Goal: Transaction & Acquisition: Purchase product/service

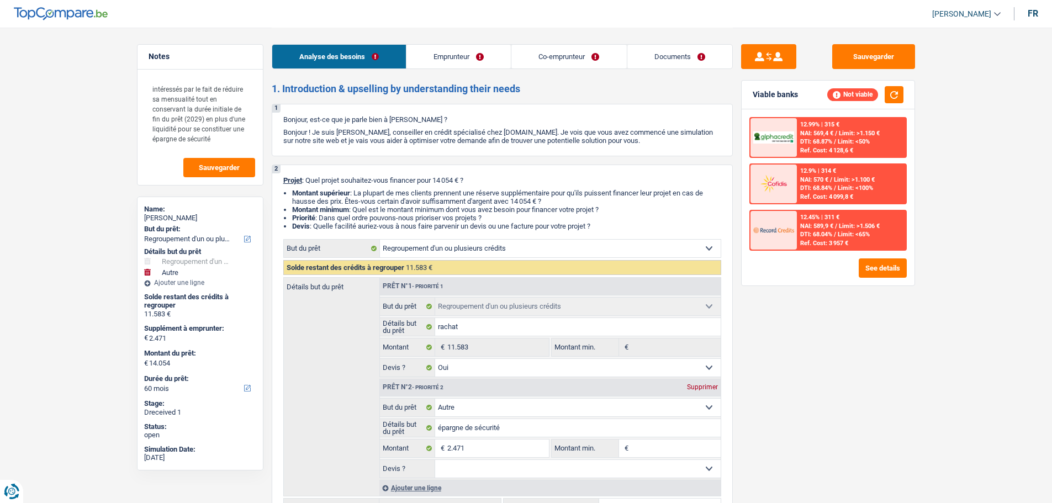
select select "refinancing"
select select "other"
select select "60"
select select "refinancing"
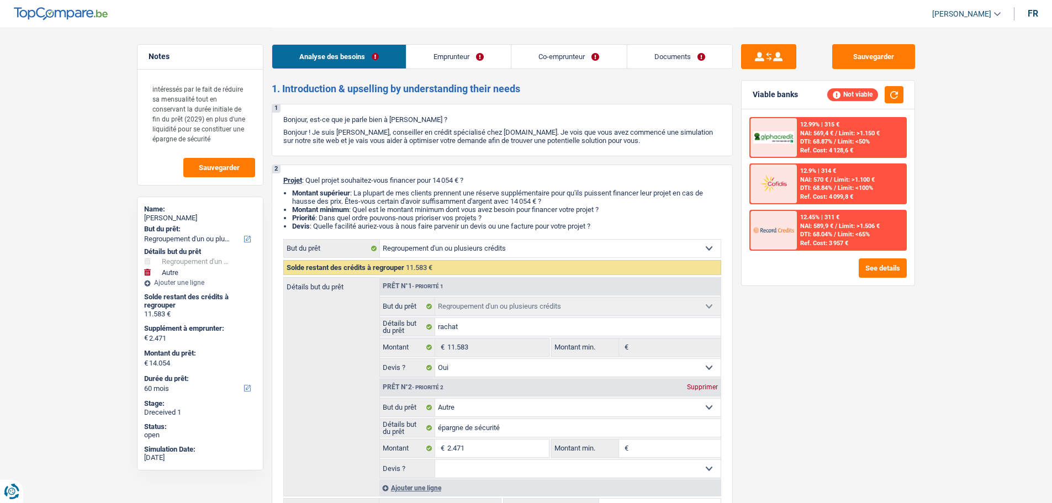
select select "refinancing"
select select "yes"
select select "other"
select select "60"
select select "publicEmployee"
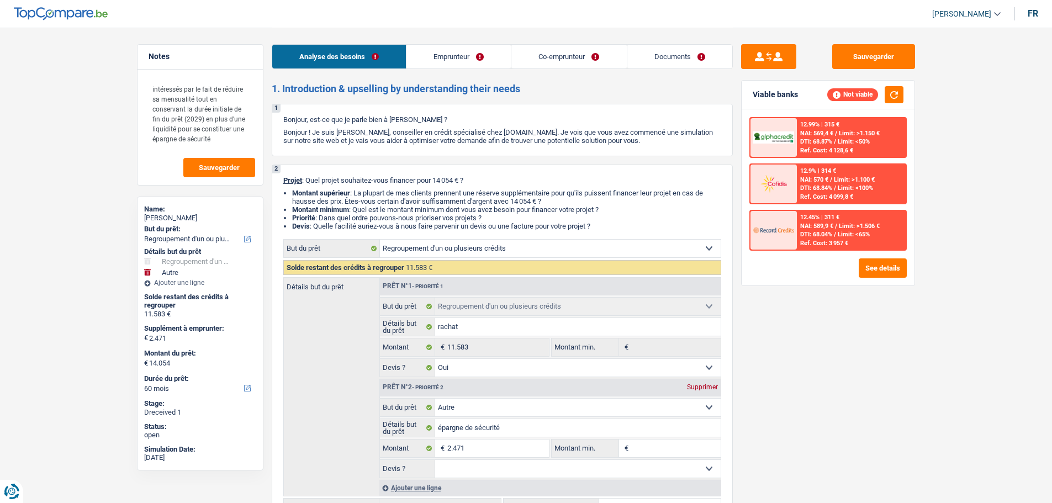
select select "retired"
select select "netSalary"
select select "mealVouchers"
select select "pension"
select select "rents"
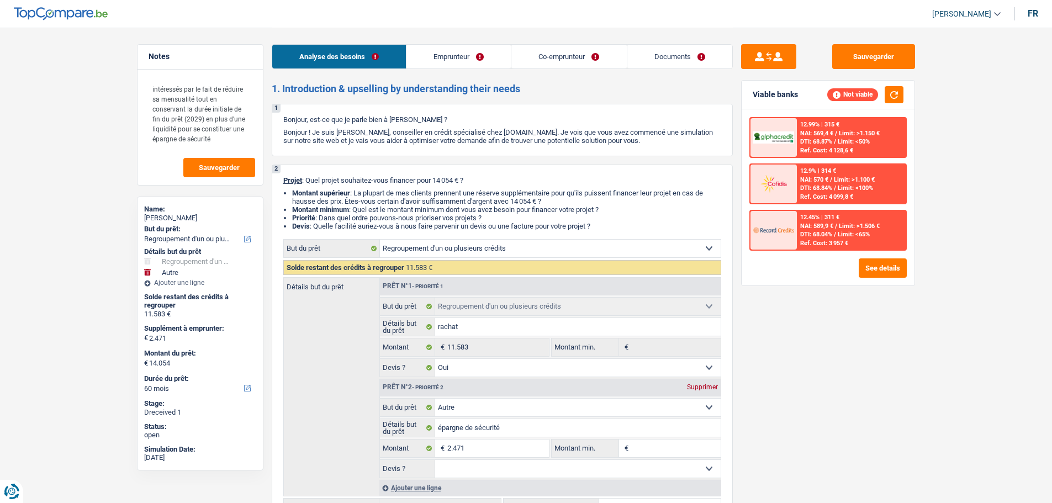
select select "personalLoan"
select select "homeFurnishingOrRelocation"
select select "60"
select select "personalLoan"
select select "homeFurnishingOrRelocation"
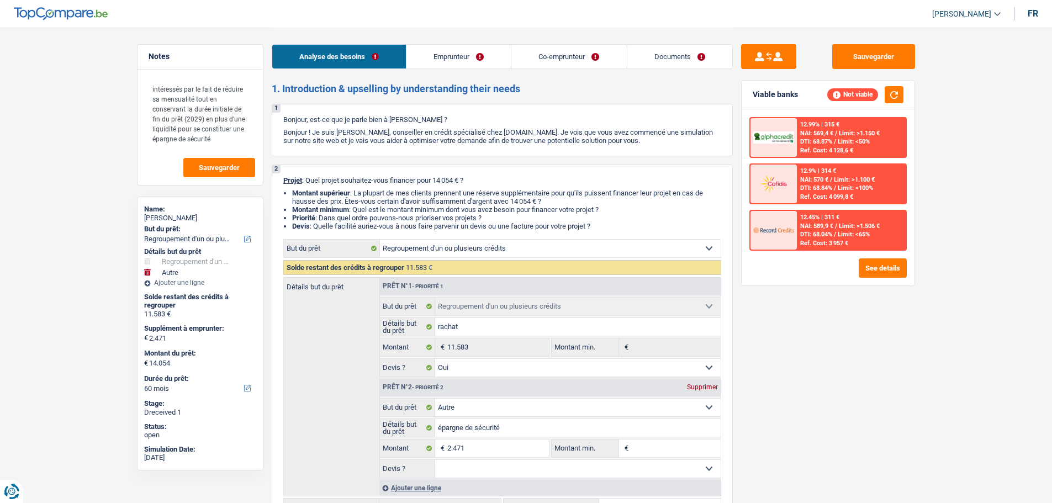
select select "36"
select select "refinancing"
select select "yes"
select select "other"
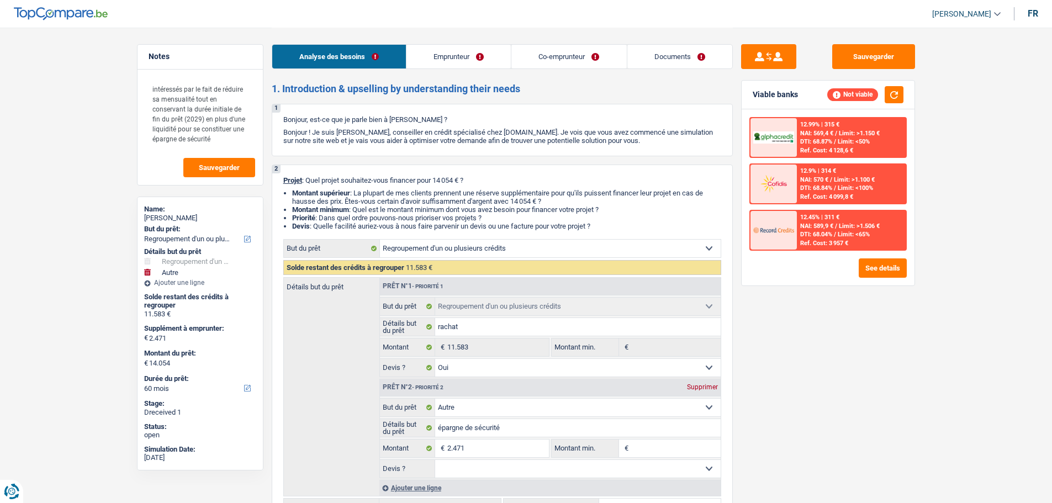
select select "60"
select select "publicEmployee"
select select "netSalary"
select select "mealVouchers"
select select "BE"
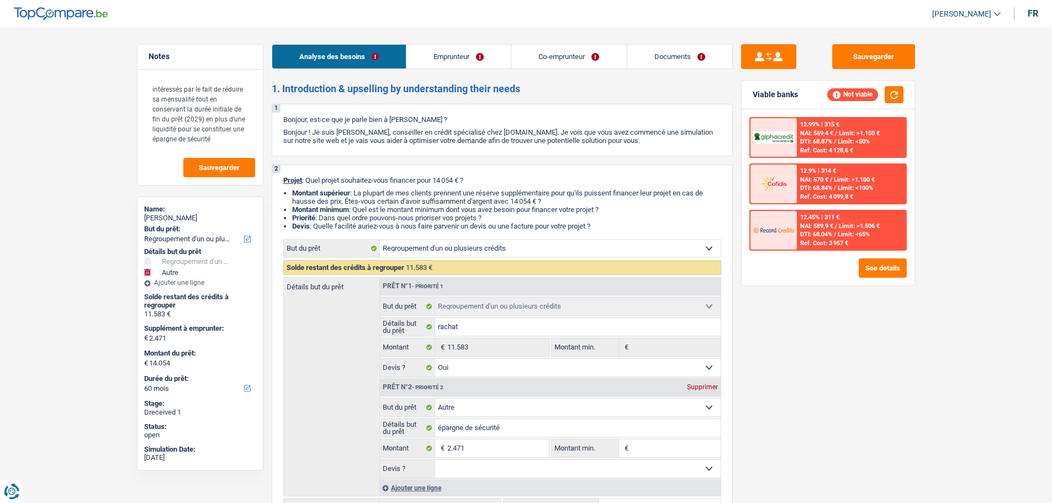
select select "bigCompanies"
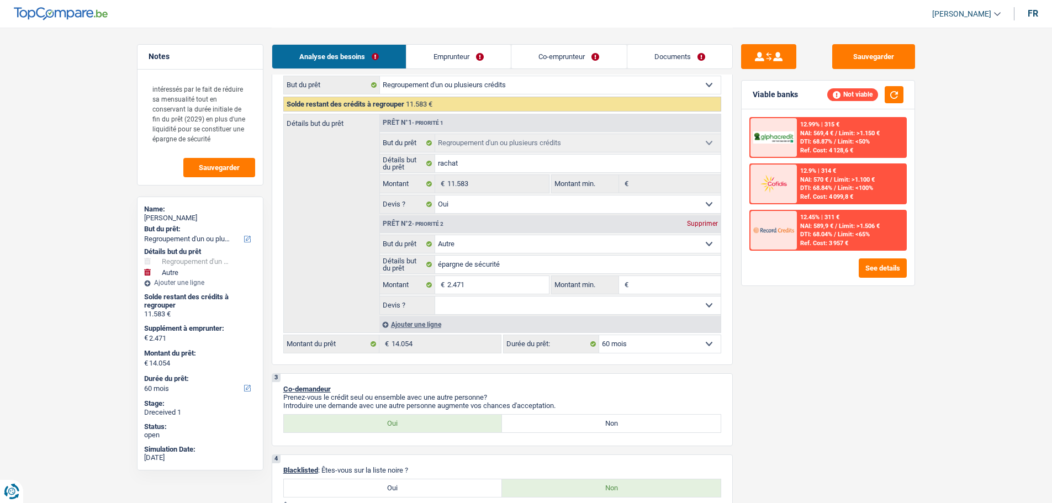
scroll to position [55, 0]
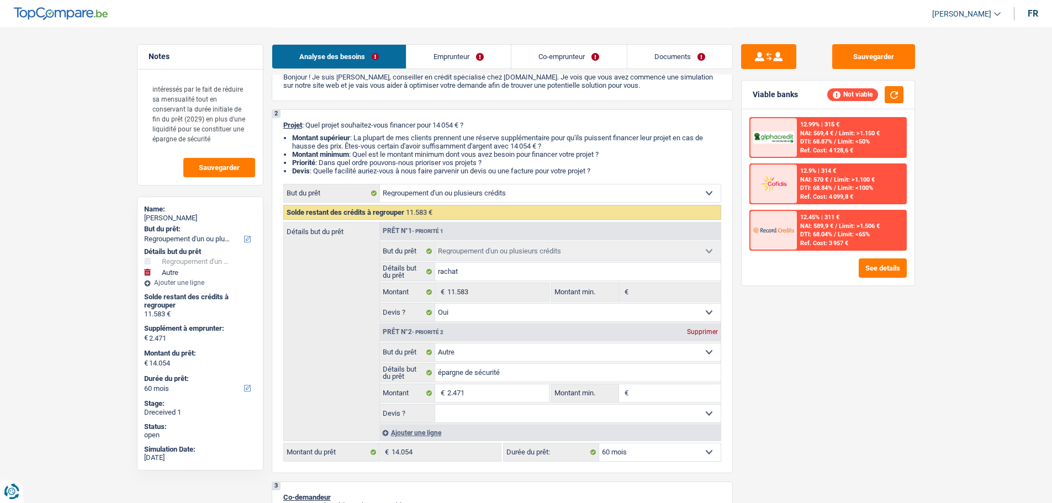
click at [452, 56] on link "Emprunteur" at bounding box center [458, 57] width 104 height 24
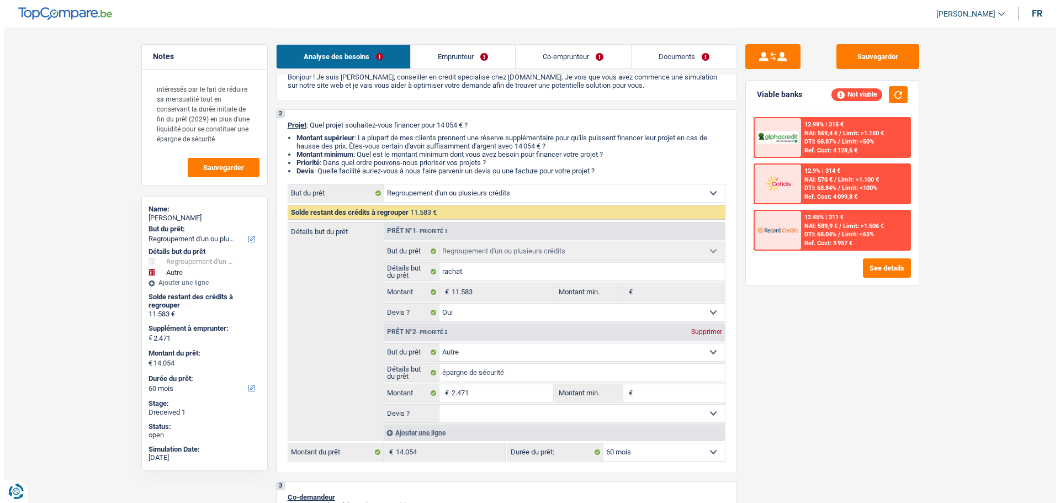
scroll to position [0, 0]
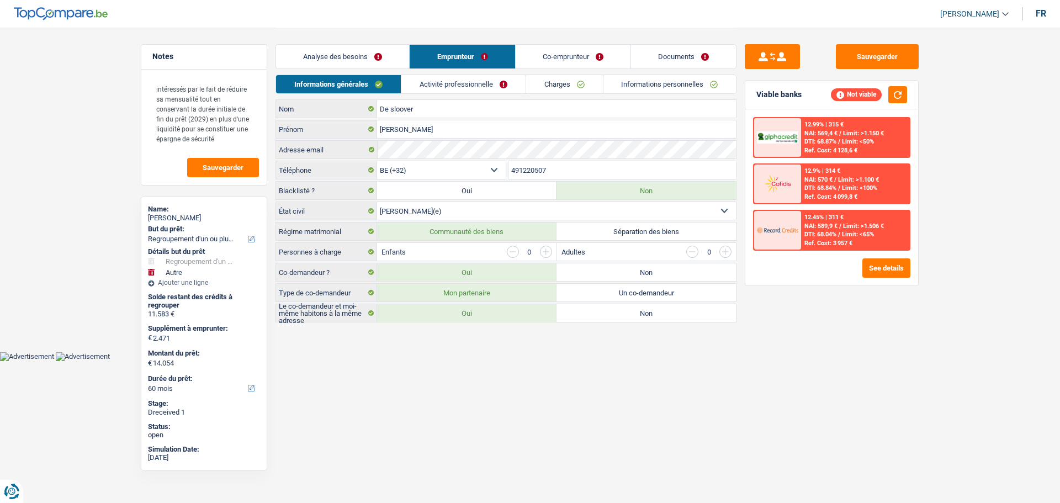
click at [490, 77] on link "Activité professionnelle" at bounding box center [463, 84] width 124 height 18
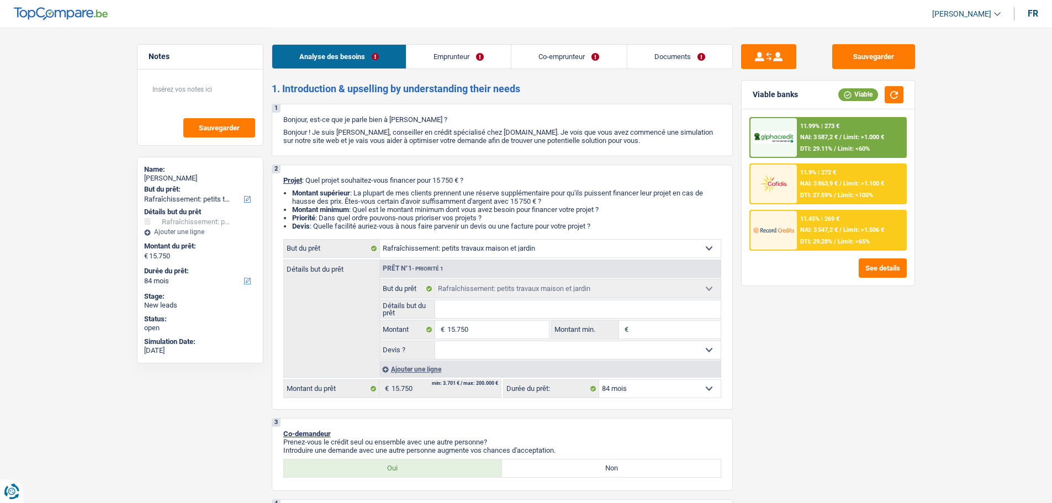
select select "houseOrGarden"
select select "84"
select select "houseOrGarden"
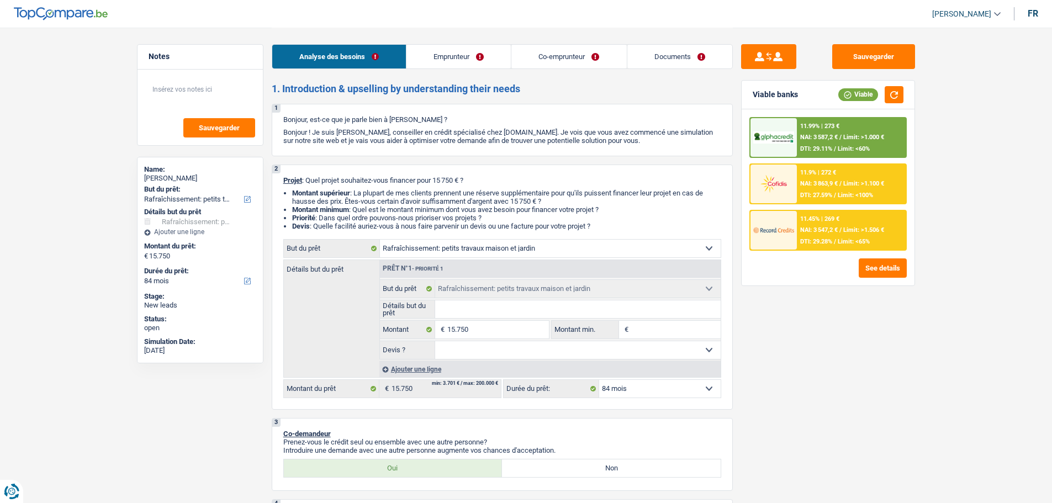
select select "84"
select select "privateEmployee"
select select "independent"
select select "familyAllowances"
select select "netSalary"
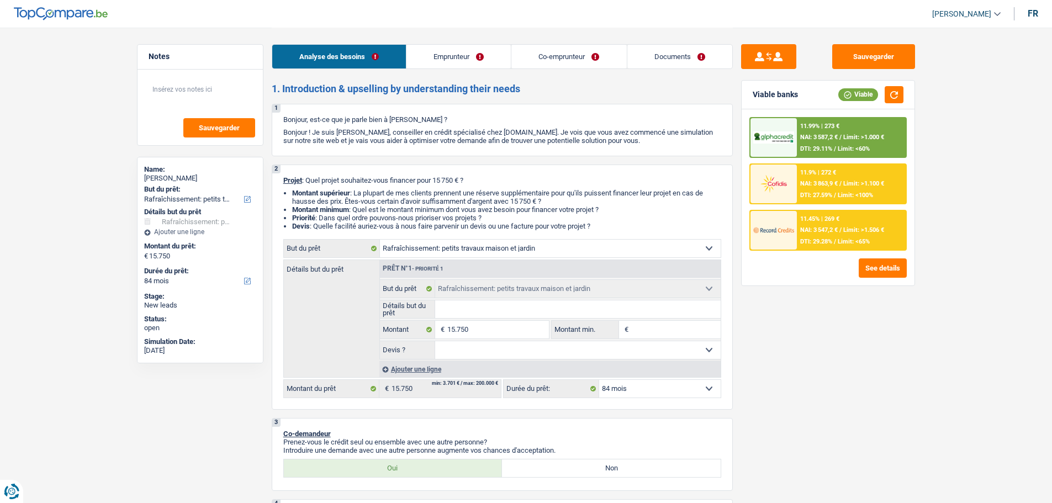
select select "mealVouchers"
select select "netSalary"
select select "ownerWithMortgage"
select select "mortgage"
select select "300"
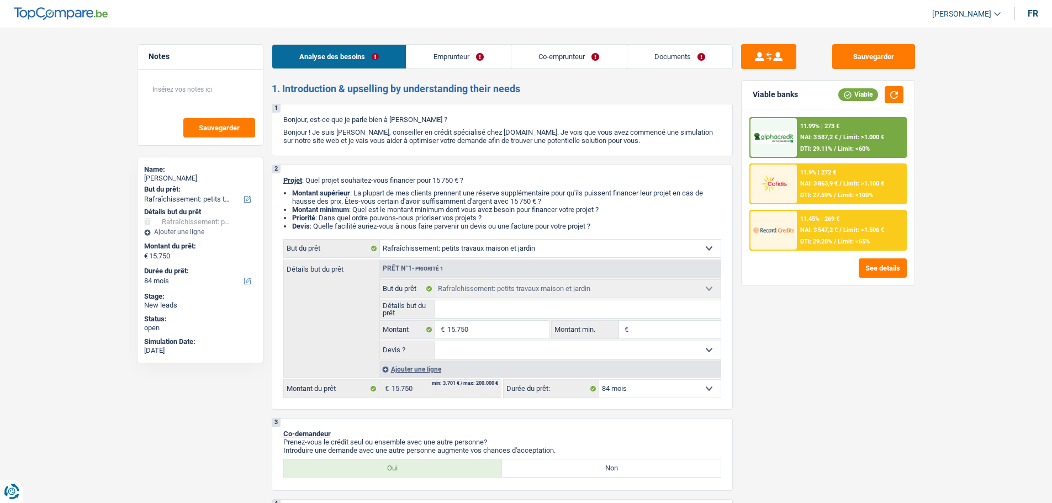
select select "houseOrGarden"
select select "84"
click at [492, 306] on input "Détails but du prêt" at bounding box center [577, 309] width 285 height 18
click at [421, 368] on div "Ajouter une ligne" at bounding box center [549, 369] width 341 height 16
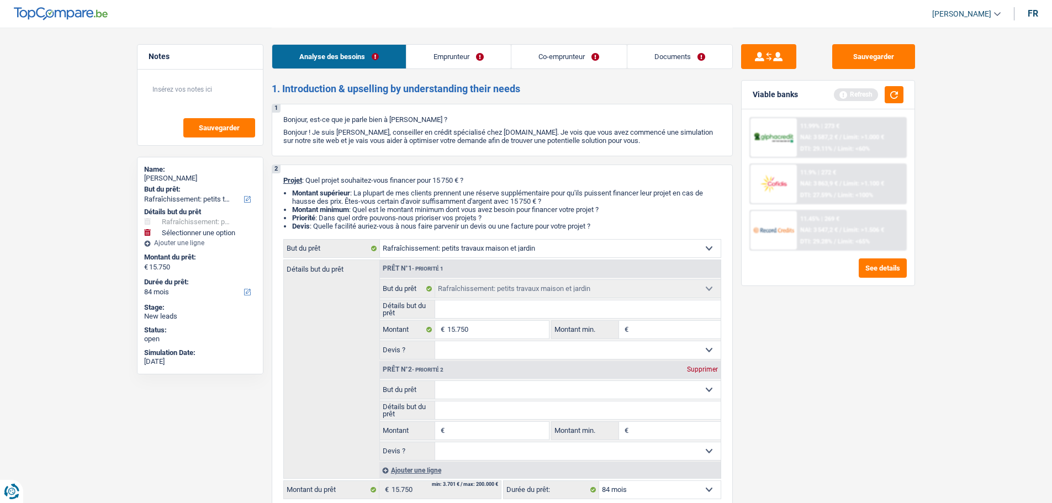
click at [465, 309] on input "Détails but du prêt" at bounding box center [577, 309] width 285 height 18
type input "R"
type input "Ré"
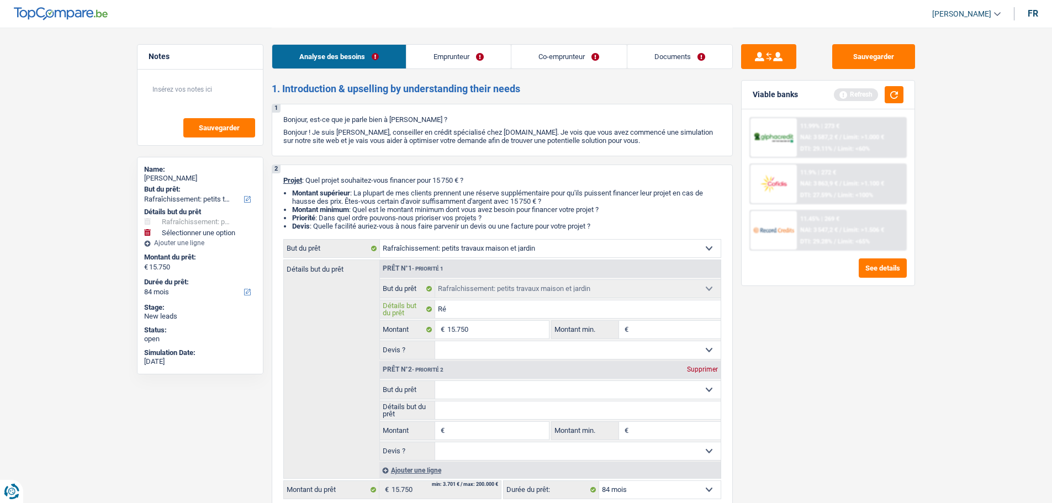
type input "Réb"
type input "Ré"
type input "Rén"
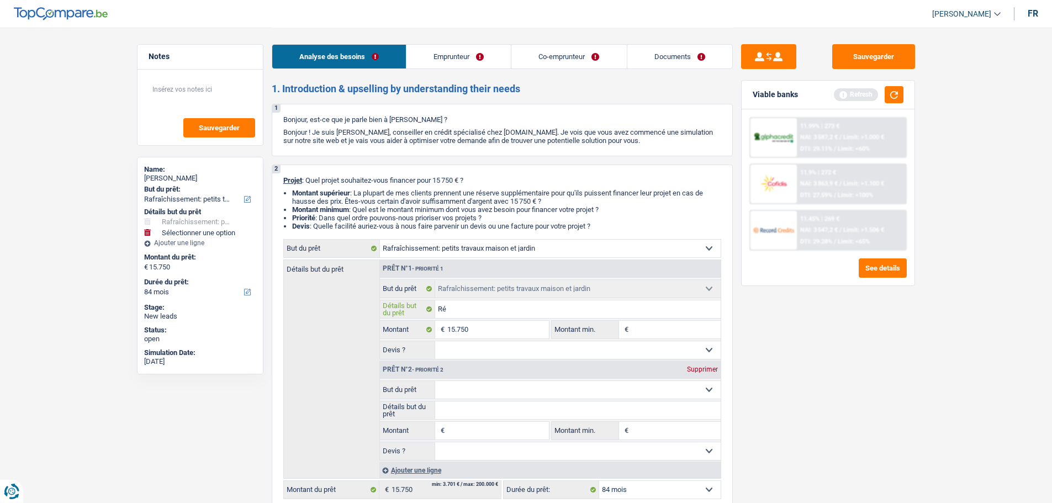
type input "Rén"
type input "Réno"
type input "Rénov"
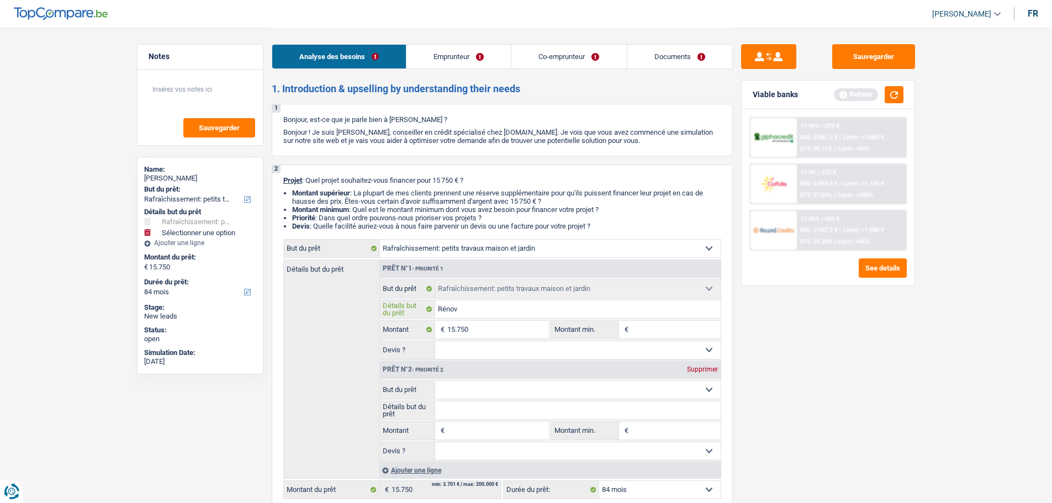
type input "Rénova"
type input "Rénovat"
type input "Rénovati"
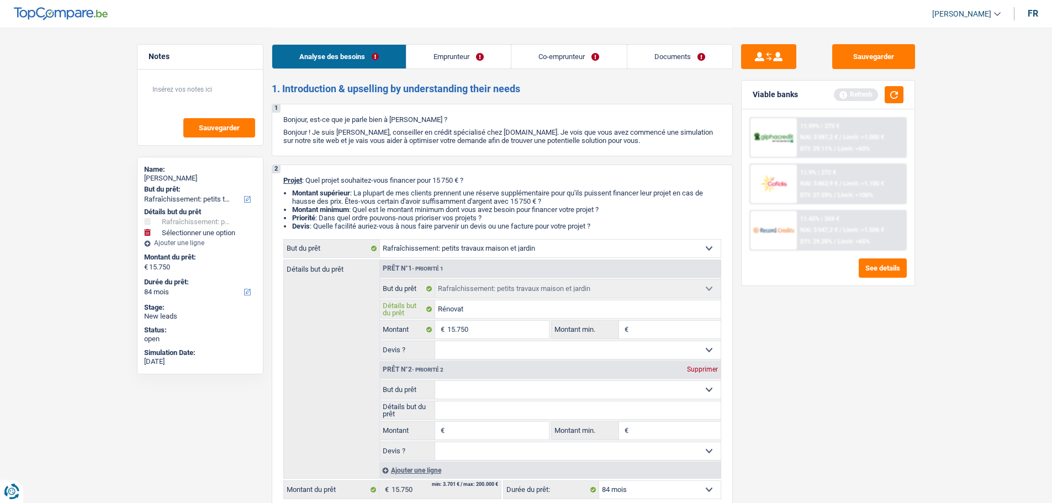
type input "Rénovati"
type input "Rénovatio"
type input "Rénovation"
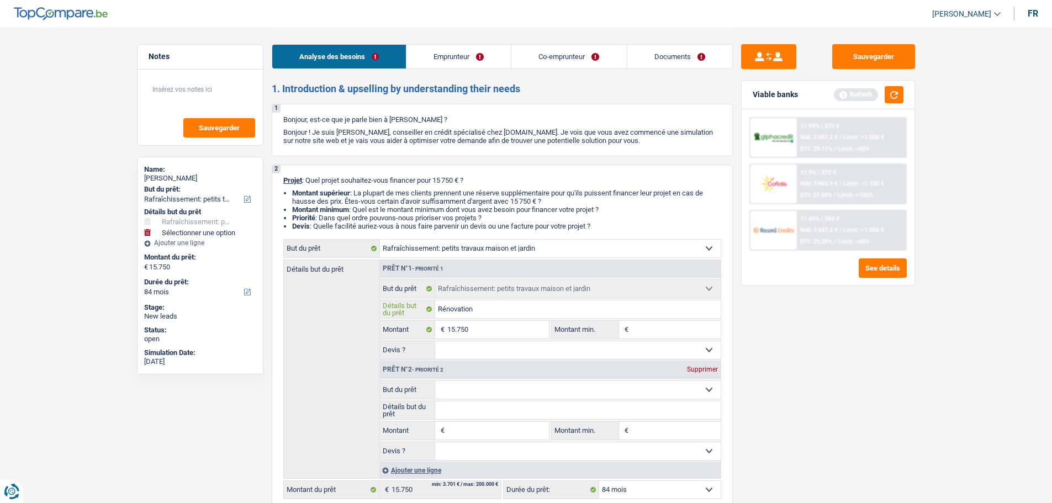
type input "Rénovation,"
type input "Rénovation, n"
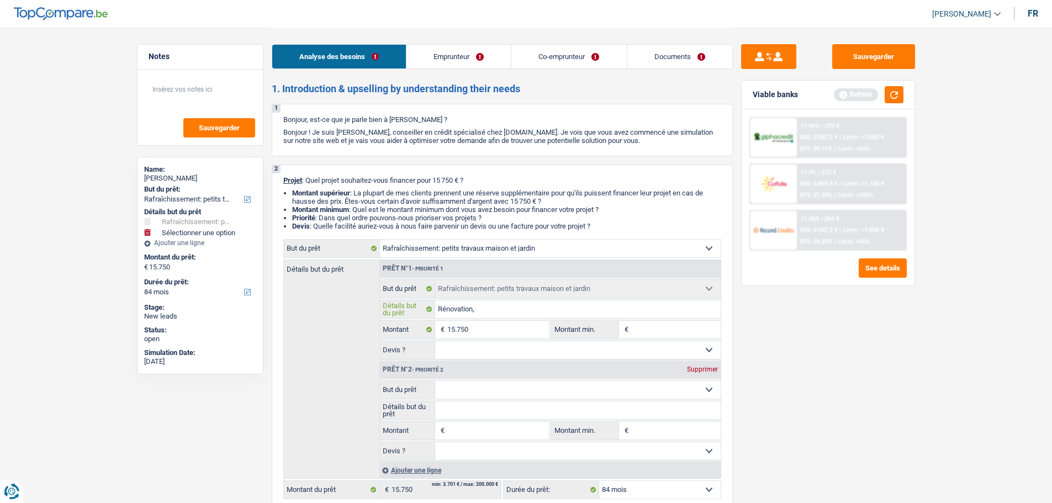
type input "Rénovation, n"
type input "Rénovation, no"
type input "Rénovation, nou"
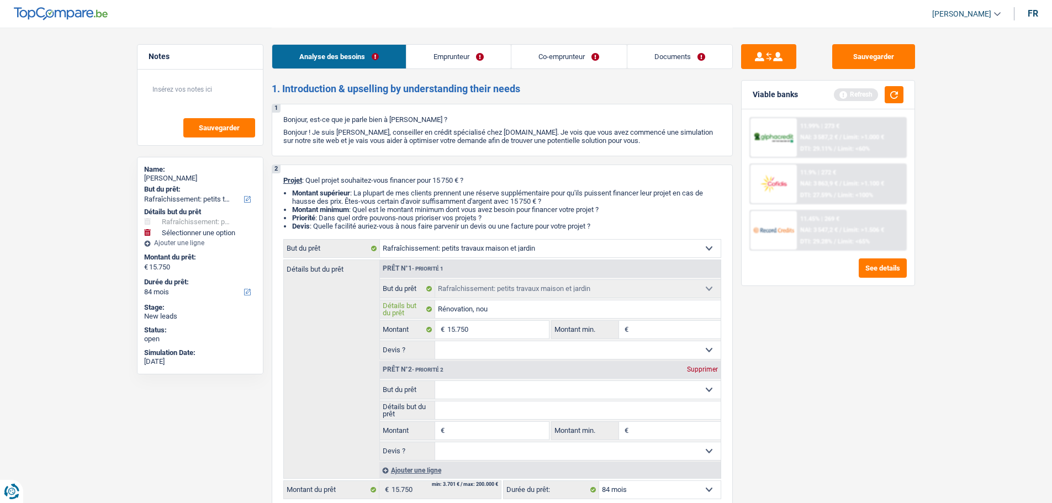
type input "Rénovation, nouv"
type input "Rénovation, nouve"
type input "Rénovation, nouvel"
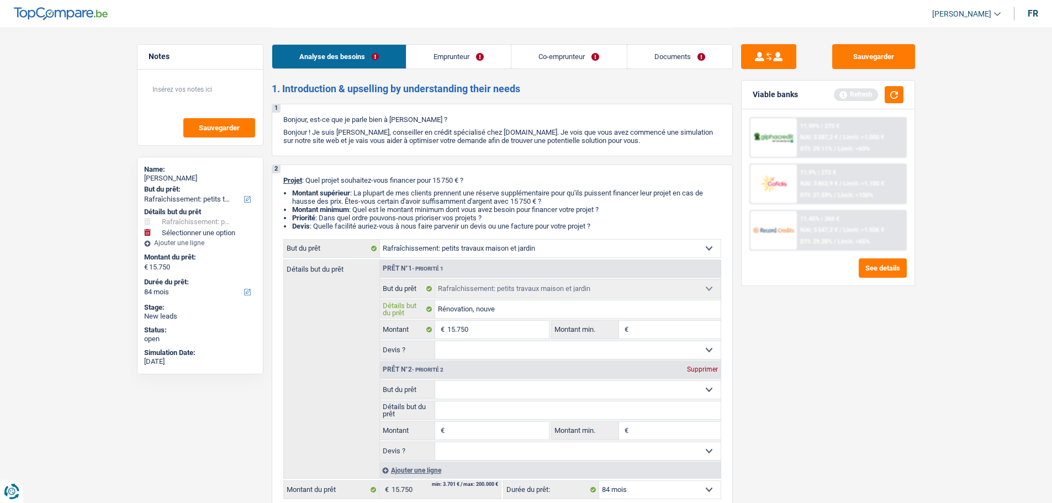
type input "Rénovation, nouvel"
type input "Rénovation, nouvell"
type input "Rénovation, nouvelle"
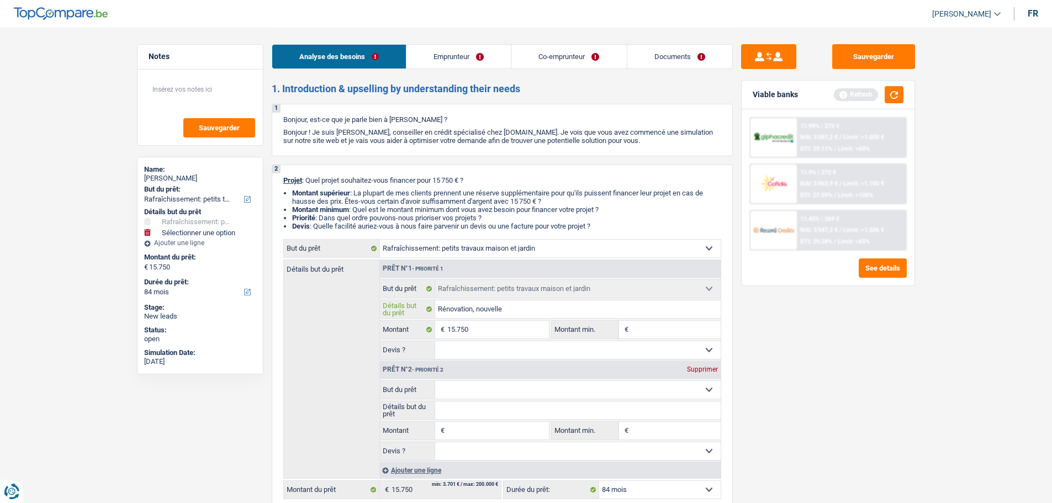
type input "Rénovation, nouvelle"
type input "Rénovation, nouvelle c"
type input "Rénovation, nouvelle ch"
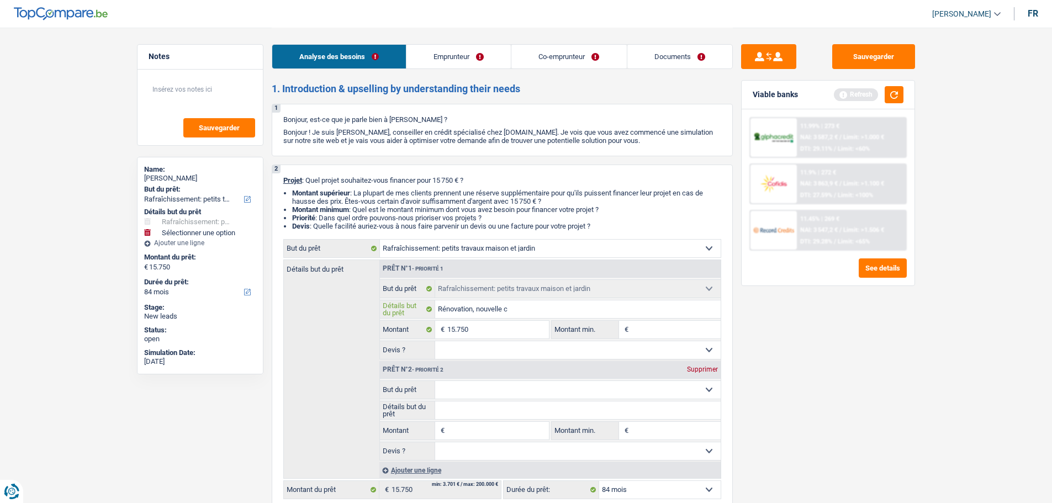
type input "Rénovation, nouvelle ch"
type input "Rénovation, nouvelle cha"
type input "Rénovation, nouvelle cham"
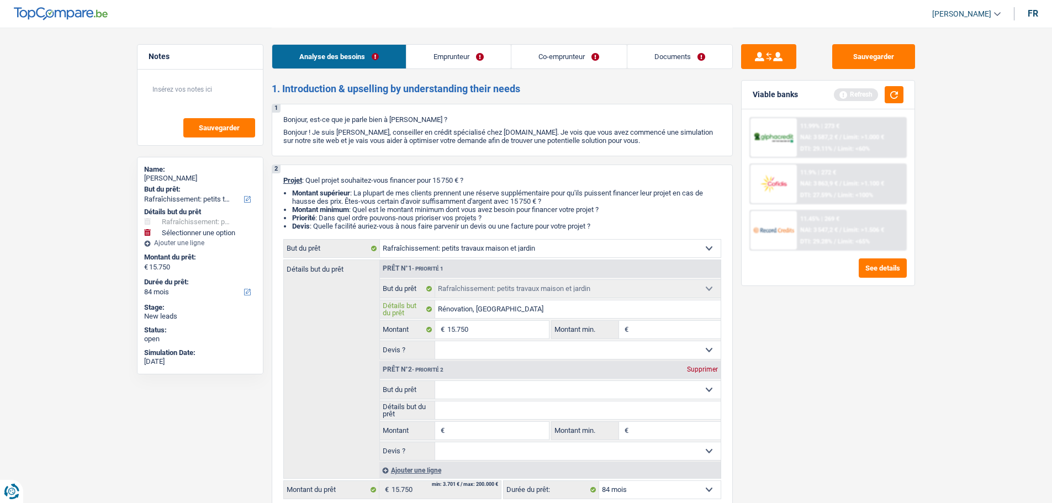
type input "Rénovation, nouvelle chamb"
type input "Rénovation, nouvelle chambr"
type input "Rénovation, nouvelle chambre"
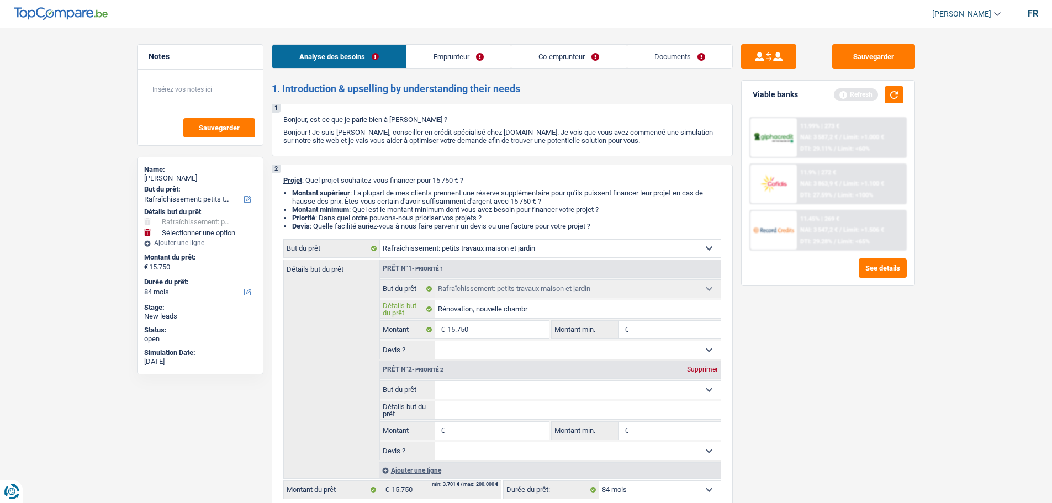
type input "Rénovation, nouvelle chambre"
type input "Rénovation, nouvelle chambre p"
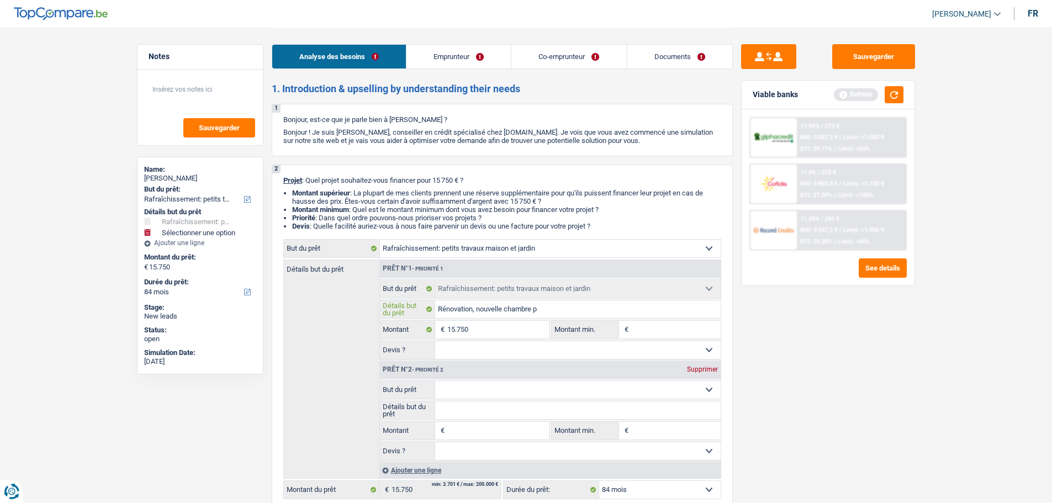
type input "Rénovation, nouvelle chambre po"
type input "Rénovation, nouvelle chambre pou"
type input "Rénovation, nouvelle chambre pour"
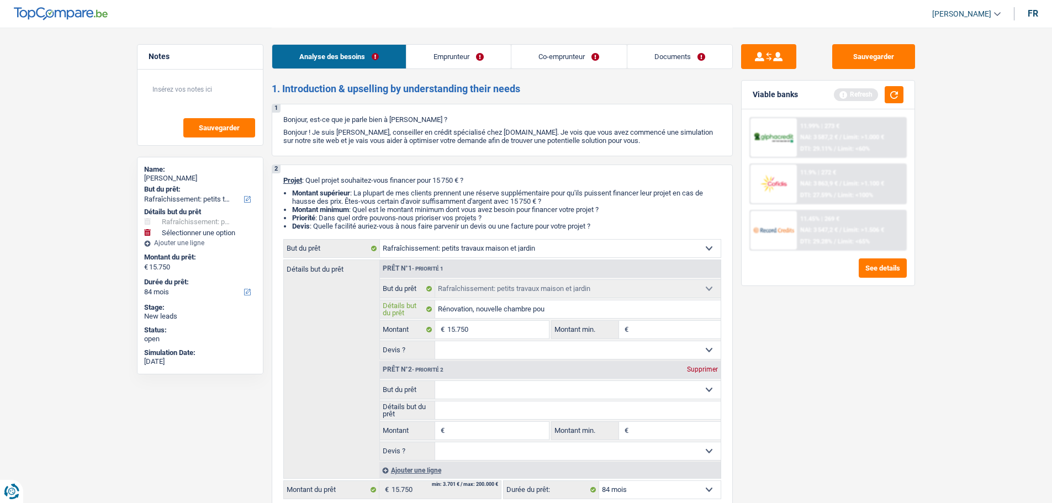
type input "Rénovation, nouvelle chambre pour"
type input "Rénovation, nouvelle chambre pour l"
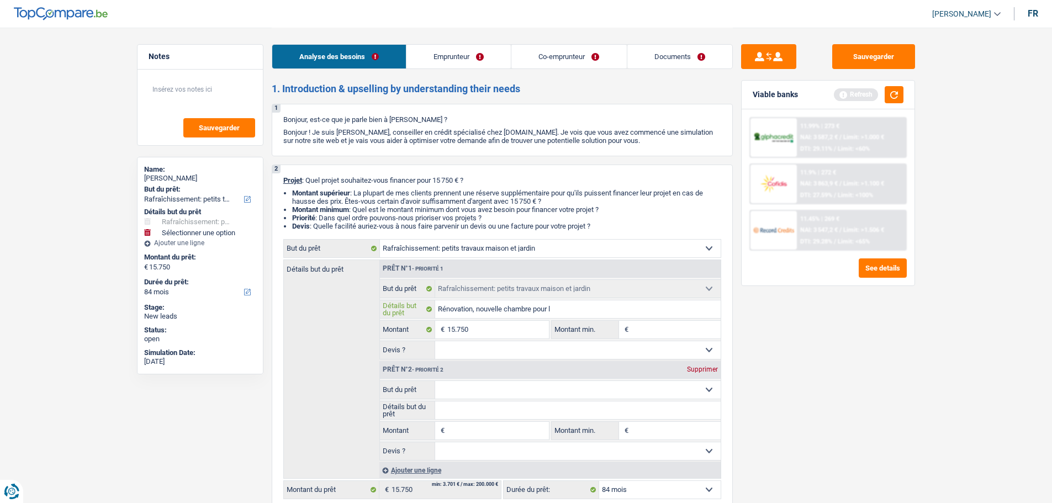
type input "Rénovation, nouvelle chambre pour le"
type input "Rénovation, nouvelle chambre pour les"
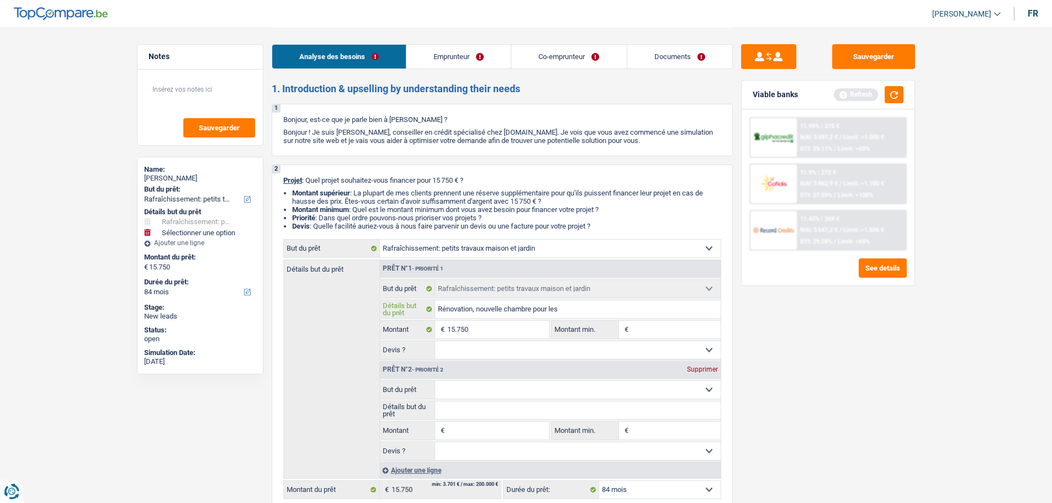
type input "Rénovation, nouvelle chambre pour les"
type input "Rénovation, nouvelle chambre pour les e"
type input "Rénovation, nouvelle chambre pour les en"
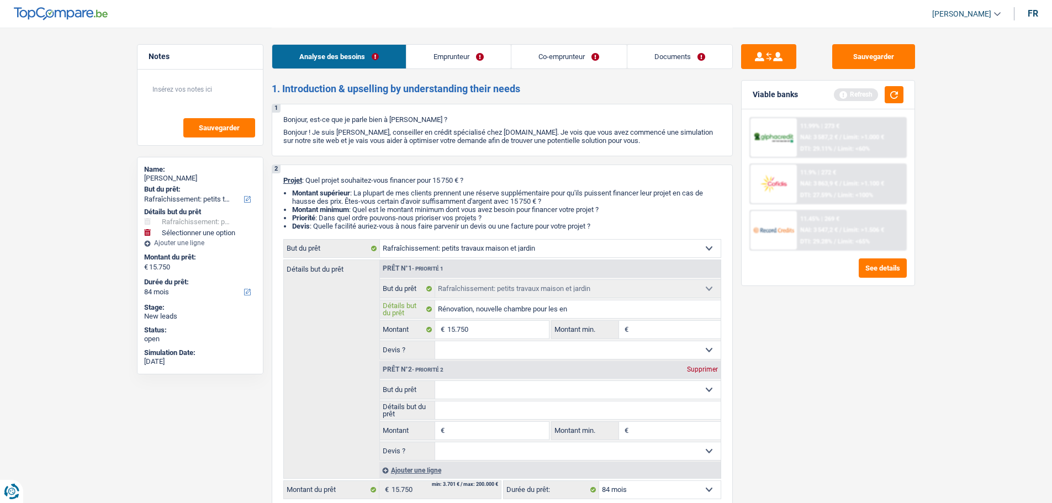
type input "Rénovation, nouvelle chambre pour les enf"
type input "Rénovation, nouvelle chambre pour les enfa"
type input "Rénovation, nouvelle chambre pour les enfan"
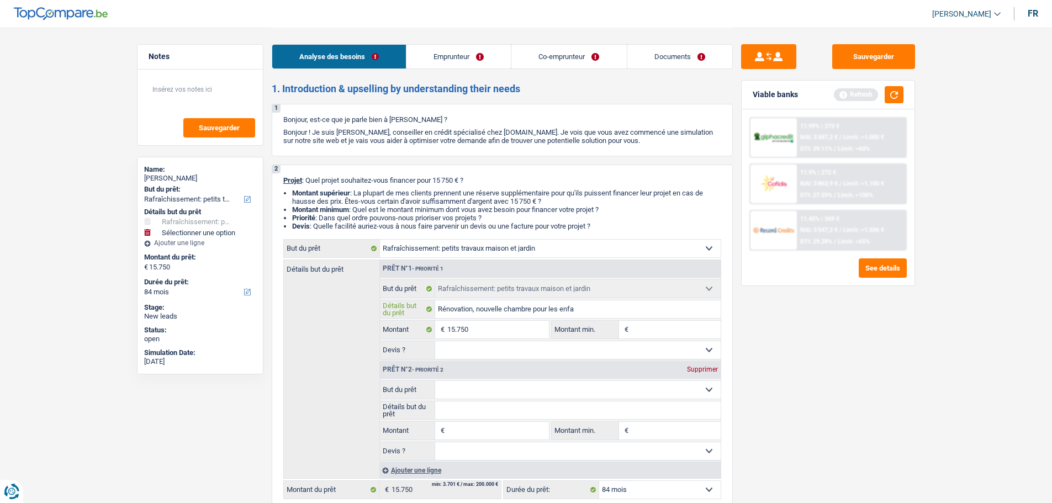
type input "Rénovation, nouvelle chambre pour les enfan"
type input "Rénovation, nouvelle chambre pour les enfant"
type input "Rénovation, nouvelle chambre pour les enfants"
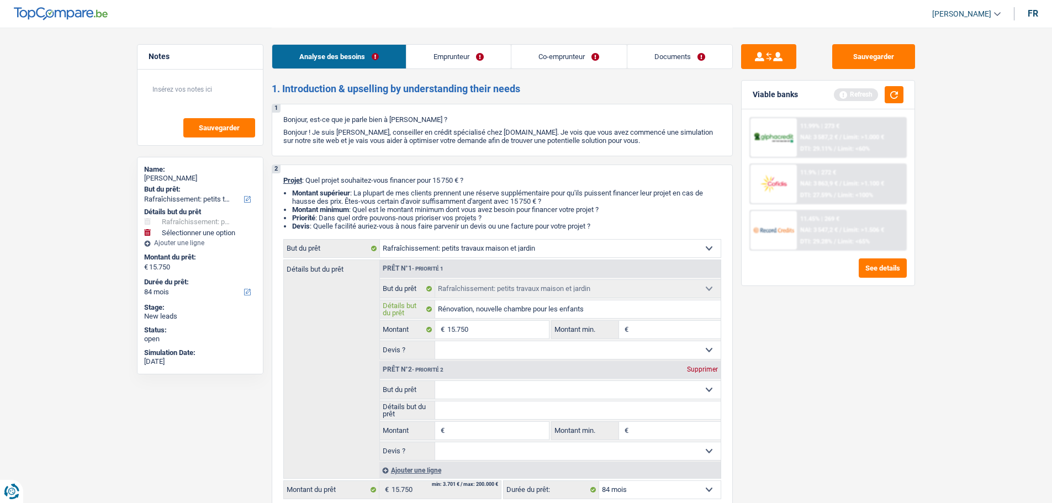
type input "Rénovation, nouvelle chambre pour les enfants"
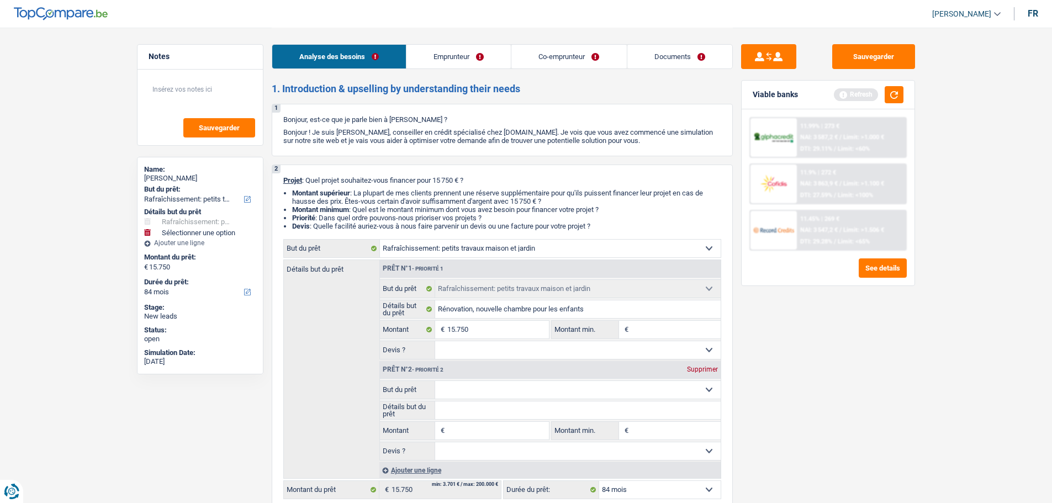
click at [523, 384] on select "Confort maison: meubles, textile, peinture, électroménager, outillage non-profe…" at bounding box center [577, 390] width 285 height 18
select select "medical"
click at [435, 381] on select "Confort maison: meubles, textile, peinture, électroménager, outillage non-profe…" at bounding box center [577, 390] width 285 height 18
select select "medical"
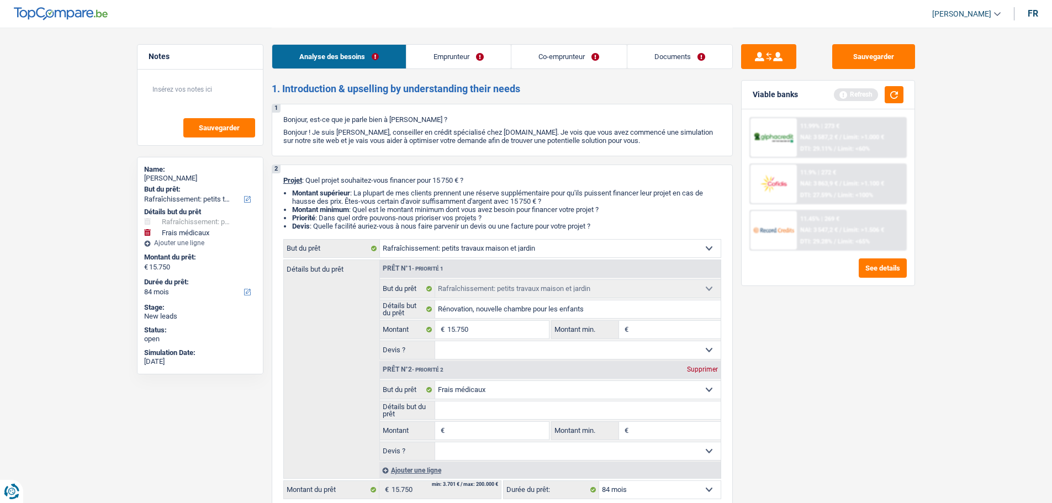
click at [481, 407] on input "Détails but du prêt" at bounding box center [577, 410] width 285 height 18
type input "S"
type input "So"
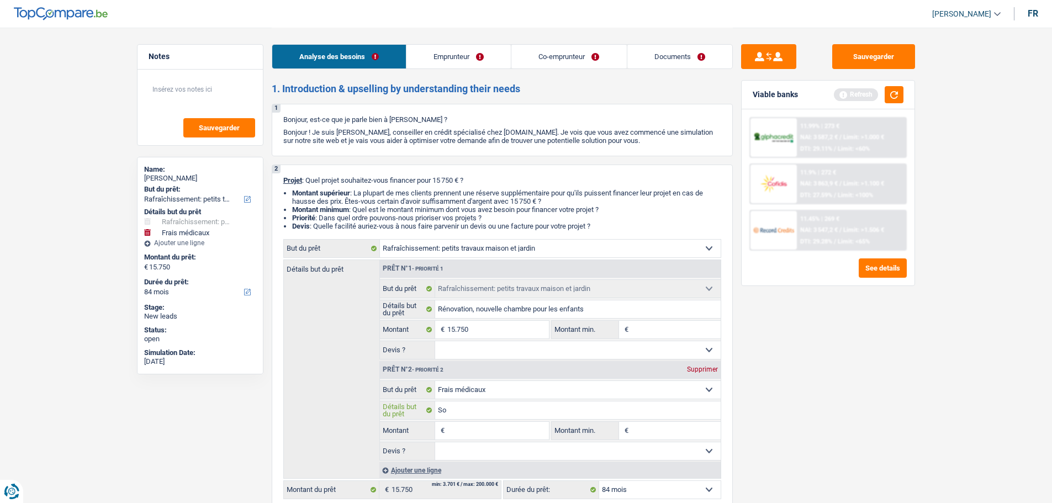
type input "Soi"
type input "Soin"
type input "Soins"
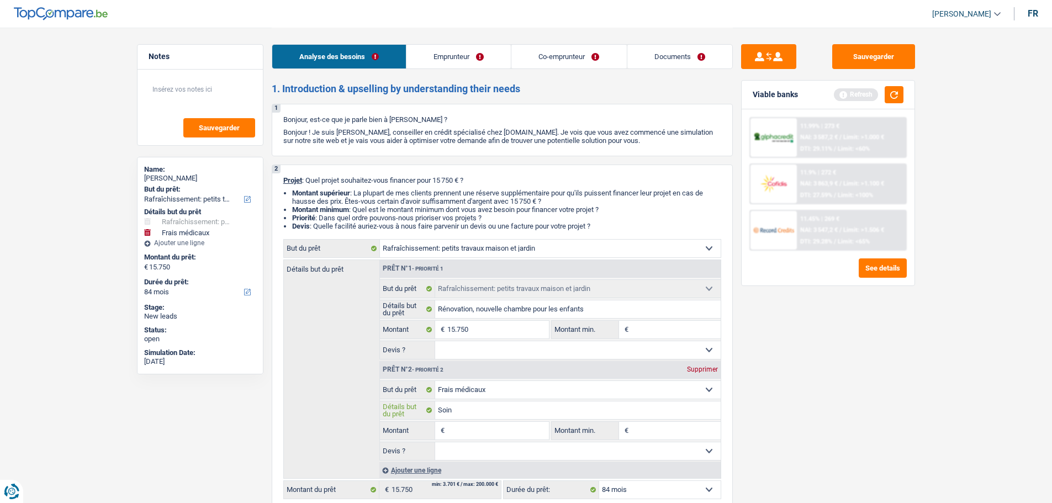
type input "Soins"
type input "Soins d"
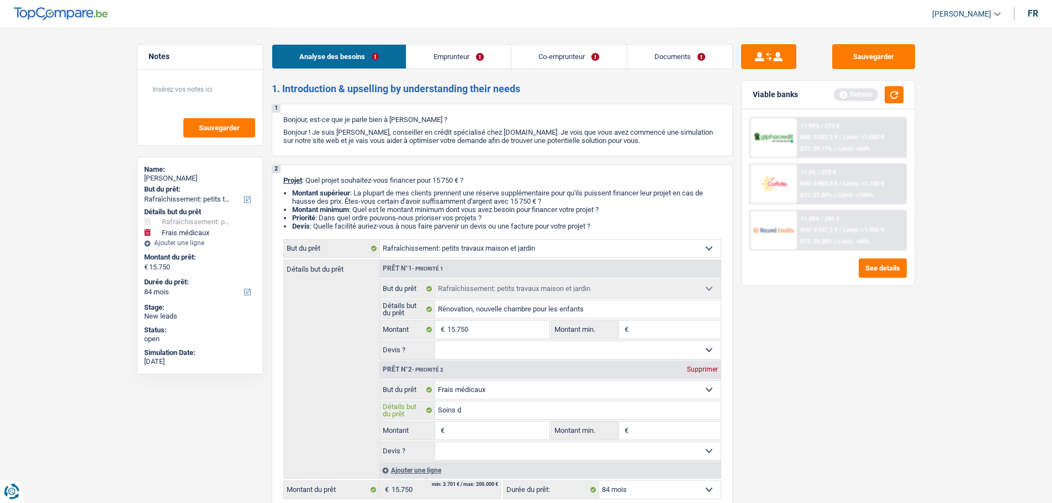
type input "Soins de"
type input "Soins den"
type input "Soins dent"
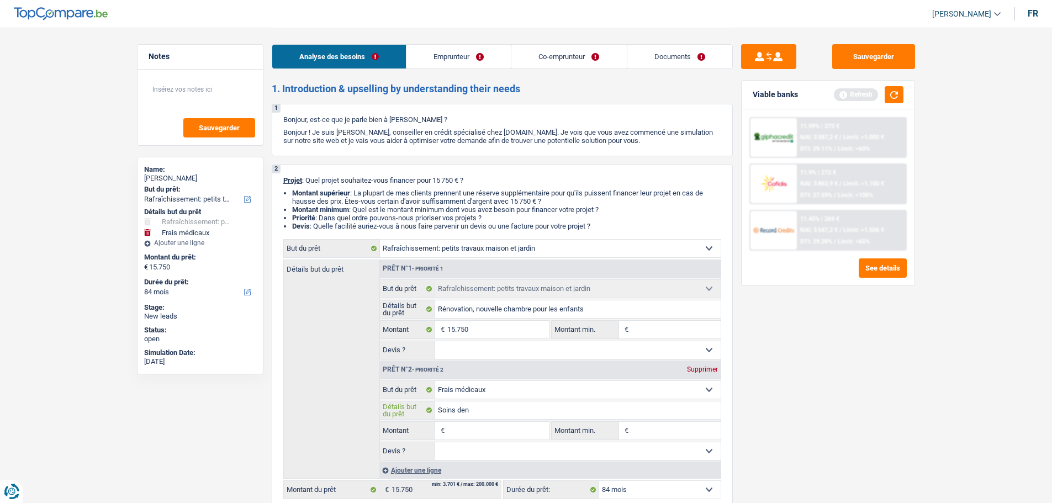
type input "Soins dent"
type input "Soins denta"
type input "Soins dentai"
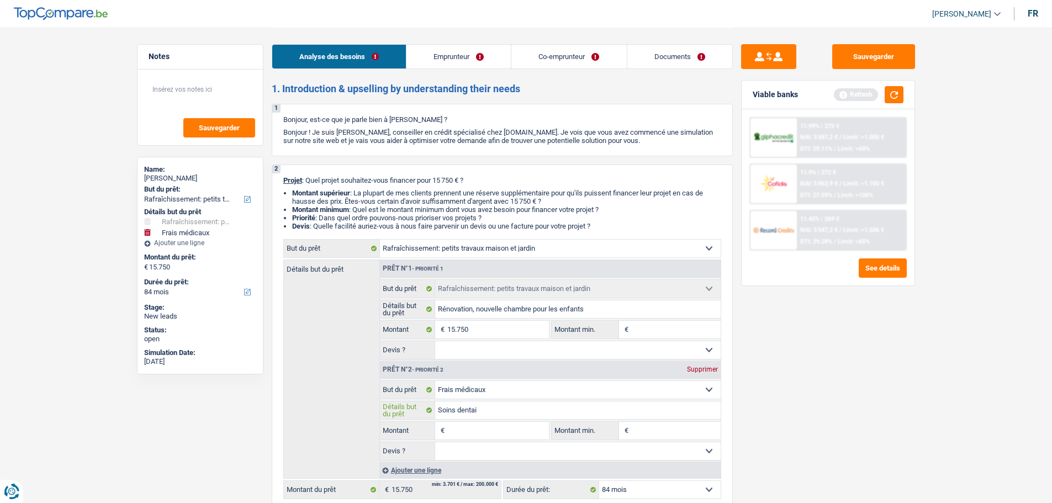
type input "Soins dentair"
type input "Soins dentaire"
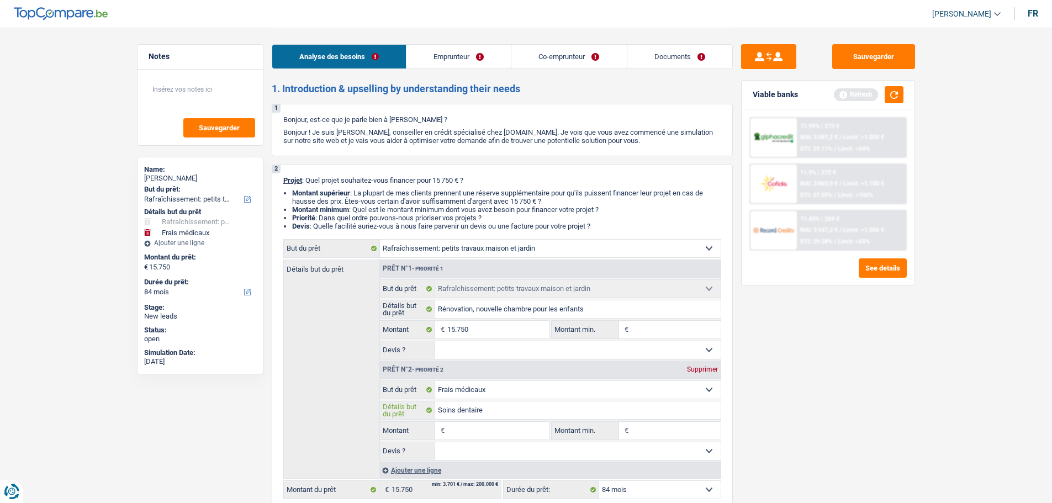
type input "Soins dentaire"
type input "Soins dentaire p"
type input "Soins dentaire po"
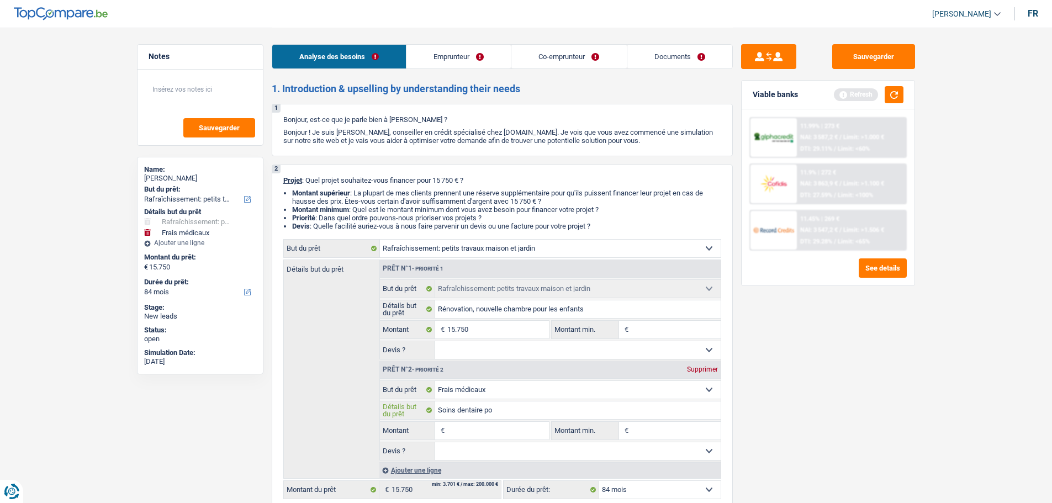
type input "Soins dentaire pou"
type input "Soins dentaire pour"
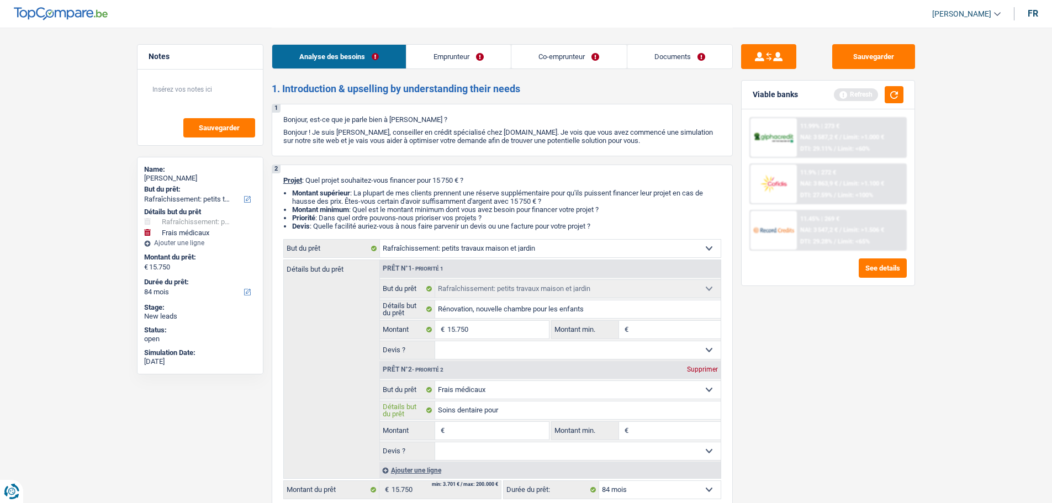
type input "Soins dentaire pour"
type input "Soins dentaire pour m"
type input "Soins dentaire pour ma"
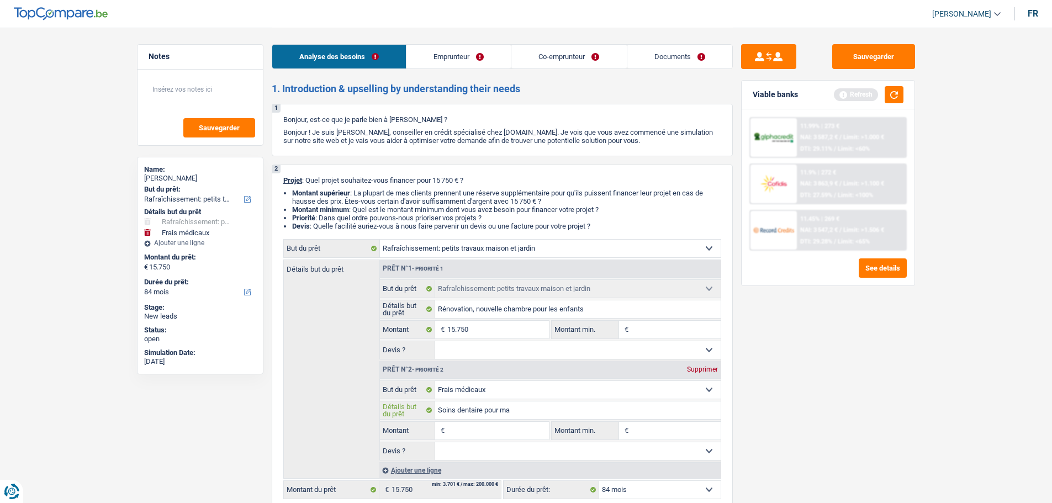
type input "Soins dentaire pour mad"
type input "Soins dentaire pour mada"
type input "Soins dentaire pour madam"
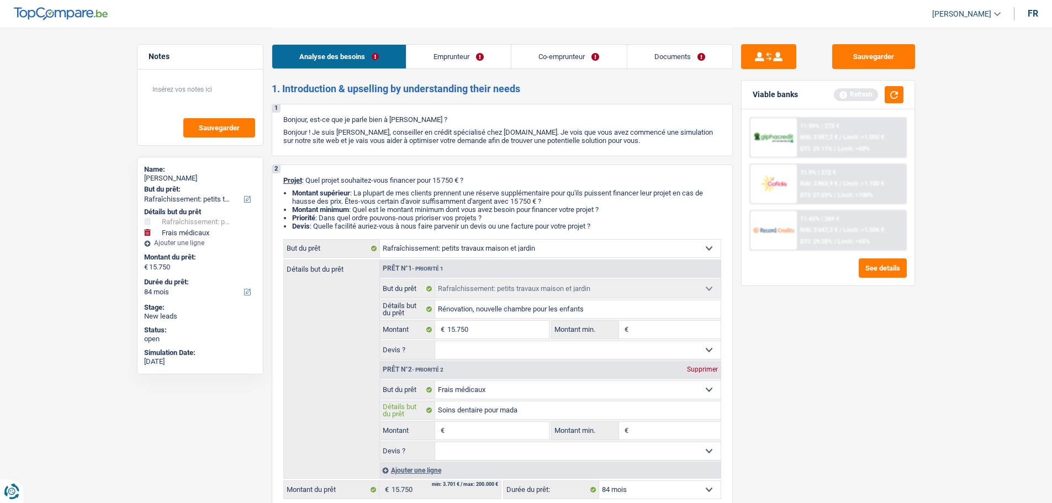
type input "Soins dentaire pour madam"
type input "Soins dentaire pour madame"
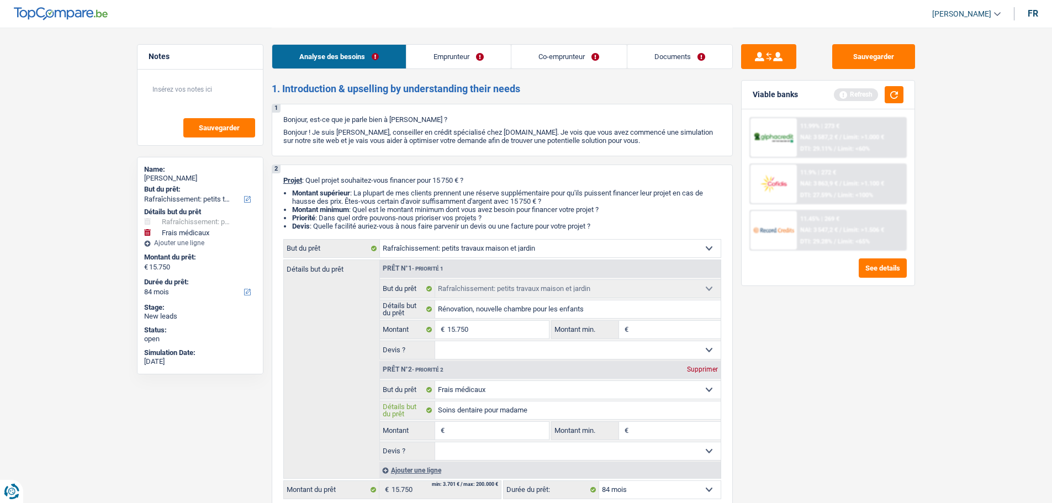
type input "Soins dentaire pour madame ("
type input "Soins dentaire pour madame (A"
type input "Soins dentaire pour madame (Ap"
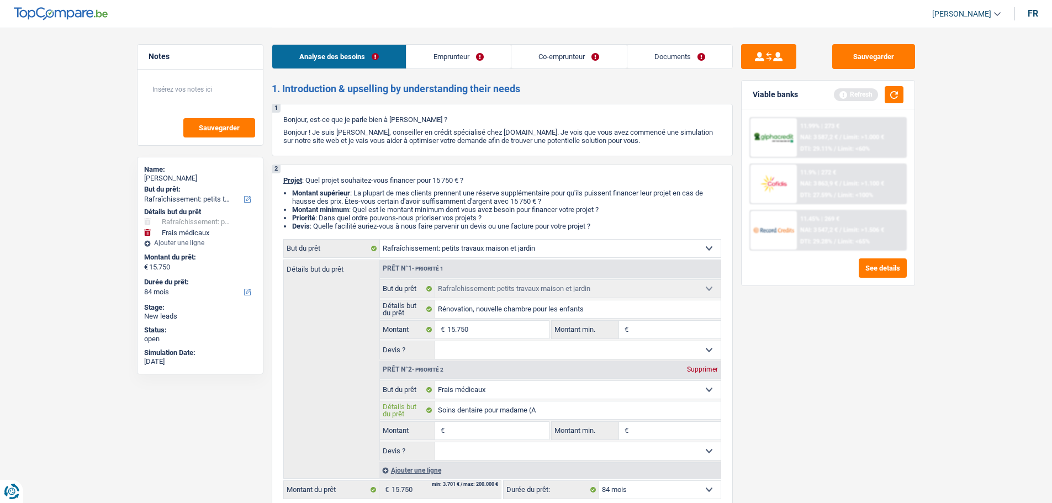
type input "Soins dentaire pour madame (Ap"
type input "Soins dentaire pour madame (App"
type input "Soins dentaire pour madame (Appa"
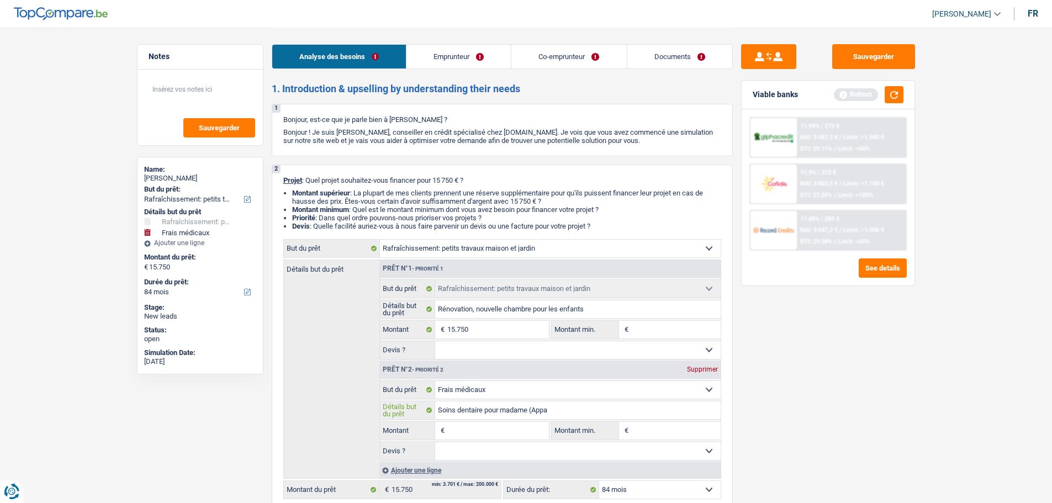
type input "Soins dentaire pour madame (Appar"
type input "Soins dentaire pour madame (Appare"
type input "Soins dentaire pour madame (Apparei"
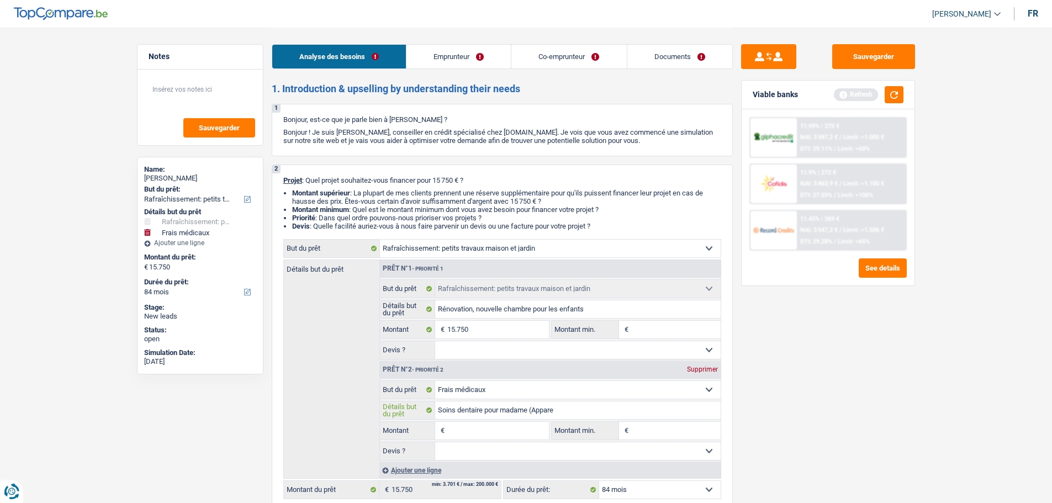
type input "Soins dentaire pour madame (Apparei"
type input "Soins dentaire pour madame (Appareil"
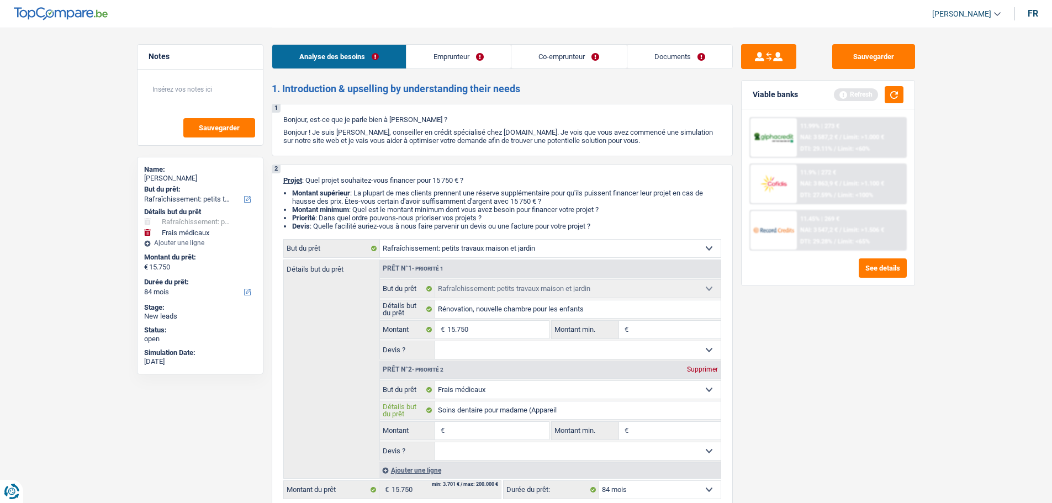
type input "Soins dentaire pour madame (Appareil d"
type input "Soins dentaire pour madame (Appareil de"
type input "Soins dentaire pour madame (Appareil den"
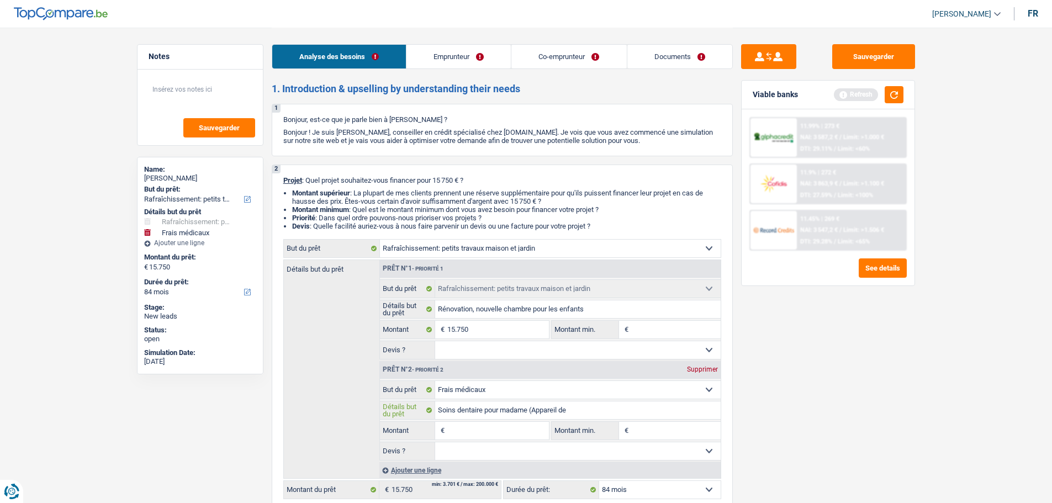
type input "Soins dentaire pour madame (Appareil den"
click at [510, 323] on input "15.750" at bounding box center [497, 330] width 101 height 18
click at [481, 440] on fieldset "Confort maison: meubles, textile, peinture, électroménager, outillage non-profe…" at bounding box center [550, 420] width 341 height 80
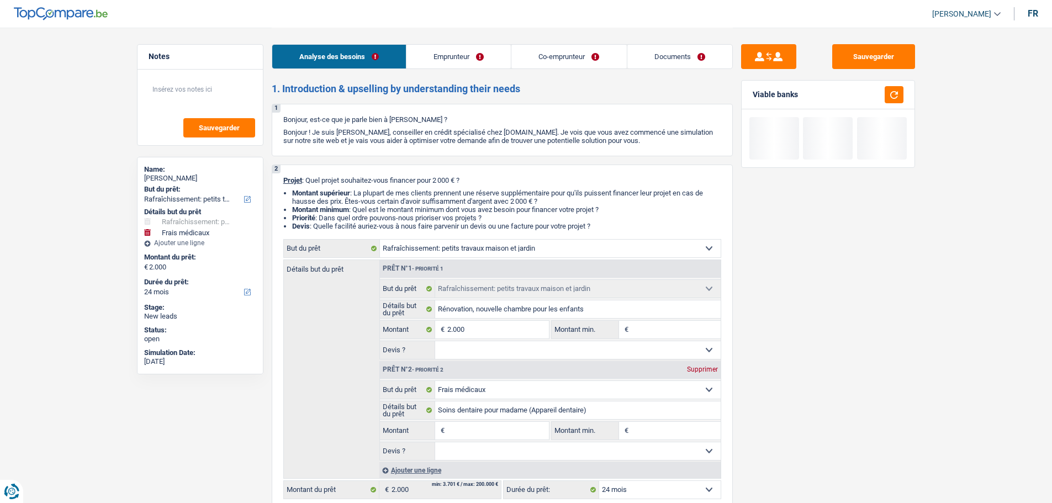
drag, startPoint x: 489, startPoint y: 428, endPoint x: 495, endPoint y: 432, distance: 6.7
click at [490, 428] on input "Montant" at bounding box center [497, 431] width 101 height 18
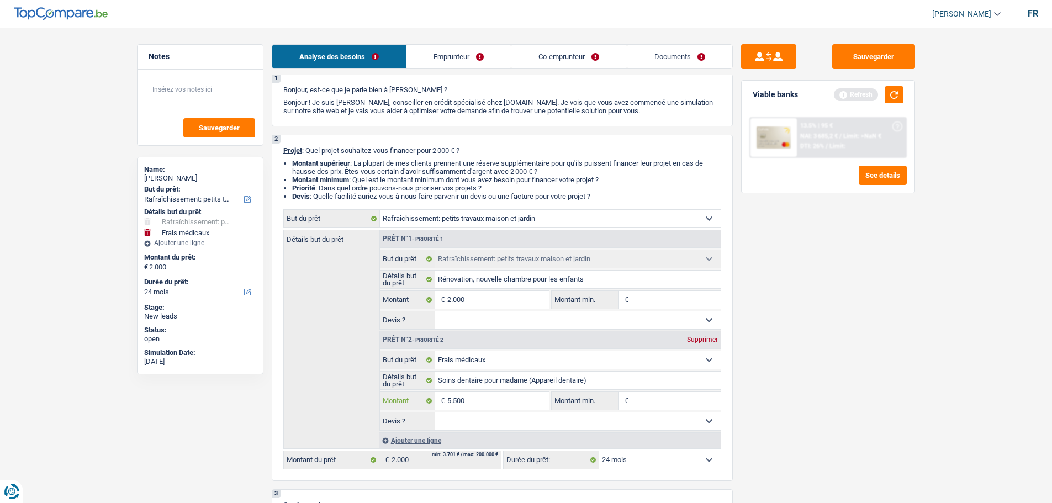
scroll to position [55, 0]
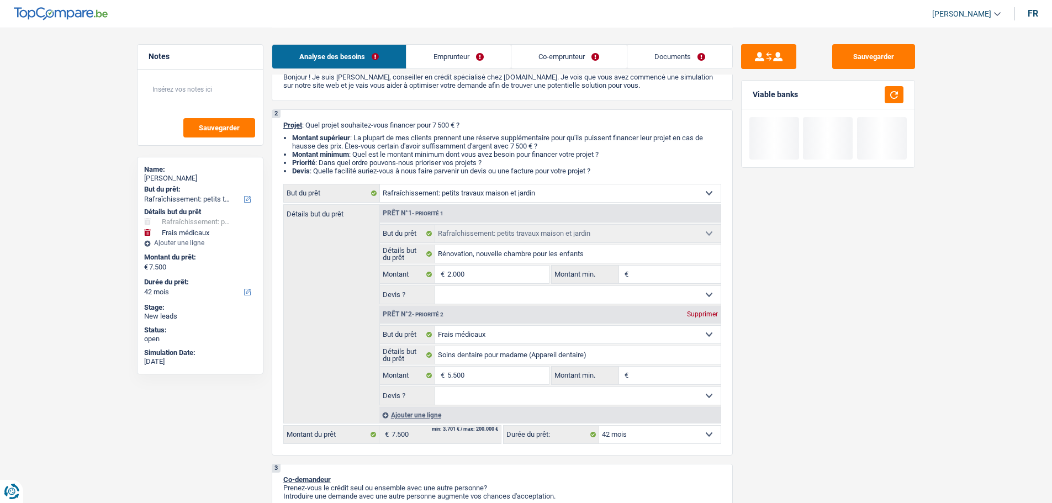
click at [425, 415] on div "Ajouter une ligne" at bounding box center [549, 415] width 341 height 16
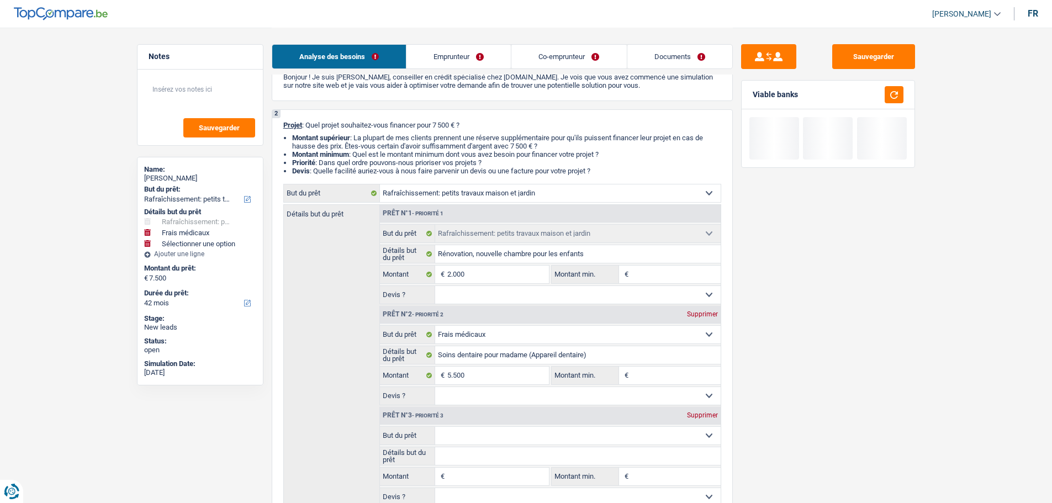
click at [691, 418] on div "Supprimer" at bounding box center [702, 415] width 36 height 7
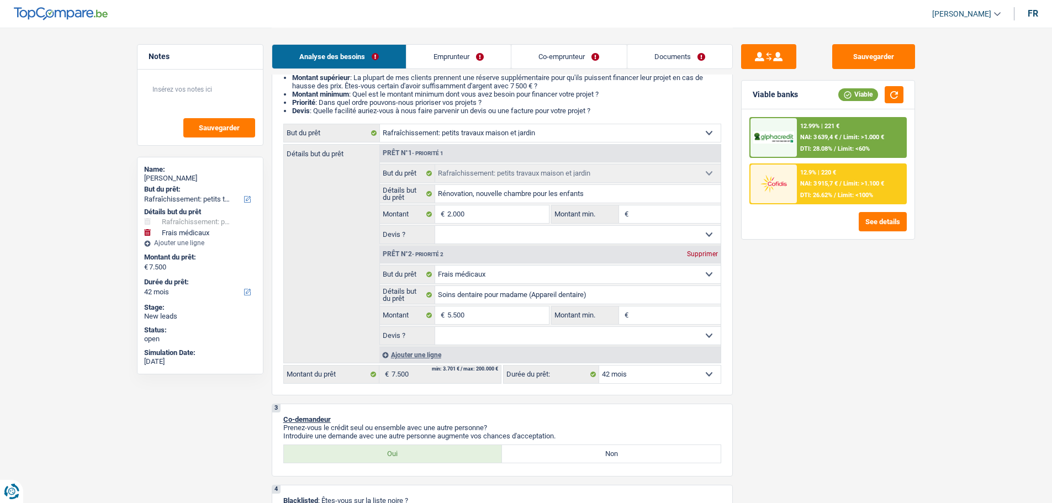
scroll to position [110, 0]
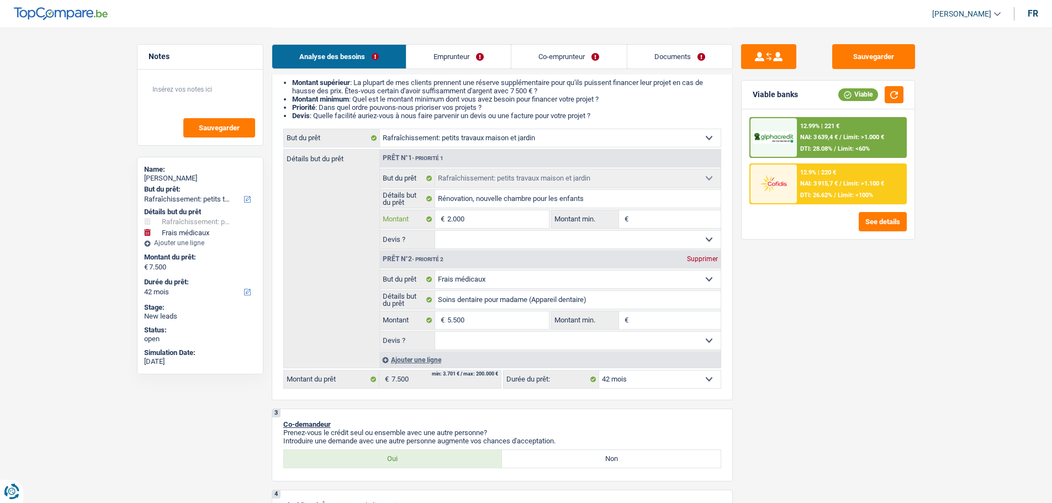
click at [515, 218] on input "2.000" at bounding box center [497, 219] width 101 height 18
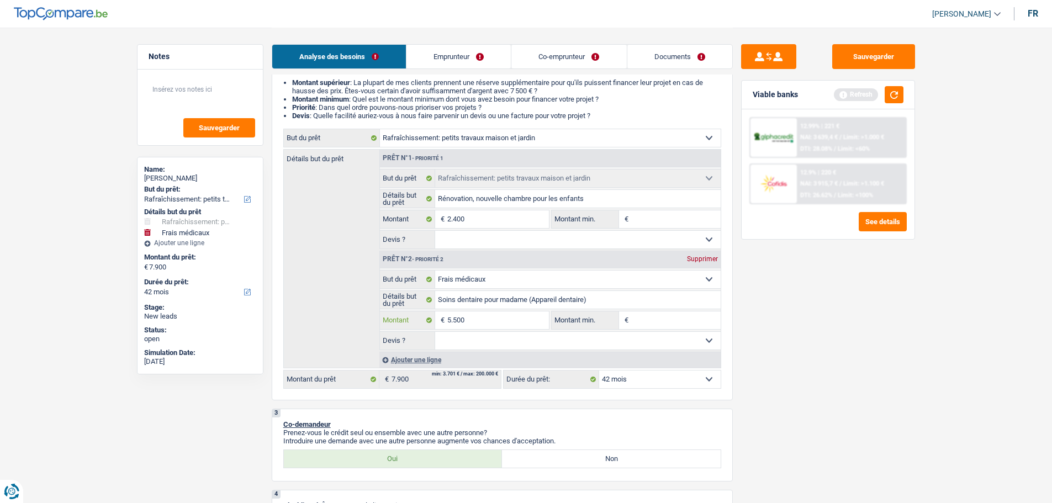
click at [519, 321] on input "5.500" at bounding box center [497, 320] width 101 height 18
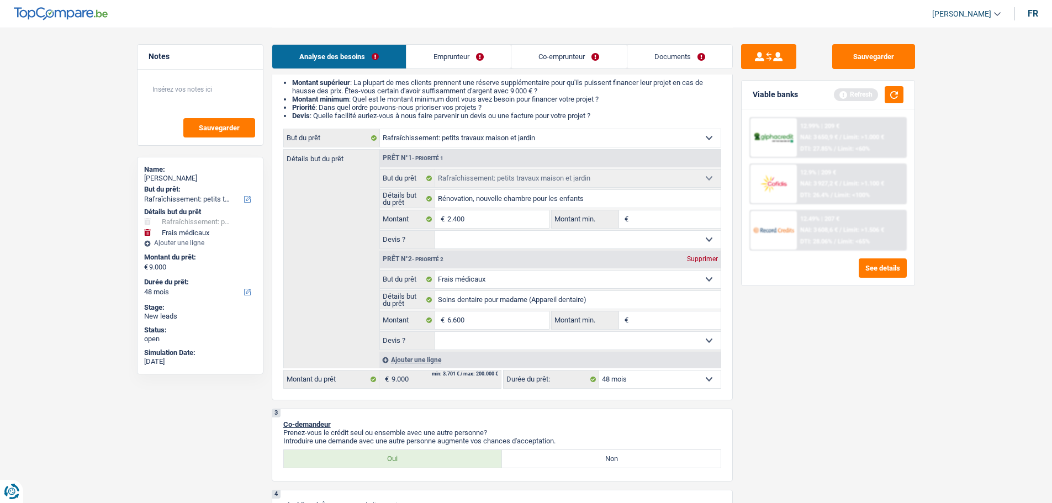
click at [836, 347] on div "Sauvegarder Viable banks Refresh 12.99% | 209 € NAI: 3 650,9 € / Limit: >1.000 …" at bounding box center [828, 264] width 190 height 441
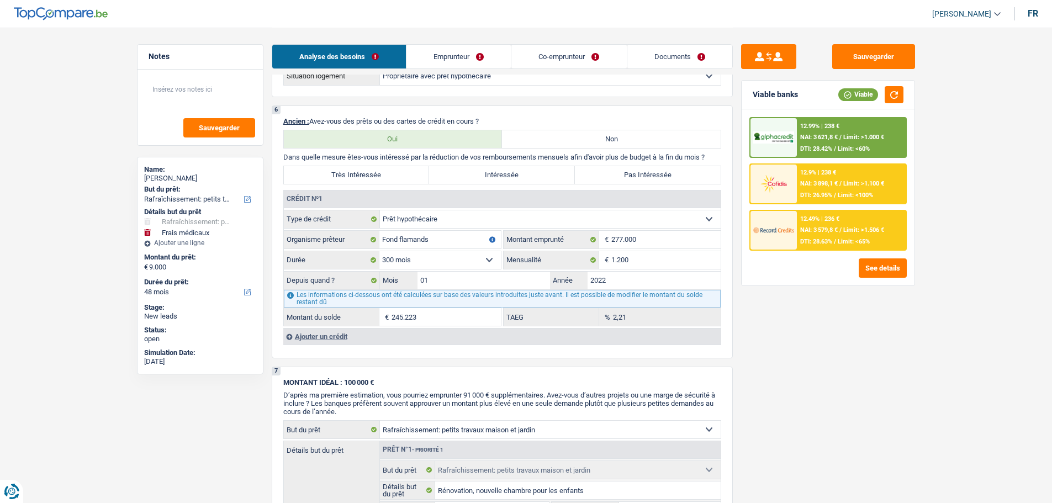
scroll to position [994, 0]
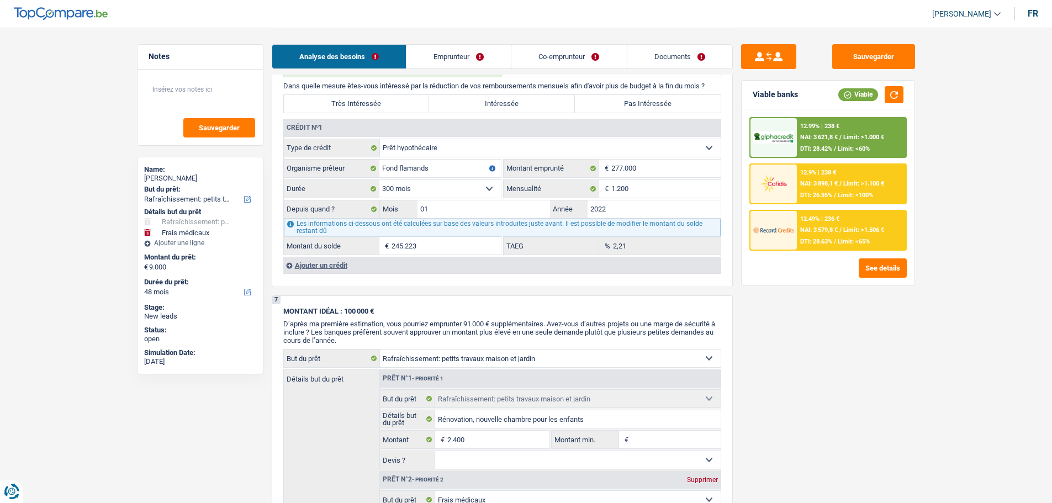
click at [313, 264] on div "Ajouter un crédit" at bounding box center [501, 265] width 437 height 17
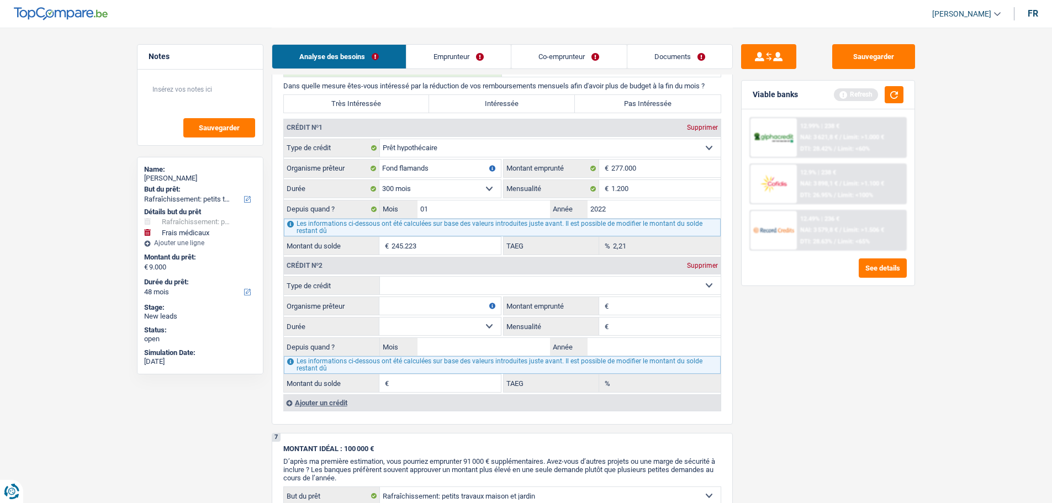
click at [455, 288] on select "Carte ou ouverture de crédit Prêt hypothécaire Vente à tempérament Prêt à tempé…" at bounding box center [550, 286] width 341 height 18
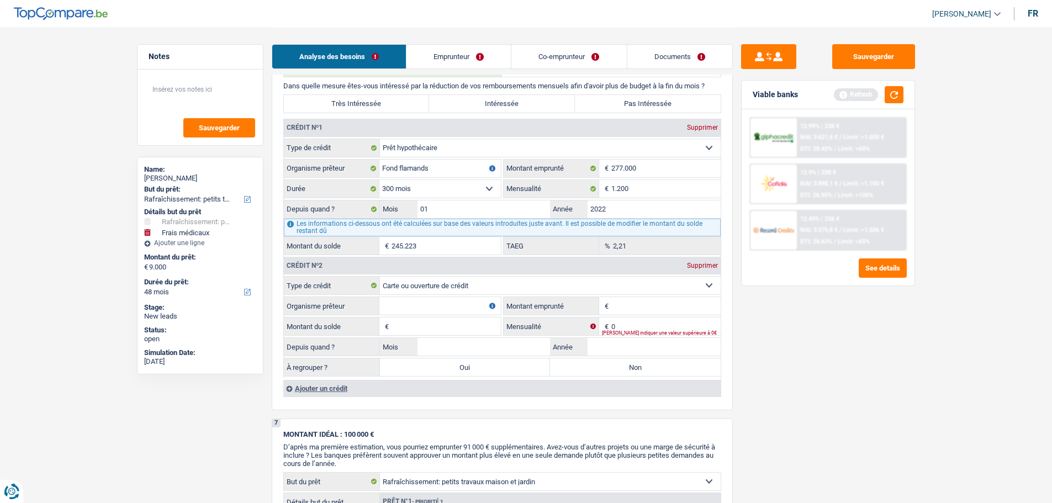
click at [427, 309] on input "Organisme prêteur" at bounding box center [439, 306] width 121 height 18
click at [651, 305] on input "Montant" at bounding box center [665, 306] width 109 height 18
click at [471, 315] on fieldset "Bye Way Organisme prêteur Veillez à ne pas indiquer le nom du courtier, mais bi…" at bounding box center [392, 305] width 217 height 19
drag, startPoint x: 475, startPoint y: 330, endPoint x: 487, endPoint y: 337, distance: 14.1
click at [475, 331] on input "Montant du solde" at bounding box center [445, 326] width 109 height 18
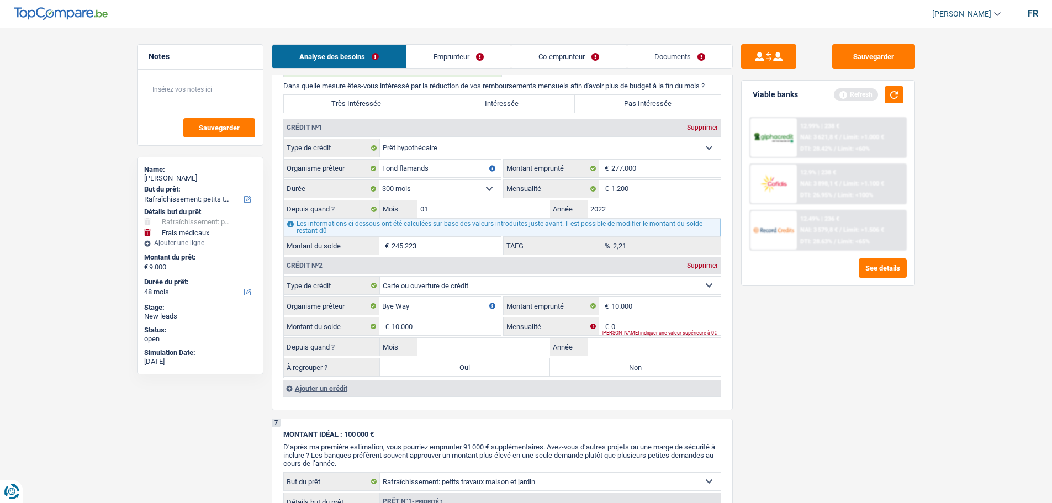
click at [627, 333] on div "[PERSON_NAME] indiquer une valeur supérieure à 0€" at bounding box center [661, 333] width 119 height 4
click at [616, 323] on input "0" at bounding box center [665, 326] width 109 height 18
click at [806, 319] on div "Sauvegarder Viable banks Refresh 12.99% | 238 € NAI: 3 621,8 € / Limit: >1.000 …" at bounding box center [828, 264] width 190 height 441
click at [464, 343] on input "Mois" at bounding box center [483, 347] width 133 height 18
click at [618, 348] on input "Année" at bounding box center [653, 347] width 133 height 18
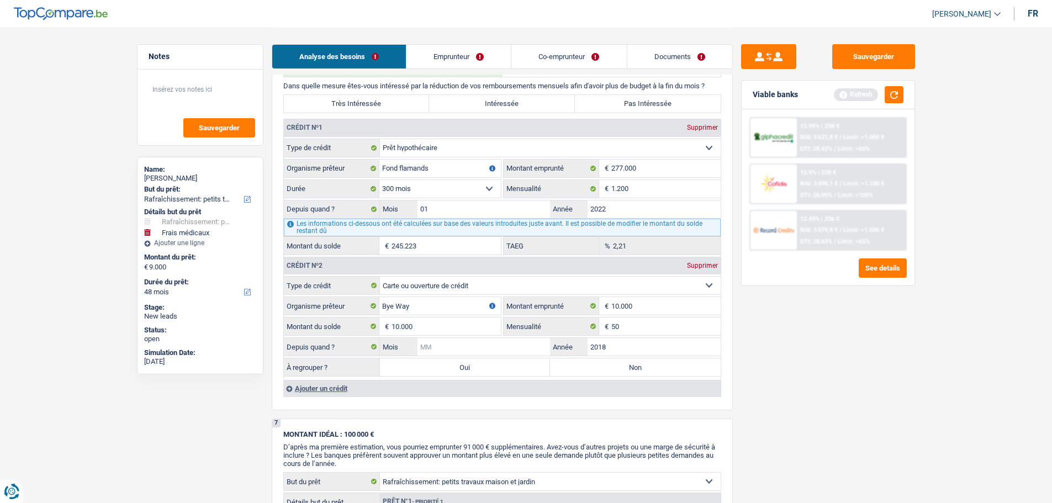
drag, startPoint x: 511, startPoint y: 348, endPoint x: 513, endPoint y: 331, distance: 16.7
click at [511, 345] on input "Mois" at bounding box center [483, 347] width 133 height 18
click at [946, 345] on main "Notes Sauvegarder Name: Laetitia Caudron But du prêt: Confort maison: meubles, …" at bounding box center [526, 54] width 1052 height 2096
click at [479, 365] on label "Oui" at bounding box center [465, 367] width 171 height 18
click at [479, 365] on input "Oui" at bounding box center [465, 367] width 171 height 18
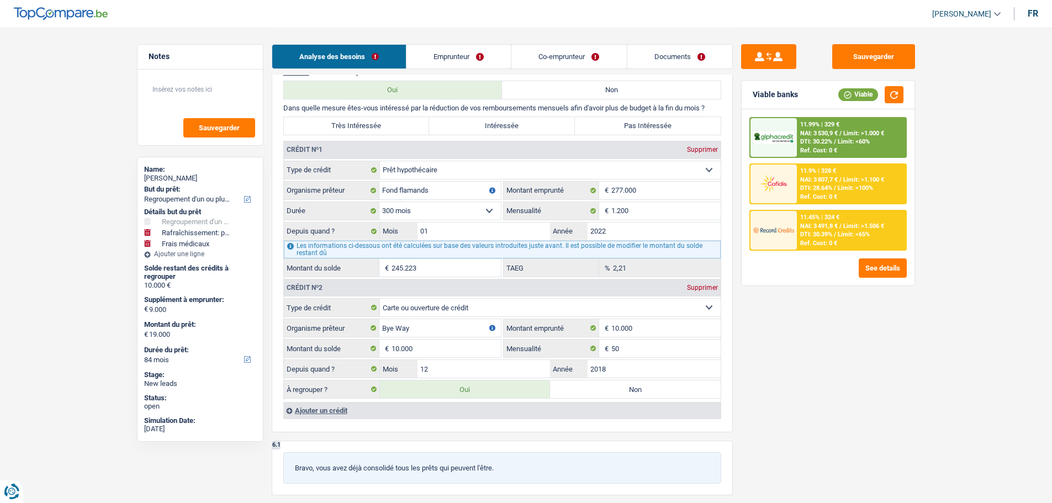
scroll to position [1159, 0]
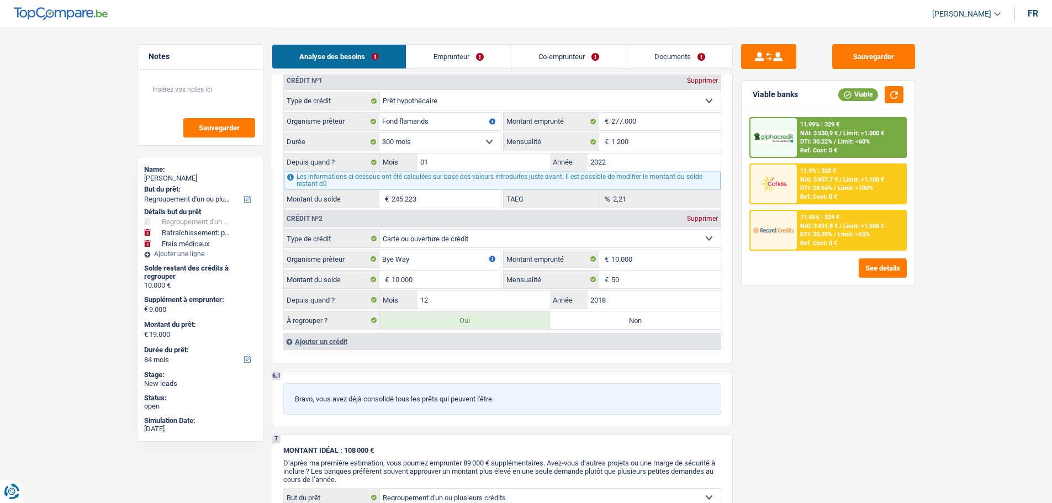
click at [337, 341] on div "Ajouter un crédit" at bounding box center [501, 341] width 437 height 17
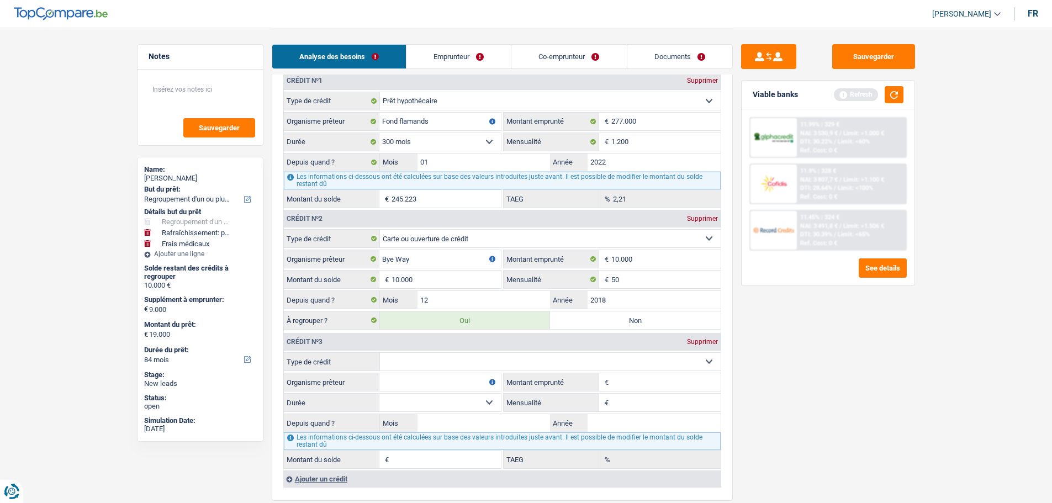
click at [406, 362] on select "Carte ou ouverture de crédit Prêt hypothécaire Vente à tempérament Prêt à tempé…" at bounding box center [550, 362] width 341 height 18
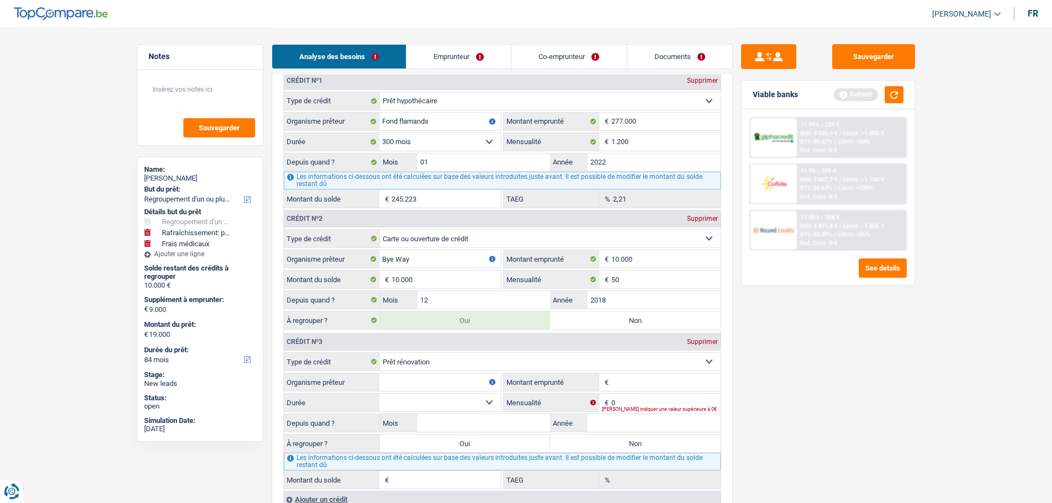
click at [416, 379] on input "Organisme prêteur" at bounding box center [439, 382] width 121 height 18
drag, startPoint x: 411, startPoint y: 383, endPoint x: 629, endPoint y: 372, distance: 217.8
click at [629, 372] on fieldset "Carte ou ouverture de crédit Prêt hypothécaire Vente à tempérament Prêt à tempé…" at bounding box center [502, 420] width 437 height 137
click at [628, 377] on input "Montant" at bounding box center [665, 382] width 109 height 18
click at [486, 403] on select "12 mois 18 mois 24 mois 30 mois 36 mois 42 mois 48 mois 60 mois 72 mois 84 mois…" at bounding box center [439, 403] width 121 height 18
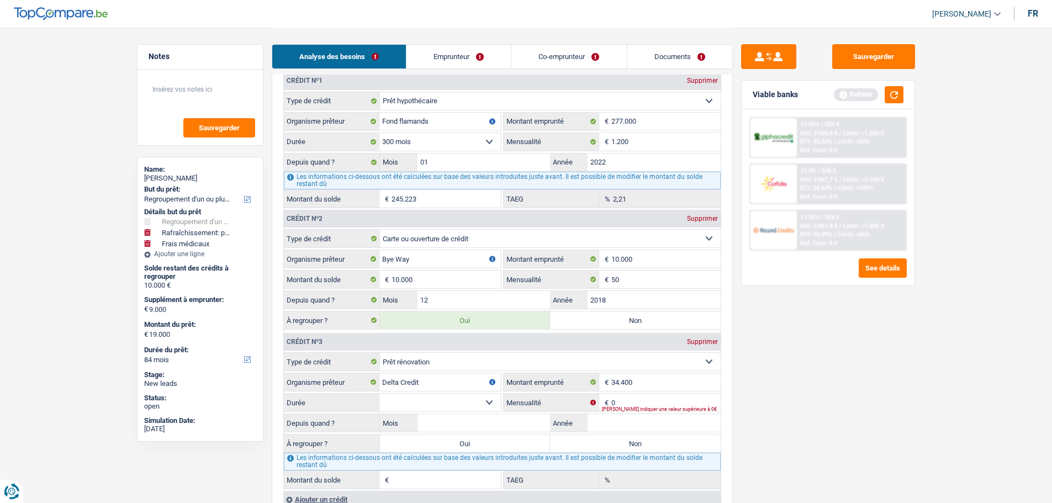
click at [379, 394] on select "12 mois 18 mois 24 mois 30 mois 36 mois 42 mois 48 mois 60 mois 72 mois 84 mois…" at bounding box center [439, 403] width 121 height 18
click at [650, 404] on input "0" at bounding box center [665, 403] width 109 height 18
click at [613, 418] on input "Année" at bounding box center [653, 423] width 133 height 18
drag, startPoint x: 479, startPoint y: 418, endPoint x: 485, endPoint y: 389, distance: 29.9
click at [479, 418] on input "Mois" at bounding box center [483, 423] width 133 height 18
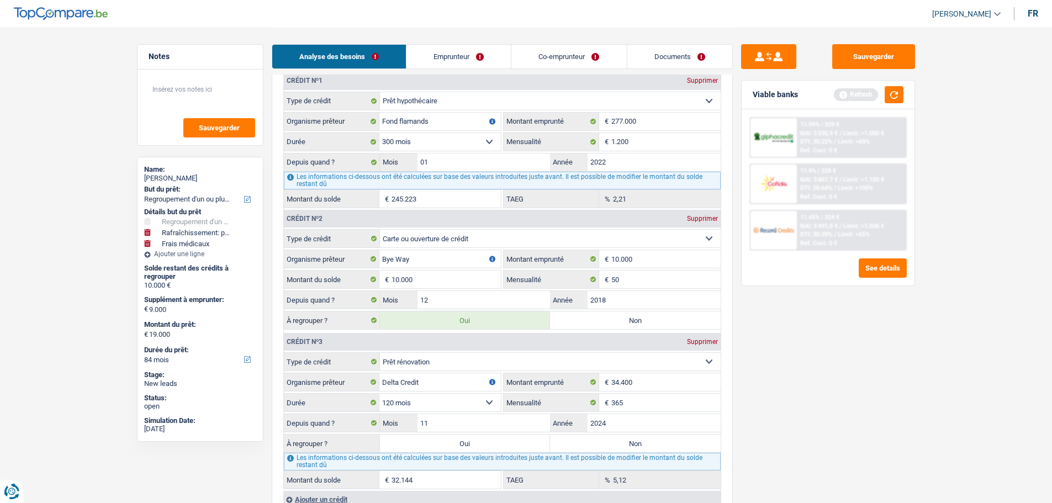
click at [838, 461] on div "Sauvegarder Viable banks Refresh 11.99% | 329 € NAI: 3 530,9 € / Limit: >1.000 …" at bounding box center [828, 264] width 190 height 441
click at [624, 447] on label "Non" at bounding box center [635, 443] width 171 height 18
click at [624, 447] on input "Non" at bounding box center [635, 443] width 171 height 18
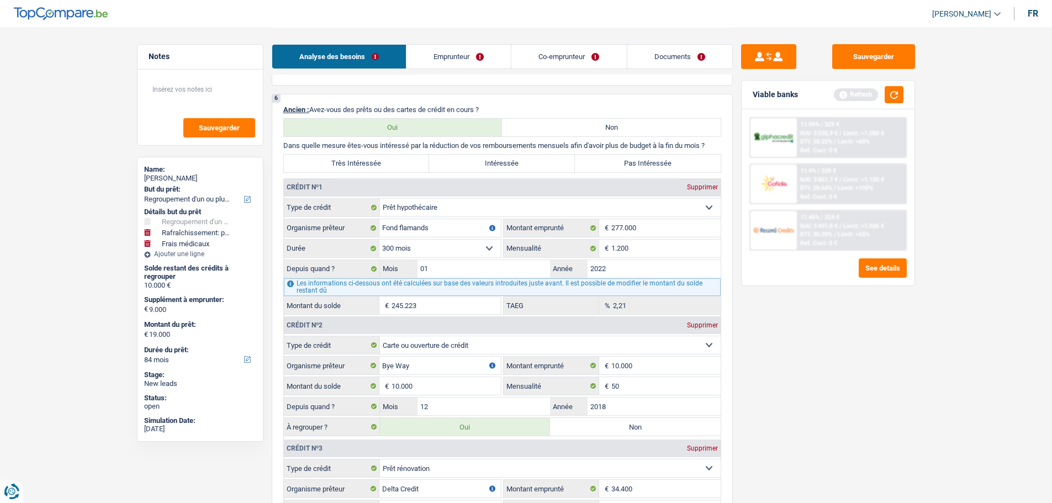
scroll to position [939, 0]
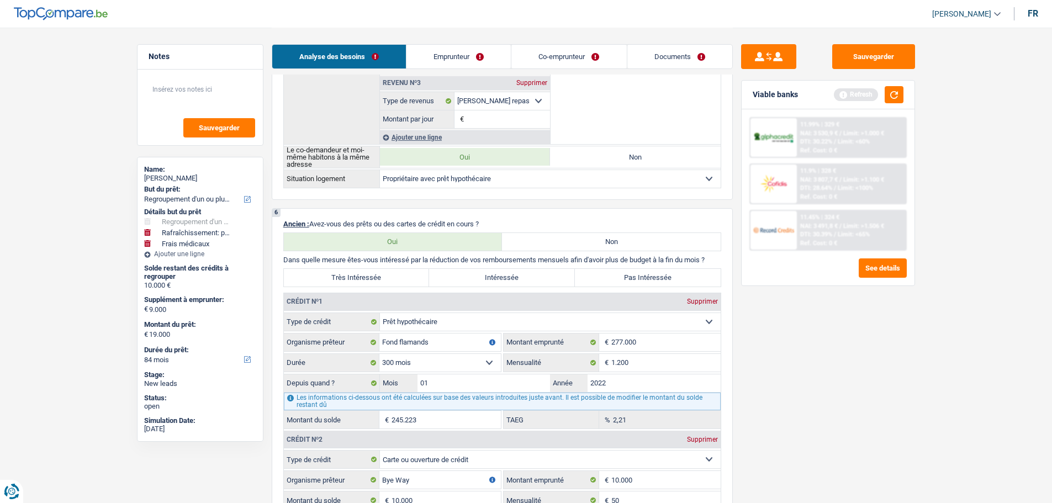
click at [527, 274] on label "Intéressée" at bounding box center [502, 278] width 146 height 18
click at [527, 274] on input "Intéressée" at bounding box center [502, 278] width 146 height 18
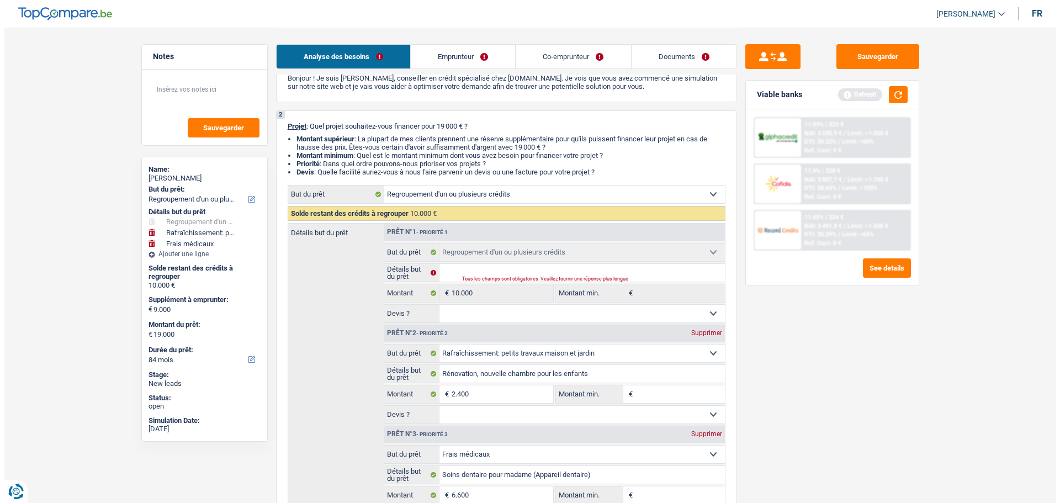
scroll to position [166, 0]
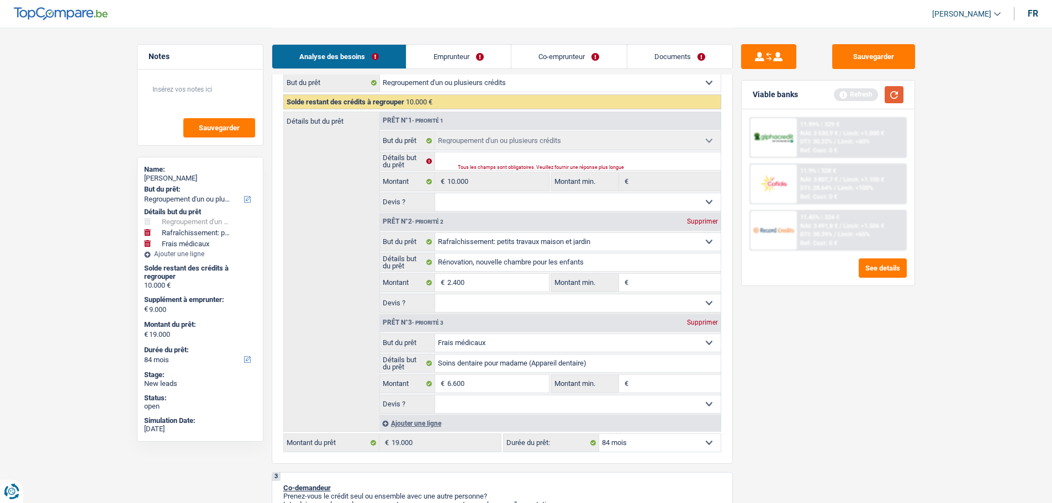
click at [884, 96] on button "button" at bounding box center [893, 94] width 19 height 17
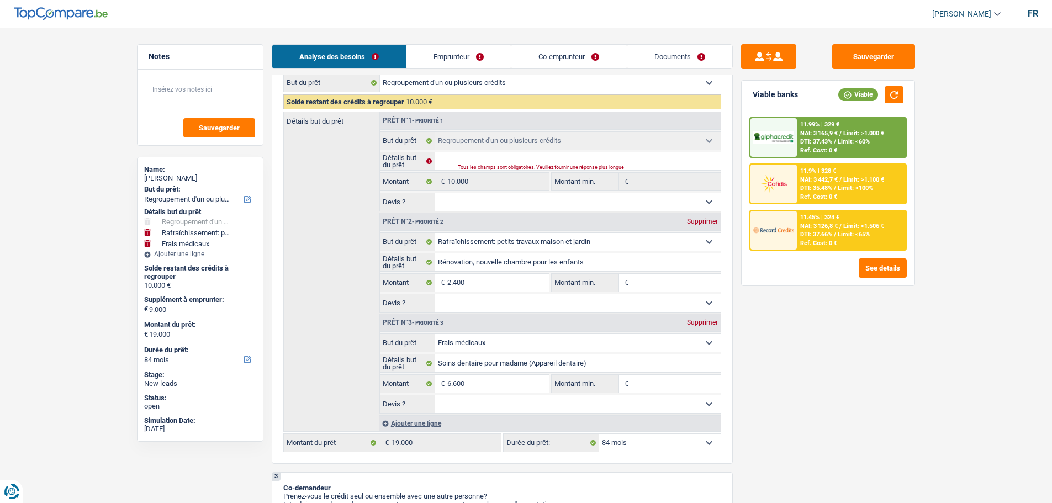
click at [828, 235] on span "DTI: 37.66%" at bounding box center [816, 234] width 32 height 7
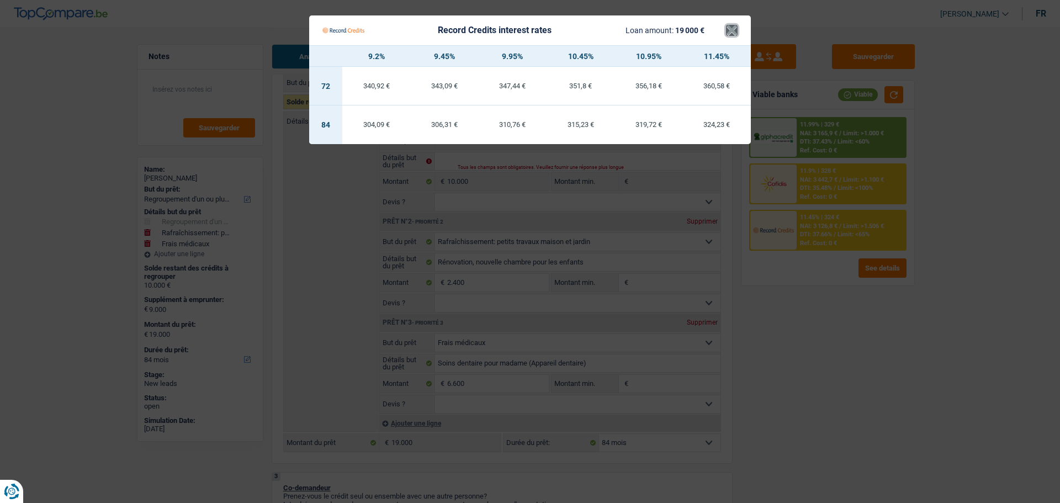
click at [728, 27] on button "×" at bounding box center [732, 30] width 12 height 11
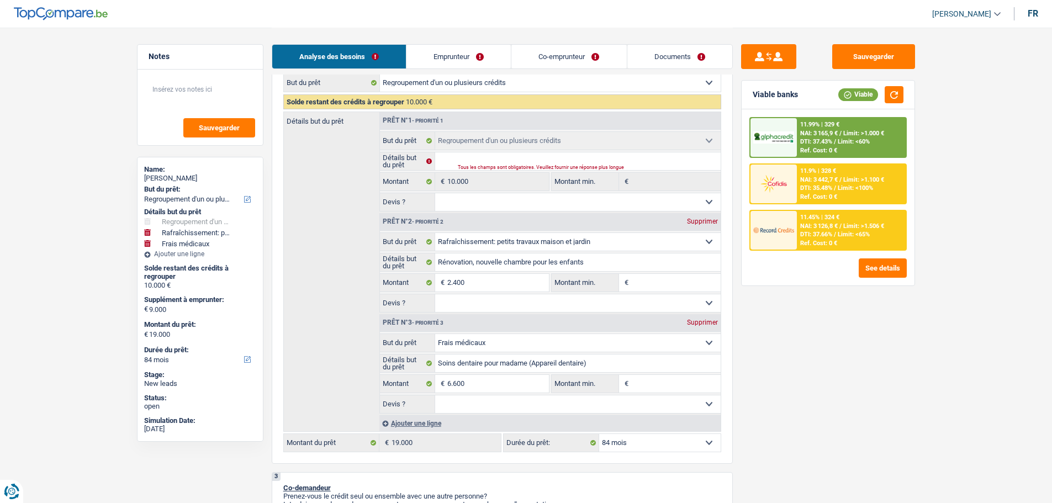
click at [821, 131] on span "NAI: 3 165,9 €" at bounding box center [819, 133] width 38 height 7
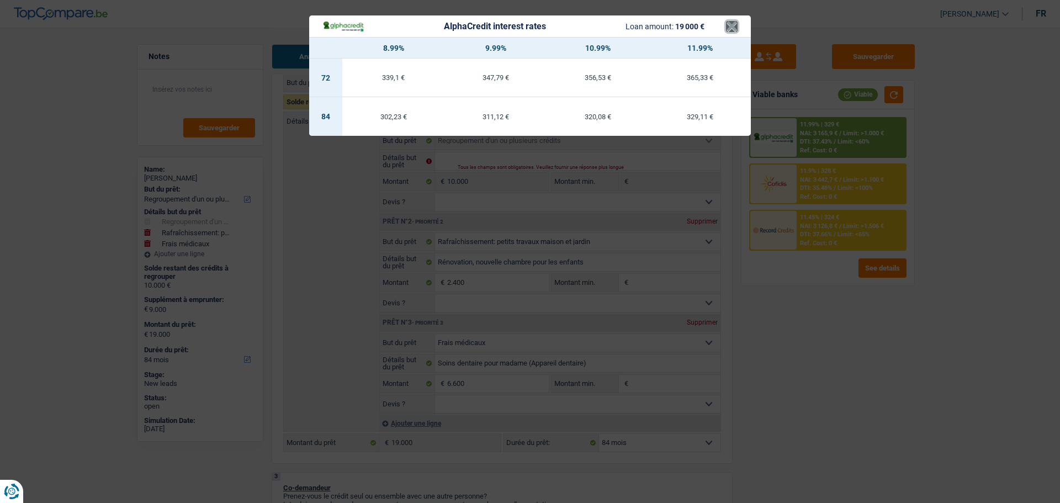
click at [736, 28] on button "×" at bounding box center [732, 26] width 12 height 11
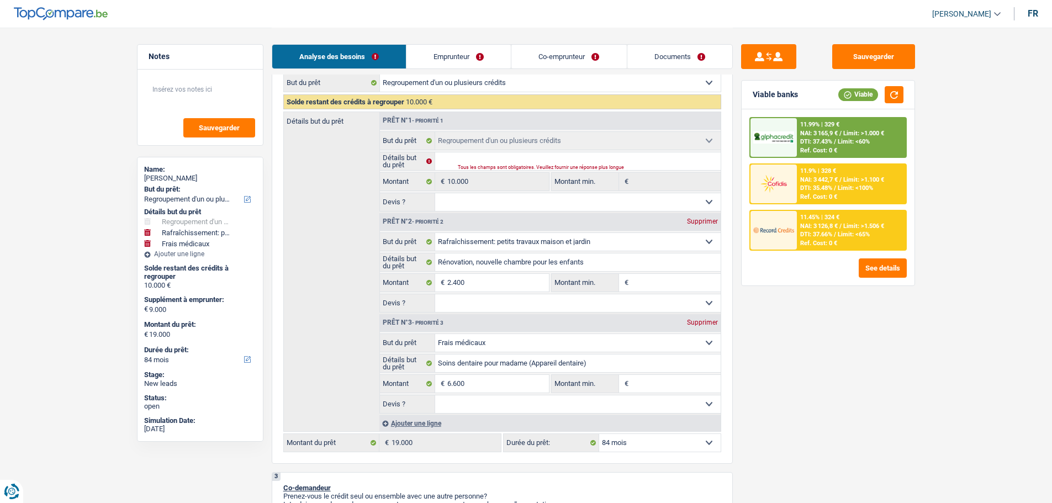
click at [709, 432] on div "Confort maison: meubles, textile, peinture, électroménager, outillage non-profe…" at bounding box center [502, 262] width 438 height 379
click at [711, 439] on select "12 mois 18 mois 24 mois 30 mois 36 mois 42 mois 48 mois 60 mois 72 mois 84 mois…" at bounding box center [659, 443] width 121 height 18
drag, startPoint x: 822, startPoint y: 422, endPoint x: 836, endPoint y: 332, distance: 91.2
click at [829, 414] on div "Sauvegarder Viable banks Viable 11.99% | 329 € NAI: 3 165,9 € / Limit: >1.000 €…" at bounding box center [828, 264] width 190 height 441
click at [812, 130] on span "NAI: 3 165,9 €" at bounding box center [819, 133] width 38 height 7
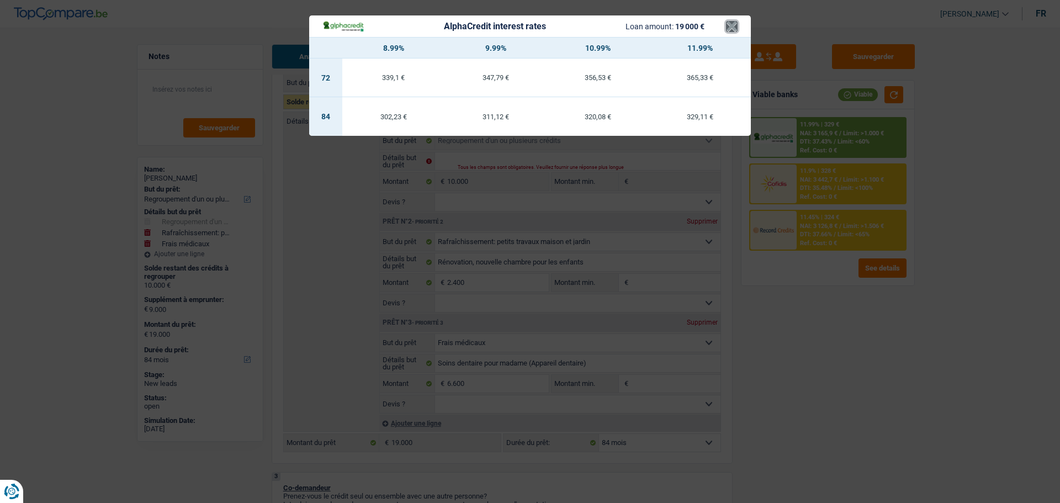
click at [732, 32] on button "×" at bounding box center [732, 26] width 12 height 11
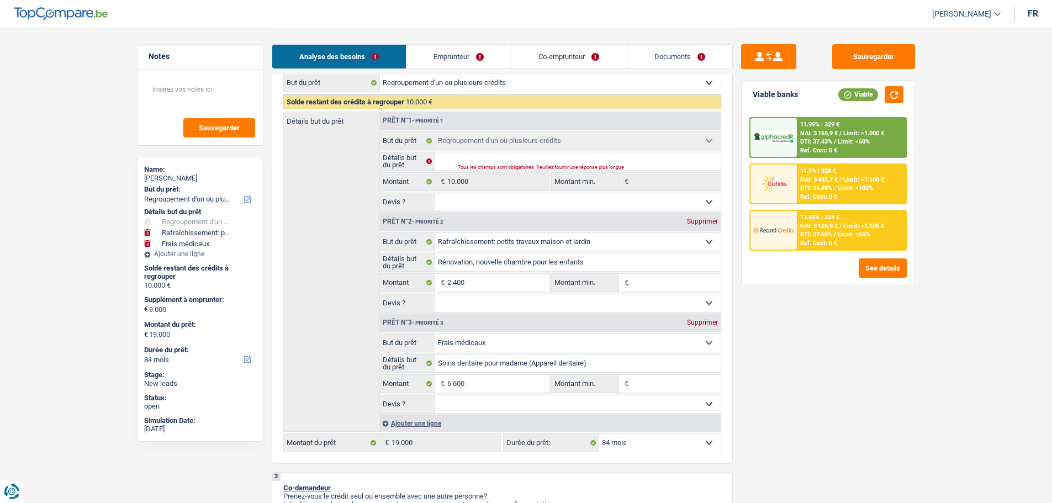
click at [807, 222] on span "NAI: 3 126,8 €" at bounding box center [819, 225] width 38 height 7
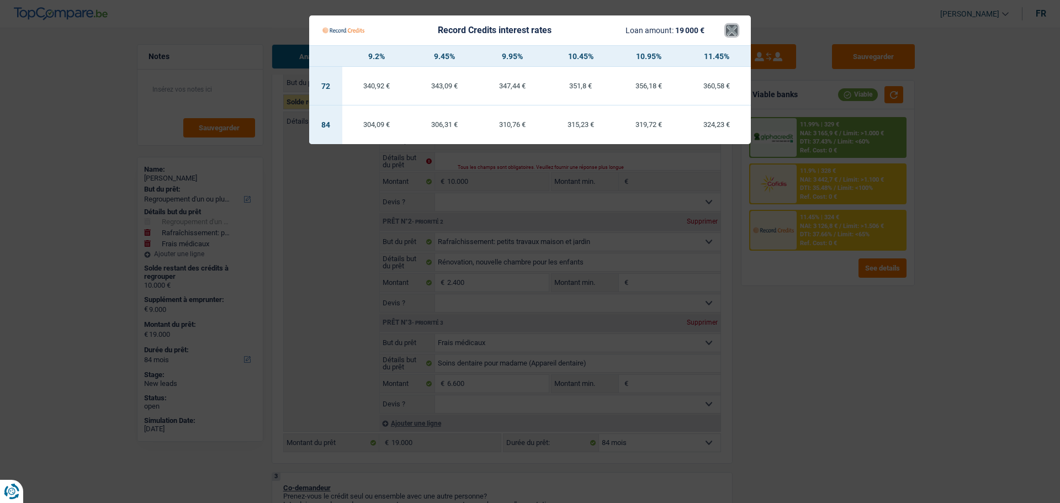
click at [735, 30] on button "×" at bounding box center [732, 30] width 12 height 11
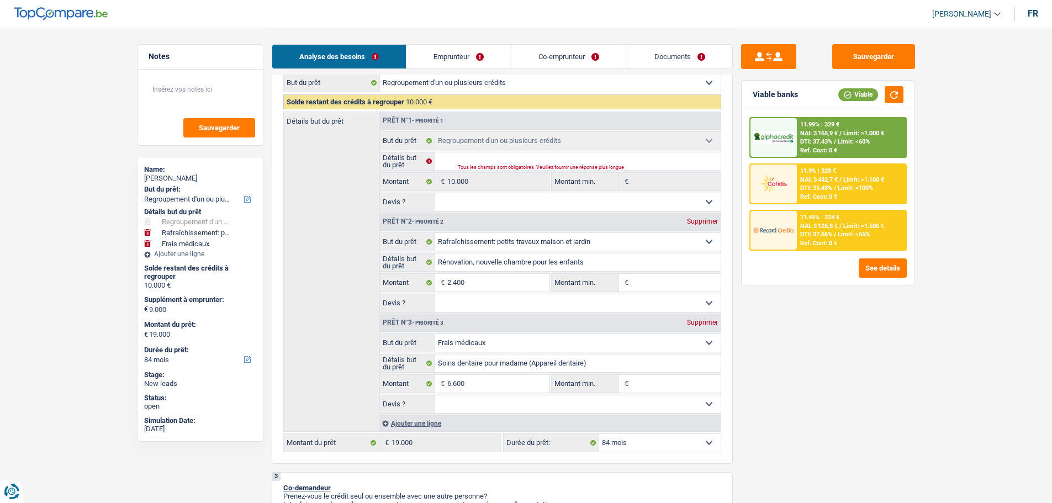
click at [801, 180] on span "NAI: 3 442,7 €" at bounding box center [819, 179] width 38 height 7
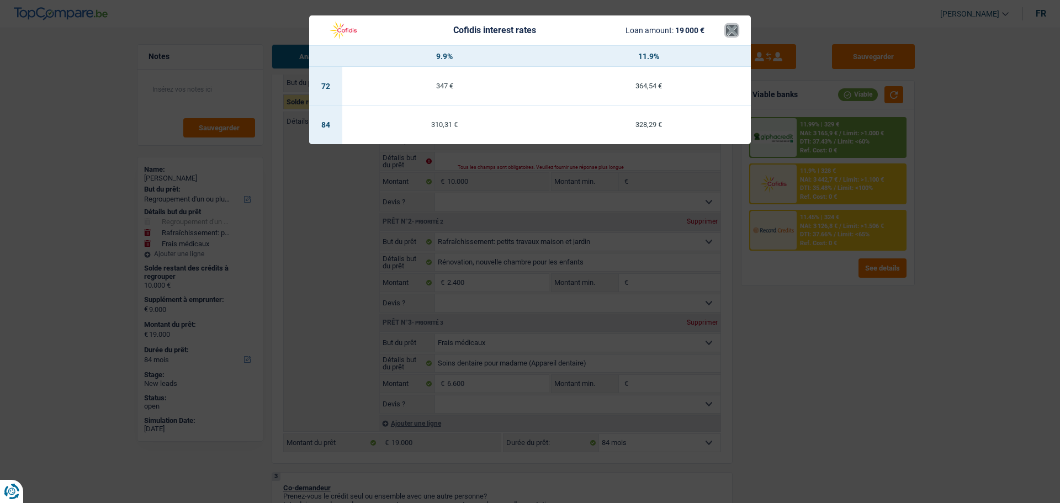
click at [732, 28] on button "×" at bounding box center [732, 30] width 12 height 11
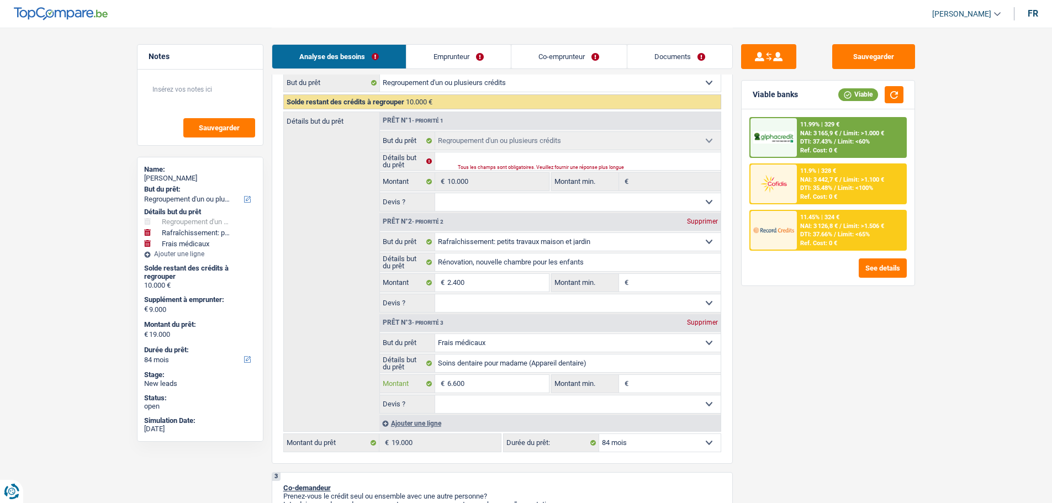
click at [505, 379] on input "6.600" at bounding box center [497, 384] width 101 height 18
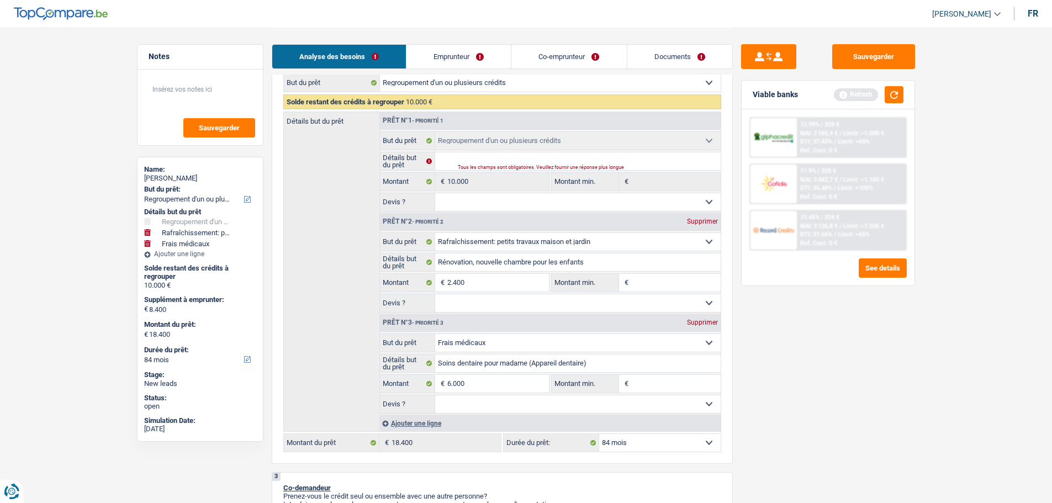
click at [893, 333] on div "Sauvegarder Viable banks Refresh 11.99% | 329 € NAI: 3 165,9 € / Limit: >1.000 …" at bounding box center [828, 264] width 190 height 441
click at [894, 94] on button "button" at bounding box center [893, 94] width 19 height 17
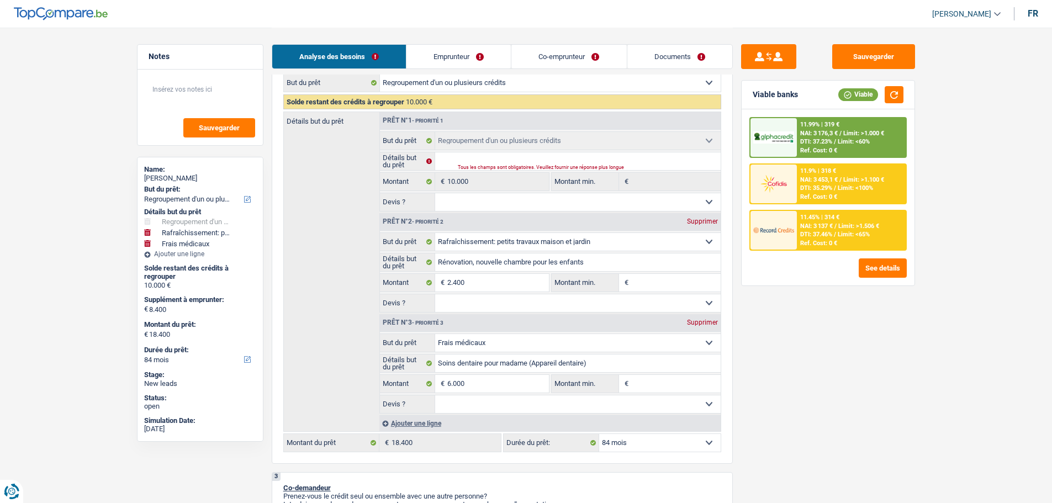
click at [860, 241] on div "11.45% | 314 € NAI: 3 137 € / Limit: >1.506 € DTI: 37.46% / Limit: <65% Ref. Co…" at bounding box center [851, 230] width 109 height 39
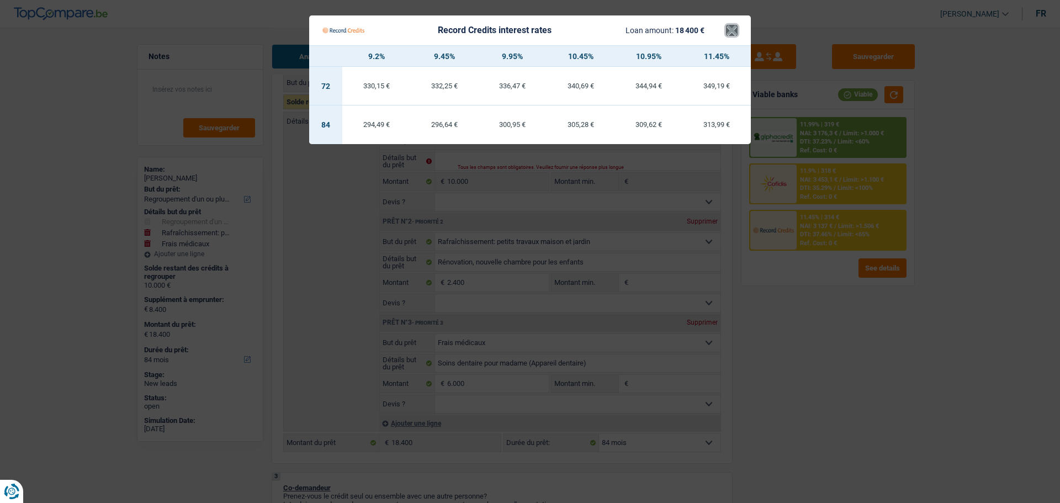
click at [732, 29] on button "×" at bounding box center [732, 30] width 12 height 11
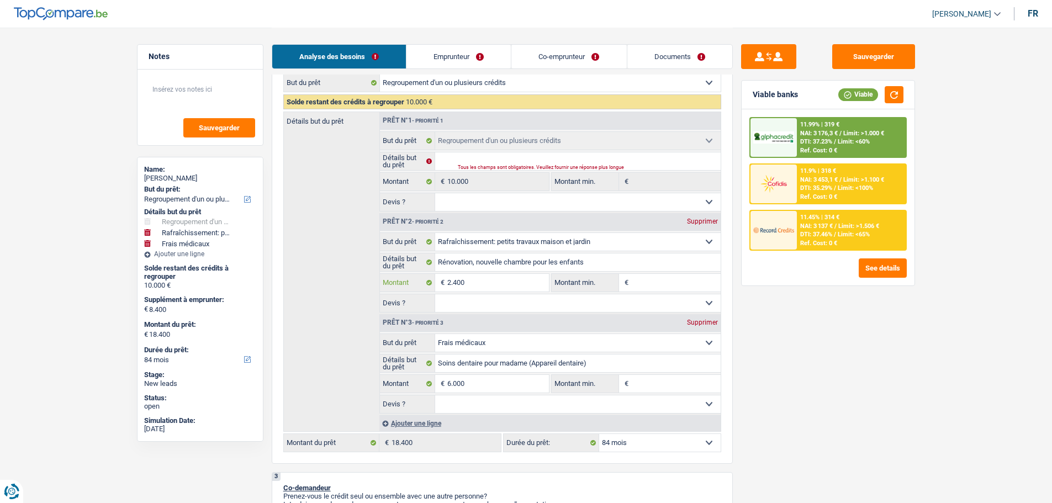
click at [512, 280] on input "2.400" at bounding box center [497, 283] width 101 height 18
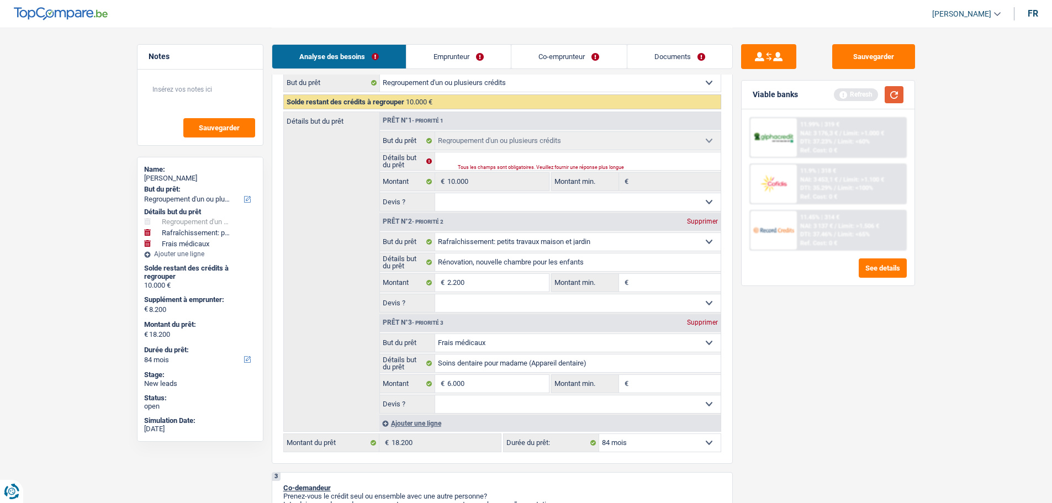
click at [902, 94] on button "button" at bounding box center [893, 94] width 19 height 17
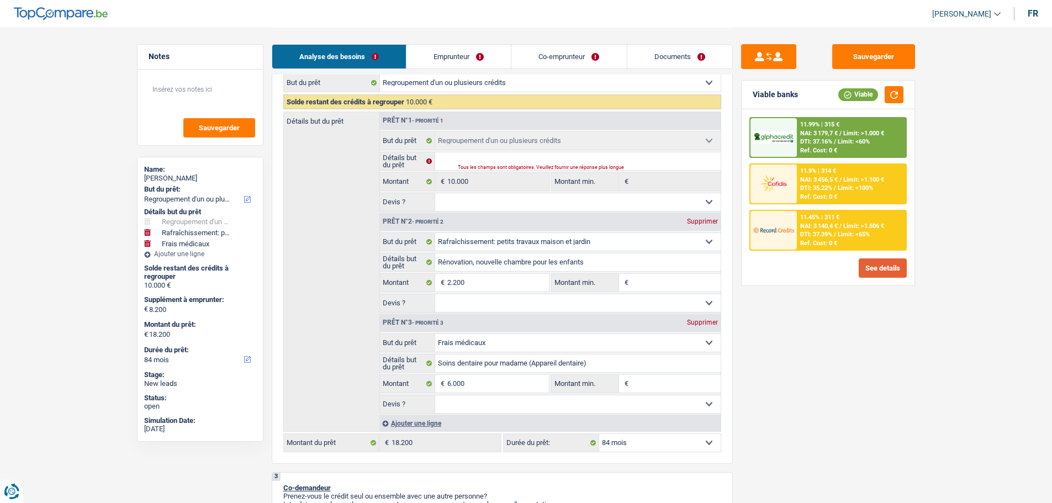
click at [873, 264] on button "See details" at bounding box center [882, 267] width 48 height 19
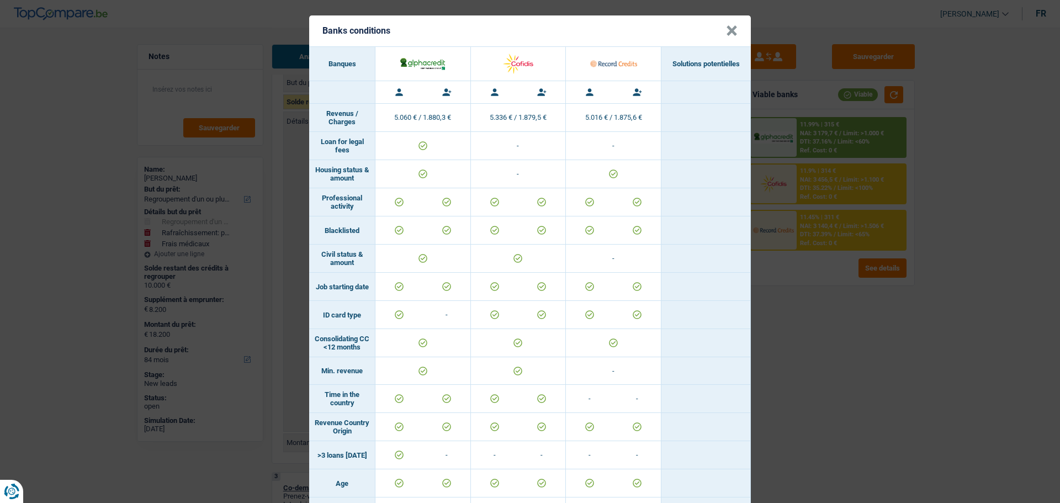
scroll to position [0, 0]
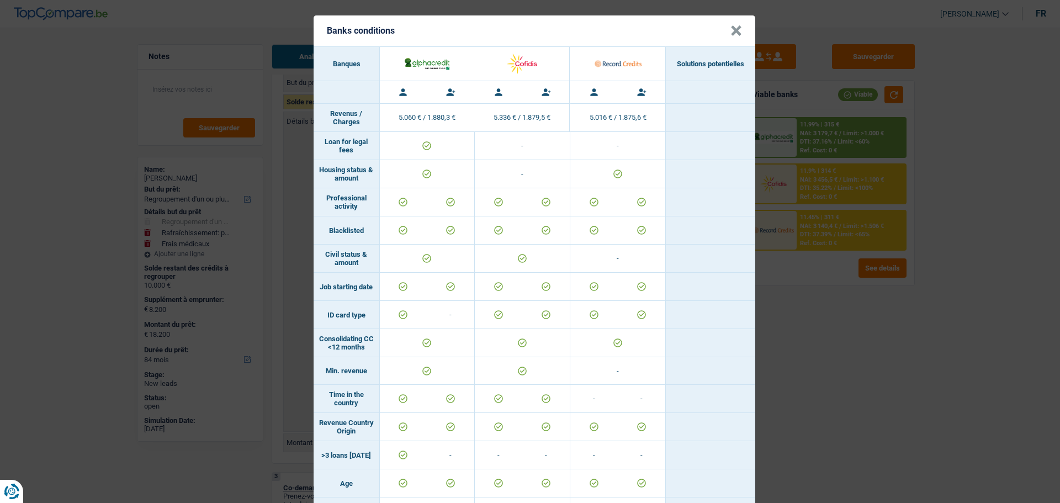
click at [819, 179] on div "Banks conditions × Banques Solutions potentielles Revenus / Charges 5.060 € / 1…" at bounding box center [530, 251] width 1060 height 503
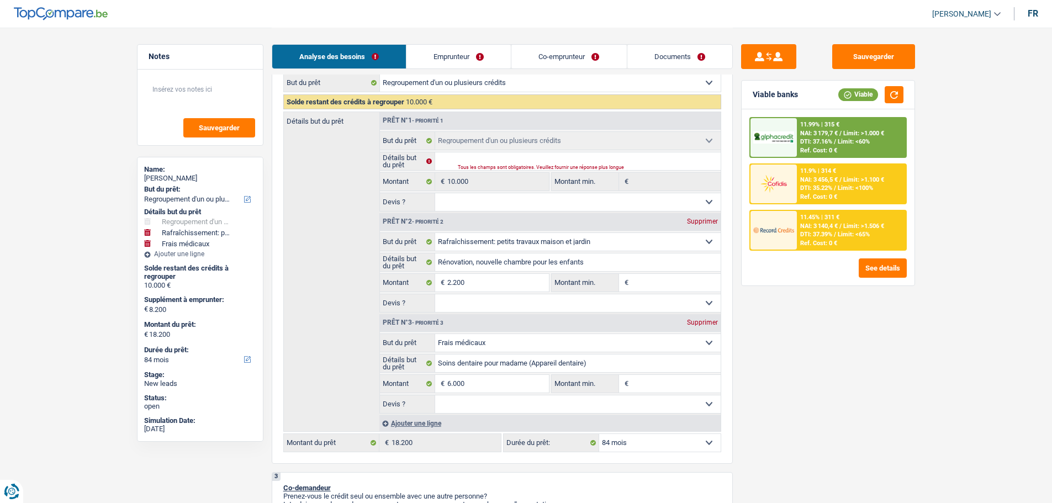
click at [813, 225] on span "NAI: 3 140,4 €" at bounding box center [819, 225] width 38 height 7
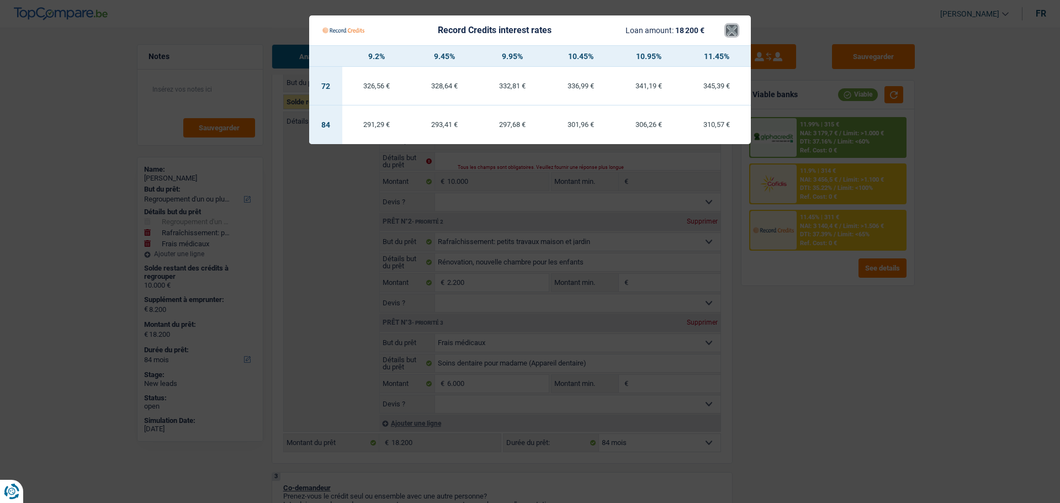
click at [730, 30] on button "×" at bounding box center [732, 30] width 12 height 11
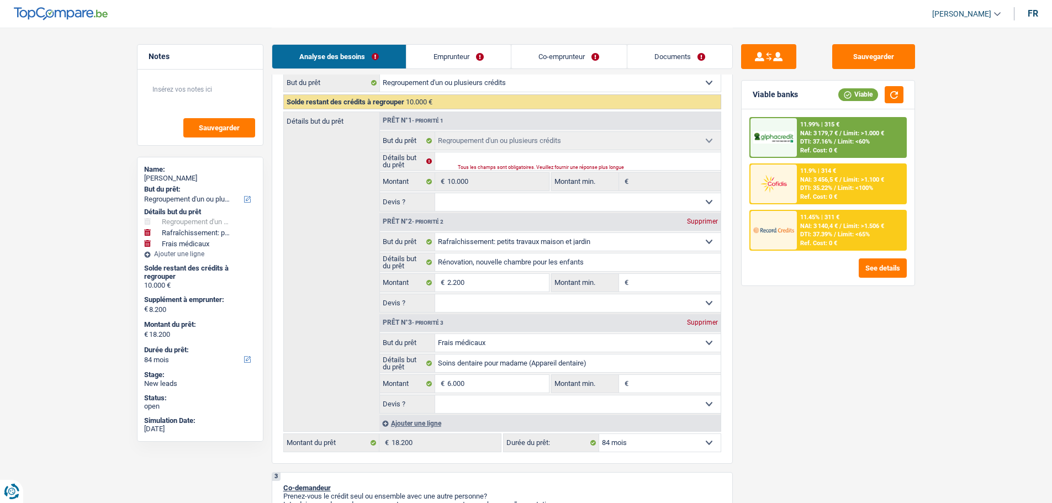
click at [812, 142] on span "DTI: 37.16%" at bounding box center [816, 141] width 32 height 7
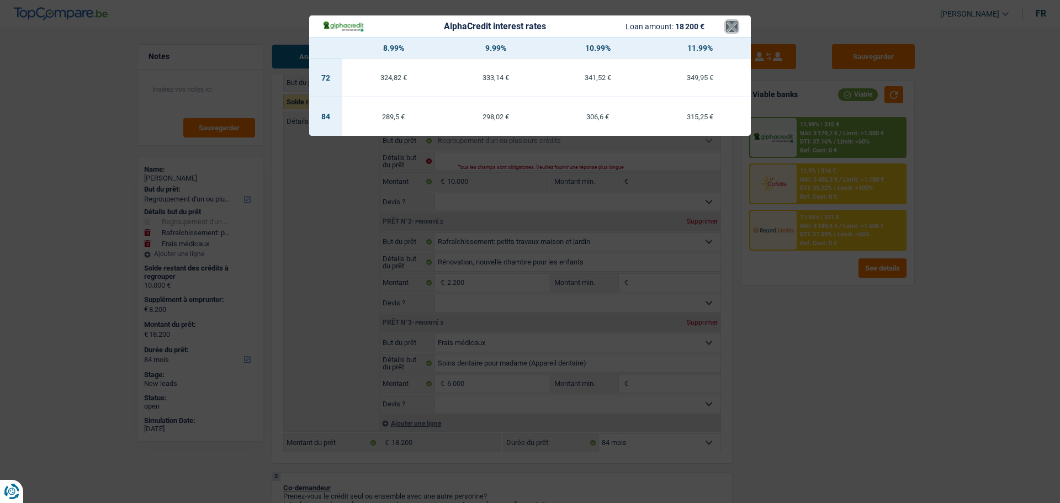
click at [732, 28] on button "×" at bounding box center [732, 26] width 12 height 11
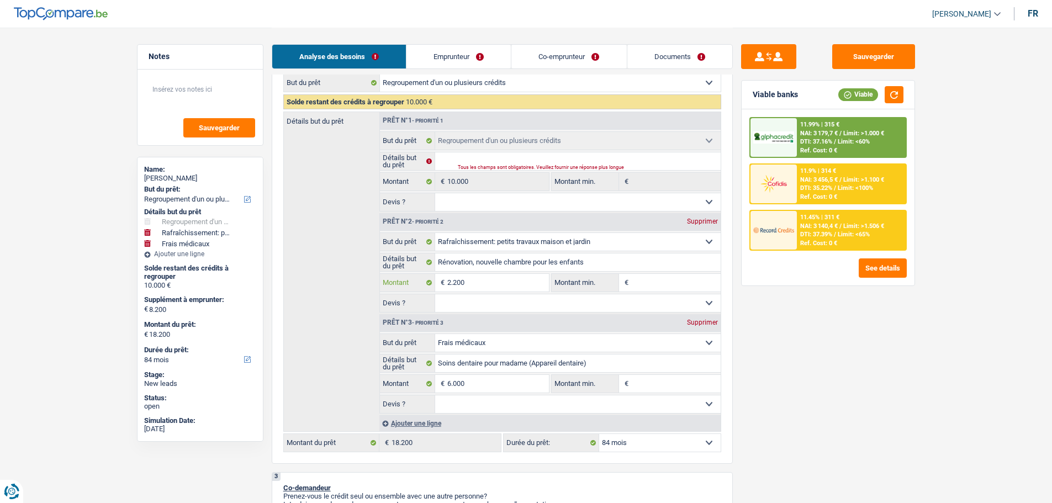
click at [469, 279] on input "2.200" at bounding box center [497, 283] width 101 height 18
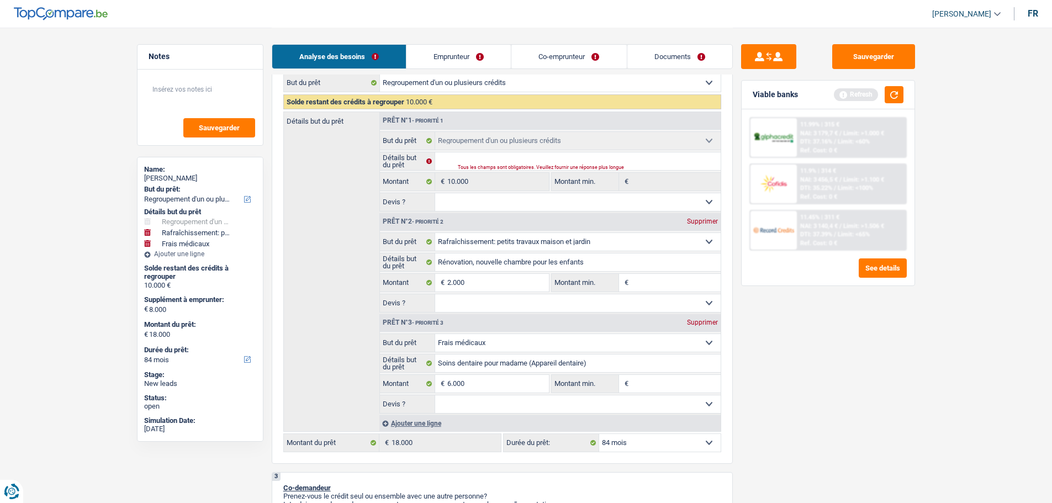
click at [891, 86] on div "Viable banks Refresh" at bounding box center [827, 95] width 173 height 29
click at [894, 93] on button "button" at bounding box center [893, 94] width 19 height 17
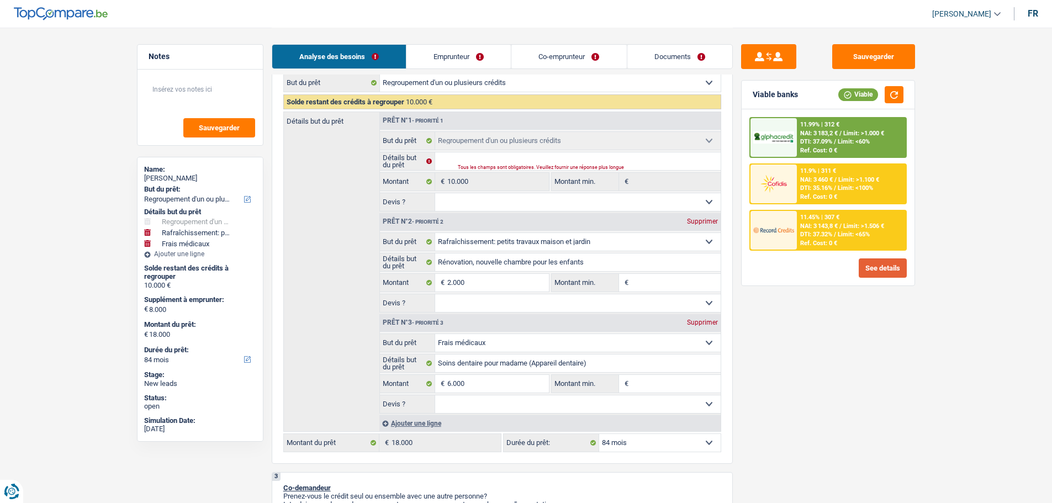
drag, startPoint x: 867, startPoint y: 261, endPoint x: 872, endPoint y: 261, distance: 5.5
click at [872, 261] on button "See details" at bounding box center [882, 267] width 48 height 19
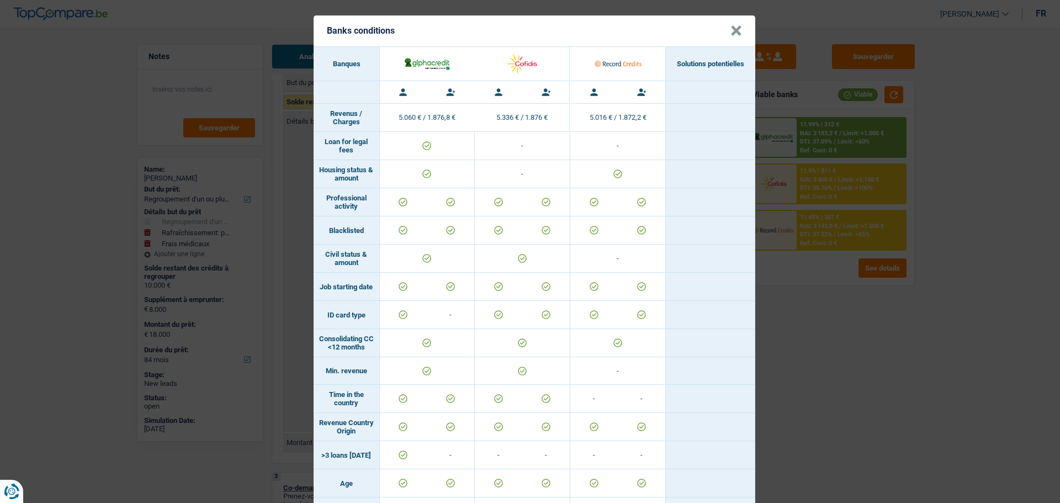
drag, startPoint x: 781, startPoint y: 107, endPoint x: 801, endPoint y: 129, distance: 30.5
click at [785, 109] on div "Banks conditions × Banques Solutions potentielles Revenus / Charges 5.060 € / 1…" at bounding box center [530, 251] width 1060 height 503
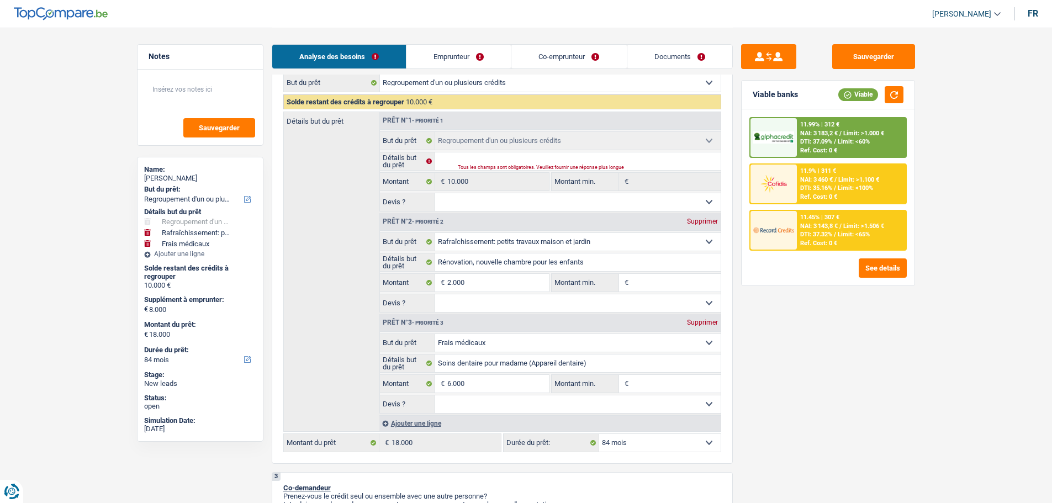
click at [834, 226] on span "NAI: 3 143,8 €" at bounding box center [819, 225] width 38 height 7
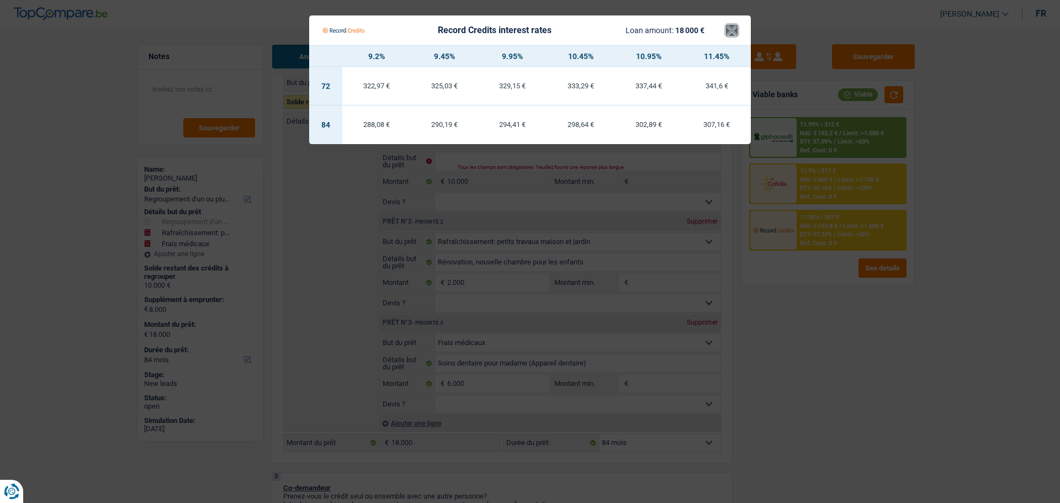
click at [736, 31] on button "×" at bounding box center [732, 30] width 12 height 11
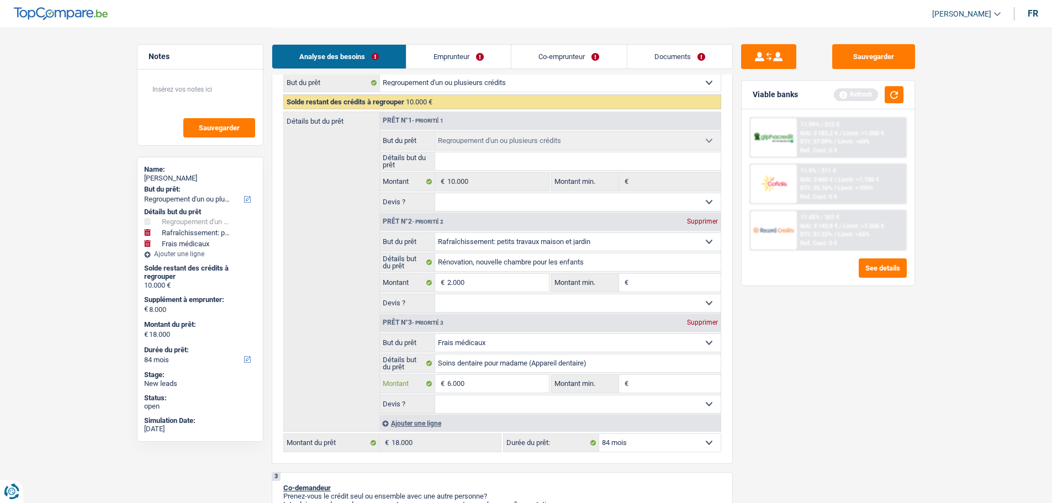
click at [506, 380] on input "6.000" at bounding box center [497, 384] width 101 height 18
click at [894, 89] on button "button" at bounding box center [893, 94] width 19 height 17
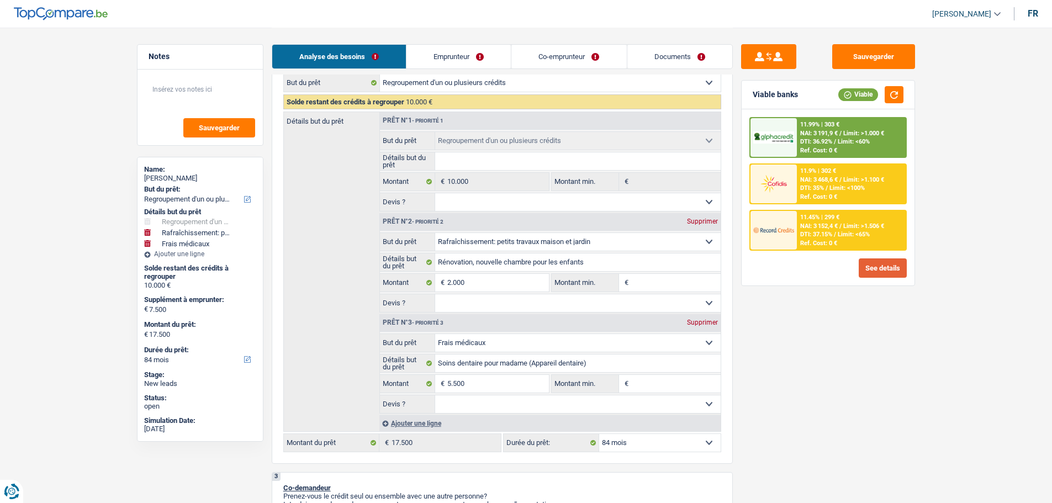
click at [877, 259] on button "See details" at bounding box center [882, 267] width 48 height 19
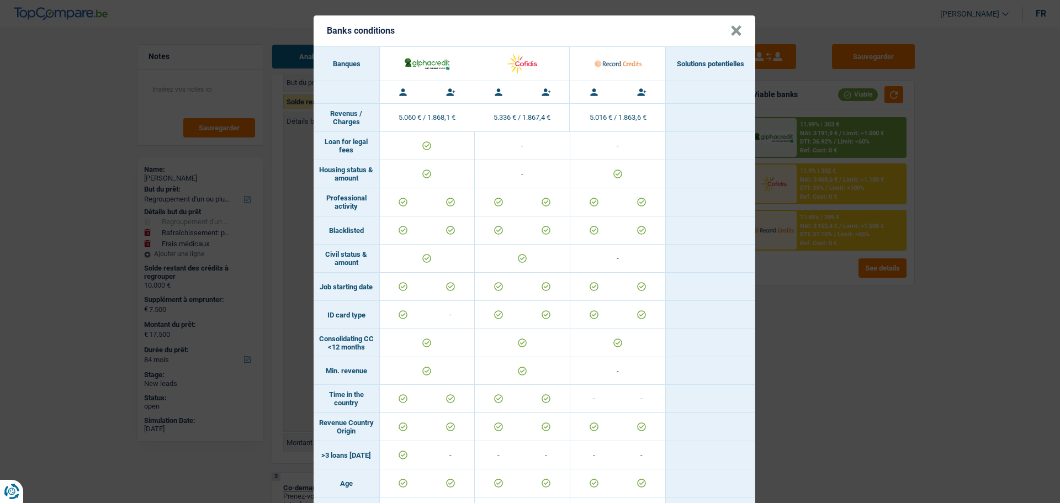
click at [886, 187] on div "Banks conditions × Banques Solutions potentielles Revenus / Charges 5.060 € / 1…" at bounding box center [530, 251] width 1060 height 503
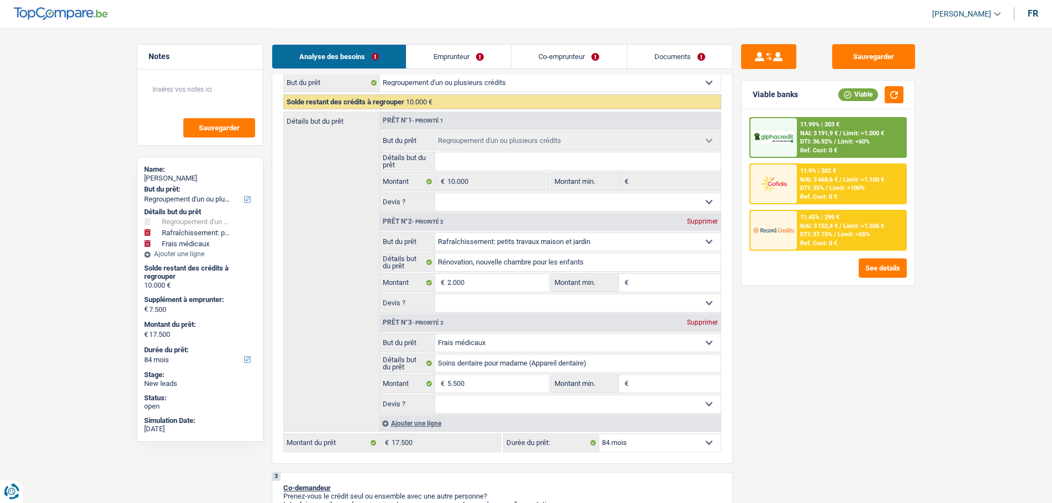
click at [861, 232] on span "Limit: <65%" at bounding box center [854, 234] width 32 height 7
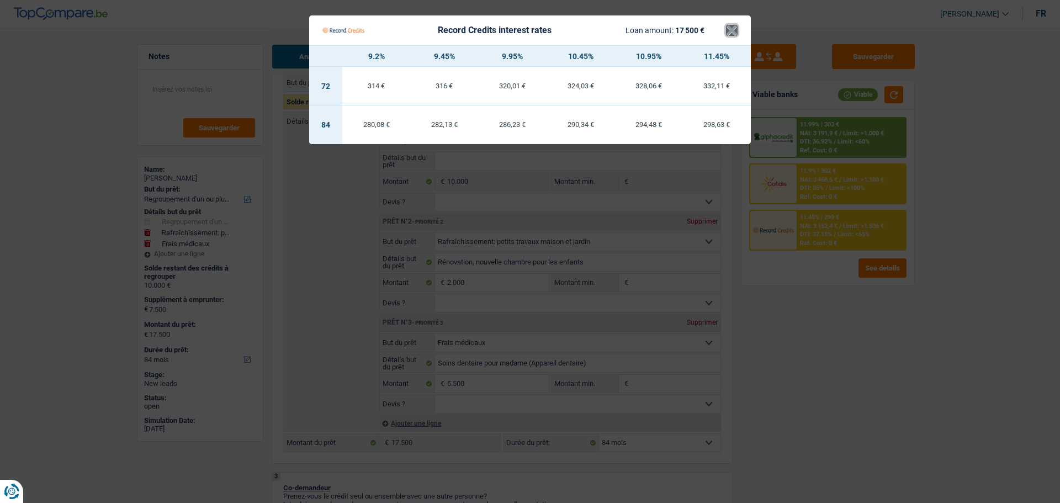
drag, startPoint x: 728, startPoint y: 33, endPoint x: 749, endPoint y: 49, distance: 26.4
click at [728, 33] on button "×" at bounding box center [732, 30] width 12 height 11
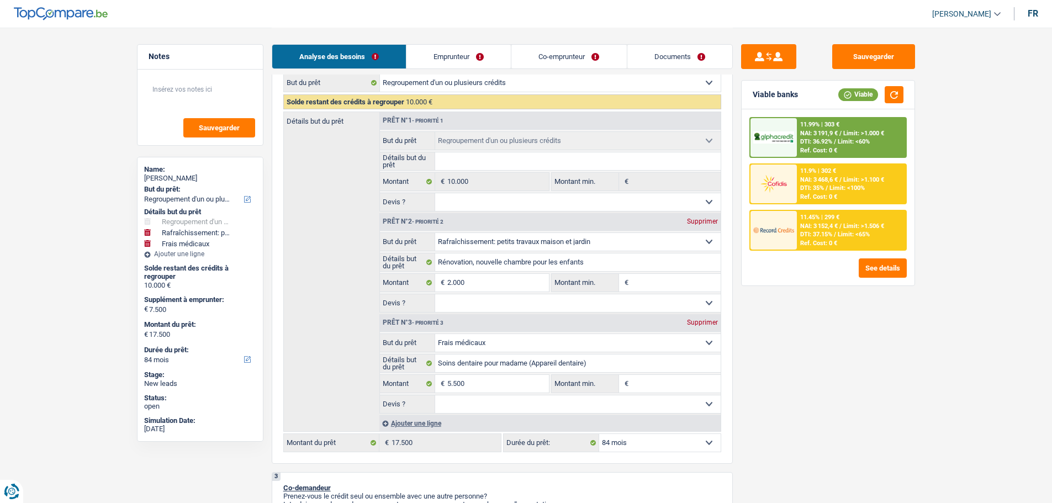
click at [849, 130] on span "Limit: >1.000 €" at bounding box center [863, 133] width 41 height 7
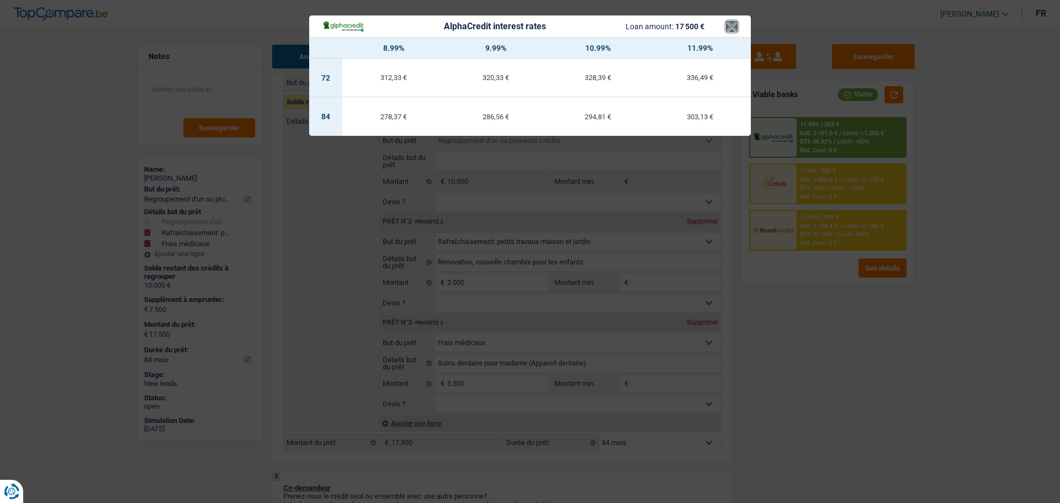
click at [734, 28] on button "×" at bounding box center [732, 26] width 12 height 11
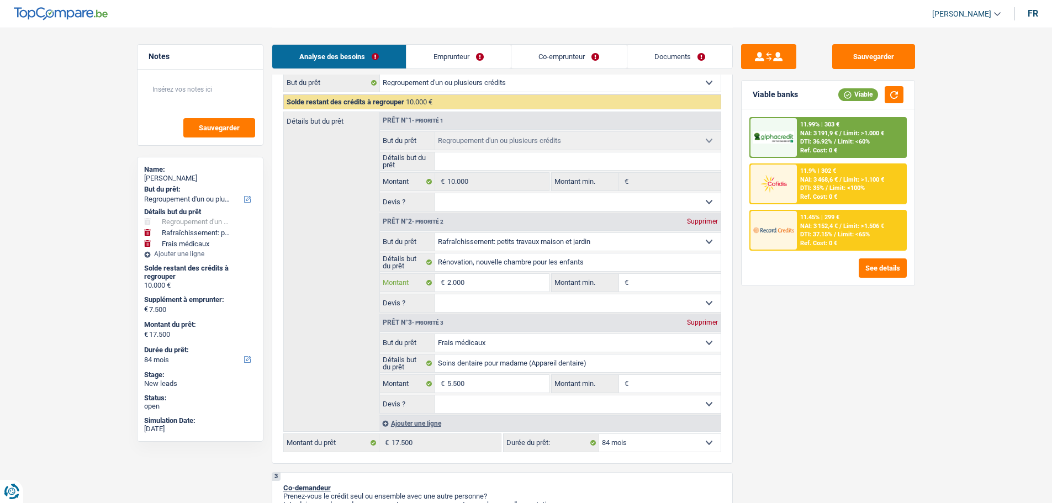
click at [518, 288] on input "2.000" at bounding box center [497, 283] width 101 height 18
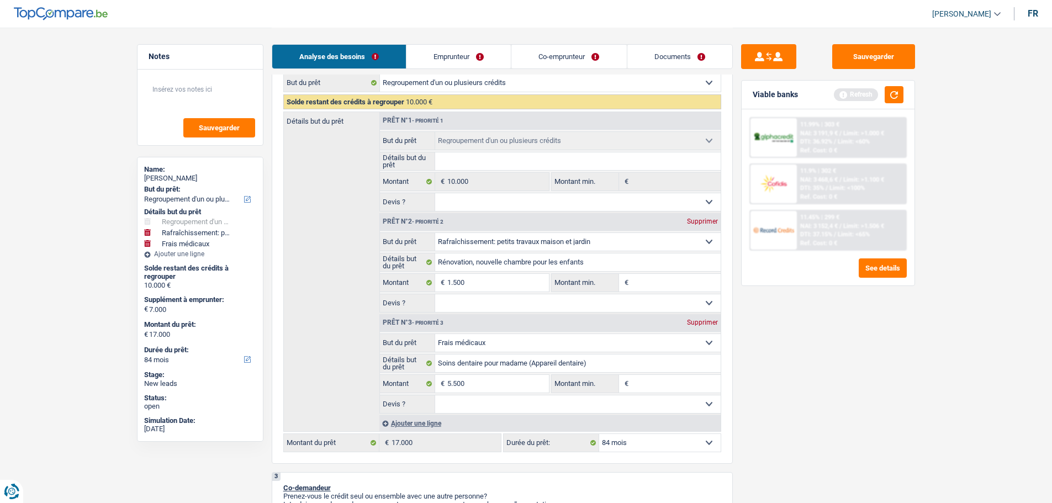
click at [895, 85] on div "Viable banks Refresh" at bounding box center [827, 95] width 173 height 29
click at [895, 86] on button "button" at bounding box center [893, 94] width 19 height 17
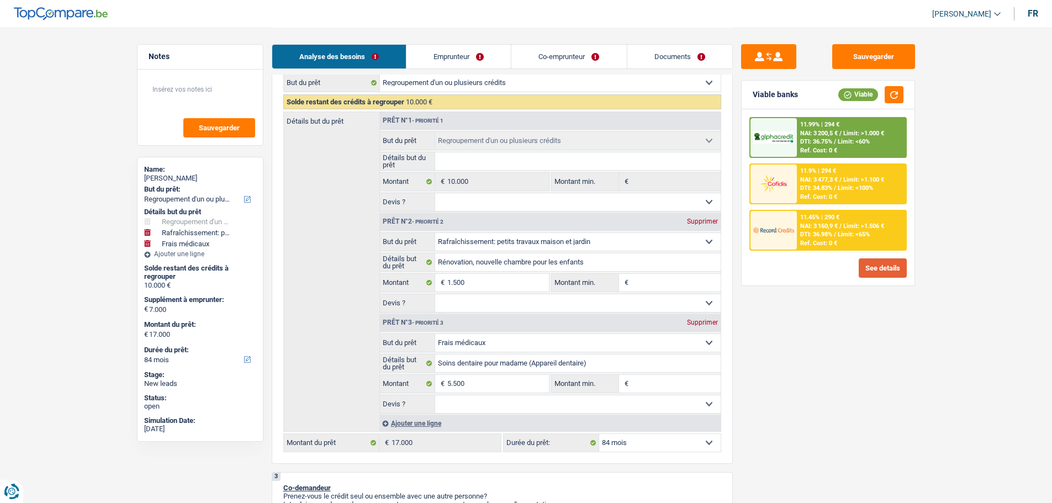
click at [887, 274] on button "See details" at bounding box center [882, 267] width 48 height 19
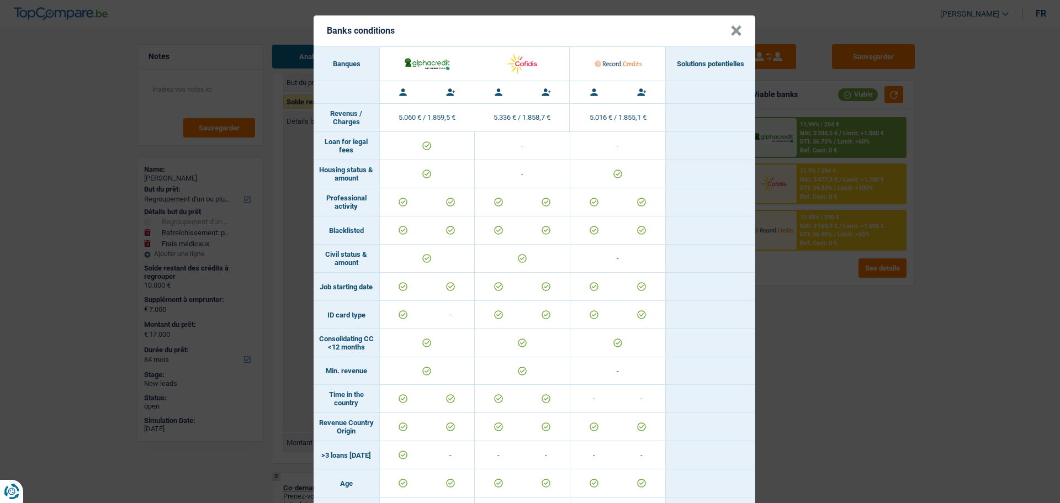
click at [757, 204] on div "Banks conditions × Banques Solutions potentielles Revenus / Charges 5.060 € / 1…" at bounding box center [530, 251] width 1060 height 503
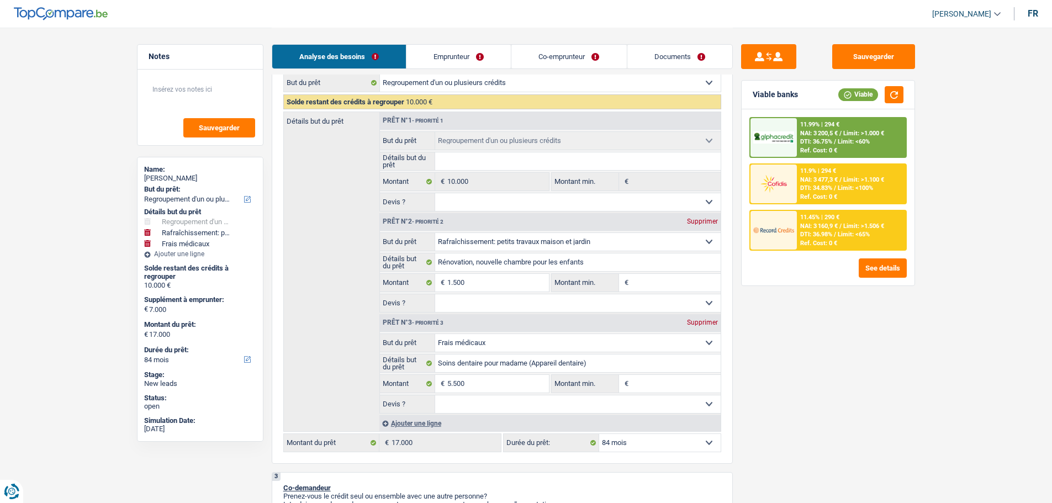
click at [807, 237] on span "DTI: 36.98%" at bounding box center [816, 234] width 32 height 7
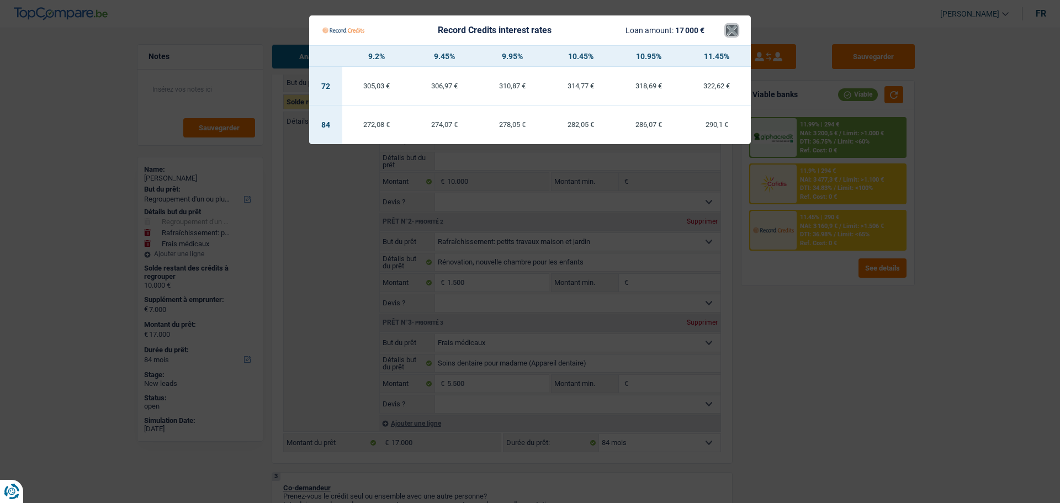
click at [731, 26] on button "×" at bounding box center [732, 30] width 12 height 11
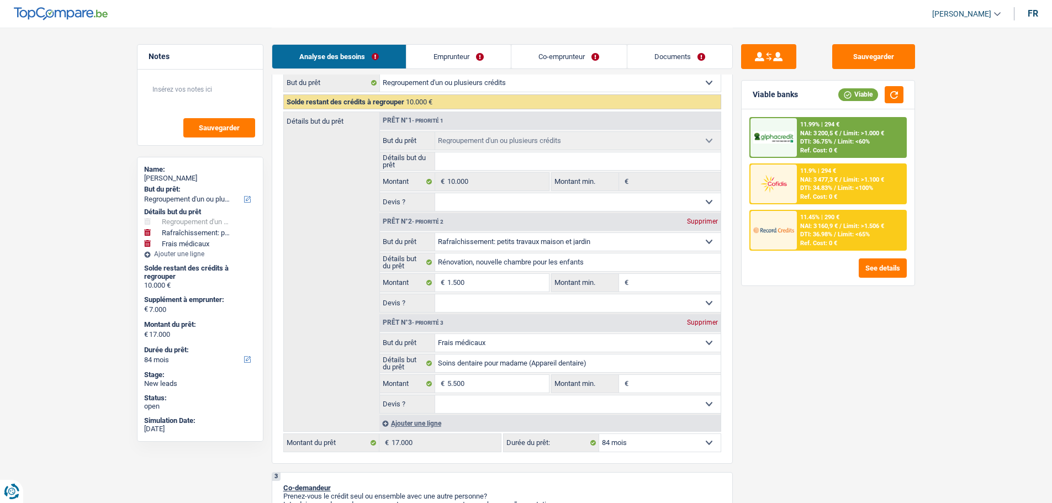
click at [771, 116] on div "11.99% | 294 € NAI: 3 200,5 € / Limit: >1.000 € DTI: 36.75% / Limit: <60% Ref. …" at bounding box center [827, 197] width 173 height 176
click at [771, 131] on img at bounding box center [773, 137] width 41 height 13
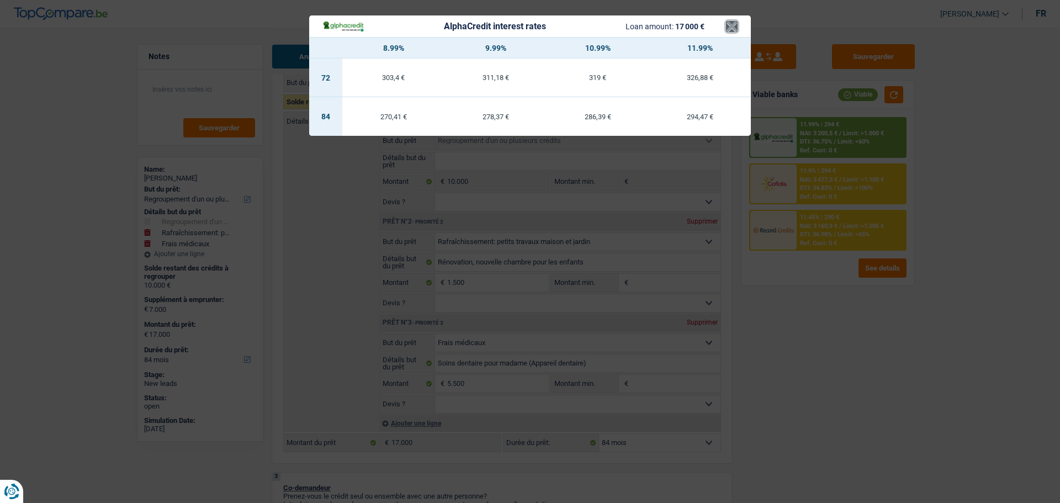
drag, startPoint x: 735, startPoint y: 29, endPoint x: 740, endPoint y: 35, distance: 8.6
click at [735, 28] on button "×" at bounding box center [732, 26] width 12 height 11
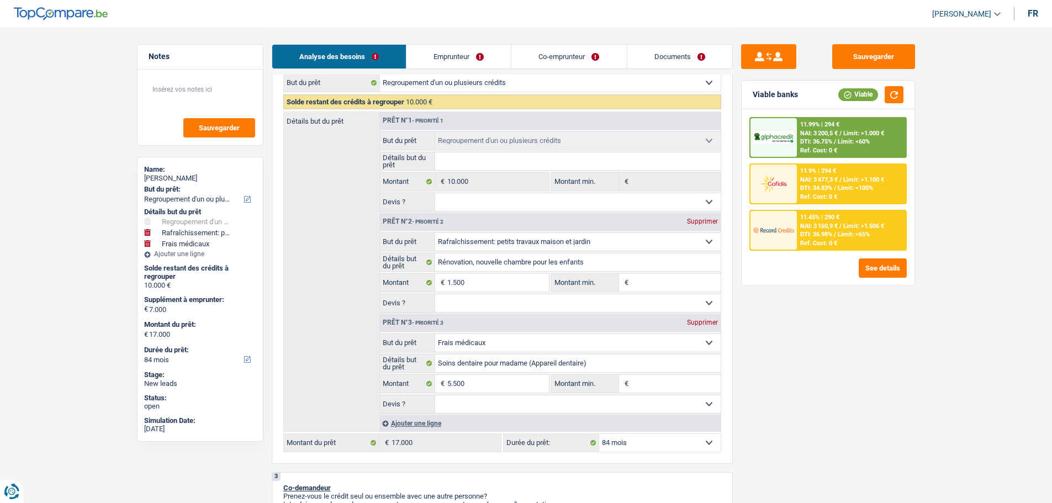
click at [812, 247] on div "11.45% | 290 € NAI: 3 160,9 € / Limit: >1.506 € DTI: 36.98% / Limit: <65% Ref. …" at bounding box center [851, 230] width 109 height 39
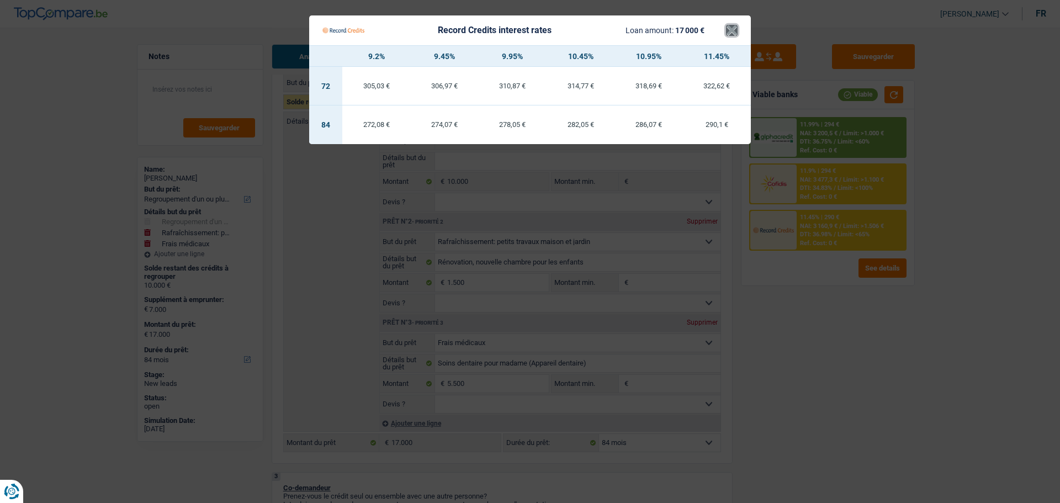
click at [733, 25] on button "×" at bounding box center [732, 30] width 12 height 11
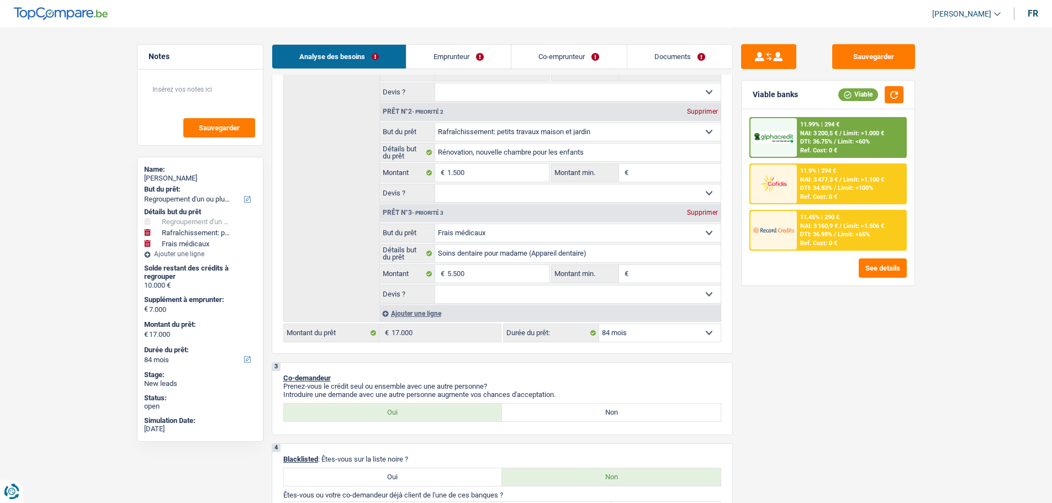
scroll to position [276, 0]
click at [658, 161] on fieldset "Confort maison: meubles, textile, peinture, électroménager, outillage non-profe…" at bounding box center [550, 162] width 341 height 80
click at [660, 176] on input "Montant min." at bounding box center [675, 172] width 89 height 18
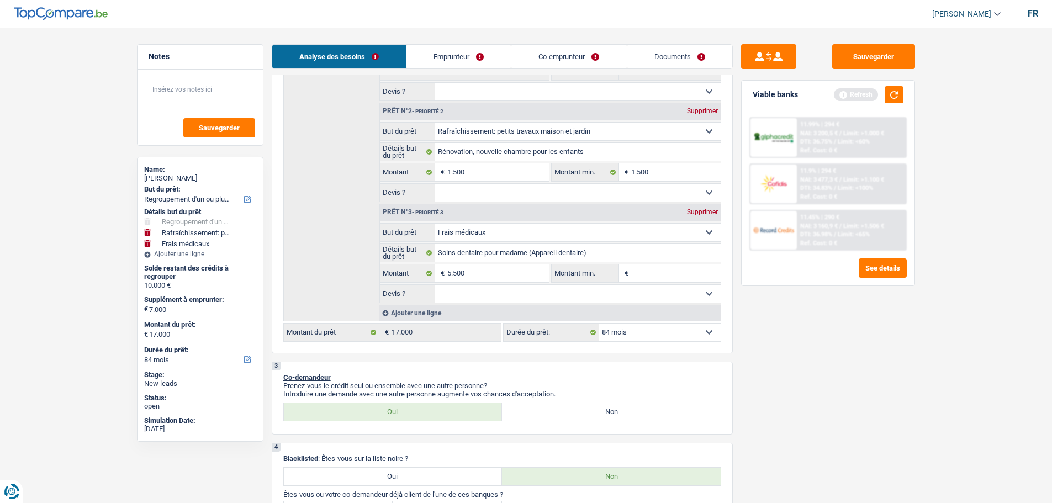
click at [653, 272] on input "Montant min." at bounding box center [675, 273] width 89 height 18
click at [517, 191] on select "Oui Non Non répondu Sélectionner une option" at bounding box center [577, 193] width 285 height 18
click at [435, 184] on select "Oui Non Non répondu Sélectionner une option" at bounding box center [577, 193] width 285 height 18
click at [469, 290] on select "Oui Non Non répondu Sélectionner une option" at bounding box center [577, 294] width 285 height 18
click at [435, 285] on select "Oui Non Non répondu Sélectionner une option" at bounding box center [577, 294] width 285 height 18
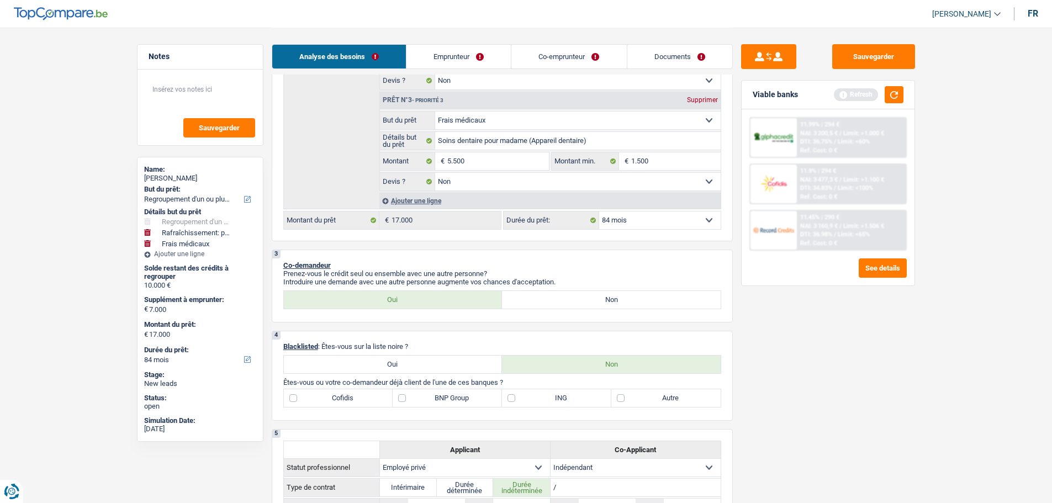
scroll to position [386, 0]
click at [431, 47] on link "Emprunteur" at bounding box center [458, 57] width 104 height 24
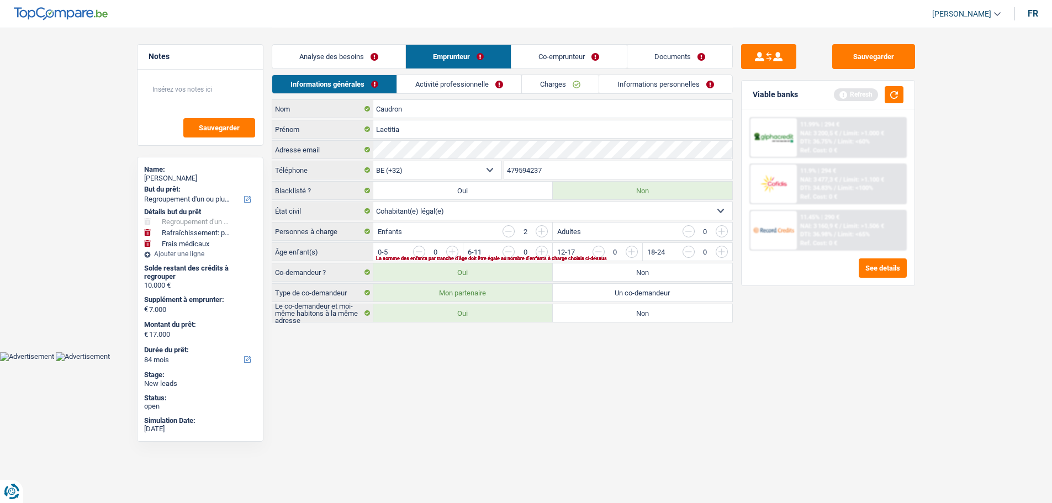
scroll to position [0, 0]
click at [361, 57] on link "Analyse des besoins" at bounding box center [342, 57] width 133 height 24
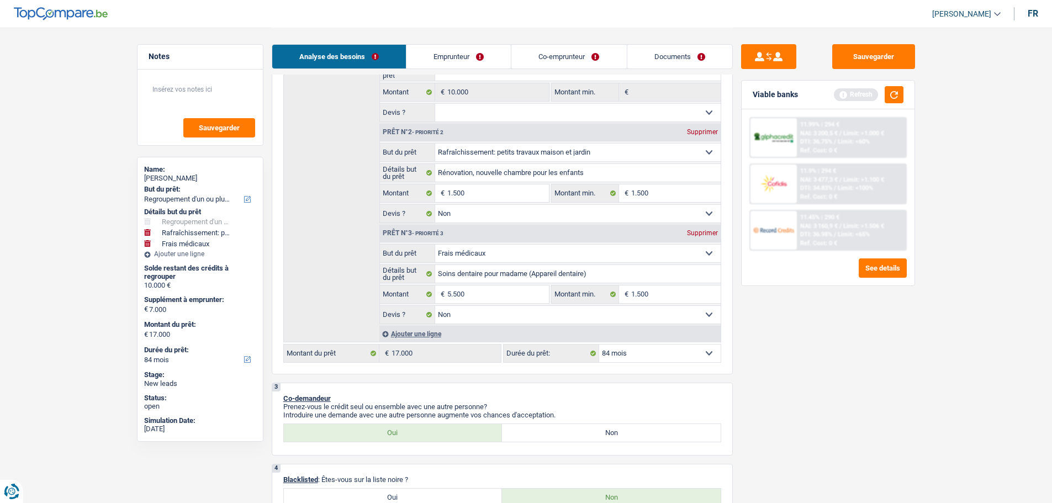
scroll to position [386, 0]
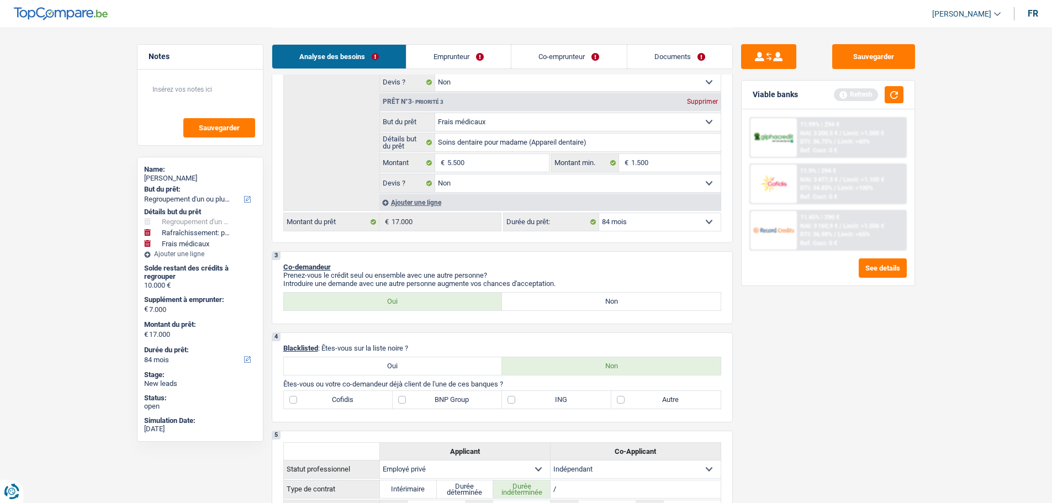
click at [481, 47] on link "Emprunteur" at bounding box center [458, 57] width 104 height 24
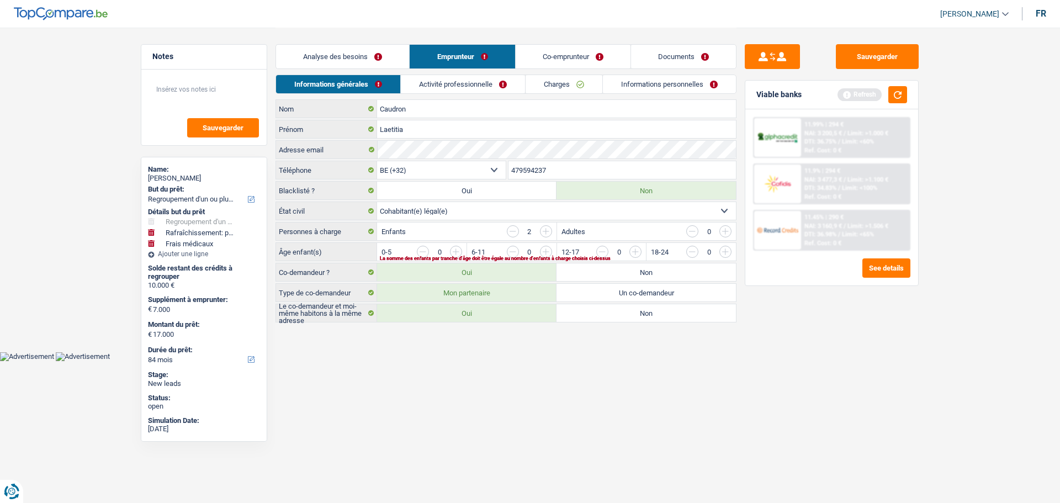
click at [376, 57] on link "Analyse des besoins" at bounding box center [342, 57] width 133 height 24
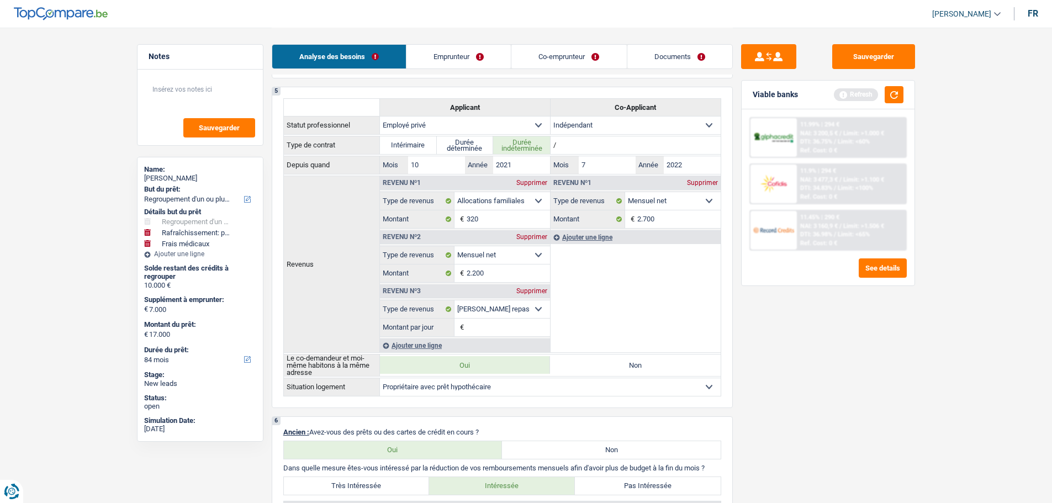
scroll to position [607, 0]
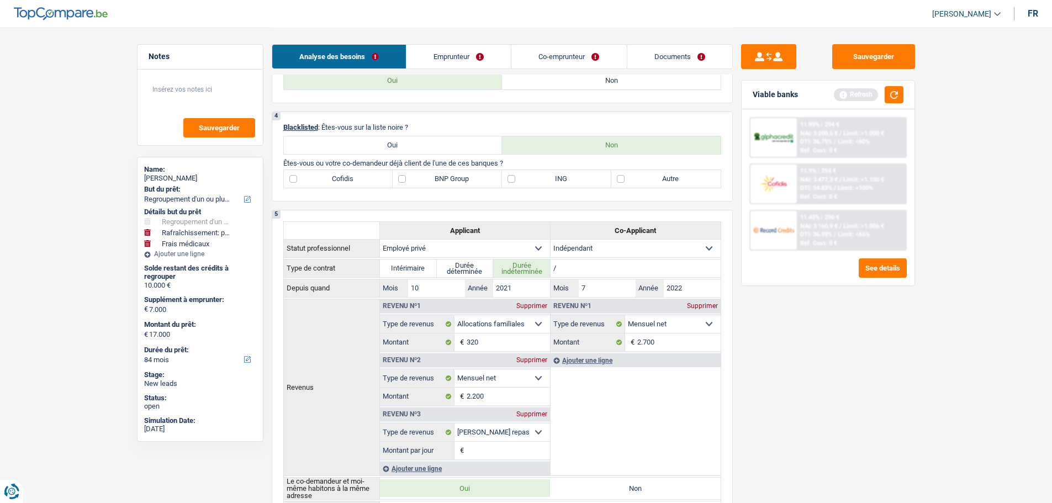
click at [640, 178] on label "Autre" at bounding box center [665, 179] width 109 height 18
click at [640, 178] on input "Autre" at bounding box center [665, 179] width 109 height 18
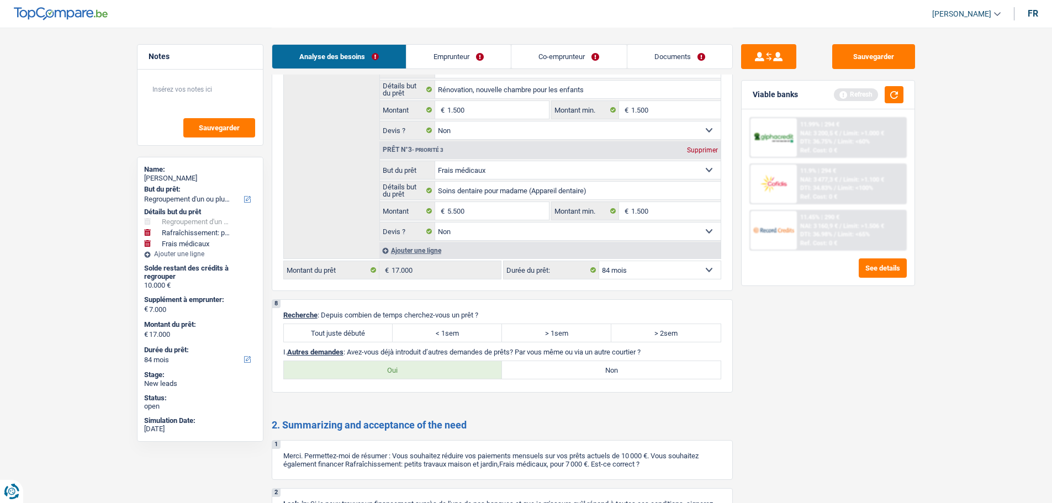
scroll to position [1988, 0]
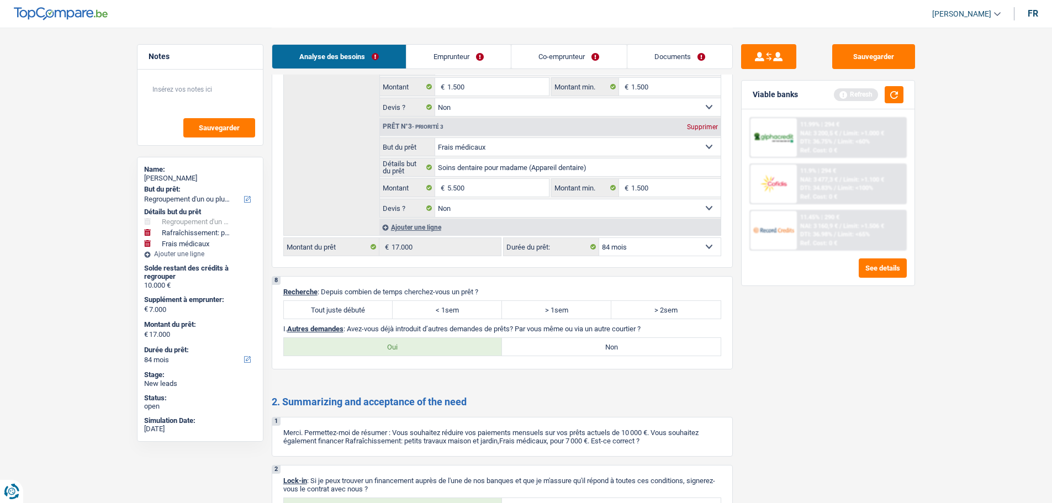
click at [368, 310] on label "Tout juste débuté" at bounding box center [338, 310] width 109 height 18
click at [368, 310] on input "Tout juste débuté" at bounding box center [338, 310] width 109 height 18
click at [607, 342] on label "Non" at bounding box center [611, 347] width 219 height 18
click at [607, 342] on input "Non" at bounding box center [611, 347] width 219 height 18
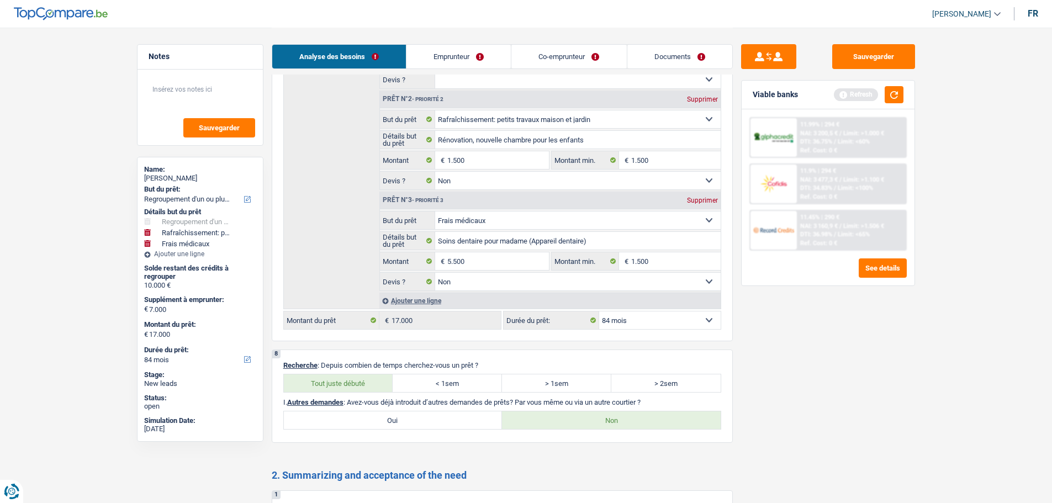
scroll to position [1822, 0]
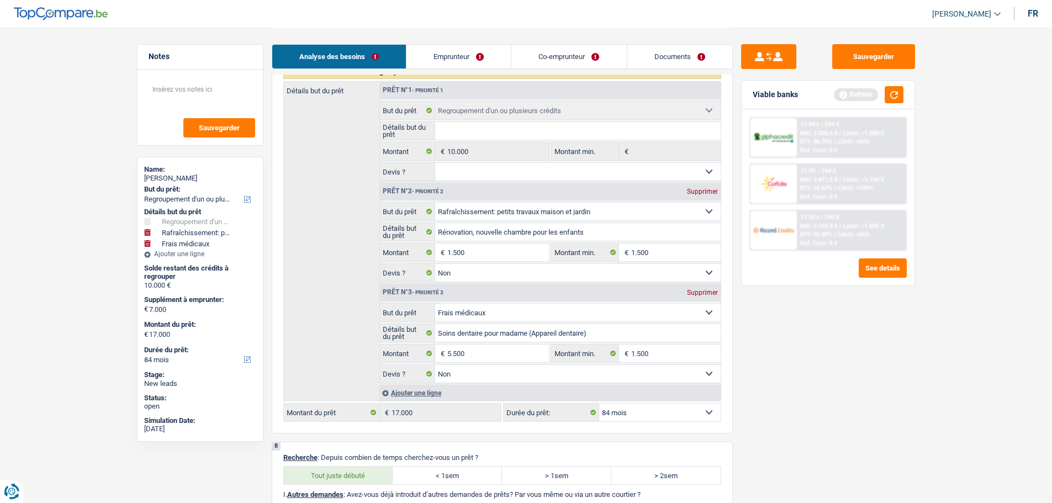
click at [459, 46] on link "Emprunteur" at bounding box center [458, 57] width 104 height 24
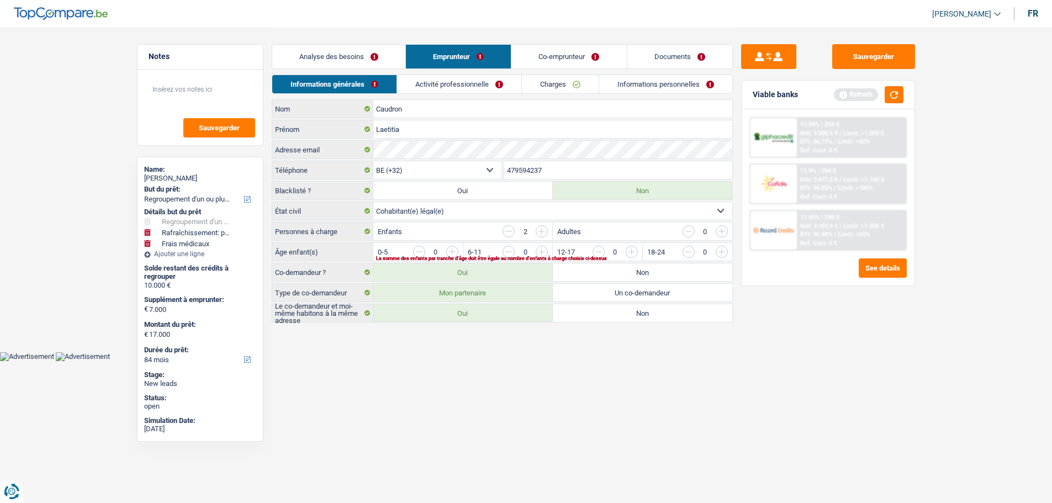
scroll to position [0, 0]
drag, startPoint x: 547, startPoint y: 249, endPoint x: 518, endPoint y: 246, distance: 28.4
click at [546, 249] on input "button" at bounding box center [770, 255] width 460 height 18
click at [539, 251] on input "button" at bounding box center [680, 255] width 460 height 18
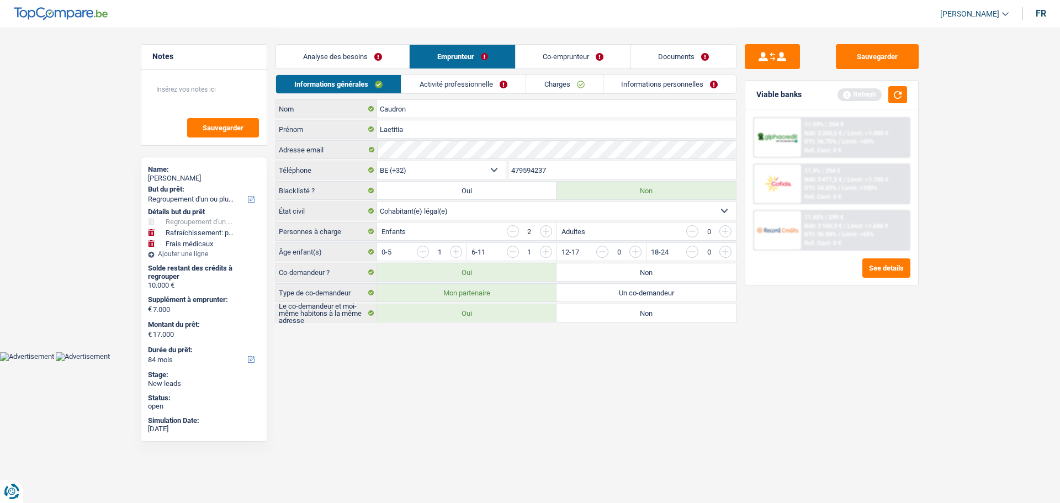
click at [420, 252] on input "button" at bounding box center [423, 252] width 12 height 12
click at [546, 251] on input "button" at bounding box center [770, 255] width 460 height 18
click at [457, 88] on link "Activité professionnelle" at bounding box center [463, 84] width 124 height 18
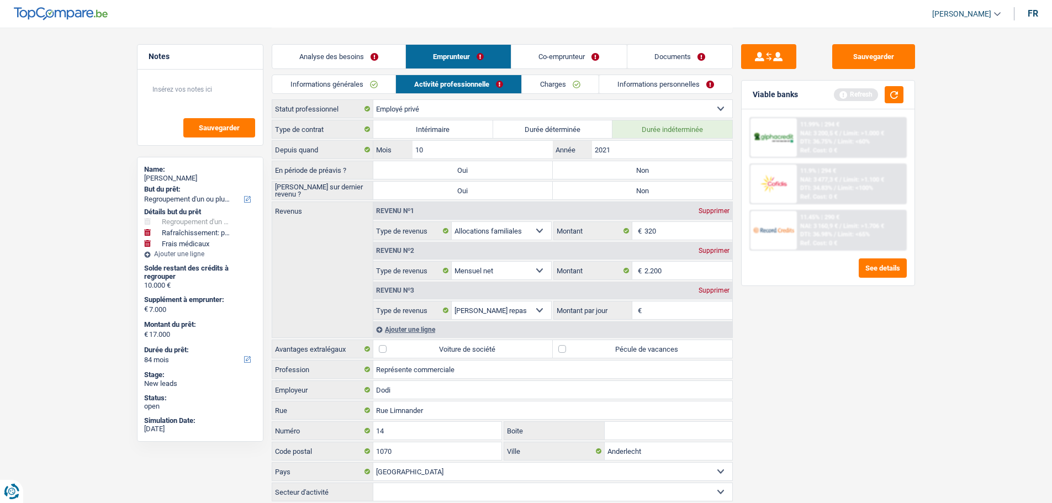
click at [679, 167] on label "Non" at bounding box center [642, 170] width 179 height 18
click at [679, 167] on input "Non" at bounding box center [642, 170] width 179 height 18
click at [670, 187] on label "Non" at bounding box center [642, 191] width 179 height 18
click at [670, 187] on input "Non" at bounding box center [642, 191] width 179 height 18
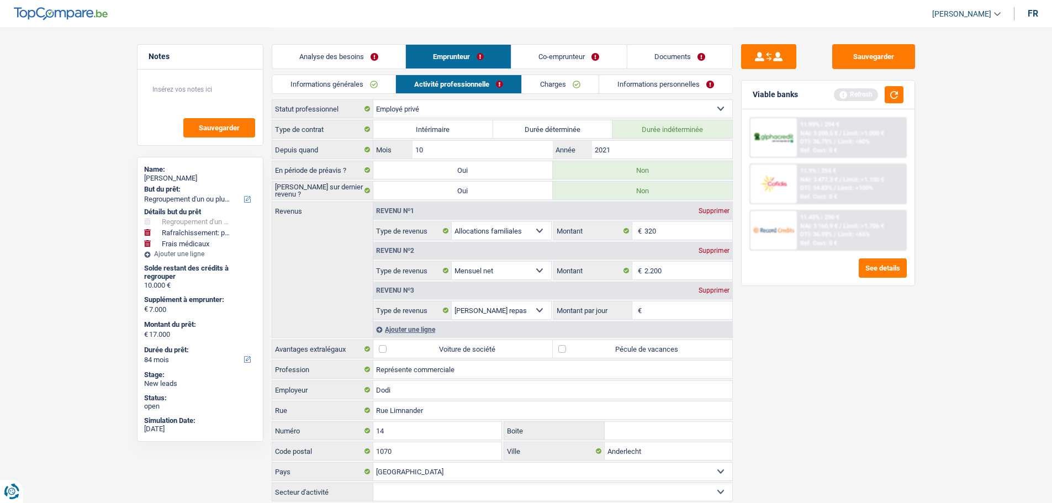
click at [434, 347] on label "Voiture de société" at bounding box center [462, 349] width 179 height 18
click at [434, 347] on input "Voiture de société" at bounding box center [462, 349] width 179 height 18
click at [616, 353] on label "Pécule de vacances" at bounding box center [642, 349] width 179 height 18
click at [616, 353] on input "Pécule de vacances" at bounding box center [642, 349] width 179 height 18
click at [682, 306] on input "Montant par jour" at bounding box center [688, 310] width 88 height 18
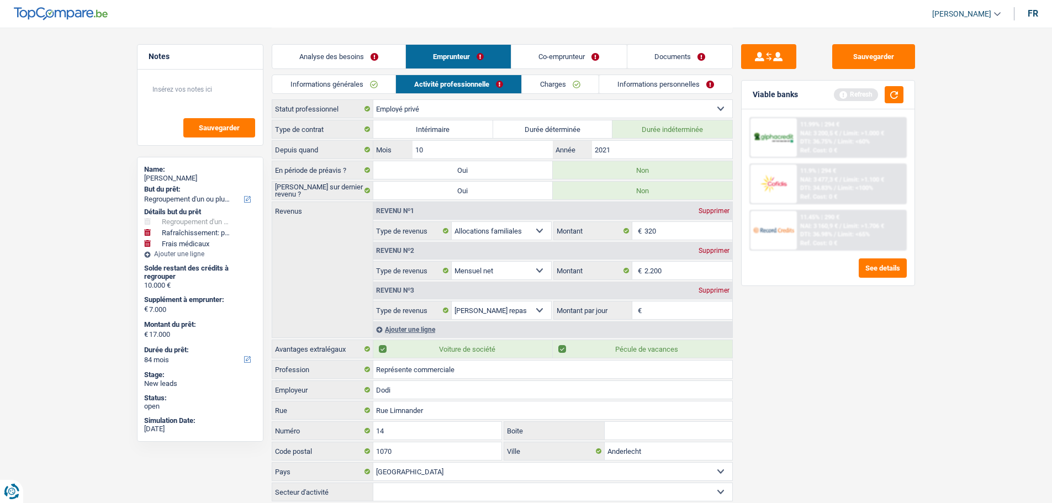
click at [655, 314] on input "Montant par jour" at bounding box center [688, 310] width 88 height 18
click at [656, 314] on input "Montant par jour" at bounding box center [688, 310] width 88 height 18
click at [791, 336] on div "Sauvegarder Viable banks Refresh 11.99% | 294 € NAI: 3 200,5 € / Limit: >1.000 …" at bounding box center [828, 264] width 190 height 441
click at [674, 312] on input "5,5" at bounding box center [688, 310] width 88 height 18
click at [935, 438] on main "Notes Sauvegarder Name: Laetitia Caudron But du prêt: Confort maison: meubles, …" at bounding box center [526, 265] width 1052 height 531
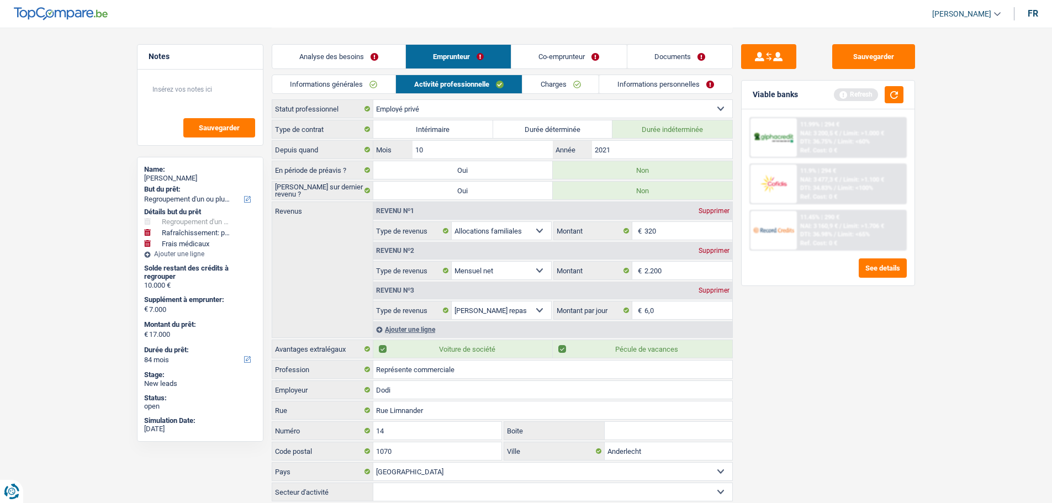
click at [549, 86] on link "Charges" at bounding box center [560, 84] width 77 height 18
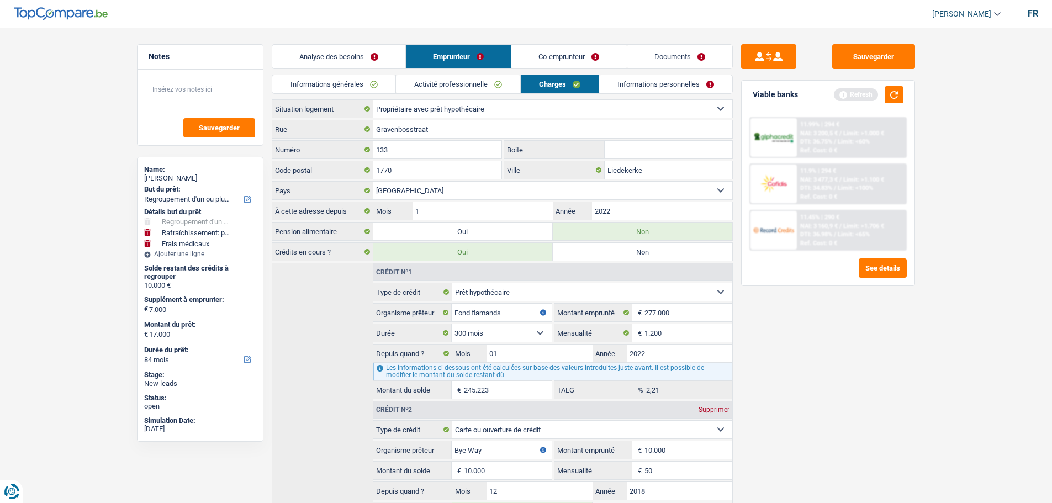
click at [649, 80] on link "Informations personnelles" at bounding box center [665, 84] width 133 height 18
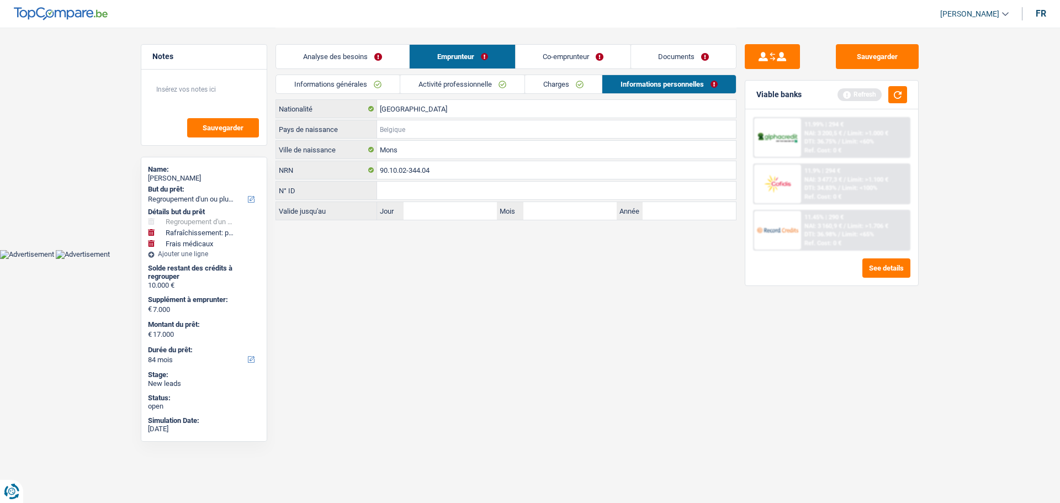
click at [412, 135] on input "Pays de naissance" at bounding box center [556, 129] width 359 height 18
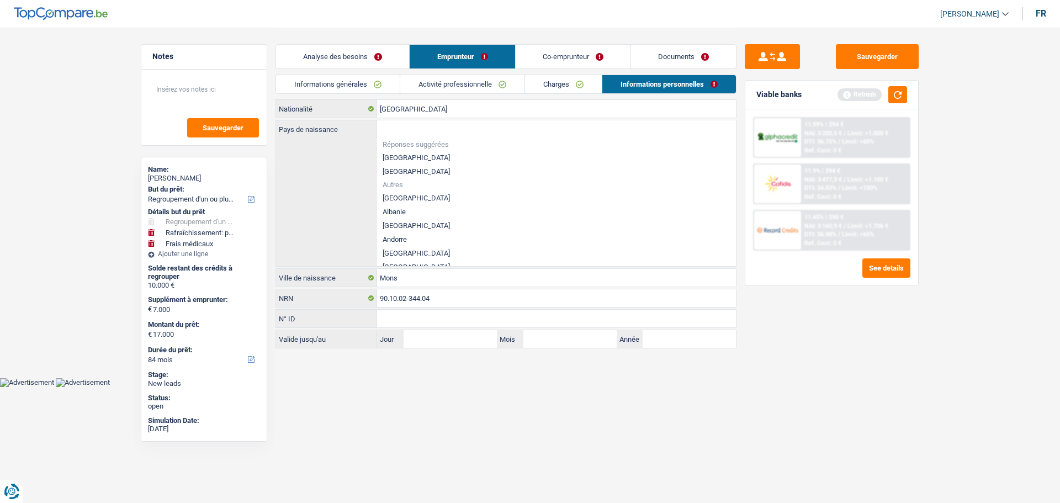
click at [405, 158] on li "[GEOGRAPHIC_DATA]" at bounding box center [556, 158] width 359 height 14
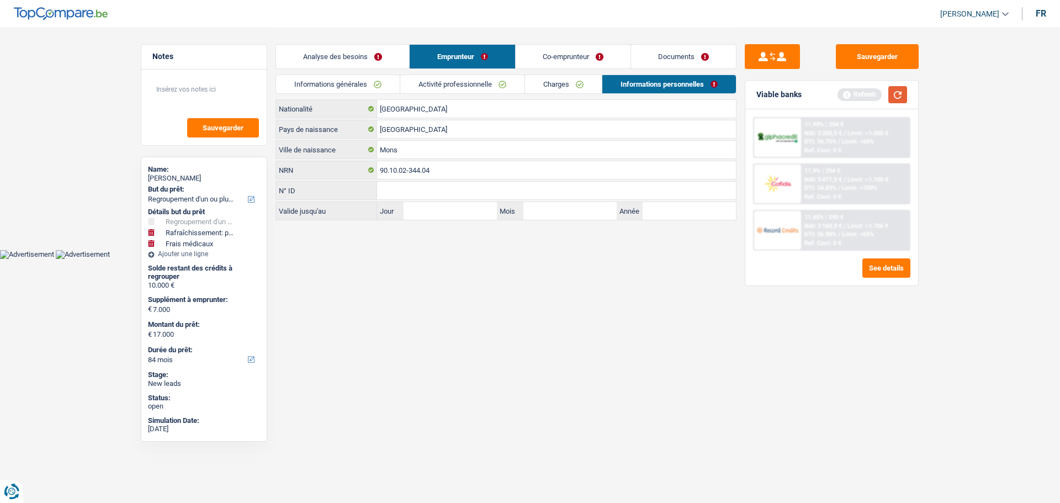
drag, startPoint x: 899, startPoint y: 86, endPoint x: 896, endPoint y: 100, distance: 14.7
click at [899, 84] on div "Viable banks Refresh" at bounding box center [831, 95] width 173 height 29
click at [620, 55] on link "Co-emprunteur" at bounding box center [573, 57] width 115 height 24
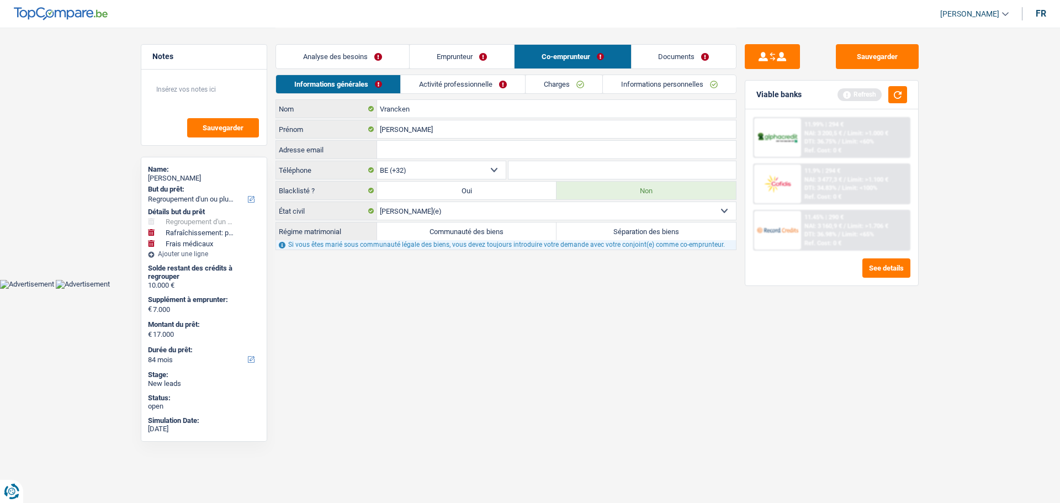
click at [447, 210] on select "Célibataire Marié(e) Cohabitant(e) légal(e) Divorcé(e) Veuf(ve) Séparé (de fait…" at bounding box center [556, 211] width 359 height 18
click at [377, 202] on select "Célibataire Marié(e) Cohabitant(e) légal(e) Divorcé(e) Veuf(ve) Séparé (de fait…" at bounding box center [556, 211] width 359 height 18
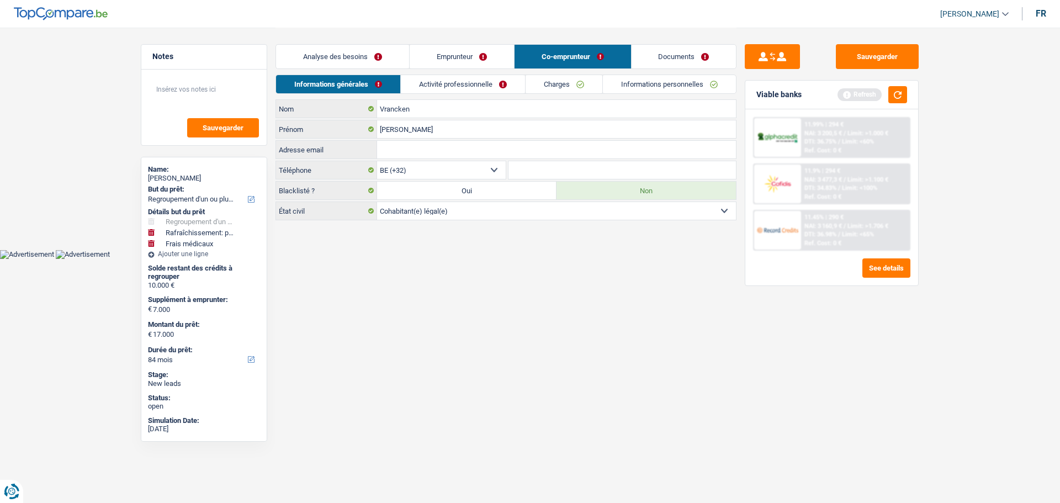
click at [491, 83] on link "Activité professionnelle" at bounding box center [463, 84] width 124 height 18
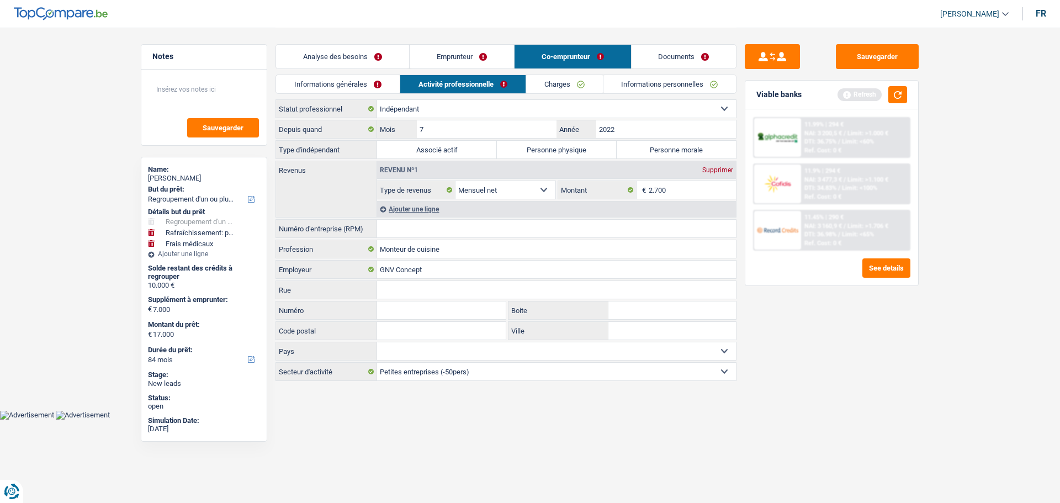
click at [544, 149] on label "Personne physique" at bounding box center [557, 150] width 120 height 18
click at [544, 149] on input "Personne physique" at bounding box center [557, 150] width 120 height 18
click at [462, 228] on input "Numéro d'entreprise (RPM)" at bounding box center [556, 229] width 359 height 18
click at [439, 225] on input "Numéro d'entreprise (RPM)" at bounding box center [556, 229] width 359 height 18
click at [655, 154] on label "Personne morale" at bounding box center [677, 150] width 120 height 18
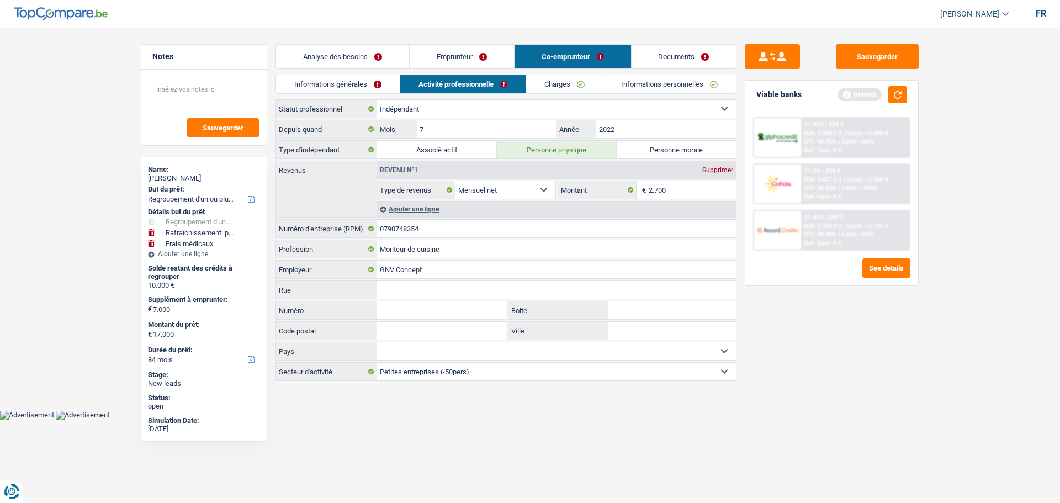
click at [655, 154] on input "Personne morale" at bounding box center [677, 150] width 120 height 18
click at [460, 129] on input "7" at bounding box center [487, 129] width 140 height 18
drag, startPoint x: 929, startPoint y: 396, endPoint x: 855, endPoint y: 365, distance: 80.9
click at [916, 386] on main "Notes Sauvegarder Name: Laetitia Caudron But du prêt: Confort maison: meubles, …" at bounding box center [530, 205] width 1060 height 410
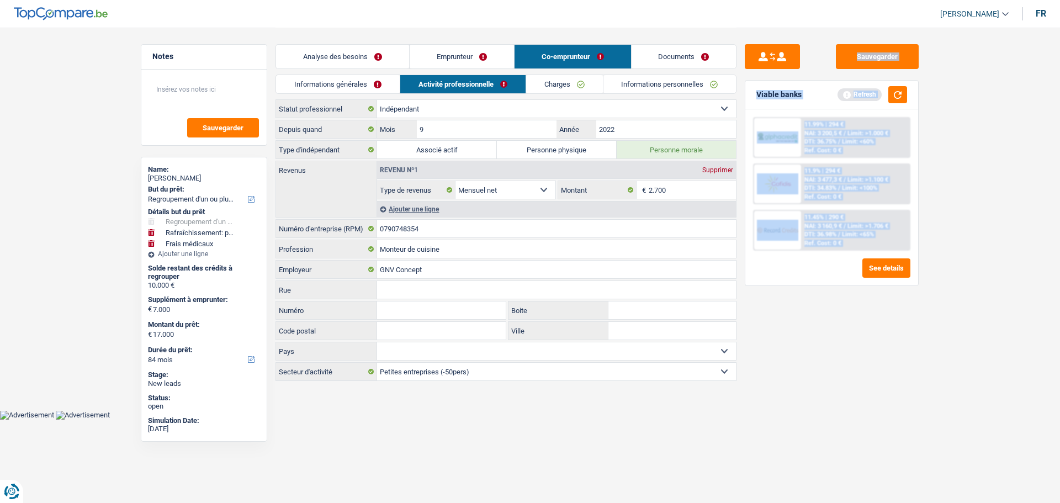
click at [753, 325] on div "Sauvegarder Viable banks Refresh 11.99% | 294 € NAI: 3 200,5 € / Limit: >1.000 …" at bounding box center [831, 264] width 190 height 441
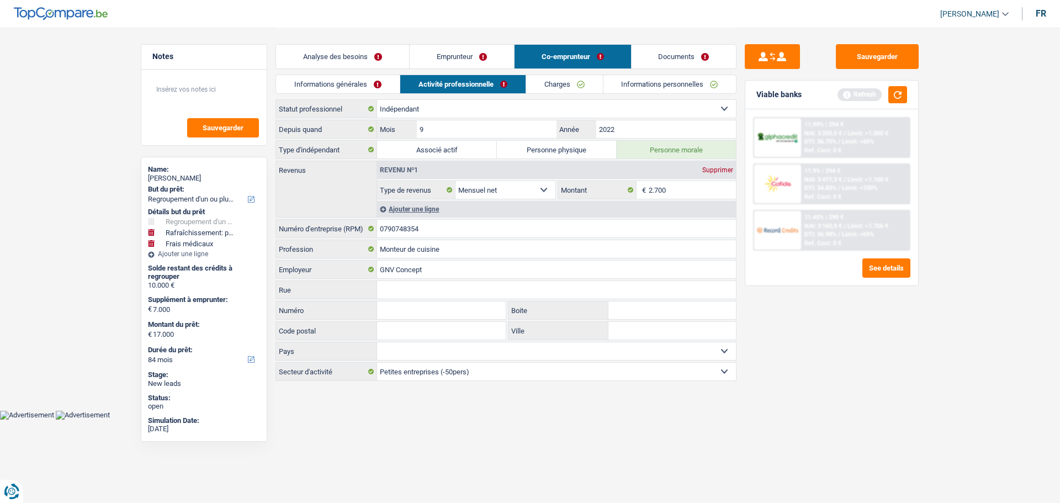
click at [563, 78] on link "Charges" at bounding box center [564, 84] width 77 height 18
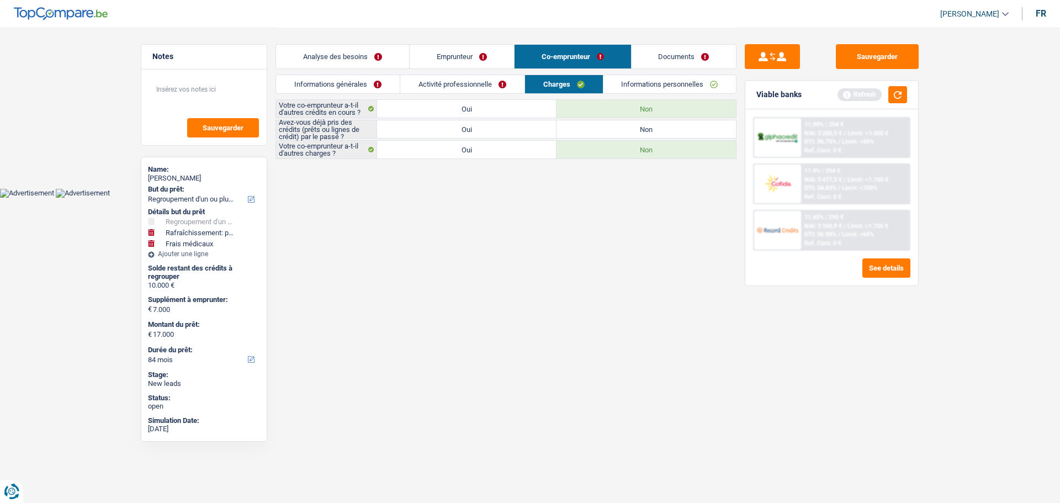
click at [449, 128] on label "Oui" at bounding box center [466, 129] width 179 height 18
click at [449, 128] on input "Oui" at bounding box center [466, 129] width 179 height 18
click at [697, 82] on link "Informations personnelles" at bounding box center [669, 84] width 133 height 18
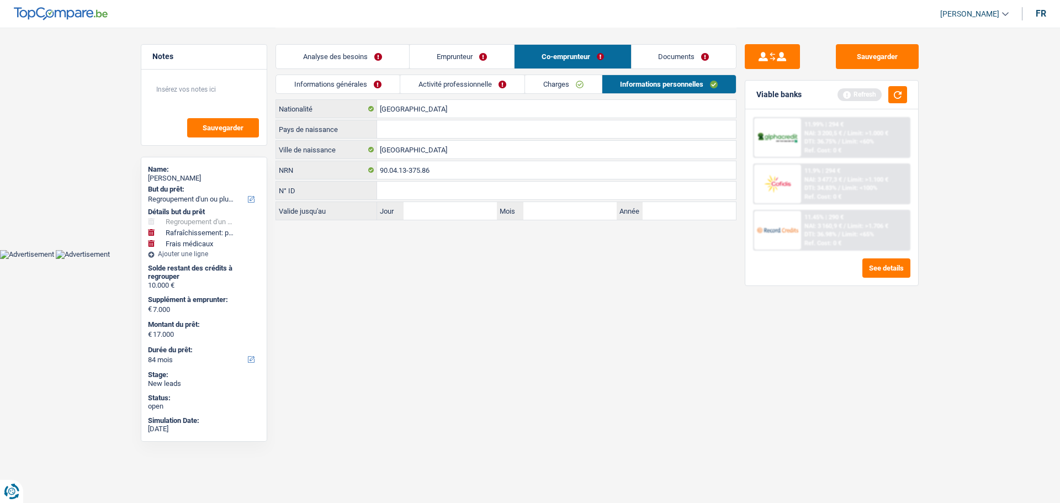
click at [579, 84] on link "Charges" at bounding box center [563, 84] width 77 height 18
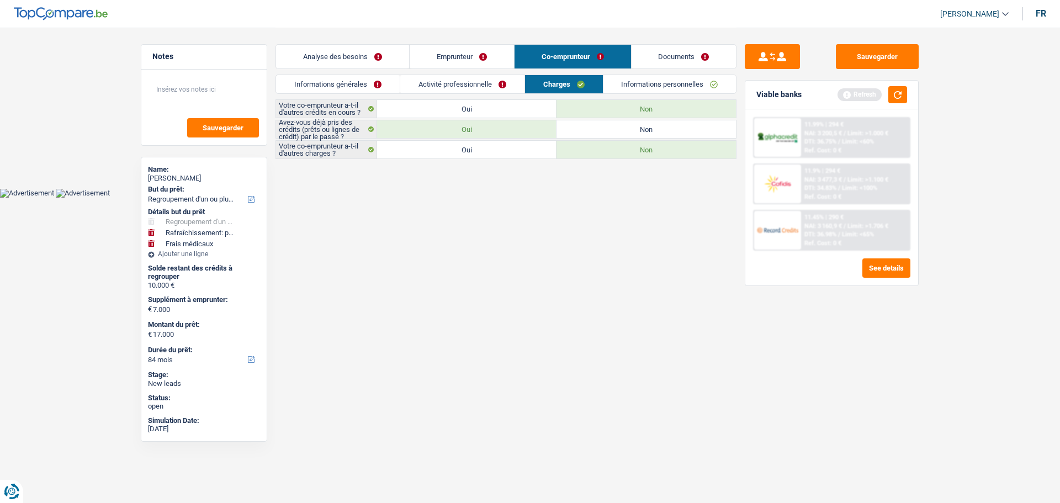
click at [671, 87] on link "Informations personnelles" at bounding box center [669, 84] width 133 height 18
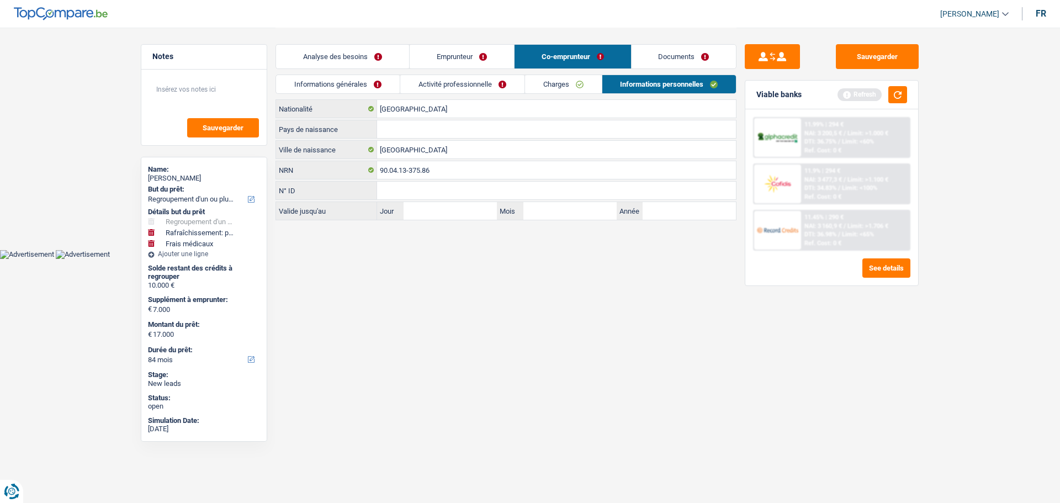
click at [574, 88] on link "Charges" at bounding box center [563, 84] width 77 height 18
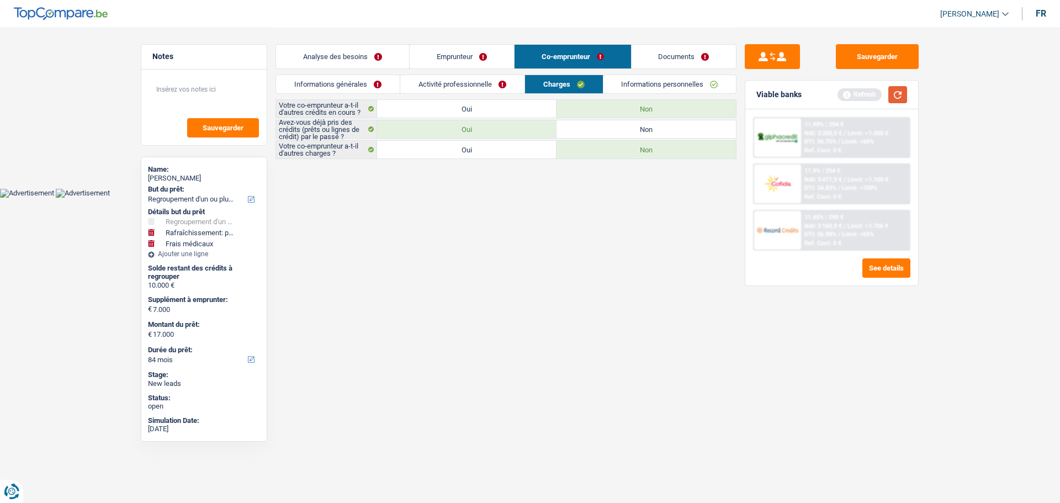
click at [898, 100] on button "button" at bounding box center [897, 94] width 19 height 17
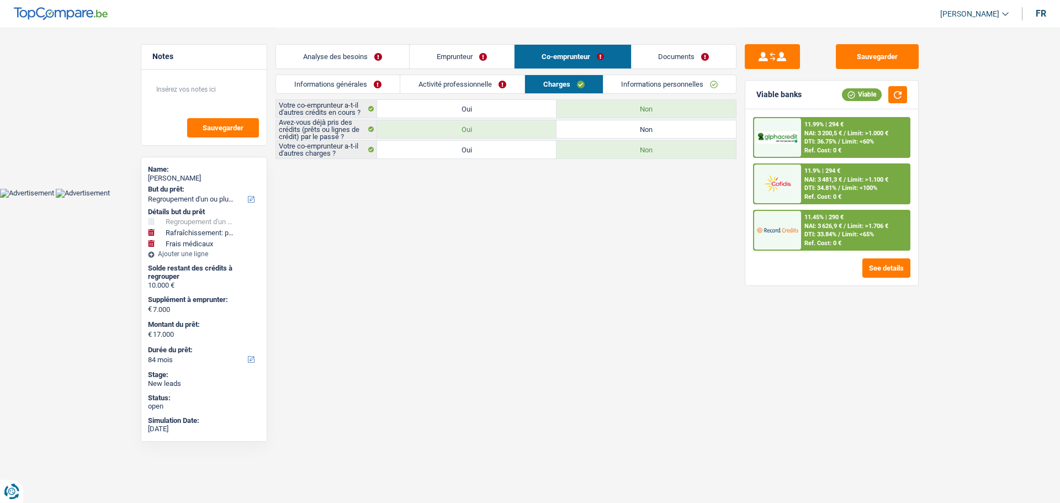
click at [617, 198] on html "Vous avez le contrôle de vos données Nous utilisons des cookies, tout comme nos…" at bounding box center [530, 99] width 1060 height 198
drag, startPoint x: 618, startPoint y: 250, endPoint x: 630, endPoint y: 248, distance: 11.7
click at [619, 198] on html "Vous avez le contrôle de vos données Nous utilisons des cookies, tout comme nos…" at bounding box center [530, 99] width 1060 height 198
click at [642, 88] on link "Informations personnelles" at bounding box center [669, 84] width 133 height 18
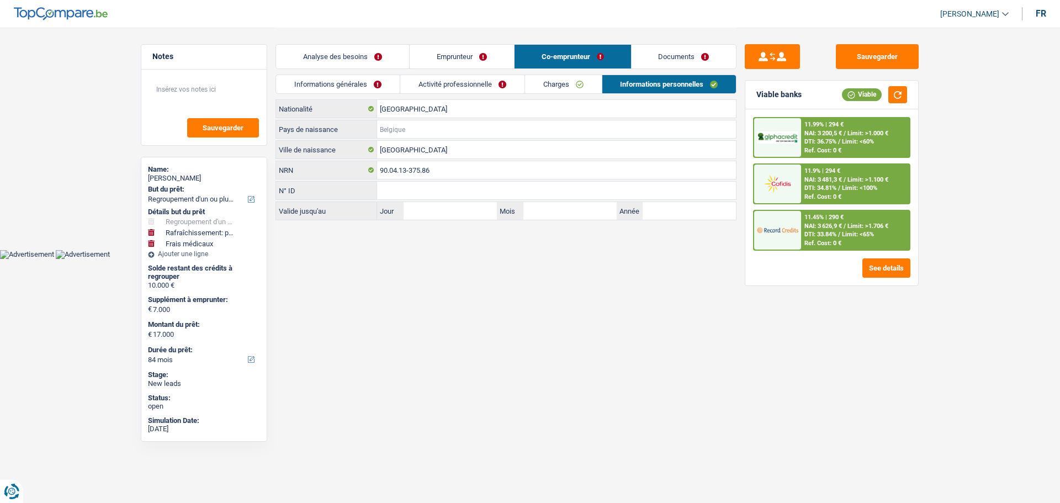
click at [447, 131] on input "Pays de naissance" at bounding box center [556, 129] width 359 height 18
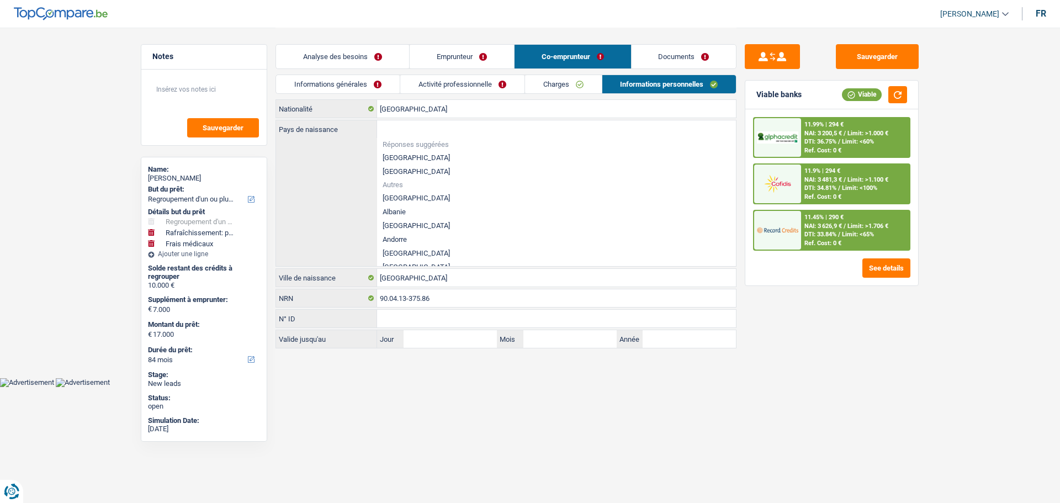
click at [422, 157] on li "[GEOGRAPHIC_DATA]" at bounding box center [556, 158] width 359 height 14
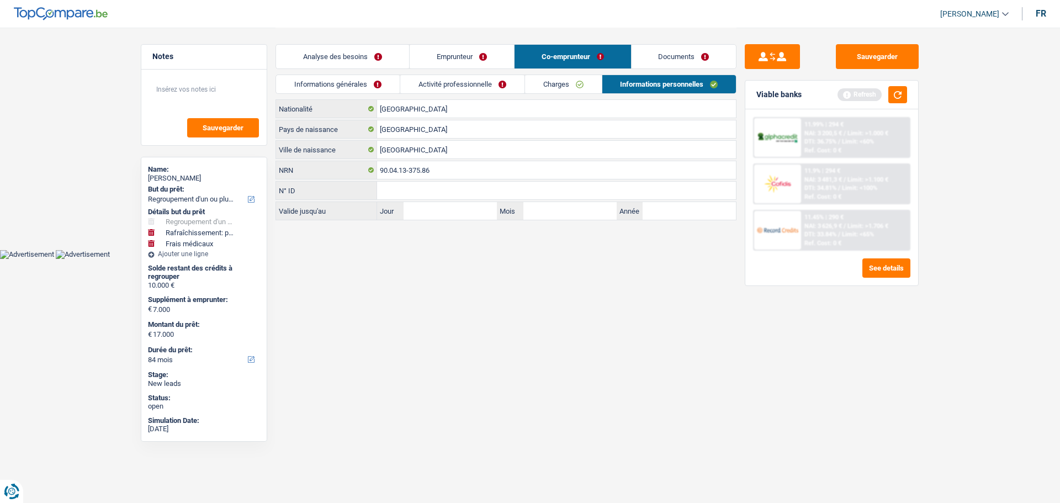
click at [695, 57] on link "Documents" at bounding box center [684, 57] width 105 height 24
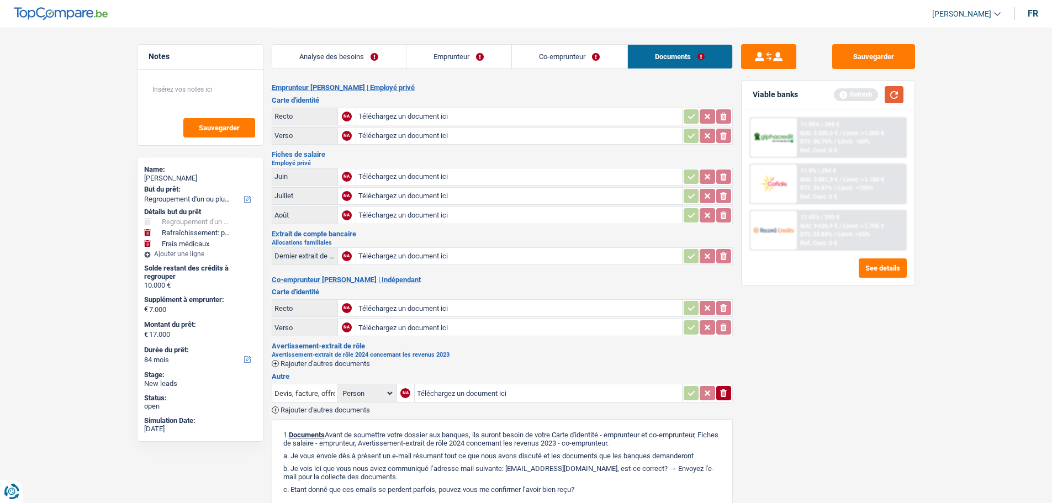
click at [894, 102] on button "button" at bounding box center [893, 94] width 19 height 17
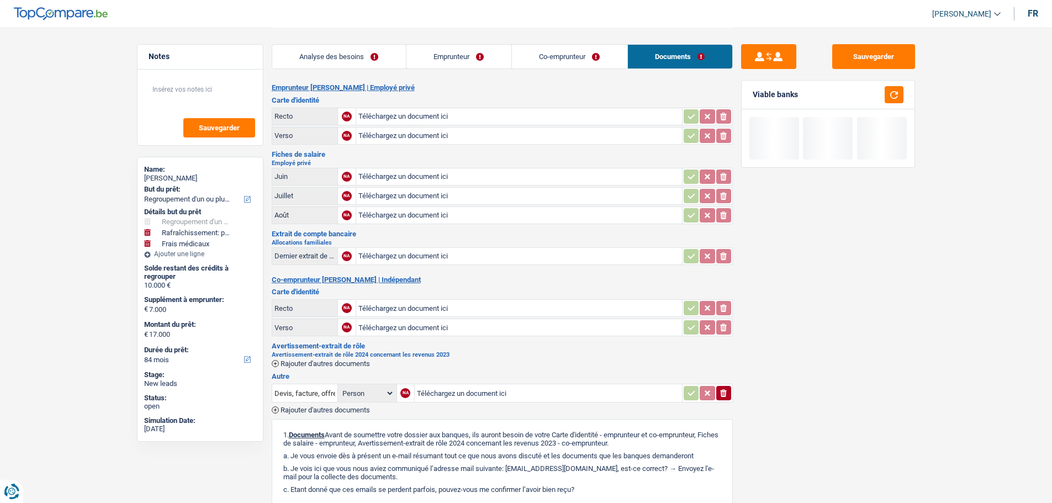
click at [380, 53] on link "Analyse des besoins" at bounding box center [339, 57] width 134 height 24
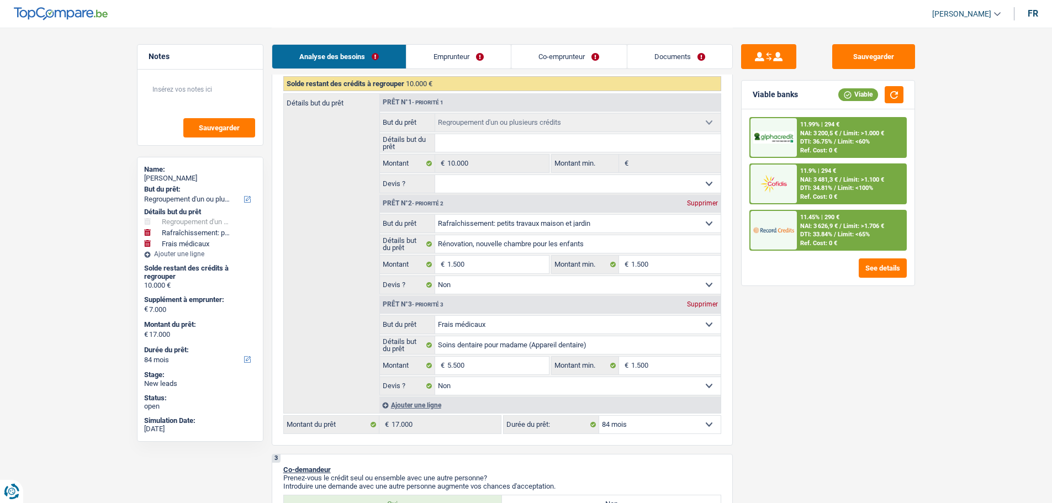
scroll to position [166, 0]
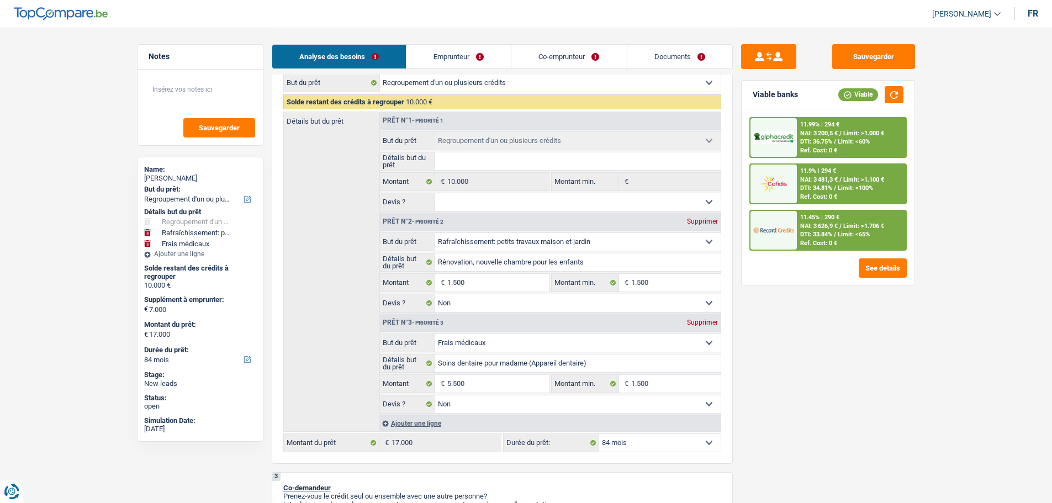
click at [815, 229] on span "NAI: 3 626,9 €" at bounding box center [819, 225] width 38 height 7
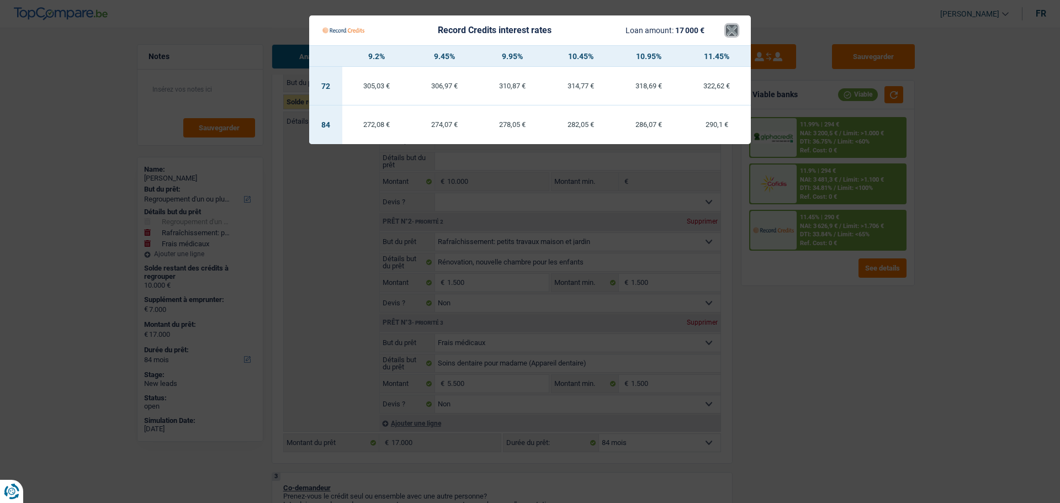
click at [732, 30] on button "×" at bounding box center [732, 30] width 12 height 11
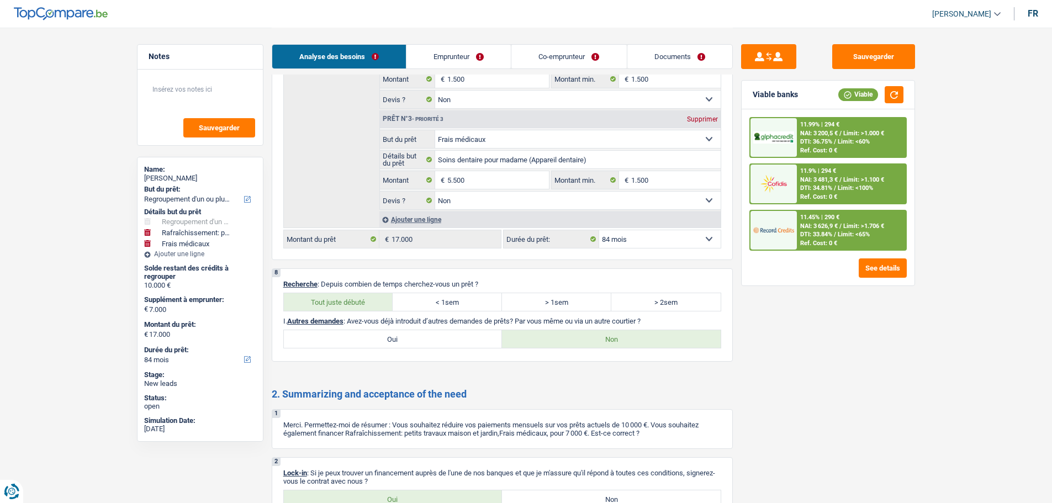
scroll to position [2098, 0]
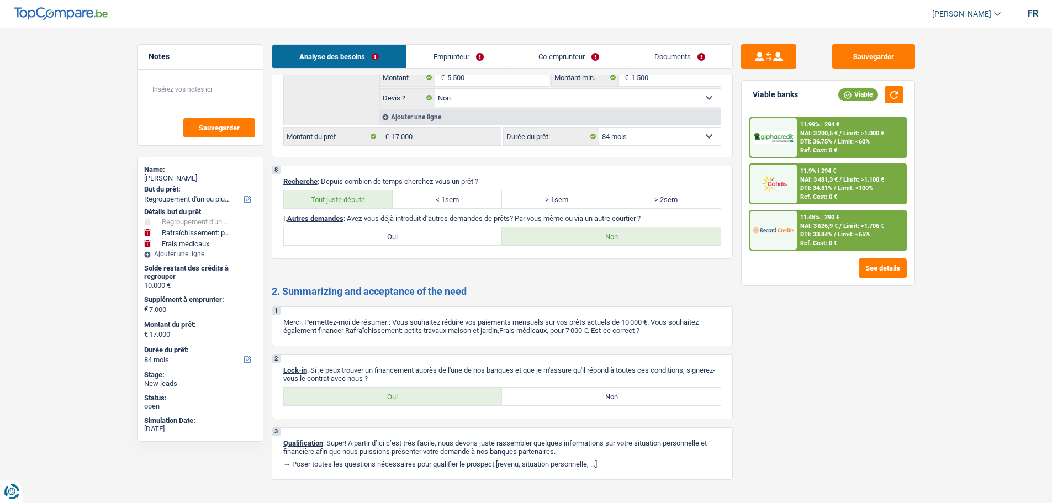
click at [468, 398] on label "Oui" at bounding box center [393, 397] width 219 height 18
click at [468, 398] on input "Oui" at bounding box center [393, 397] width 219 height 18
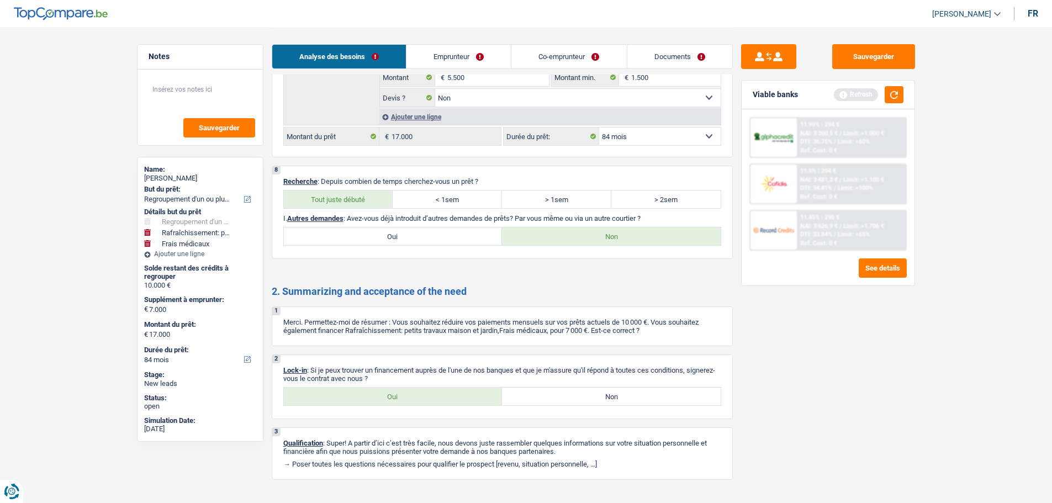
click at [684, 54] on link "Documents" at bounding box center [679, 57] width 105 height 24
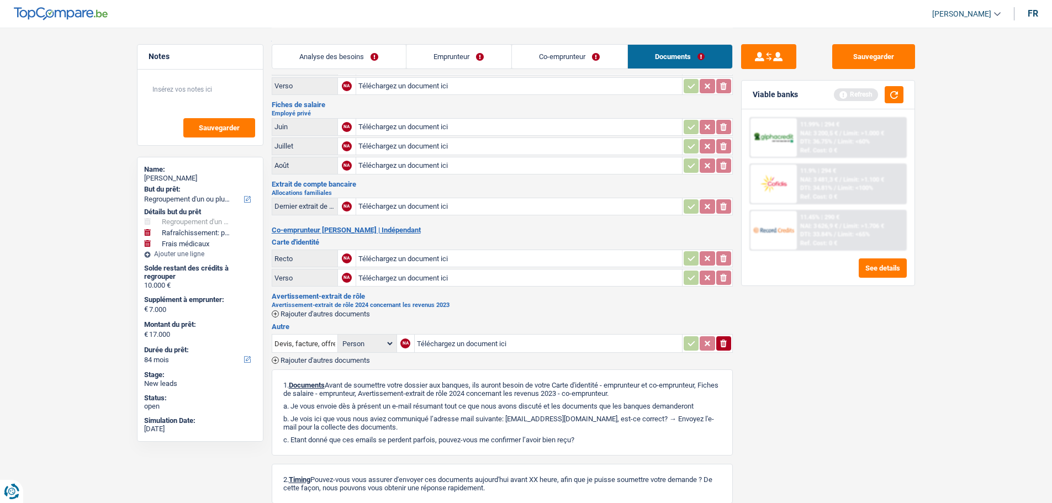
scroll to position [0, 0]
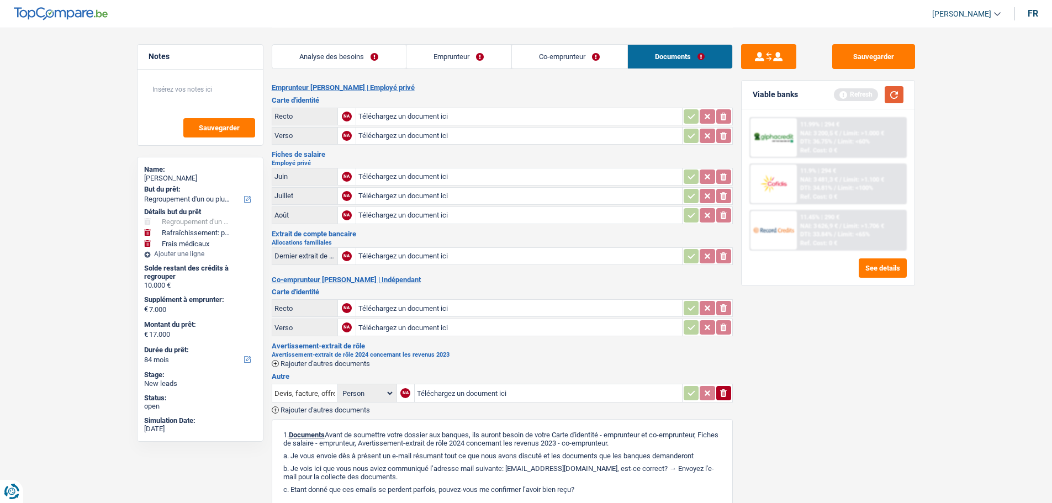
click at [897, 88] on button "button" at bounding box center [893, 94] width 19 height 17
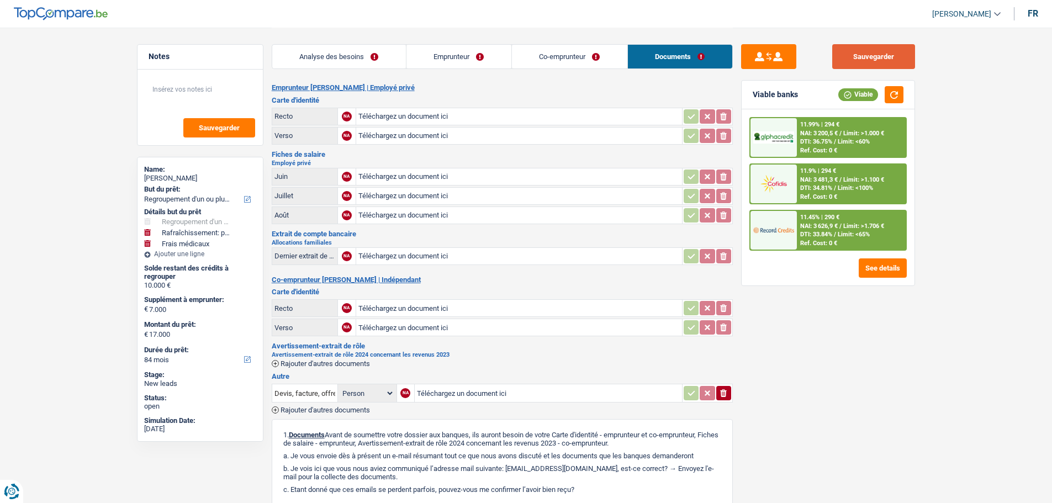
click at [902, 63] on button "Sauvegarder" at bounding box center [873, 56] width 83 height 25
click at [872, 61] on button "Sauvegarder" at bounding box center [873, 56] width 83 height 25
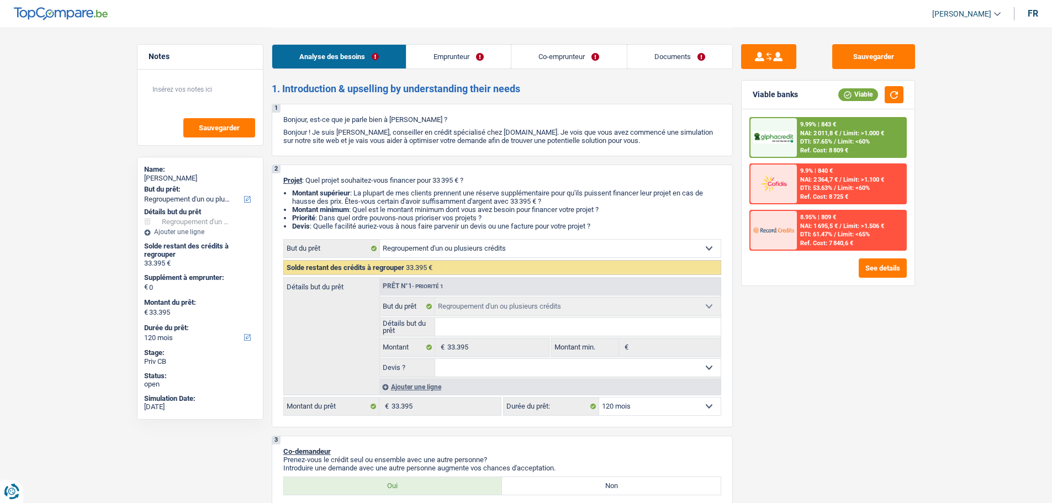
select select "refinancing"
select select "120"
select select "refinancing"
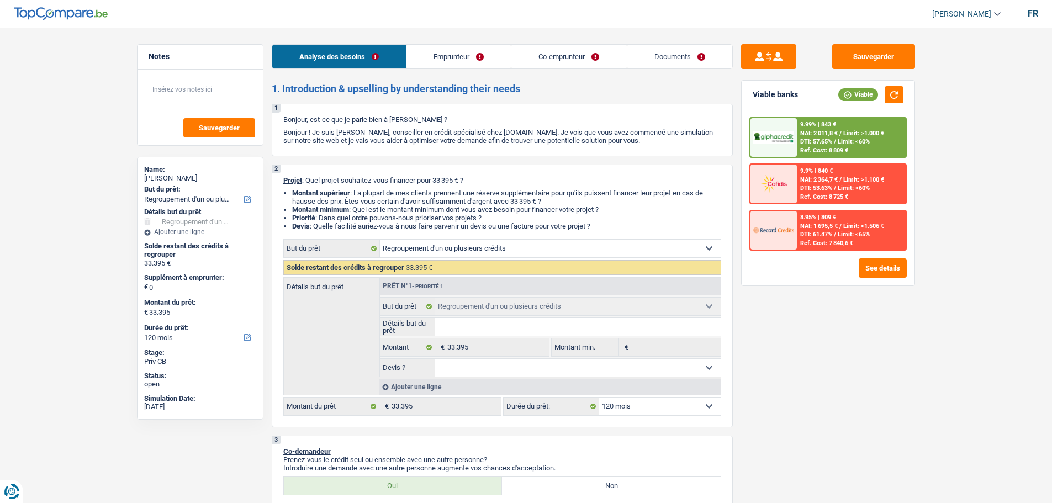
select select "120"
select select "worker"
select select "housewife"
select select "familyAllowances"
select select "netSalary"
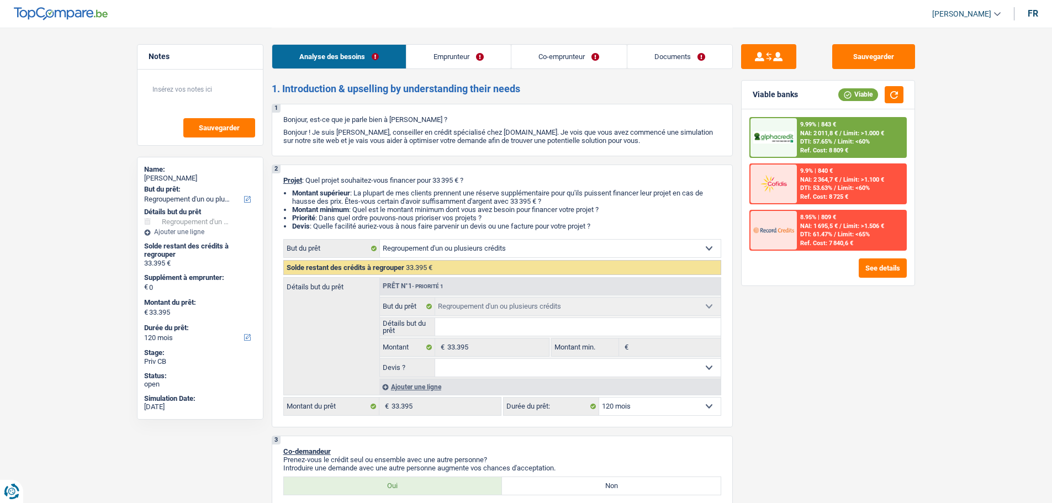
select select "ownerWithMortgage"
select select "mortgage"
select select "300"
select select "carLoan"
select select "120"
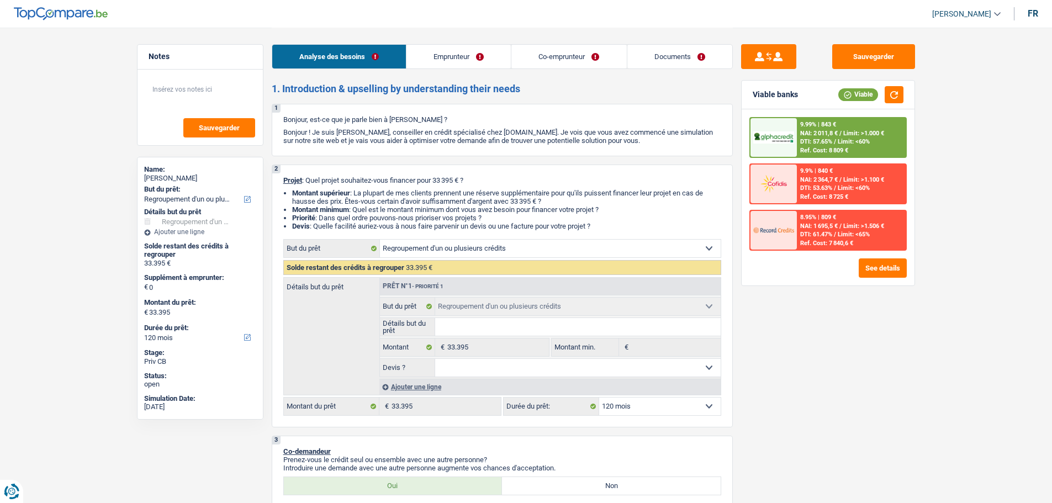
select select "cardOrCredit"
select select "renovationLoan"
select select "84"
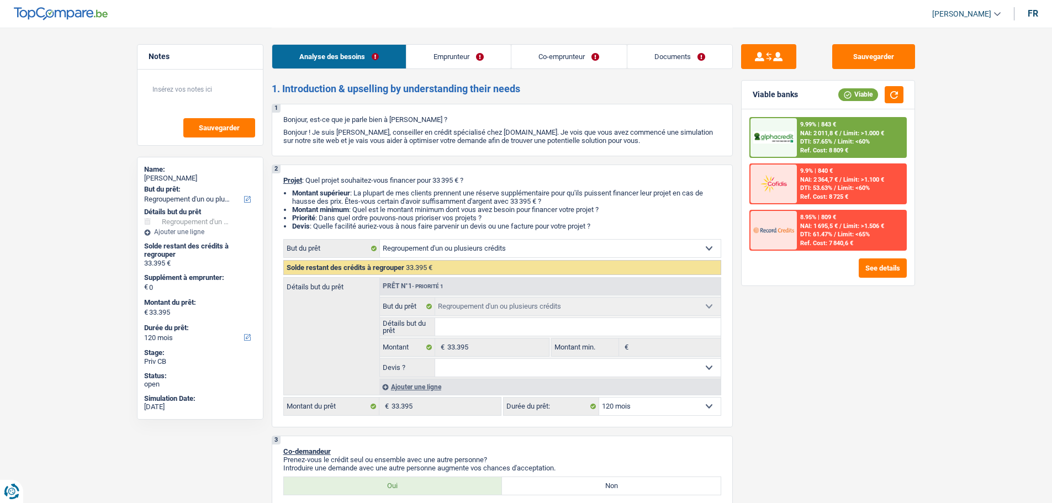
select select "renovationLoan"
select select "120"
select select "refinancing"
select select "120"
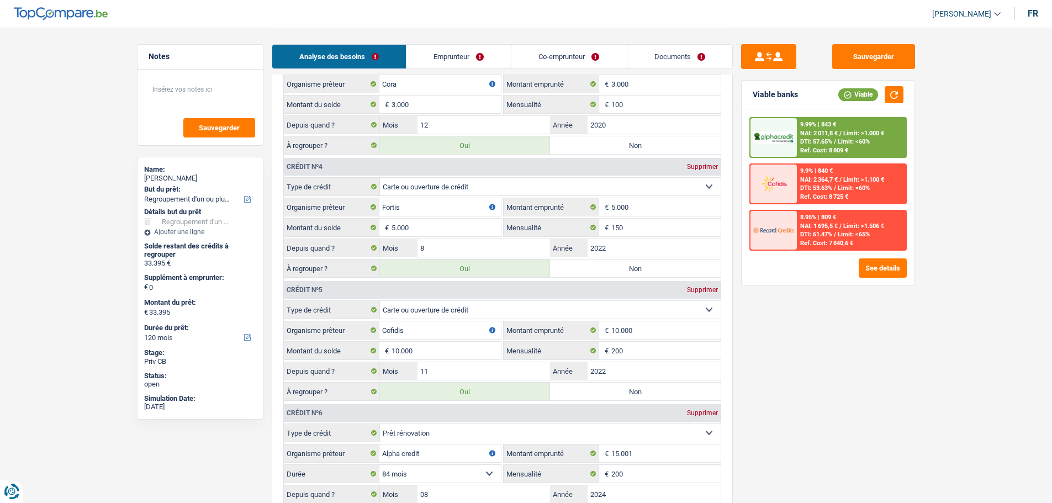
scroll to position [1270, 0]
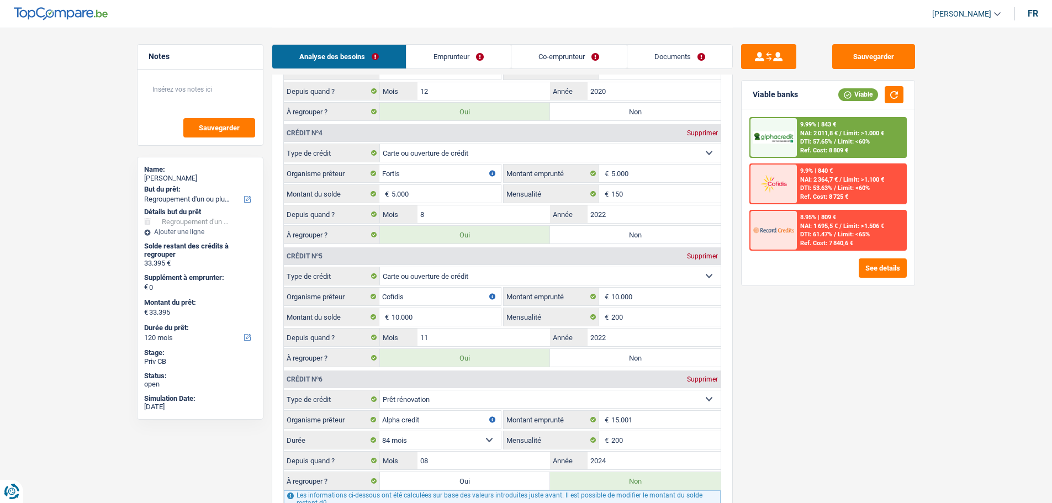
click at [636, 203] on fieldset "150 € Mensualité" at bounding box center [612, 193] width 217 height 19
click at [643, 196] on input "150" at bounding box center [665, 194] width 109 height 18
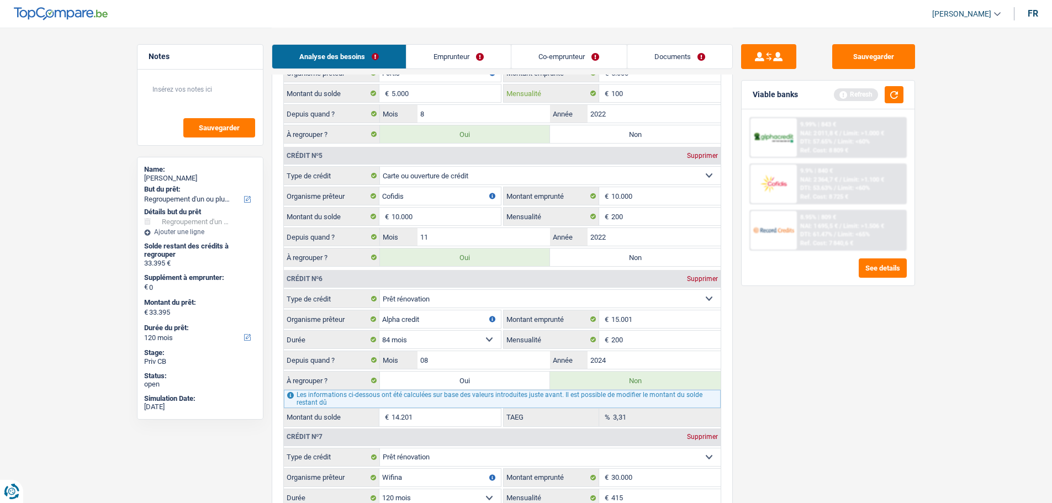
scroll to position [1435, 0]
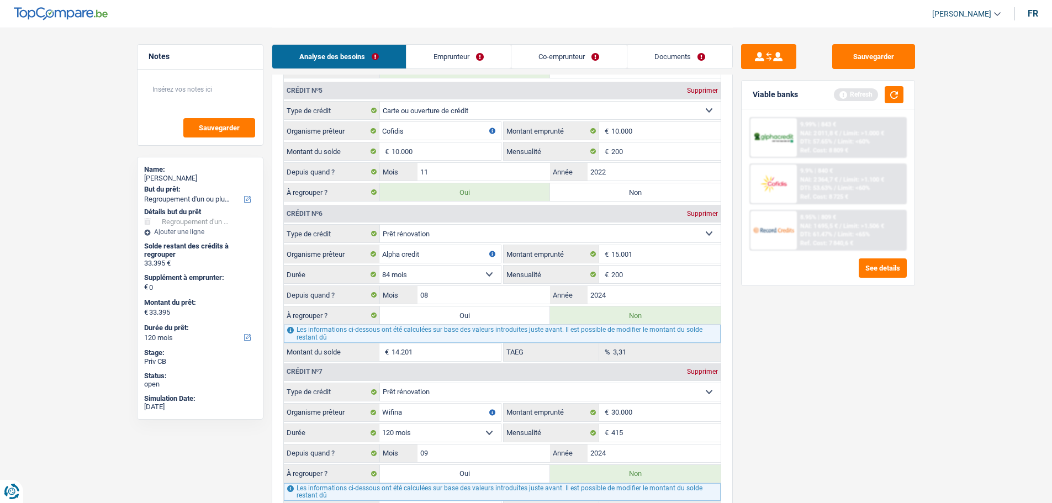
type input "100"
click at [630, 144] on input "200" at bounding box center [665, 151] width 109 height 18
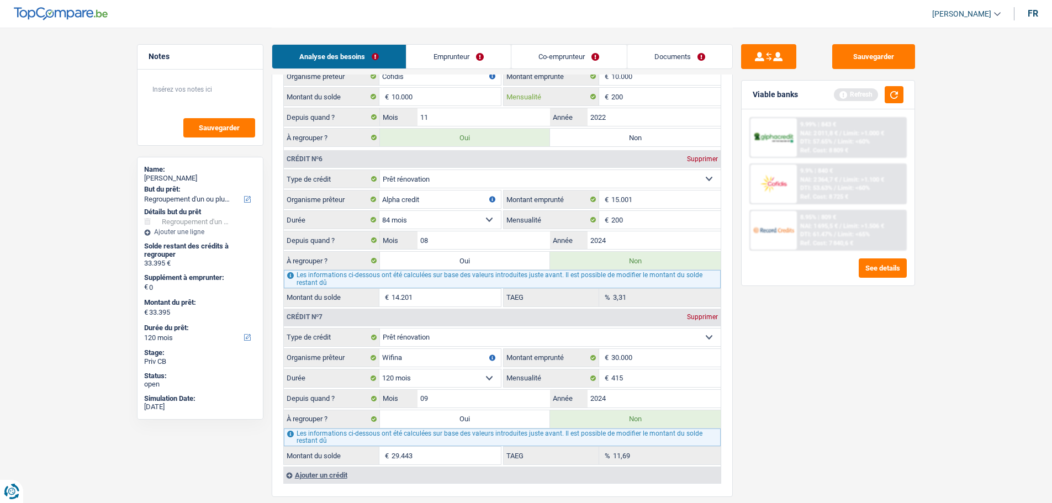
scroll to position [1491, 0]
click at [635, 381] on input "415" at bounding box center [665, 378] width 109 height 18
type input "415"
click at [511, 418] on label "Oui" at bounding box center [465, 419] width 171 height 18
click at [511, 418] on input "Oui" at bounding box center [465, 419] width 171 height 18
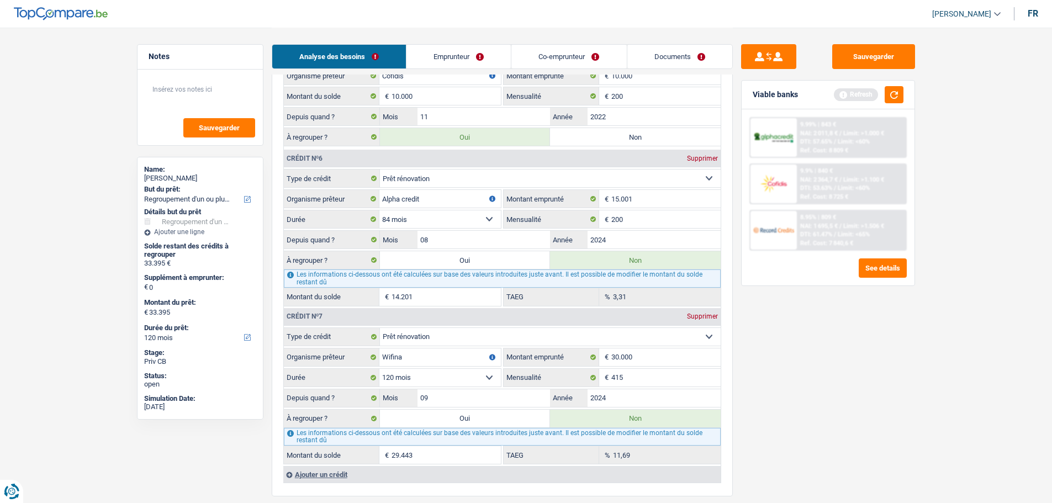
radio input "true"
type input "61.660"
radio input "false"
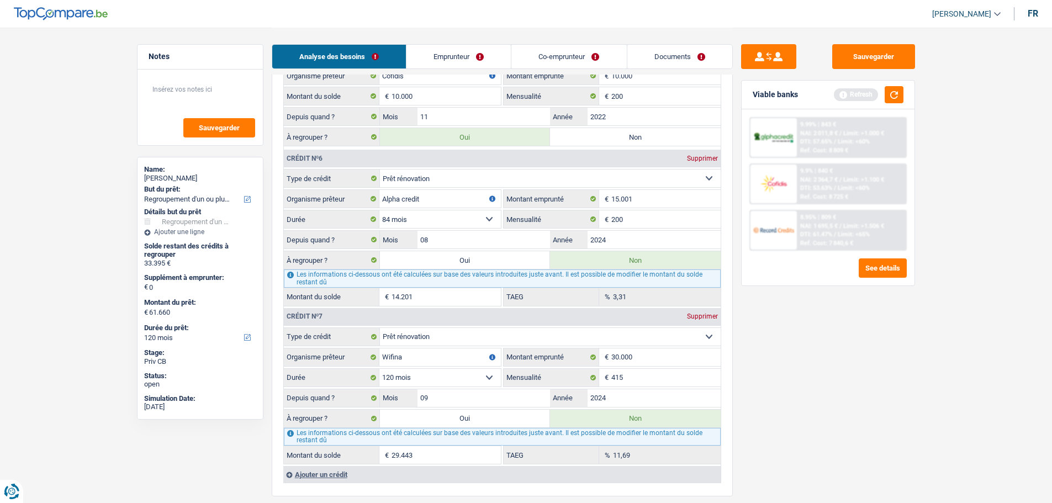
type input "28.265"
type input "61.660"
select select "144"
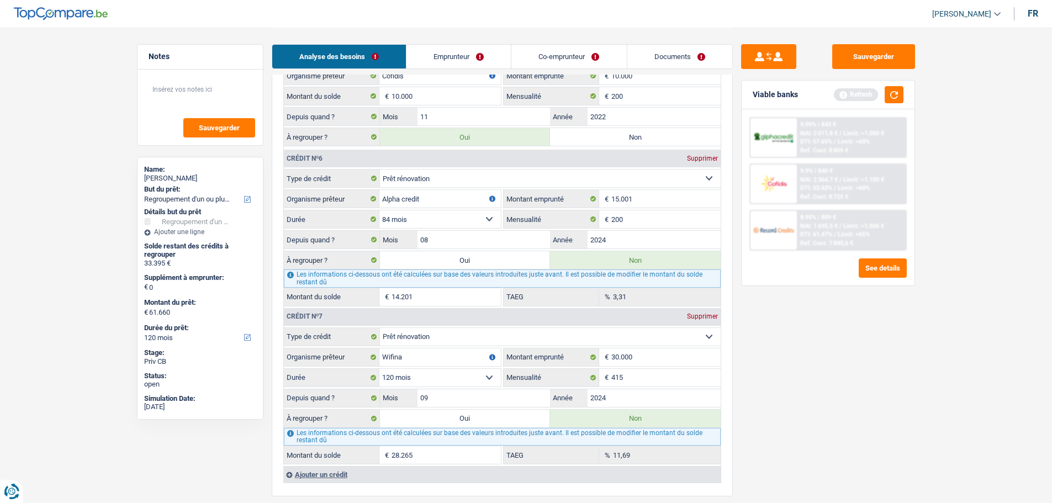
select select "144"
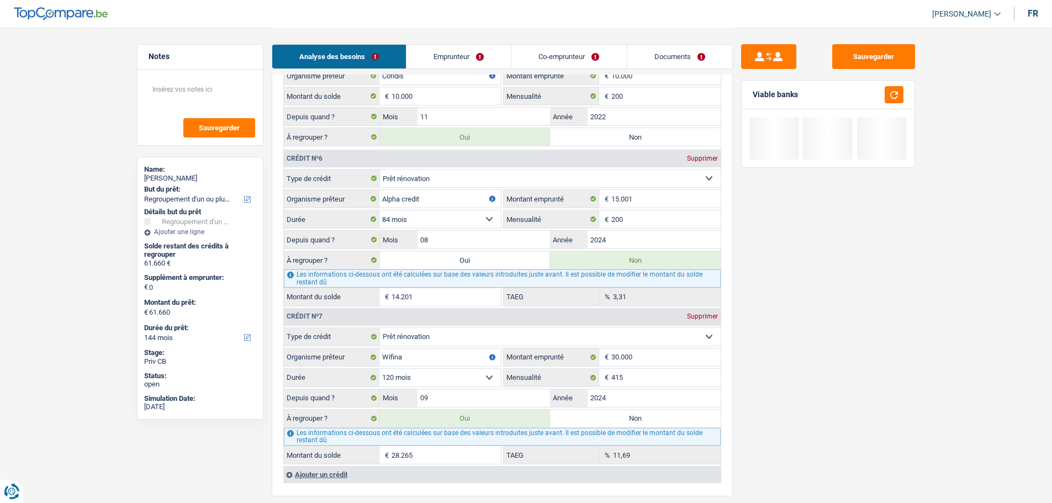
click at [577, 420] on label "Non" at bounding box center [635, 419] width 171 height 18
click at [577, 420] on input "Non" at bounding box center [635, 419] width 171 height 18
radio input "true"
type input "33.395"
select select "120"
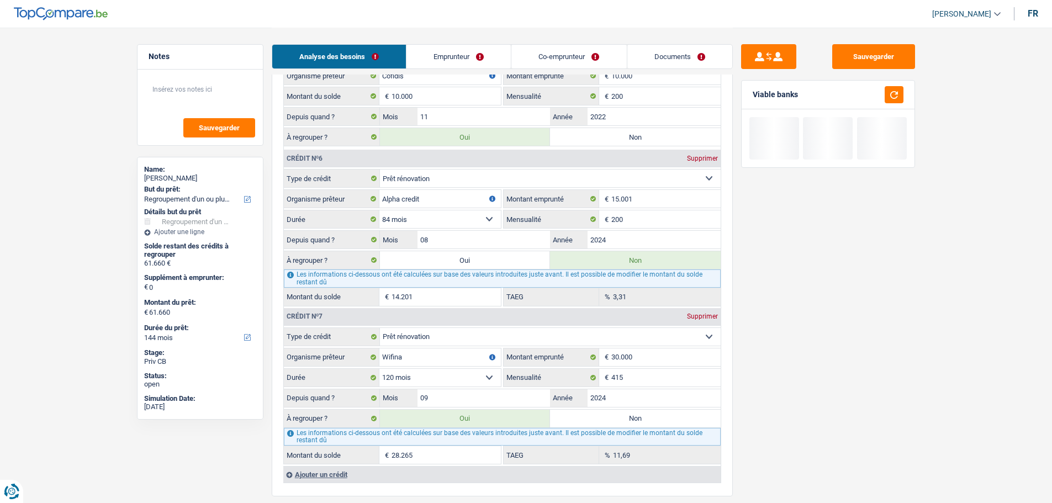
type input "33.395"
select select "120"
radio input "false"
type input "33.395"
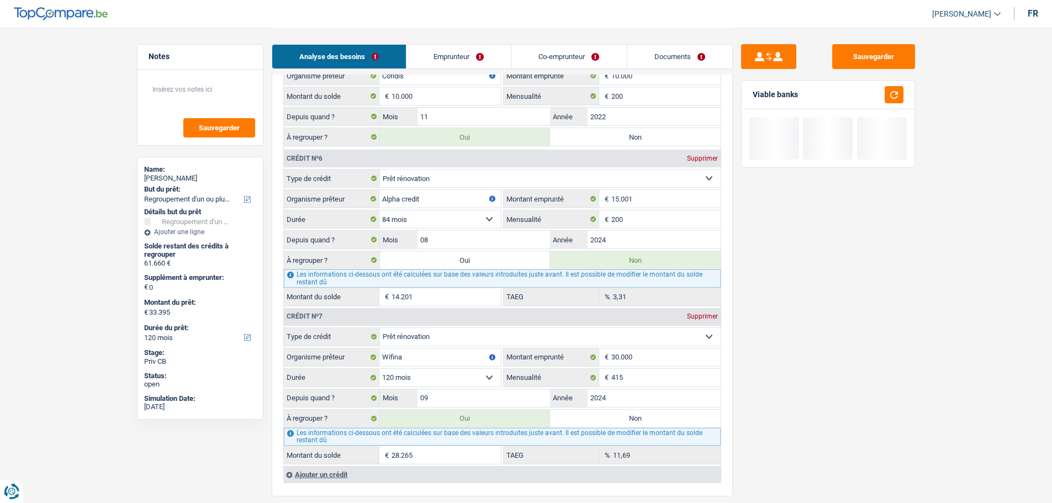
type input "33.395"
select select "120"
click at [647, 395] on input "2024" at bounding box center [653, 398] width 133 height 18
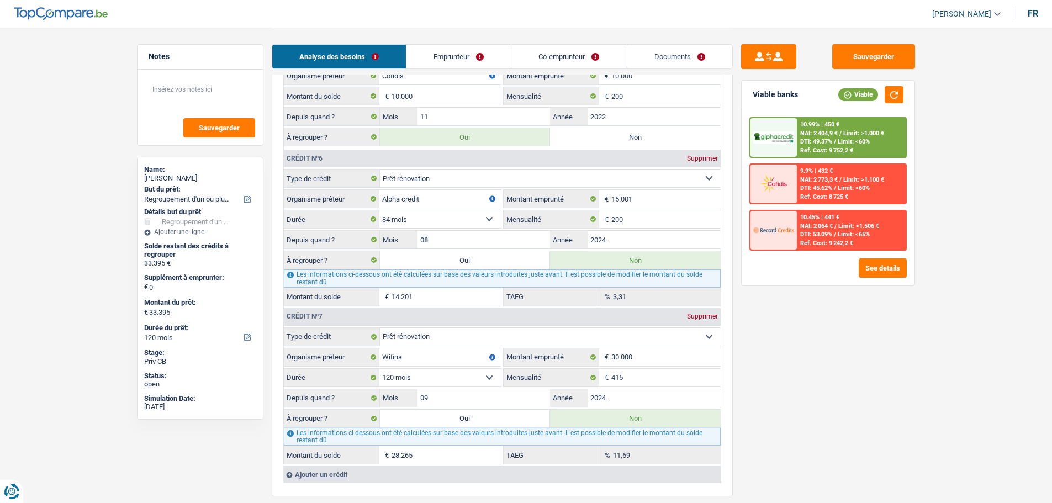
click at [868, 388] on div "Sauvegarder Viable banks Viable 10.99% | 450 € NAI: 2 404,9 € / Limit: >1.000 €…" at bounding box center [828, 264] width 190 height 441
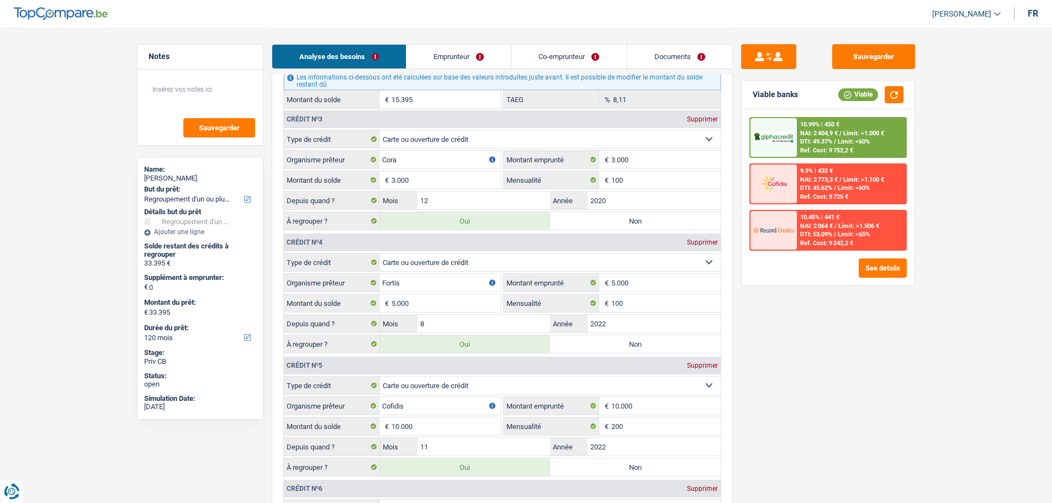
scroll to position [1159, 0]
click at [627, 348] on label "Non" at bounding box center [635, 345] width 171 height 18
click at [627, 348] on input "Non" at bounding box center [635, 345] width 171 height 18
radio input "true"
type input "28.395"
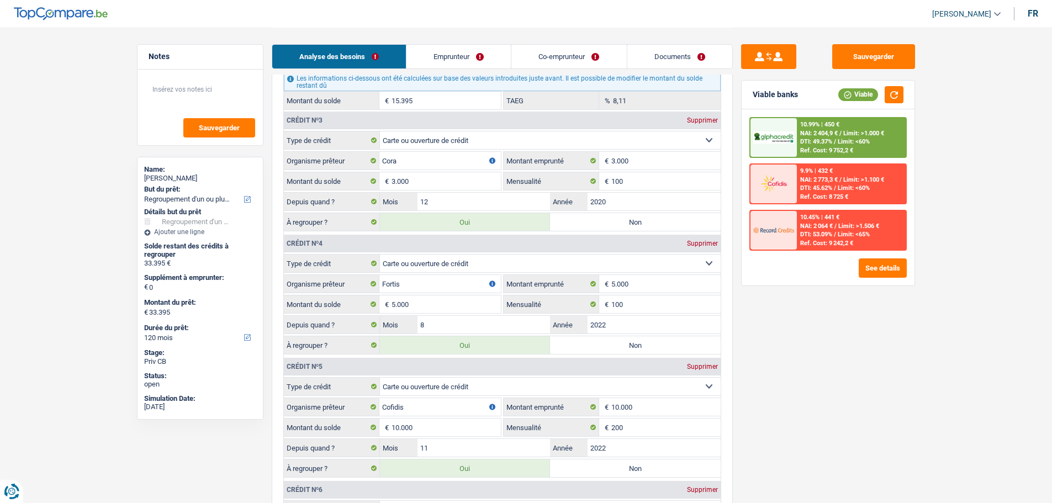
type input "28.395"
radio input "false"
type input "28.395"
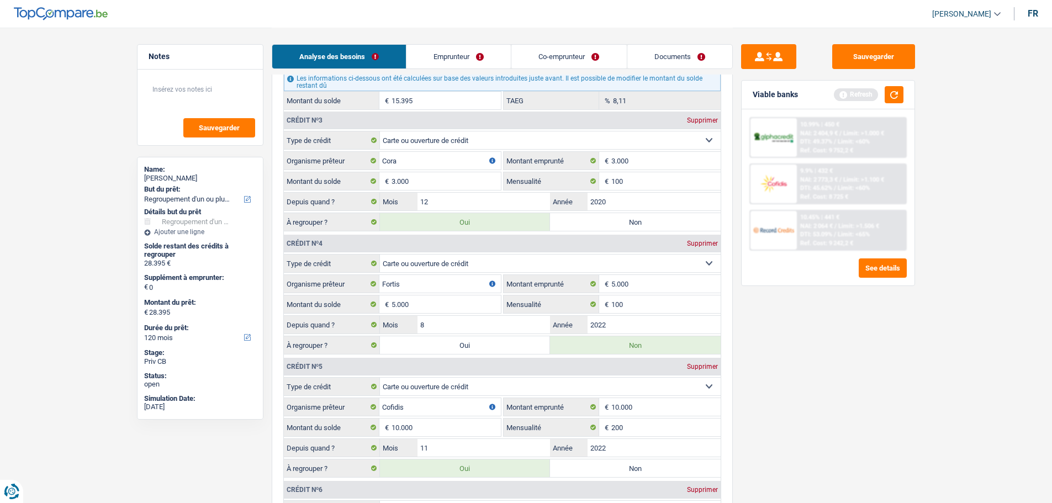
click at [596, 230] on label "Non" at bounding box center [635, 222] width 171 height 18
click at [596, 230] on input "Non" at bounding box center [635, 222] width 171 height 18
radio input "true"
type input "25.395"
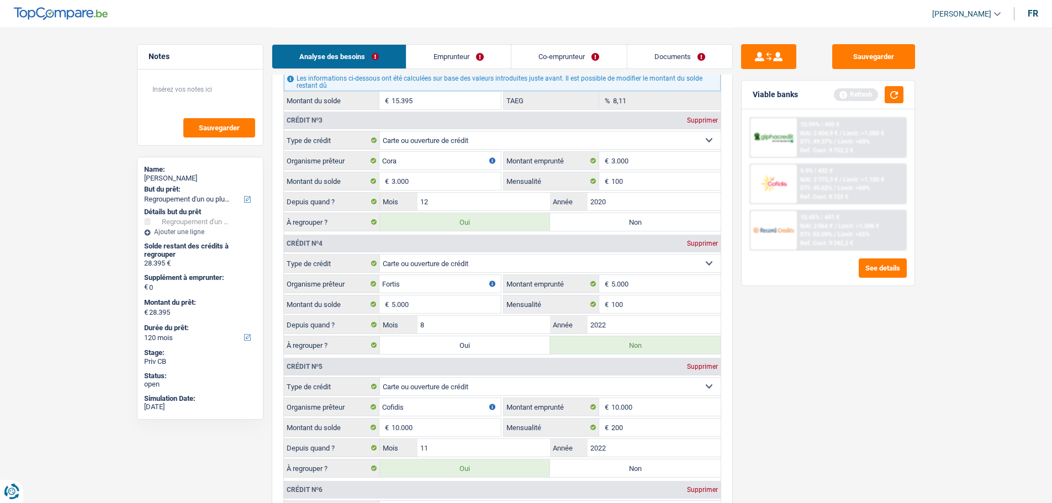
type input "25.395"
radio input "false"
type input "25.395"
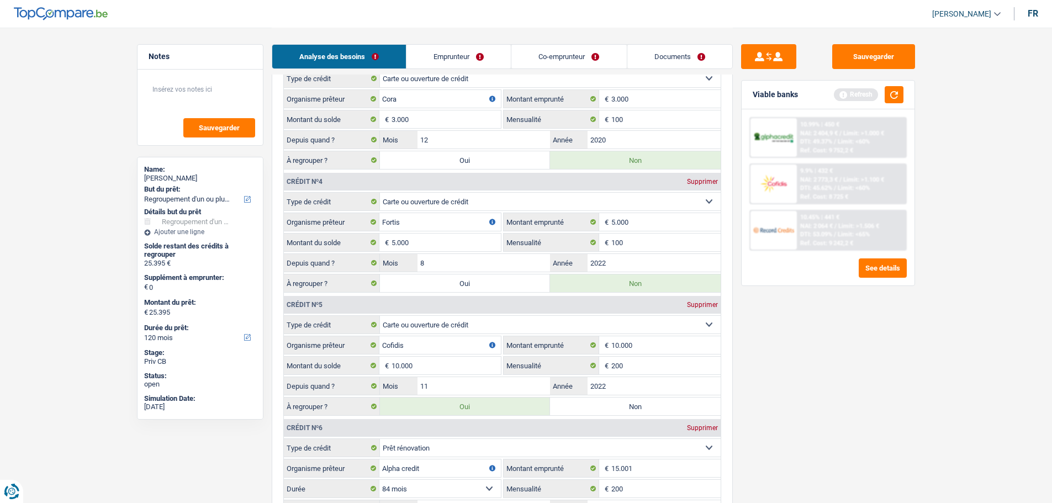
scroll to position [1270, 0]
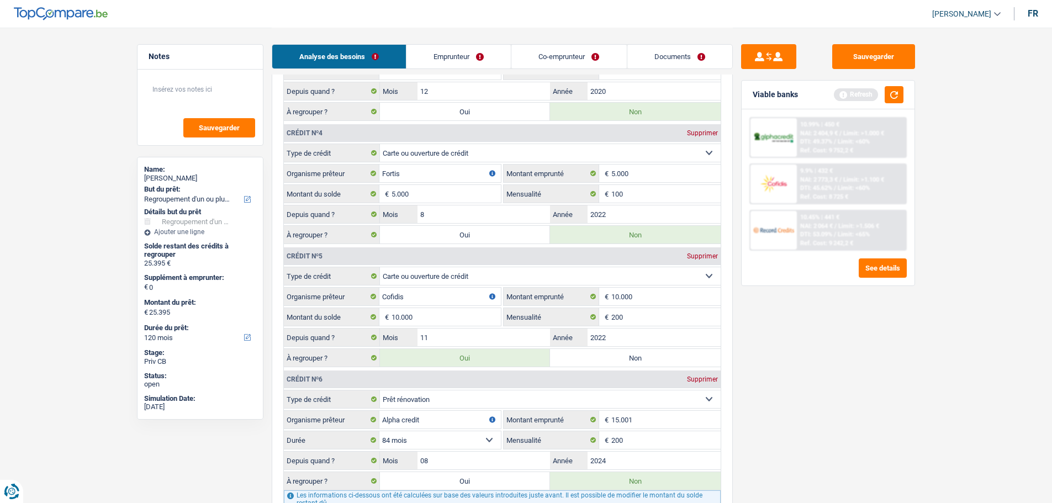
click at [579, 359] on label "Non" at bounding box center [635, 358] width 171 height 18
click at [579, 359] on input "Non" at bounding box center [635, 358] width 171 height 18
radio input "true"
type input "15.395"
select select "84"
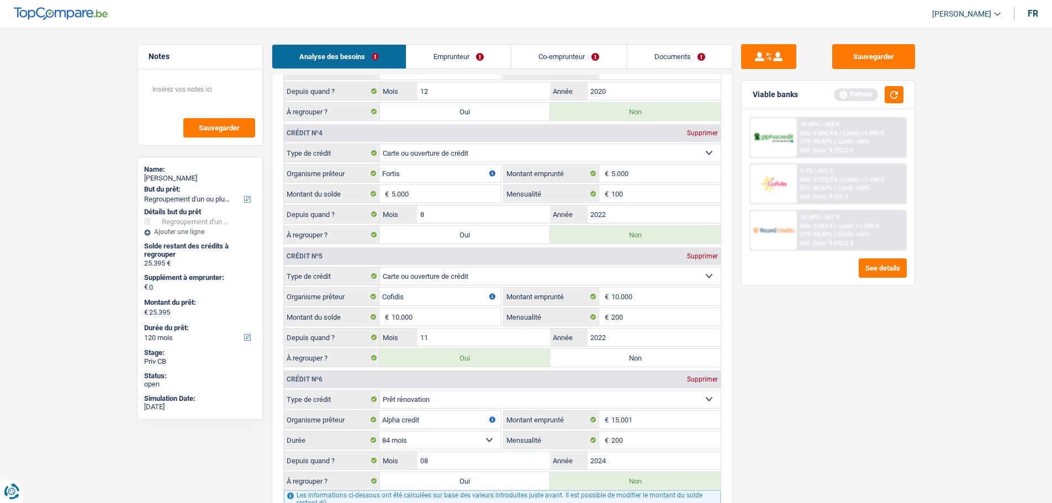
type input "15.395"
select select "84"
radio input "false"
type input "15.395"
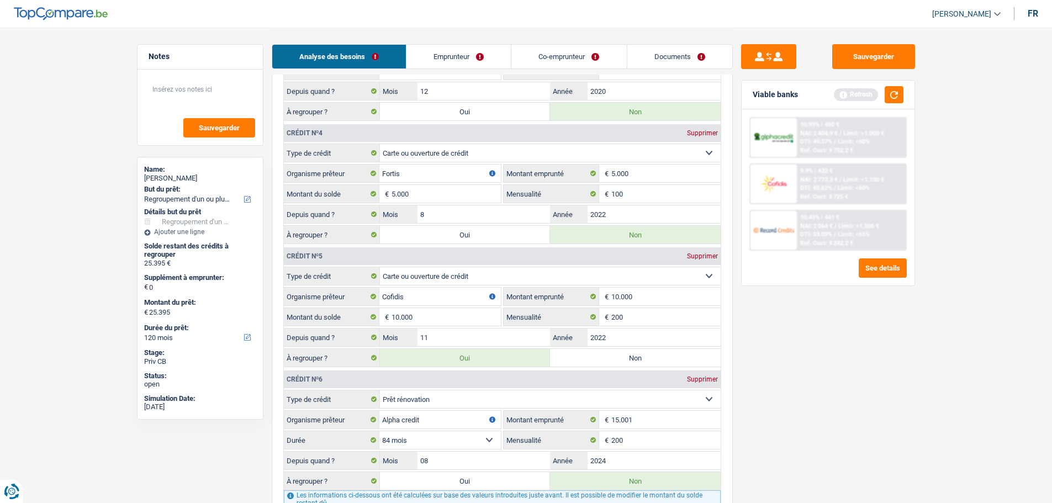
type input "15.395"
select select "84"
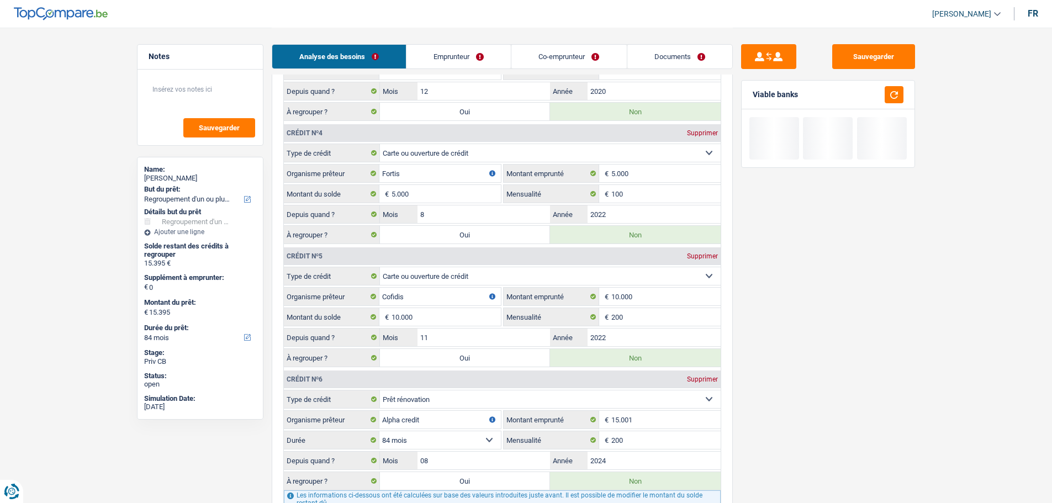
scroll to position [1435, 0]
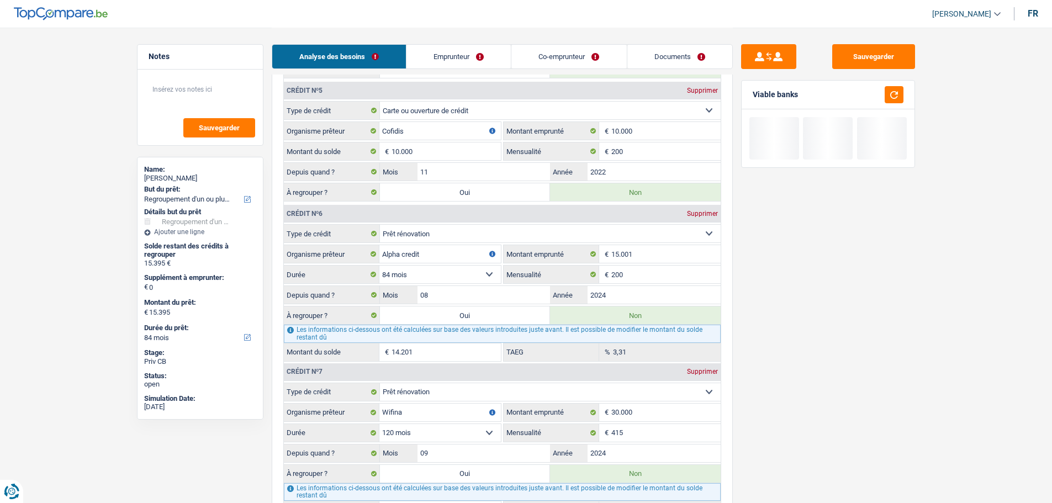
click at [475, 330] on div "Les informations ci-dessous ont été calculées sur base des valeurs introduites …" at bounding box center [502, 334] width 437 height 18
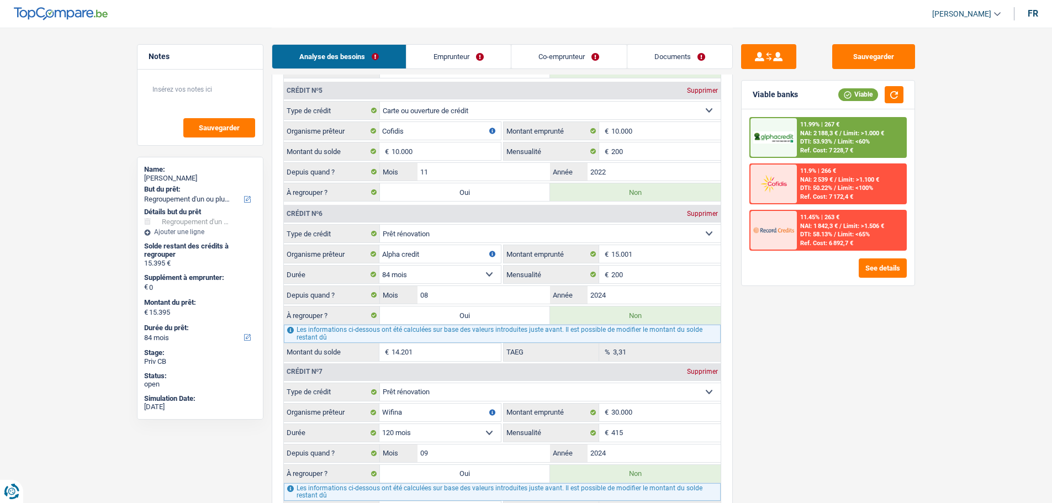
click at [475, 318] on label "Oui" at bounding box center [465, 315] width 171 height 18
click at [475, 318] on input "Oui" at bounding box center [465, 315] width 171 height 18
radio input "true"
type input "29.596"
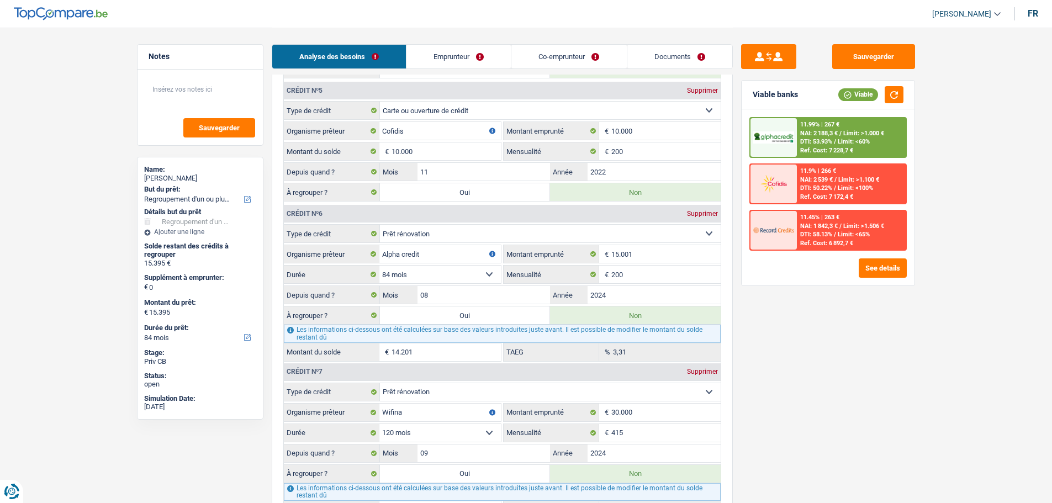
type input "29.596"
radio input "false"
type input "29.596"
select select "120"
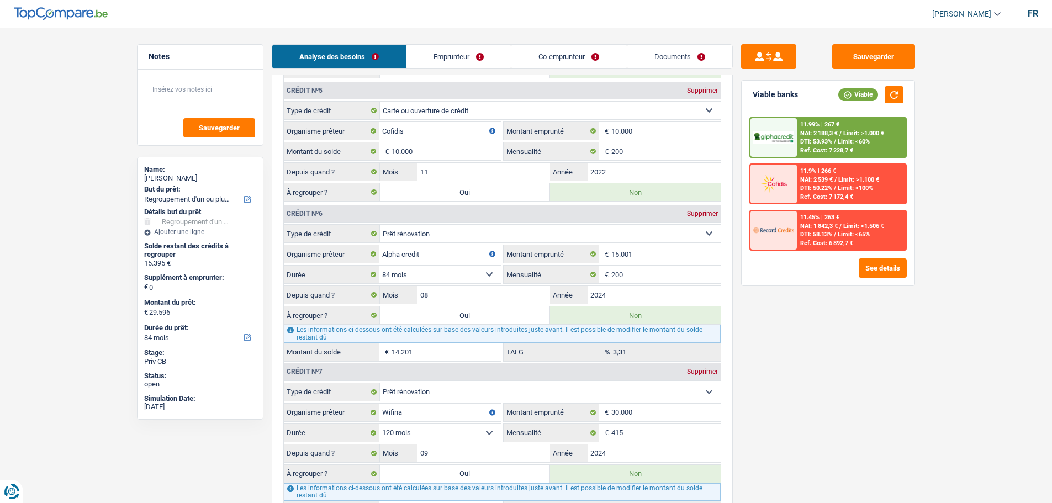
select select "120"
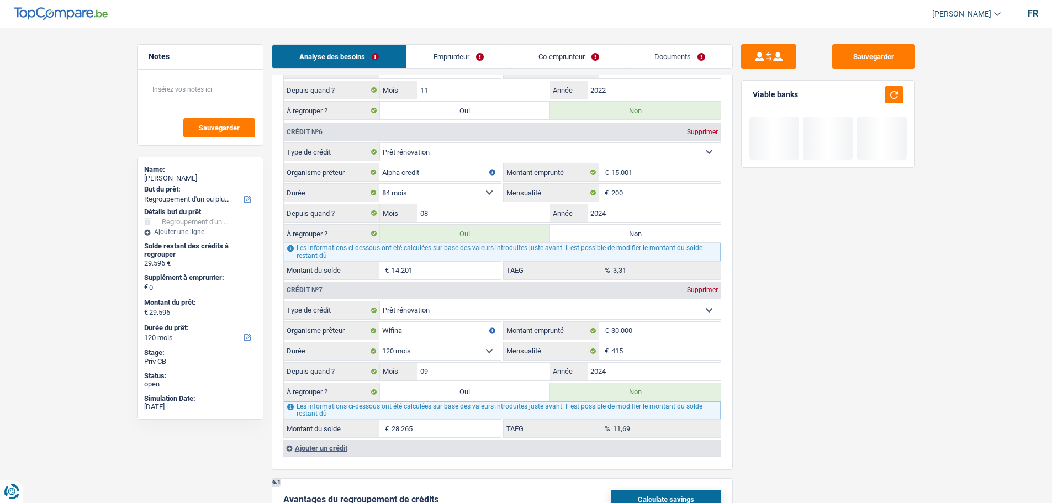
scroll to position [1601, 0]
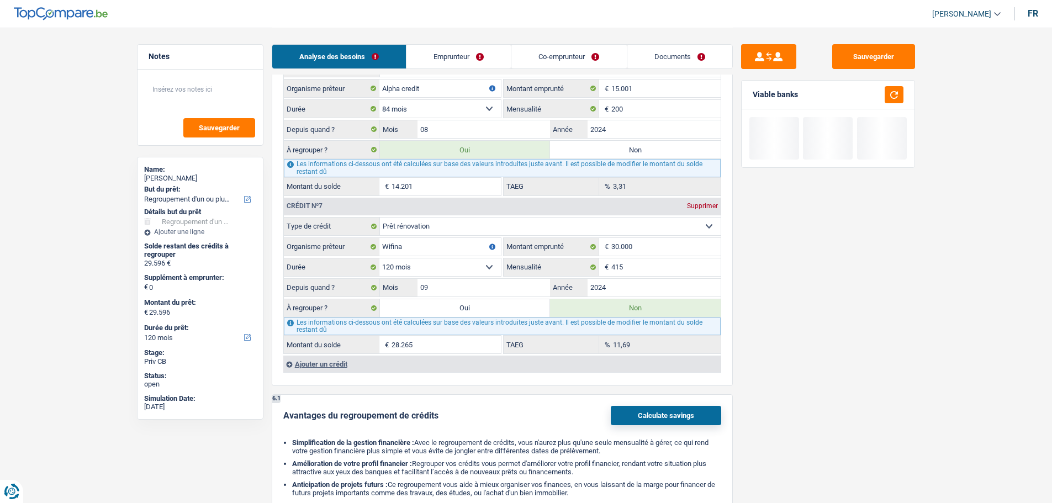
click at [462, 308] on label "Oui" at bounding box center [465, 308] width 171 height 18
click at [462, 308] on input "Oui" at bounding box center [465, 308] width 171 height 18
radio input "true"
type input "57.861"
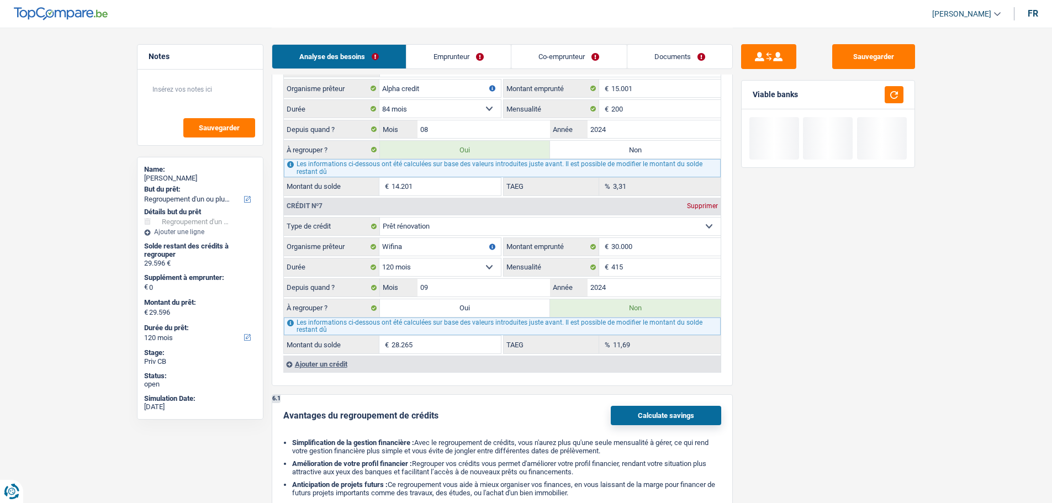
type input "57.861"
radio input "false"
type input "57.861"
select select "144"
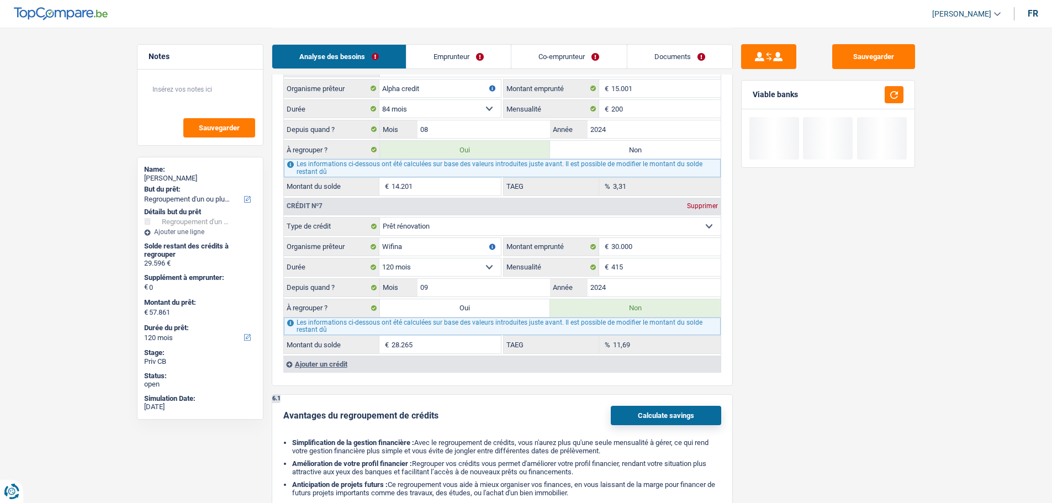
select select "144"
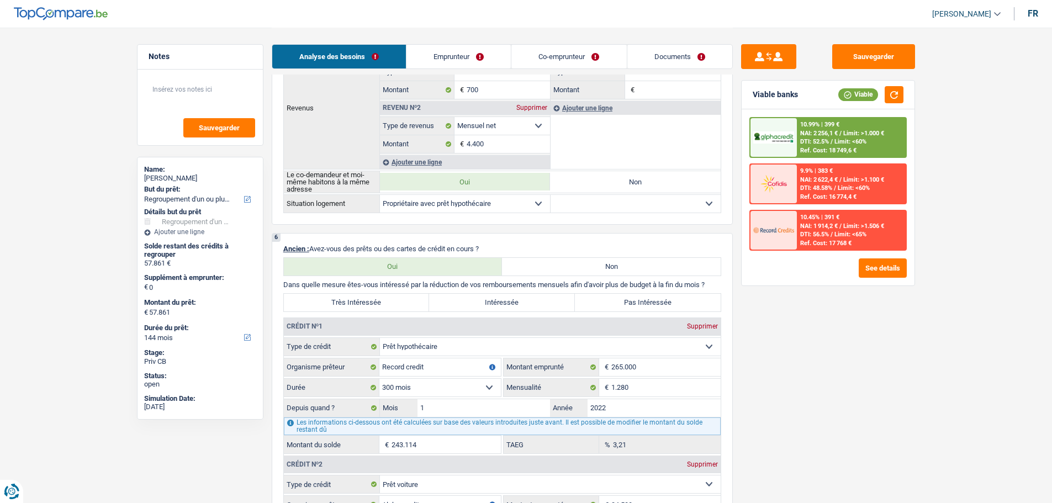
scroll to position [718, 0]
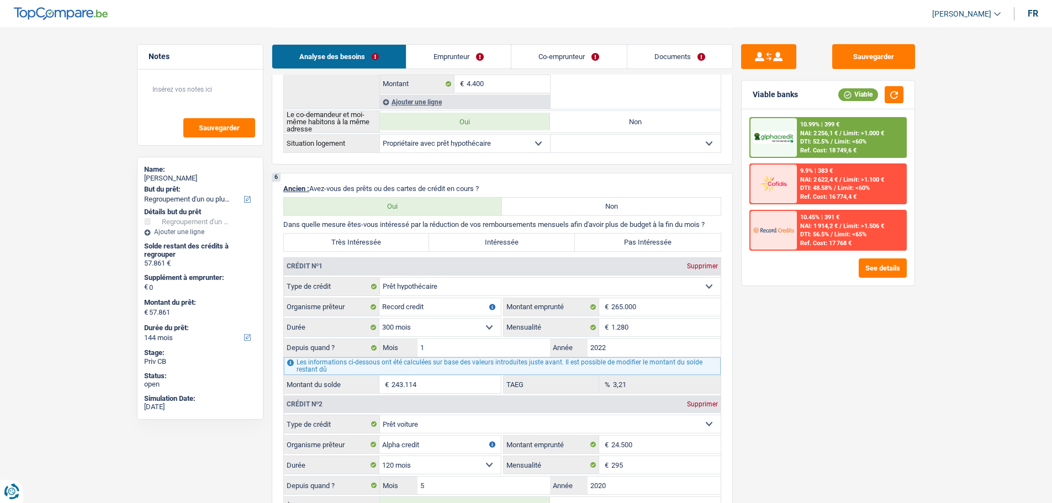
click at [500, 237] on label "Intéressée" at bounding box center [502, 243] width 146 height 18
click at [500, 237] on input "Intéressée" at bounding box center [502, 243] width 146 height 18
radio input "true"
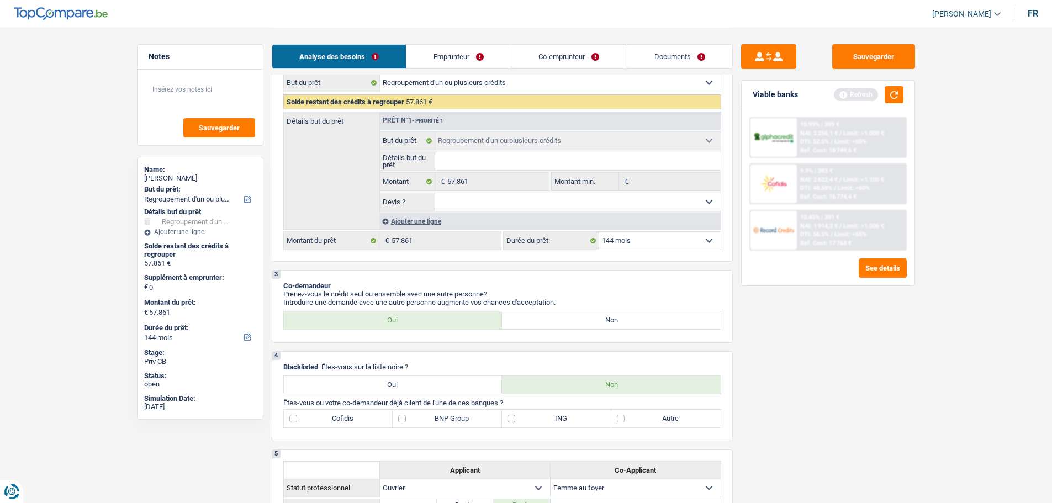
scroll to position [0, 0]
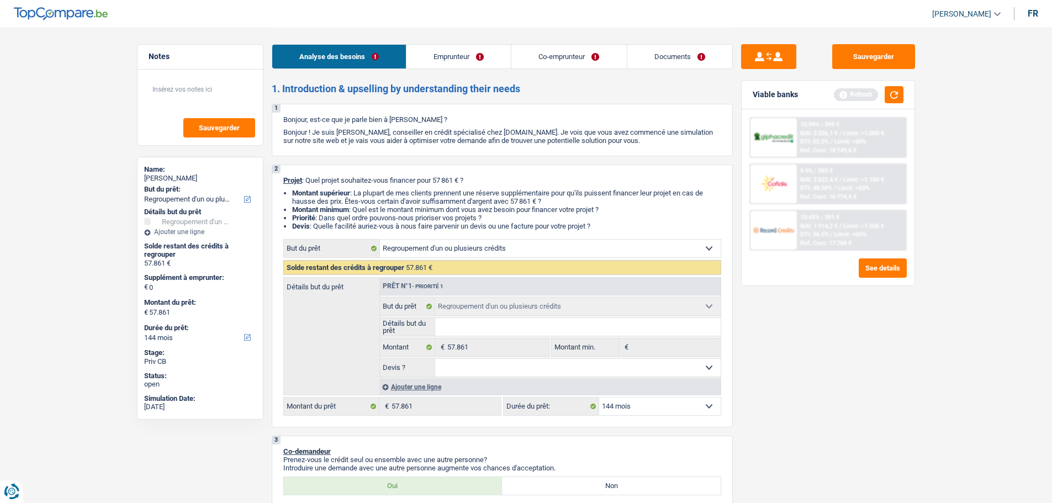
click at [669, 402] on select "12 mois 18 mois 24 mois 30 mois 36 mois 42 mois 48 mois 60 mois 72 mois 84 mois…" at bounding box center [659, 407] width 121 height 18
select select "120"
click at [599, 398] on select "12 mois 18 mois 24 mois 30 mois 36 mois 42 mois 48 mois 60 mois 72 mois 84 mois…" at bounding box center [659, 407] width 121 height 18
select select "120"
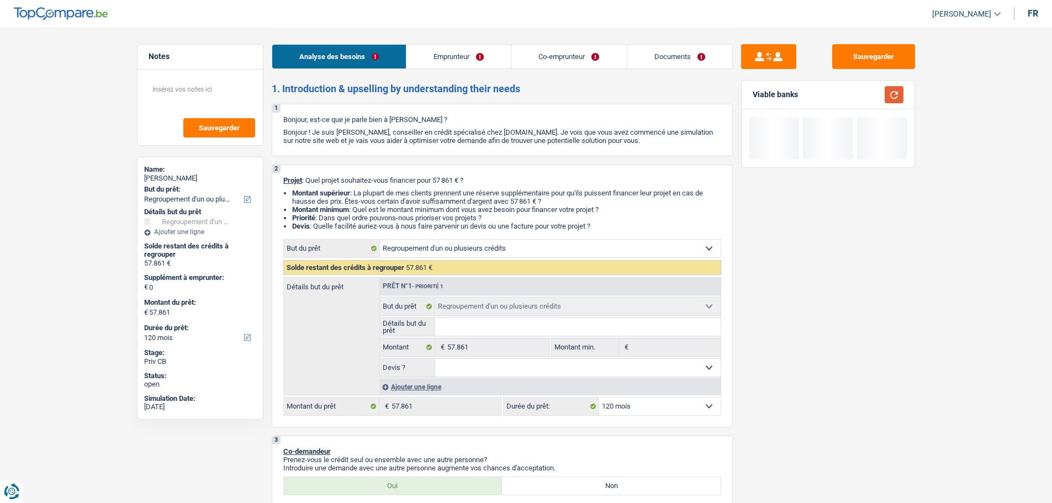
click at [900, 88] on button "button" at bounding box center [893, 94] width 19 height 17
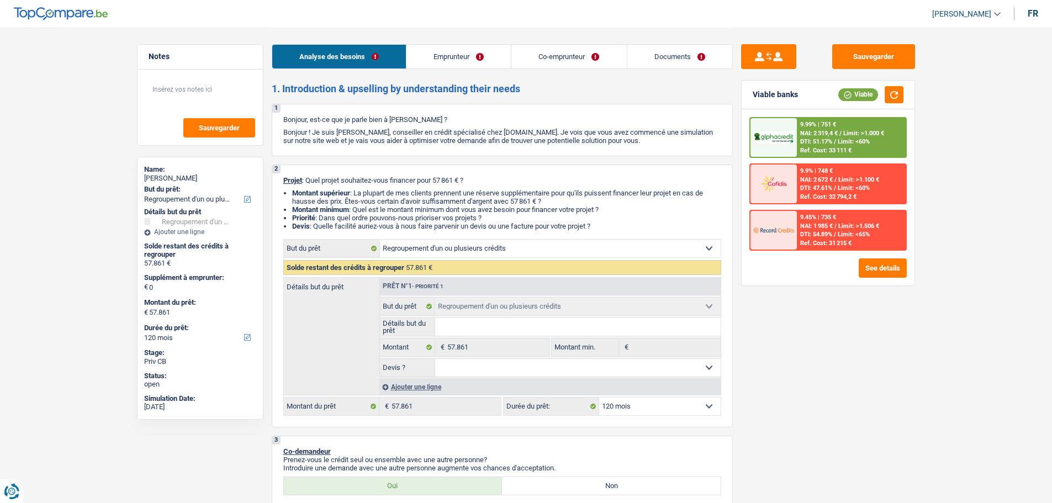
click at [645, 409] on select "12 mois 18 mois 24 mois 30 mois 36 mois 42 mois 48 mois 60 mois 72 mois 84 mois…" at bounding box center [659, 407] width 121 height 18
select select "84"
click at [599, 398] on select "12 mois 18 mois 24 mois 30 mois 36 mois 42 mois 48 mois 60 mois 72 mois 84 mois…" at bounding box center [659, 407] width 121 height 18
select select "84"
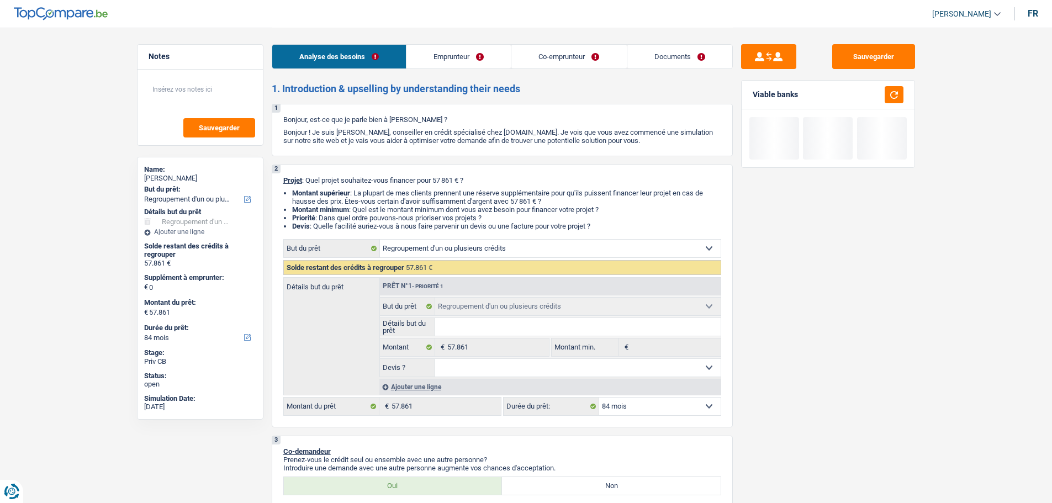
click at [418, 388] on div "Ajouter une ligne" at bounding box center [549, 387] width 341 height 16
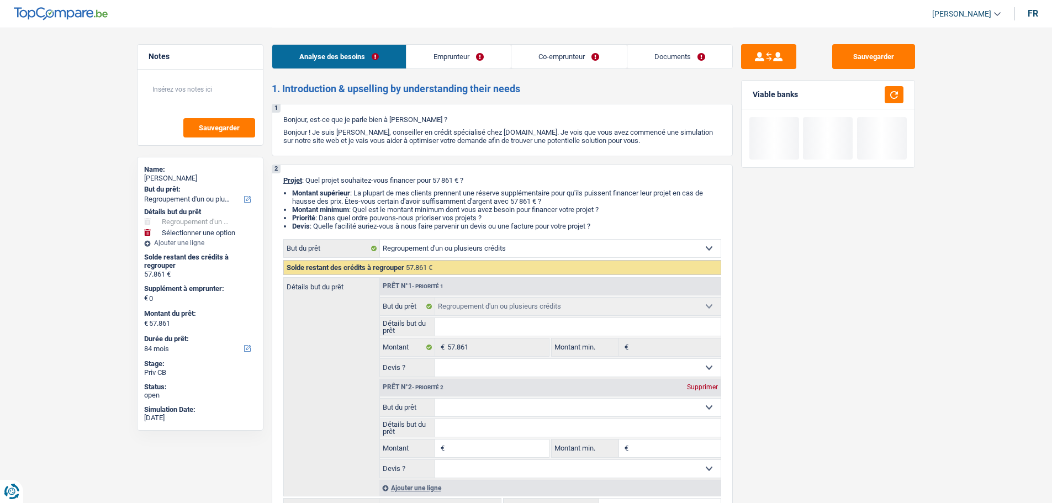
click at [475, 406] on select "Confort maison: meubles, textile, peinture, électroménager, outillage non-profe…" at bounding box center [577, 408] width 285 height 18
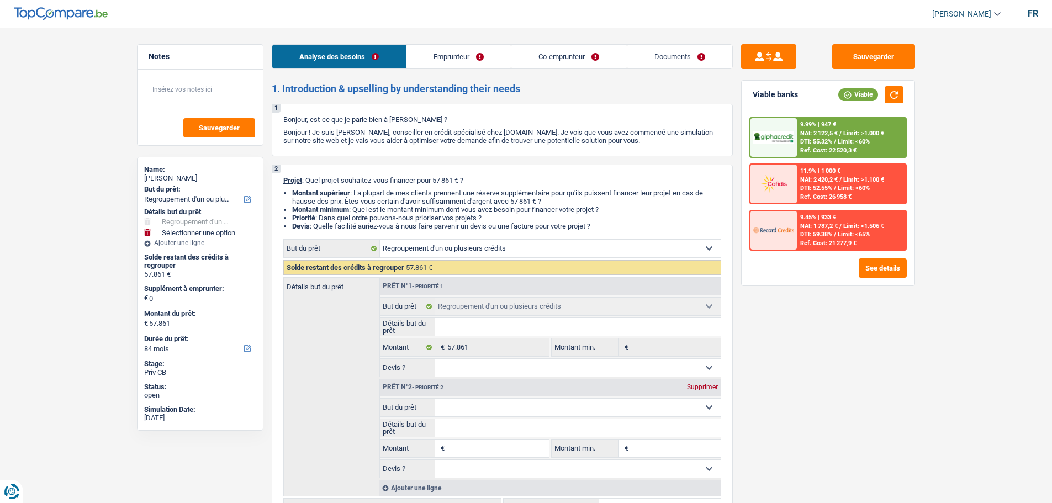
select select "other"
click at [435, 399] on select "Confort maison: meubles, textile, peinture, électroménager, outillage non-profe…" at bounding box center [577, 408] width 285 height 18
select select "other"
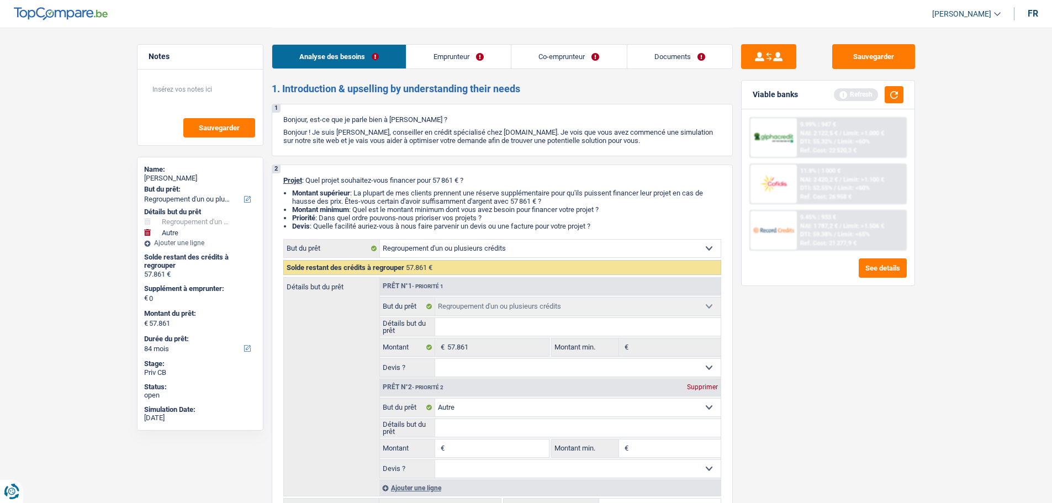
click at [533, 426] on input "Détails but du prêt" at bounding box center [577, 428] width 285 height 18
type input "R"
type input "Re"
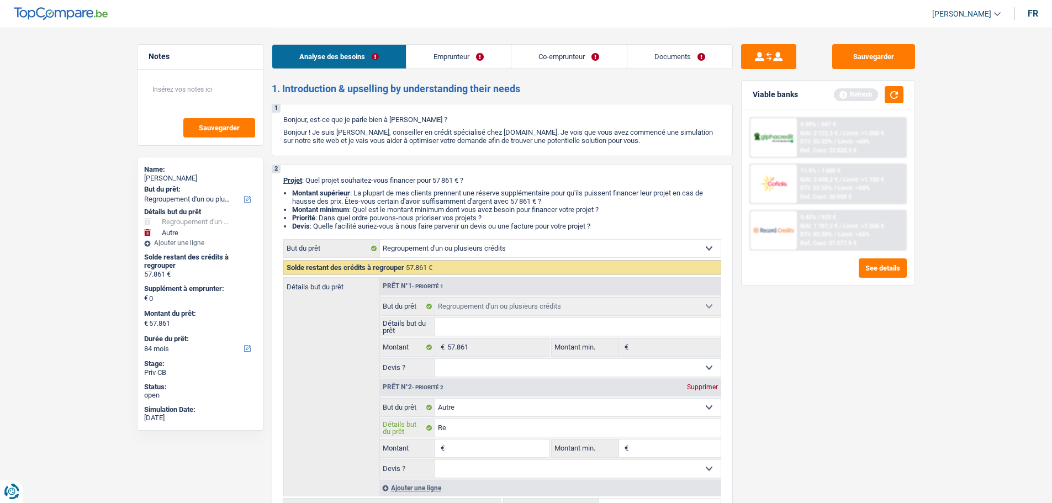
type input "Res"
type input "Rese"
type input "Reser"
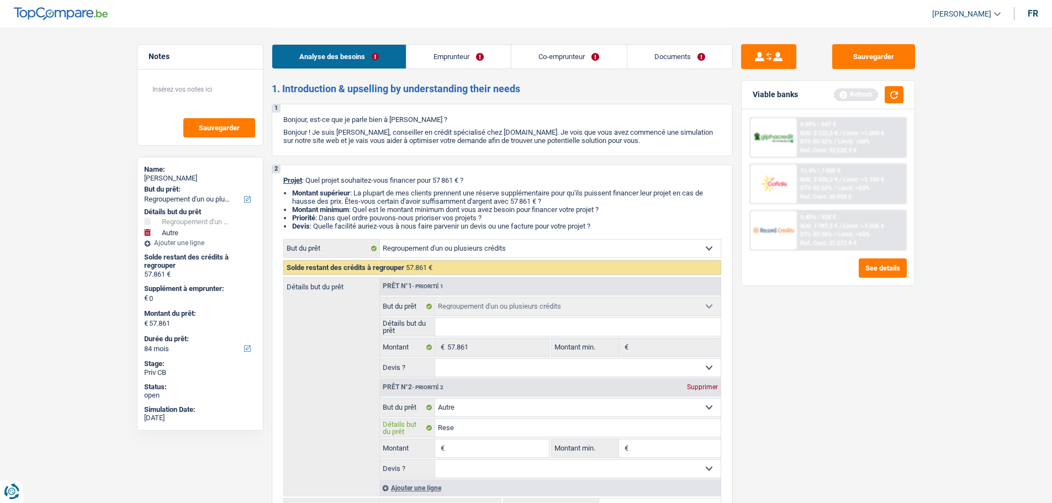
type input "Reser"
type input "Reserv"
type input "Reserve"
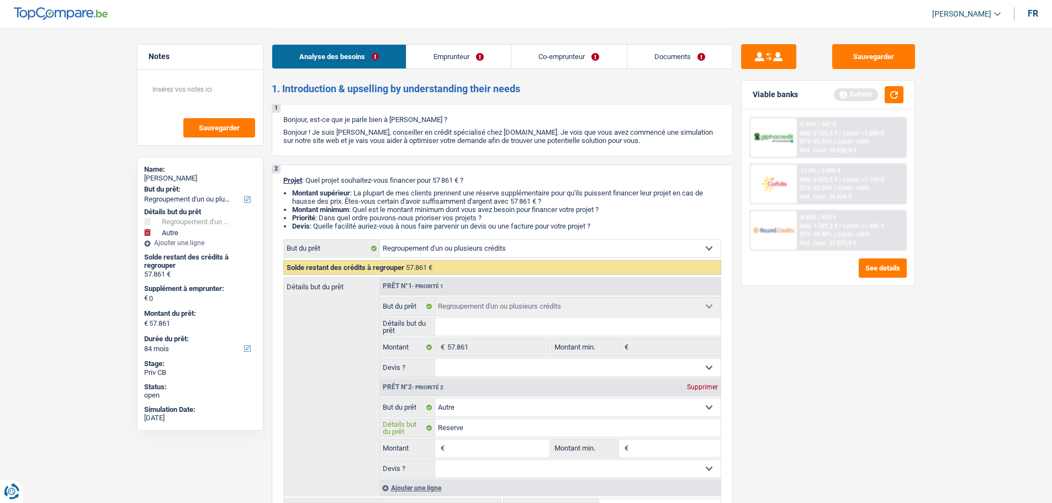
type input "Reserve"
click at [486, 449] on input "Montant" at bounding box center [497, 448] width 101 height 18
type input "1"
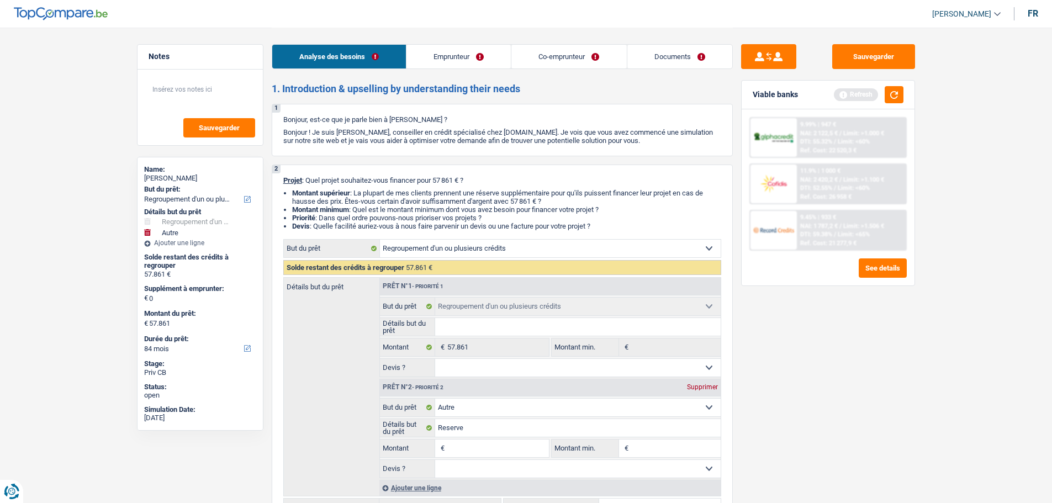
type input "1"
type input "10"
type input "100"
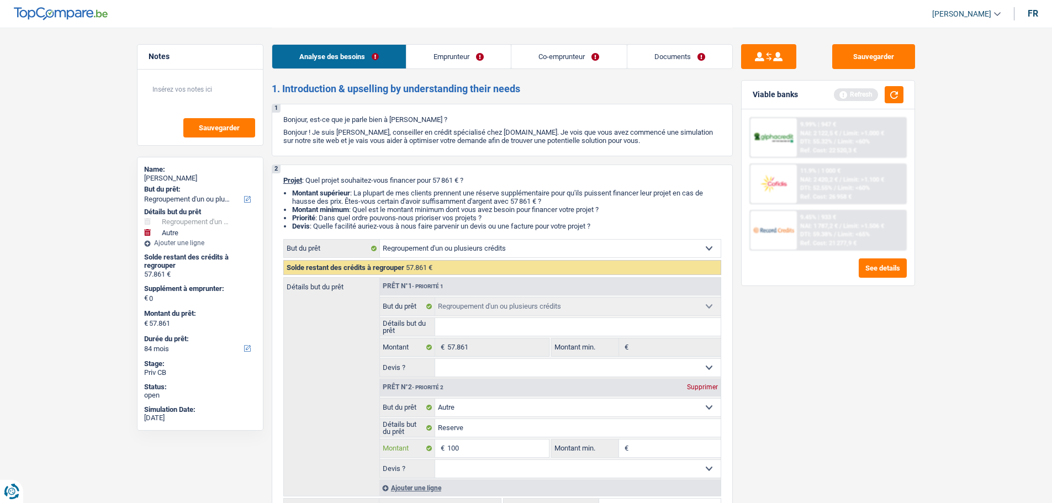
type input "1.000"
type input "10.000"
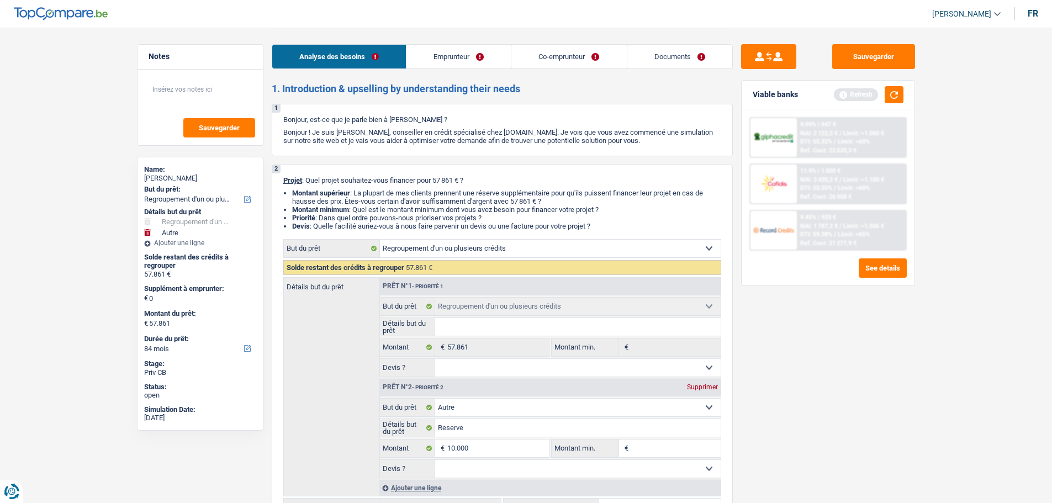
type input "10.000"
type input "67.861"
select select "144"
type input "67.861"
select select "144"
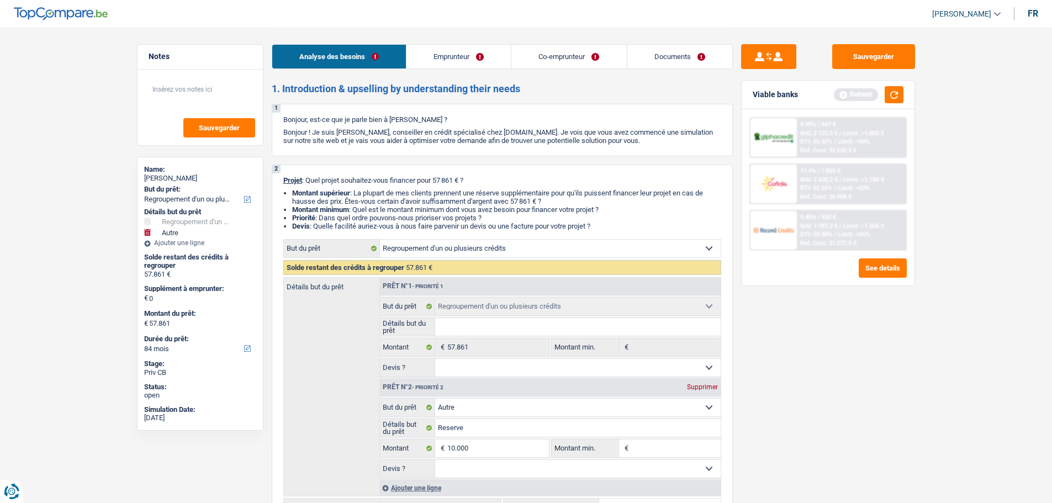
type input "67.861"
select select "144"
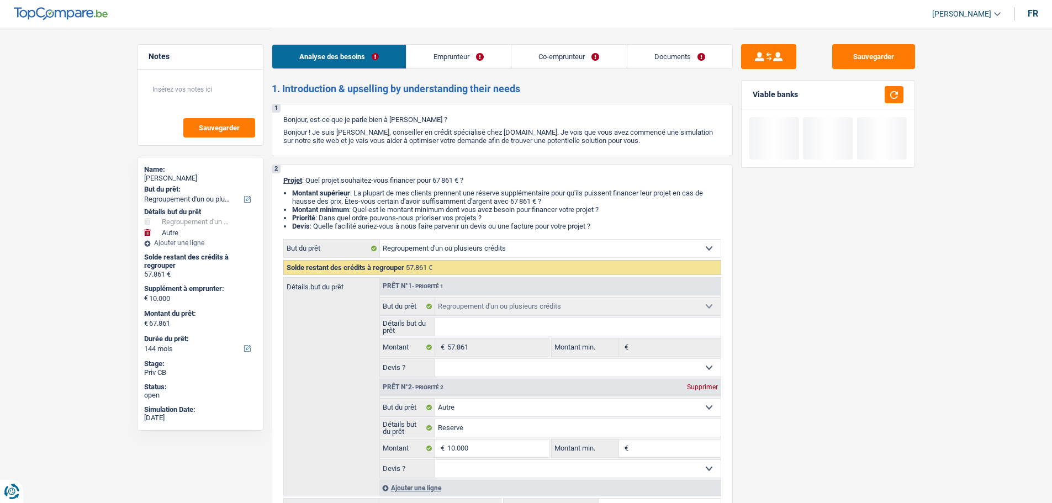
click at [703, 453] on input "Montant min." at bounding box center [675, 448] width 89 height 18
type input "1"
type input "10"
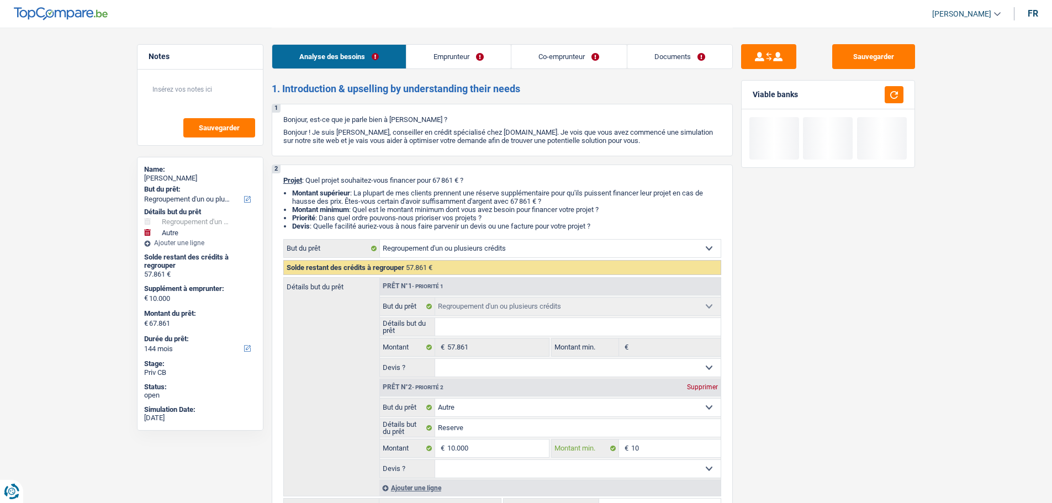
type input "100"
type input "1.000"
type input "10.000"
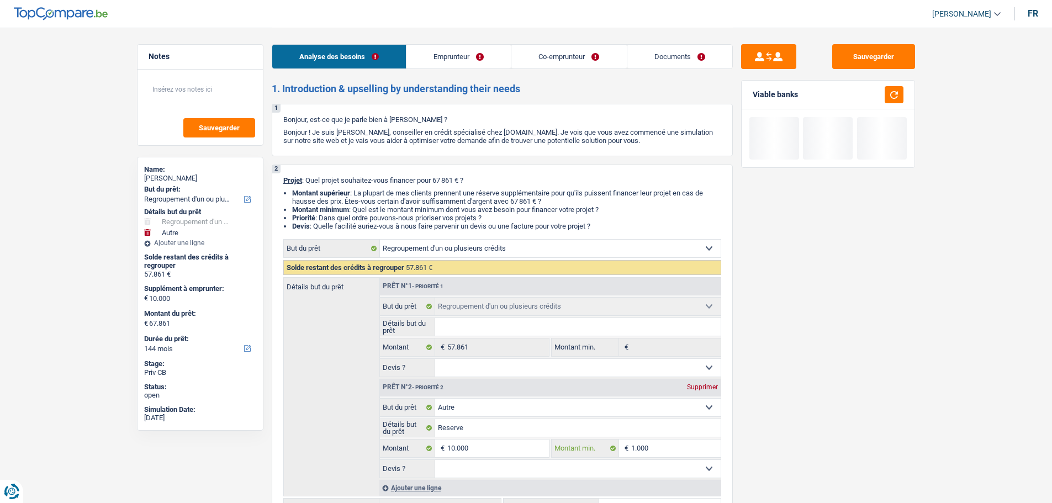
type input "10.000"
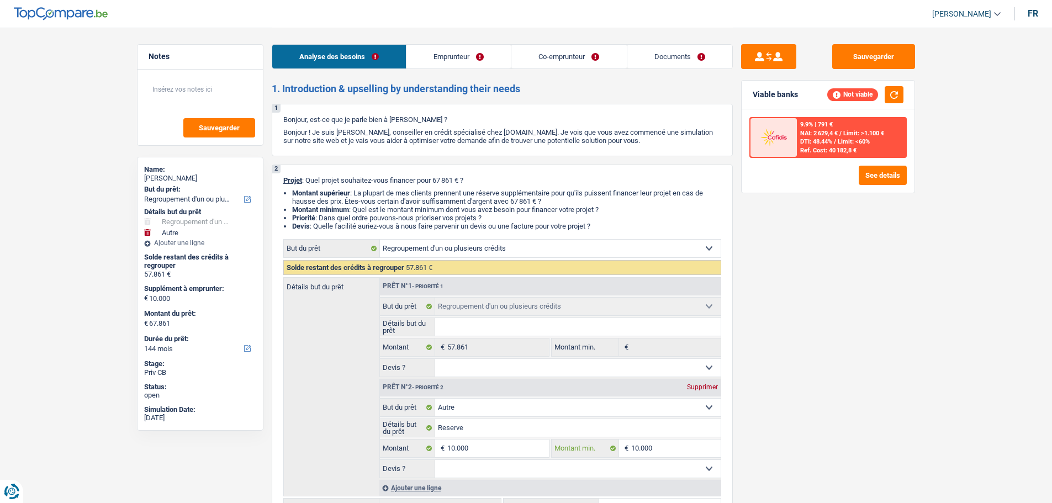
type input "10.000"
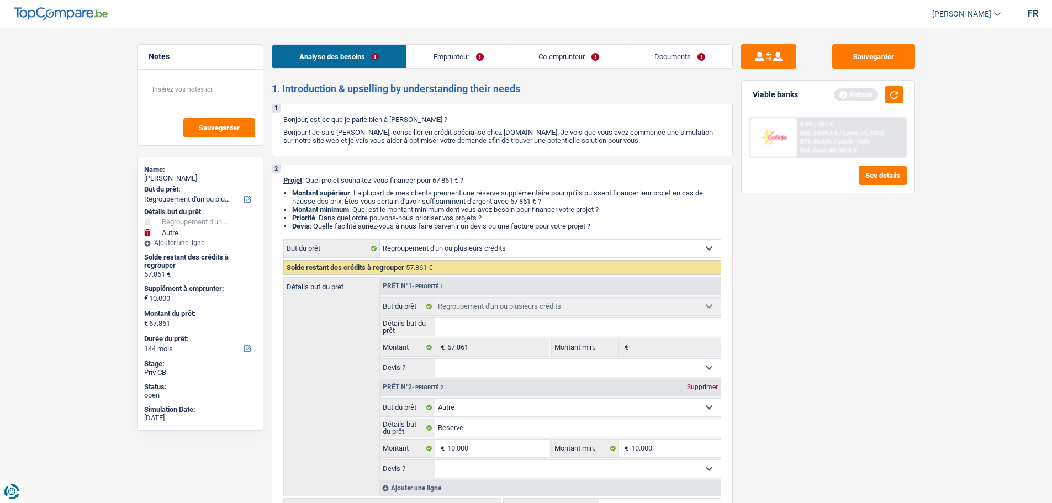
click at [609, 467] on select "Oui Non Non répondu Sélectionner une option" at bounding box center [577, 469] width 285 height 18
select select "false"
click at [435, 460] on select "Oui Non Non répondu Sélectionner une option" at bounding box center [577, 469] width 285 height 18
select select "false"
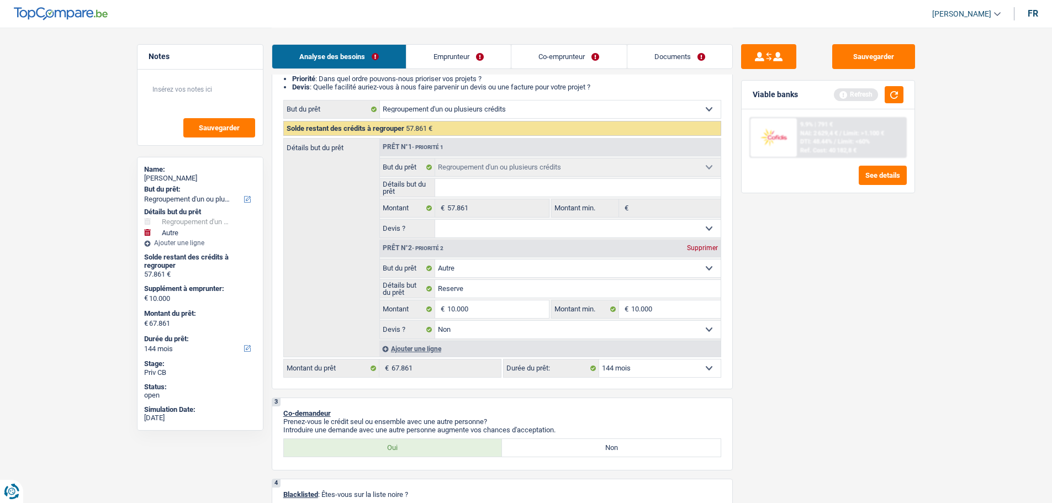
scroll to position [276, 0]
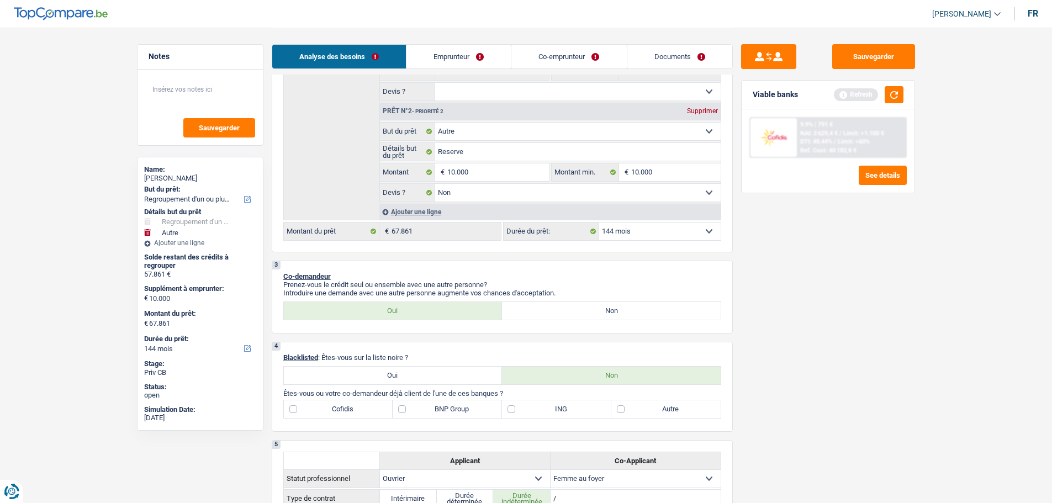
drag, startPoint x: 663, startPoint y: 226, endPoint x: 657, endPoint y: 236, distance: 10.9
click at [661, 230] on select "12 mois 18 mois 24 mois 30 mois 36 mois 42 mois 48 mois 60 mois 72 mois 84 mois…" at bounding box center [659, 231] width 121 height 18
select select "120"
click at [599, 222] on select "12 mois 18 mois 24 mois 30 mois 36 mois 42 mois 48 mois 60 mois 72 mois 84 mois…" at bounding box center [659, 231] width 121 height 18
select select "120"
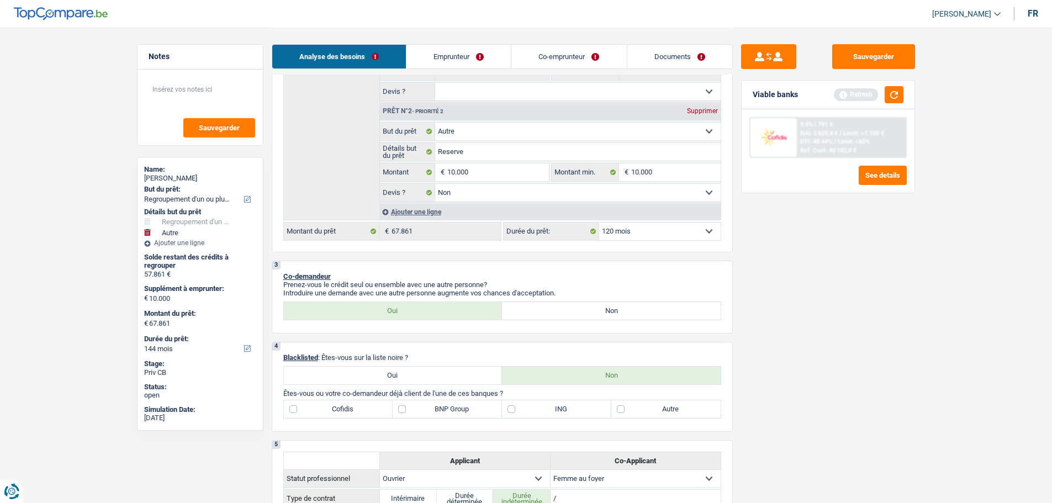
select select "120"
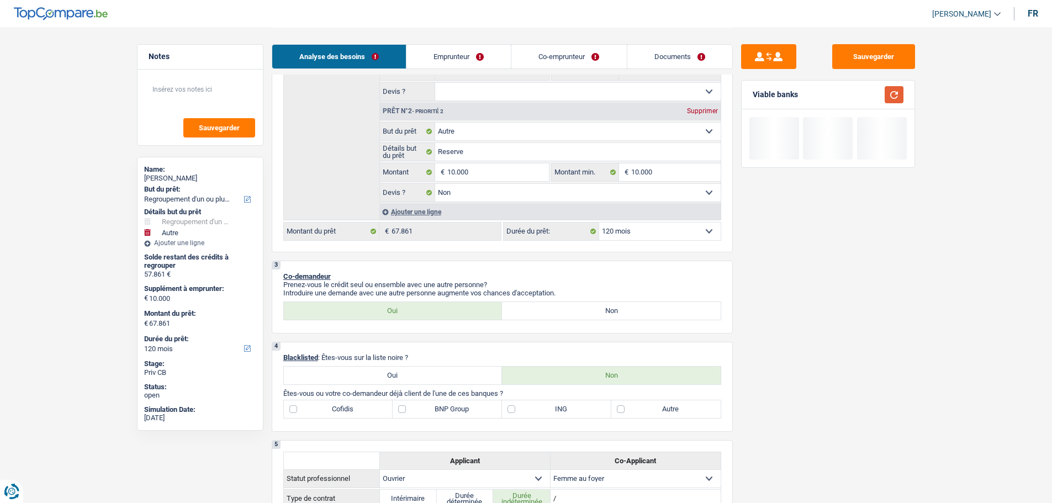
click at [896, 99] on button "button" at bounding box center [893, 94] width 19 height 17
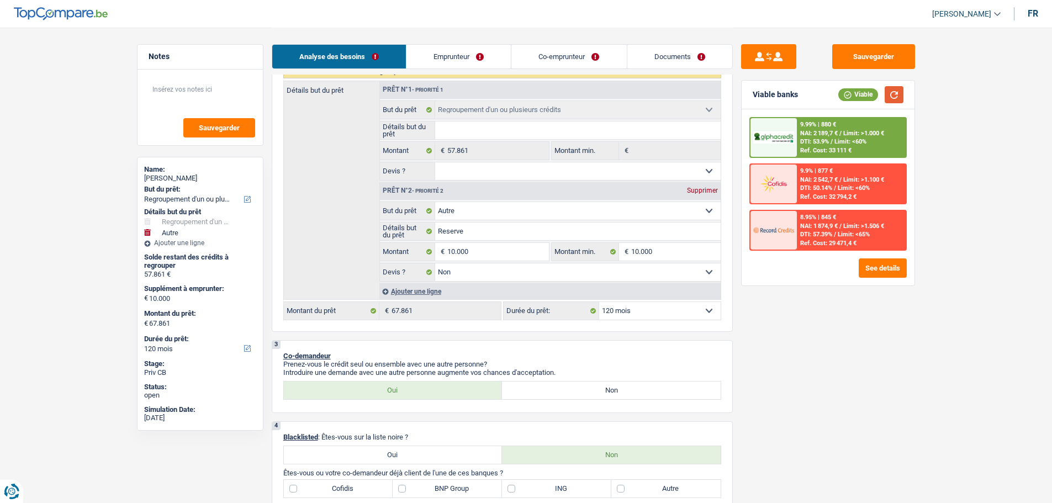
scroll to position [166, 0]
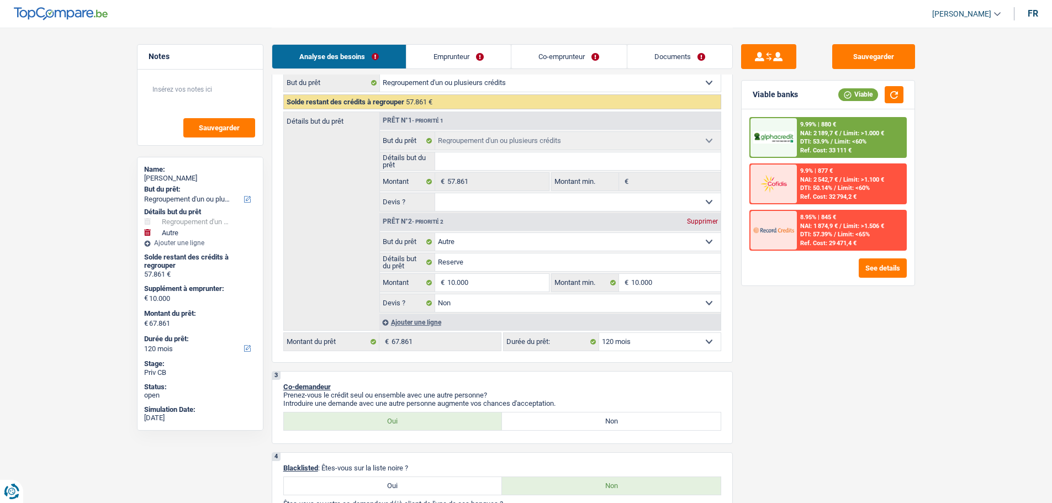
click at [695, 337] on select "12 mois 18 mois 24 mois 30 mois 36 mois 42 mois 48 mois 60 mois 72 mois 84 mois…" at bounding box center [659, 342] width 121 height 18
select select "84"
click at [599, 333] on select "12 mois 18 mois 24 mois 30 mois 36 mois 42 mois 48 mois 60 mois 72 mois 84 mois…" at bounding box center [659, 342] width 121 height 18
select select "84"
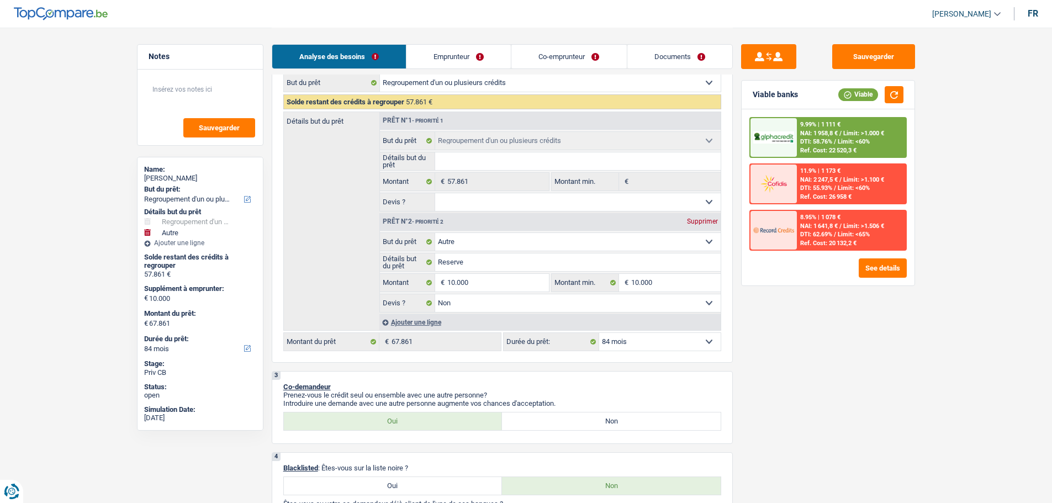
drag, startPoint x: 612, startPoint y: 204, endPoint x: 599, endPoint y: 208, distance: 13.4
click at [612, 204] on select "Oui Non Non répondu Sélectionner une option" at bounding box center [577, 202] width 285 height 18
select select "false"
click at [435, 193] on select "Oui Non Non répondu Sélectionner une option" at bounding box center [577, 202] width 285 height 18
select select "false"
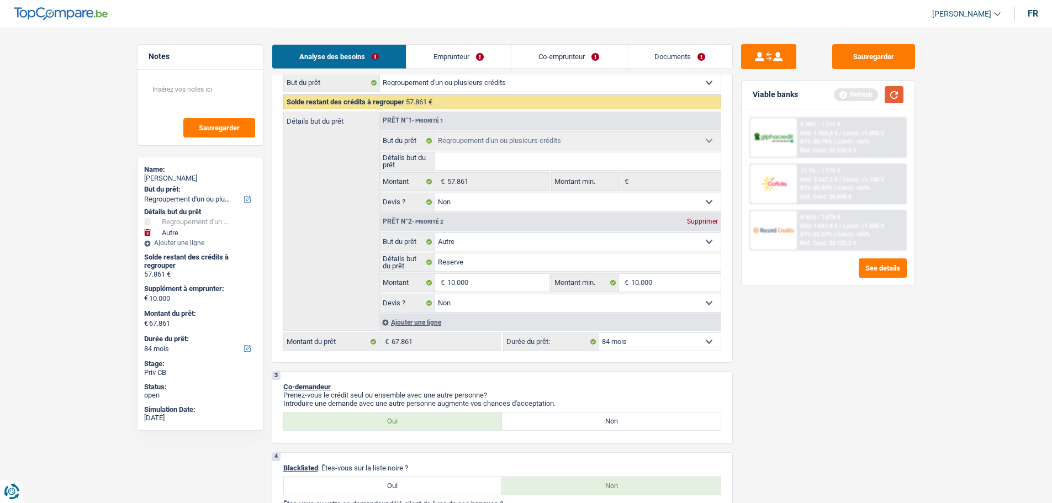
click at [893, 91] on button "button" at bounding box center [893, 94] width 19 height 17
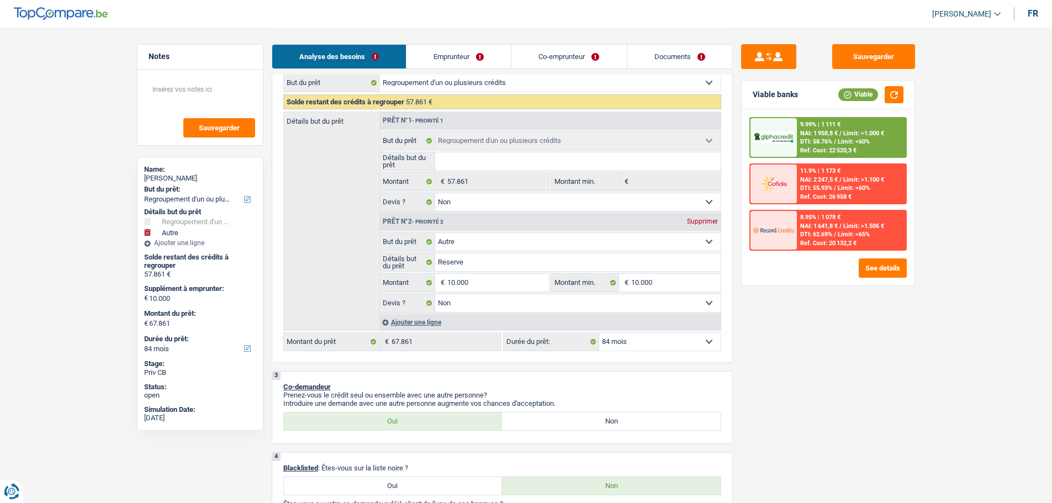
click at [643, 342] on select "12 mois 18 mois 24 mois 30 mois 36 mois 42 mois 48 mois 60 mois 72 mois 84 mois…" at bounding box center [659, 342] width 121 height 18
select select "120"
click at [599, 333] on select "12 mois 18 mois 24 mois 30 mois 36 mois 42 mois 48 mois 60 mois 72 mois 84 mois…" at bounding box center [659, 342] width 121 height 18
select select "120"
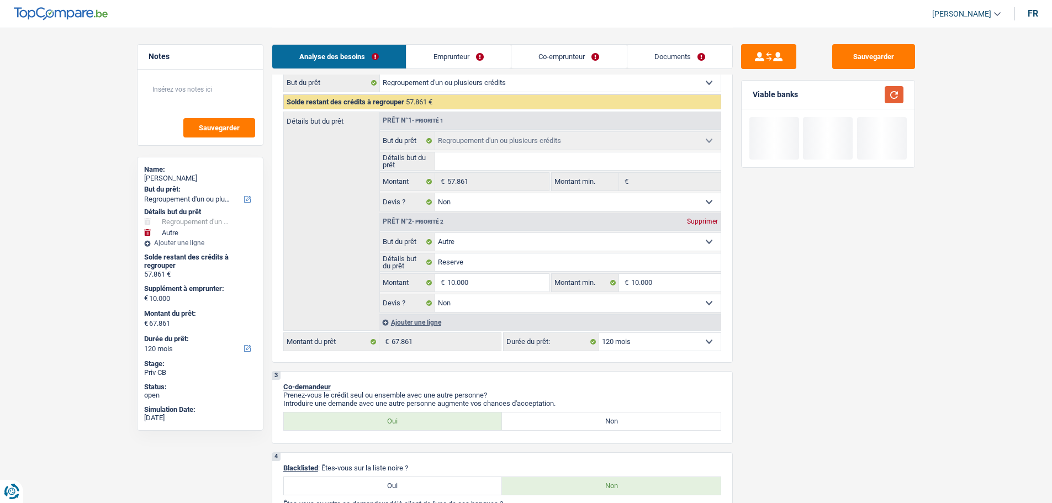
click at [888, 89] on button "button" at bounding box center [893, 94] width 19 height 17
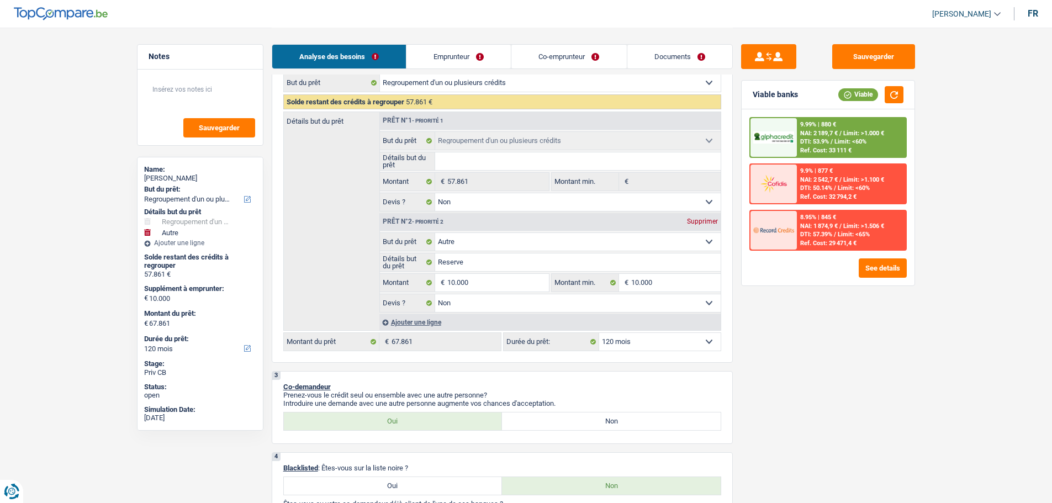
click at [686, 339] on select "12 mois 18 mois 24 mois 30 mois 36 mois 42 mois 48 mois 60 mois 72 mois 84 mois…" at bounding box center [659, 342] width 121 height 18
select select "144"
click at [599, 333] on select "12 mois 18 mois 24 mois 30 mois 36 mois 42 mois 48 mois 60 mois 72 mois 84 mois…" at bounding box center [659, 342] width 121 height 18
select select "144"
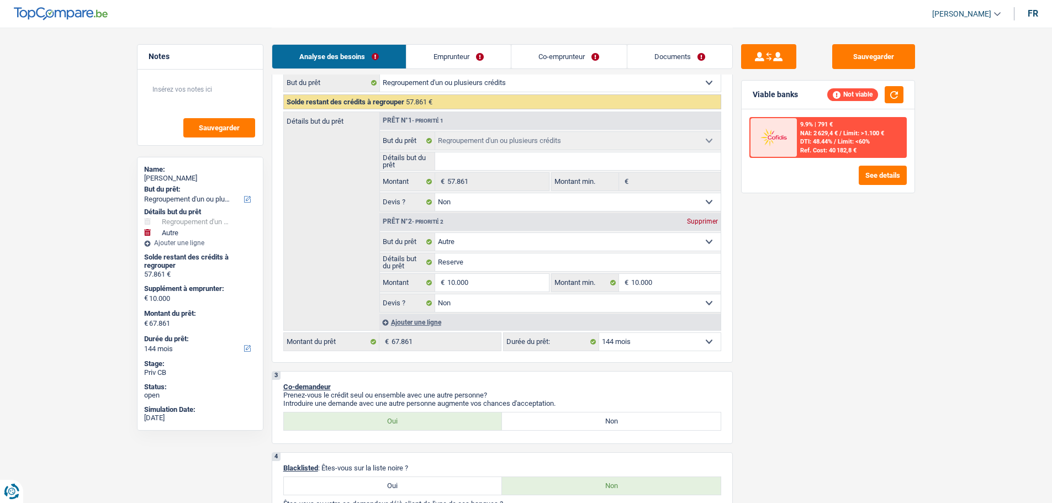
click at [850, 154] on div "9.9% | 791 € NAI: 2 629,4 € / Limit: >1.100 € DTI: 48.44% / Limit: <60% Ref. Co…" at bounding box center [851, 137] width 109 height 39
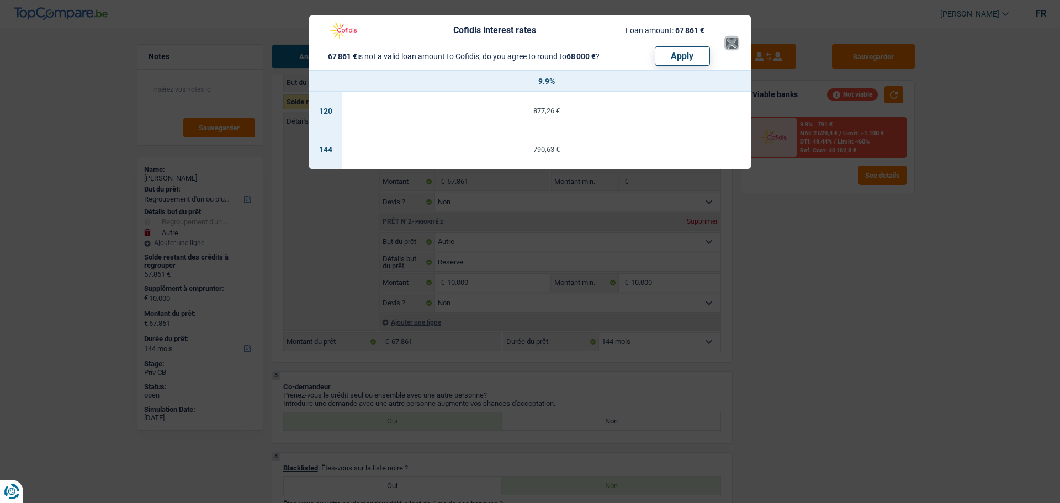
click at [734, 48] on button "×" at bounding box center [732, 43] width 12 height 11
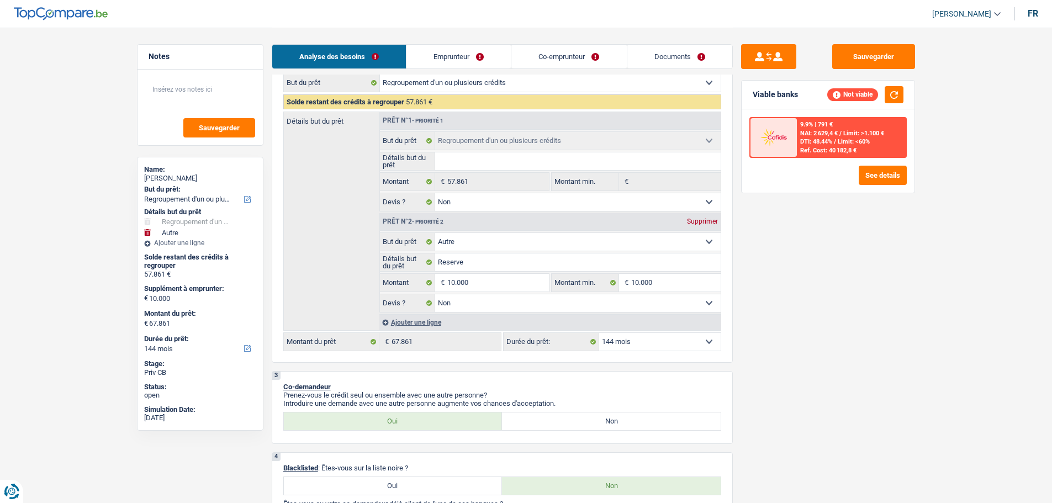
click at [832, 141] on span "DTI: 48.44%" at bounding box center [816, 141] width 32 height 7
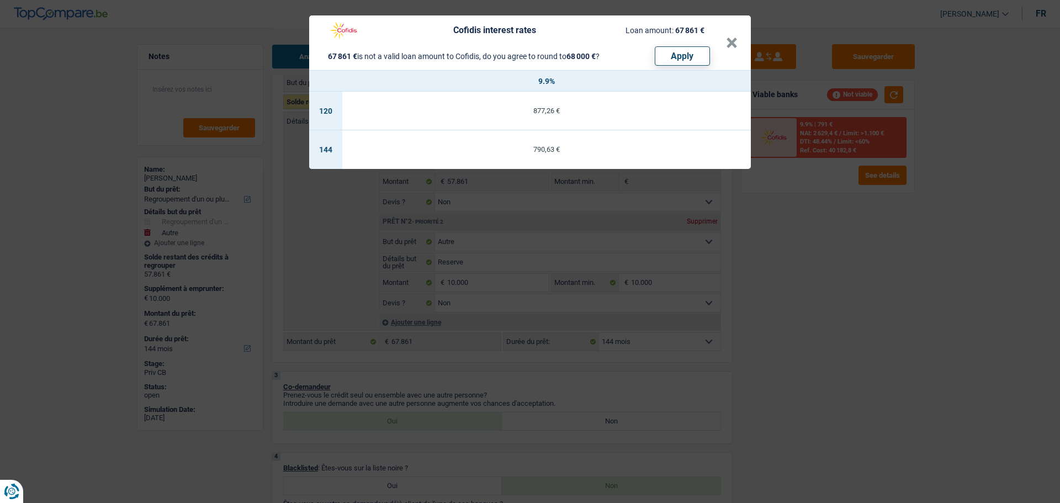
click at [738, 40] on header "Cofidis interest rates Loan amount: 67 861 € 67 861 € is not a valid loan amoun…" at bounding box center [530, 42] width 442 height 55
click at [733, 45] on button "×" at bounding box center [732, 43] width 12 height 11
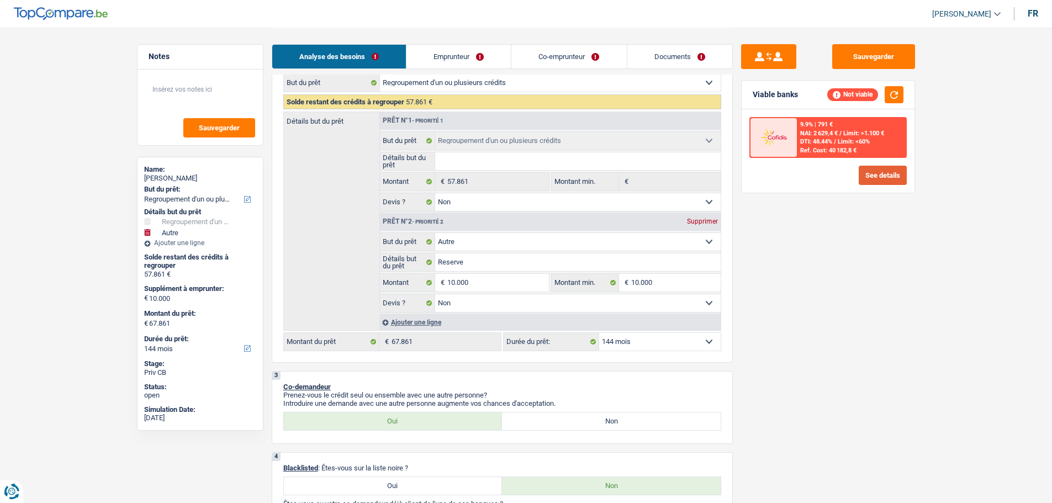
click at [887, 179] on button "See details" at bounding box center [882, 175] width 48 height 19
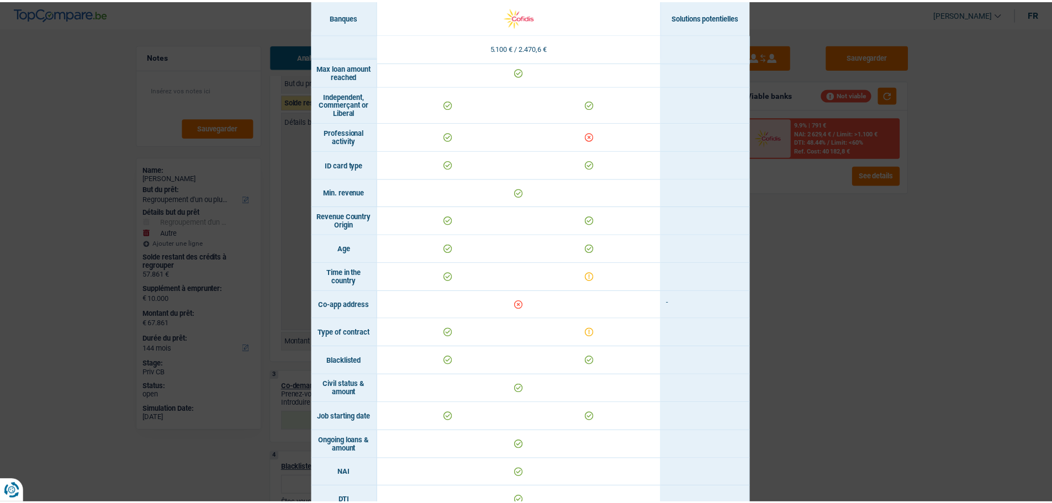
scroll to position [0, 0]
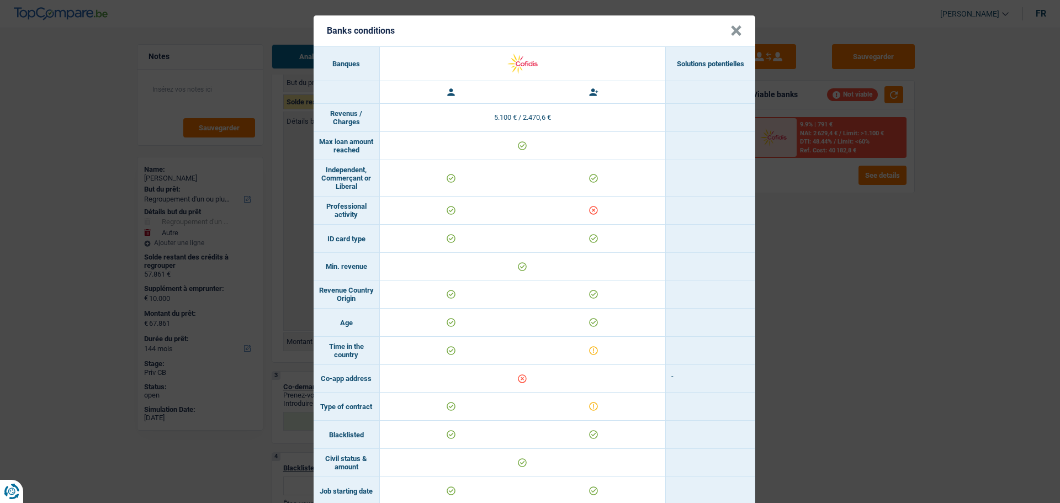
click at [910, 380] on div "Banks conditions × Banques Solutions potentielles Revenus / Charges 5.100 € / 2…" at bounding box center [530, 251] width 1060 height 503
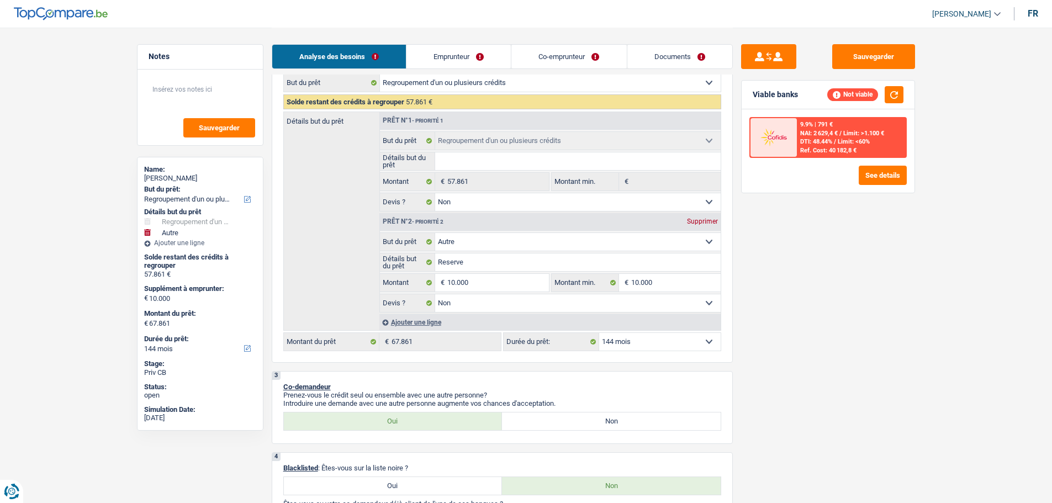
click at [459, 55] on link "Emprunteur" at bounding box center [458, 57] width 104 height 24
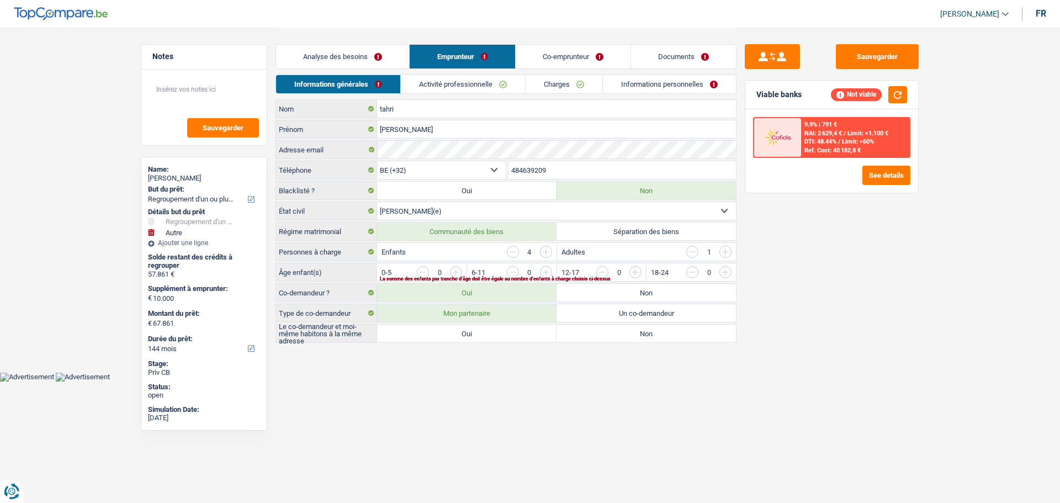
drag, startPoint x: 478, startPoint y: 332, endPoint x: 771, endPoint y: 337, distance: 293.2
click at [478, 332] on label "Oui" at bounding box center [466, 334] width 179 height 18
click at [478, 332] on input "Oui" at bounding box center [466, 334] width 179 height 18
radio input "true"
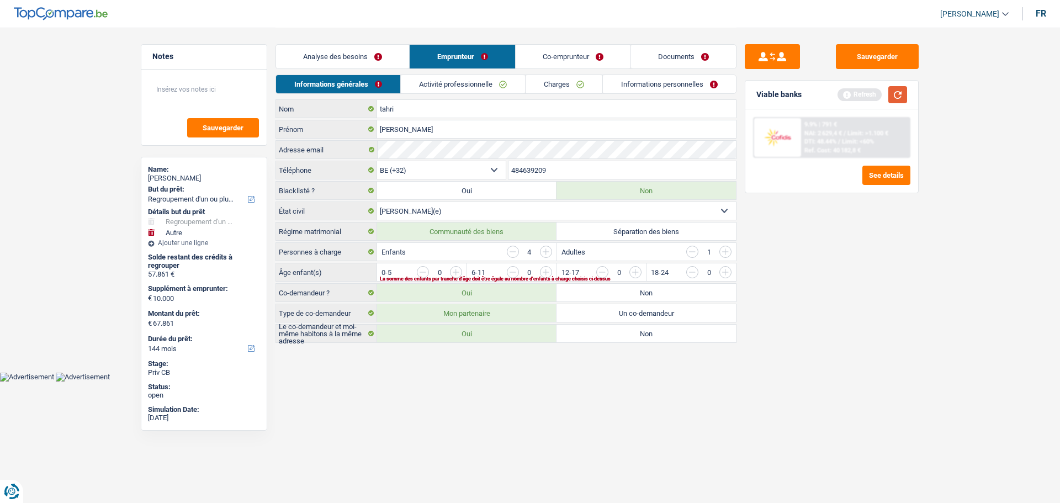
click at [900, 93] on button "button" at bounding box center [897, 94] width 19 height 17
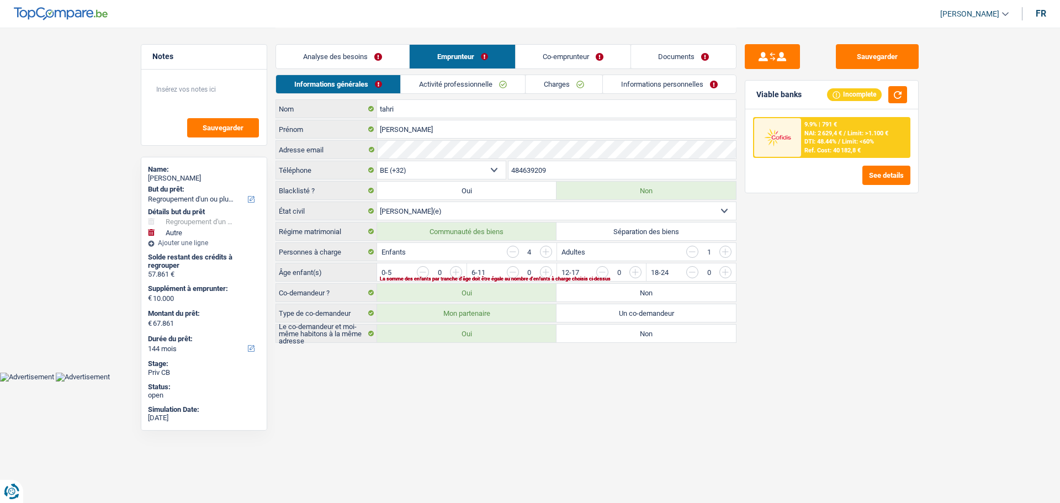
click at [340, 49] on link "Analyse des besoins" at bounding box center [342, 57] width 133 height 24
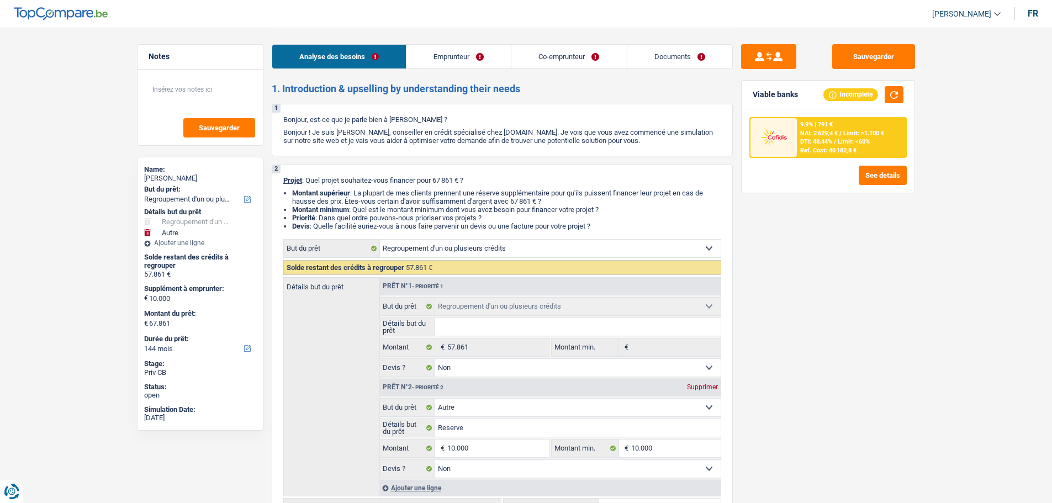
click at [872, 138] on div "9.9% | 791 € NAI: 2 629,4 € / Limit: >1.100 € DTI: 48.44% / Limit: <60% Ref. Co…" at bounding box center [851, 137] width 109 height 39
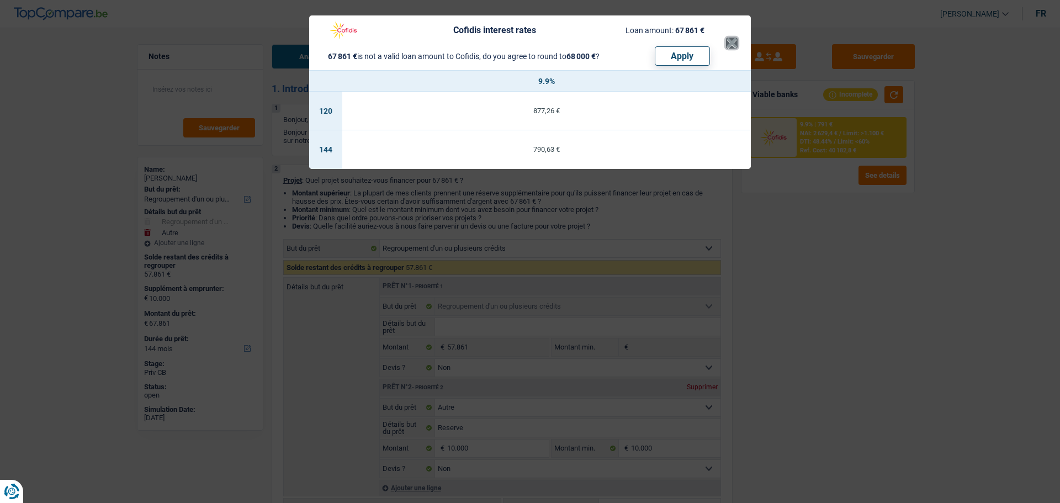
click at [734, 40] on button "×" at bounding box center [732, 43] width 12 height 11
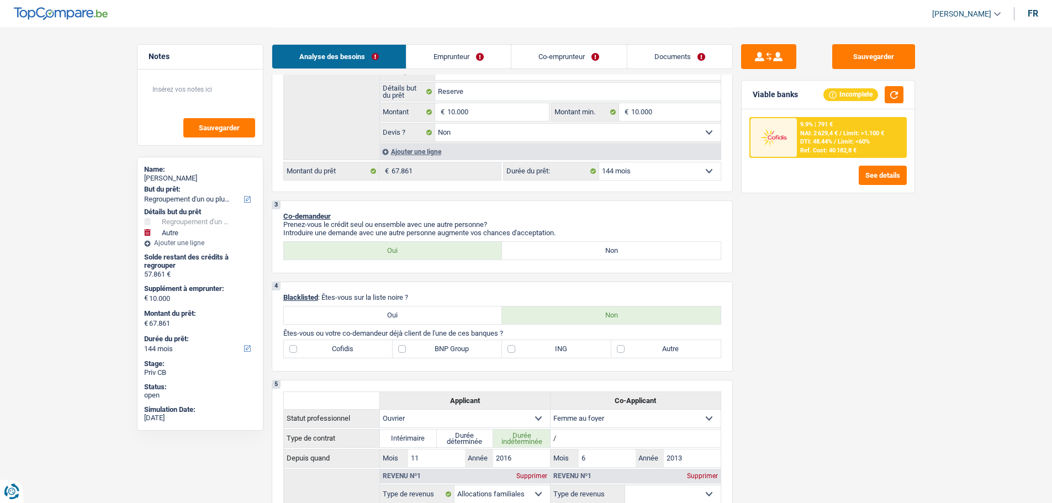
scroll to position [386, 0]
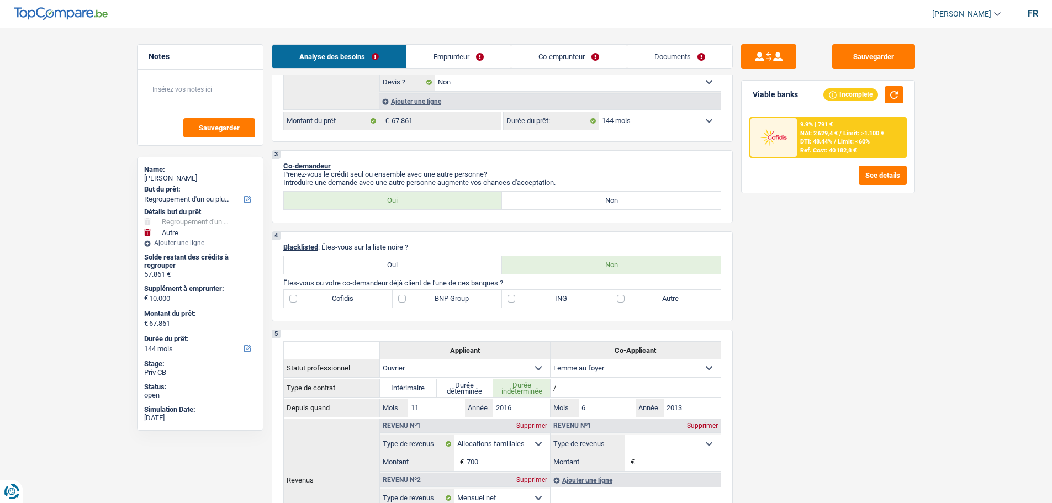
click at [847, 154] on div "9.9% | 791 € NAI: 2 629,4 € / Limit: >1.100 € DTI: 48.44% / Limit: <60% Ref. Co…" at bounding box center [851, 137] width 109 height 39
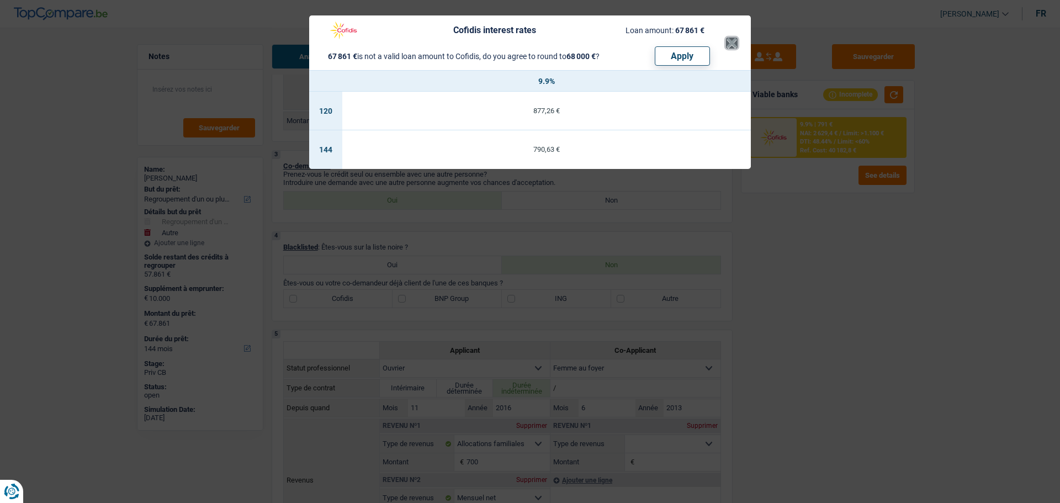
click at [733, 41] on button "×" at bounding box center [732, 43] width 12 height 11
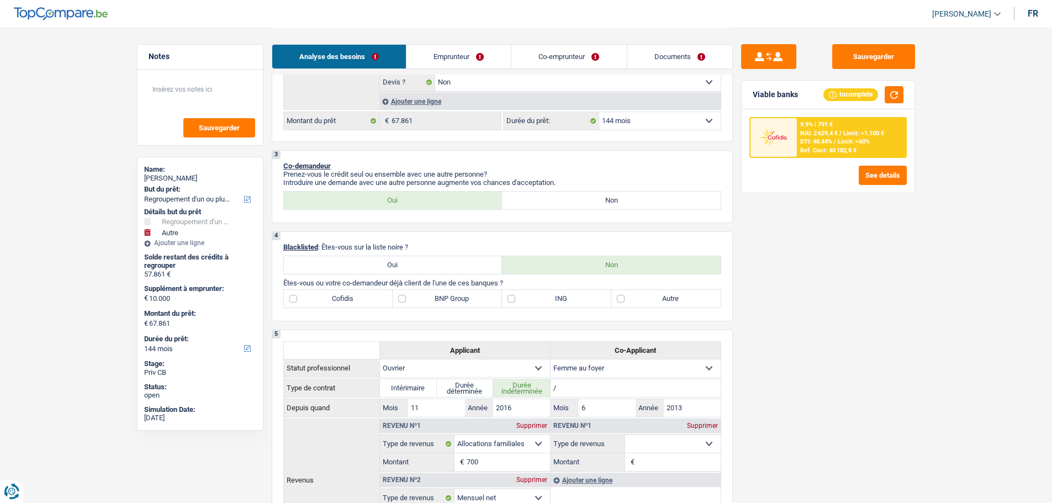
click at [644, 118] on select "12 mois 18 mois 24 mois 30 mois 36 mois 42 mois 48 mois 60 mois 72 mois 84 mois…" at bounding box center [659, 121] width 121 height 18
select select "120"
click at [599, 112] on select "12 mois 18 mois 24 mois 30 mois 36 mois 42 mois 48 mois 60 mois 72 mois 84 mois…" at bounding box center [659, 121] width 121 height 18
select select "120"
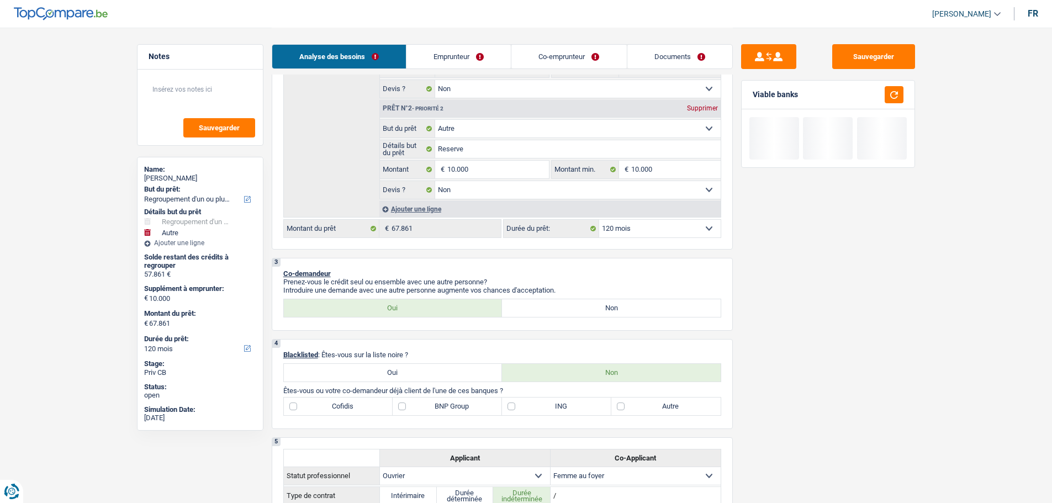
scroll to position [166, 0]
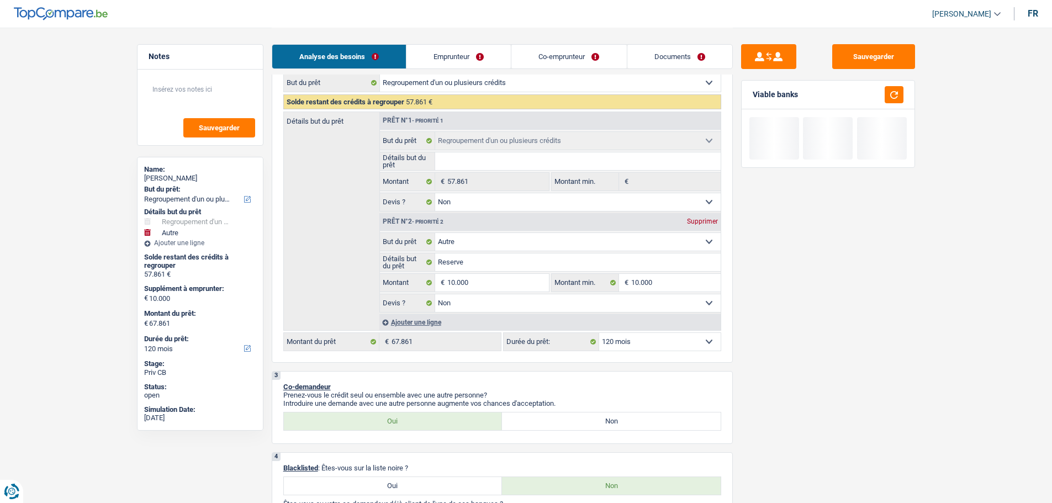
click at [890, 85] on div "Viable banks" at bounding box center [827, 95] width 173 height 29
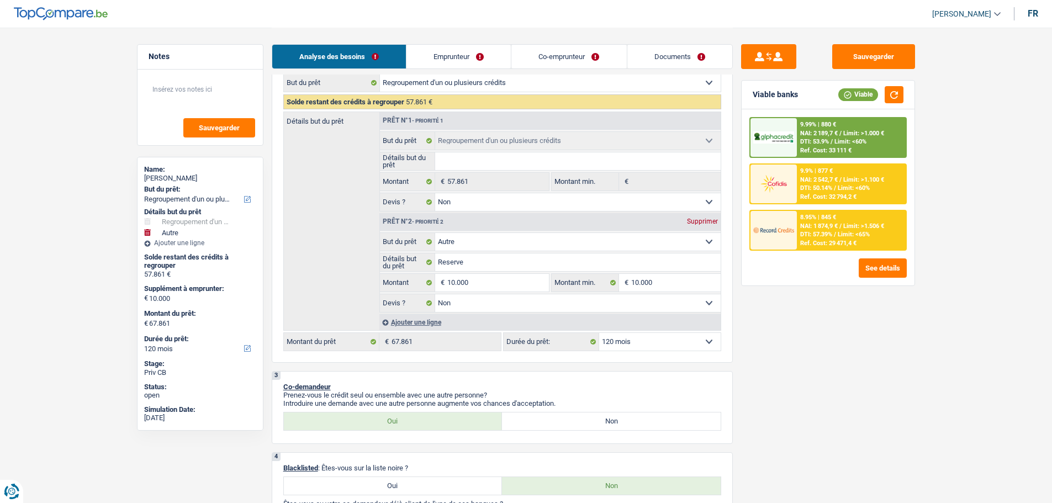
click at [824, 233] on span "DTI: 57.39%" at bounding box center [816, 234] width 32 height 7
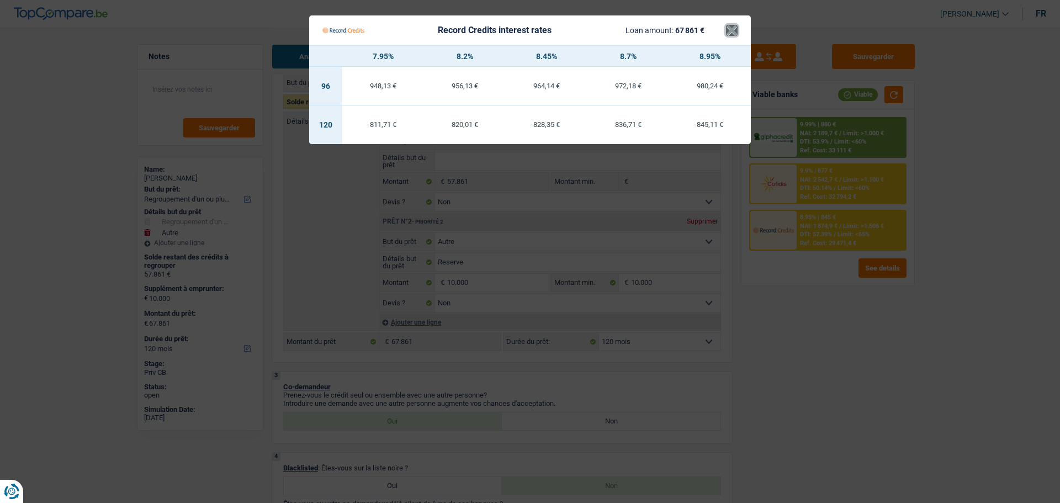
click at [736, 32] on button "×" at bounding box center [732, 30] width 12 height 11
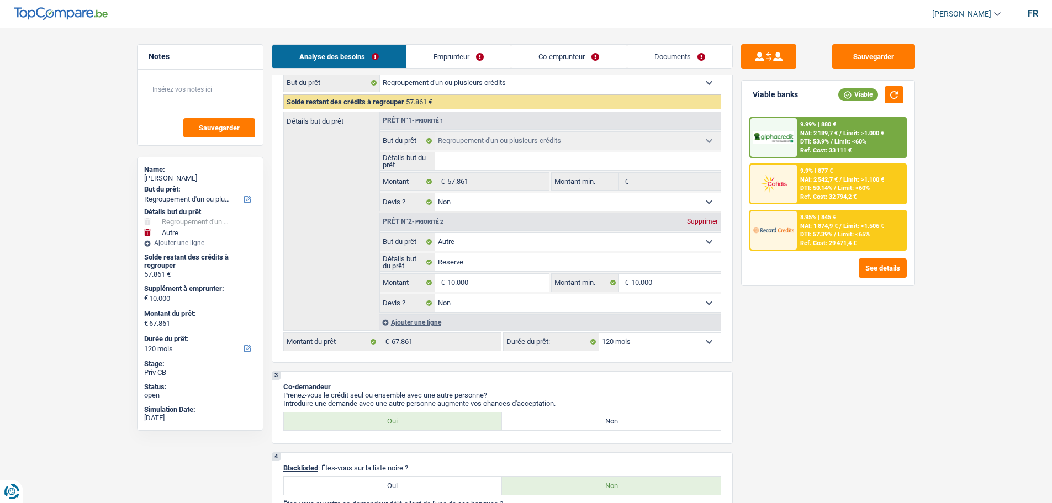
click at [797, 139] on div "9.99% | 880 € NAI: 2 189,7 € / Limit: >1.000 € DTI: 53.9% / Limit: <60% Ref. Co…" at bounding box center [851, 137] width 109 height 39
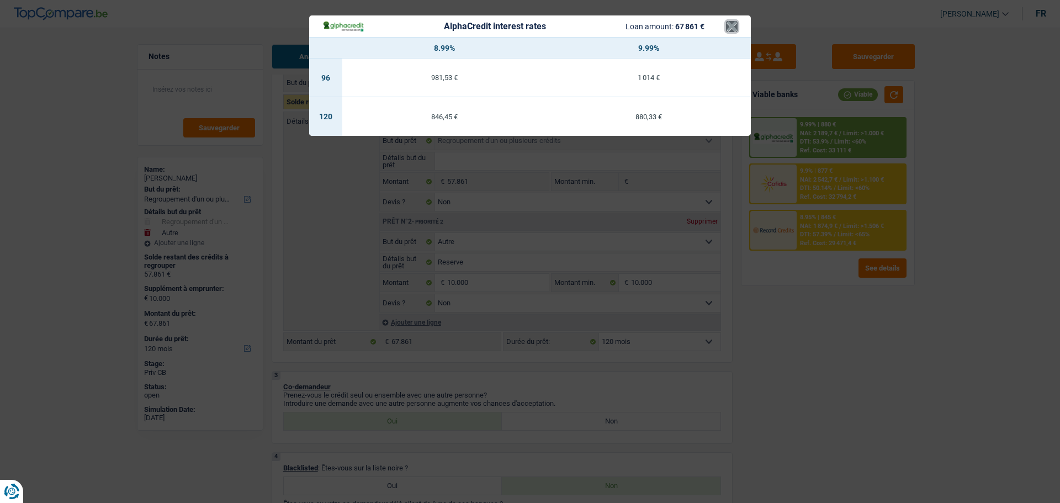
click at [726, 27] on button "×" at bounding box center [732, 26] width 12 height 11
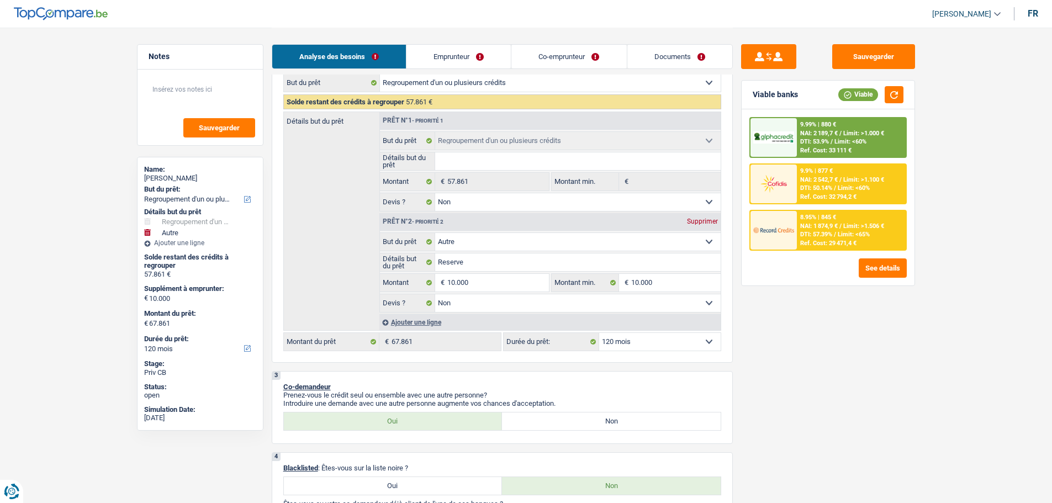
click at [805, 216] on div "8.95% | 845 €" at bounding box center [818, 217] width 36 height 7
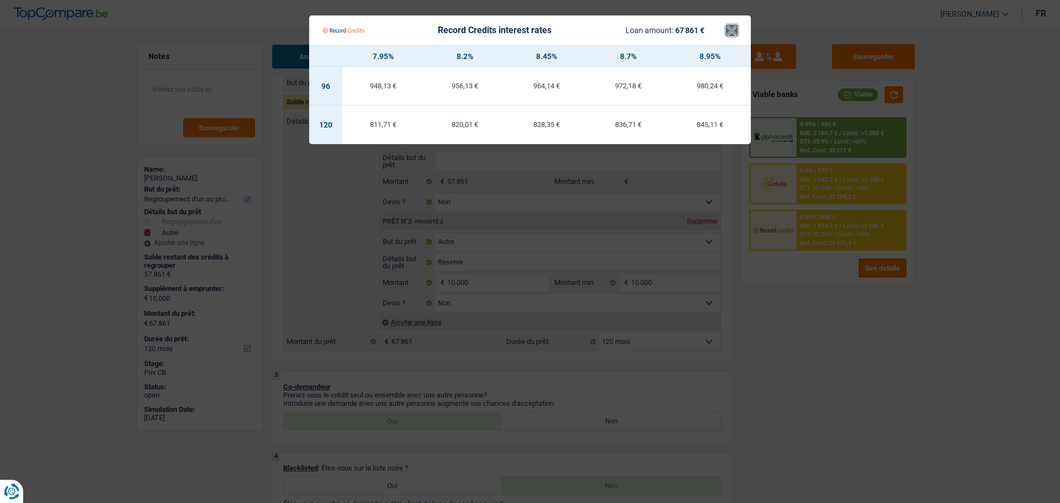
click at [729, 31] on button "×" at bounding box center [732, 30] width 12 height 11
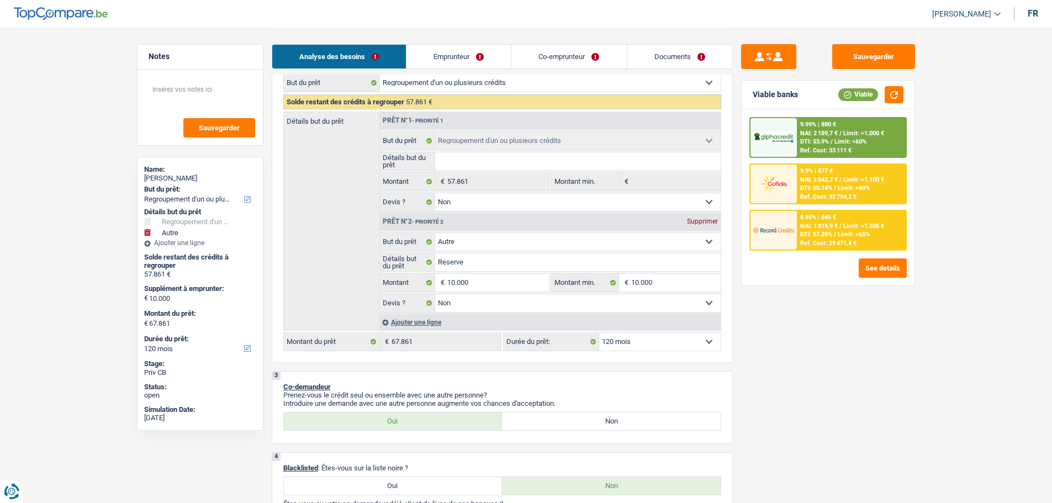
click at [834, 155] on div "9.99% | 880 € NAI: 2 189,7 € / Limit: >1.000 € DTI: 53.9% / Limit: <60% Ref. Co…" at bounding box center [851, 137] width 109 height 39
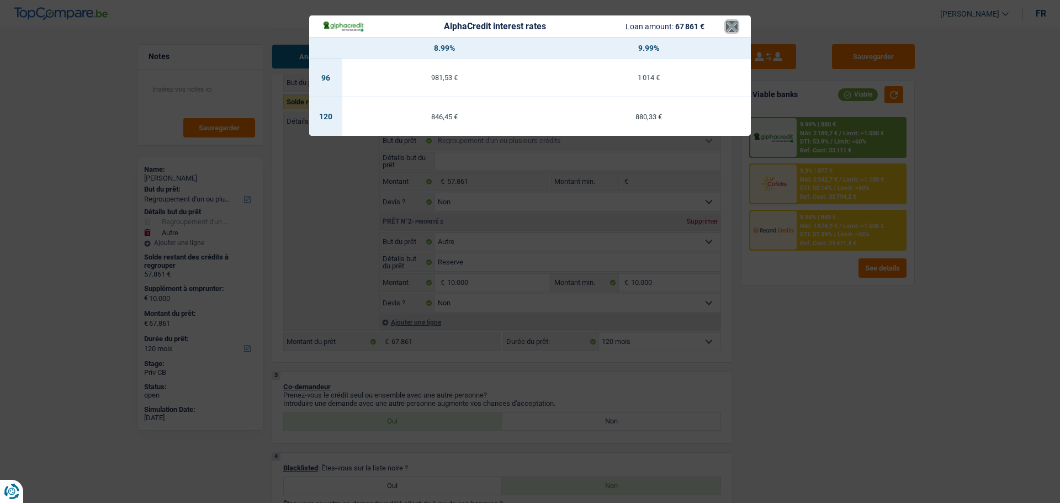
click at [726, 27] on button "×" at bounding box center [732, 26] width 12 height 11
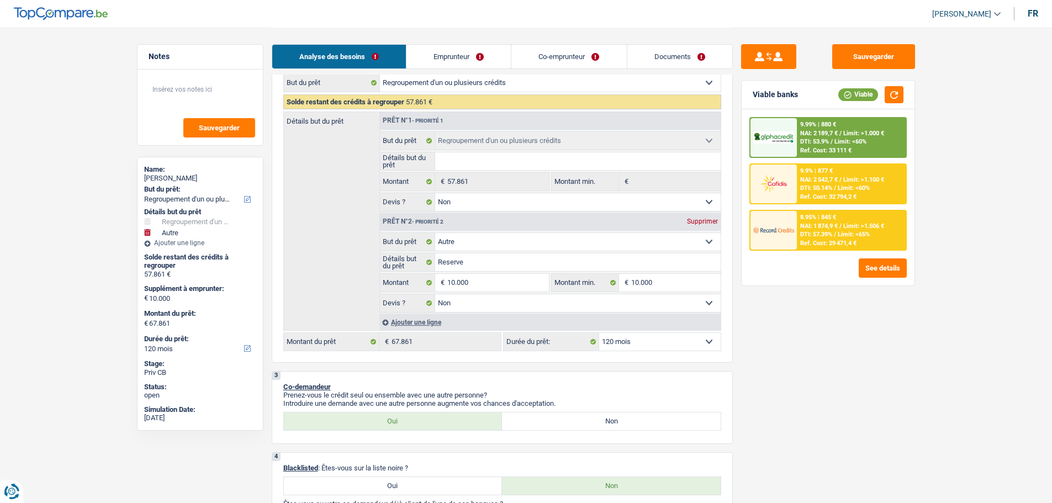
click at [838, 249] on div "8.95% | 845 € NAI: 1 874,9 € / Limit: >1.506 € DTI: 57.39% / Limit: <65% Ref. C…" at bounding box center [851, 230] width 109 height 39
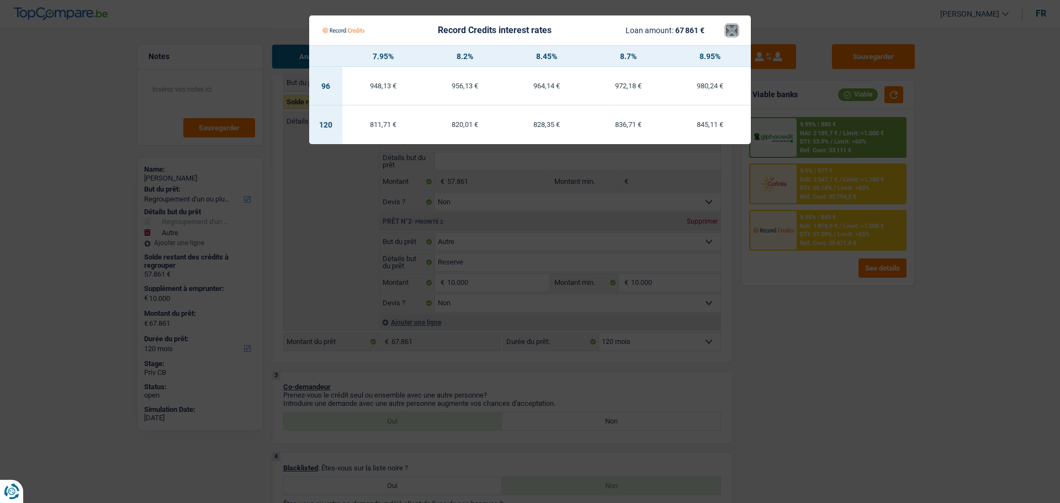
click at [734, 30] on button "×" at bounding box center [732, 30] width 12 height 11
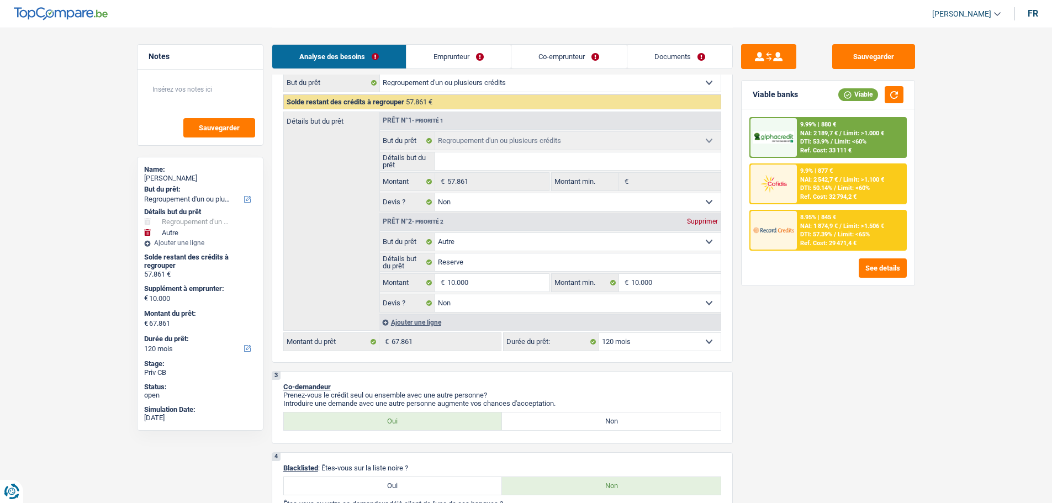
click at [820, 144] on span "DTI: 53.9%" at bounding box center [814, 141] width 29 height 7
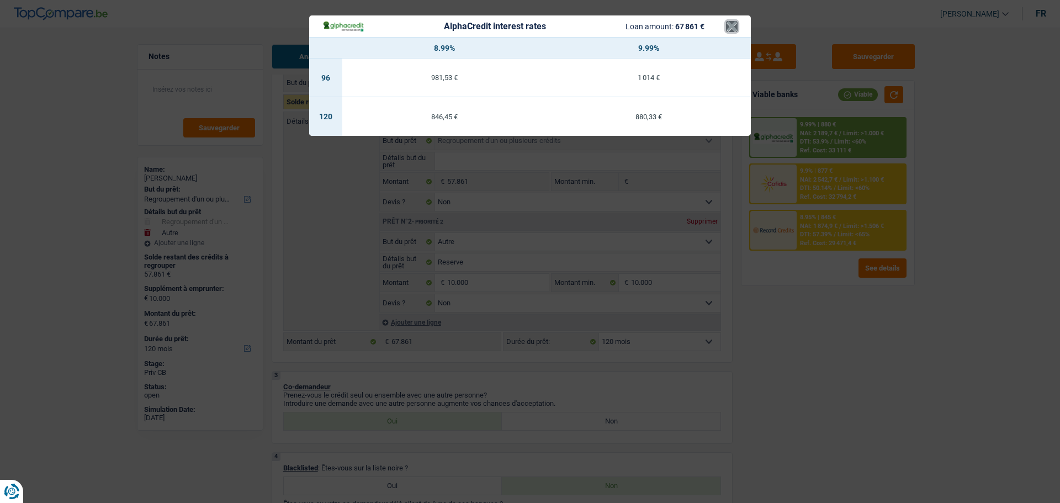
drag, startPoint x: 728, startPoint y: 30, endPoint x: 839, endPoint y: 200, distance: 203.8
click at [728, 30] on button "×" at bounding box center [732, 26] width 12 height 11
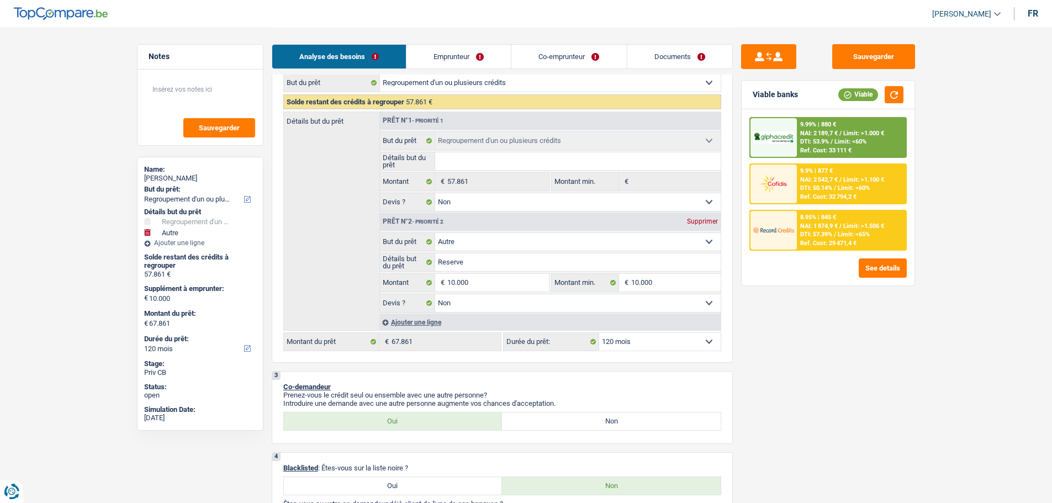
click at [838, 189] on span "Limit: <60%" at bounding box center [854, 187] width 32 height 7
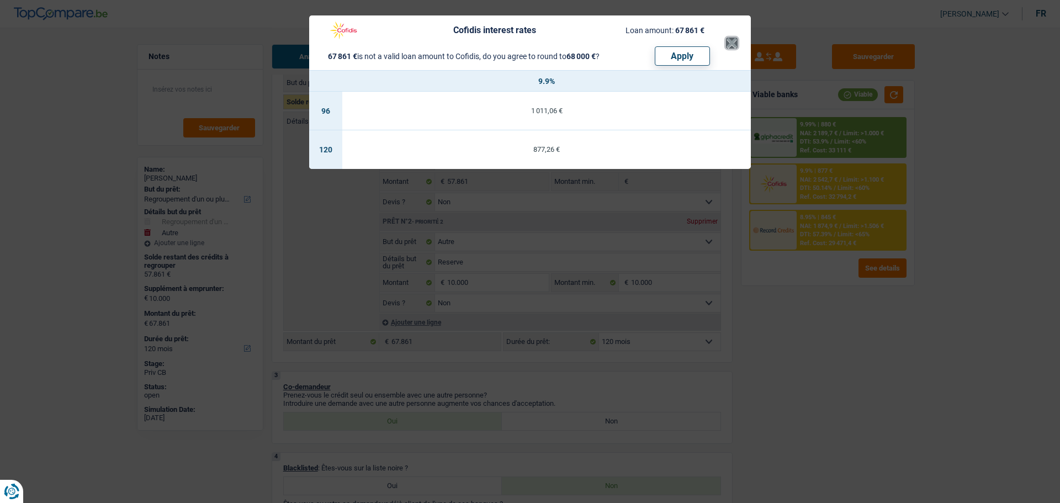
click at [730, 44] on button "×" at bounding box center [732, 43] width 12 height 11
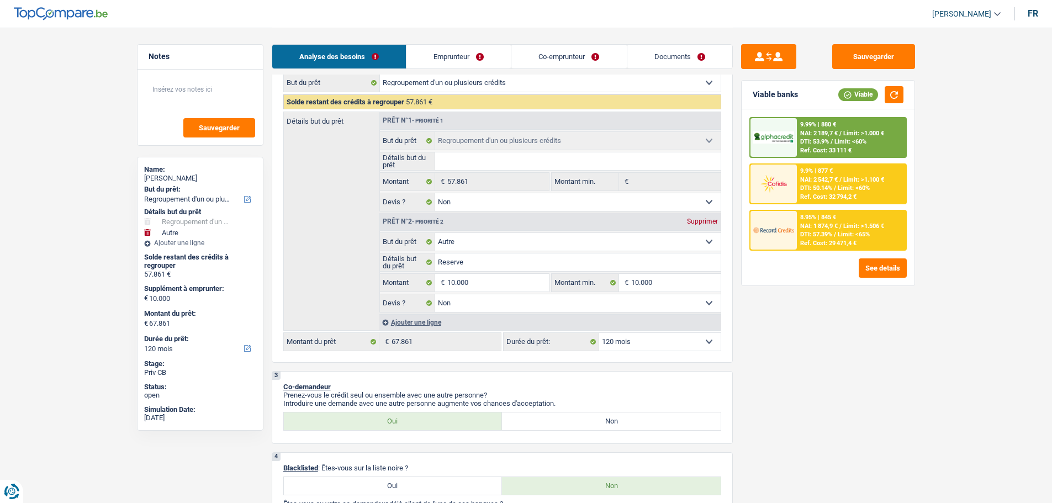
click at [496, 65] on link "Emprunteur" at bounding box center [458, 57] width 104 height 24
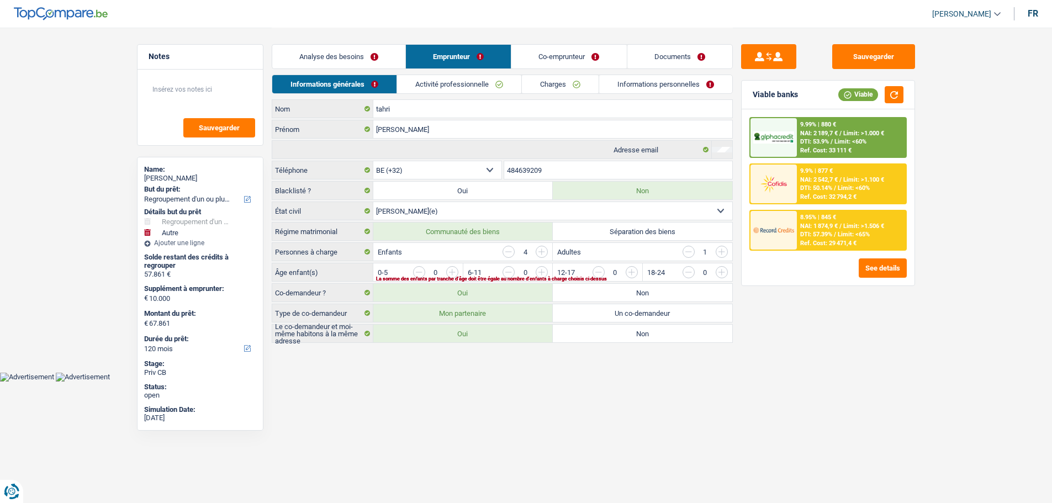
scroll to position [0, 0]
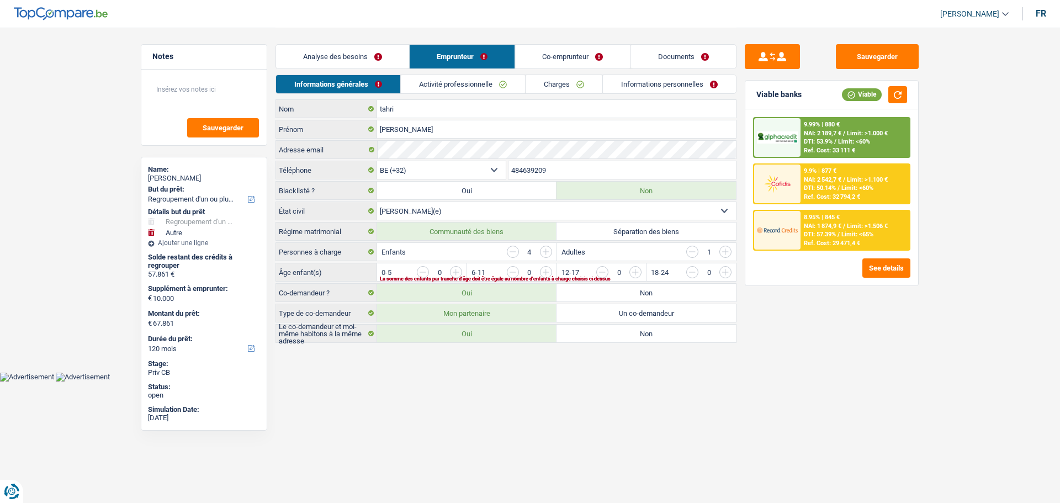
click at [372, 50] on link "Analyse des besoins" at bounding box center [342, 57] width 133 height 24
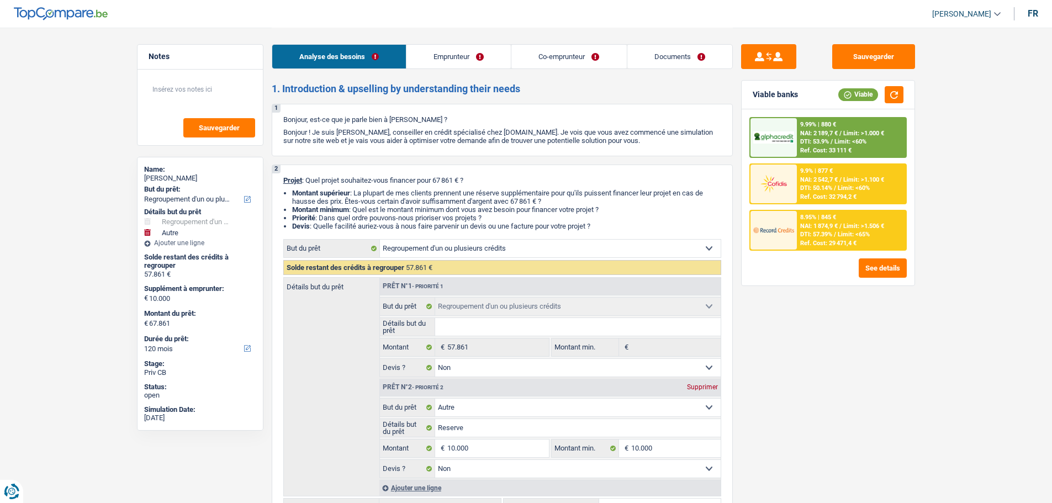
click at [692, 66] on link "Documents" at bounding box center [679, 57] width 105 height 24
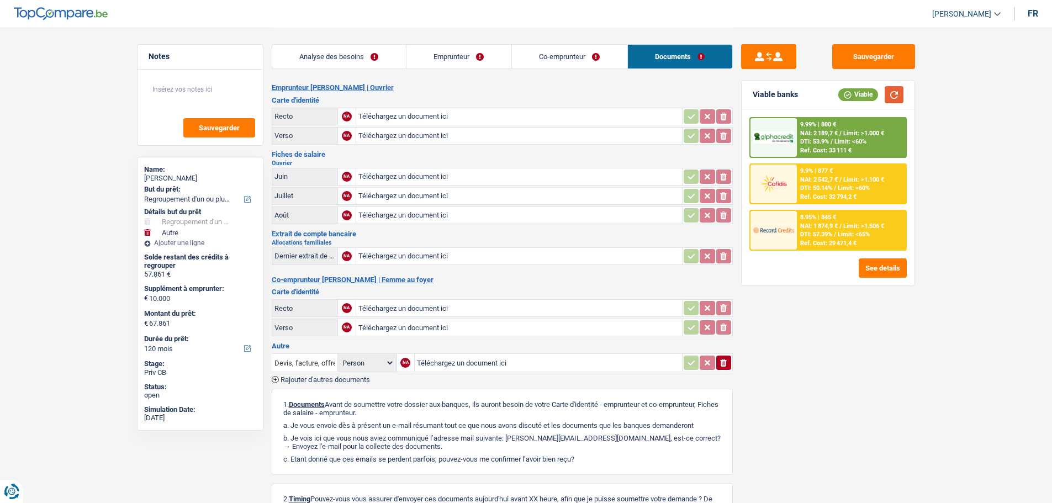
click at [893, 103] on button "button" at bounding box center [893, 94] width 19 height 17
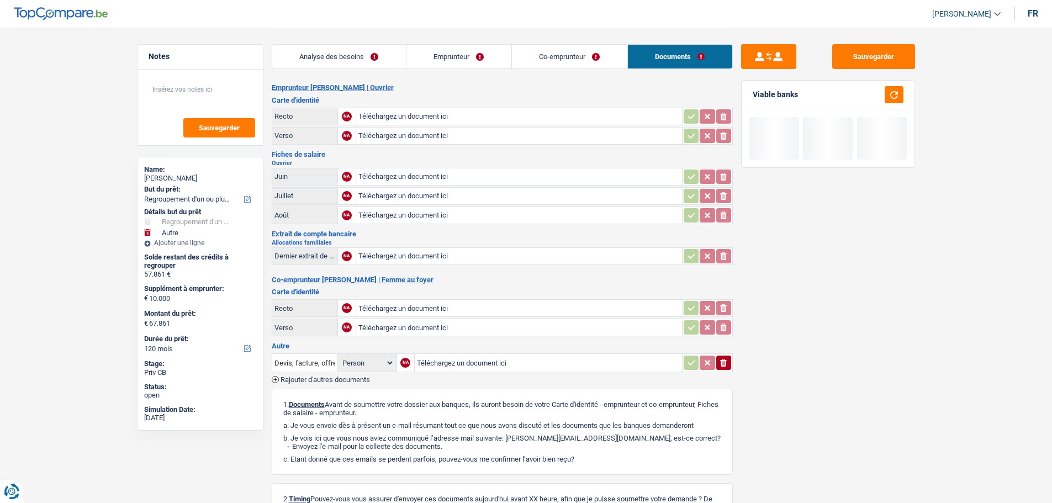
click at [347, 55] on link "Analyse des besoins" at bounding box center [339, 57] width 134 height 24
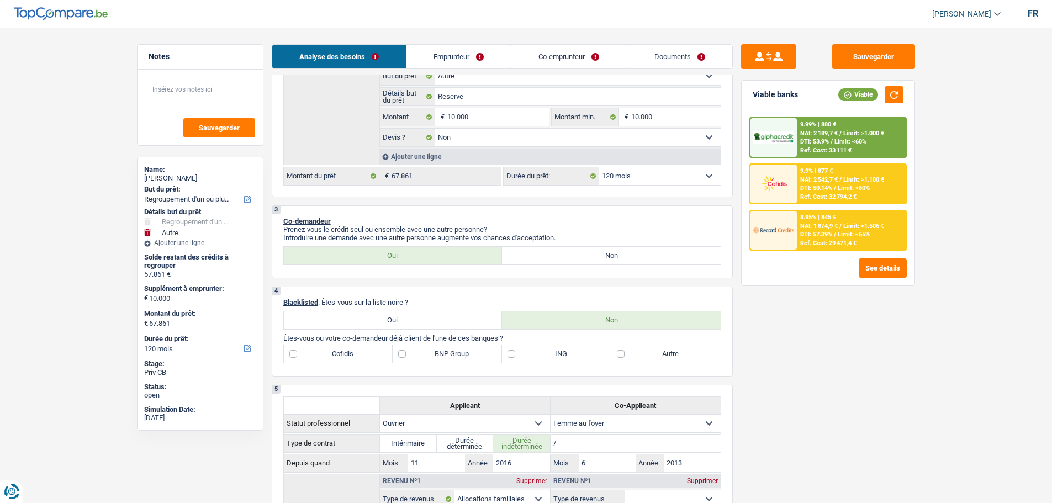
scroll to position [442, 0]
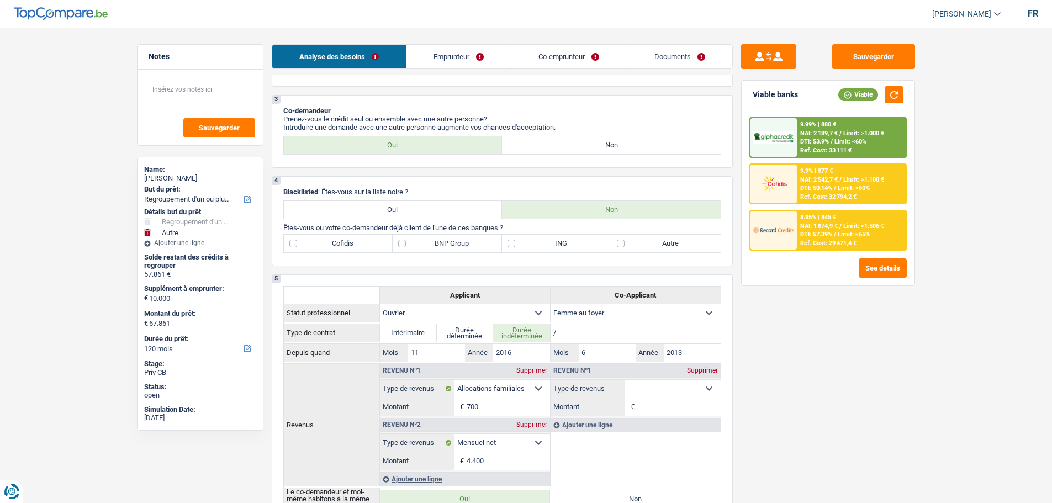
click at [478, 67] on link "Emprunteur" at bounding box center [458, 57] width 104 height 24
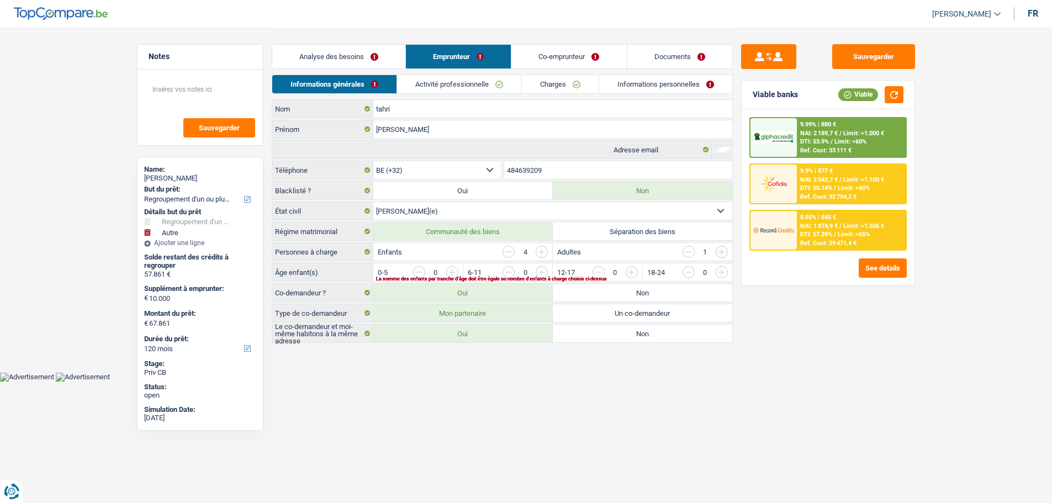
scroll to position [0, 0]
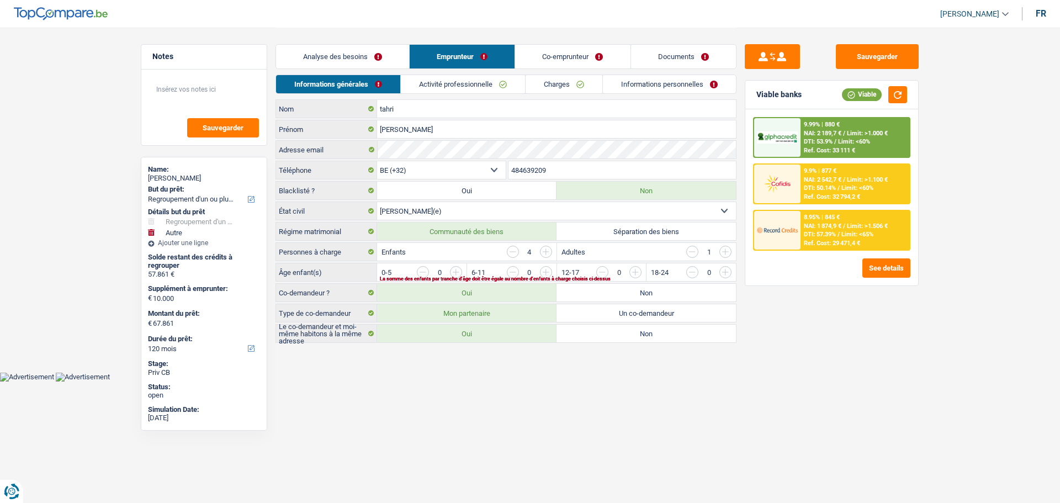
click at [368, 55] on link "Analyse des besoins" at bounding box center [342, 57] width 133 height 24
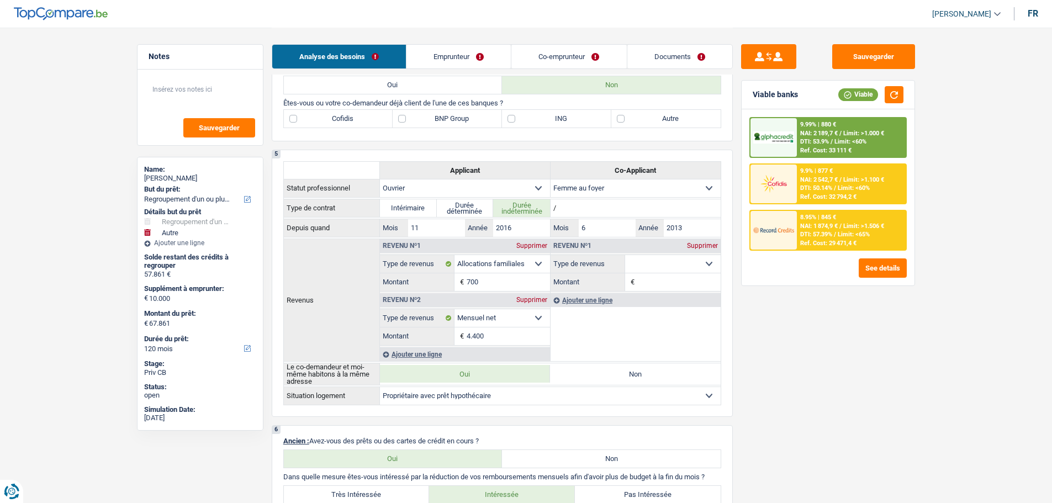
scroll to position [442, 0]
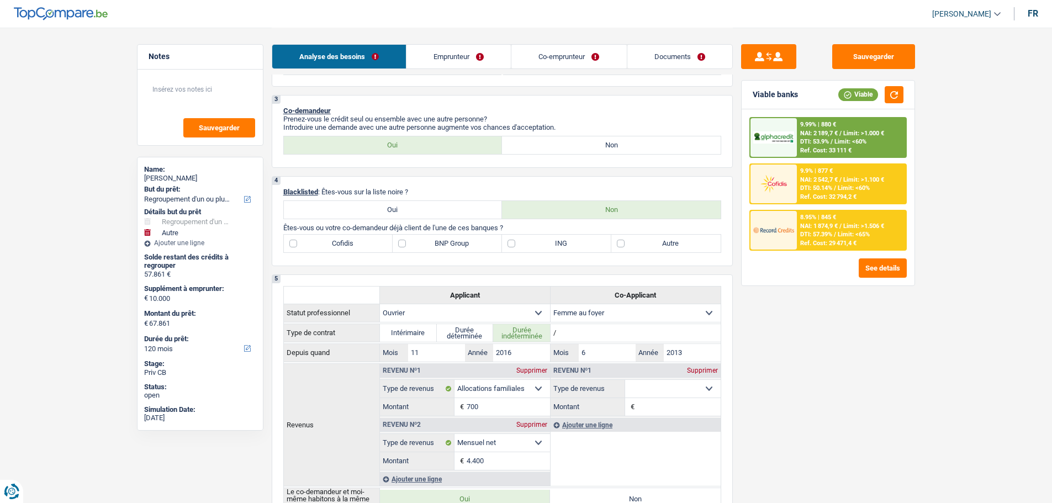
click at [370, 243] on label "Cofidis" at bounding box center [338, 244] width 109 height 18
click at [370, 243] on input "Cofidis" at bounding box center [338, 244] width 109 height 18
checkbox input "true"
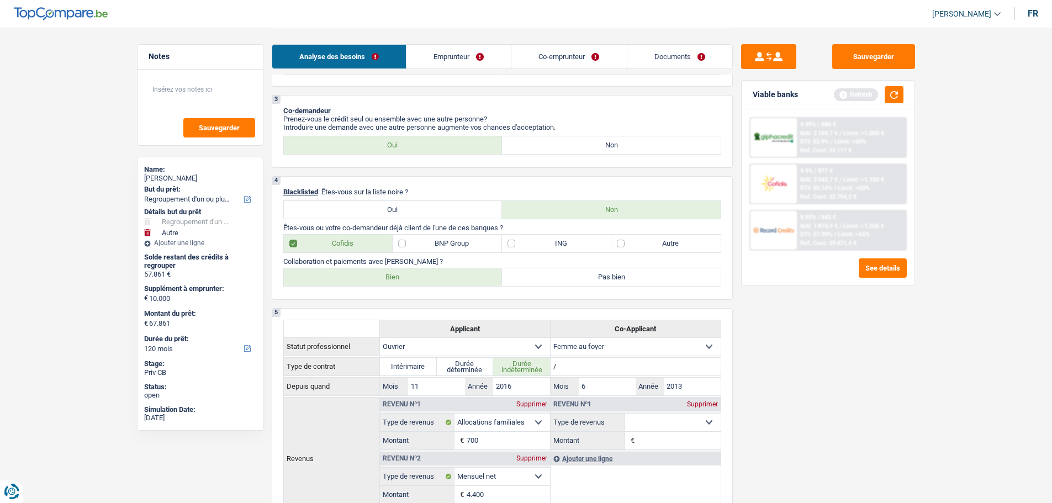
click at [416, 240] on label "BNP Group" at bounding box center [447, 244] width 109 height 18
click at [416, 240] on input "BNP Group" at bounding box center [447, 244] width 109 height 18
checkbox input "true"
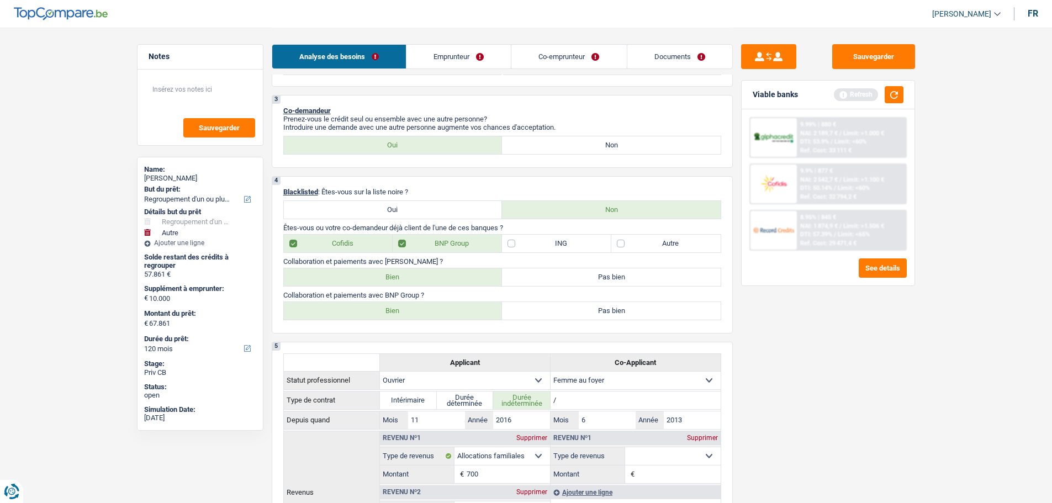
click at [519, 245] on label "ING" at bounding box center [556, 244] width 109 height 18
click at [519, 245] on input "ING" at bounding box center [556, 244] width 109 height 18
checkbox input "true"
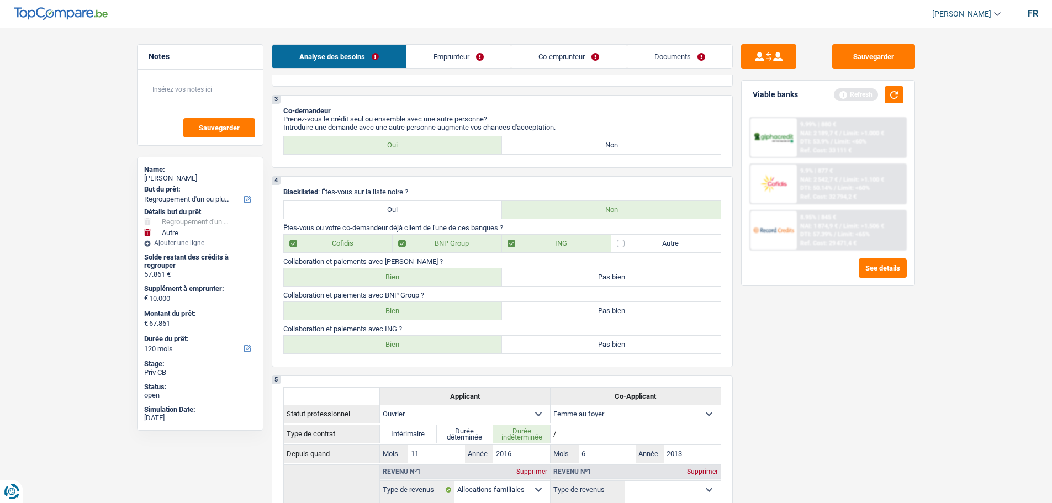
click at [403, 279] on label "Bien" at bounding box center [393, 277] width 219 height 18
click at [403, 279] on input "Bien" at bounding box center [393, 277] width 219 height 18
radio input "true"
drag, startPoint x: 402, startPoint y: 311, endPoint x: 399, endPoint y: 342, distance: 31.6
click at [402, 312] on label "Bien" at bounding box center [393, 311] width 219 height 18
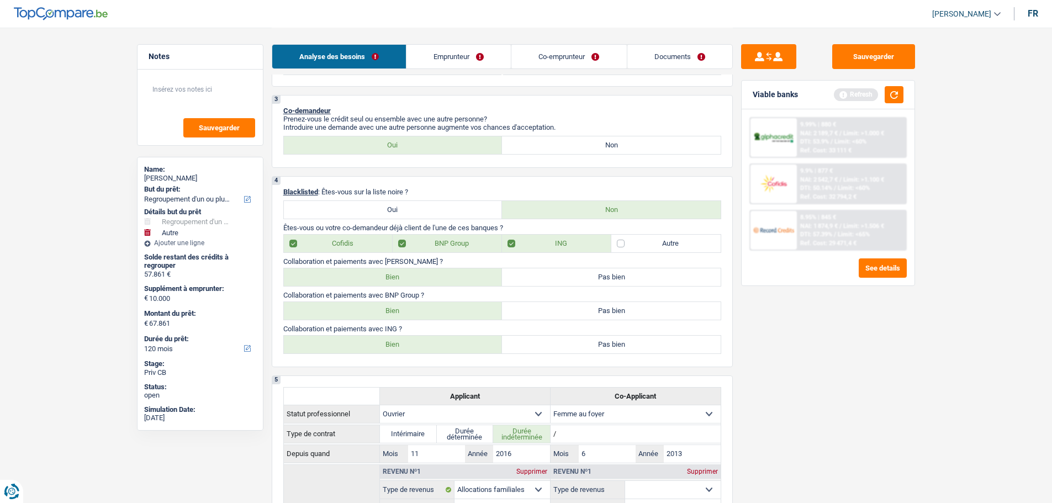
click at [402, 312] on input "Bien" at bounding box center [393, 311] width 219 height 18
radio input "true"
click at [397, 346] on label "Bien" at bounding box center [393, 345] width 219 height 18
click at [397, 346] on input "Bien" at bounding box center [393, 345] width 219 height 18
radio input "true"
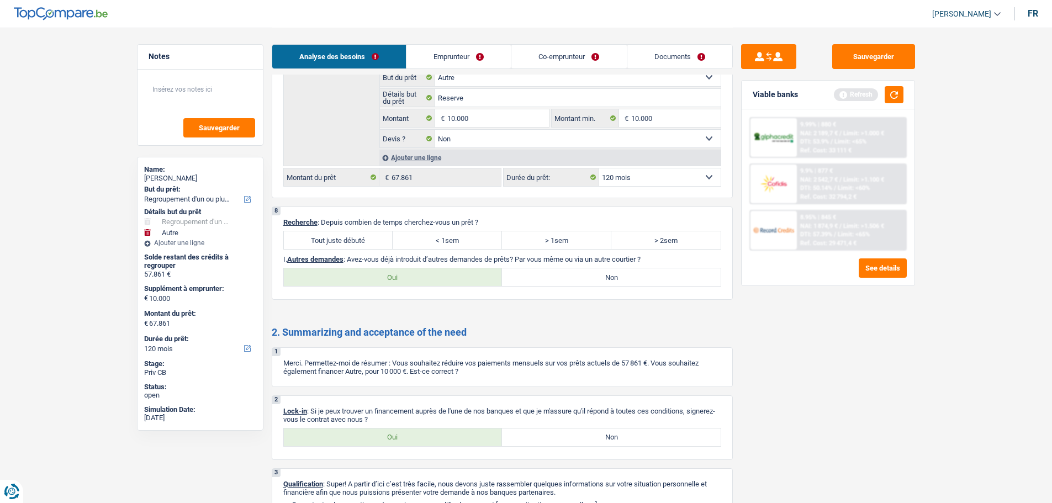
scroll to position [2518, 0]
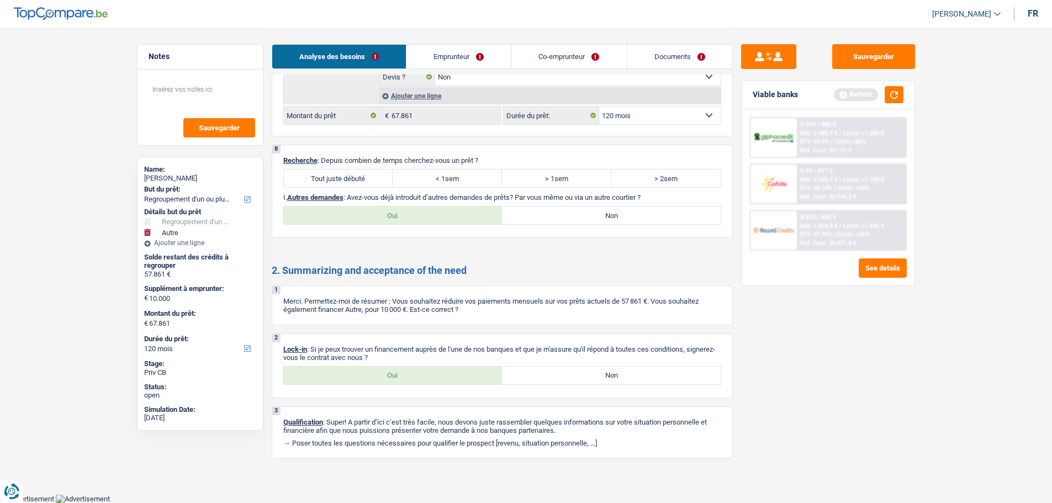
drag, startPoint x: 335, startPoint y: 183, endPoint x: 378, endPoint y: 195, distance: 44.2
click at [336, 187] on label "Tout juste débuté" at bounding box center [338, 178] width 109 height 18
click at [336, 187] on input "Tout juste débuté" at bounding box center [338, 178] width 109 height 18
radio input "true"
click at [535, 221] on label "Non" at bounding box center [611, 215] width 219 height 18
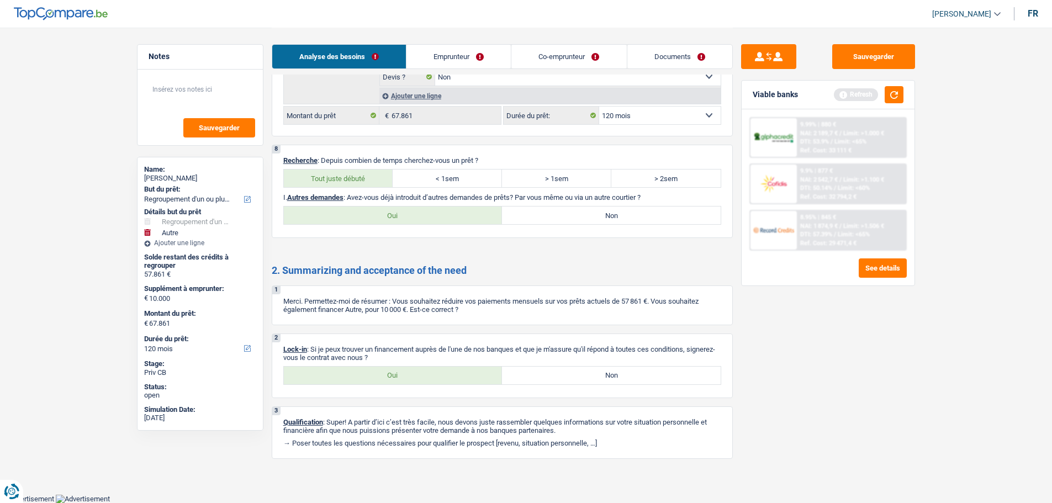
click at [535, 221] on input "Non" at bounding box center [611, 215] width 219 height 18
radio input "true"
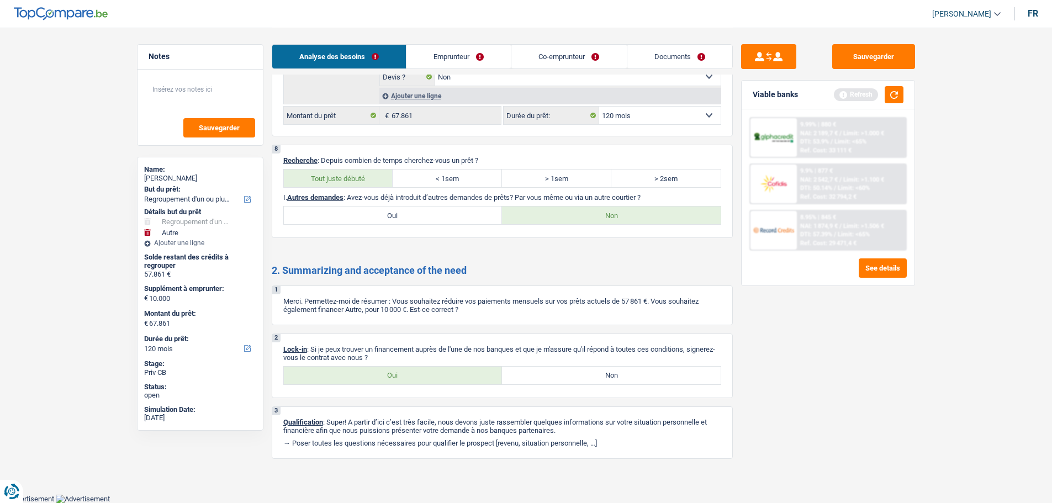
click at [432, 57] on link "Emprunteur" at bounding box center [458, 57] width 104 height 24
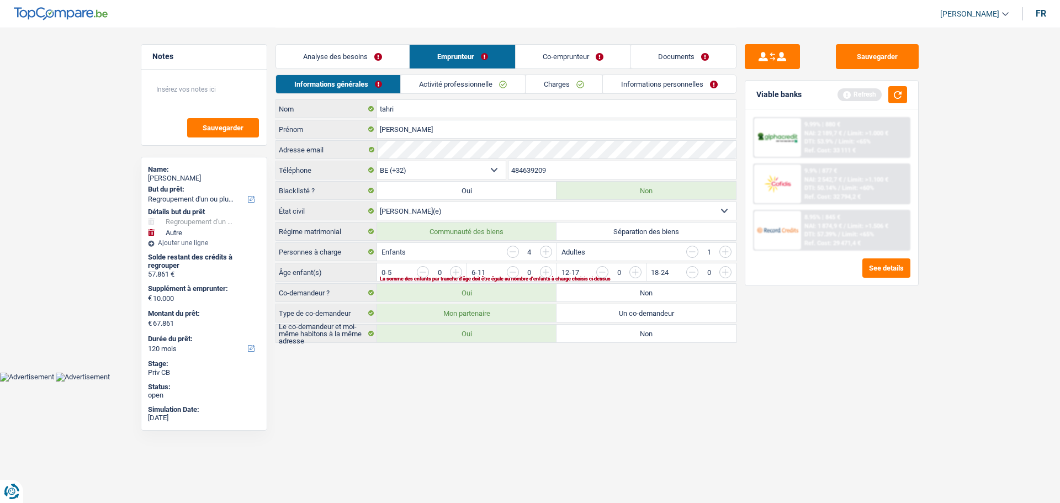
click at [698, 250] on input "button" at bounding box center [692, 252] width 12 height 12
click at [637, 271] on input "button" at bounding box center [859, 275] width 460 height 18
click at [605, 268] on input "button" at bounding box center [602, 272] width 12 height 12
click at [544, 270] on input "button" at bounding box center [770, 275] width 460 height 18
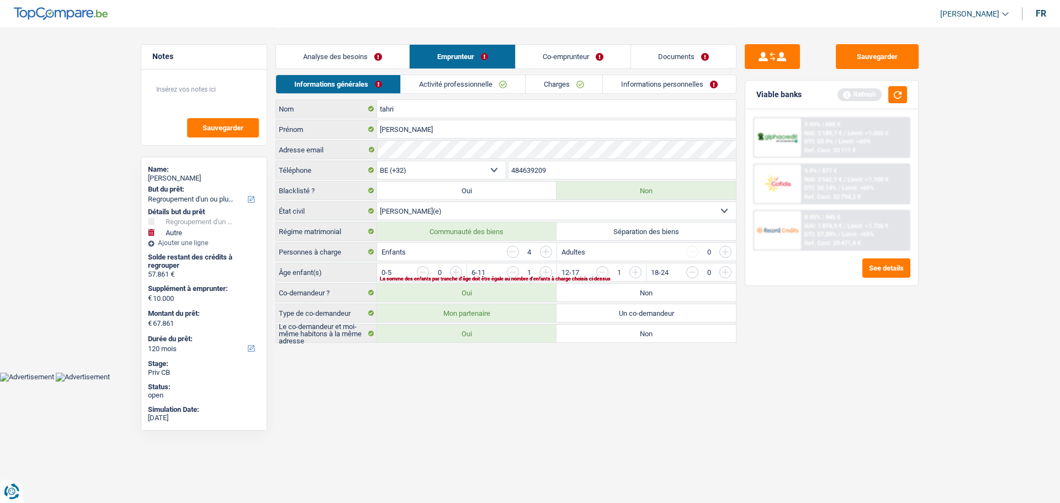
click at [547, 266] on input "button" at bounding box center [770, 275] width 460 height 18
click at [460, 270] on input "button" at bounding box center [680, 275] width 460 height 18
click at [494, 86] on link "Activité professionnelle" at bounding box center [463, 84] width 124 height 18
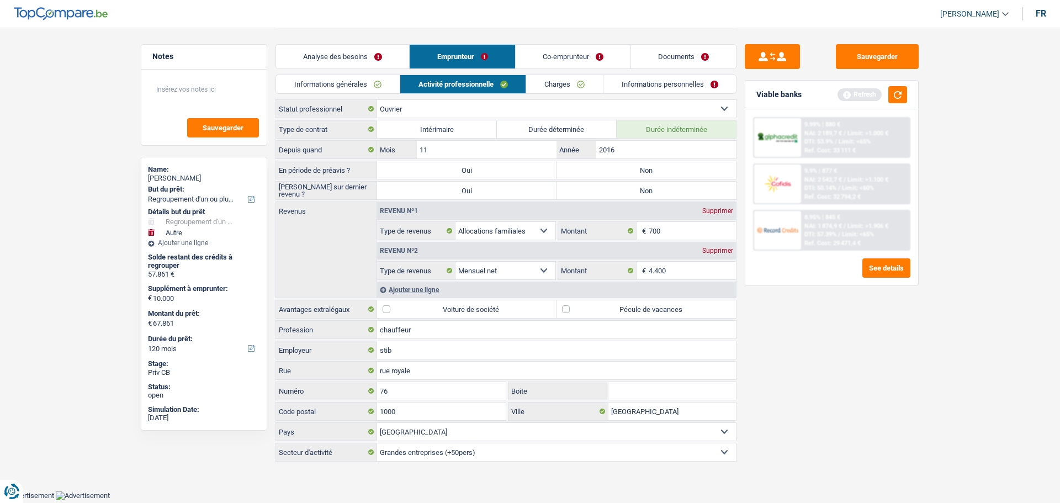
click at [592, 58] on link "Co-emprunteur" at bounding box center [573, 57] width 115 height 24
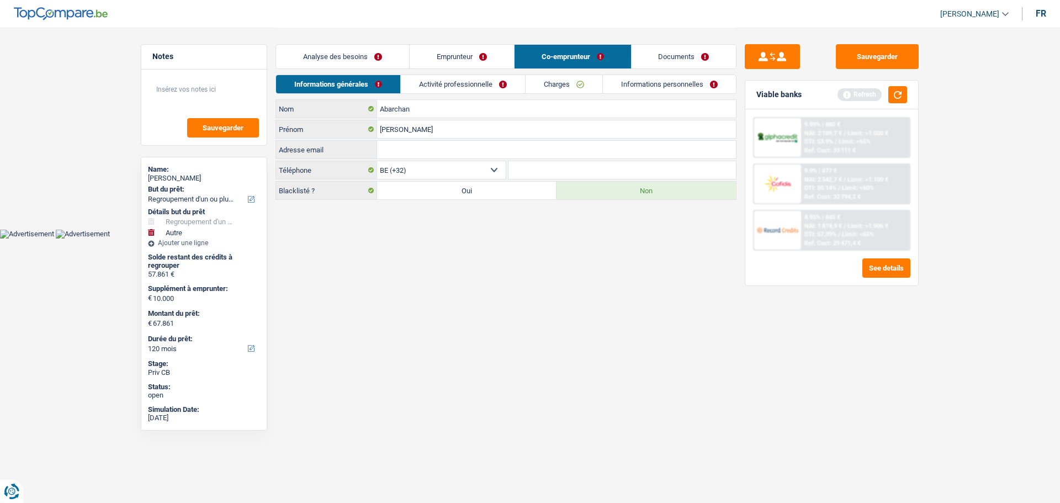
click at [427, 82] on link "Activité professionnelle" at bounding box center [463, 84] width 124 height 18
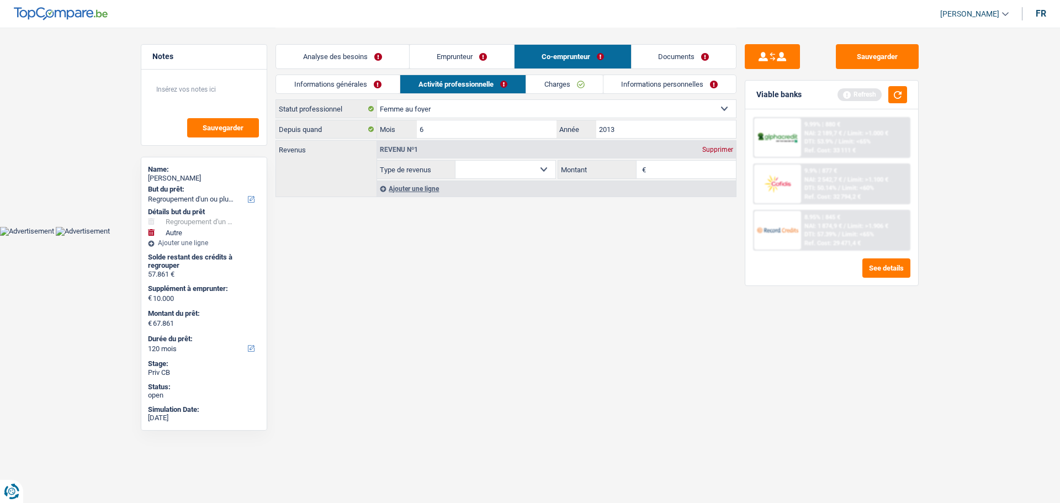
click at [469, 62] on link "Emprunteur" at bounding box center [462, 57] width 104 height 24
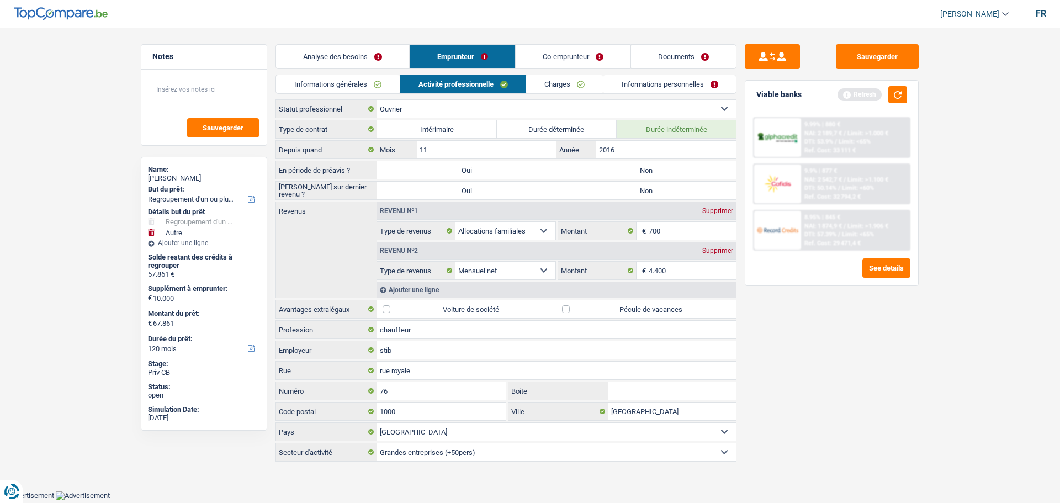
click at [634, 170] on label "Non" at bounding box center [646, 170] width 179 height 18
click at [634, 170] on input "Non" at bounding box center [646, 170] width 179 height 18
radio input "true"
click at [633, 196] on label "Non" at bounding box center [646, 191] width 179 height 18
click at [633, 196] on input "Non" at bounding box center [646, 191] width 179 height 18
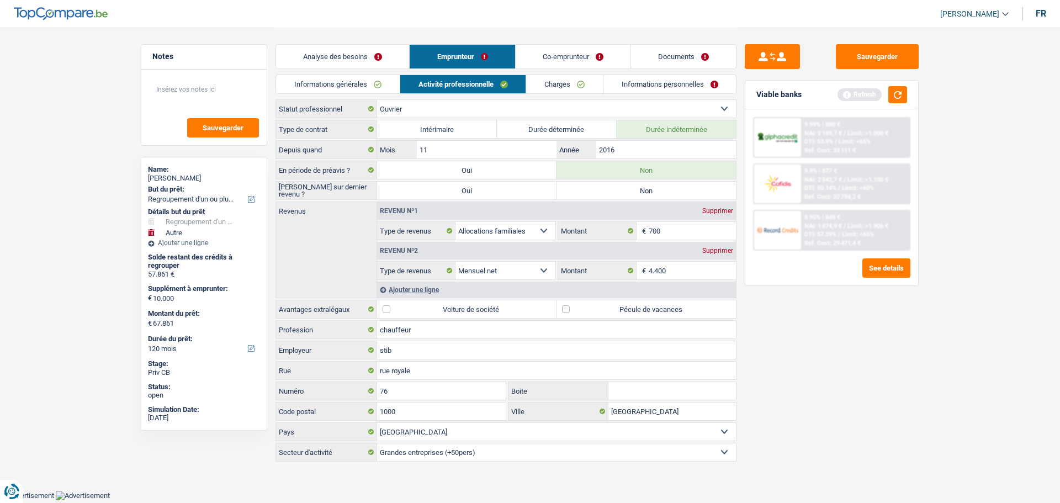
radio input "true"
click at [429, 287] on div "Ajouter une ligne" at bounding box center [556, 290] width 359 height 16
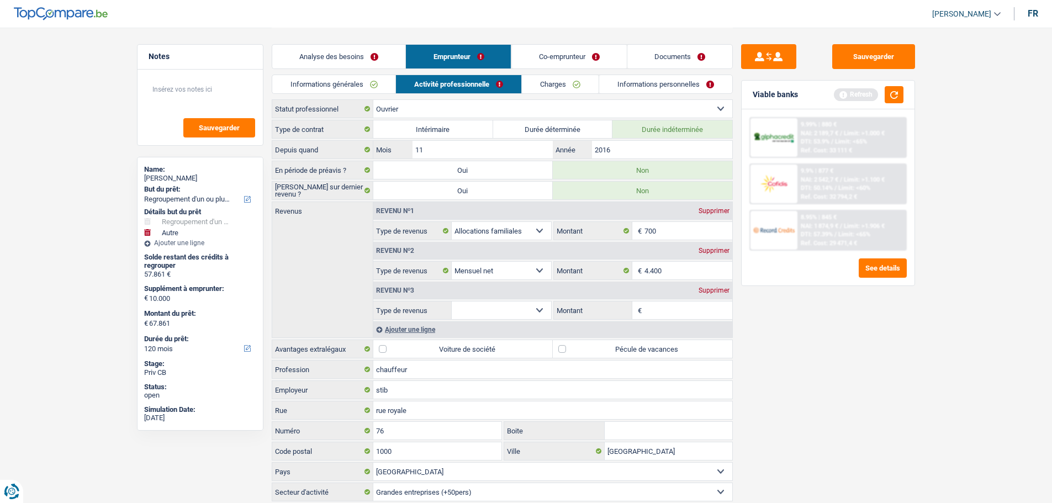
click at [528, 313] on select "Allocation d'handicap Allocations chômage Allocations familiales Chèques repas …" at bounding box center [502, 310] width 100 height 18
select select "mealVouchers"
click at [452, 301] on select "Allocation d'handicap Allocations chômage Allocations familiales Chèques repas …" at bounding box center [502, 310] width 100 height 18
click at [654, 308] on input "Montant par jour" at bounding box center [688, 310] width 88 height 18
type input "8,0"
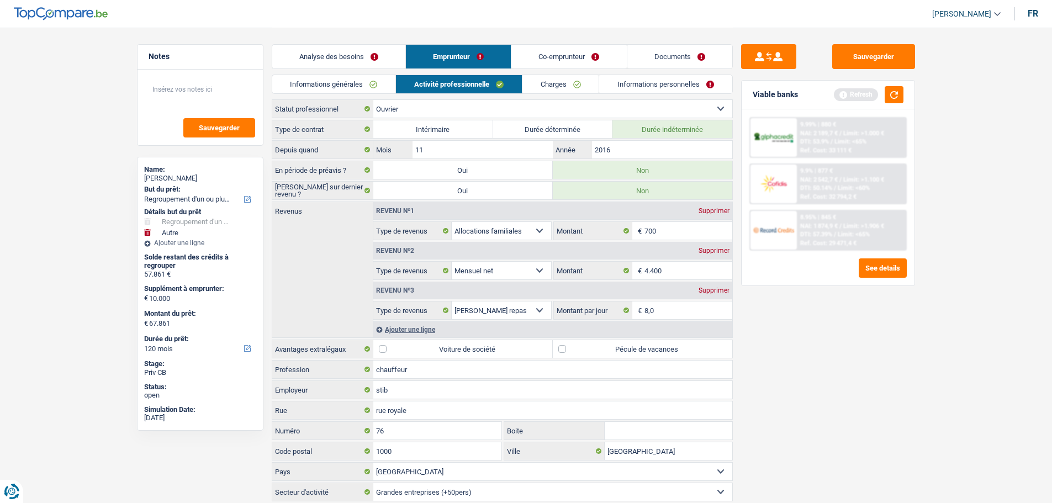
drag, startPoint x: 826, startPoint y: 374, endPoint x: 829, endPoint y: 369, distance: 6.0
click at [831, 376] on div "Sauvegarder Viable banks Refresh 9.99% | 880 € NAI: 2 189,7 € / Limit: >1.000 €…" at bounding box center [828, 264] width 190 height 441
click at [599, 353] on label "Pécule de vacances" at bounding box center [642, 349] width 179 height 18
click at [599, 353] on input "Pécule de vacances" at bounding box center [642, 349] width 179 height 18
checkbox input "true"
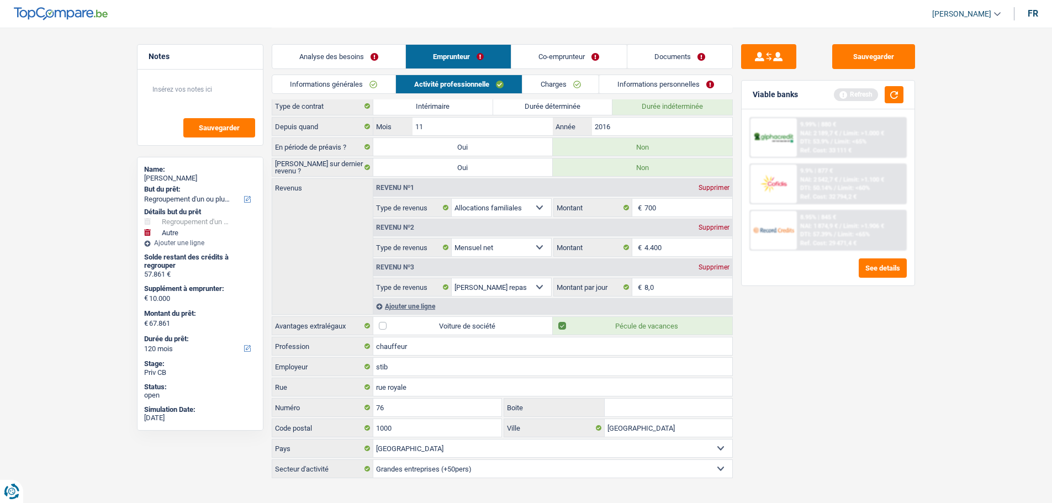
scroll to position [36, 0]
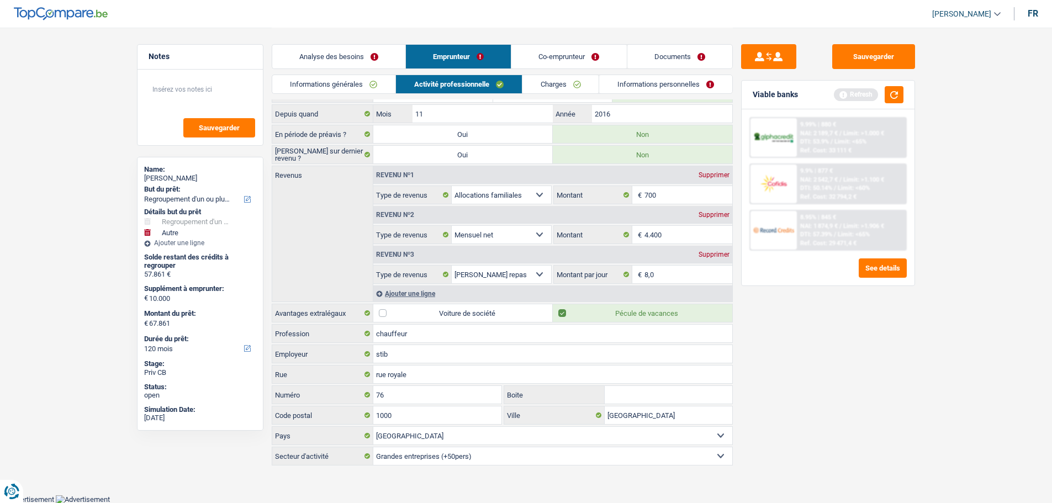
click at [569, 83] on link "Charges" at bounding box center [560, 84] width 77 height 18
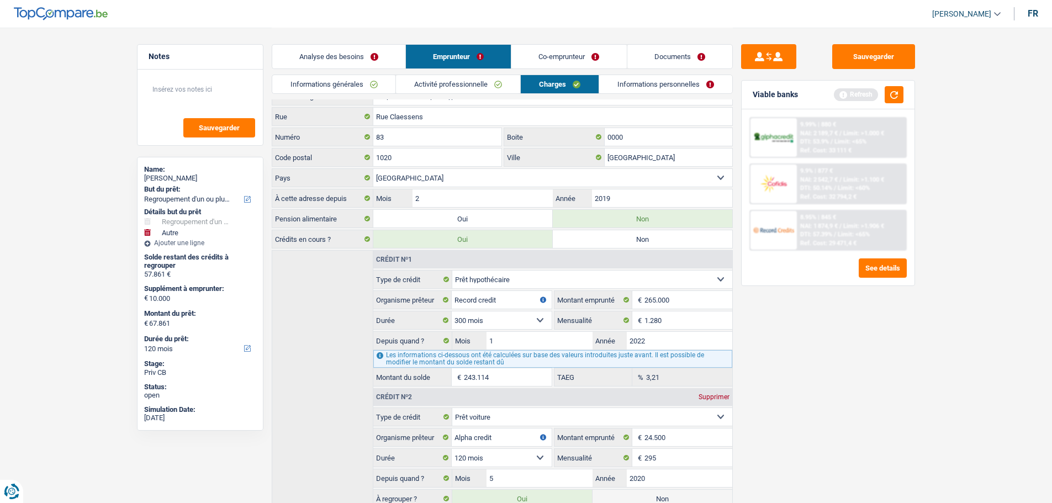
scroll to position [0, 0]
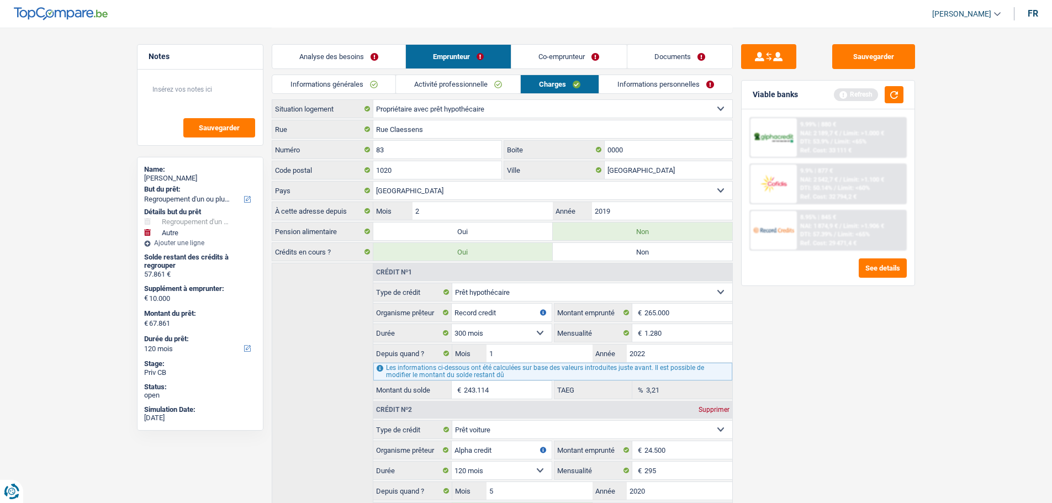
click at [656, 82] on link "Informations personnelles" at bounding box center [665, 84] width 133 height 18
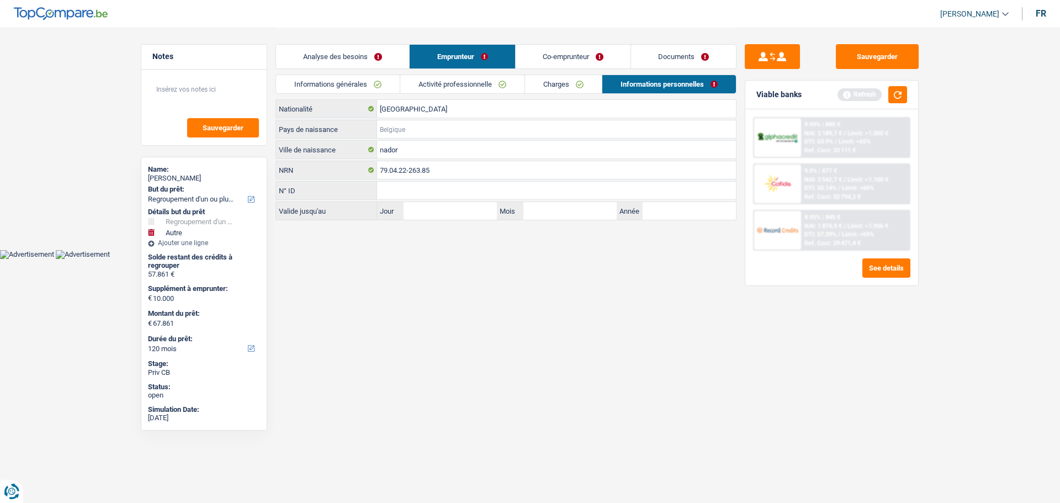
click at [430, 129] on input "Pays de naissance" at bounding box center [556, 129] width 359 height 18
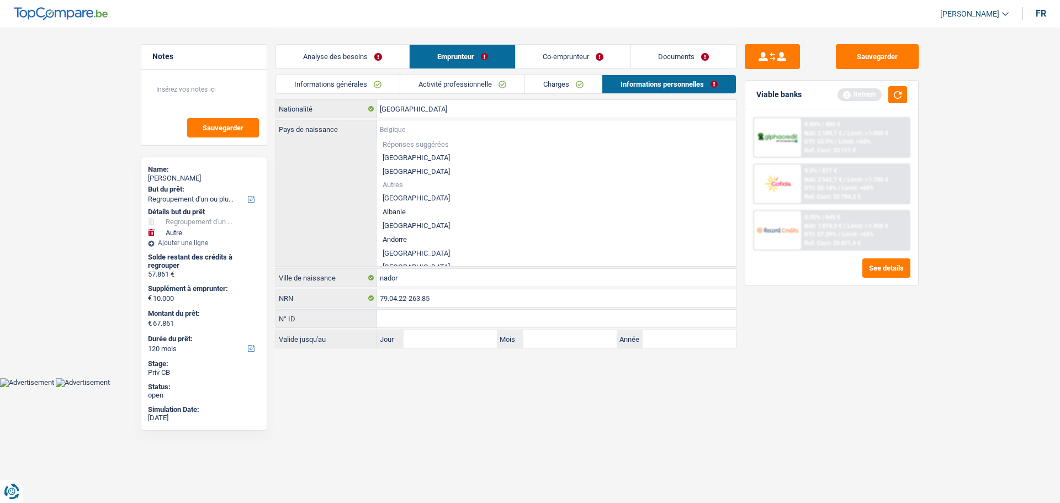
type input "M"
type input "a"
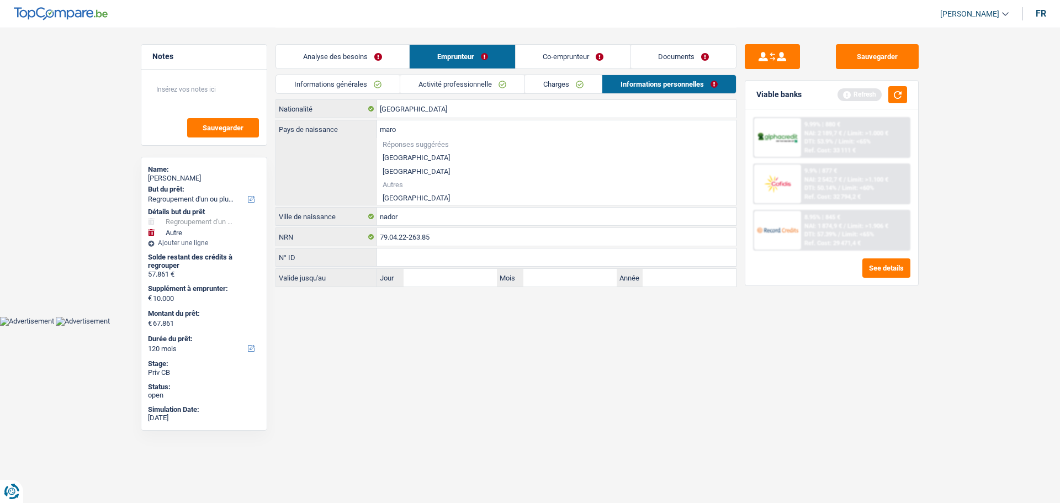
click at [405, 204] on div "maro Pays de naissance Réponses suggérées Belgique Luxembourg Autres Maroc Tous…" at bounding box center [506, 162] width 460 height 84
click at [418, 199] on li "Maroc" at bounding box center [556, 198] width 359 height 14
type input "Maroc"
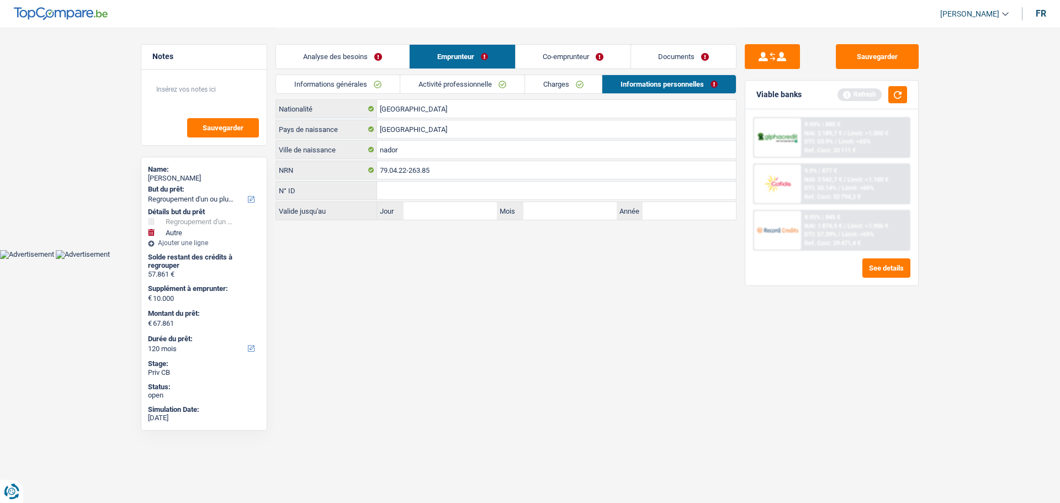
click at [572, 56] on link "Co-emprunteur" at bounding box center [573, 57] width 115 height 24
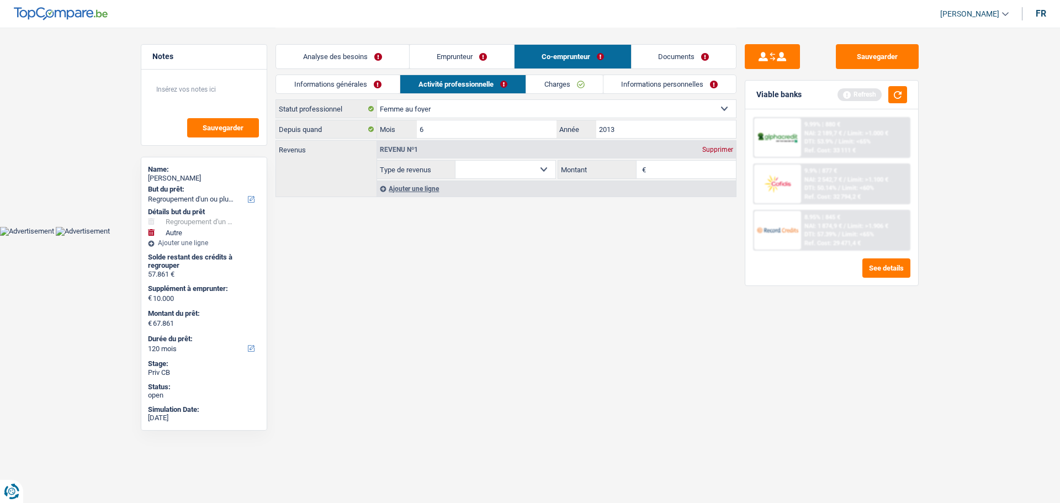
click at [362, 79] on link "Informations générales" at bounding box center [338, 84] width 124 height 18
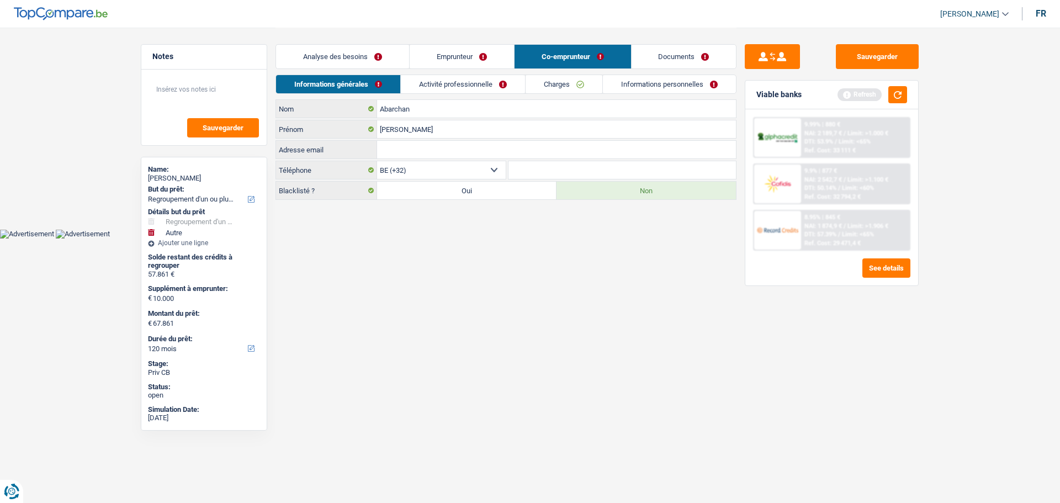
click at [460, 88] on link "Activité professionnelle" at bounding box center [463, 84] width 124 height 18
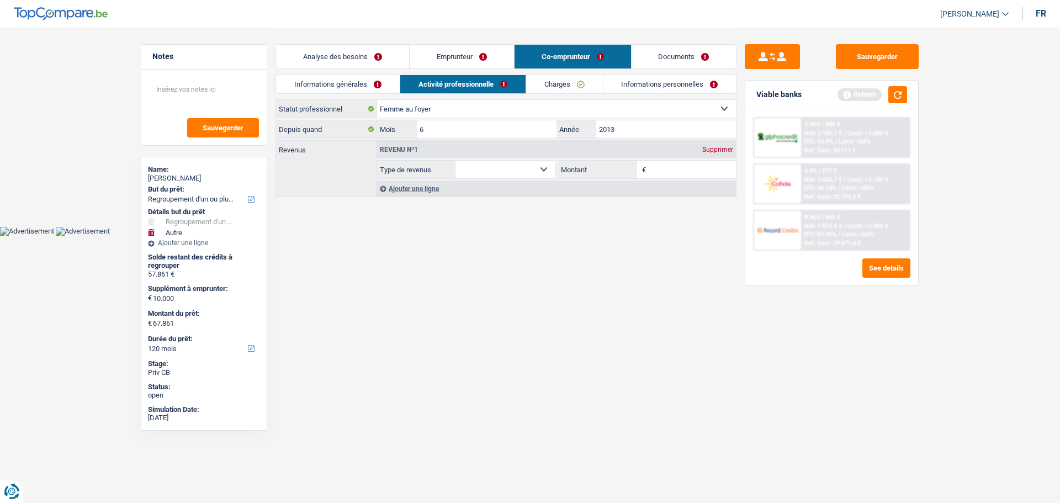
click at [510, 166] on select "Allocation d'handicap Allocations chômage Allocations familiales Chèques repas …" at bounding box center [505, 170] width 100 height 18
click at [680, 236] on html "Vous avez le contrôle de vos données Nous utilisons des cookies, tout comme nos…" at bounding box center [530, 118] width 1060 height 236
click at [727, 149] on div "Supprimer" at bounding box center [717, 149] width 36 height 7
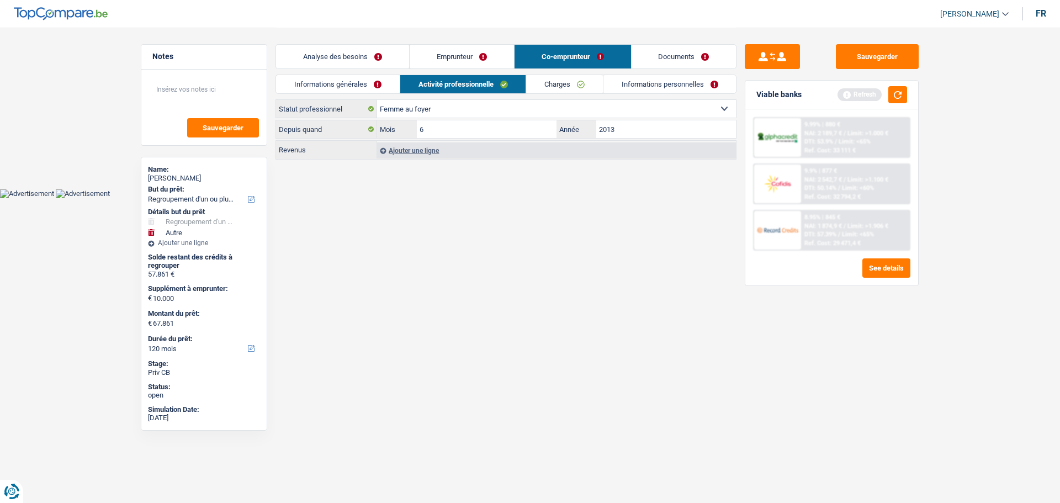
click at [573, 84] on link "Charges" at bounding box center [564, 84] width 77 height 18
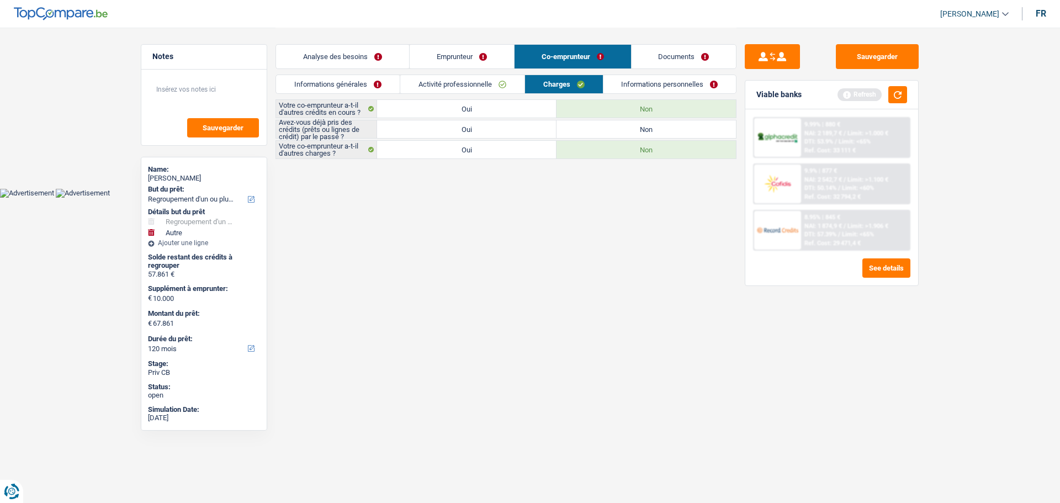
click at [608, 131] on label "Non" at bounding box center [646, 129] width 179 height 18
click at [608, 131] on input "Non" at bounding box center [646, 129] width 179 height 18
radio input "true"
click at [624, 89] on link "Informations personnelles" at bounding box center [669, 84] width 133 height 18
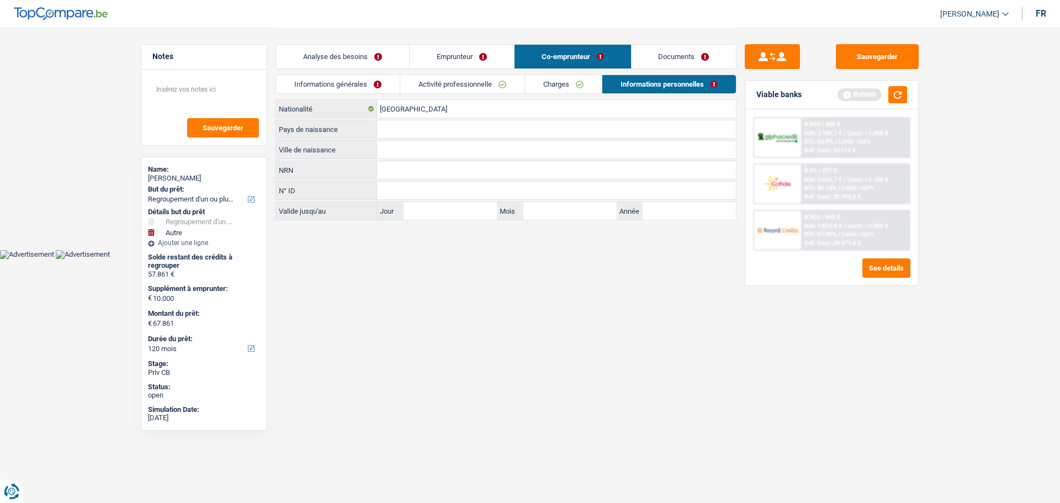
click at [426, 144] on input "Ville de naissance" at bounding box center [556, 150] width 359 height 18
click at [481, 103] on input "[GEOGRAPHIC_DATA]" at bounding box center [556, 109] width 359 height 18
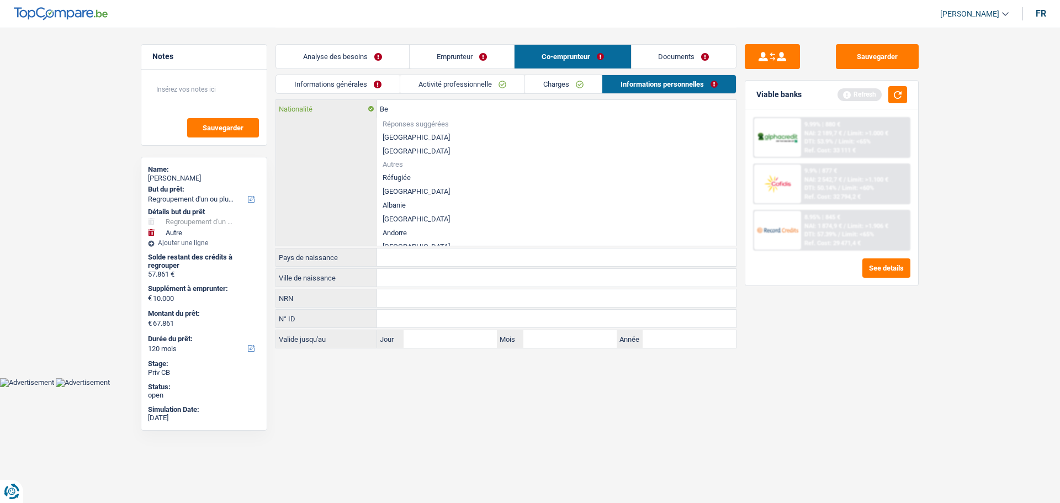
type input "B"
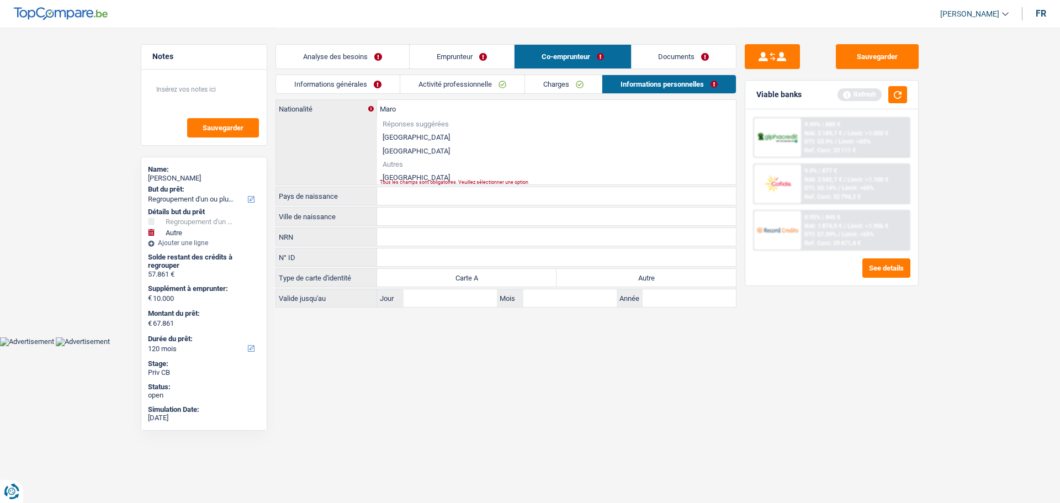
click at [417, 172] on li "Maroc" at bounding box center [556, 178] width 359 height 14
type input "Maroc"
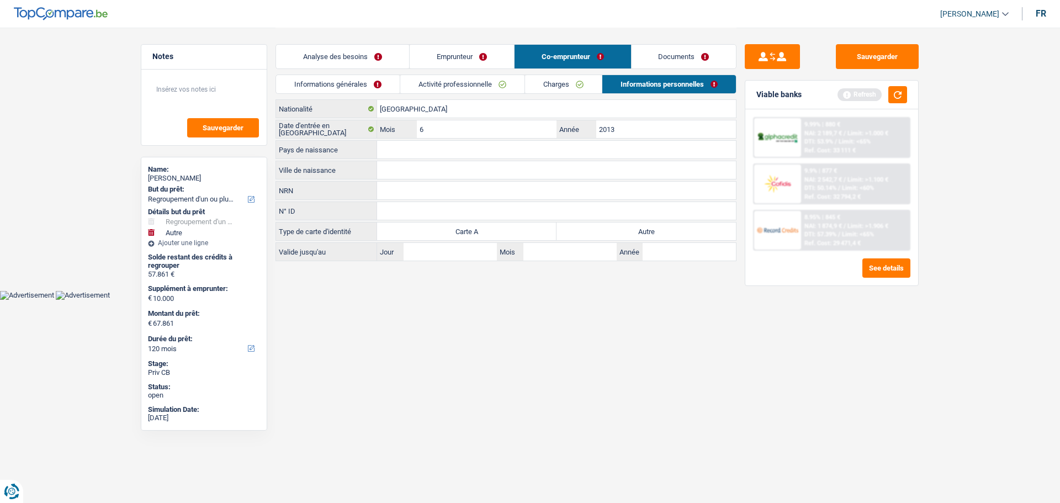
click at [414, 171] on input "Ville de naissance" at bounding box center [556, 170] width 359 height 18
type input "Nador"
click at [416, 142] on input "Pays de naissance" at bounding box center [556, 150] width 359 height 18
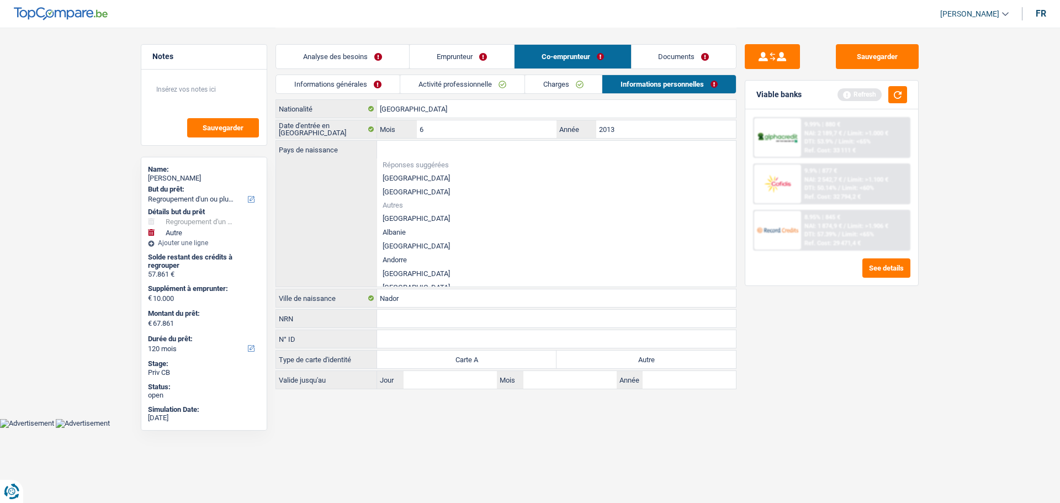
click at [414, 176] on li "[GEOGRAPHIC_DATA]" at bounding box center [556, 178] width 359 height 14
type input "[GEOGRAPHIC_DATA]"
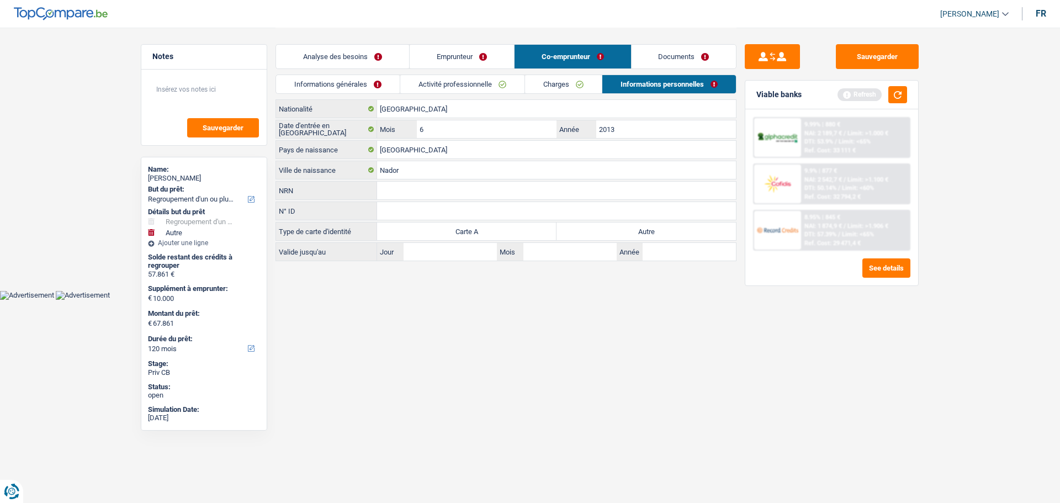
click at [669, 235] on label "Autre" at bounding box center [646, 231] width 179 height 18
click at [669, 235] on input "Autre" at bounding box center [646, 231] width 179 height 18
radio input "true"
click at [902, 89] on button "button" at bounding box center [897, 94] width 19 height 17
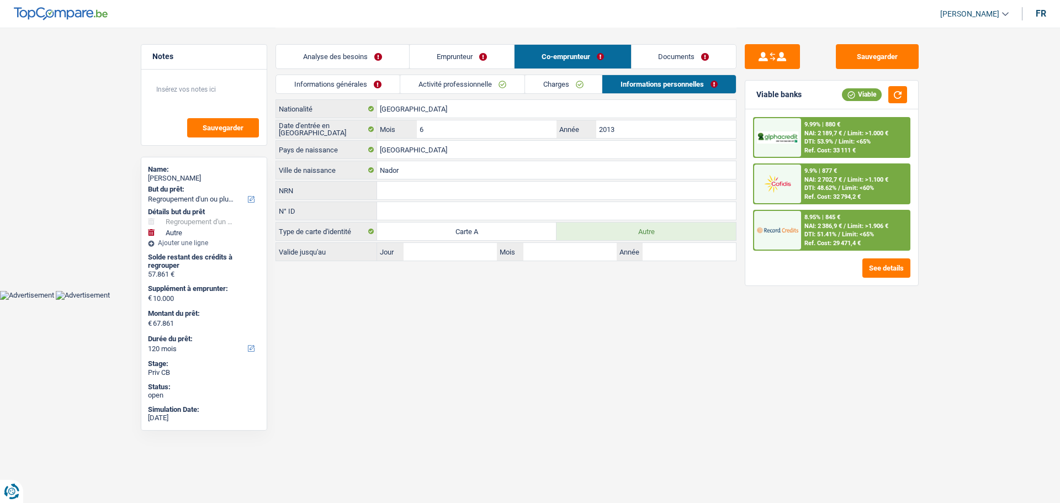
click at [367, 55] on link "Analyse des besoins" at bounding box center [342, 57] width 133 height 24
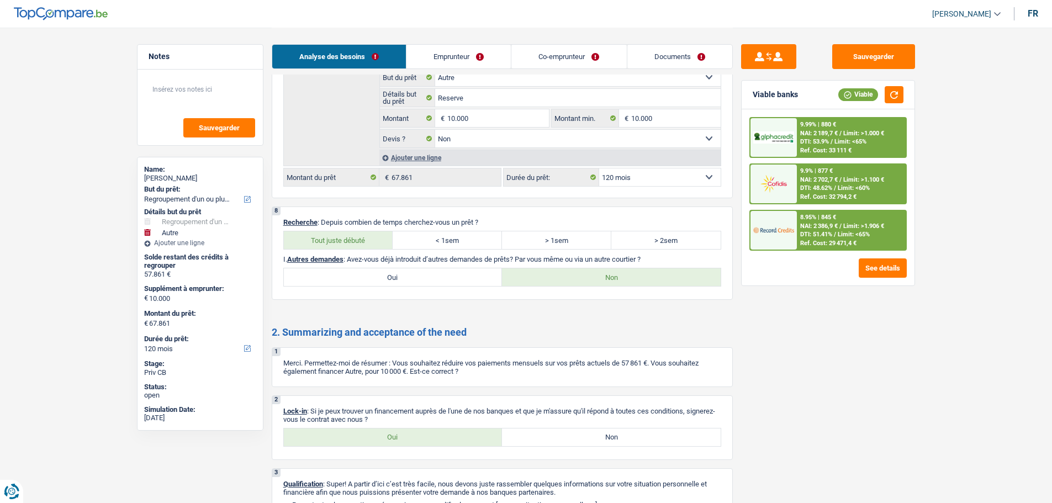
scroll to position [2580, 0]
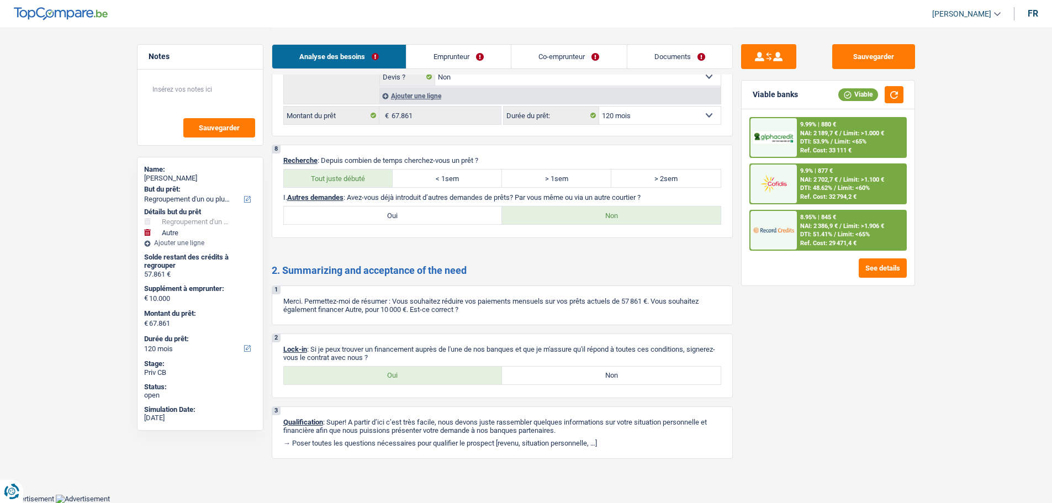
click at [443, 377] on label "Oui" at bounding box center [393, 376] width 219 height 18
click at [443, 377] on input "Oui" at bounding box center [393, 376] width 219 height 18
radio input "true"
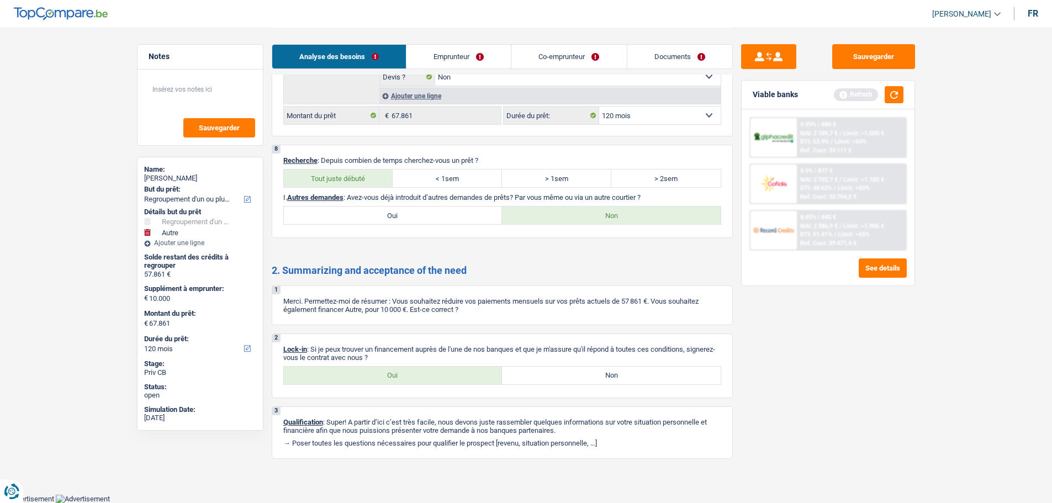
click at [667, 56] on link "Documents" at bounding box center [679, 57] width 105 height 24
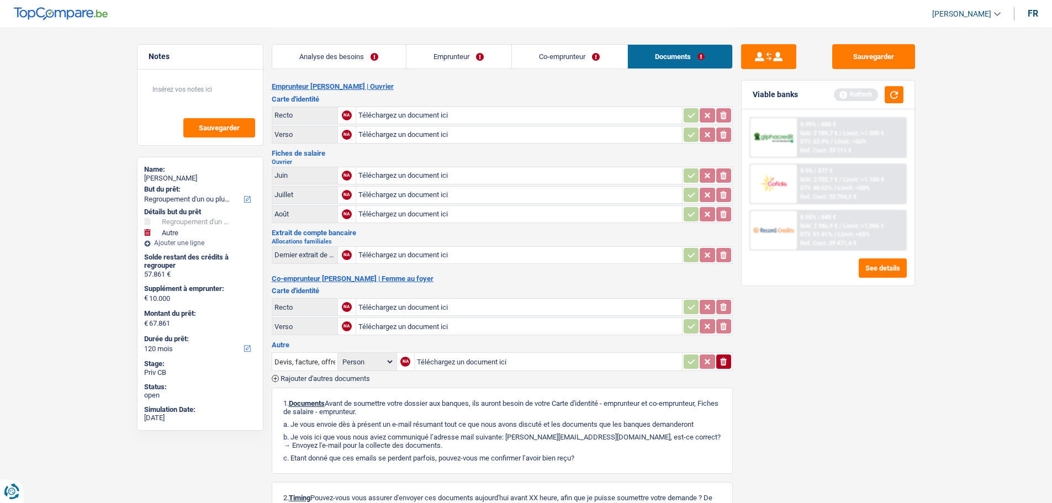
scroll to position [0, 0]
click at [377, 55] on link "Analyse des besoins" at bounding box center [339, 57] width 134 height 24
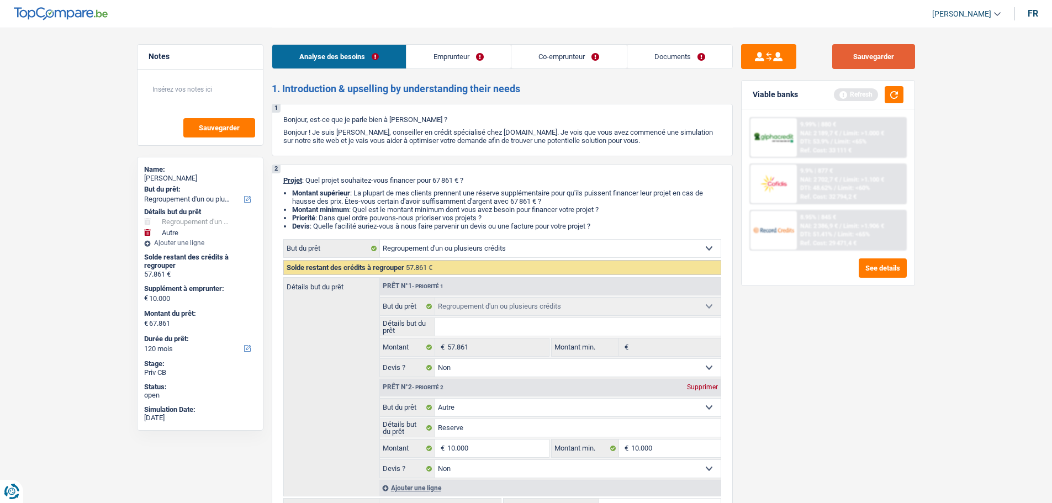
click at [891, 56] on button "Sauvegarder" at bounding box center [873, 56] width 83 height 25
click at [170, 92] on textarea at bounding box center [200, 93] width 110 height 33
type textarea "Il veut un TAEG avantageux"
click at [228, 102] on textarea "Il veut un TAEG avantageux" at bounding box center [200, 93] width 110 height 33
click at [896, 59] on button "Sauvegarder" at bounding box center [873, 56] width 83 height 25
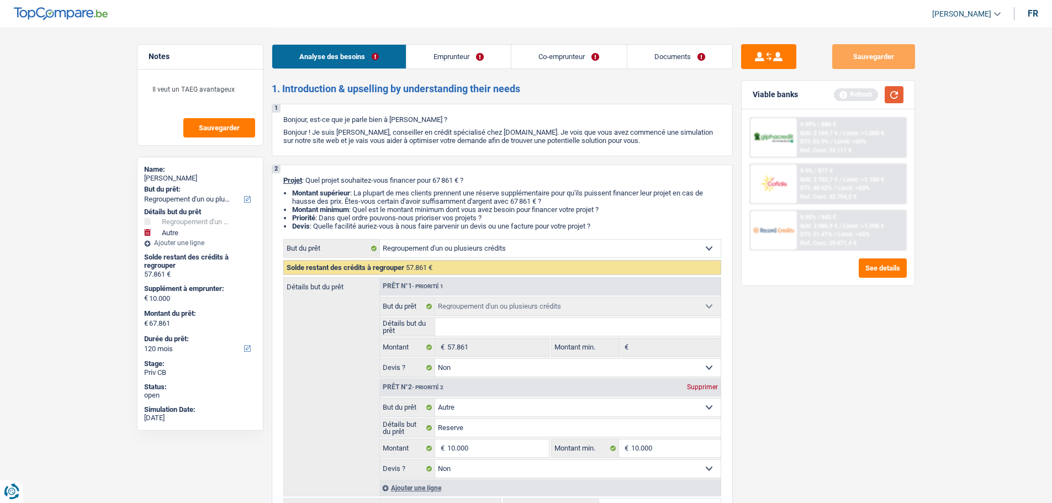
click at [898, 97] on button "button" at bounding box center [893, 94] width 19 height 17
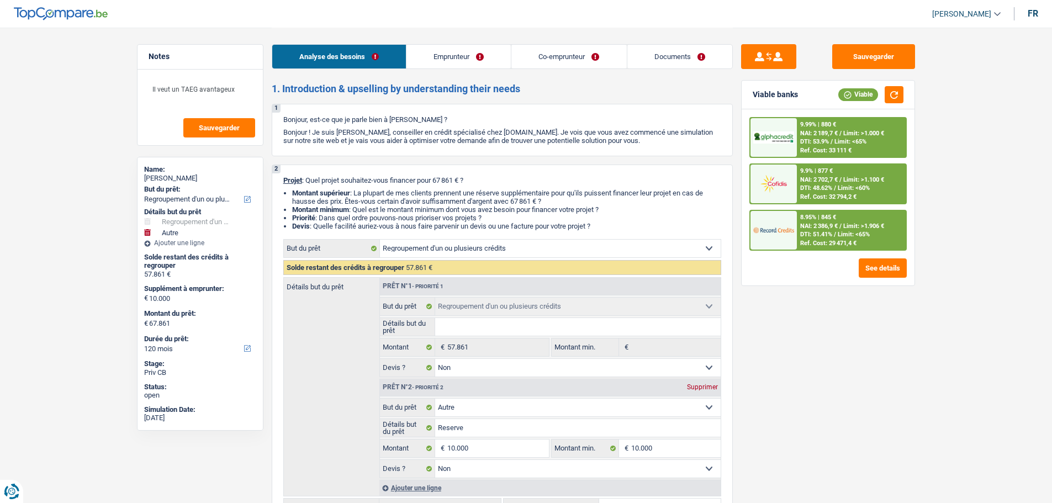
click at [852, 231] on span "Limit: <65%" at bounding box center [854, 234] width 32 height 7
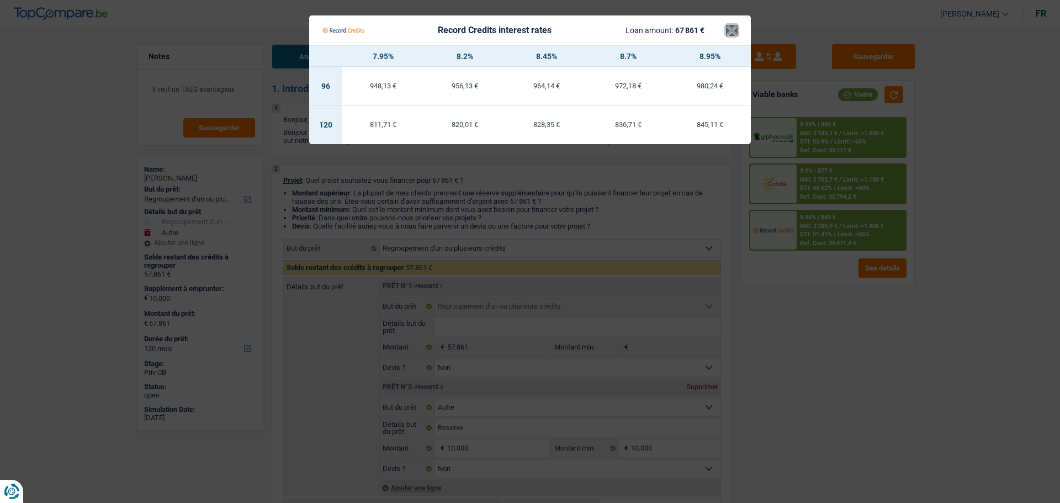
click at [728, 29] on button "×" at bounding box center [732, 30] width 12 height 11
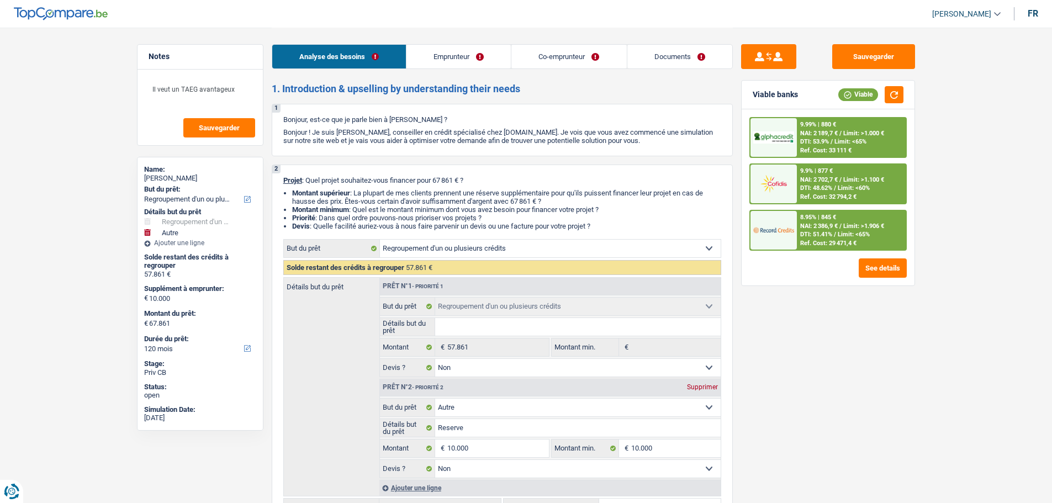
click at [808, 140] on span "DTI: 53.9%" at bounding box center [814, 141] width 29 height 7
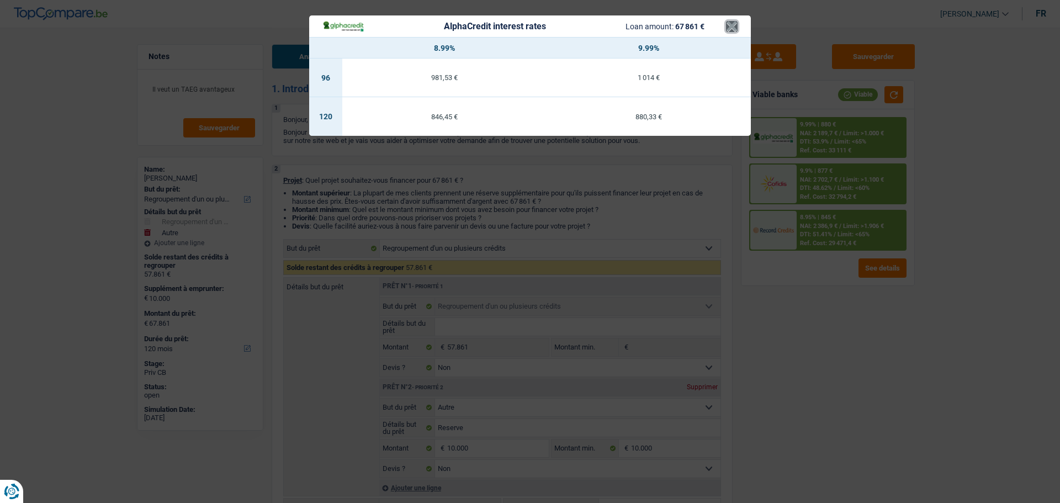
click at [731, 28] on button "×" at bounding box center [732, 26] width 12 height 11
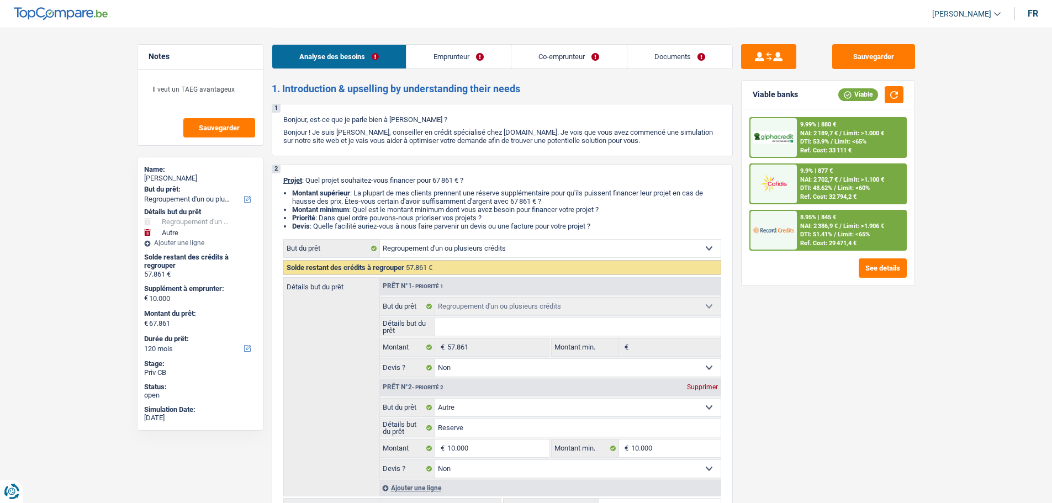
click at [801, 184] on div "9.9% | 877 € NAI: 2 702,7 € / Limit: >1.100 € DTI: 48.62% / Limit: <60% Ref. Co…" at bounding box center [851, 184] width 109 height 39
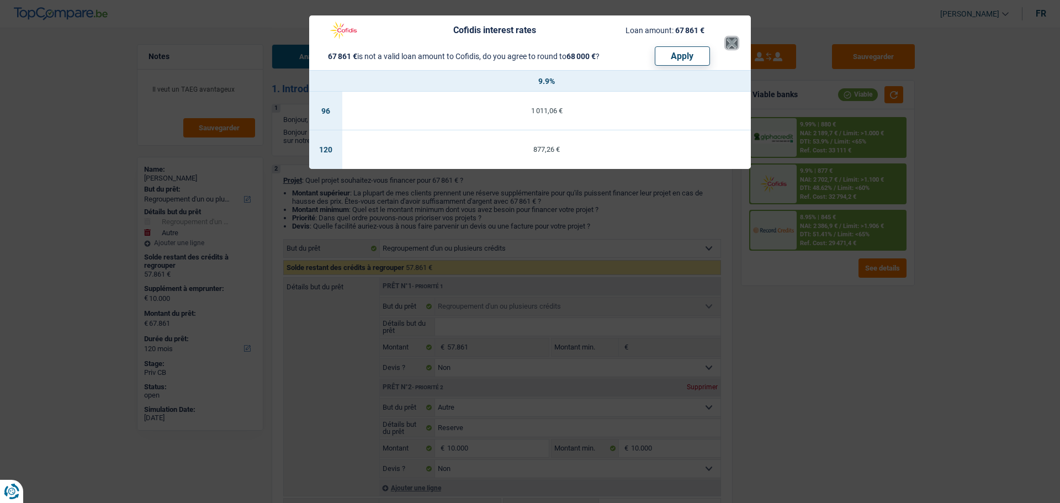
click at [727, 47] on button "×" at bounding box center [732, 43] width 12 height 11
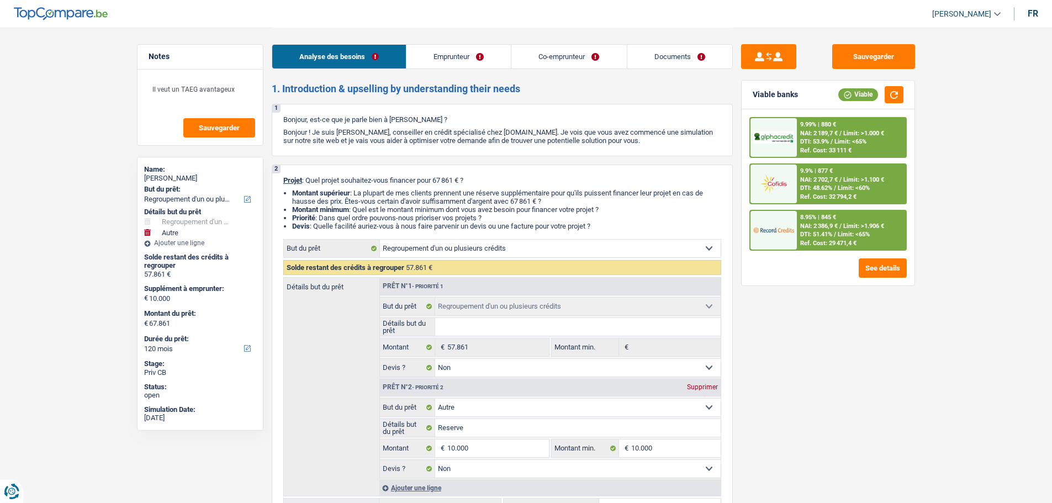
click at [834, 229] on span "NAI: 2 386,9 €" at bounding box center [819, 225] width 38 height 7
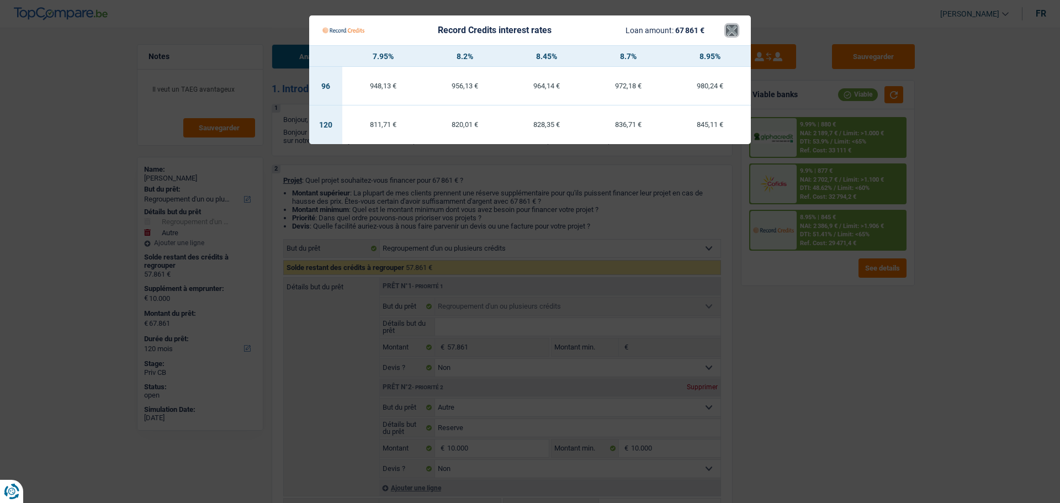
click at [734, 30] on button "×" at bounding box center [732, 30] width 12 height 11
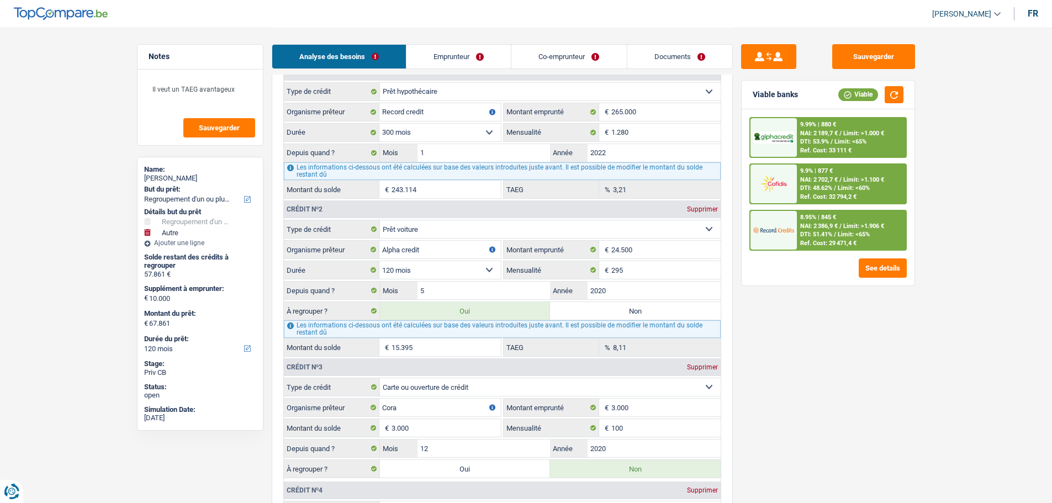
scroll to position [1491, 0]
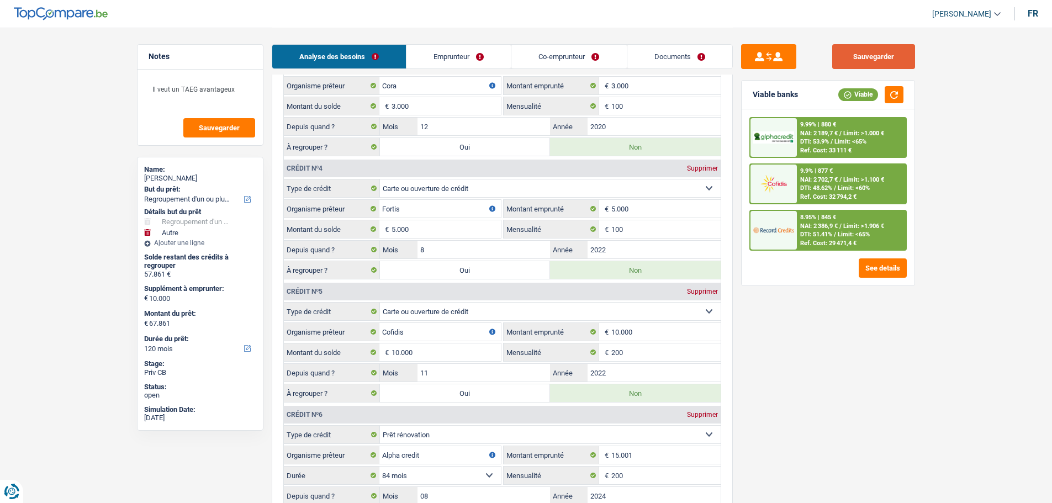
click at [843, 49] on button "Sauvegarder" at bounding box center [873, 56] width 83 height 25
click at [873, 47] on button "Sauvegarder" at bounding box center [873, 56] width 83 height 25
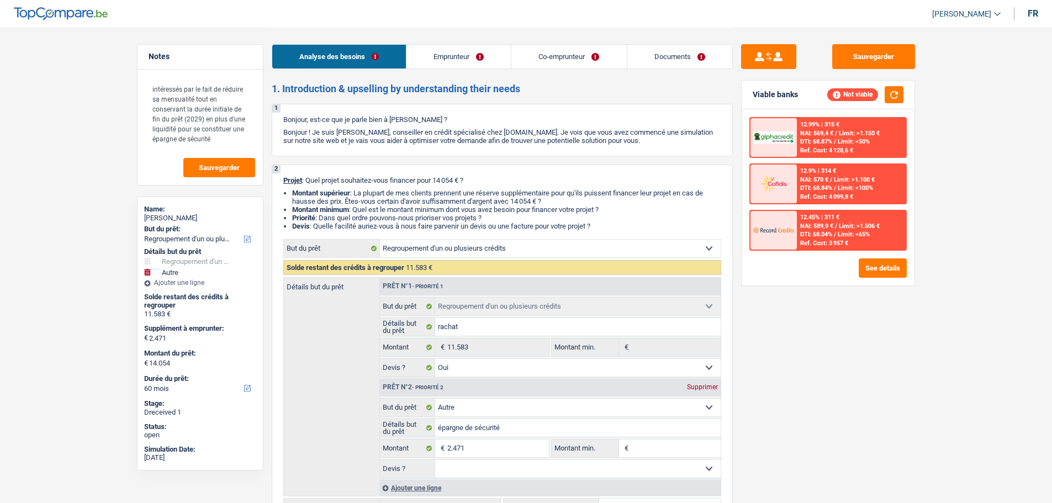
select select "refinancing"
select select "other"
select select "60"
select select "refinancing"
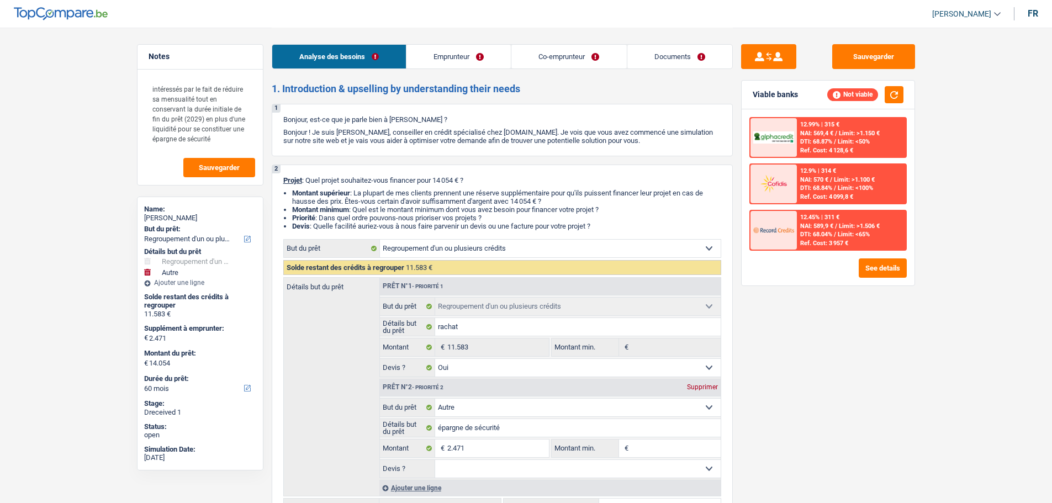
select select "refinancing"
select select "yes"
select select "other"
select select "60"
select select "publicEmployee"
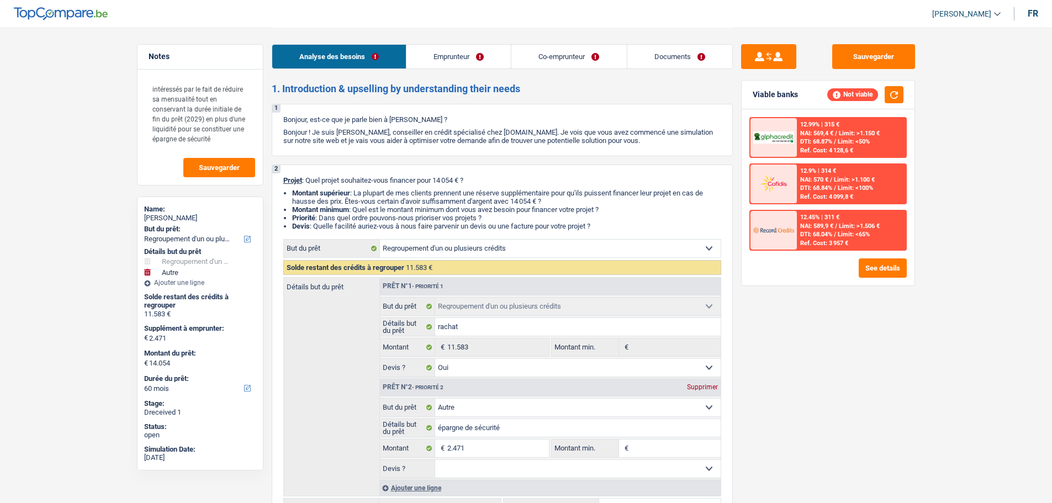
select select "retired"
select select "netSalary"
select select "mealVouchers"
select select "pension"
select select "rents"
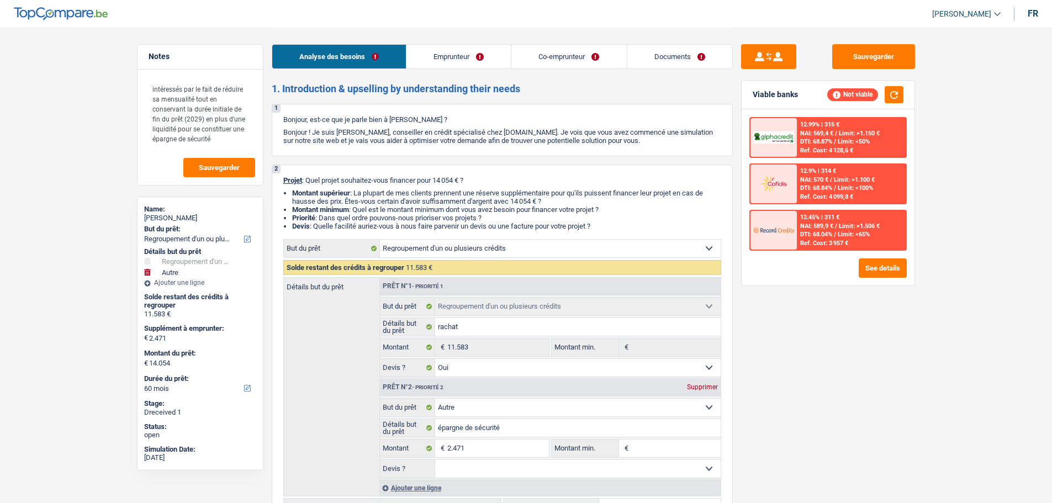
select select "personalLoan"
select select "homeFurnishingOrRelocation"
select select "60"
select select "personalLoan"
select select "homeFurnishingOrRelocation"
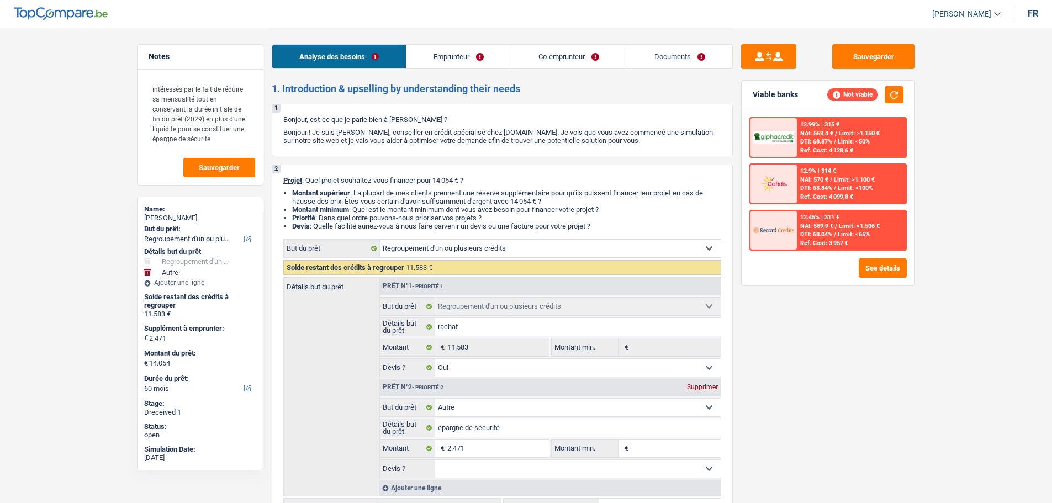
select select "36"
select select "refinancing"
select select "yes"
select select "other"
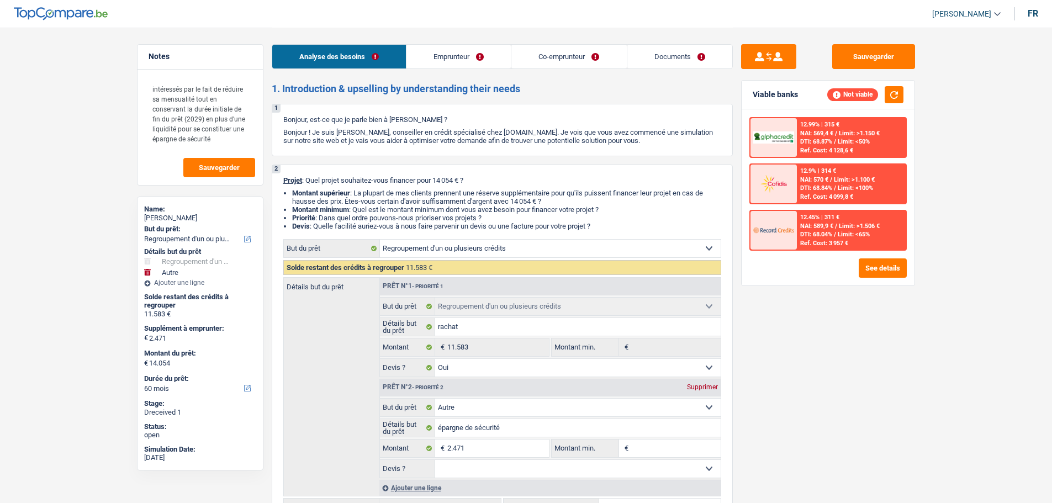
select select "60"
select select "32"
click at [435, 56] on link "Emprunteur" at bounding box center [458, 57] width 104 height 24
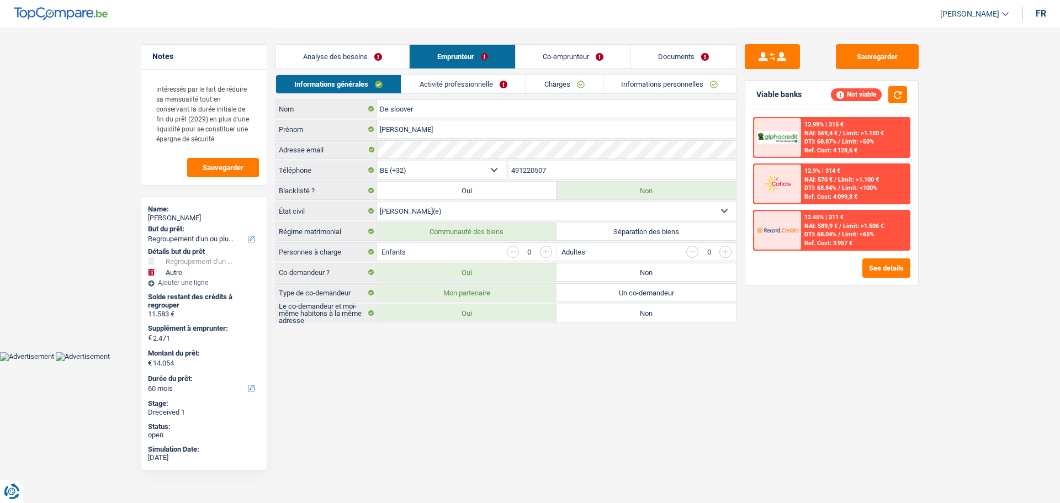
click at [446, 88] on link "Activité professionnelle" at bounding box center [463, 84] width 124 height 18
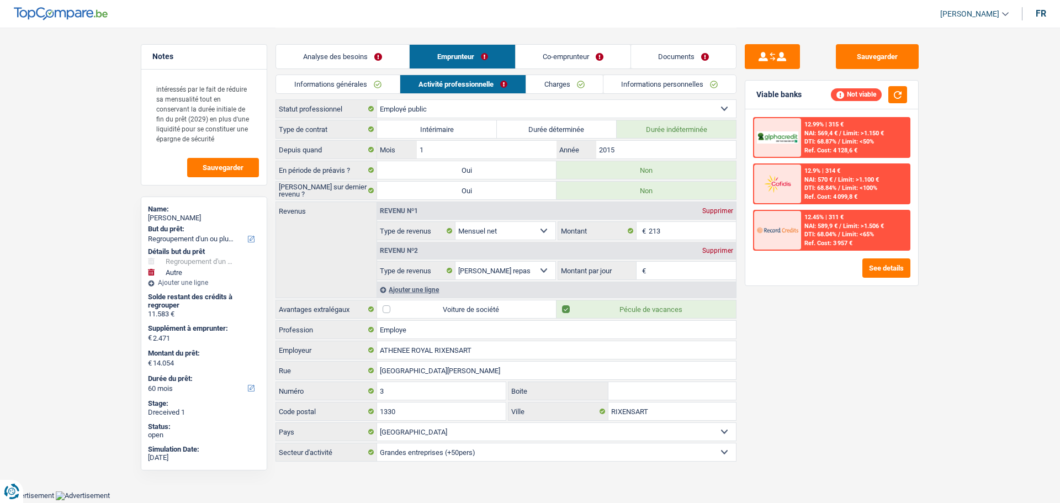
click at [581, 62] on link "Co-emprunteur" at bounding box center [573, 57] width 115 height 24
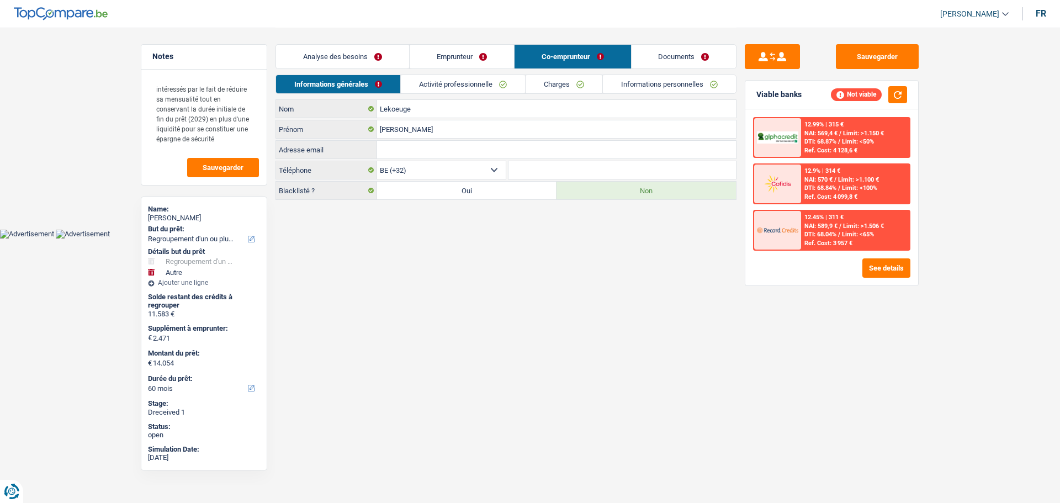
click at [461, 57] on link "Emprunteur" at bounding box center [462, 57] width 104 height 24
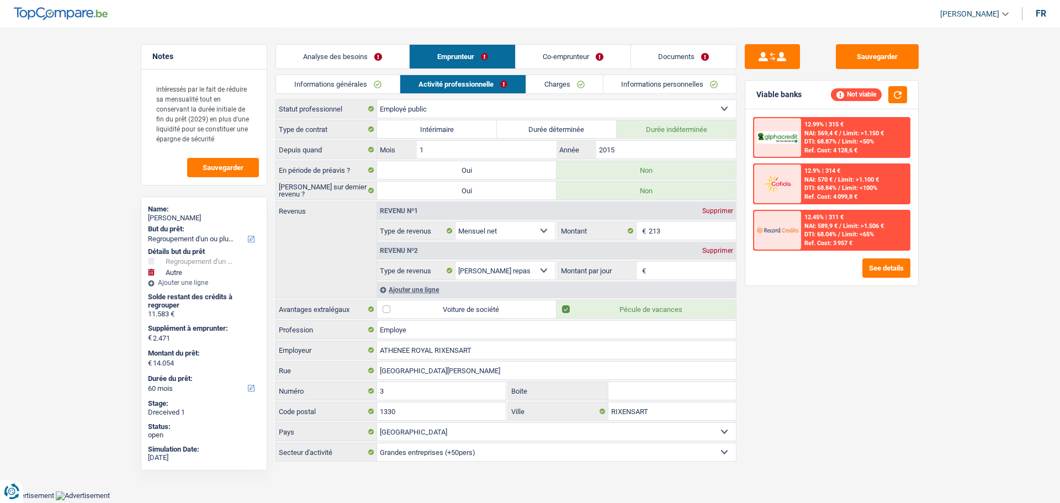
click at [527, 52] on link "Co-emprunteur" at bounding box center [573, 57] width 115 height 24
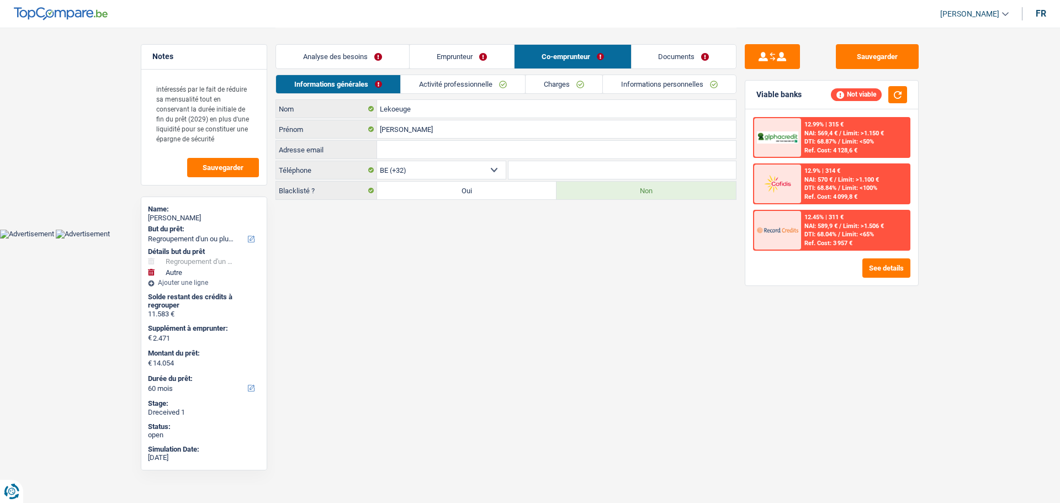
click at [463, 83] on link "Activité professionnelle" at bounding box center [463, 84] width 124 height 18
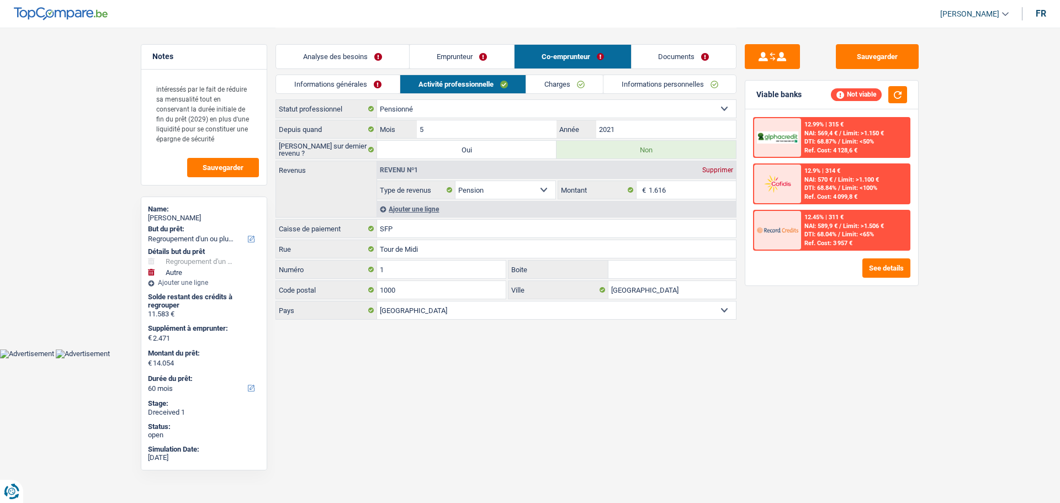
click at [475, 59] on link "Emprunteur" at bounding box center [462, 57] width 104 height 24
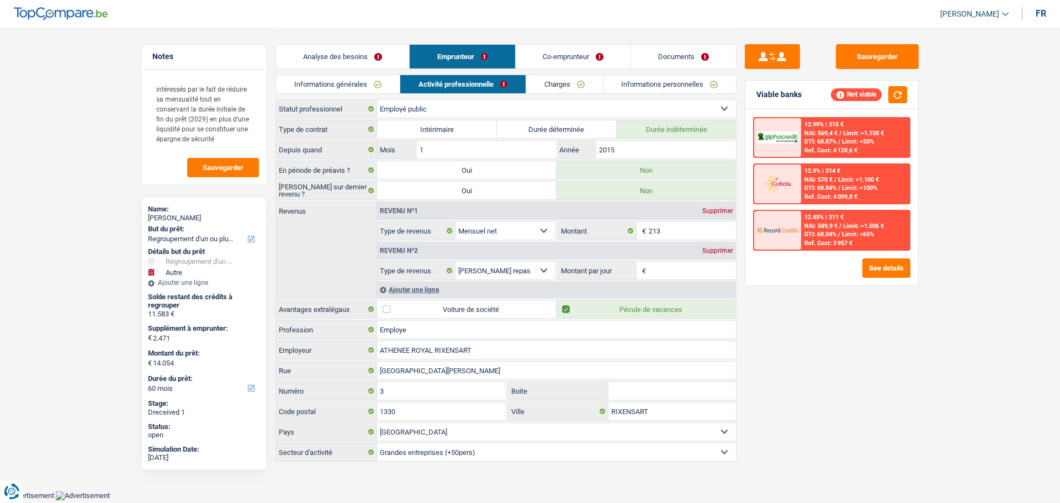
click at [380, 89] on link "Informations générales" at bounding box center [338, 84] width 124 height 18
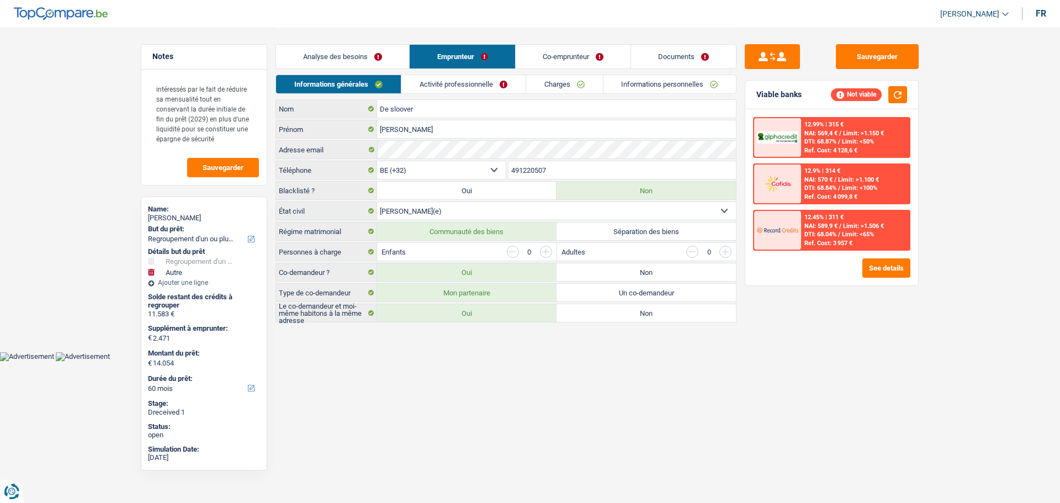
click at [481, 83] on link "Activité professionnelle" at bounding box center [463, 84] width 124 height 18
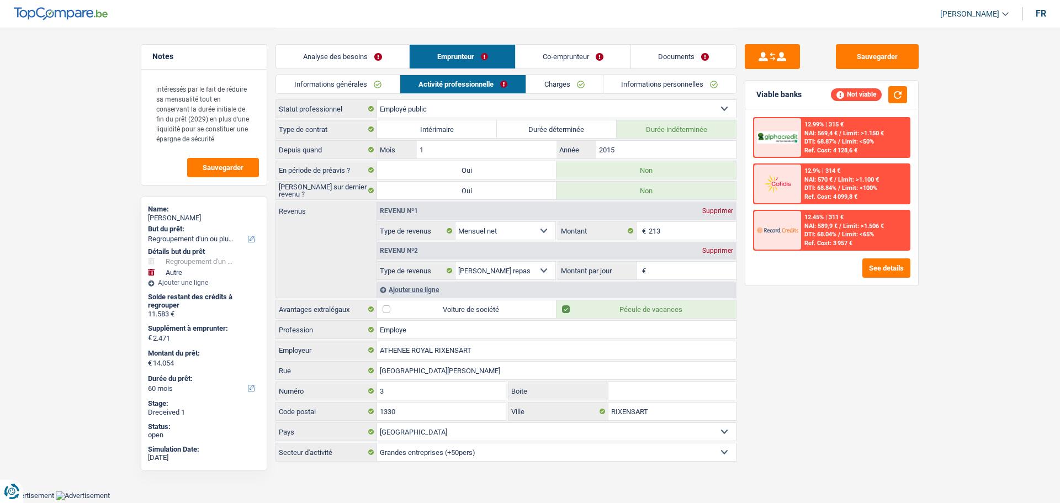
click at [690, 60] on link "Documents" at bounding box center [683, 57] width 105 height 24
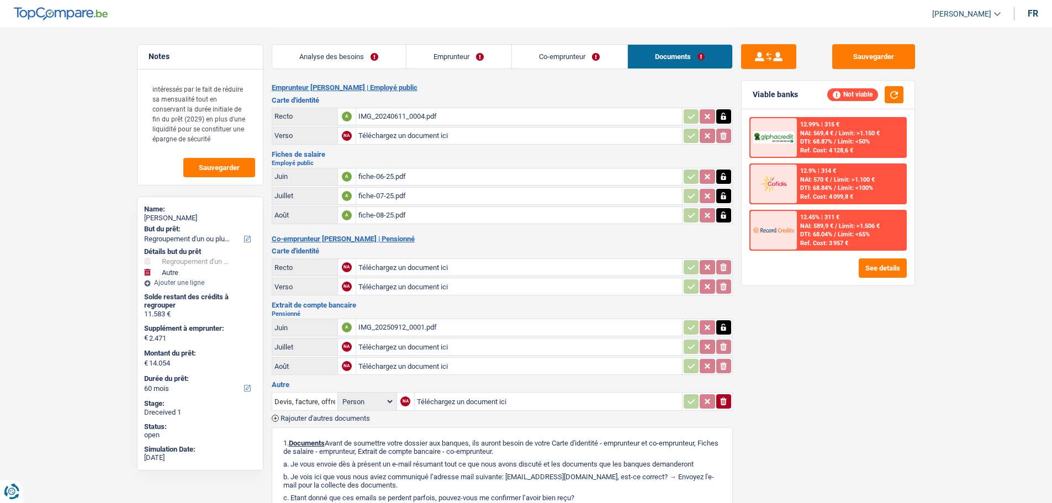
click at [407, 327] on div "IMG_20250912_0001.pdf" at bounding box center [518, 327] width 321 height 17
click at [391, 174] on div "fiche-06-25.pdf" at bounding box center [518, 176] width 321 height 17
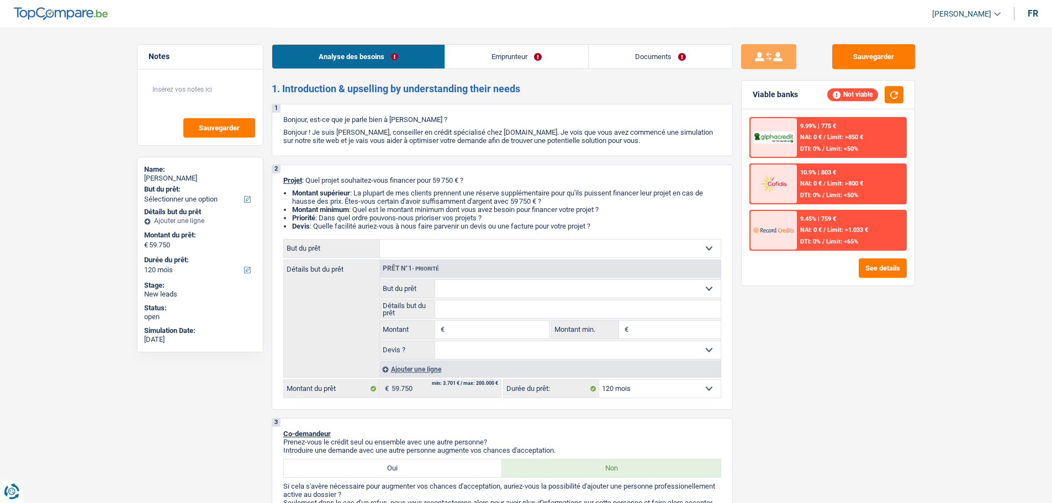
select select "120"
select select "privateEmployee"
select select "netSalary"
select select "mealVouchers"
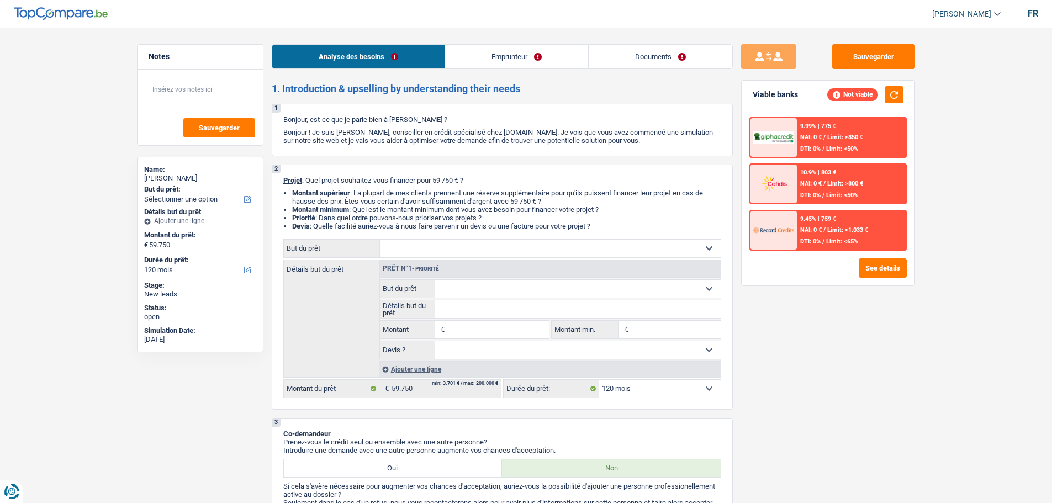
select select "120"
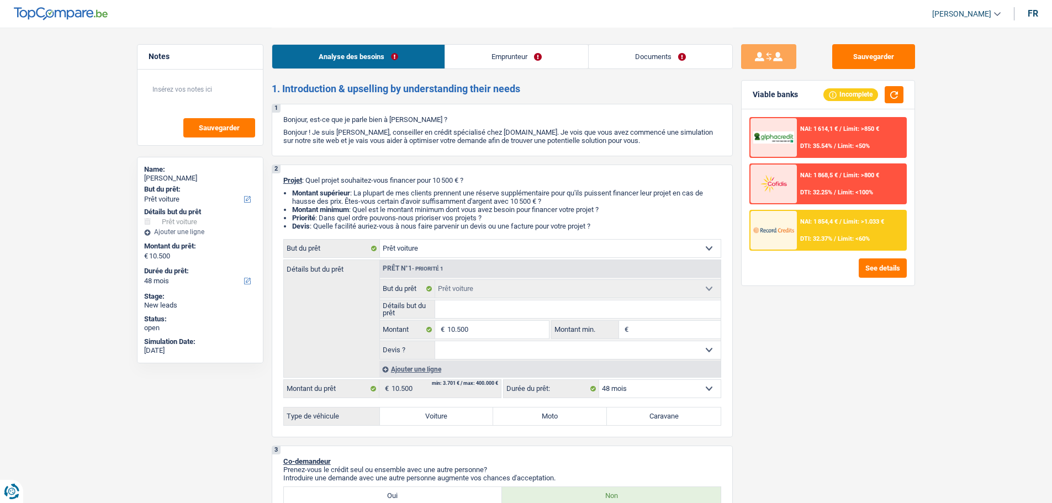
select select "car"
select select "48"
select select "car"
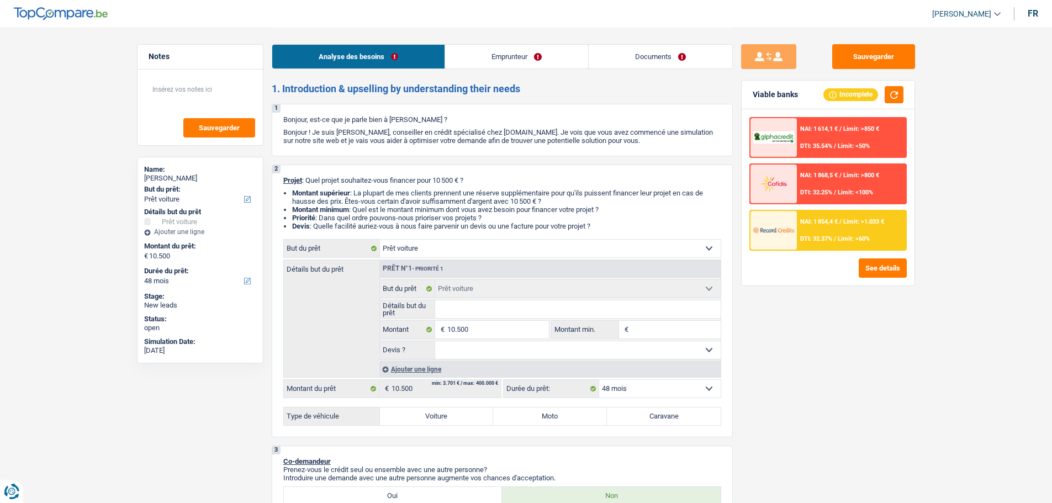
select select "48"
select select "publicEmployee"
select select "familyAllowances"
select select "netSalary"
select select "mealVouchers"
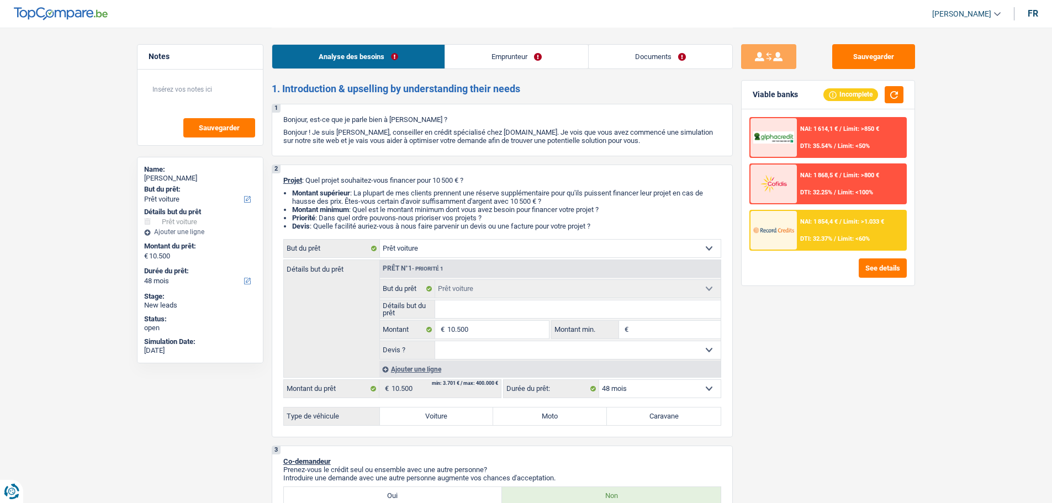
select select "rents"
select select "car"
select select "48"
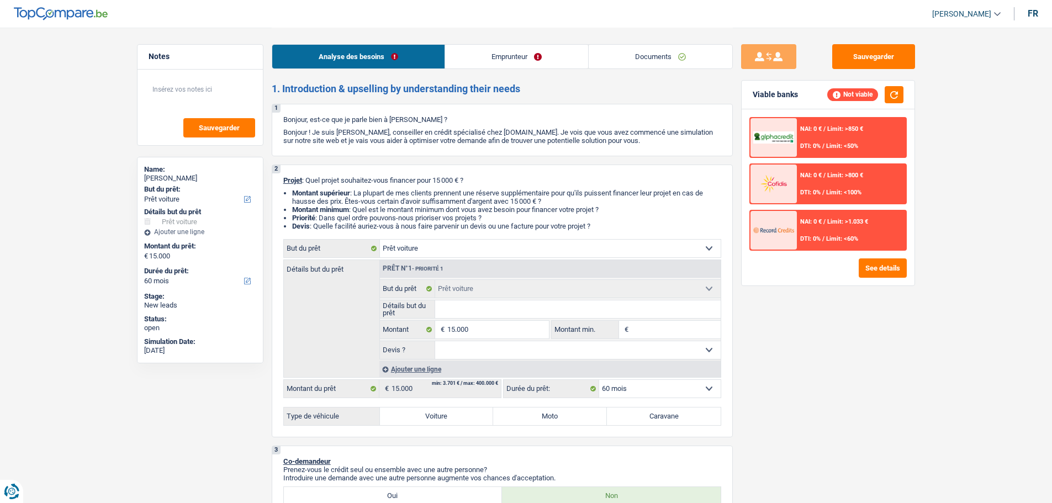
select select "car"
select select "60"
select select "car"
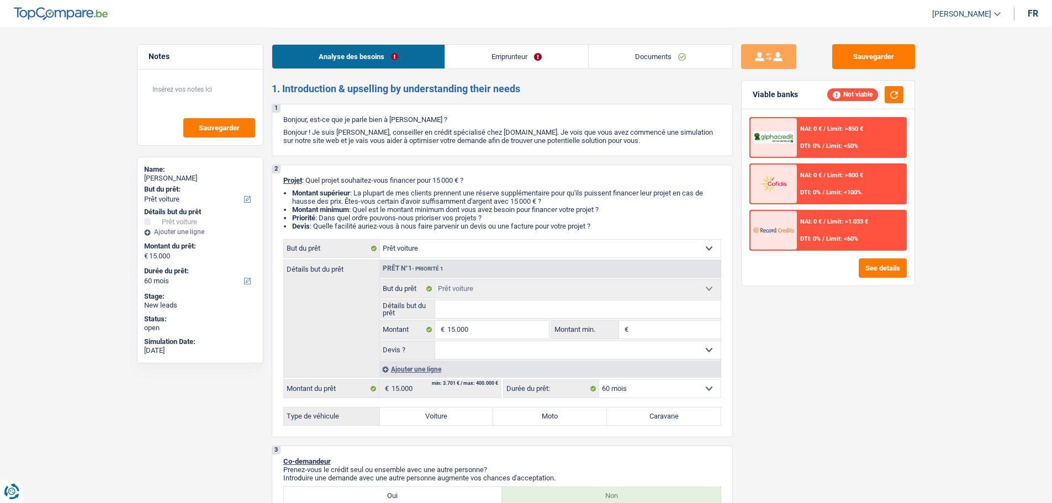
select select "60"
select select "car"
select select "60"
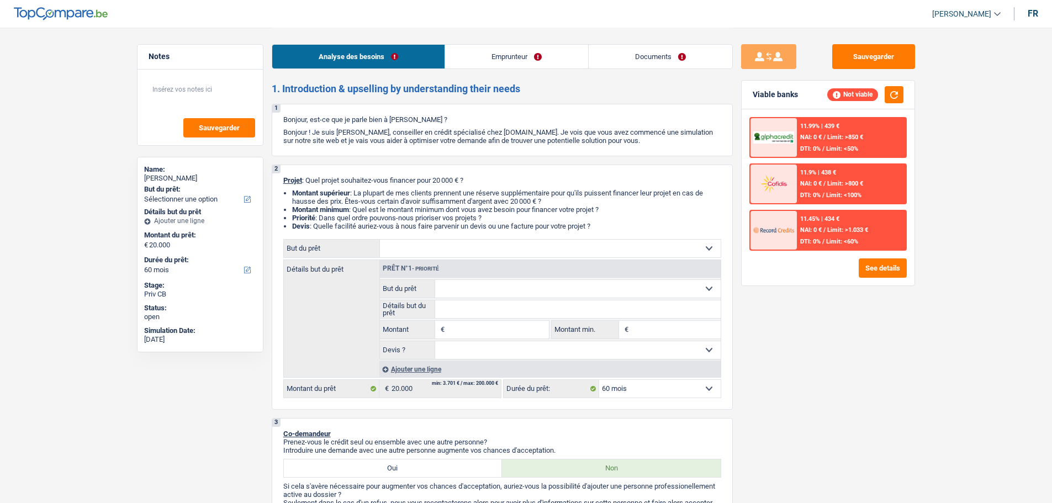
select select "60"
select select "worker"
select select "netSalary"
select select "60"
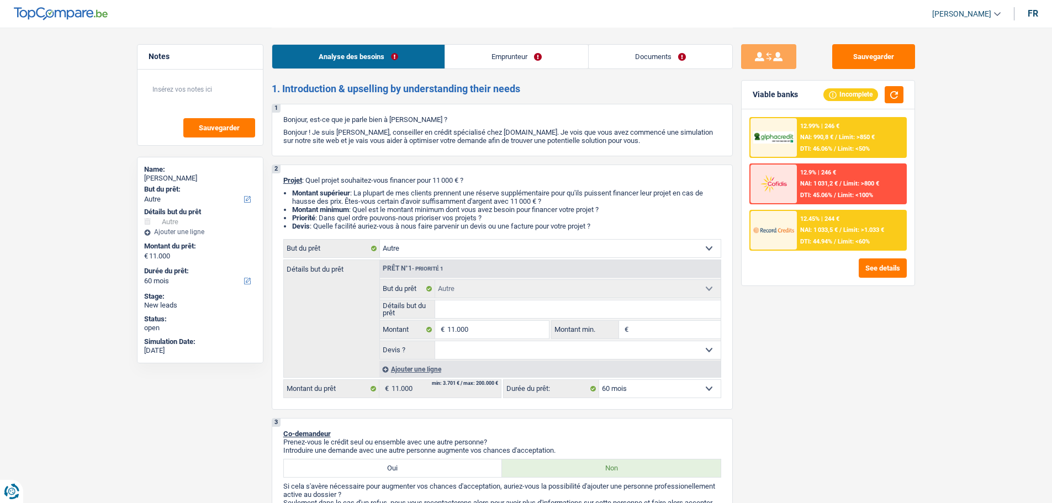
select select "other"
select select "60"
select select "other"
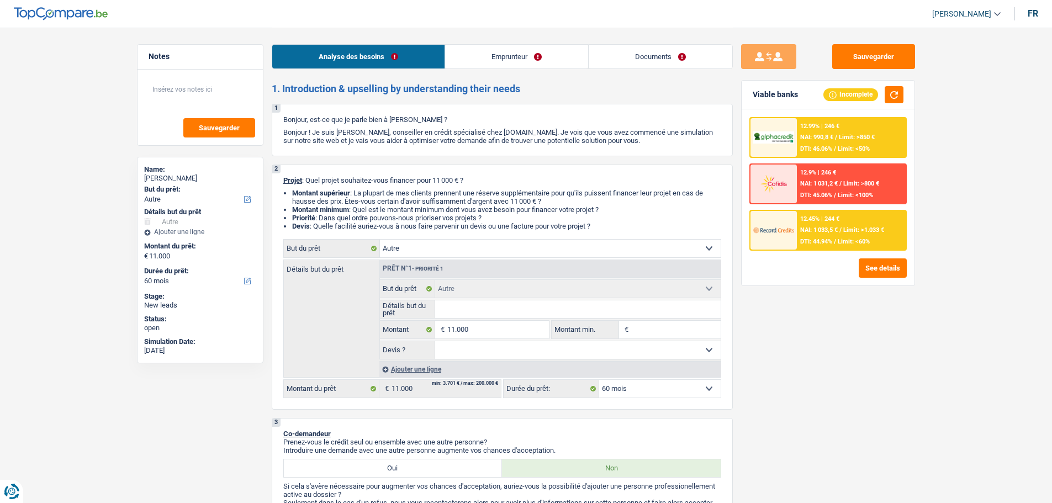
select select "60"
select select "worker"
select select "netSalary"
select select "mealVouchers"
select select "familyAllowances"
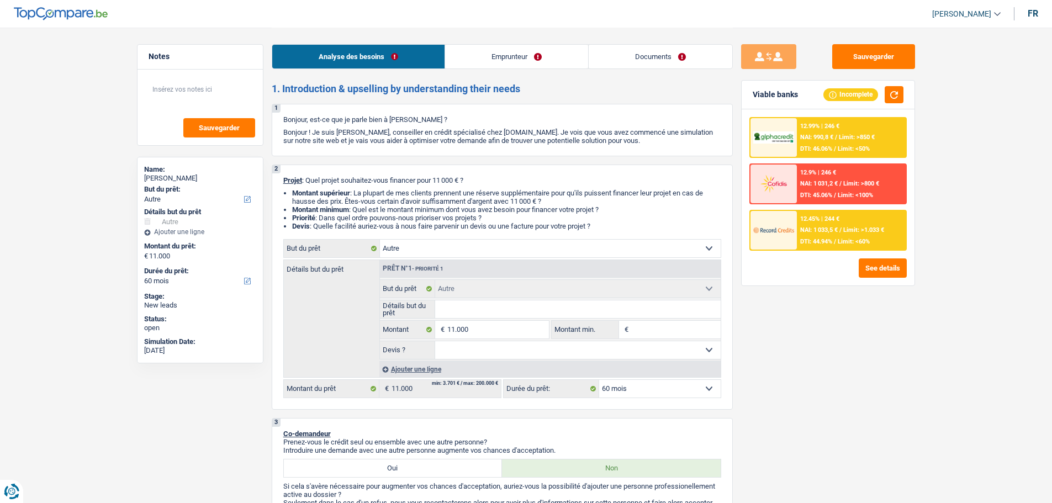
select select "rents"
select select "other"
select select "60"
click at [555, 310] on input "Détails but du prêt" at bounding box center [577, 309] width 285 height 18
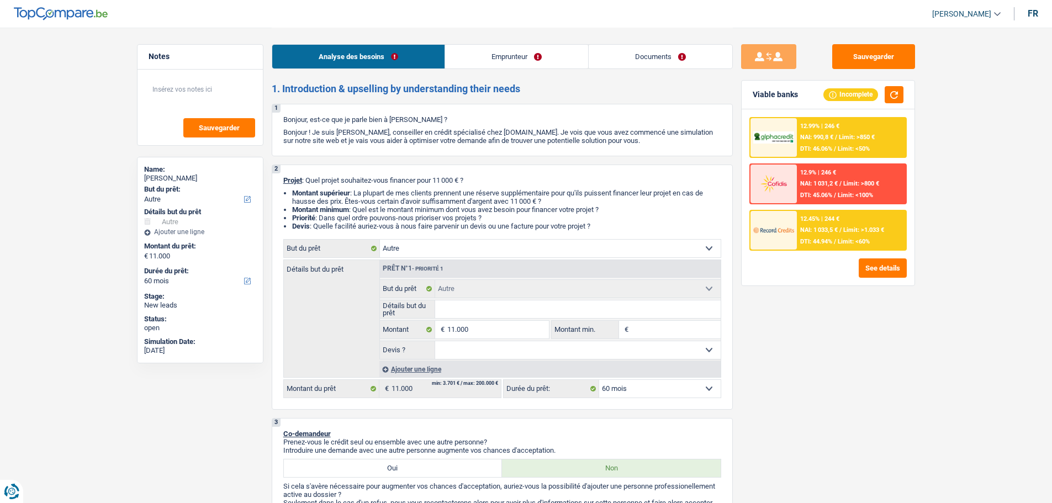
click at [469, 252] on select "Confort maison: meubles, textile, peinture, électroménager, outillage non-profe…" at bounding box center [550, 249] width 341 height 18
select select "familyEvent"
click at [380, 240] on select "Confort maison: meubles, textile, peinture, électroménager, outillage non-profe…" at bounding box center [550, 249] width 341 height 18
select select "familyEvent"
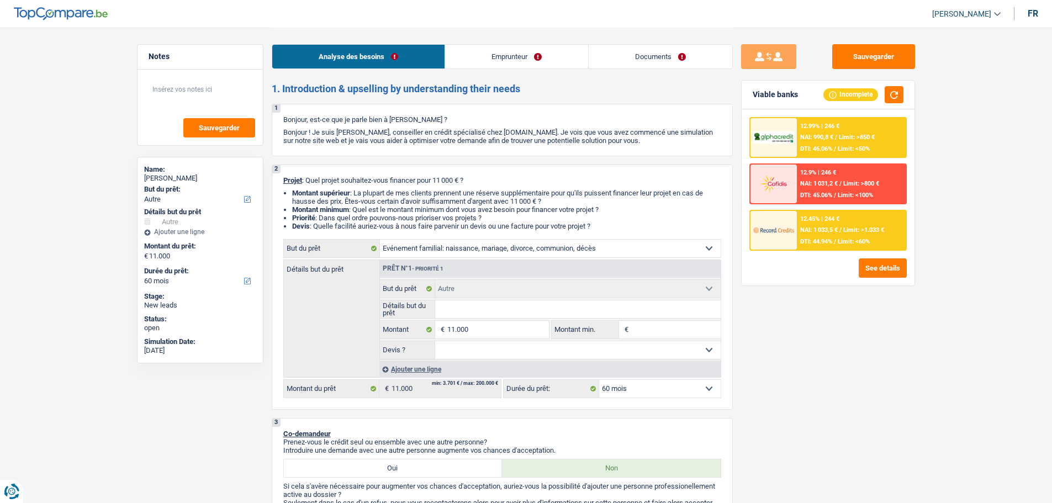
select select "familyEvent"
select select "other"
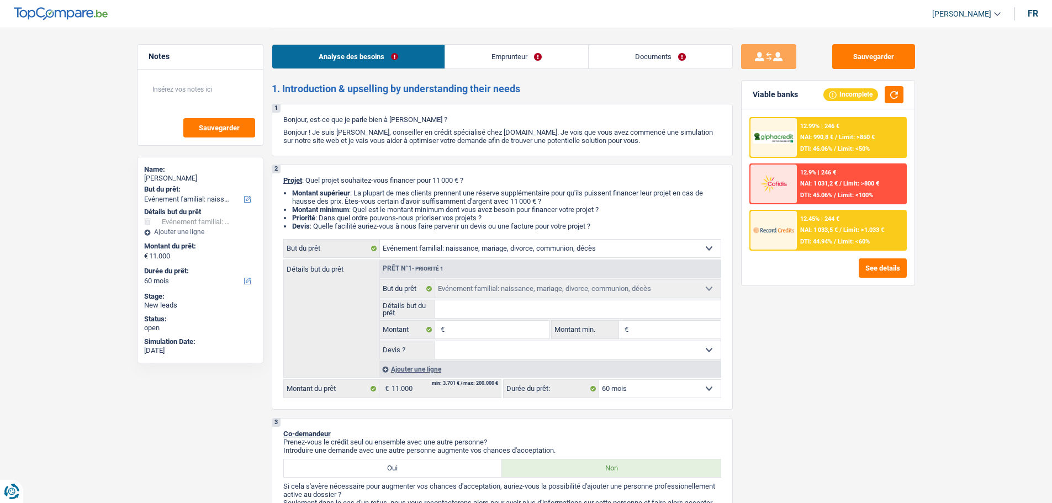
select select "other"
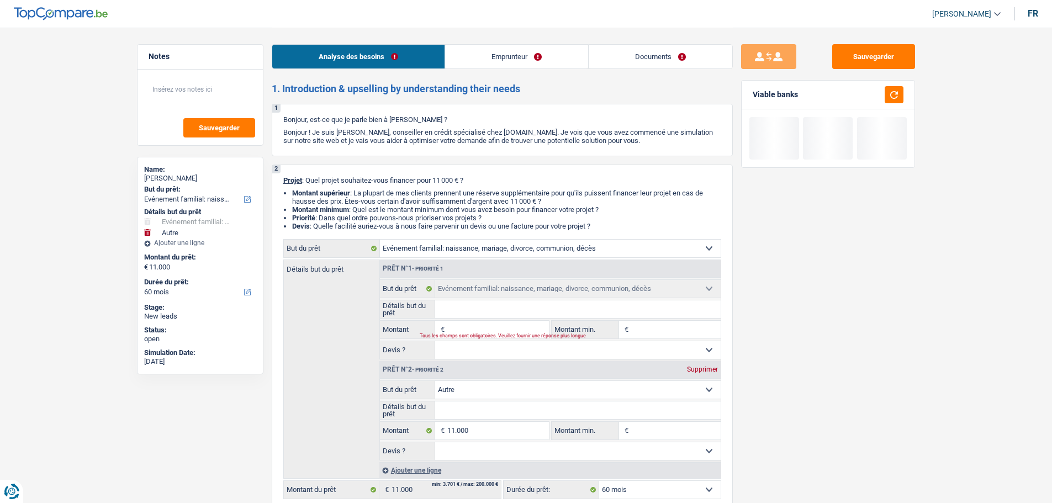
click at [701, 367] on div "Supprimer" at bounding box center [702, 369] width 36 height 7
type input "0"
select select
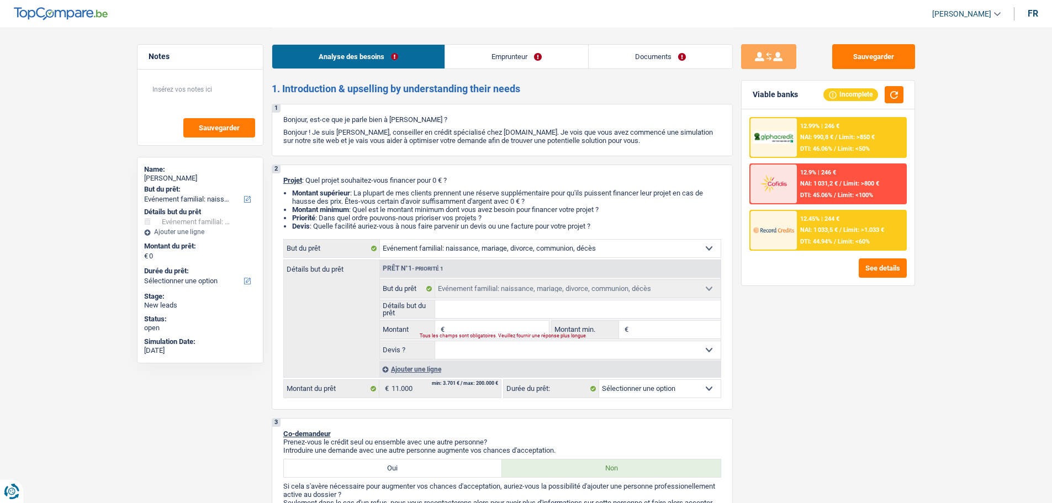
click at [492, 337] on div "Tous les champs sont obligatoires. Veuillez fournir une réponse plus longue" at bounding box center [477, 336] width 115 height 4
click at [495, 326] on input "Montant" at bounding box center [497, 330] width 101 height 18
type input "1"
type input "11"
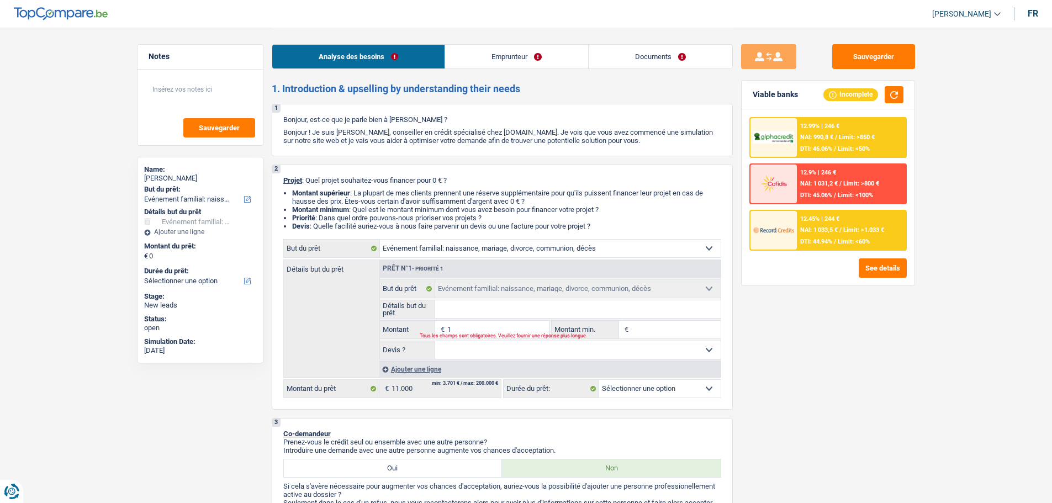
type input "11"
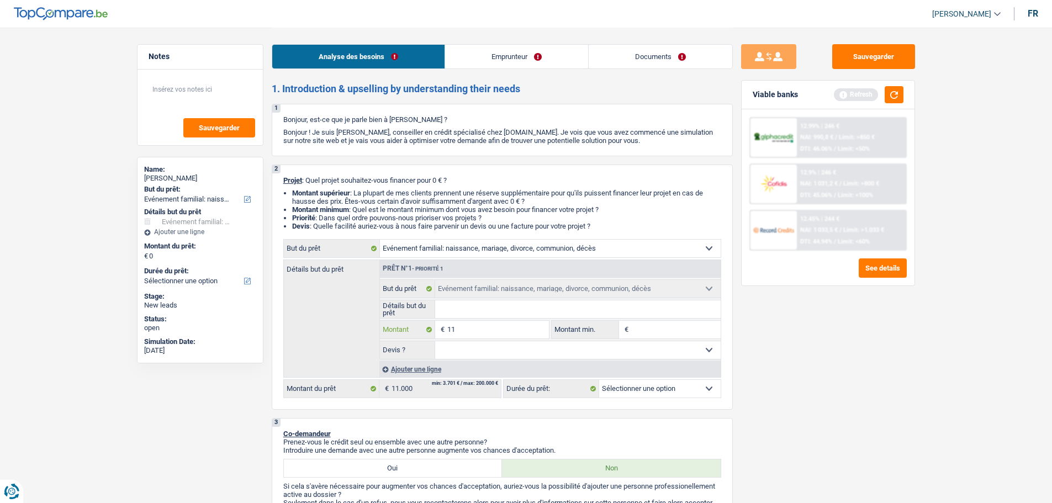
type input "110"
type input "1.100"
type input "11.000"
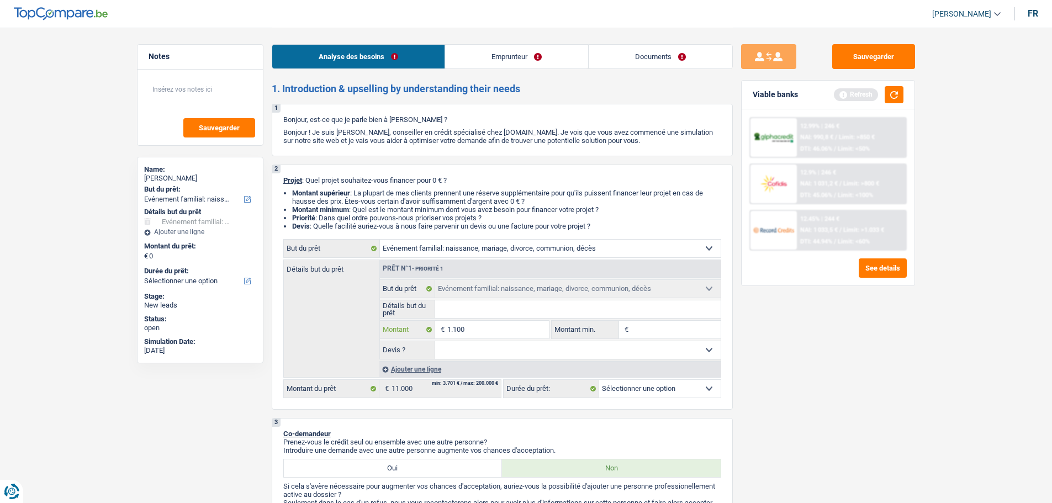
type input "11.000"
click at [495, 318] on fieldset "Confort maison: meubles, textile, peinture, électroménager, outillage non-profe…" at bounding box center [550, 319] width 341 height 80
select select "60"
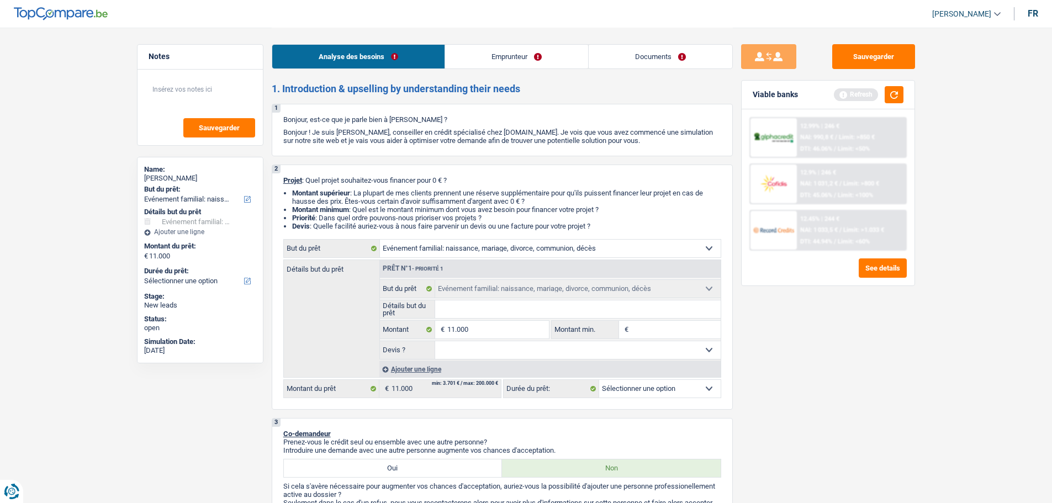
select select "60"
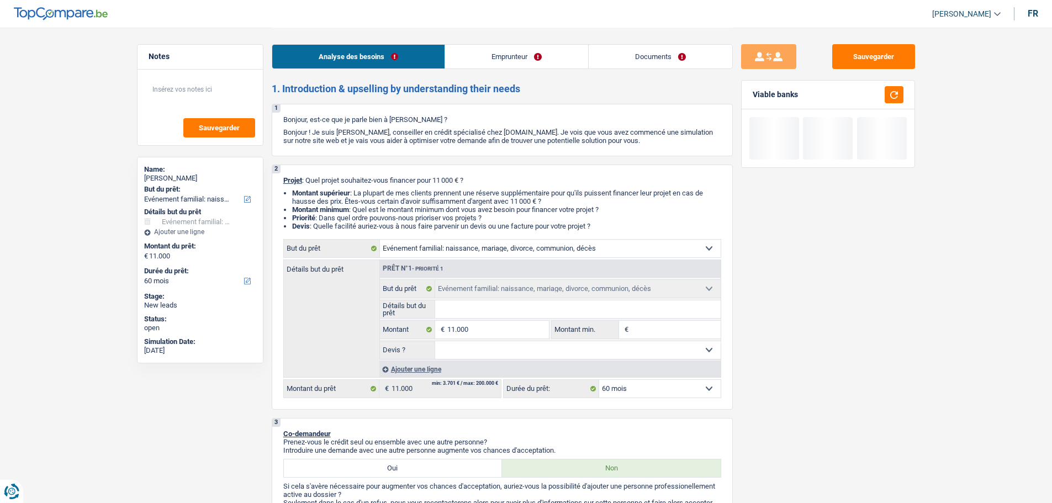
click at [499, 311] on input "Détails but du prêt" at bounding box center [577, 309] width 285 height 18
type input "E"
type input "Ek"
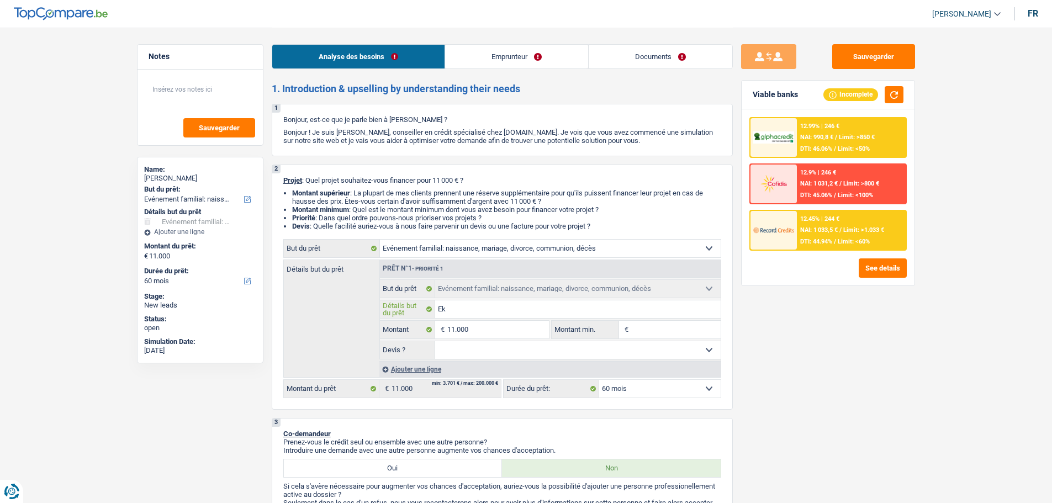
type input "E"
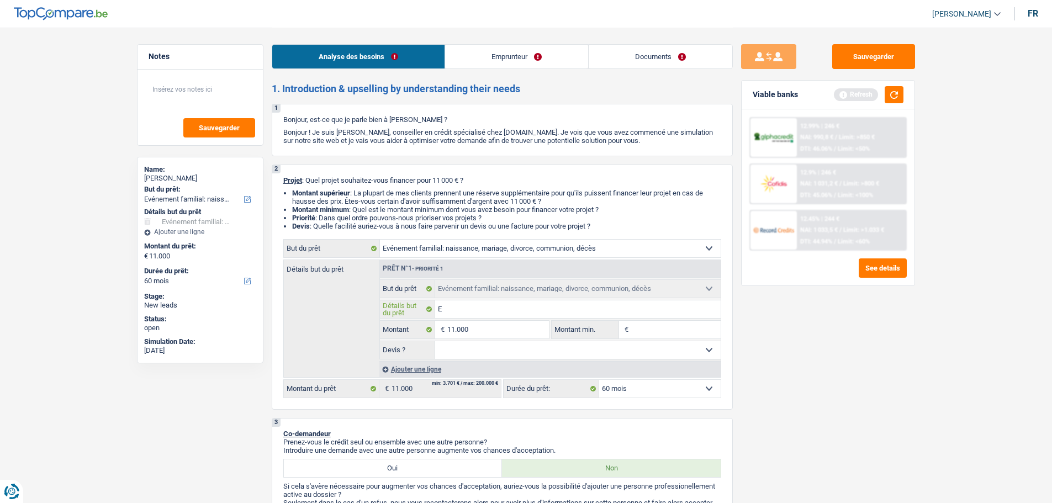
type input "El"
type input "Ell"
type input "Elle"
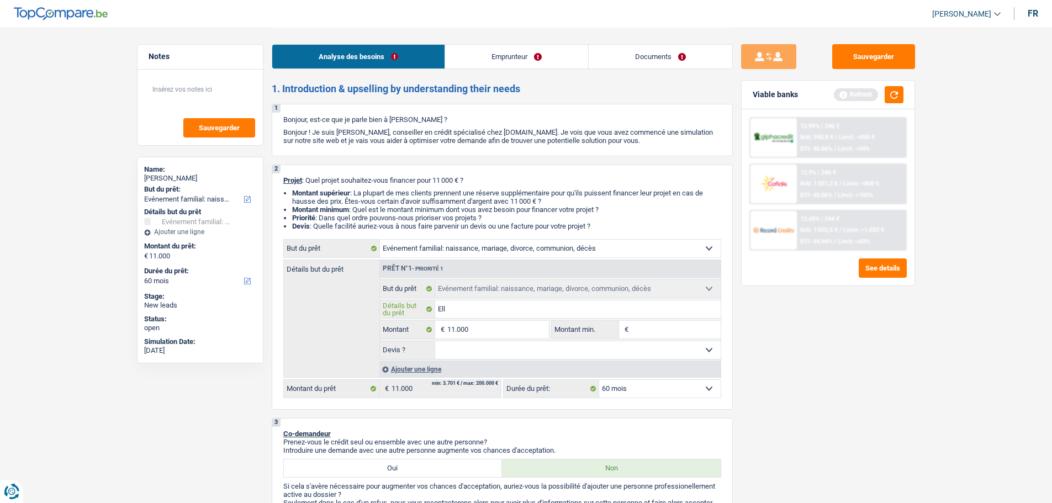
type input "Elle"
type input "Elle v"
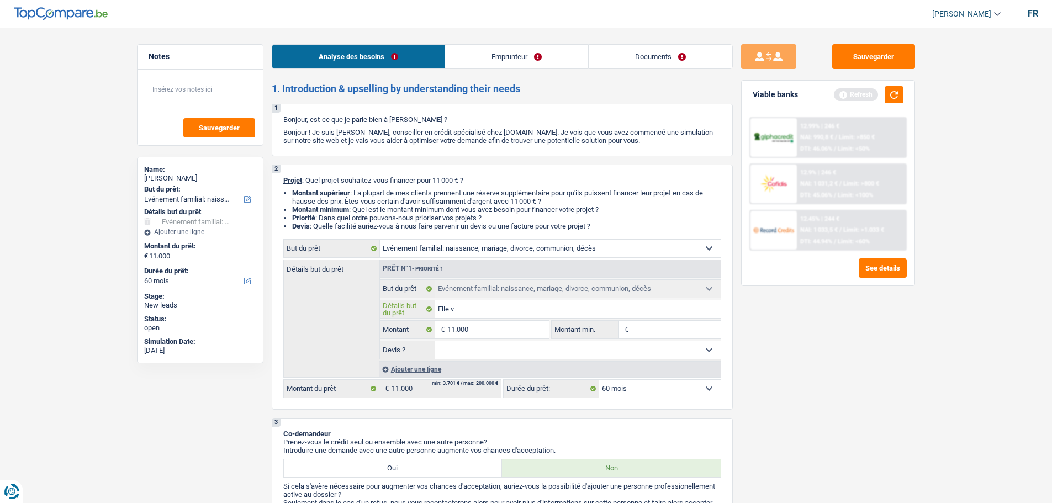
type input "Elle va"
type input "Elle va d"
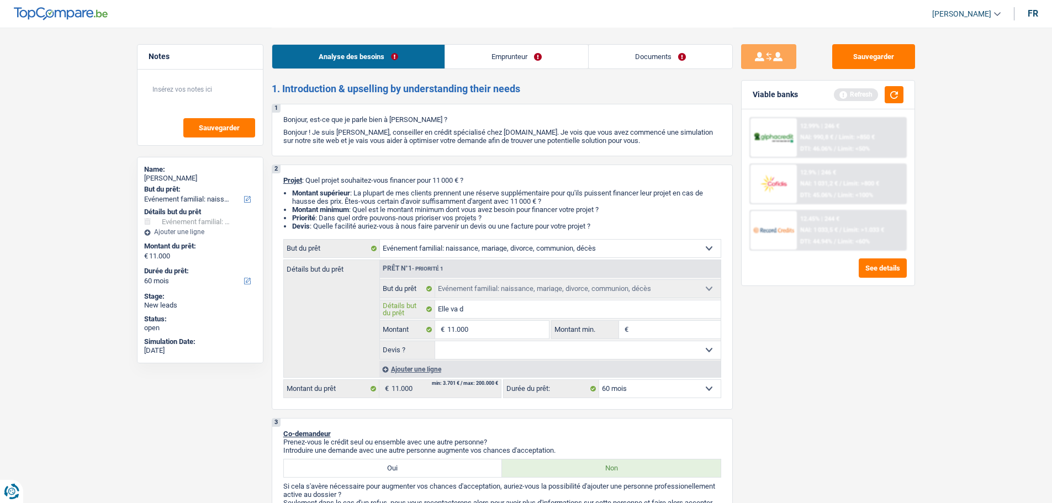
type input "Elle va d"
type input "Elle va de"
type input "Elle va dem"
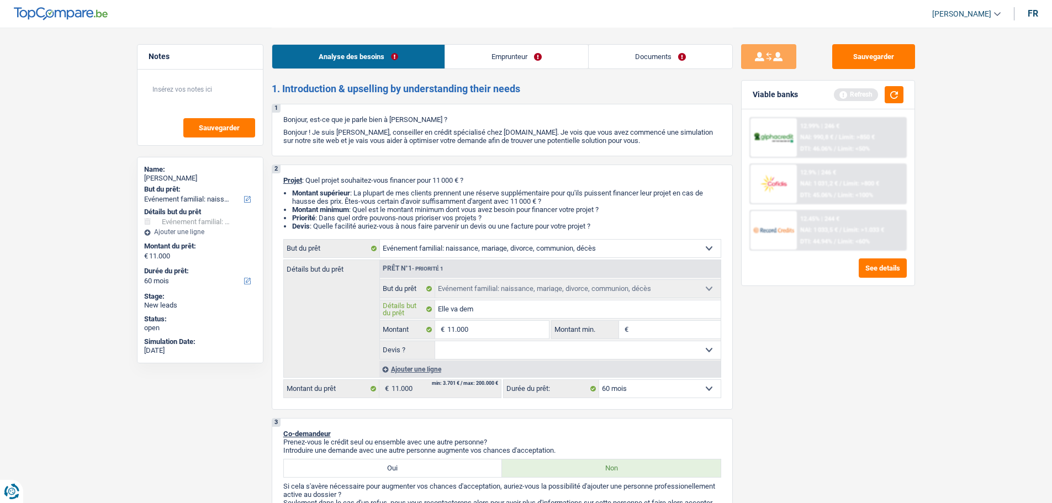
type input "Elle va deme"
type input "Elle va demen"
type input "Elle va demena"
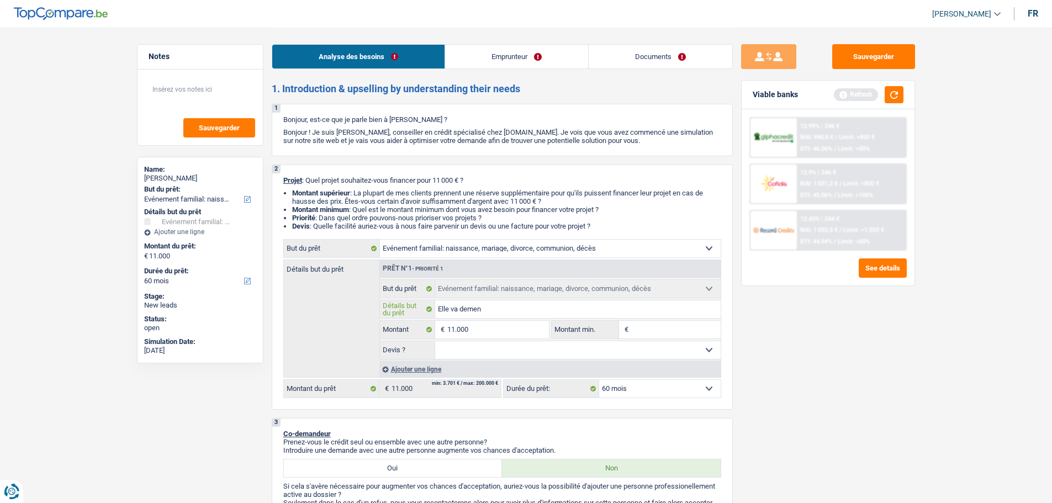
type input "Elle va demena"
type input "Elle va demenag"
type input "Elle va demenage"
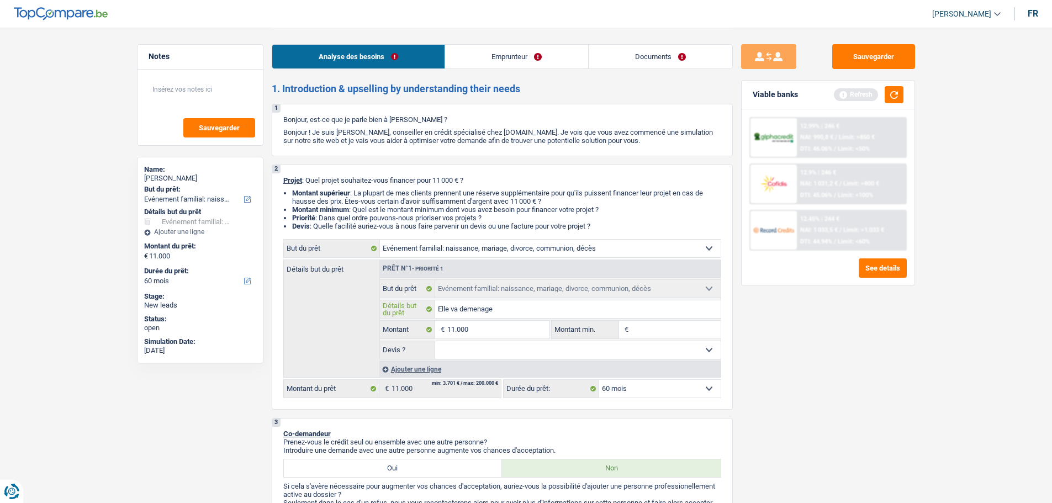
type input "Elle va demenager"
type input "Elle va demenager e"
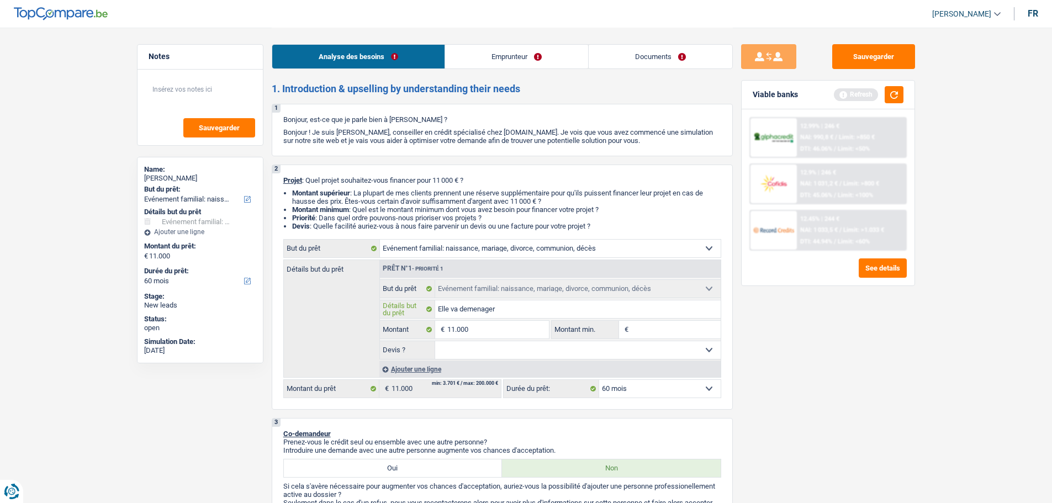
type input "Elle va demenager e"
type input "Elle va demenager et"
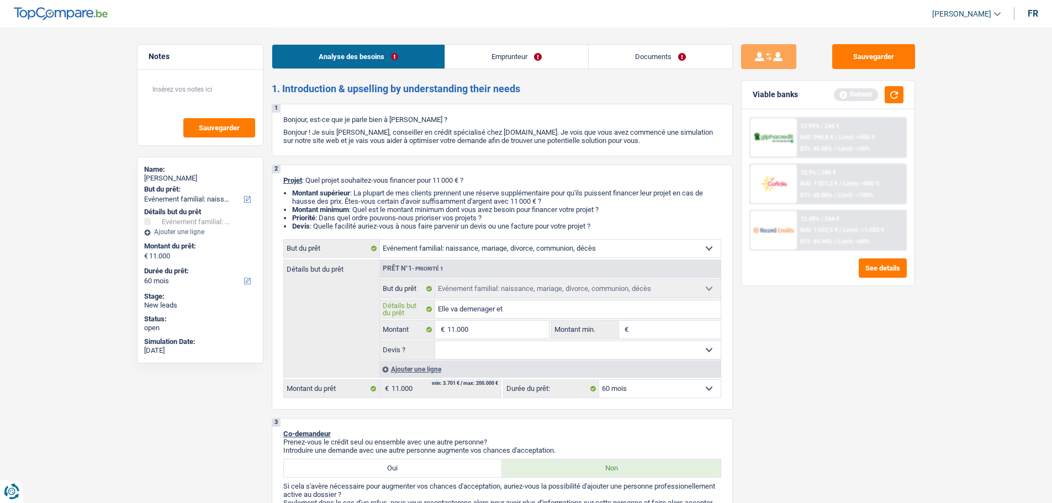
type input "Elle va demenager et e"
type input "Elle va demenager et el"
type input "Elle va demenager et ell"
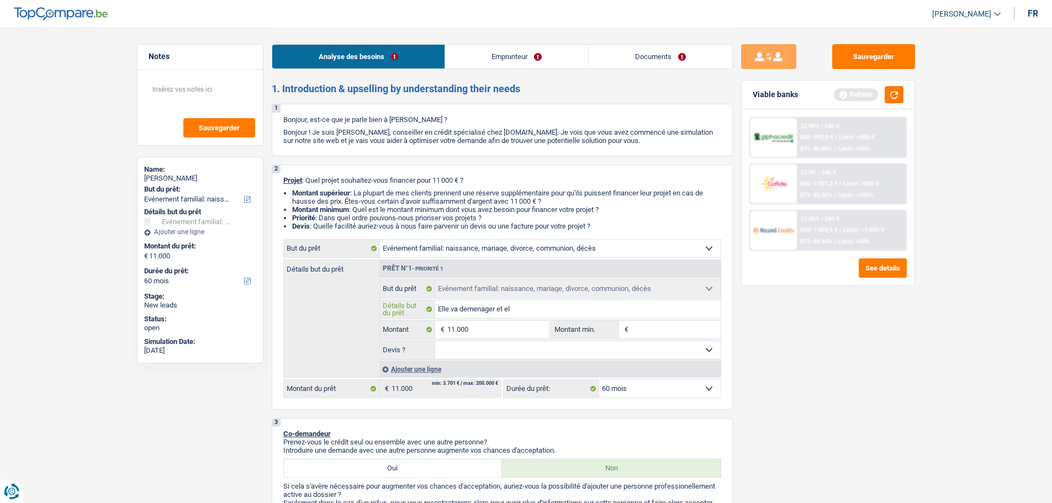
type input "Elle va demenager et ell"
type input "Elle va demenager et elle"
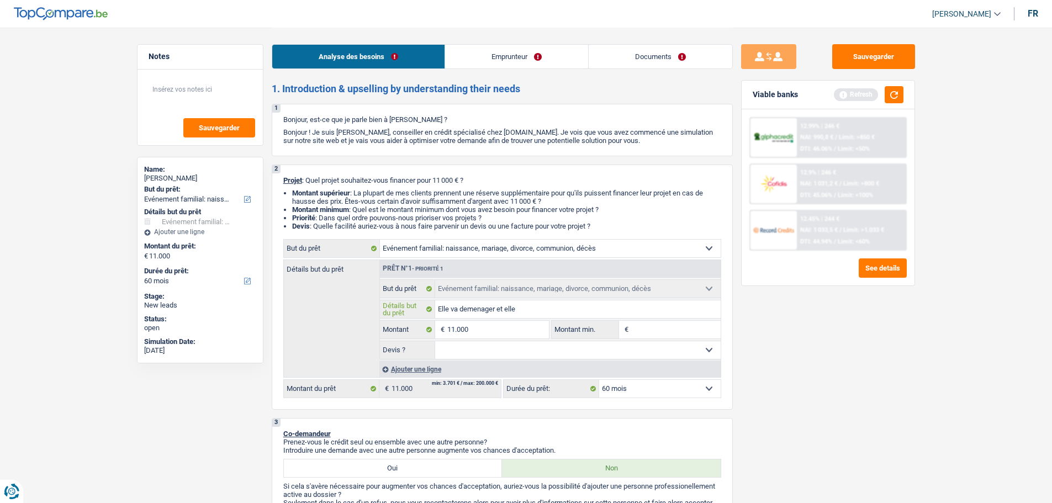
type input "Elle va demenager et elle a"
type input "Elle va demenager et elle a b"
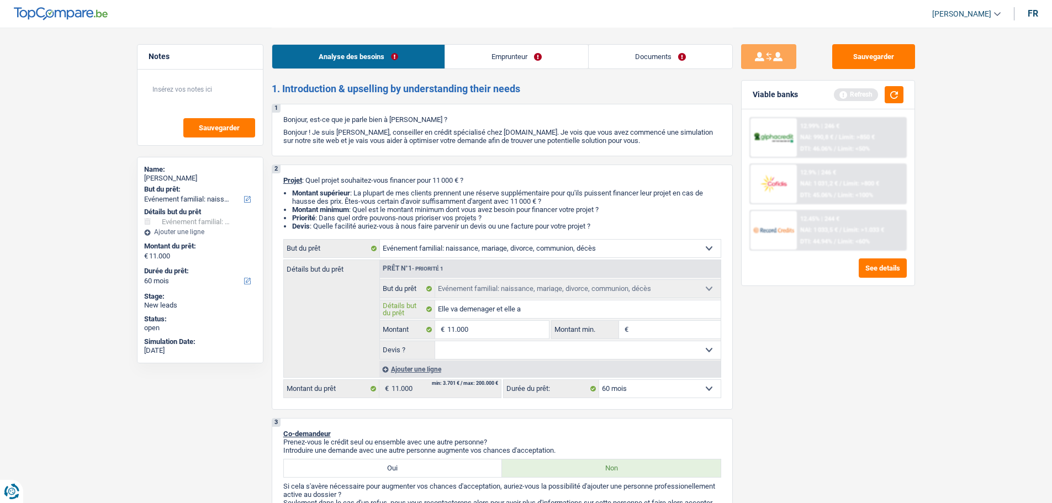
type input "Elle va demenager et elle a b"
type input "Elle va demenager et elle a be"
type input "Elle va demenager et elle a bes"
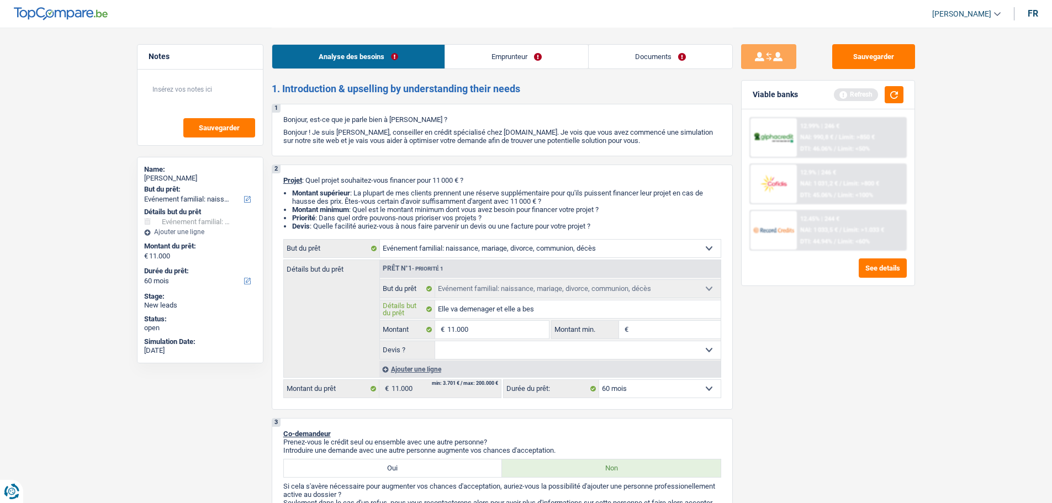
type input "Elle va demenager et elle a beso"
type input "Elle va demenager et elle a besoi"
type input "Elle va demenager et elle a besoin"
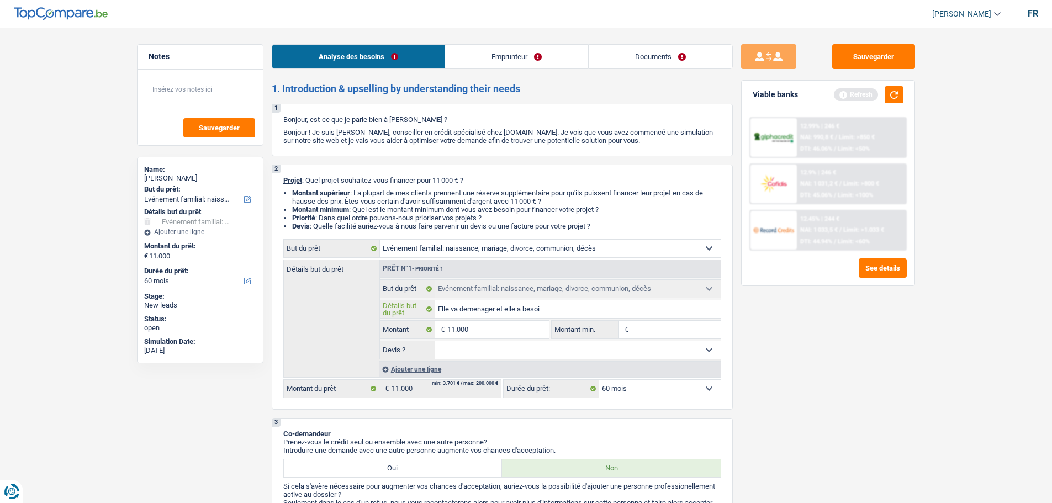
type input "Elle va demenager et elle a besoin"
type input "Elle va demenager et elle a besoin p"
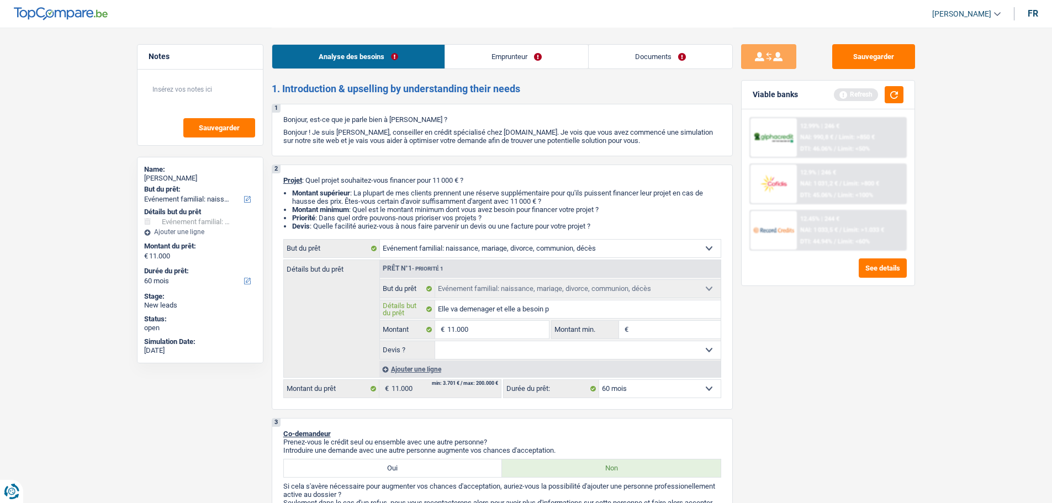
type input "Elle va demenager et elle a besoin po"
type input "Elle va demenager et elle a besoin pou"
type input "Elle va demenager et elle a besoin pour"
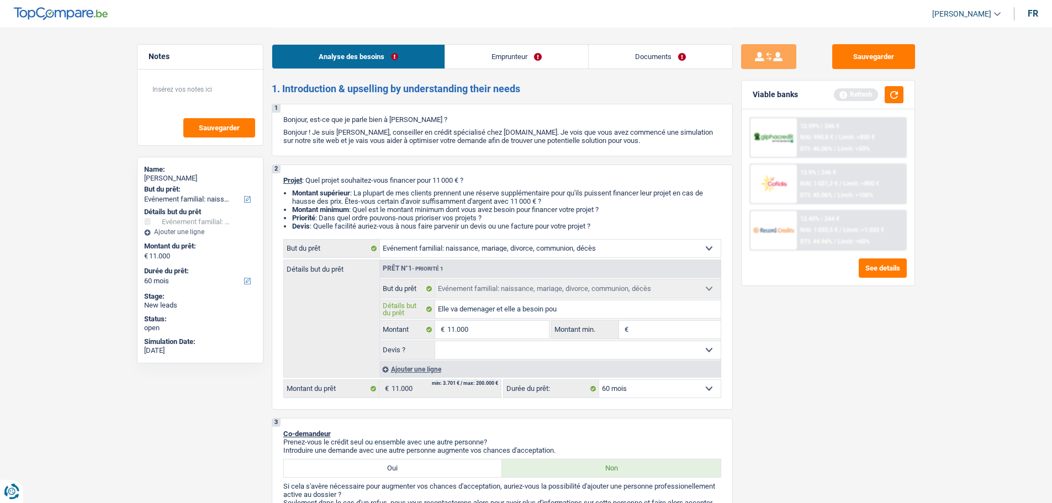
type input "Elle va demenager et elle a besoin pour"
type input "Elle va demenager et elle a besoin pour l"
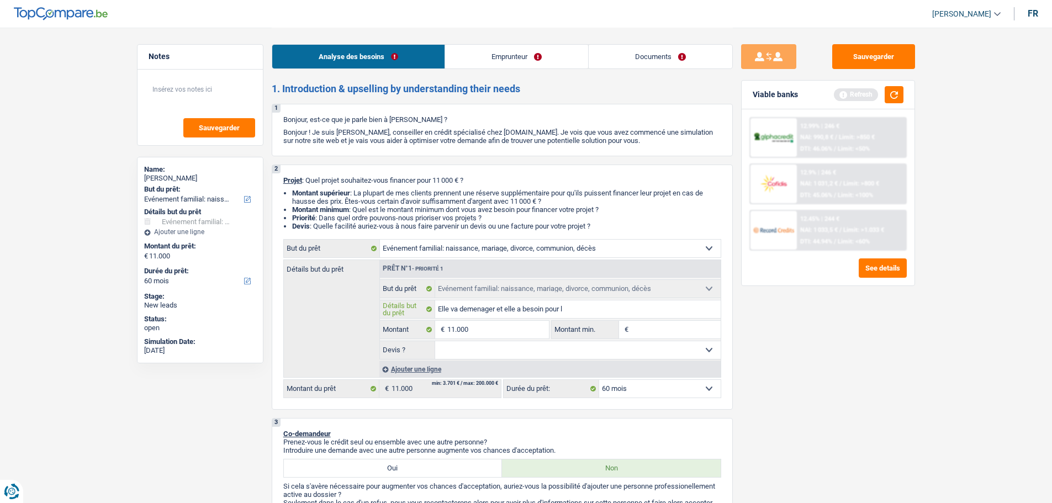
type input "Elle va demenager et elle a besoin pour le"
type input "Elle va demenager et elle a besoin pour les"
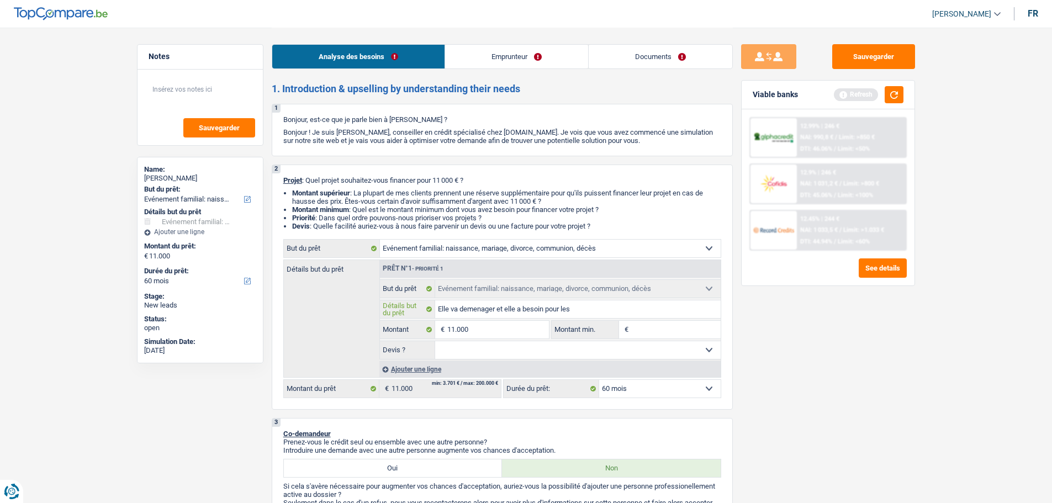
type input "Elle va demenager et elle a besoin pour les"
type input "Elle va demenager et elle a besoin pour les l"
type input "Elle va demenager et elle a besoin pour les lo"
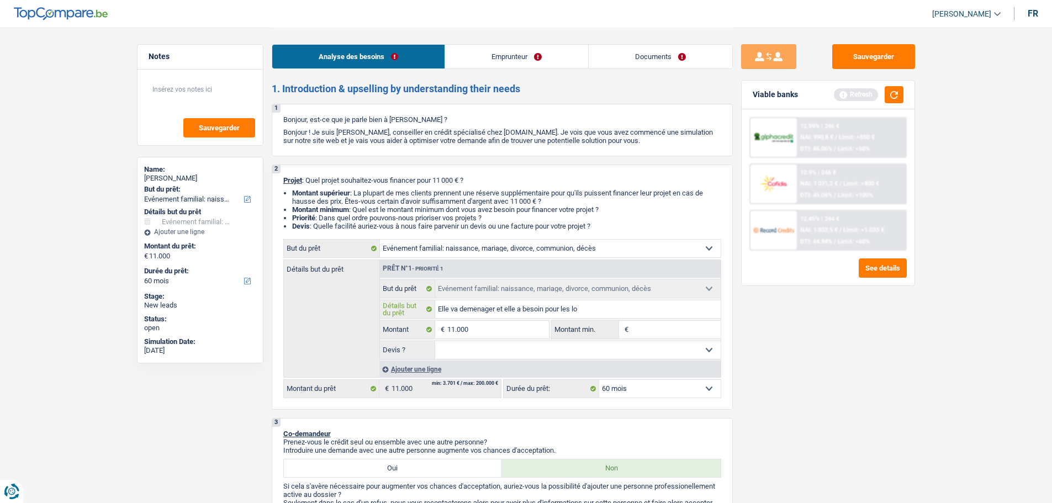
type input "Elle va demenager et elle a besoin pour les loy"
type input "Elle va demenager et elle a besoin pour les loye"
type input "Elle va demenager et elle a besoin pour les loyer"
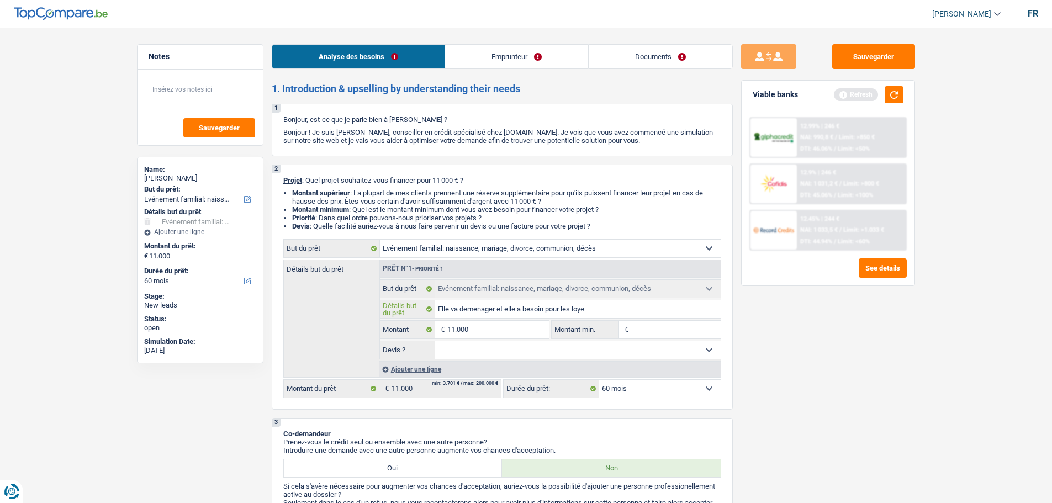
type input "Elle va demenager et elle a besoin pour les loyer"
type input "Elle va demenager et elle a besoin pour les loyers"
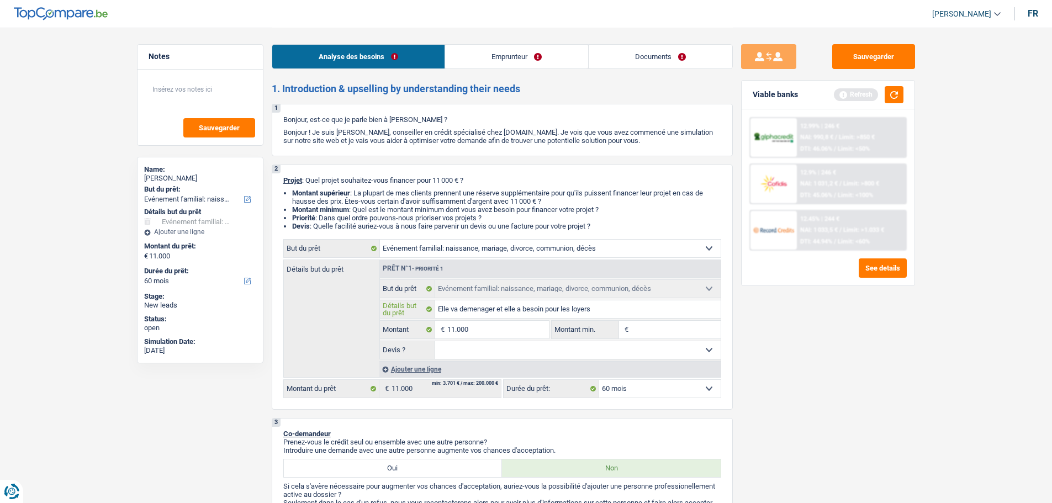
type input "Elle va demenager et elle a besoin pour les loyers d"
type input "Elle va demenager et elle a besoin pour les loyers d'"
type input "Elle va demenager et elle a besoin pour les loyers d'a"
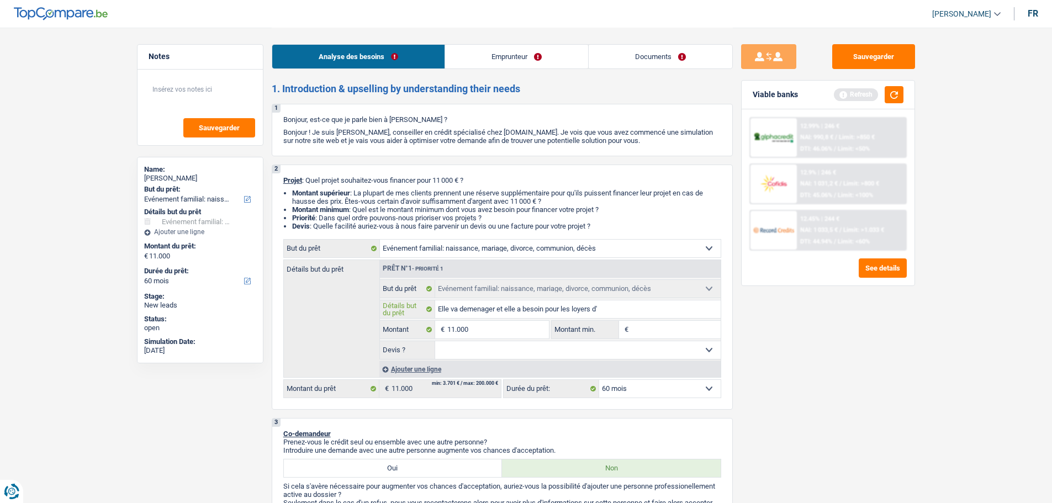
type input "Elle va demenager et elle a besoin pour les loyers d'a"
type input "Elle va demenager et elle a besoin pour les loyers d'av"
type input "Elle va demenager et elle a besoin pour les loyers d'ava"
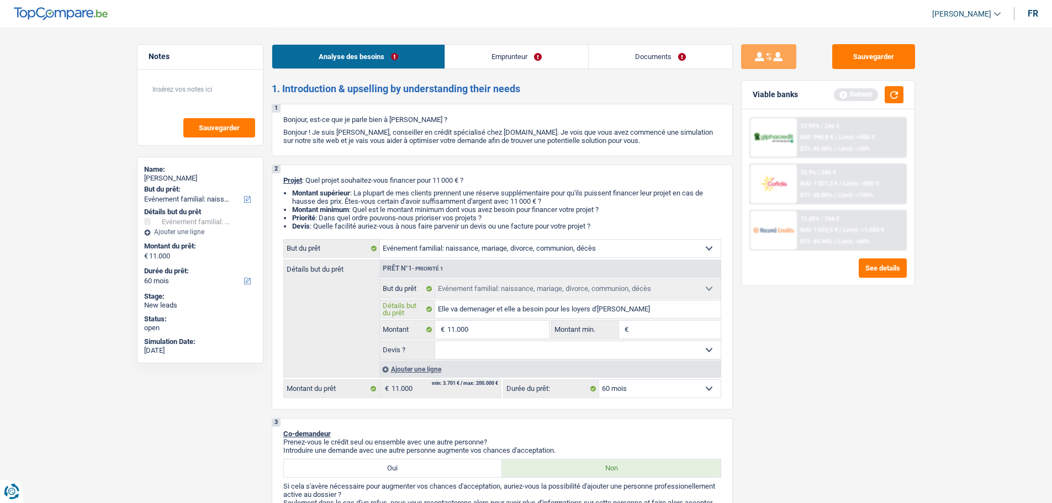
type input "Elle va demenager et elle a besoin pour les loyers d'avan"
type input "Elle va demenager et elle a besoin pour les loyers d'avanc"
type input "Elle va demenager et elle a besoin pour les loyers d'avance"
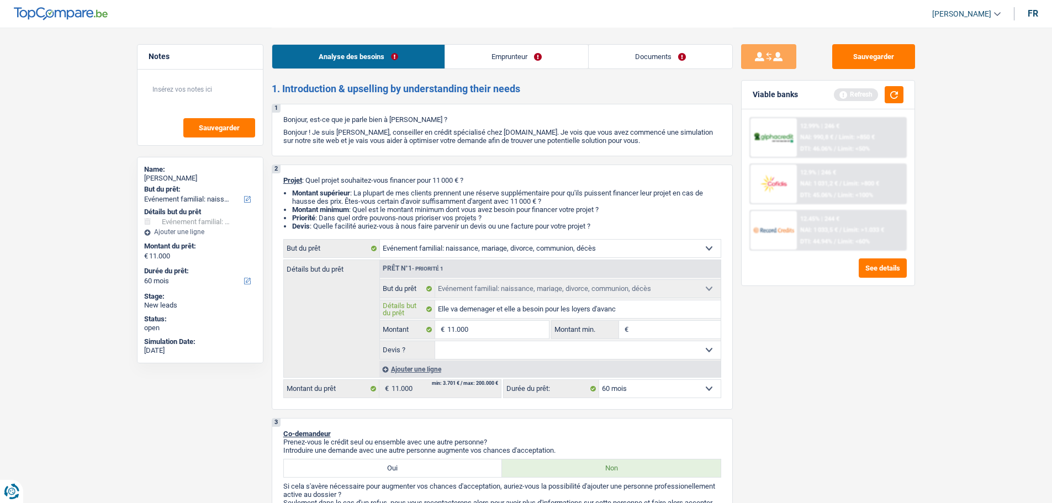
type input "Elle va demenager et elle a besoin pour les loyers d'avance"
type input "Elle va demenager et elle a besoin pour les loyers d'avance e"
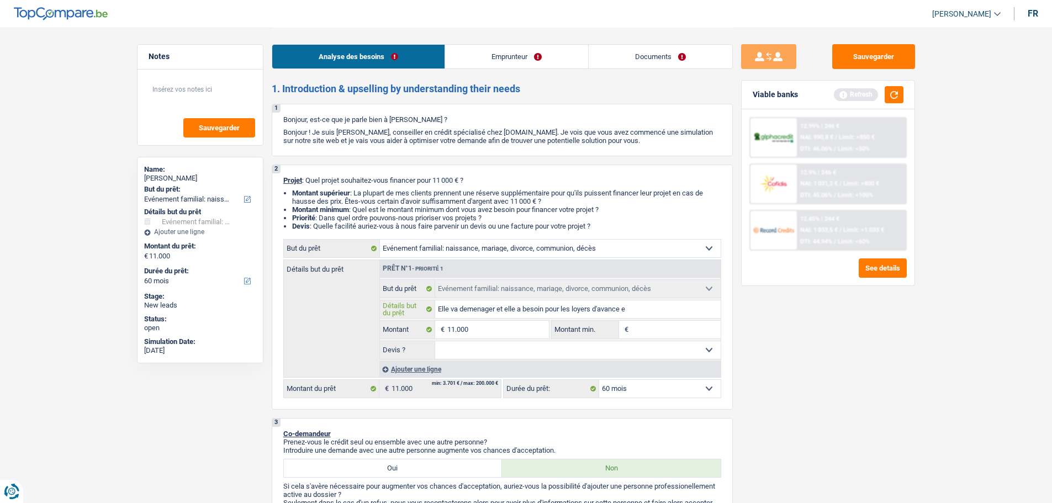
type input "Elle va demenager et elle a besoin pour les loyers d'avance et"
type input "Elle va demenager et elle a besoin pour les loyers d'avance et l"
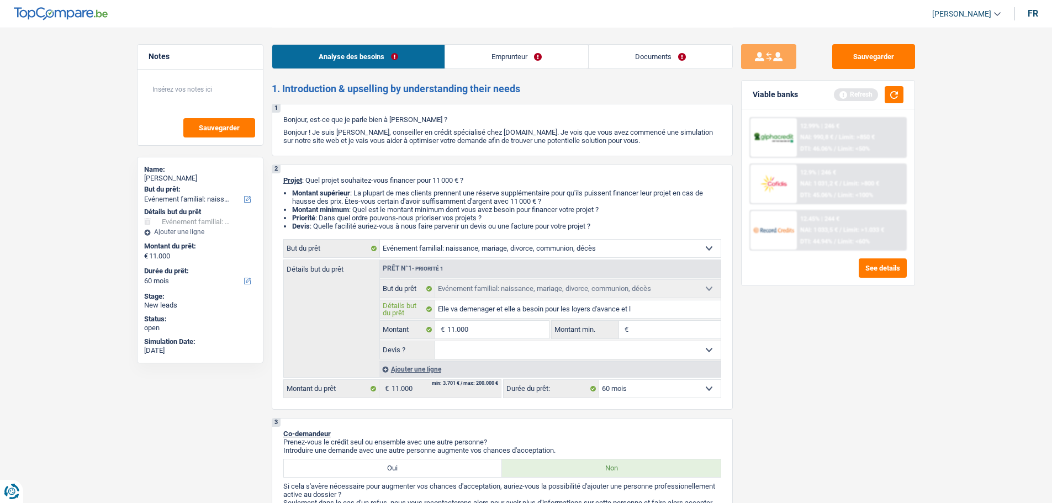
type input "Elle va demenager et elle a besoin pour les loyers d'avance et l"
type input "Elle va demenager et elle a besoin pour les loyers d'avance et la"
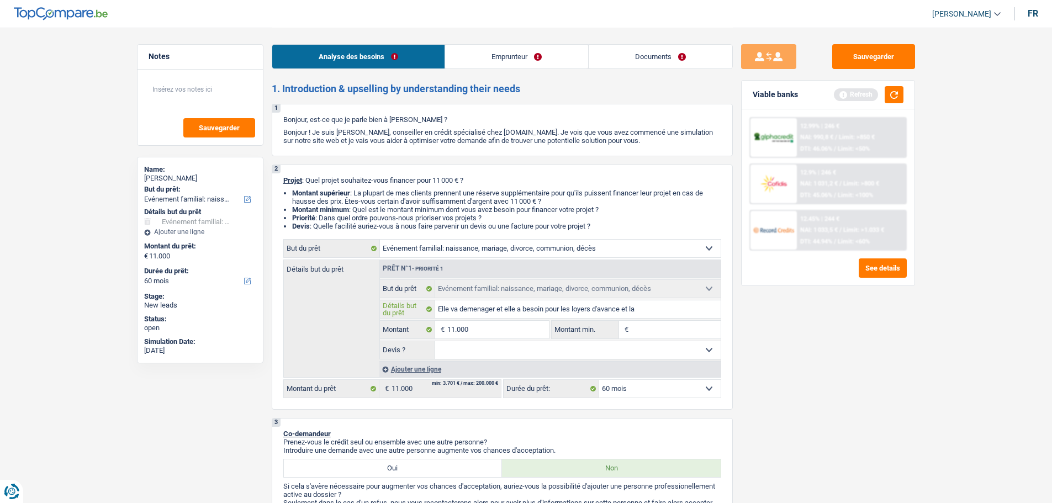
type input "Elle va demenager et elle a besoin pour les loyers d'avance et la g"
type input "Elle va demenager et elle a besoin pour les loyers d'avance et la gr"
type input "Elle va demenager et elle a besoin pour les loyers d'avance et la gra"
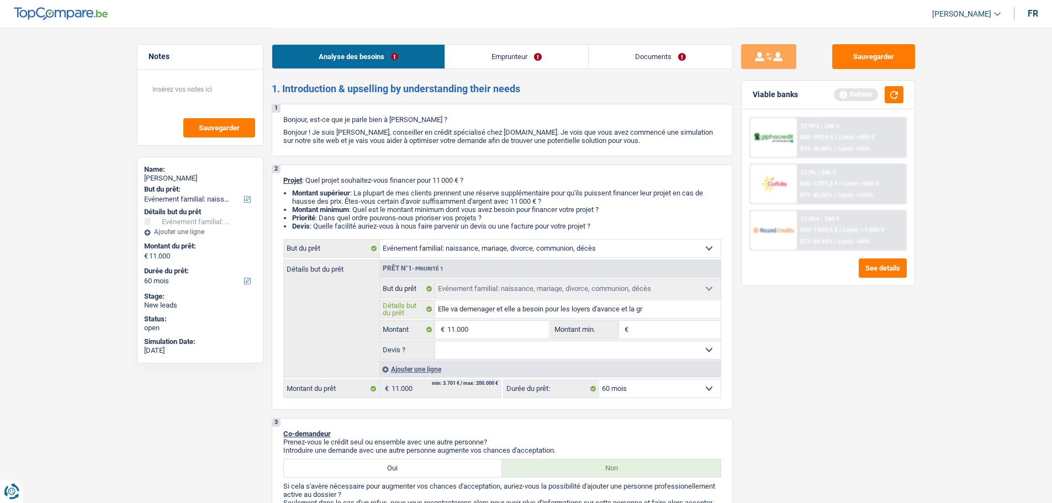
type input "Elle va demenager et elle a besoin pour les loyers d'avance et la gra"
type input "Elle va demenager et elle a besoin pour les loyers d'avance et la gran"
type input "Elle va demenager et elle a besoin pour les loyers d'avance et la grant"
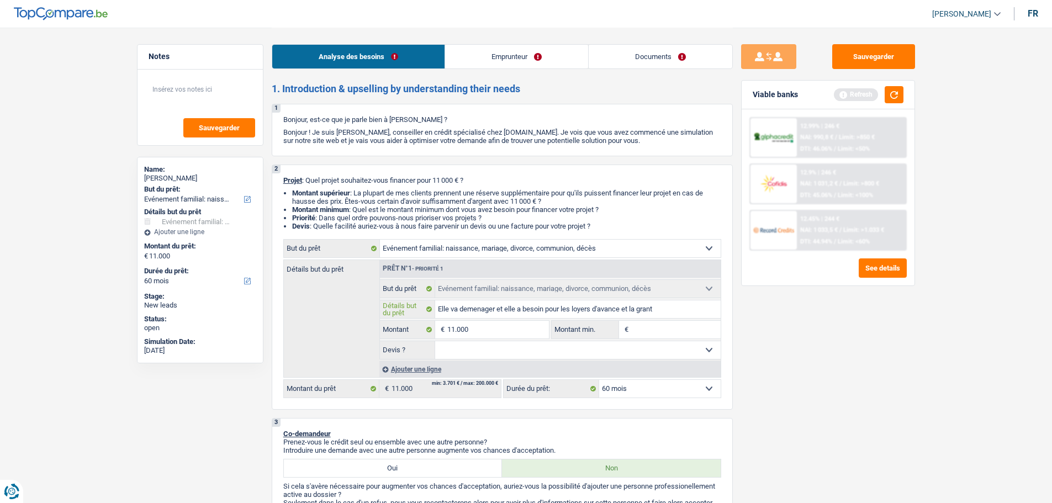
type input "Elle va demenager et elle a besoin pour les loyers d'avance et la granti"
type input "Elle va demenager et elle a besoin pour les loyers d'avance et la grantie"
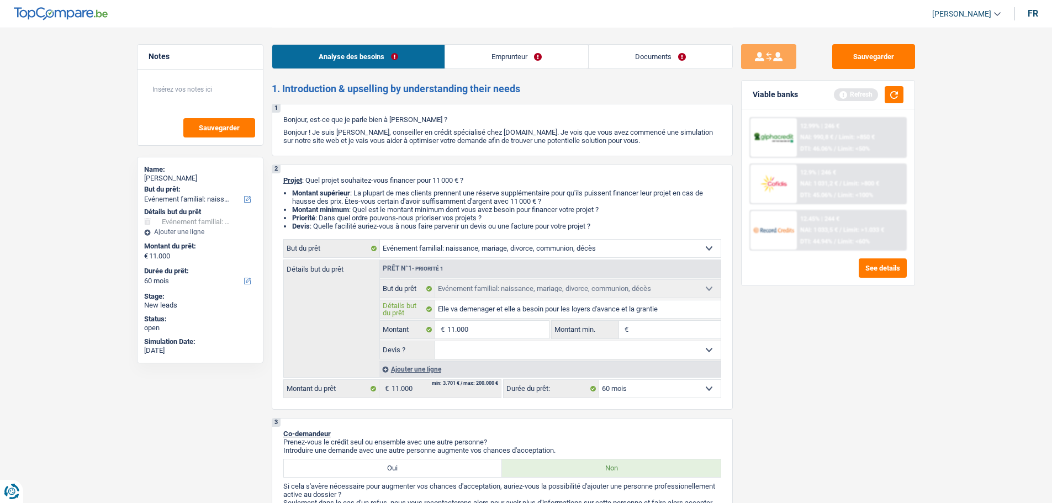
type input "Elle va demenager et elle a besoin pour les loyers d'avance et la grantie"
type input "Elle va demenager et elle a besoin pour les loyers d'avance et la grantie l"
type input "Elle va demenager et elle a besoin pour les loyers d'avance et la grantie lo"
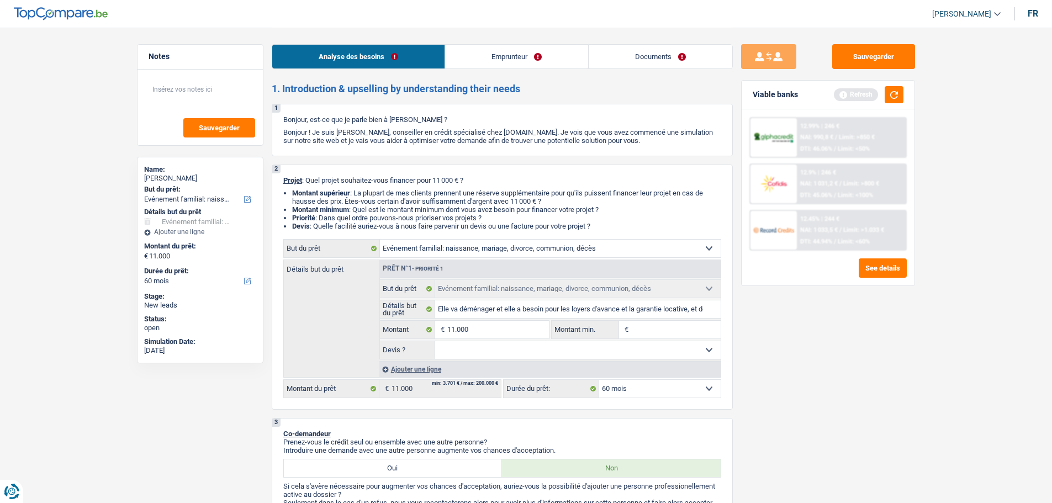
click at [654, 324] on input "Montant min." at bounding box center [675, 330] width 89 height 18
click at [680, 332] on input "Montant min." at bounding box center [675, 330] width 89 height 18
click at [510, 345] on select "Oui Non Non répondu Sélectionner une option" at bounding box center [577, 350] width 285 height 18
click at [435, 341] on select "Oui Non Non répondu Sélectionner une option" at bounding box center [577, 350] width 285 height 18
click at [484, 327] on input "11.000" at bounding box center [497, 330] width 101 height 18
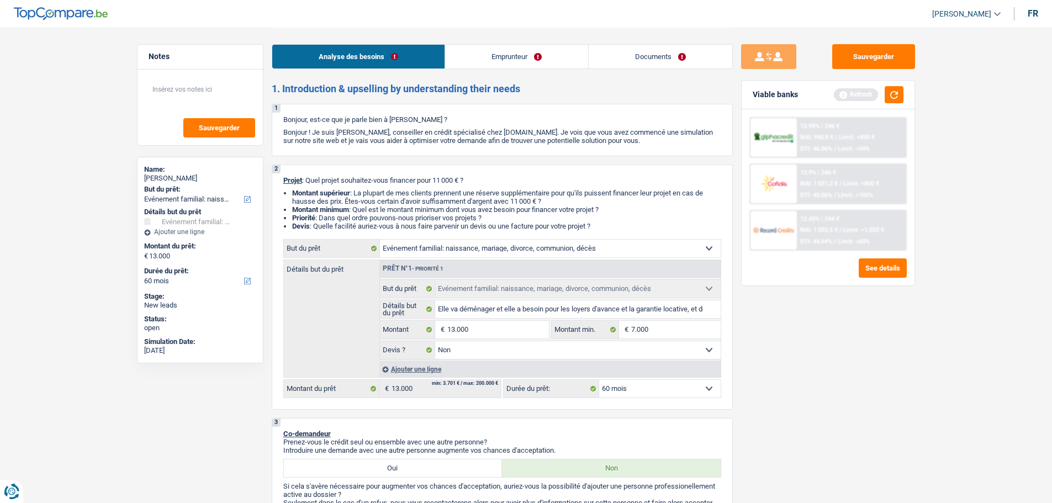
click at [854, 340] on div "Sauvegarder Viable banks Refresh 12.99% | 246 € NAI: 990,8 € / Limit: >850 € DT…" at bounding box center [828, 264] width 190 height 441
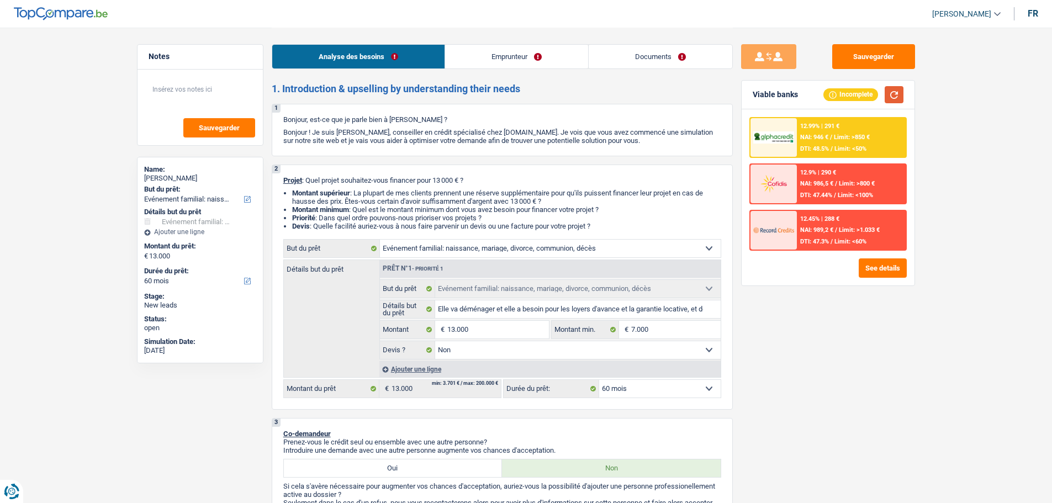
click at [891, 92] on button "button" at bounding box center [893, 94] width 19 height 17
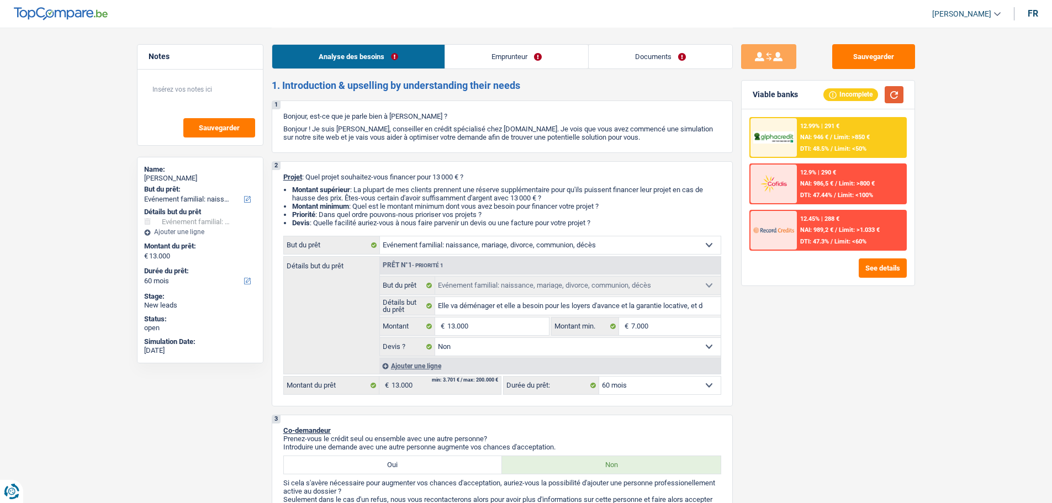
scroll to position [55, 0]
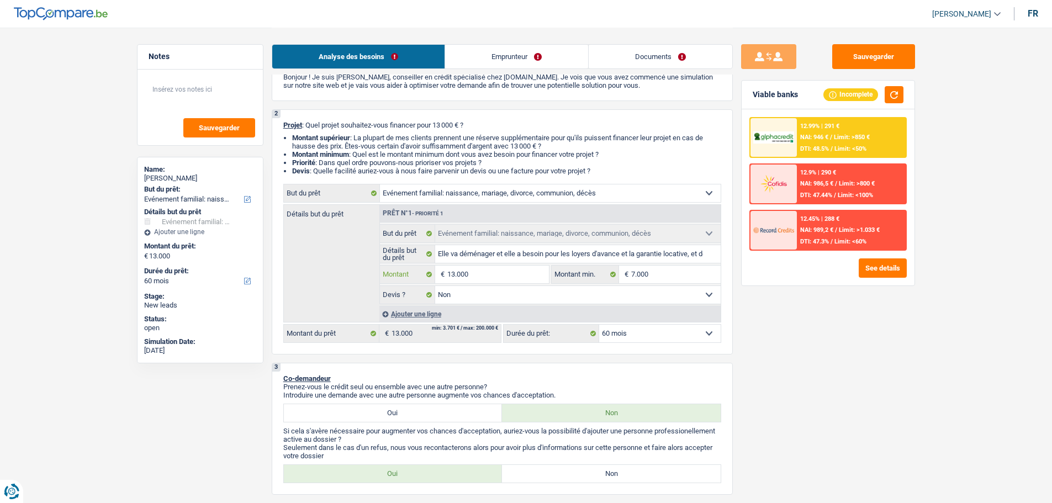
click at [475, 276] on input "13.000" at bounding box center [497, 275] width 101 height 18
click at [476, 274] on input "13.000" at bounding box center [497, 275] width 101 height 18
click at [845, 145] on div "12.99% | 291 € NAI: 946 € / Limit: >850 € DTI: 48.5% / Limit: <50%" at bounding box center [851, 137] width 109 height 39
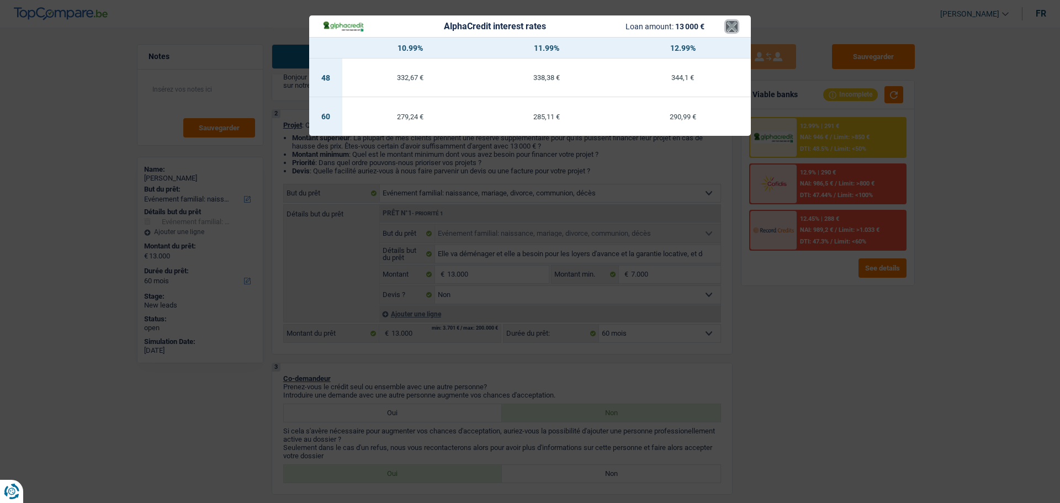
click at [736, 28] on button "×" at bounding box center [732, 26] width 12 height 11
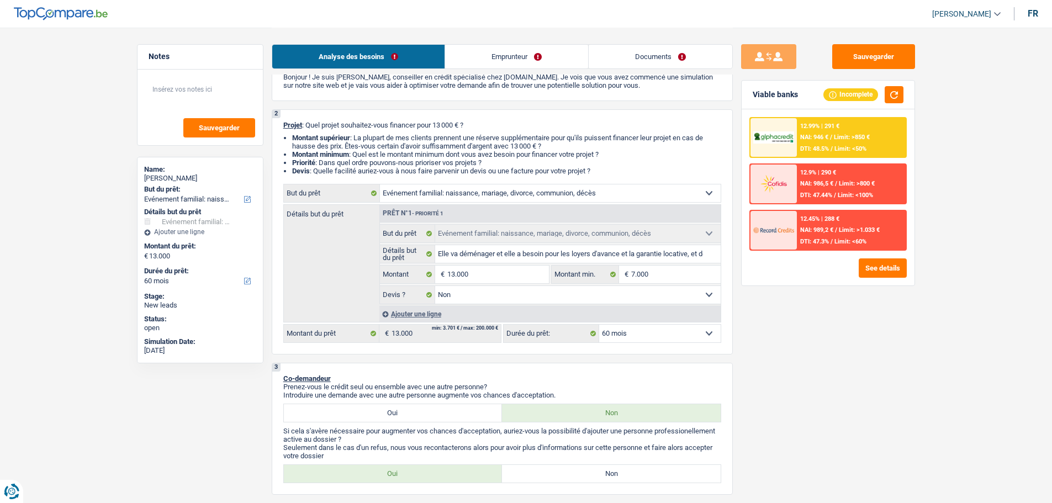
click at [792, 127] on div at bounding box center [773, 137] width 46 height 39
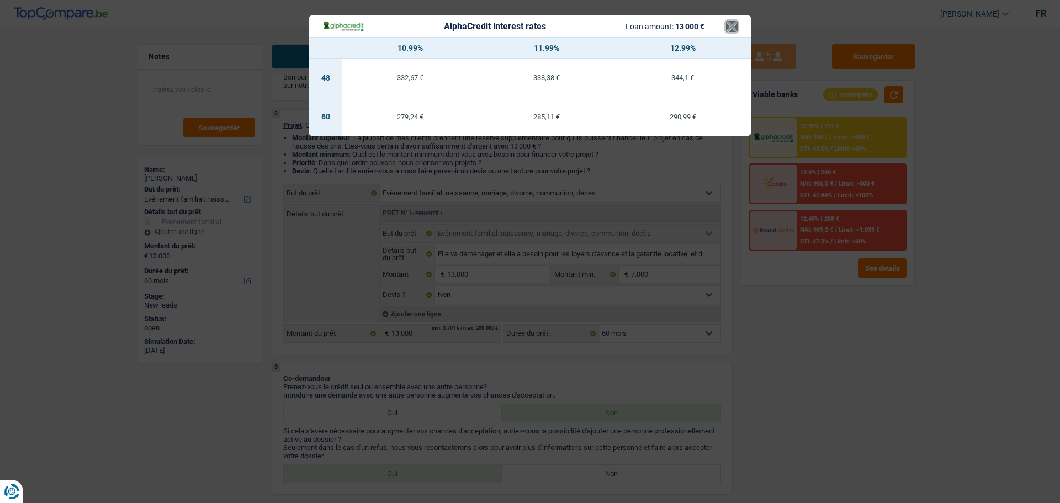
drag, startPoint x: 734, startPoint y: 21, endPoint x: 721, endPoint y: 161, distance: 140.8
click at [734, 32] on button "×" at bounding box center [732, 26] width 12 height 11
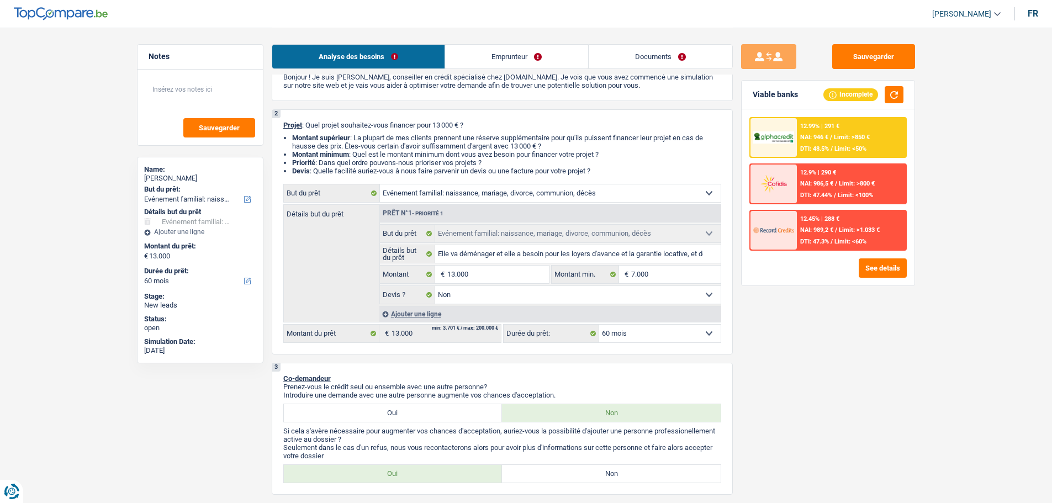
click at [674, 321] on div "Ajouter une ligne" at bounding box center [549, 314] width 341 height 16
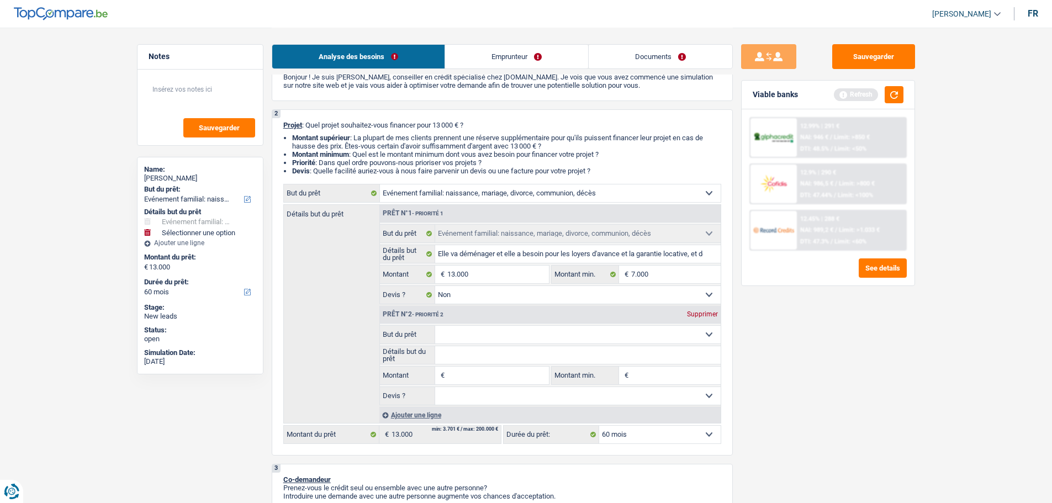
click at [675, 335] on select "Confort maison: meubles, textile, peinture, électroménager, outillage non-profe…" at bounding box center [577, 335] width 285 height 18
drag, startPoint x: 879, startPoint y: 406, endPoint x: 875, endPoint y: 402, distance: 5.9
click at [879, 406] on div "Sauvegarder Viable banks Refresh 12.99% | 291 € NAI: 946 € / Limit: >850 € DTI:…" at bounding box center [828, 264] width 190 height 441
click at [715, 314] on div "Supprimer" at bounding box center [702, 314] width 36 height 7
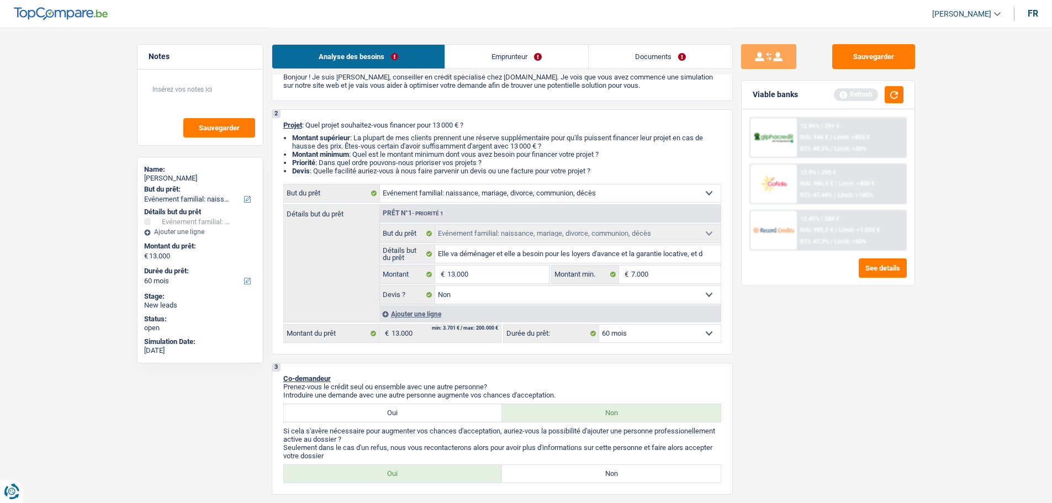
click at [688, 333] on select "12 mois 18 mois 24 mois 30 mois 36 mois 42 mois 48 mois 60 mois Sélectionner un…" at bounding box center [659, 334] width 121 height 18
drag, startPoint x: 808, startPoint y: 398, endPoint x: 810, endPoint y: 361, distance: 37.6
click at [808, 398] on div "Sauvegarder Viable banks Refresh 12.99% | 291 € NAI: 946 € / Limit: >850 € DTI:…" at bounding box center [828, 264] width 190 height 441
click at [892, 93] on button "button" at bounding box center [893, 94] width 19 height 17
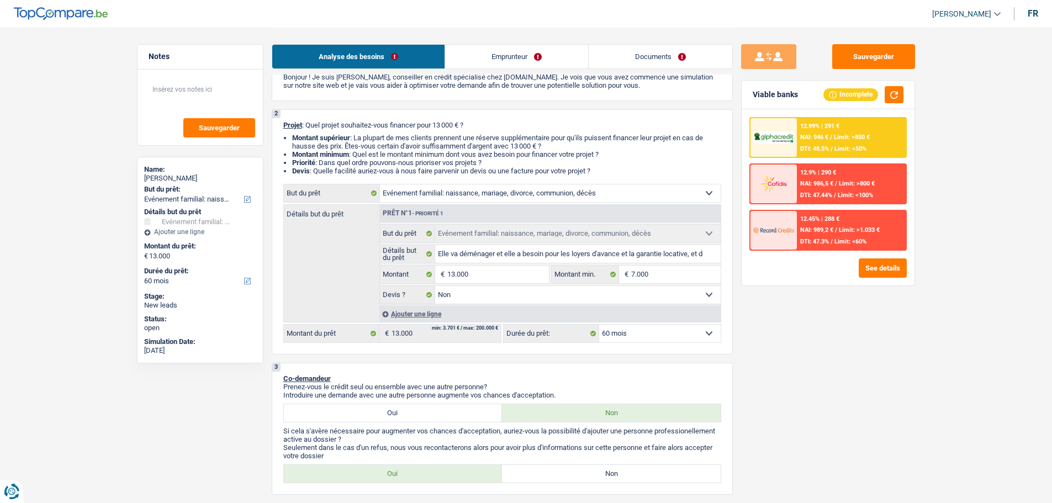
click at [869, 136] on span "Limit: >850 €" at bounding box center [852, 137] width 36 height 7
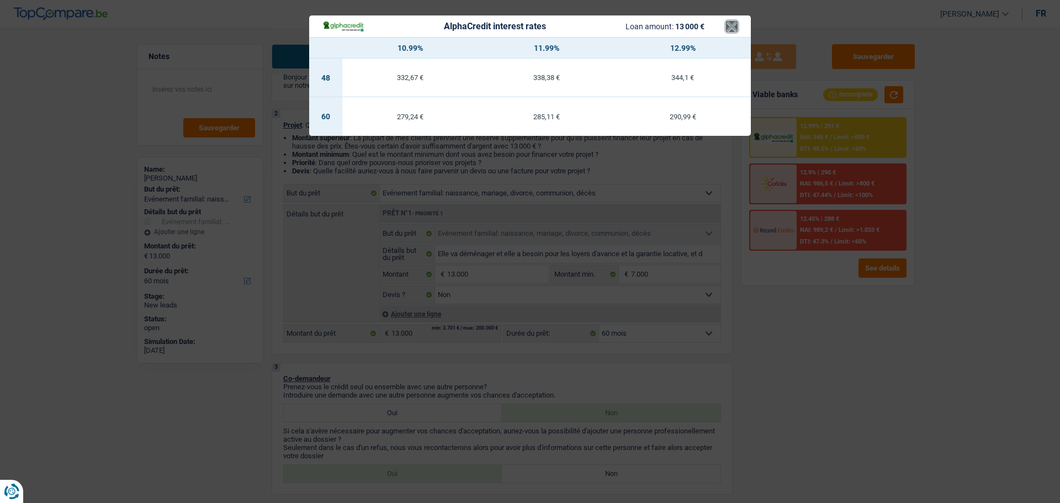
click at [735, 26] on button "×" at bounding box center [732, 26] width 12 height 11
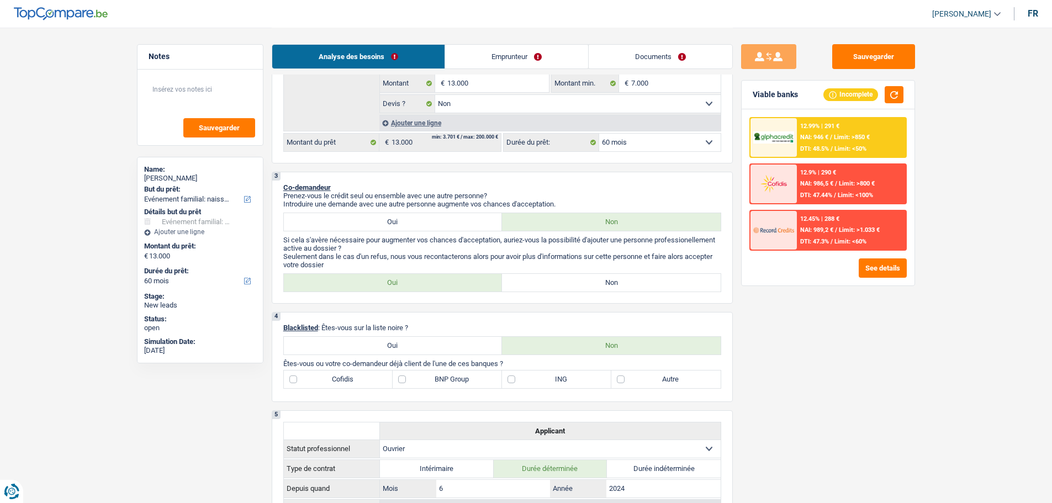
scroll to position [331, 0]
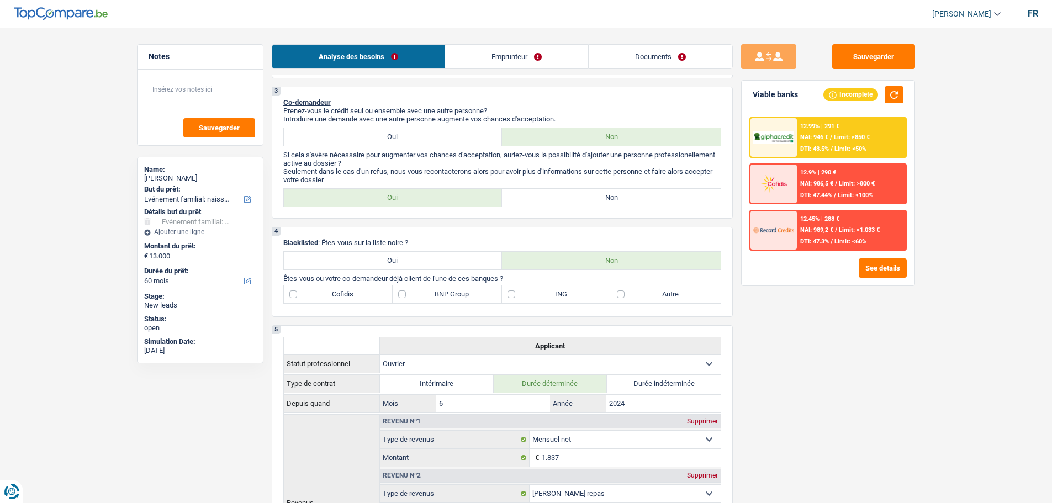
click at [613, 197] on label "Non" at bounding box center [611, 198] width 219 height 18
click at [613, 197] on input "Non" at bounding box center [611, 198] width 219 height 18
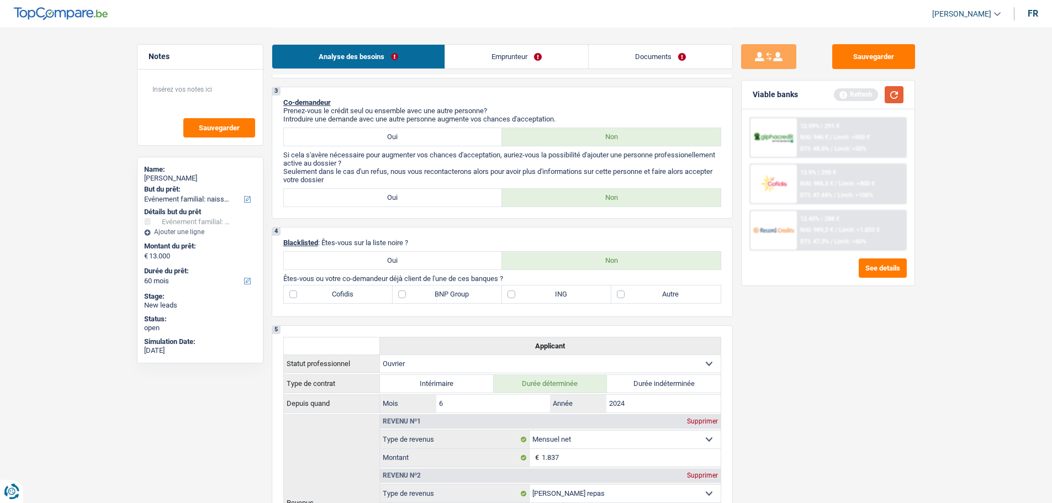
click at [890, 97] on button "button" at bounding box center [893, 94] width 19 height 17
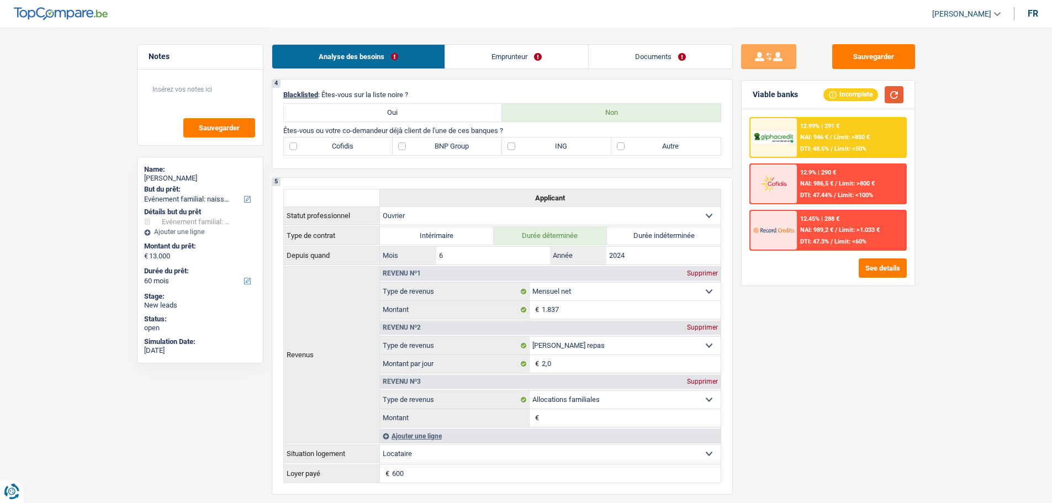
scroll to position [386, 0]
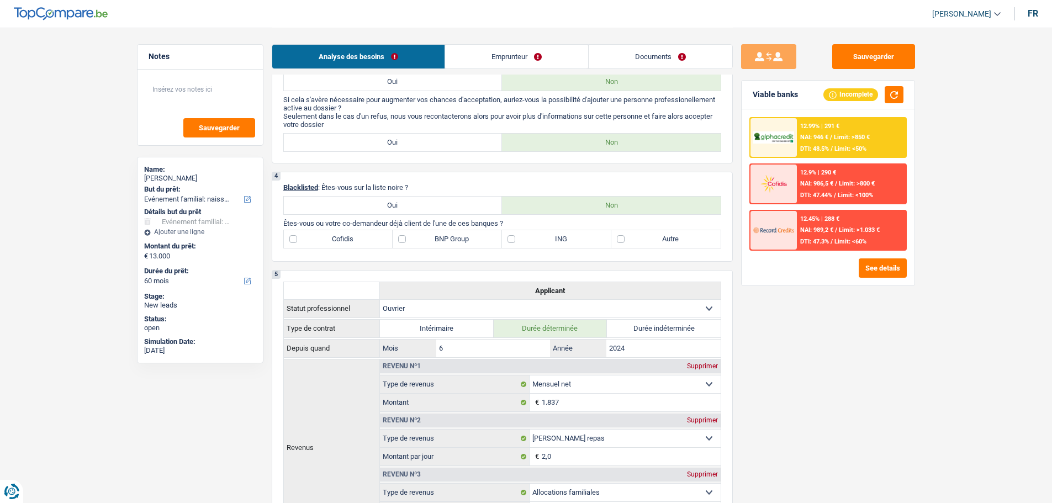
click at [637, 235] on label "Autre" at bounding box center [665, 239] width 109 height 18
click at [637, 235] on input "Autre" at bounding box center [665, 239] width 109 height 18
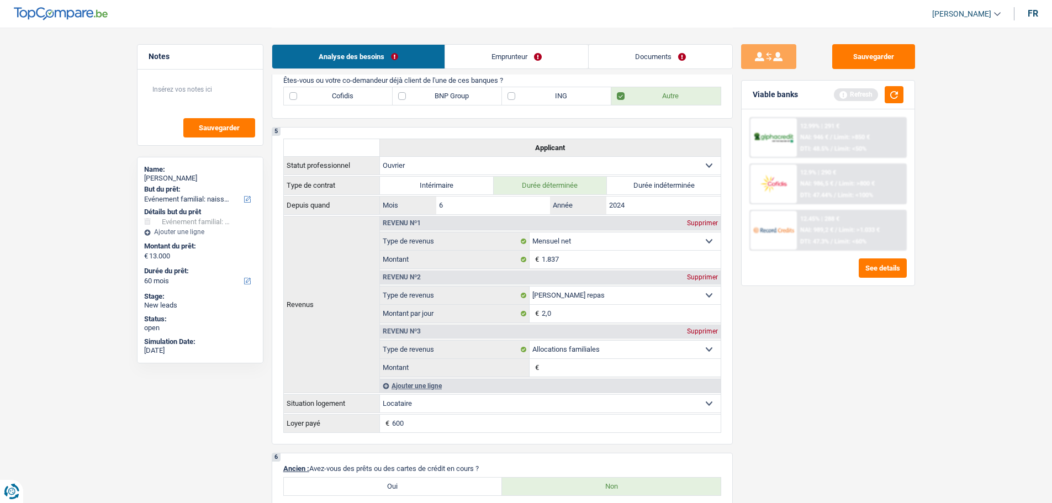
scroll to position [663, 0]
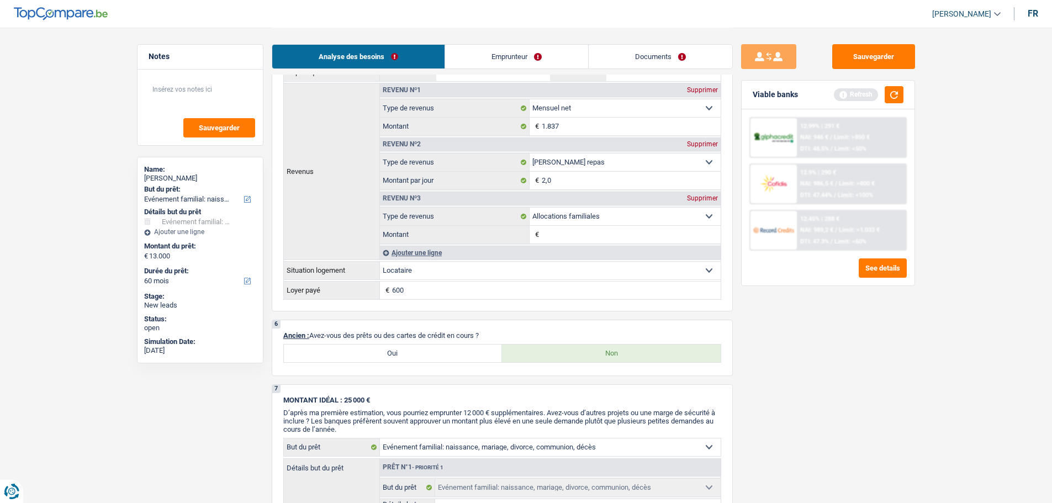
click at [449, 351] on label "Oui" at bounding box center [393, 354] width 219 height 18
click at [449, 351] on input "Oui" at bounding box center [393, 354] width 219 height 18
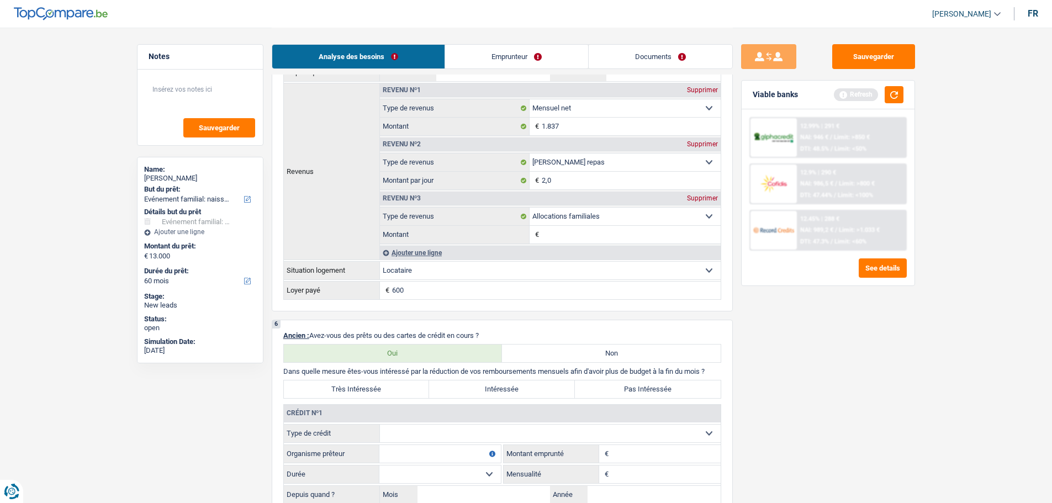
click at [606, 383] on label "Pas Intéressée" at bounding box center [648, 389] width 146 height 18
click at [606, 383] on input "Pas Intéressée" at bounding box center [648, 389] width 146 height 18
click at [494, 434] on select "Carte ou ouverture de crédit Prêt hypothécaire Vente à tempérament Prêt à tempé…" at bounding box center [550, 434] width 341 height 18
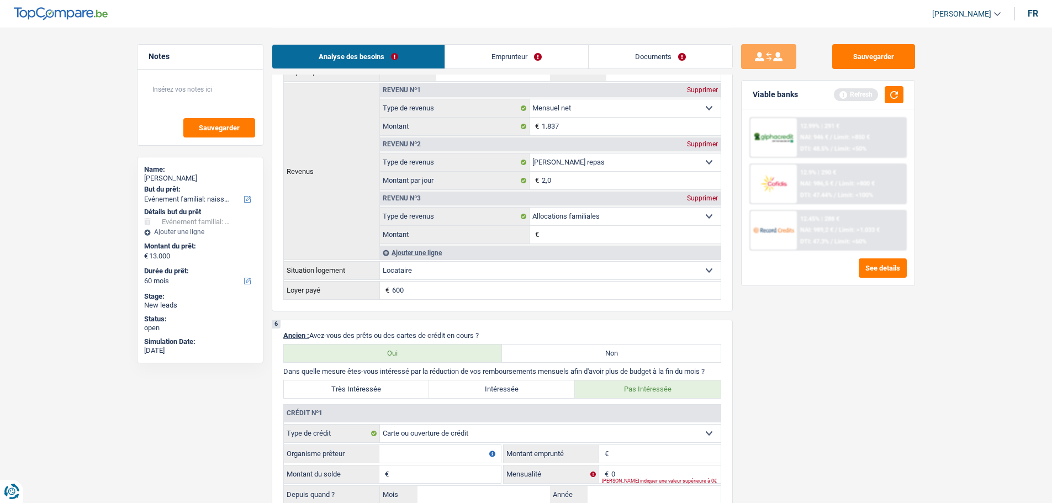
click at [423, 449] on input "Organisme prêteur" at bounding box center [439, 454] width 121 height 18
click at [672, 453] on input "Montant" at bounding box center [665, 454] width 109 height 18
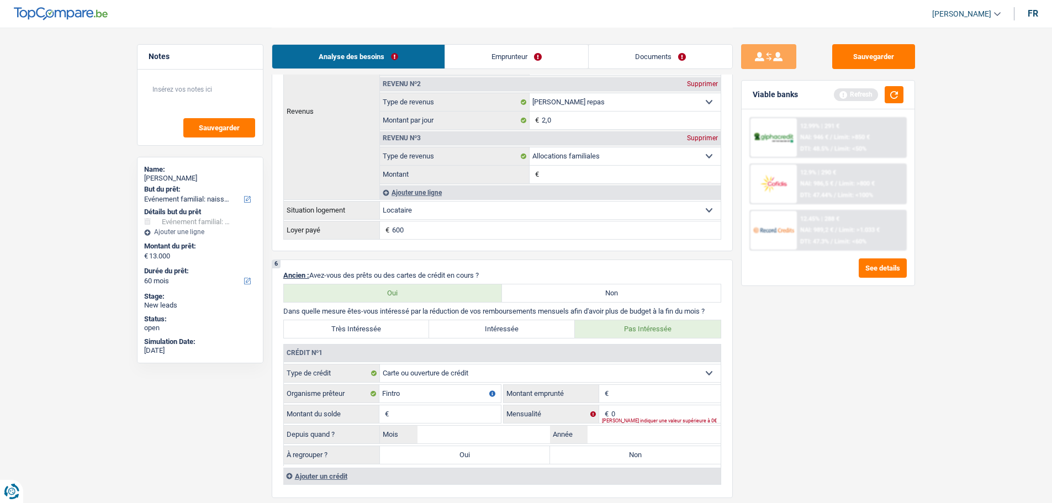
scroll to position [773, 0]
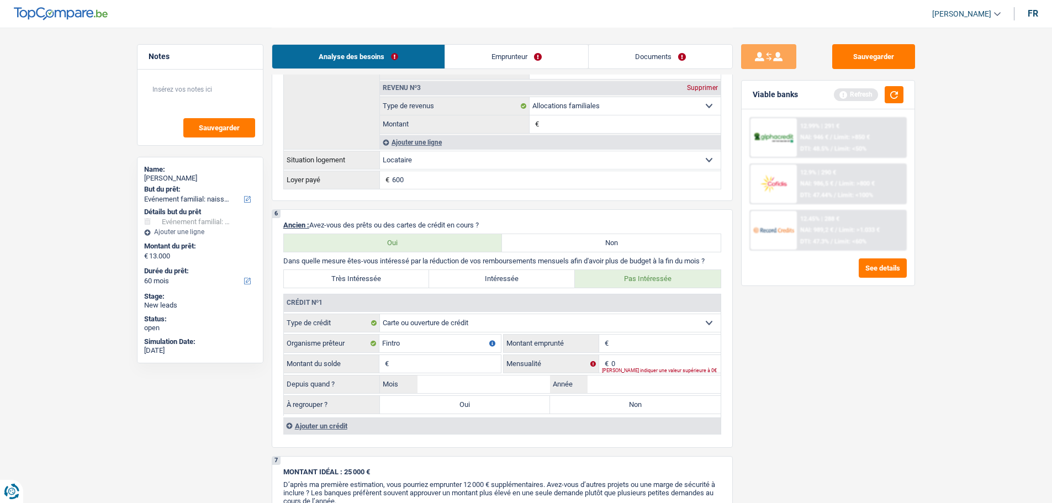
click at [648, 341] on input "Montant" at bounding box center [665, 344] width 109 height 18
click at [442, 367] on input "Montant du solde" at bounding box center [445, 364] width 109 height 18
click at [670, 355] on input "0" at bounding box center [665, 364] width 109 height 18
click at [666, 384] on input "Année" at bounding box center [653, 384] width 133 height 18
click at [503, 386] on input "Mois" at bounding box center [483, 384] width 133 height 18
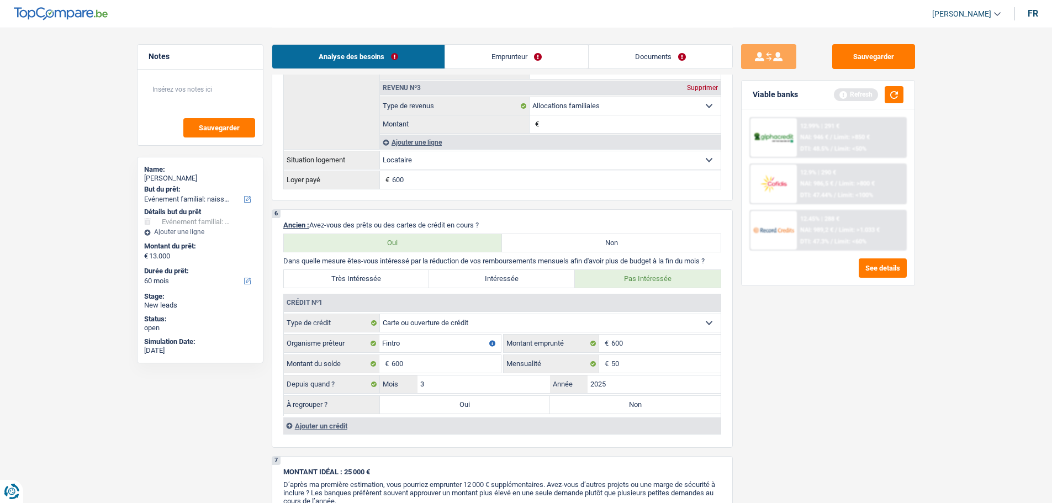
click at [650, 401] on label "Non" at bounding box center [635, 405] width 171 height 18
click at [650, 401] on input "Non" at bounding box center [635, 405] width 171 height 18
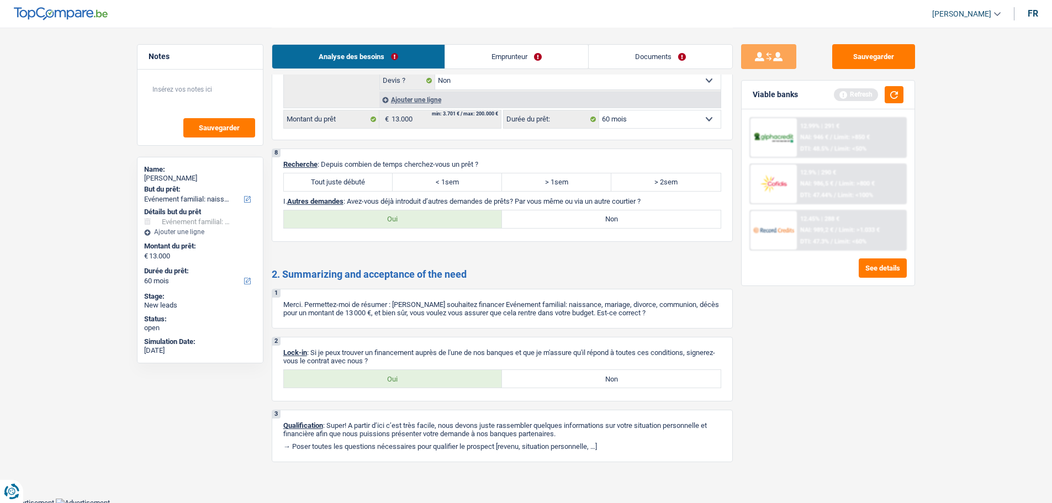
scroll to position [1439, 0]
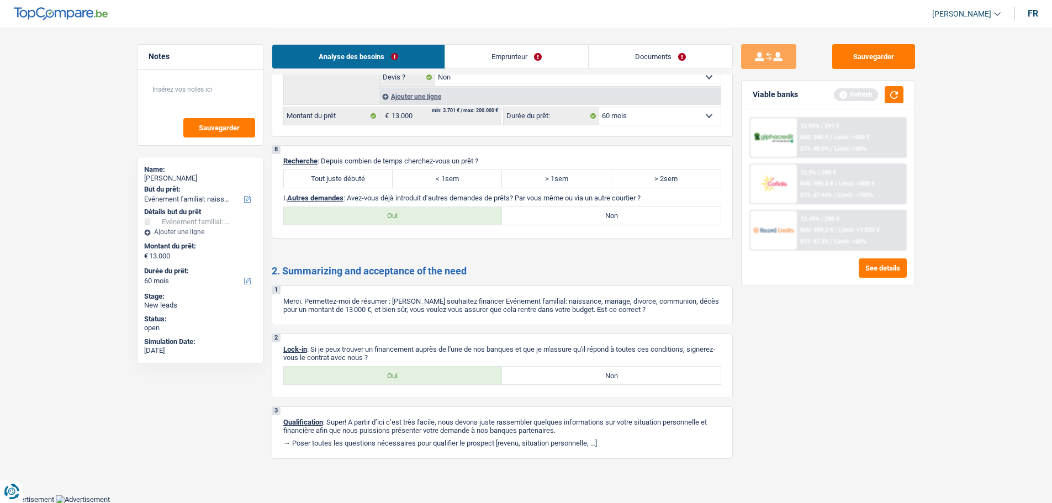
click at [367, 172] on label "Tout juste débuté" at bounding box center [338, 179] width 109 height 18
click at [367, 172] on input "Tout juste débuté" at bounding box center [338, 179] width 109 height 18
click at [571, 217] on label "Non" at bounding box center [611, 216] width 219 height 18
click at [571, 217] on input "Non" at bounding box center [611, 216] width 219 height 18
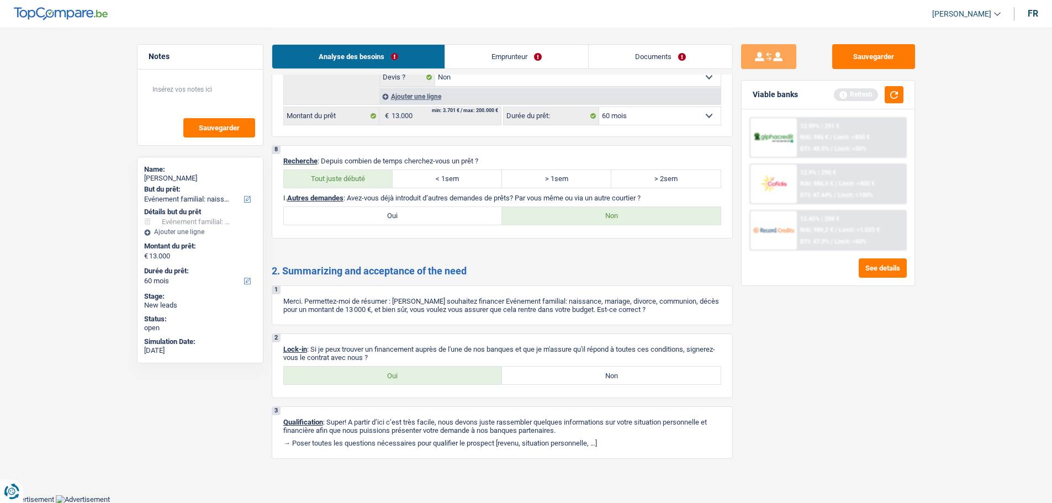
click at [536, 50] on link "Emprunteur" at bounding box center [516, 57] width 143 height 24
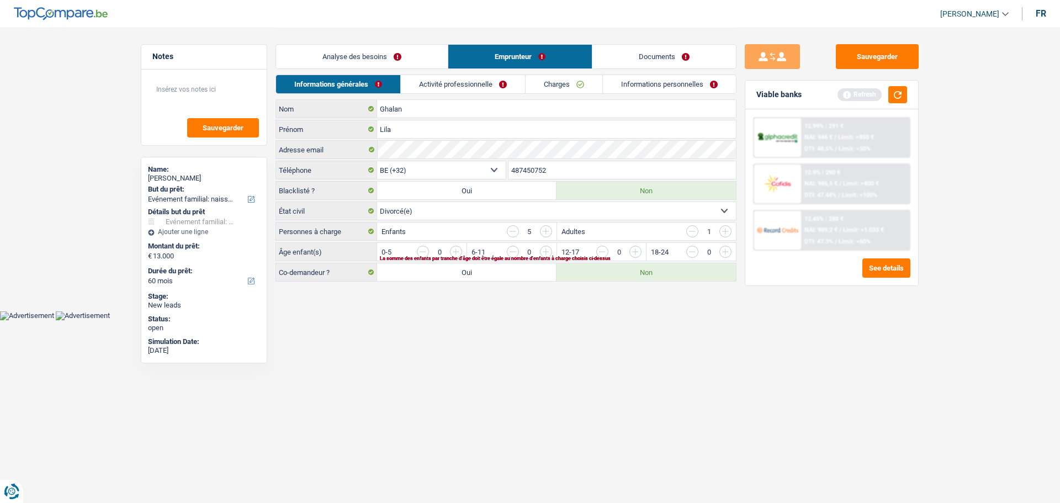
drag, startPoint x: 694, startPoint y: 231, endPoint x: 682, endPoint y: 232, distance: 11.6
click at [695, 231] on input "button" at bounding box center [692, 231] width 12 height 12
click at [547, 230] on input "button" at bounding box center [546, 231] width 12 height 12
click at [515, 234] on input "button" at bounding box center [513, 231] width 12 height 12
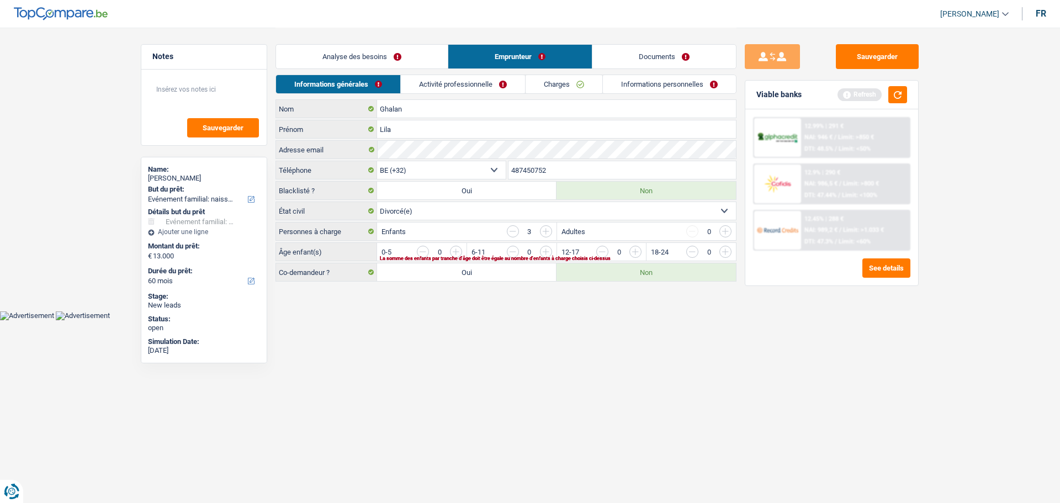
click at [723, 249] on input "button" at bounding box center [949, 255] width 460 height 18
click at [723, 252] on input "button" at bounding box center [949, 255] width 460 height 18
click at [633, 253] on input "button" at bounding box center [859, 255] width 460 height 18
click at [514, 230] on input "button" at bounding box center [513, 231] width 12 height 12
click at [695, 253] on input "button" at bounding box center [692, 252] width 12 height 12
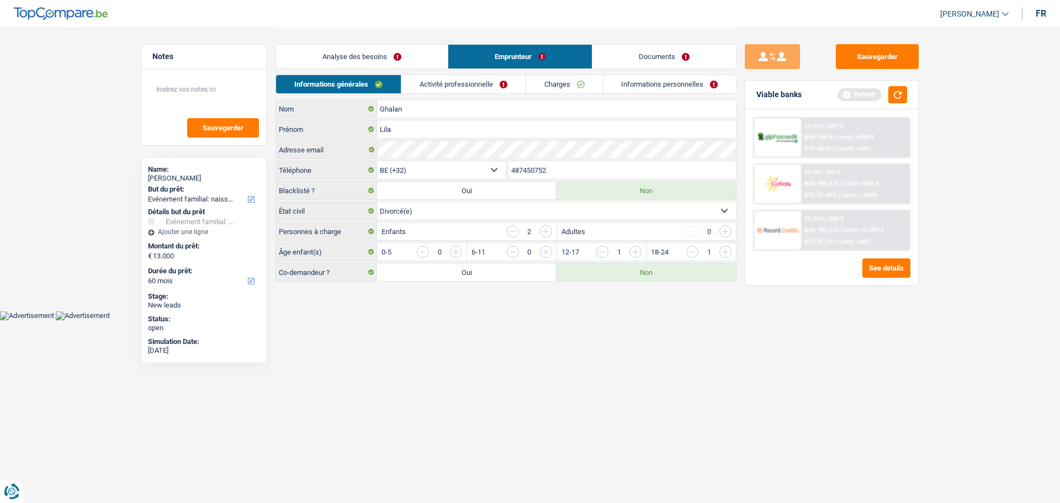
click at [629, 313] on body "Vous avez le contrôle de vos données Nous utilisons des cookies, tout comme nos…" at bounding box center [530, 160] width 1060 height 320
click at [457, 87] on link "Activité professionnelle" at bounding box center [463, 84] width 124 height 18
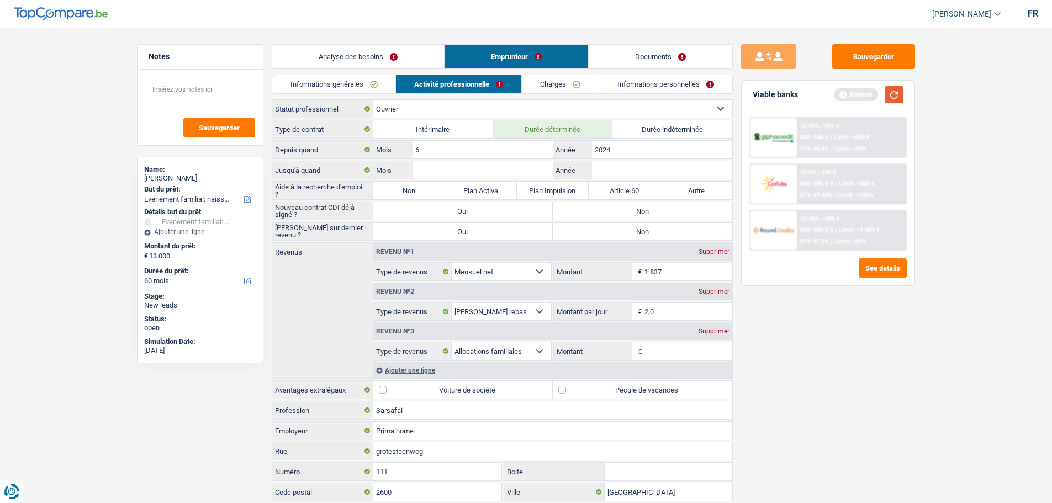
click at [892, 94] on button "button" at bounding box center [893, 94] width 19 height 17
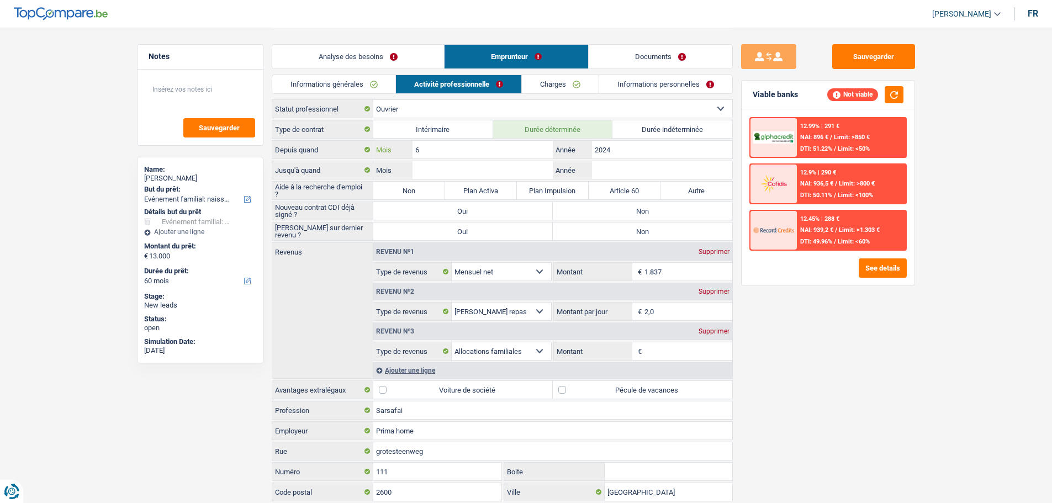
click at [462, 150] on input "6" at bounding box center [482, 150] width 140 height 18
click at [658, 125] on label "Durée indéterminée" at bounding box center [672, 129] width 120 height 18
click at [658, 125] on input "Durée indéterminée" at bounding box center [672, 129] width 120 height 18
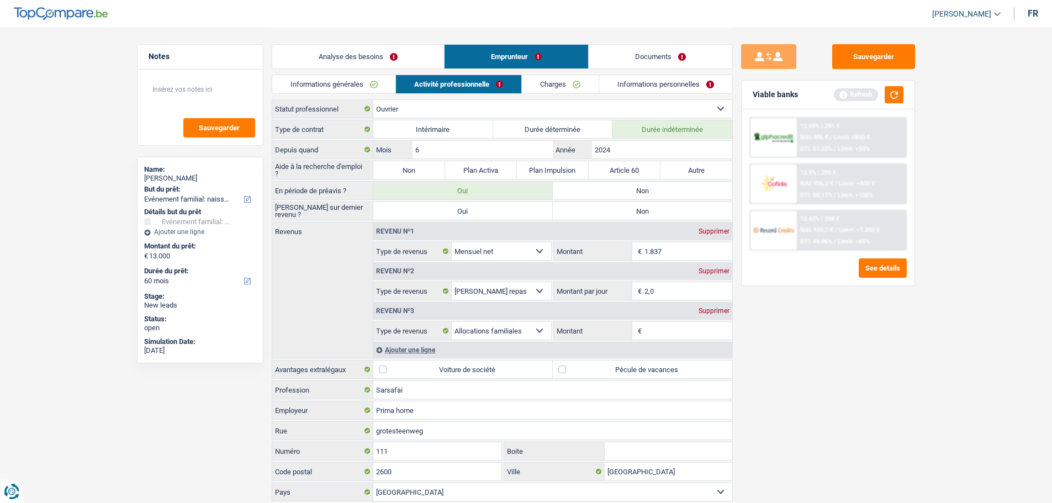
click at [637, 198] on label "Non" at bounding box center [642, 191] width 179 height 18
click at [637, 198] on input "Non" at bounding box center [642, 191] width 179 height 18
click at [676, 208] on label "Non" at bounding box center [642, 211] width 179 height 18
click at [676, 208] on input "Non" at bounding box center [642, 211] width 179 height 18
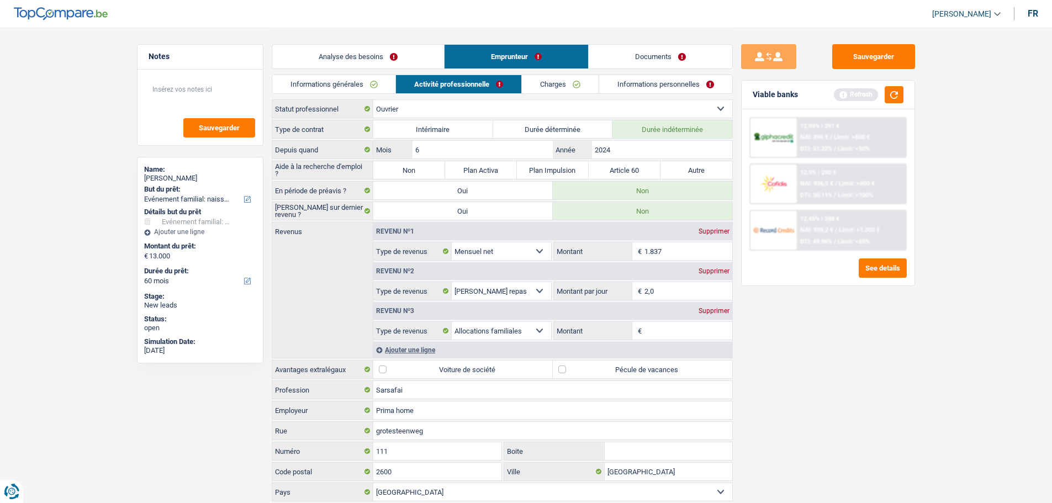
click at [576, 369] on label "Pécule de vacances" at bounding box center [642, 370] width 179 height 18
click at [576, 369] on input "Pécule de vacances" at bounding box center [642, 370] width 179 height 18
click at [649, 331] on input "Montant" at bounding box center [688, 331] width 88 height 18
click at [679, 325] on input "Montant" at bounding box center [688, 331] width 88 height 18
click at [723, 313] on div "Supprimer" at bounding box center [714, 311] width 36 height 7
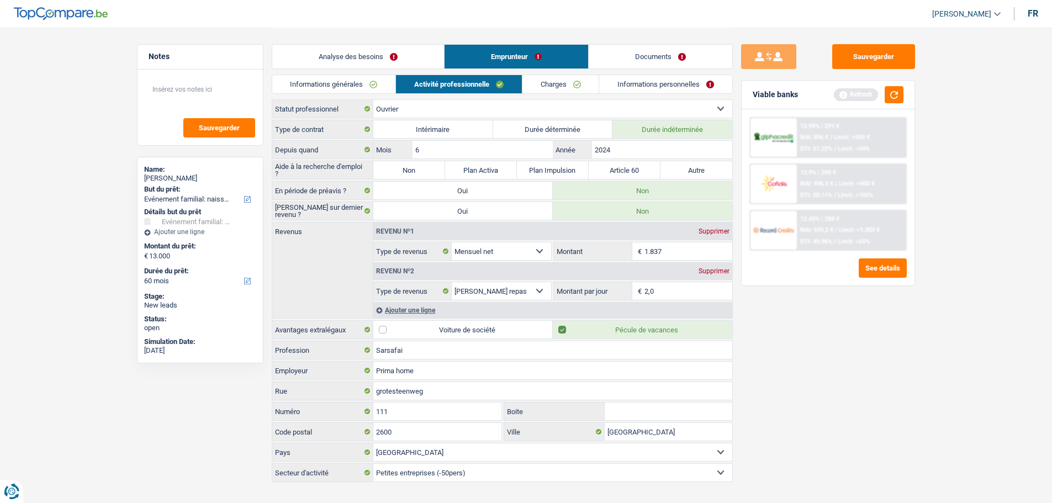
click at [581, 93] on li "Charges" at bounding box center [560, 84] width 77 height 19
click at [581, 88] on link "Charges" at bounding box center [560, 84] width 77 height 18
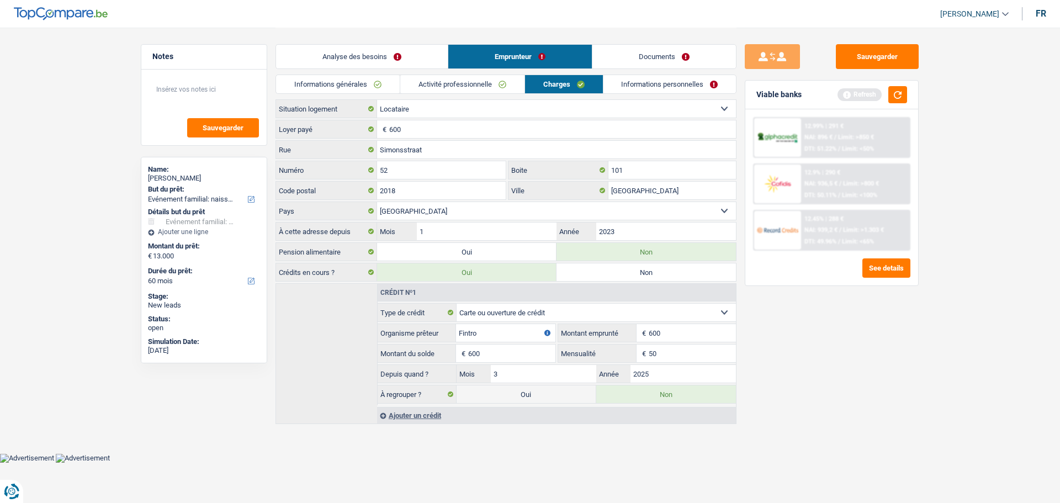
click at [649, 88] on link "Informations personnelles" at bounding box center [669, 84] width 133 height 18
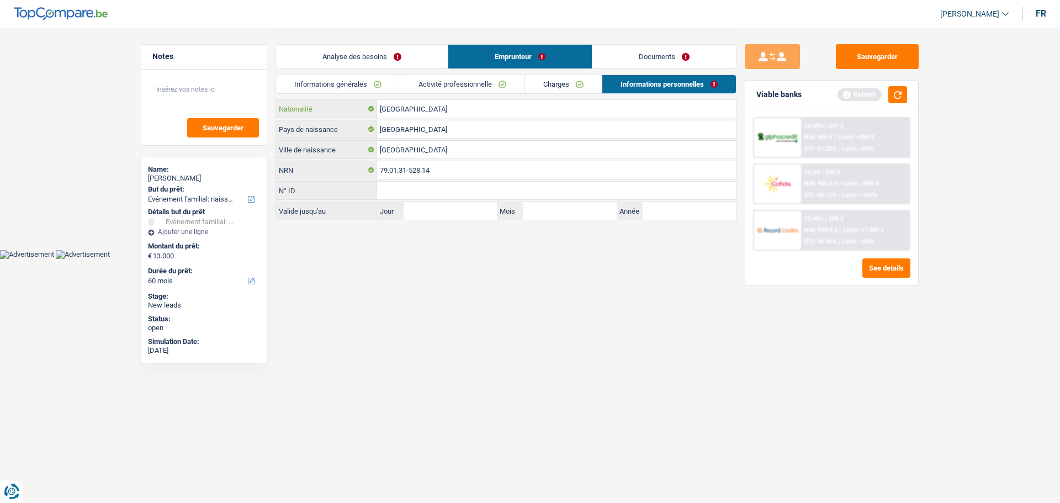
click at [414, 106] on input "[GEOGRAPHIC_DATA]" at bounding box center [556, 109] width 359 height 18
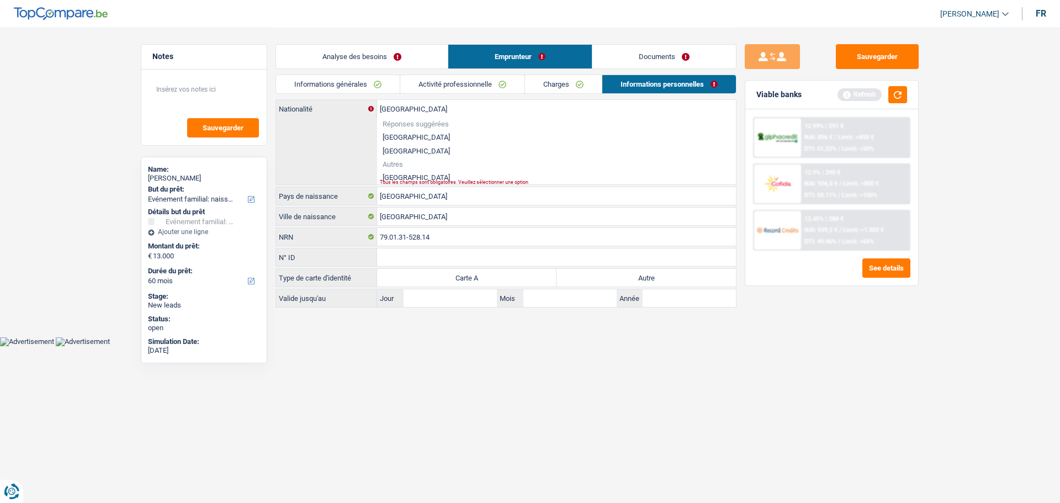
click at [402, 173] on li "[GEOGRAPHIC_DATA]" at bounding box center [556, 178] width 359 height 14
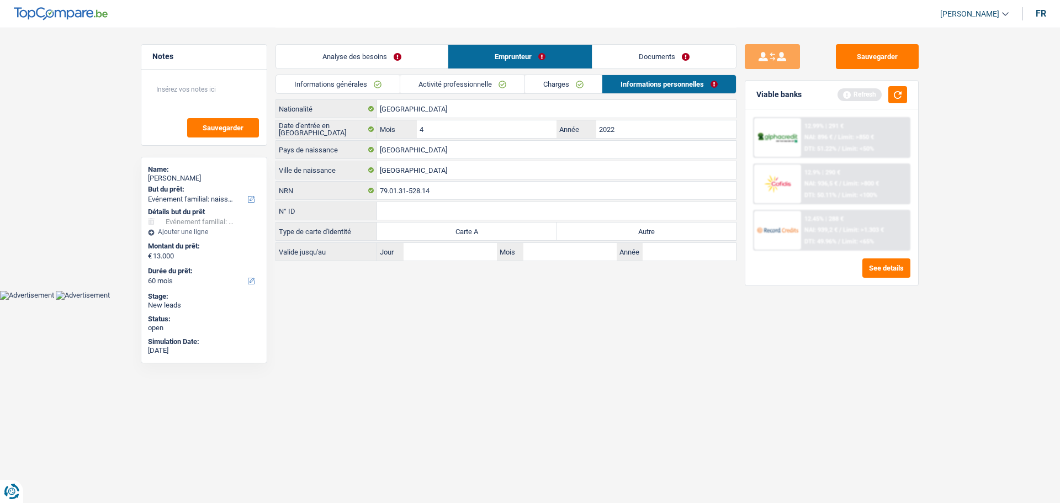
click at [658, 233] on label "Autre" at bounding box center [646, 231] width 179 height 18
click at [658, 233] on input "Autre" at bounding box center [646, 231] width 179 height 18
click at [427, 144] on input "[GEOGRAPHIC_DATA]" at bounding box center [556, 150] width 359 height 18
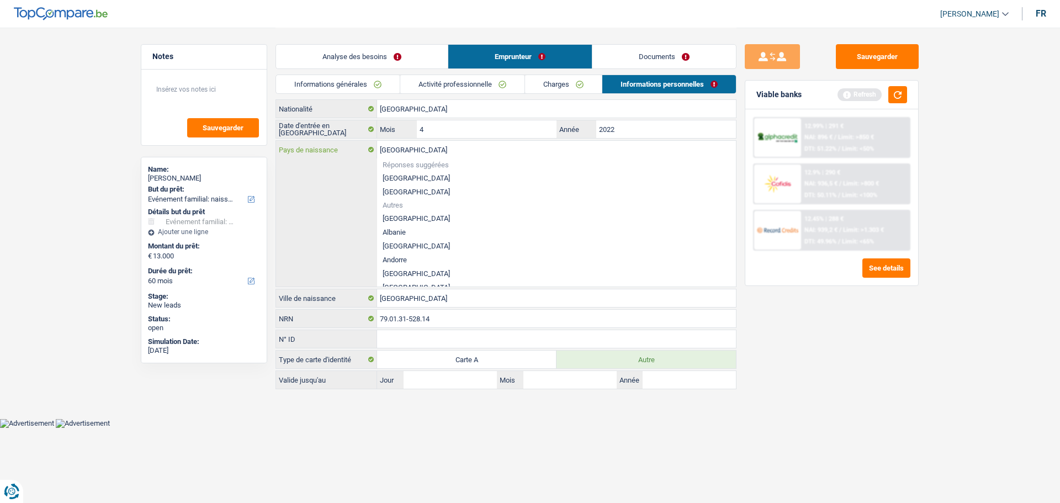
drag, startPoint x: 425, startPoint y: 147, endPoint x: 312, endPoint y: 124, distance: 115.4
click at [312, 124] on div "Portugal Nationalité Date d'entrée en Belgique 4 Mois / 2022 Année Belgique Pay…" at bounding box center [505, 244] width 461 height 290
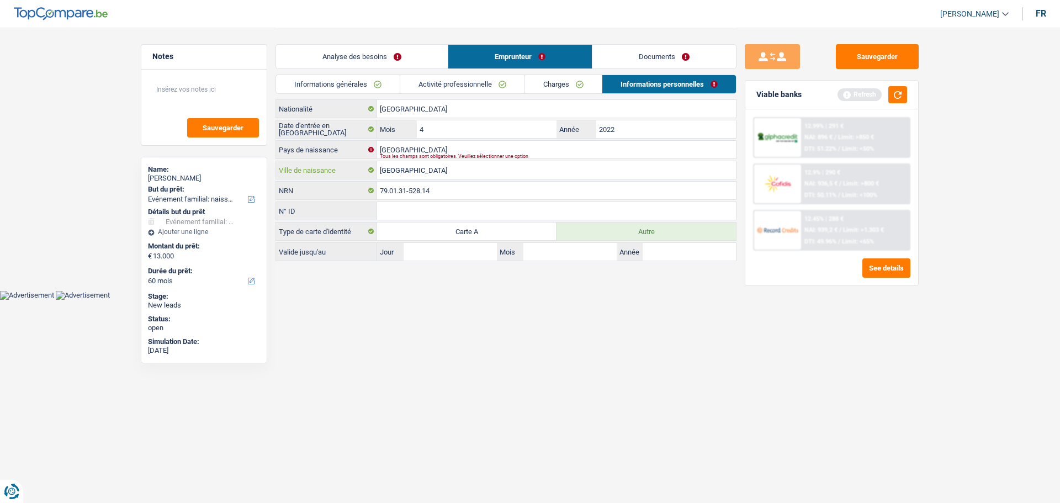
click at [419, 171] on input "Nepal" at bounding box center [556, 170] width 359 height 18
click at [388, 149] on input "Nepal" at bounding box center [556, 150] width 359 height 18
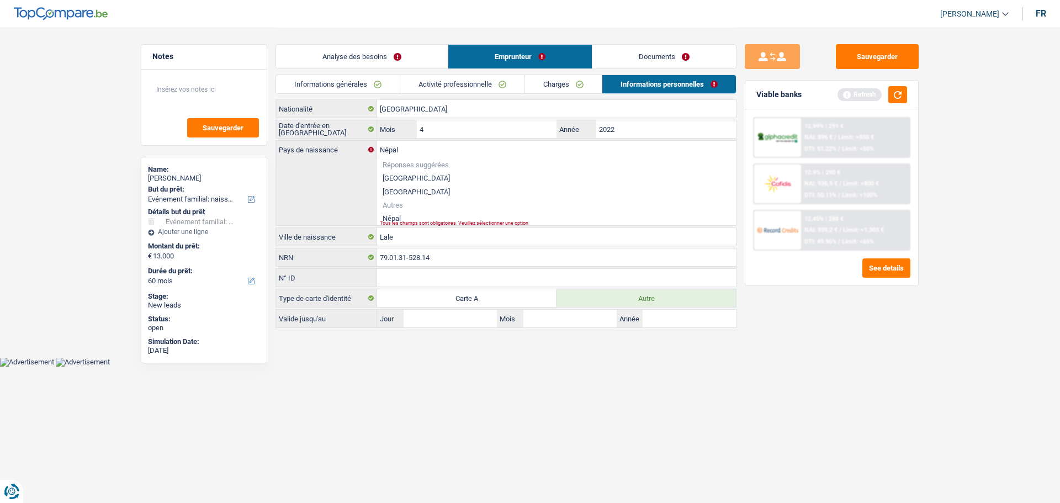
click at [411, 224] on div "Tous les champs sont obligatoires. Veuillez sélectionner une option" at bounding box center [539, 223] width 319 height 4
click at [410, 219] on li "Népal" at bounding box center [556, 218] width 359 height 14
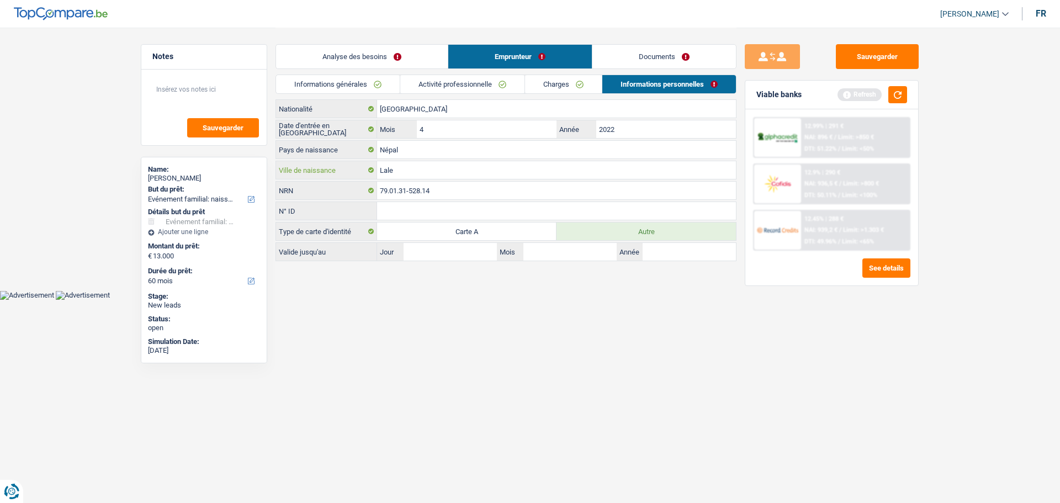
click at [432, 172] on input "Lale" at bounding box center [556, 170] width 359 height 18
click at [592, 300] on html "Vous avez le contrôle de vos données Nous utilisons des cookies, tout comme nos…" at bounding box center [530, 150] width 1060 height 300
drag, startPoint x: 372, startPoint y: 59, endPoint x: 442, endPoint y: 84, distance: 74.6
click at [372, 59] on link "Analyse des besoins" at bounding box center [362, 57] width 172 height 24
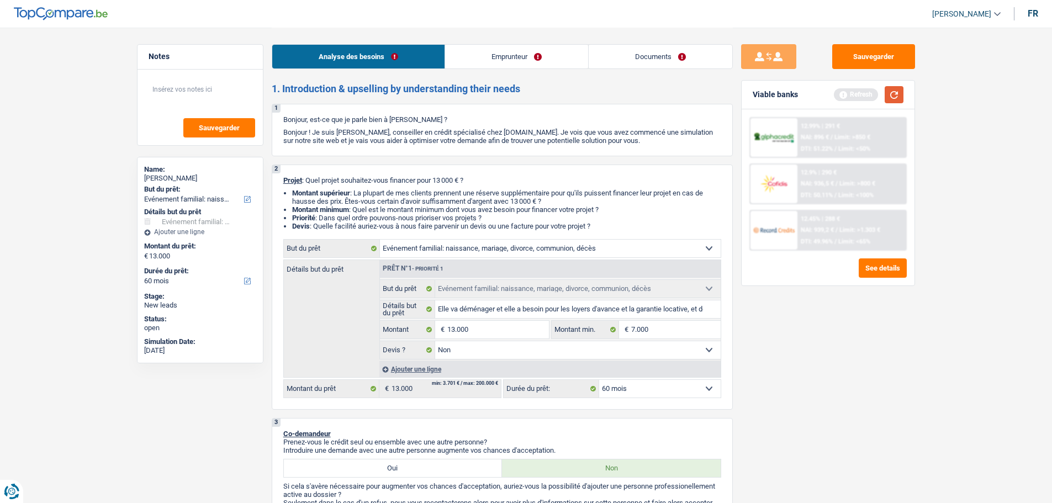
drag, startPoint x: 892, startPoint y: 92, endPoint x: 900, endPoint y: 116, distance: 26.4
click at [892, 92] on button "button" at bounding box center [893, 94] width 19 height 17
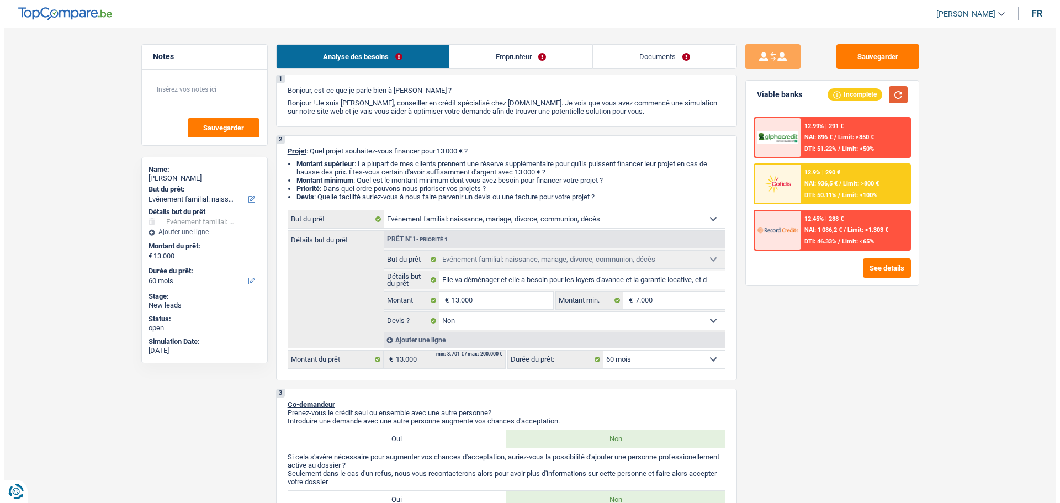
scroll to position [55, 0]
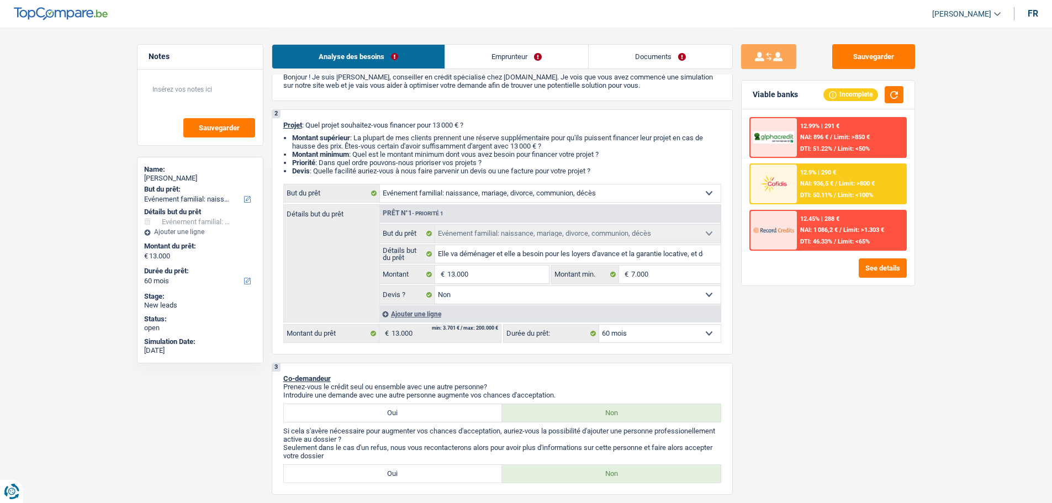
click at [694, 334] on select "12 mois 18 mois 24 mois 30 mois 36 mois 42 mois 48 mois 60 mois Sélectionner un…" at bounding box center [659, 334] width 121 height 18
click at [881, 269] on button "See details" at bounding box center [882, 267] width 48 height 19
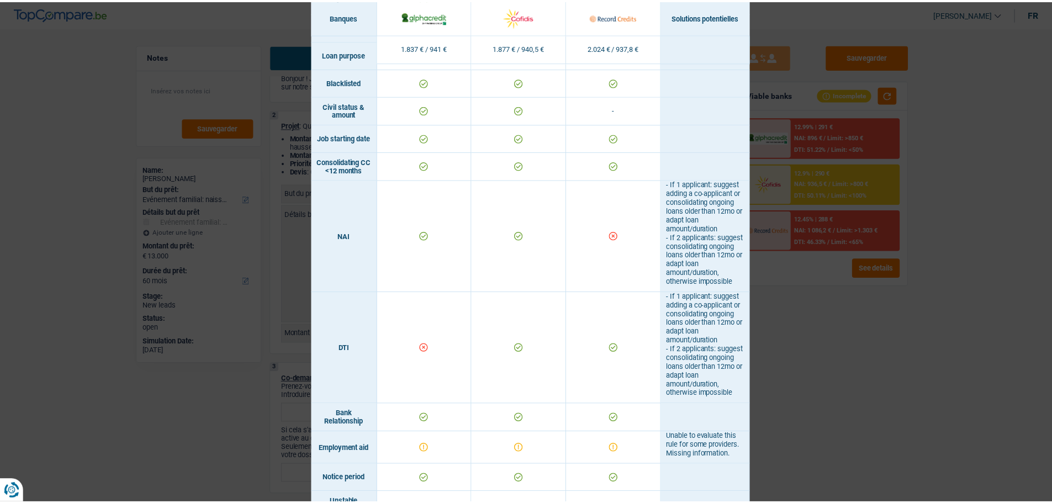
scroll to position [231, 0]
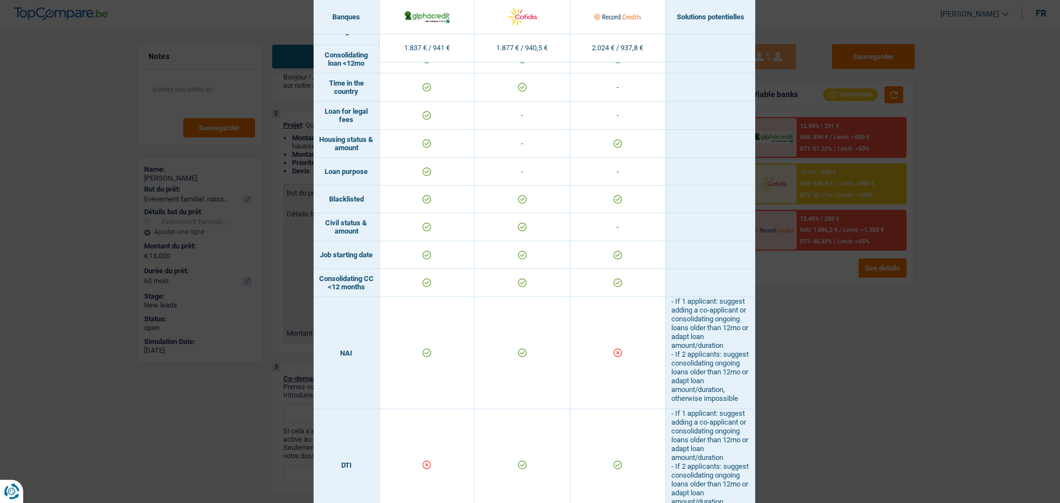
click at [925, 374] on div "Banks conditions × Banques Solutions potentielles Revenus / Charges 1.837 € / 9…" at bounding box center [530, 251] width 1060 height 503
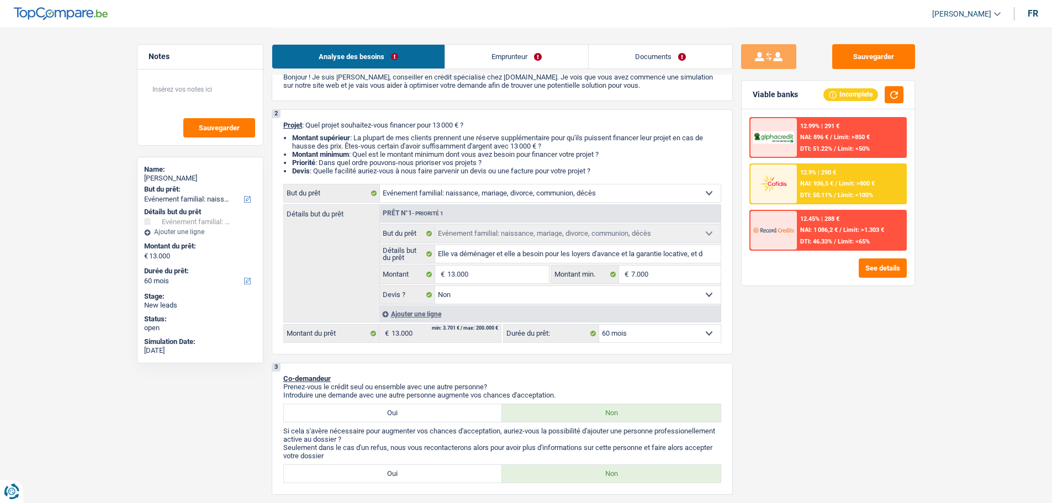
click at [555, 59] on link "Emprunteur" at bounding box center [516, 57] width 143 height 24
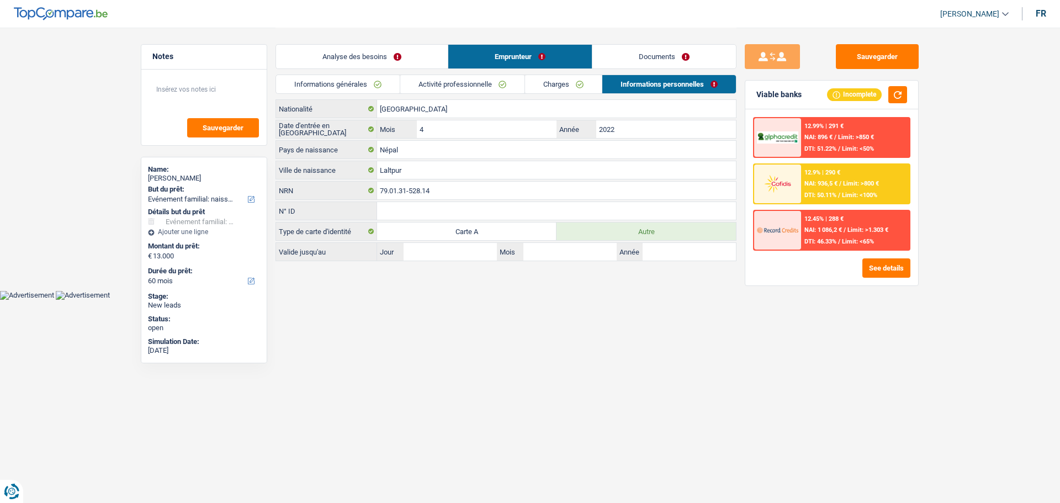
click at [466, 87] on link "Activité professionnelle" at bounding box center [462, 84] width 124 height 18
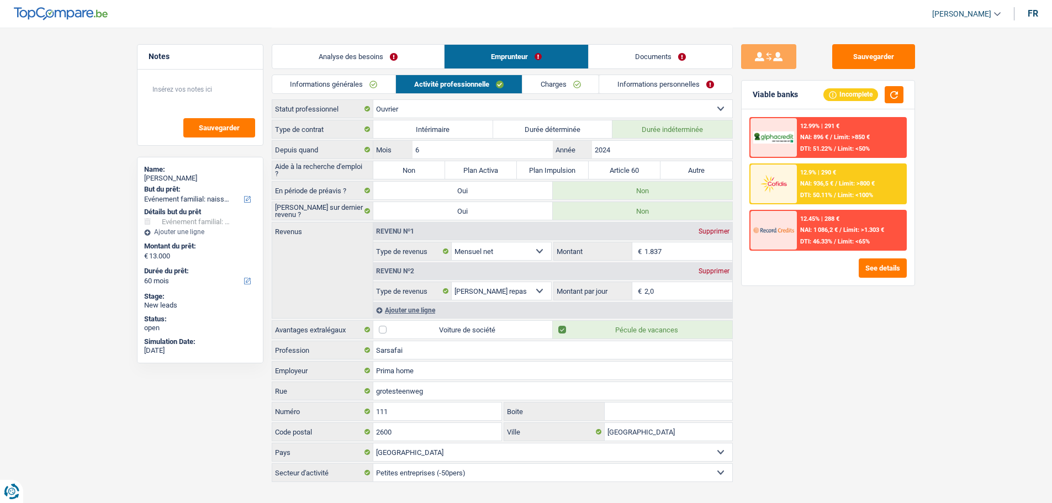
click at [409, 51] on link "Analyse des besoins" at bounding box center [358, 57] width 172 height 24
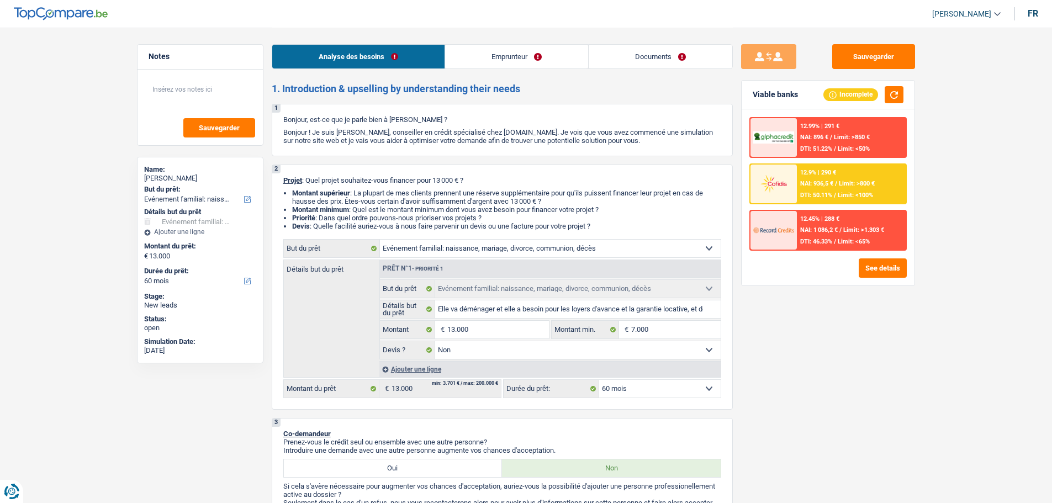
click at [515, 247] on select "Confort maison: meubles, textile, peinture, électroménager, outillage non-profe…" at bounding box center [550, 249] width 341 height 18
click at [504, 316] on input "Elle va déménager et elle a besoin pour les loyers d'avance et la garantie loca…" at bounding box center [577, 309] width 285 height 18
click at [706, 304] on input "Elle va déménager et elle a besoin pour les loyers d'avance et la garantie loca…" at bounding box center [577, 309] width 285 height 18
click at [448, 241] on select "Confort maison: meubles, textile, peinture, électroménager, outillage non-profe…" at bounding box center [550, 249] width 341 height 18
click at [380, 240] on select "Confort maison: meubles, textile, peinture, électroménager, outillage non-profe…" at bounding box center [550, 249] width 341 height 18
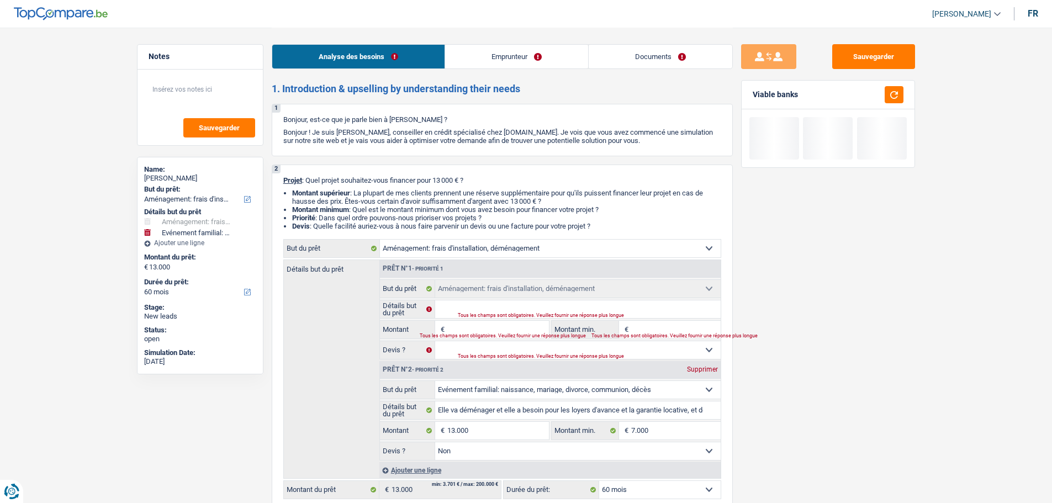
click at [703, 368] on div "Supprimer" at bounding box center [702, 369] width 36 height 7
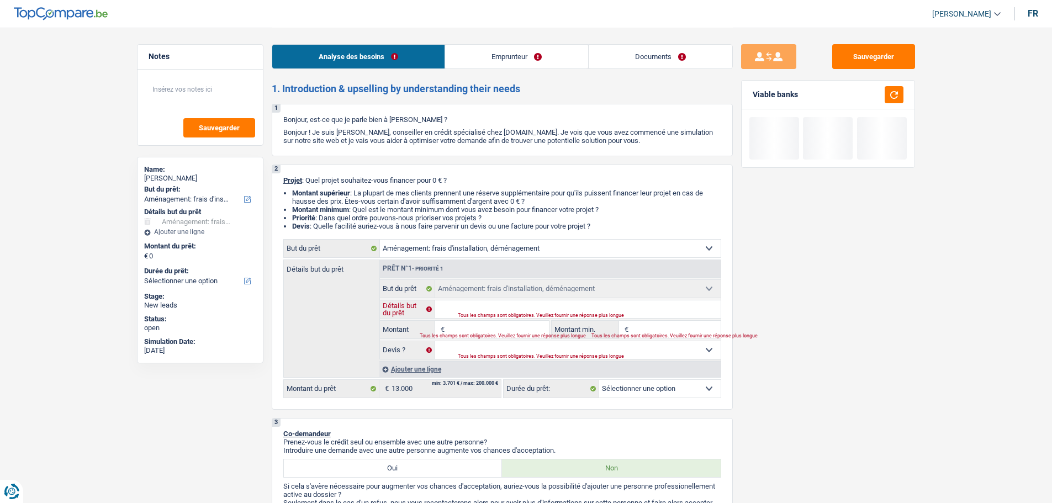
click at [526, 306] on input "Détails but du prêt" at bounding box center [577, 309] width 285 height 18
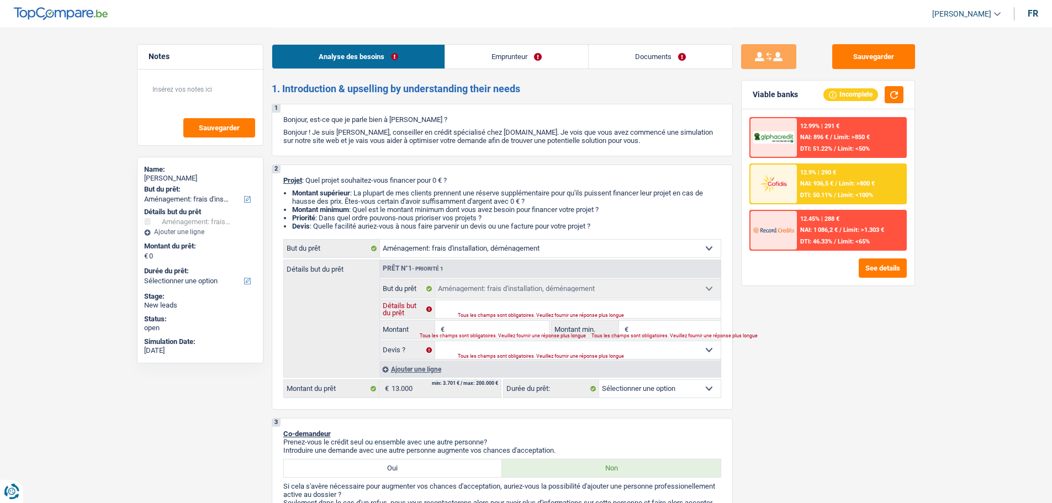
paste input "Elle va déménager et elle a besoin pour les loyers d'avance et la garantie loca…"
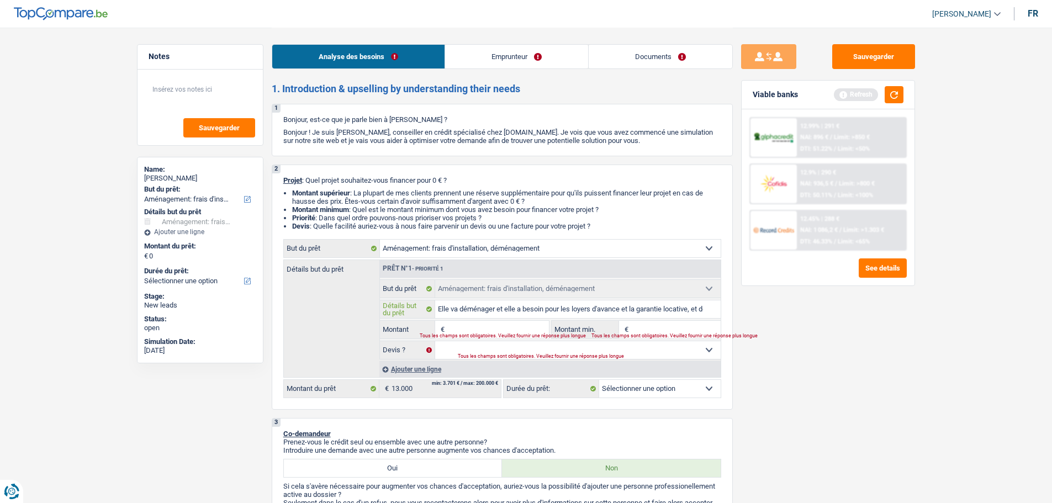
scroll to position [0, 50]
drag, startPoint x: 482, startPoint y: 332, endPoint x: 473, endPoint y: 319, distance: 15.9
click at [482, 332] on div "€ Montant Tous les champs sont obligatoires. Veuillez fournir une réponse plus …" at bounding box center [464, 330] width 169 height 18
click at [471, 325] on input "Montant" at bounding box center [497, 330] width 101 height 18
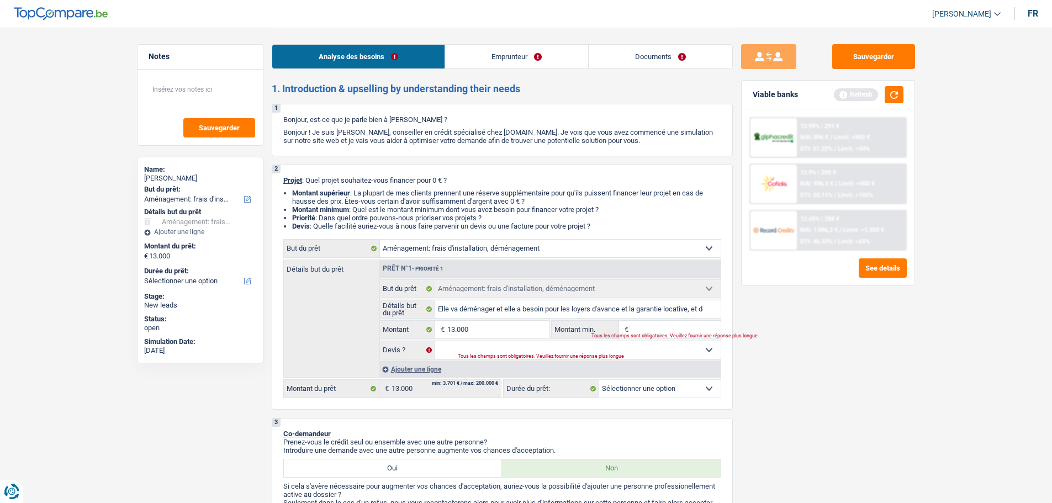
click at [633, 326] on input "Montant min." at bounding box center [675, 330] width 89 height 18
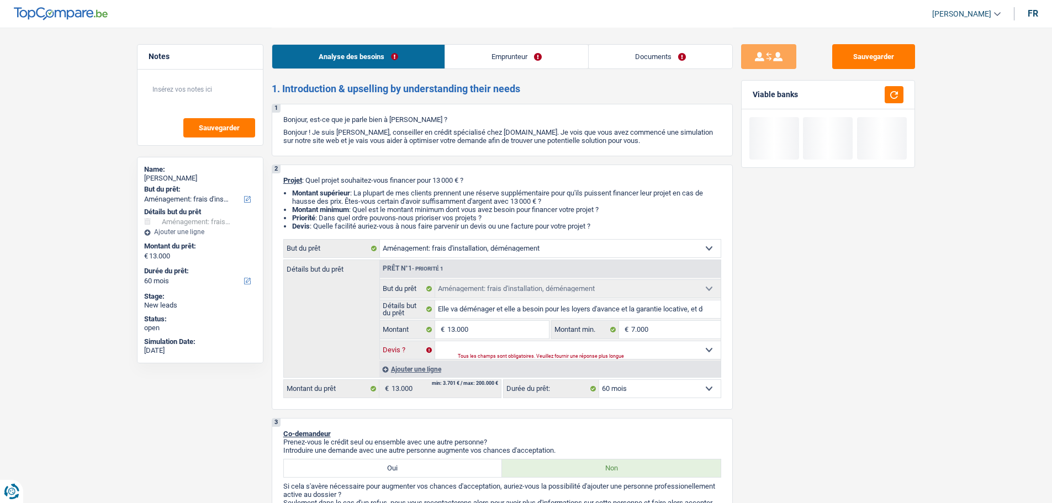
click at [554, 348] on select "Oui Non Non répondu Sélectionner une option" at bounding box center [577, 350] width 285 height 18
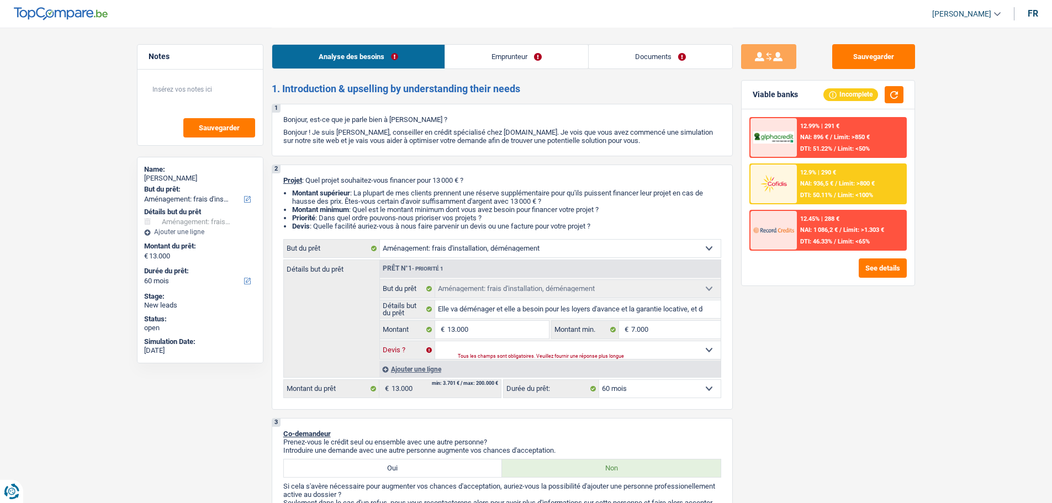
click at [435, 341] on select "Oui Non Non répondu Sélectionner une option" at bounding box center [577, 350] width 285 height 18
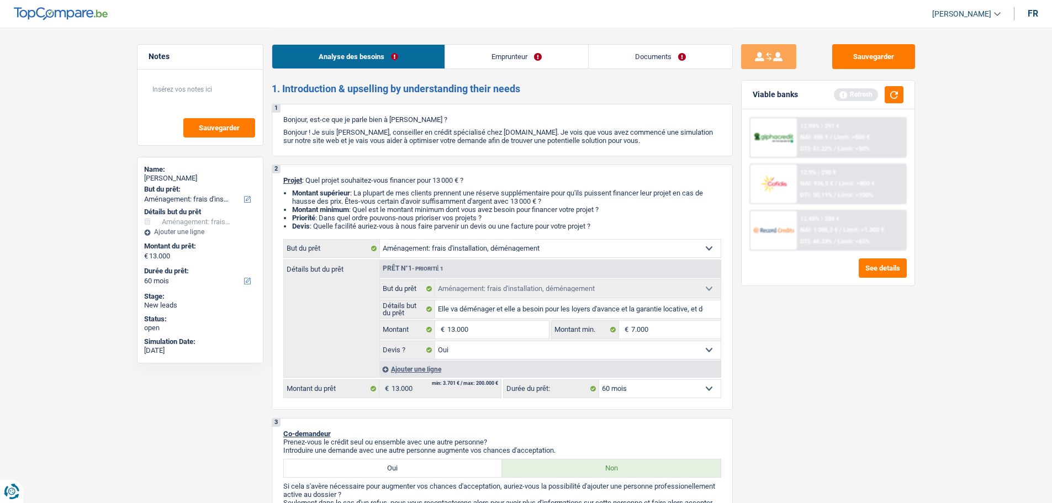
click at [525, 355] on select "Oui Non Non répondu Sélectionner une option" at bounding box center [577, 350] width 285 height 18
click at [435, 341] on select "Oui Non Non répondu Sélectionner une option" at bounding box center [577, 350] width 285 height 18
click at [889, 94] on button "button" at bounding box center [893, 94] width 19 height 17
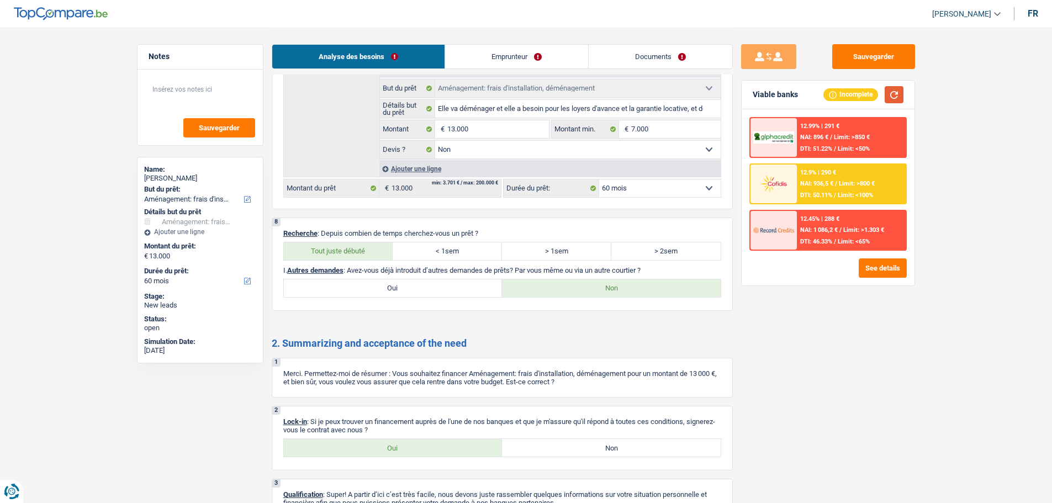
scroll to position [1385, 0]
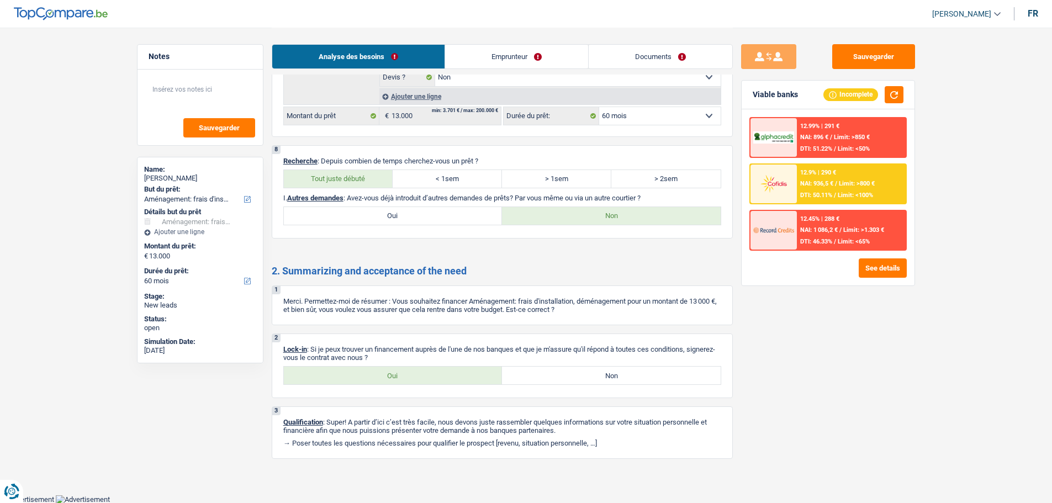
drag, startPoint x: 460, startPoint y: 380, endPoint x: 460, endPoint y: 406, distance: 26.0
click at [460, 406] on div "2. Summarizing and acceptance of the need 1 Merci. Permettez-moi de résumer : V…" at bounding box center [502, 362] width 461 height 194
drag, startPoint x: 457, startPoint y: 397, endPoint x: 451, endPoint y: 385, distance: 12.8
click at [455, 396] on div "2 Lock-in : Si je peux trouver un financement auprès de l'une de nos banques et…" at bounding box center [502, 365] width 461 height 65
click at [450, 383] on label "Oui" at bounding box center [393, 376] width 219 height 18
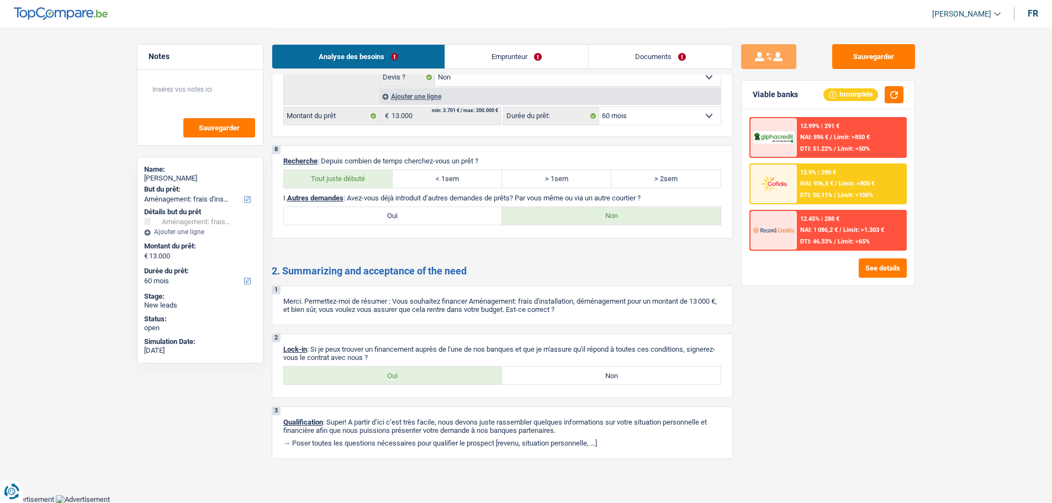
click at [450, 383] on input "Oui" at bounding box center [393, 376] width 219 height 18
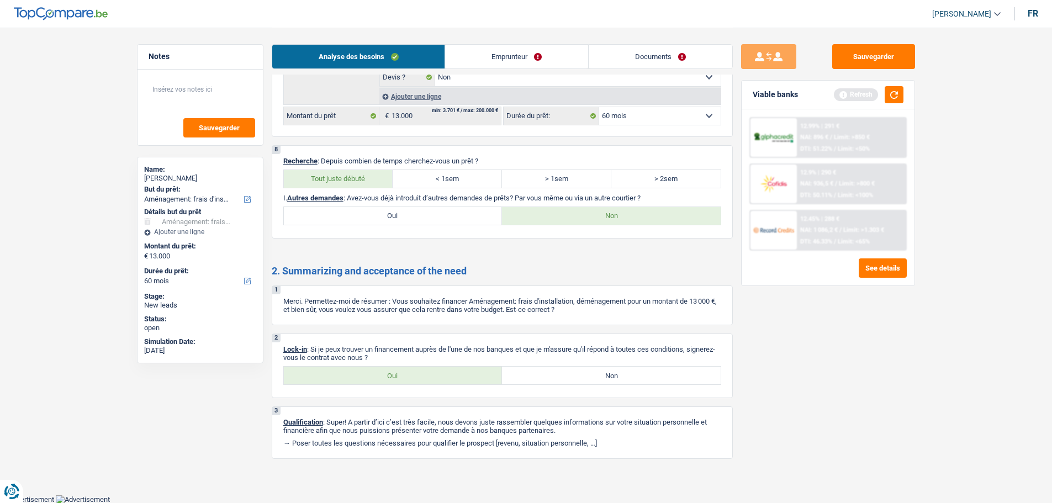
click at [652, 49] on link "Documents" at bounding box center [661, 57] width 144 height 24
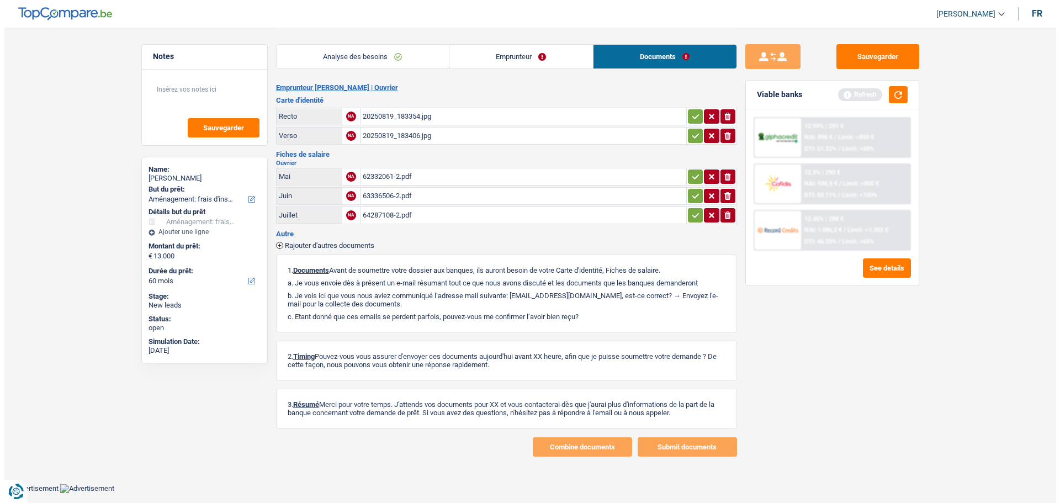
scroll to position [0, 0]
click at [404, 174] on div "62332061-2.pdf" at bounding box center [522, 176] width 321 height 17
click at [428, 118] on div "20250819_183354.jpg" at bounding box center [522, 116] width 321 height 17
click at [894, 61] on button "Sauvegarder" at bounding box center [877, 56] width 83 height 25
click at [867, 48] on button "Sauvegarder" at bounding box center [877, 56] width 83 height 25
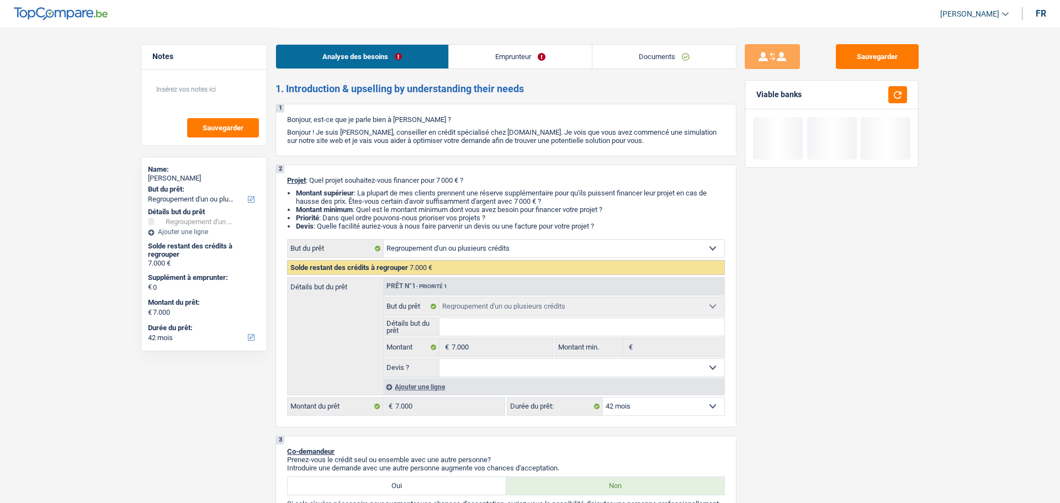
select select "refinancing"
select select "42"
select select "refinancing"
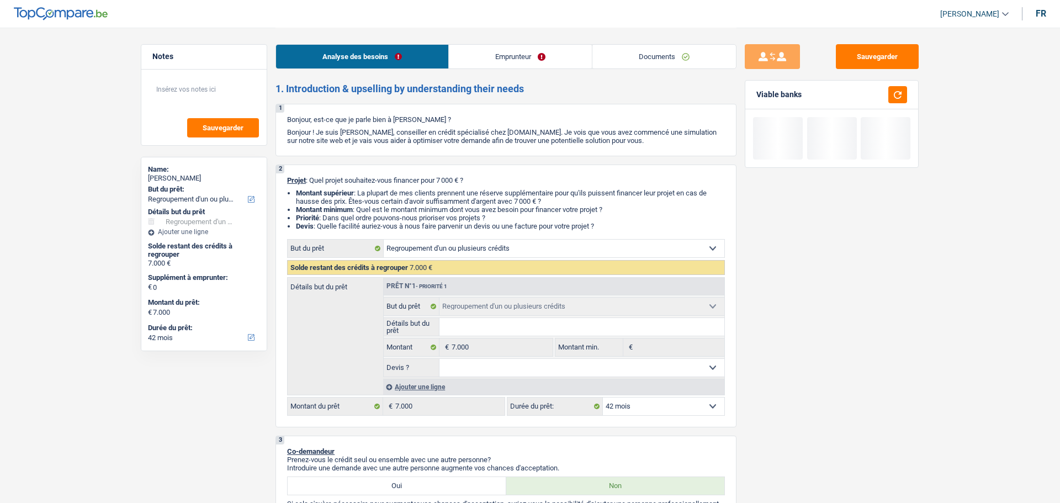
select select "42"
select select "refinancing"
select select "42"
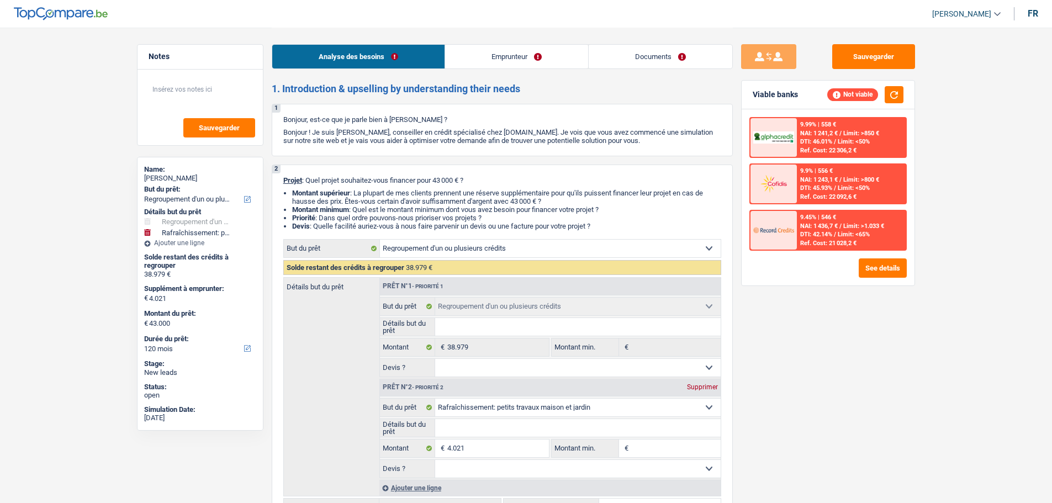
select select "refinancing"
select select "houseOrGarden"
select select "120"
select select "refinancing"
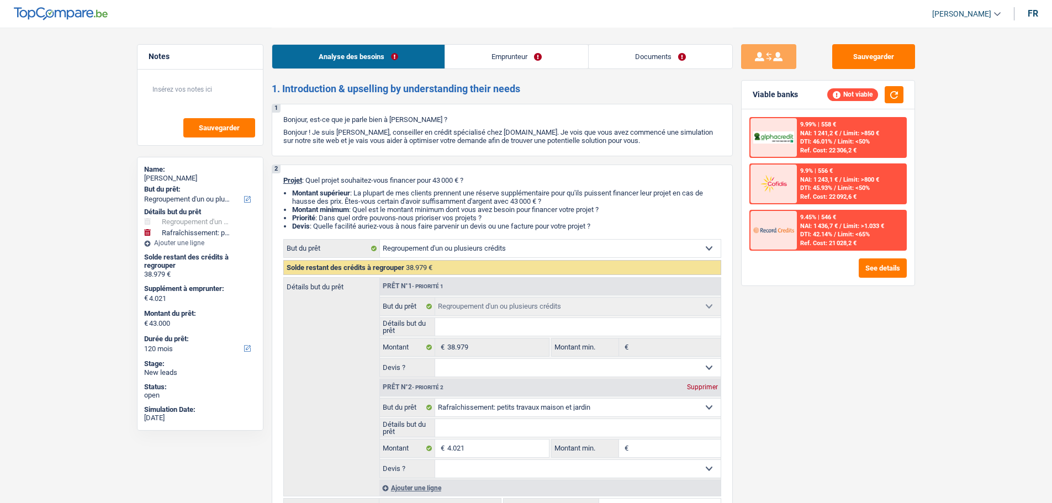
select select "refinancing"
select select "houseOrGarden"
select select "120"
select select "privateEmployee"
select select "netSalary"
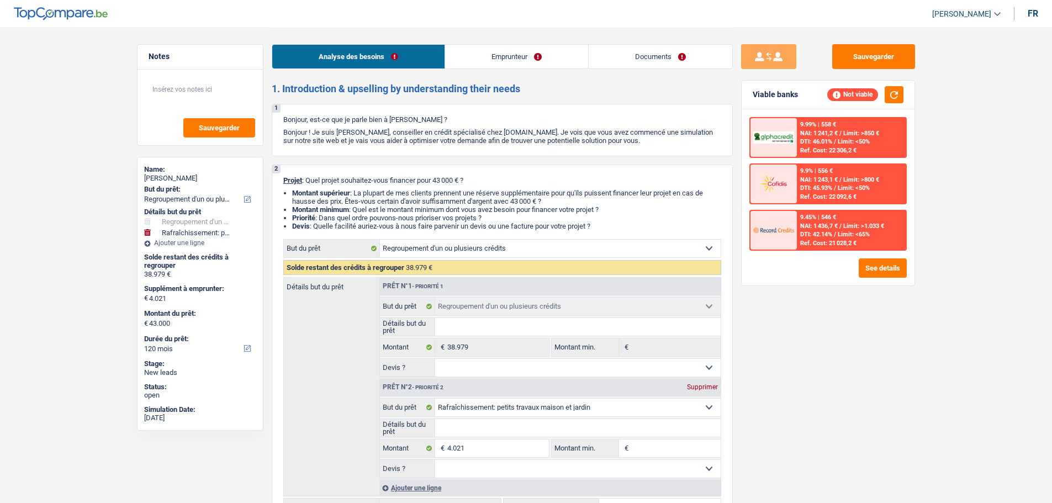
select select "mealVouchers"
select select "rents"
select select "creditConsolidation"
select select "96"
select select "refinancing"
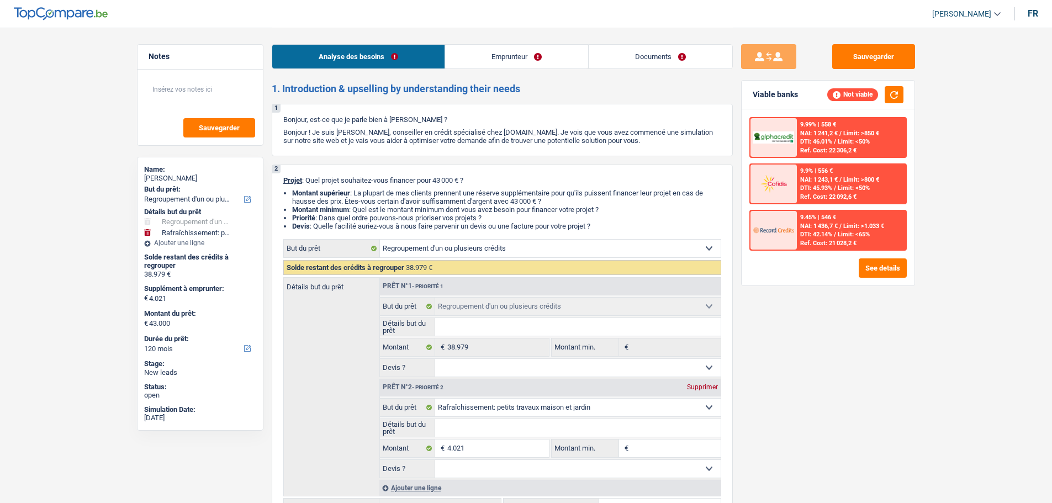
select select "refinancing"
select select "houseOrGarden"
select select "120"
click at [885, 93] on button "button" at bounding box center [893, 94] width 19 height 17
click at [916, 346] on div "Sauvegarder Viable banks Not viable 9.99% | 558 € NAI: 1 241,2 € / Limit: >850 …" at bounding box center [828, 264] width 190 height 441
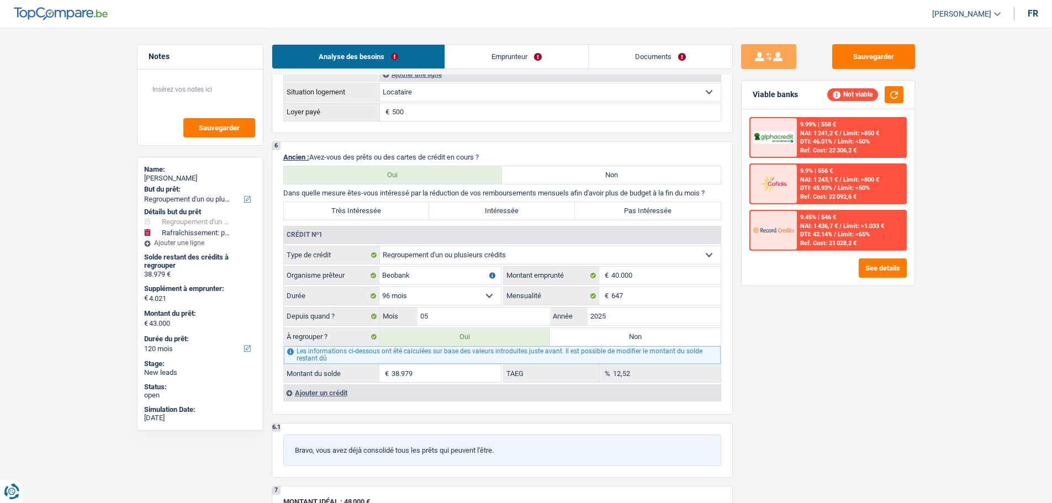
scroll to position [880, 0]
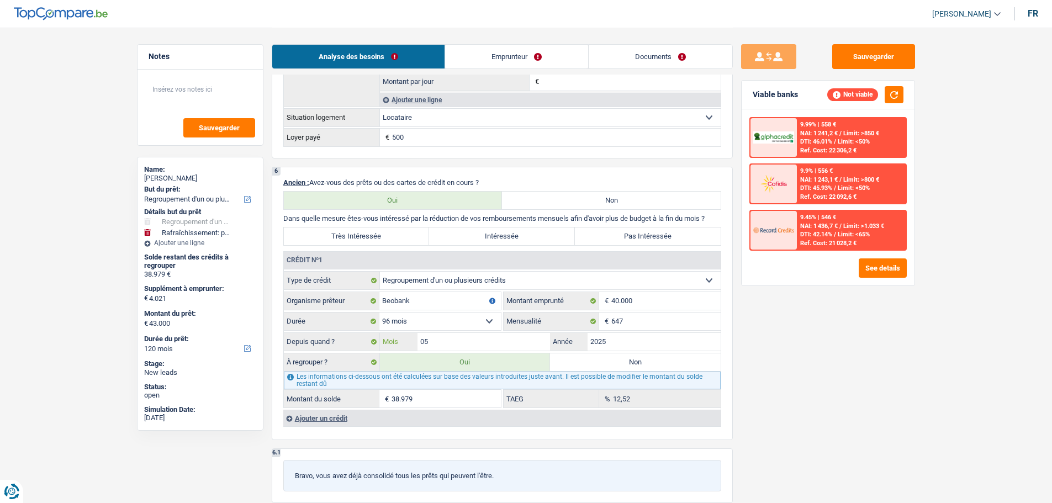
click at [492, 343] on input "05" at bounding box center [483, 342] width 133 height 18
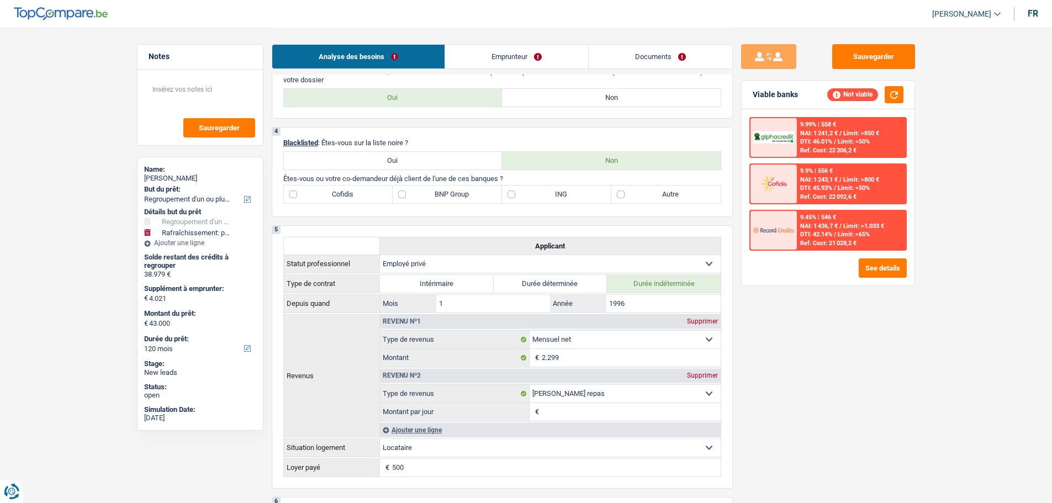
scroll to position [438, 0]
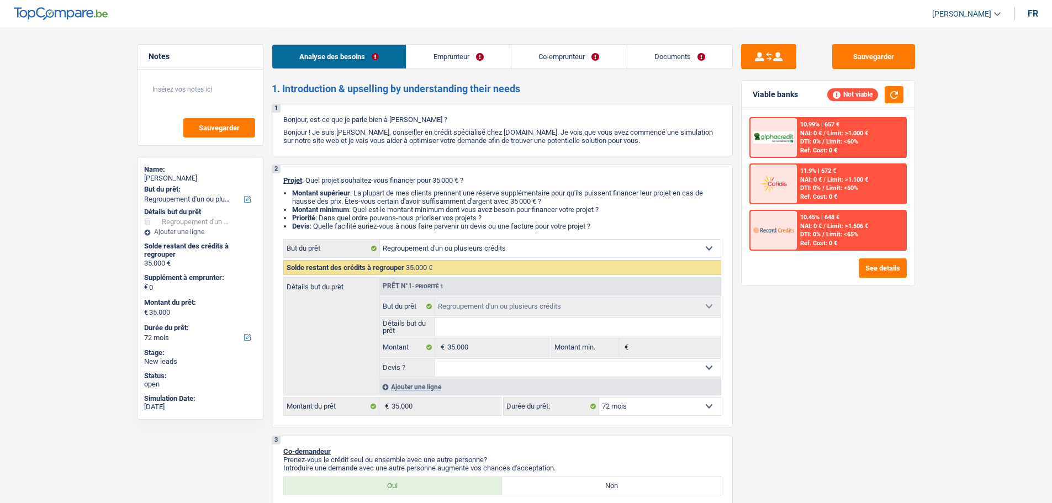
select select "refinancing"
select select "72"
select select "refinancing"
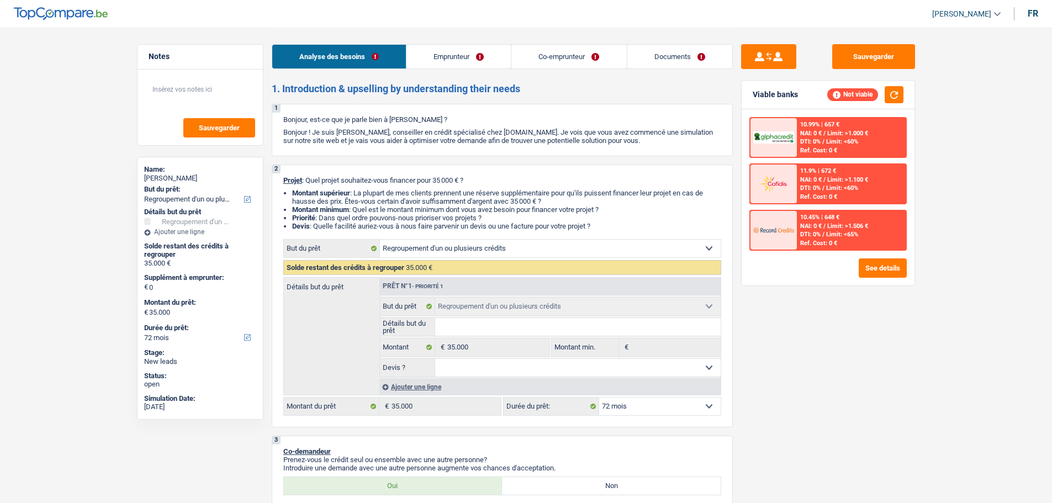
select select "72"
select select "privateEmployee"
select select "familyAllowances"
select select "netSalary"
select select "mealVouchers"
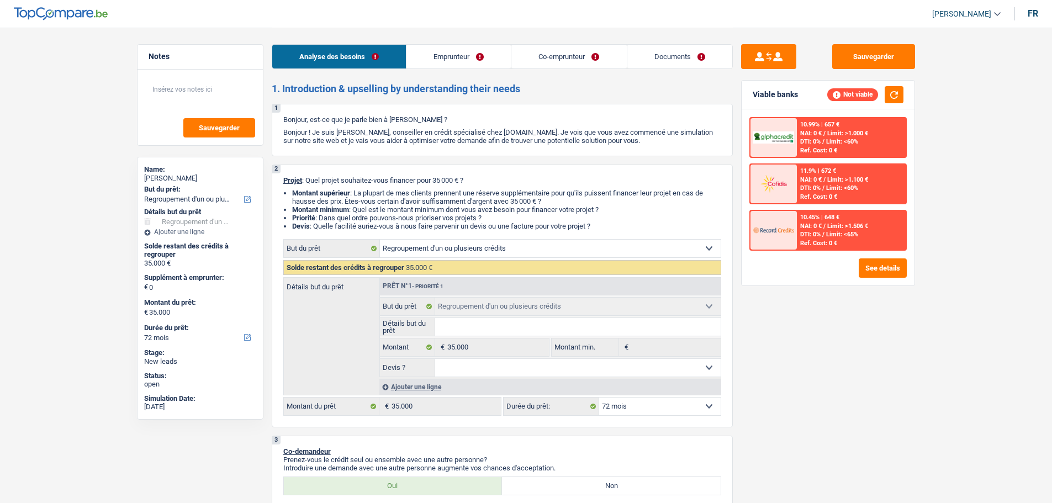
select select "ownerWithMortgage"
select select "mortgage"
select select "refinancing"
select select "72"
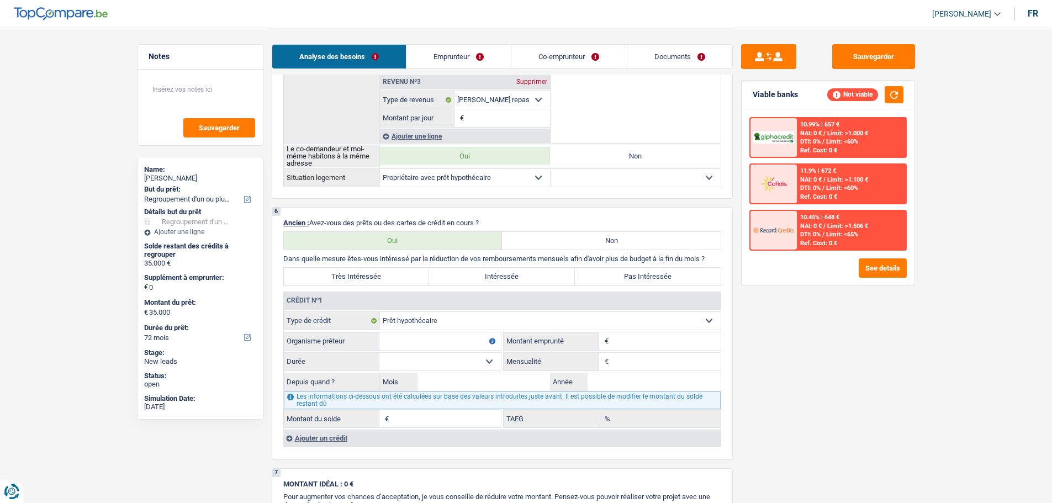
scroll to position [718, 0]
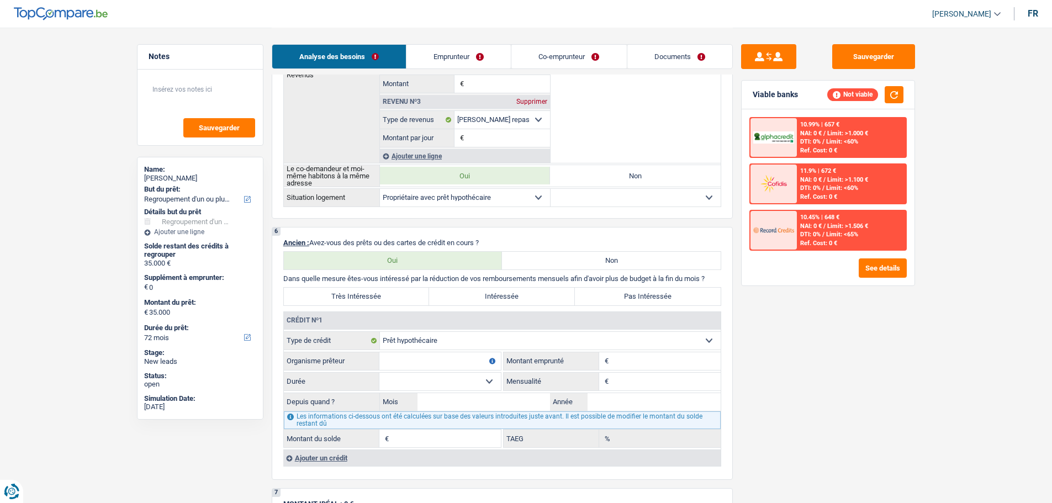
click at [444, 358] on input "Organisme prêteur" at bounding box center [439, 361] width 121 height 18
click at [446, 366] on input "Organisme prêteur" at bounding box center [439, 361] width 121 height 18
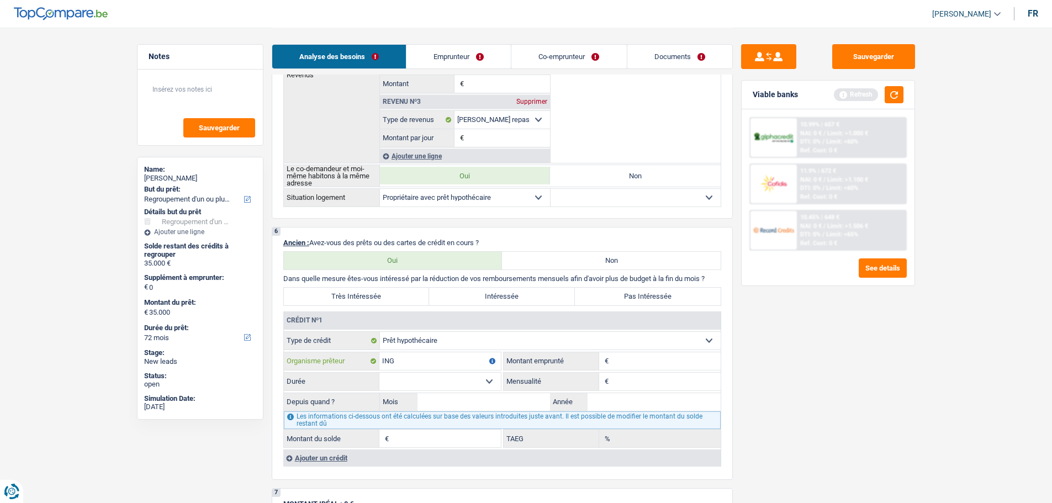
type input "ING"
click at [675, 362] on input "Montant" at bounding box center [665, 361] width 109 height 18
click at [632, 365] on input "Montant" at bounding box center [665, 361] width 109 height 18
click at [900, 95] on button "button" at bounding box center [893, 94] width 19 height 17
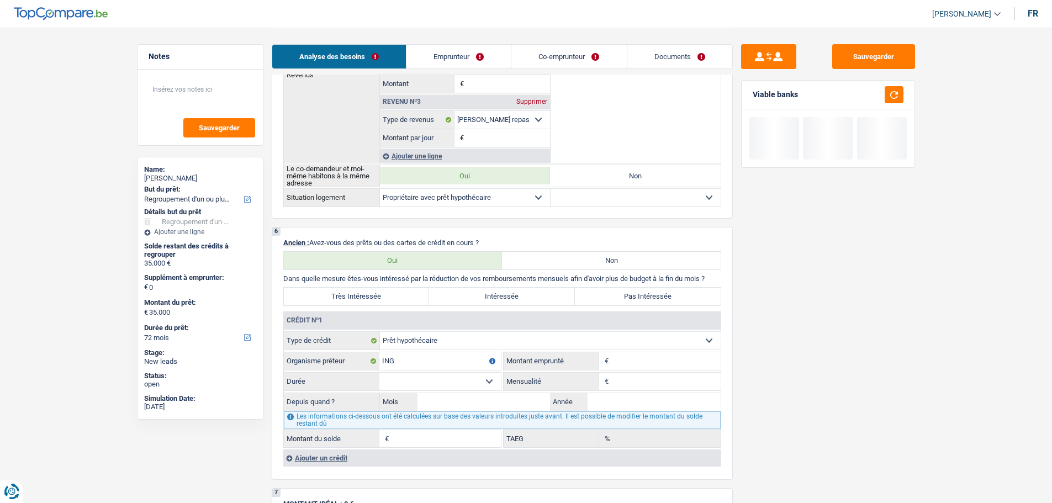
click at [638, 362] on input "Montant" at bounding box center [665, 361] width 109 height 18
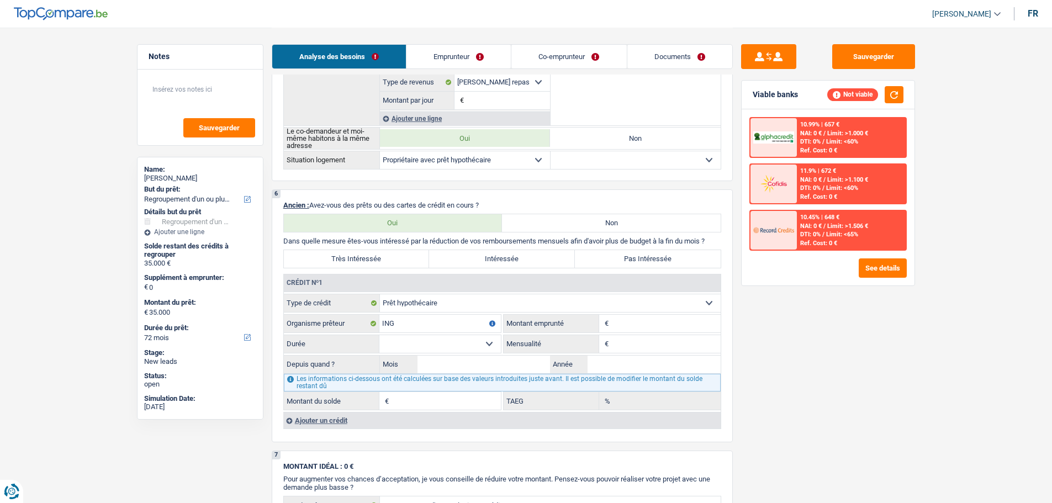
scroll to position [828, 0]
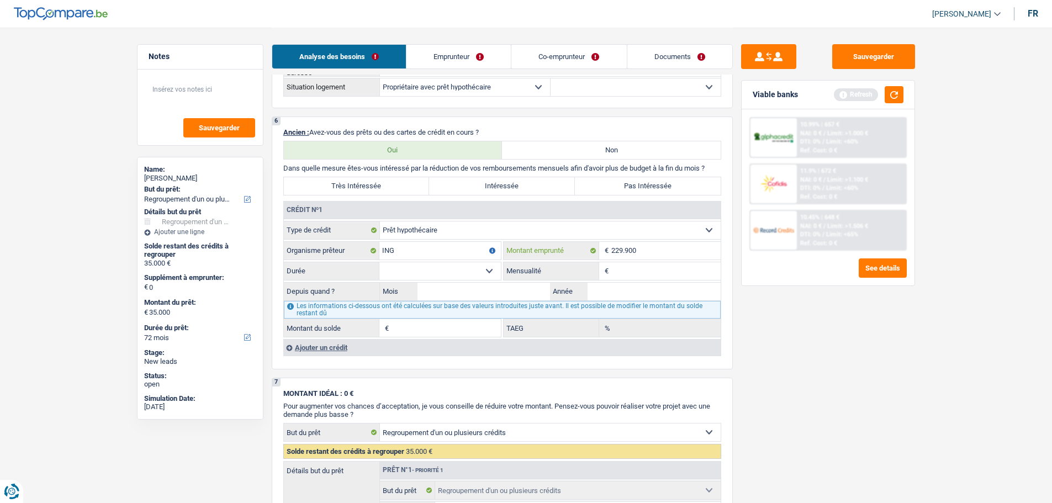
type input "229.900"
click at [480, 276] on select "120 mois 132 mois 144 mois 180 mois 240 mois 300 mois 360 mois 420 mois Sélecti…" at bounding box center [439, 271] width 121 height 18
click at [619, 291] on input "Année" at bounding box center [653, 292] width 133 height 18
type input "2020"
click at [496, 299] on input "Mois" at bounding box center [483, 292] width 133 height 18
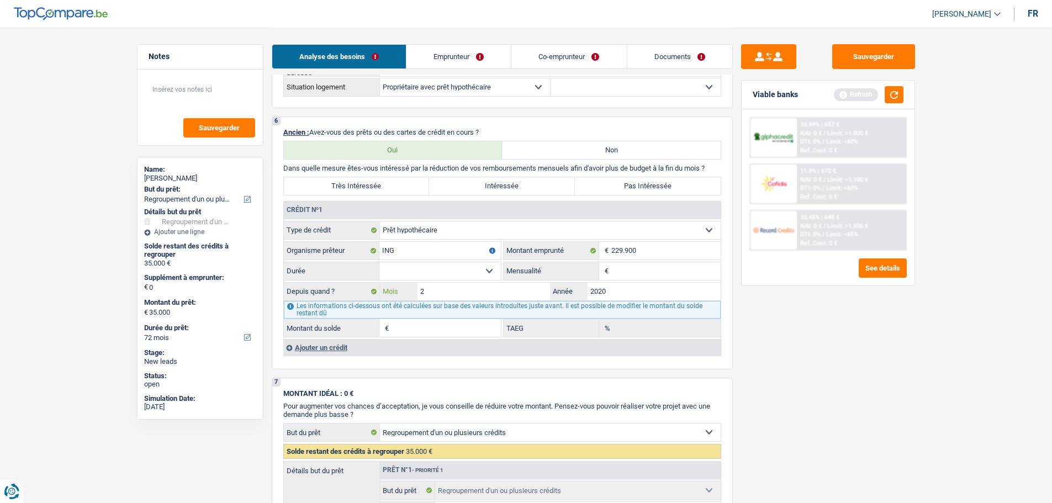
type input "2"
click at [487, 272] on select "120 mois 132 mois 144 mois 180 mois 240 mois 300 mois 360 mois 420 mois Sélecti…" at bounding box center [439, 271] width 121 height 18
select select "300"
click at [379, 262] on select "120 mois 132 mois 144 mois 180 mois 240 mois 300 mois 360 mois 420 mois Sélecti…" at bounding box center [439, 271] width 121 height 18
click at [634, 270] on input "Mensualité" at bounding box center [665, 271] width 109 height 18
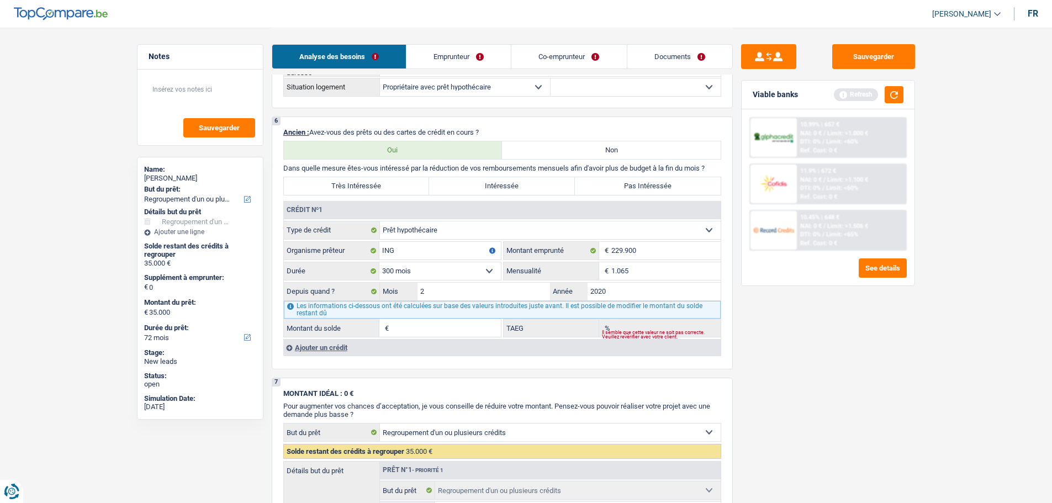
type input "1.065"
type input "191.460"
type input "2,82"
click at [886, 361] on div "Sauvegarder Viable banks Refresh 10.99% | 657 € NAI: 0 € / Limit: >1.000 € DTI:…" at bounding box center [828, 264] width 190 height 441
click at [338, 348] on div "Ajouter un crédit" at bounding box center [501, 347] width 437 height 17
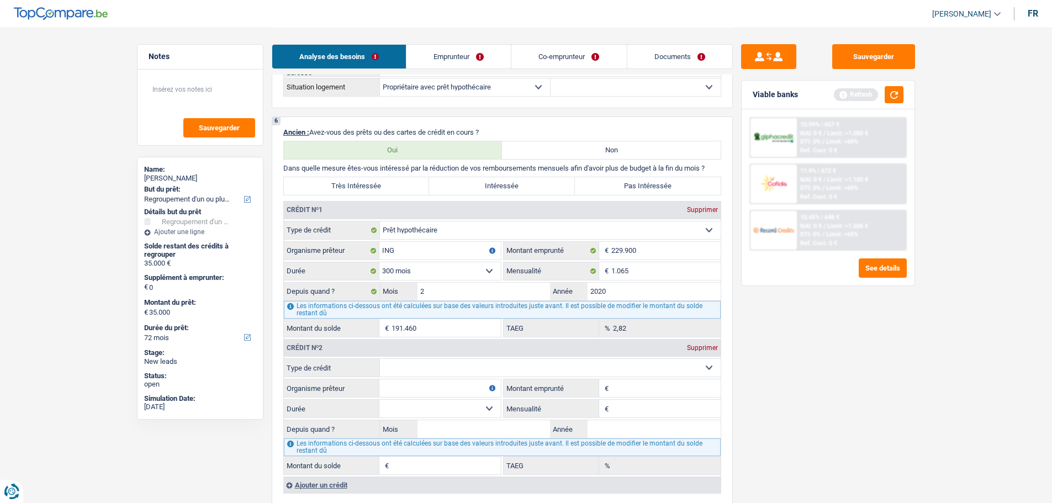
click at [453, 333] on input "191.460" at bounding box center [445, 328] width 109 height 18
type input "188.719"
click at [455, 363] on select "Carte ou ouverture de crédit Prêt hypothécaire Vente à tempérament Prêt à tempé…" at bounding box center [550, 368] width 341 height 18
click at [830, 395] on div "Sauvegarder Viable banks Refresh 10.99% | 657 € NAI: 0 € / Limit: >1.000 € DTI:…" at bounding box center [828, 264] width 190 height 441
click at [406, 393] on input "Organisme prêteur" at bounding box center [439, 388] width 121 height 18
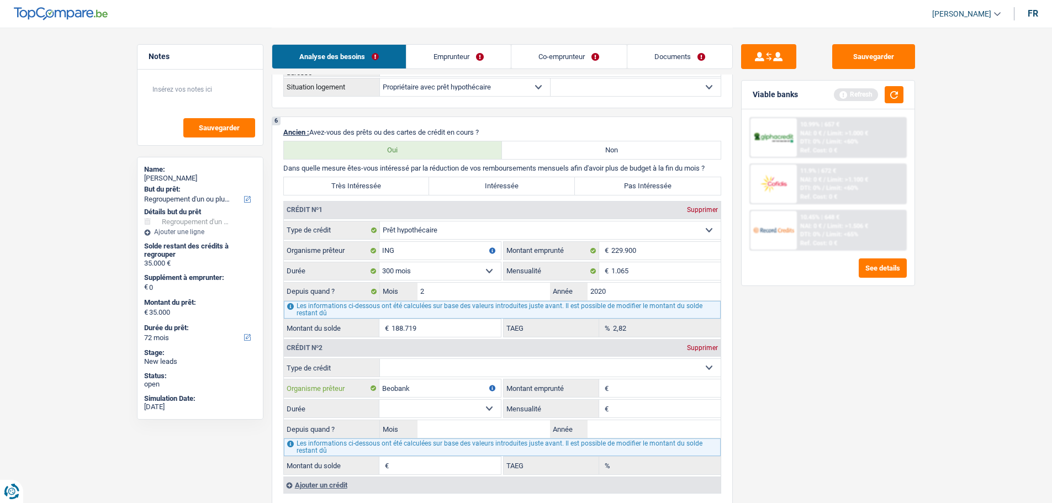
type input "Beobank"
click at [419, 372] on select "Carte ou ouverture de crédit Prêt hypothécaire Vente à tempérament Prêt à tempé…" at bounding box center [550, 368] width 341 height 18
select select "personalLoan"
type input "0"
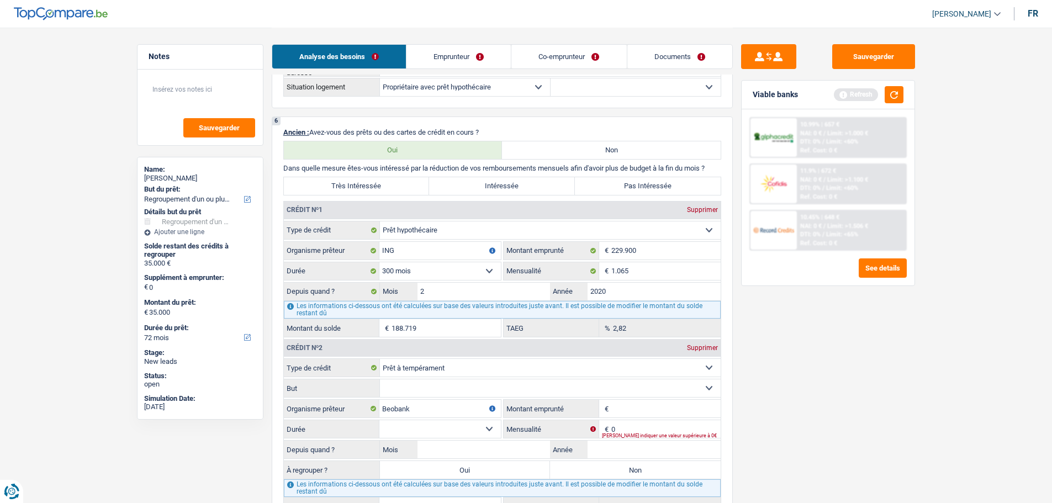
click at [423, 394] on select "Confort maison: meubles, textile, peinture, électroménager, outillage non-profe…" at bounding box center [550, 388] width 341 height 18
select select "homeFurnishingOrRelocation"
click at [380, 379] on select "Confort maison: meubles, textile, peinture, électroménager, outillage non-profe…" at bounding box center [550, 388] width 341 height 18
click at [614, 410] on input "Montant emprunté" at bounding box center [665, 409] width 109 height 18
click at [487, 449] on input "Mois" at bounding box center [483, 450] width 133 height 18
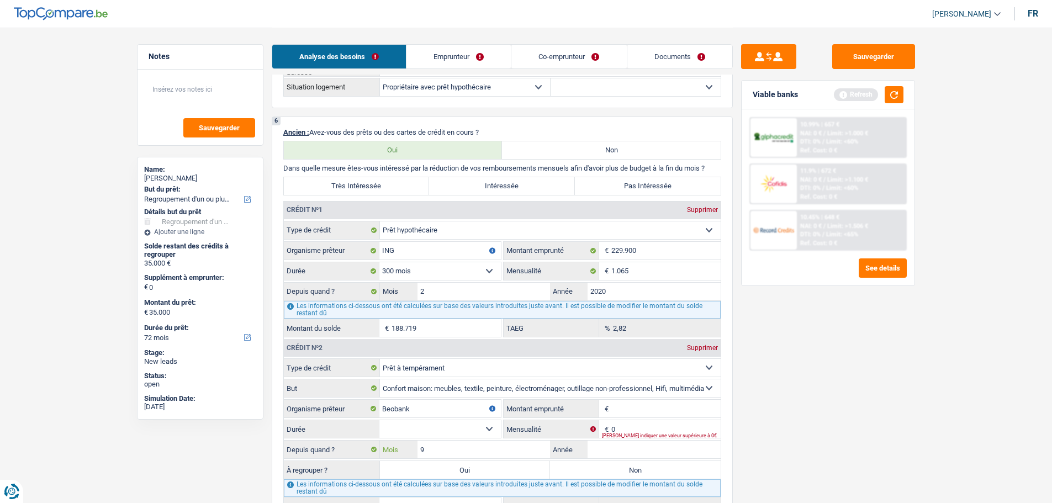
type input "9"
click at [645, 454] on input "Année" at bounding box center [653, 450] width 133 height 18
click at [624, 451] on input "Année" at bounding box center [653, 450] width 133 height 18
click at [458, 428] on select "12 mois 18 mois 24 mois Sélectionner une option" at bounding box center [439, 429] width 121 height 18
drag, startPoint x: 645, startPoint y: 393, endPoint x: 645, endPoint y: 399, distance: 6.1
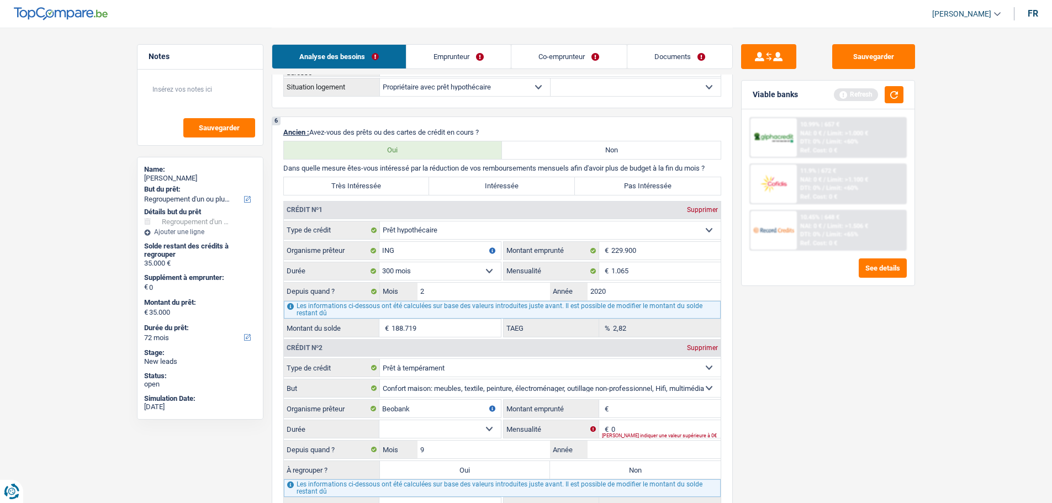
click at [645, 396] on select "Confort maison: meubles, textile, peinture, électroménager, outillage non-profe…" at bounding box center [550, 388] width 341 height 18
click at [645, 401] on input "Montant emprunté" at bounding box center [665, 409] width 109 height 18
type input "25.000"
click at [926, 381] on main "Notes Sauvegarder Name: [PERSON_NAME] But du prêt: Confort maison: meubles, tex…" at bounding box center [526, 160] width 1052 height 1976
click at [406, 430] on select "12 mois 18 mois 24 mois 30 mois 36 mois 42 mois 48 mois 60 mois 72 mois 84 mois…" at bounding box center [439, 429] width 121 height 18
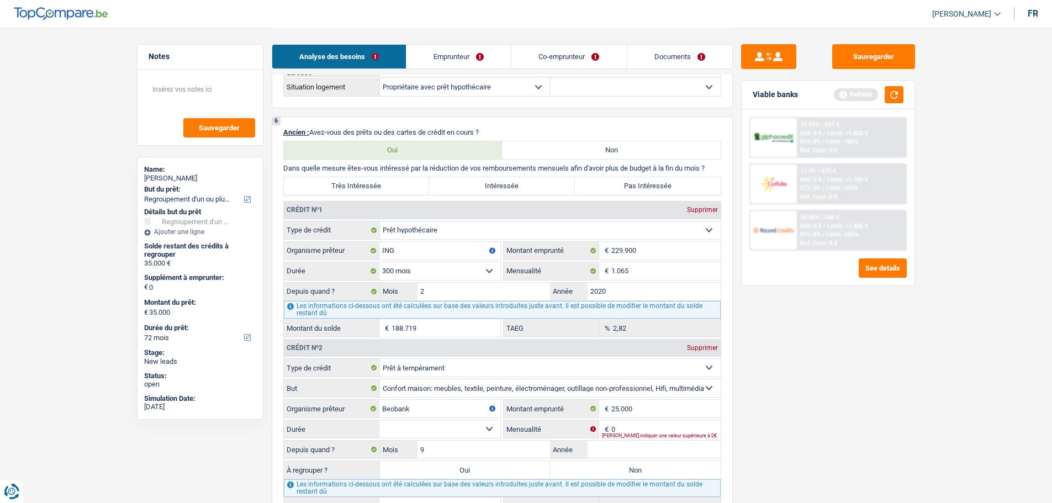
select select "72"
click at [379, 420] on select "12 mois 18 mois 24 mois 30 mois 36 mois 42 mois 48 mois 60 mois 72 mois 84 mois…" at bounding box center [439, 429] width 121 height 18
click at [687, 415] on input "25.000" at bounding box center [665, 409] width 109 height 18
type input "2.500"
select select
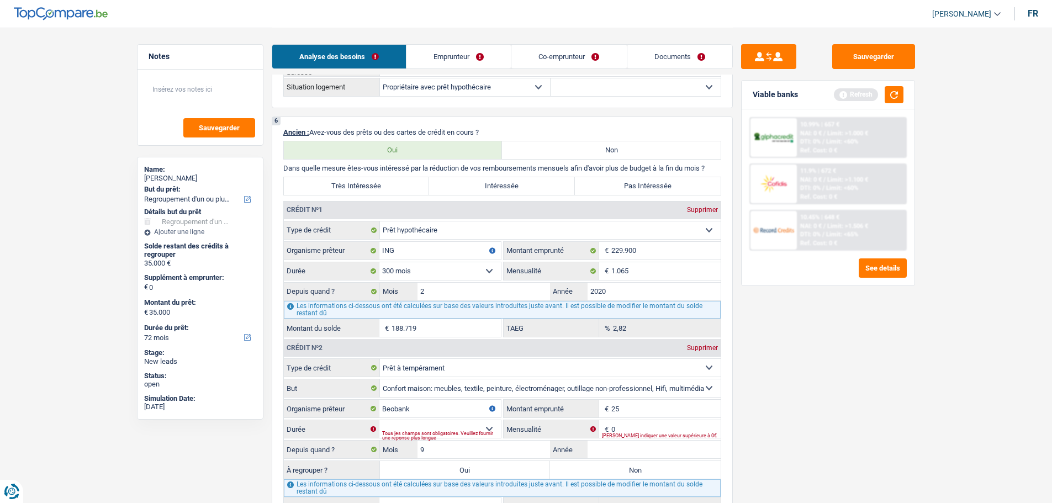
type input "2"
click at [672, 428] on input "0" at bounding box center [665, 429] width 109 height 18
type input "462"
click at [621, 408] on input "Montant emprunté" at bounding box center [665, 409] width 109 height 18
type input "30.000"
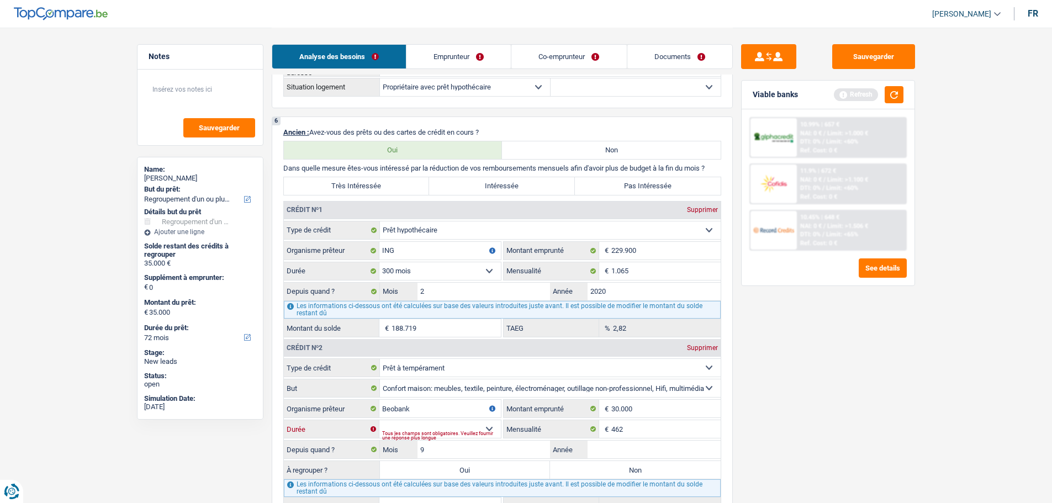
click at [455, 430] on select "12 mois 18 mois 24 mois 30 mois 36 mois 42 mois 48 mois 60 mois 72 mois 84 mois…" at bounding box center [439, 429] width 121 height 18
select select "72"
click at [379, 420] on select "12 mois 18 mois 24 mois 30 mois 36 mois 42 mois 48 mois 60 mois 72 mois 84 mois…" at bounding box center [439, 429] width 121 height 18
click at [540, 449] on input "9" at bounding box center [483, 450] width 133 height 18
click at [530, 443] on input "9" at bounding box center [483, 450] width 133 height 18
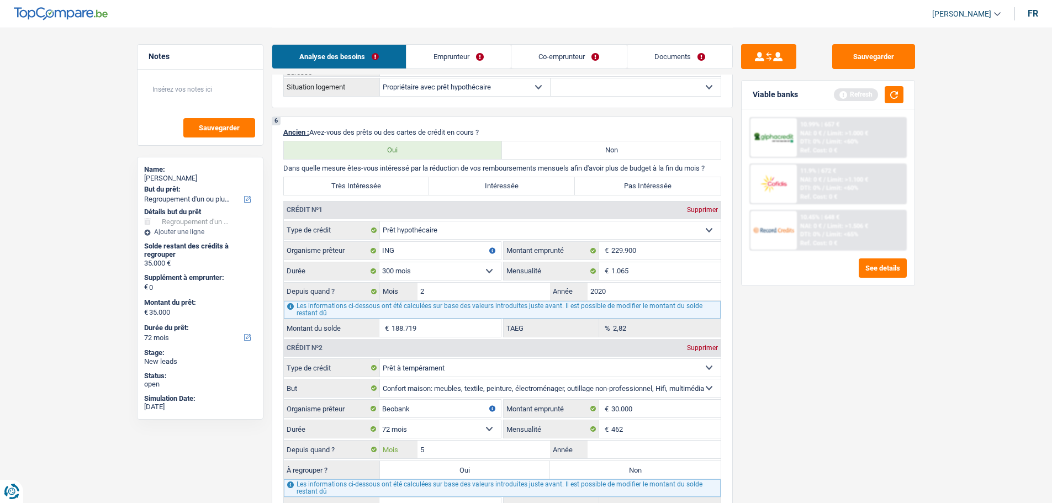
type input "5"
click at [655, 451] on input "Année" at bounding box center [653, 450] width 133 height 18
type input "2023"
type input "19.066"
type input "3,51"
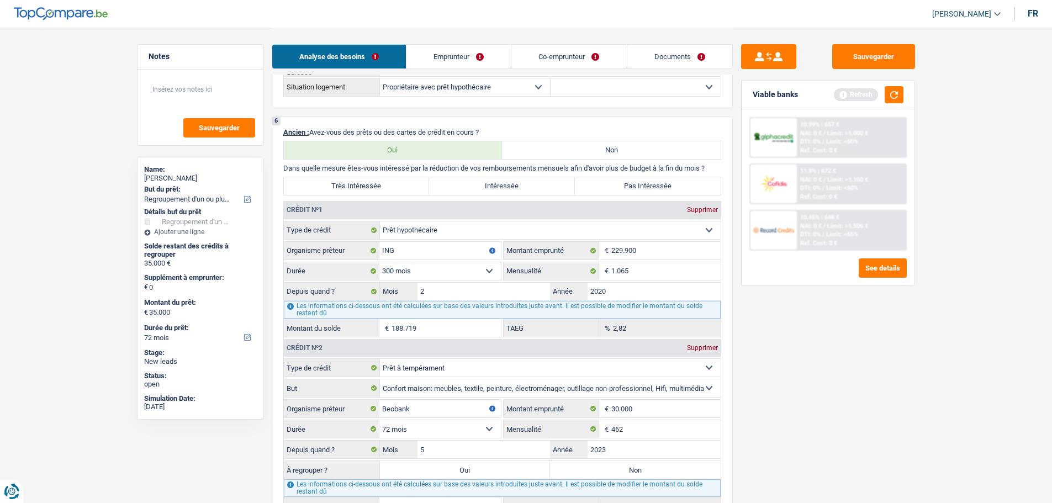
click at [846, 354] on div "Sauvegarder Viable banks Refresh 10.99% | 657 € NAI: 0 € / Limit: >1.000 € DTI:…" at bounding box center [828, 264] width 190 height 441
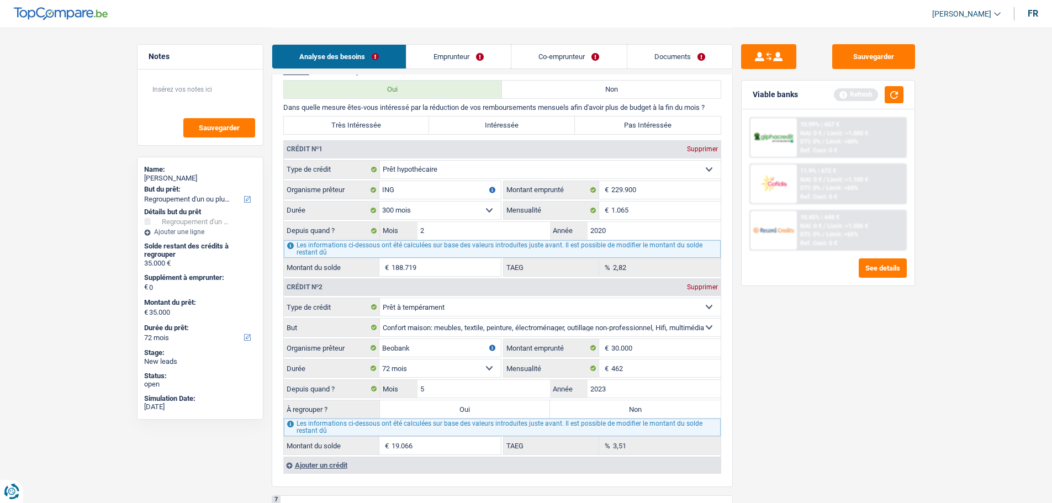
scroll to position [994, 0]
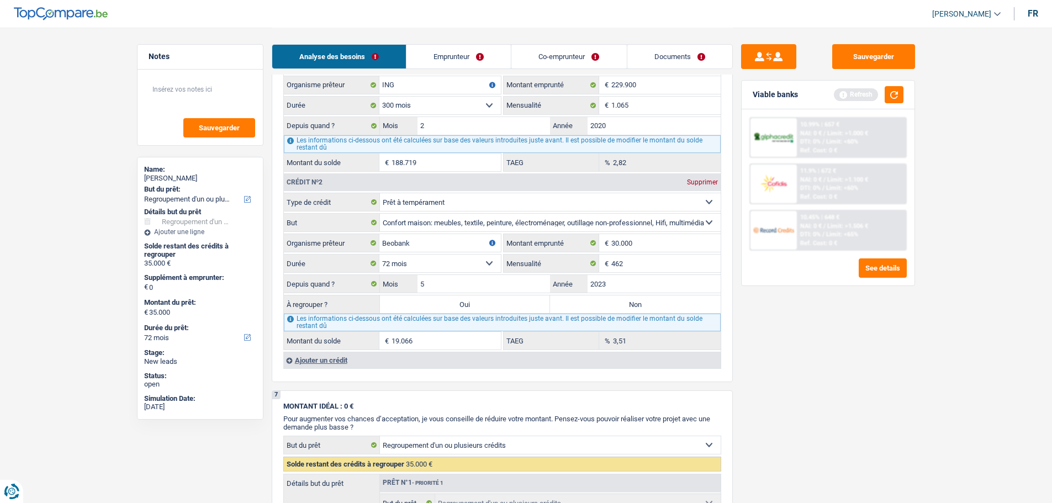
click at [485, 308] on label "Oui" at bounding box center [465, 304] width 171 height 18
click at [485, 308] on input "Oui" at bounding box center [465, 304] width 171 height 18
radio input "true"
type input "19.066"
select select "84"
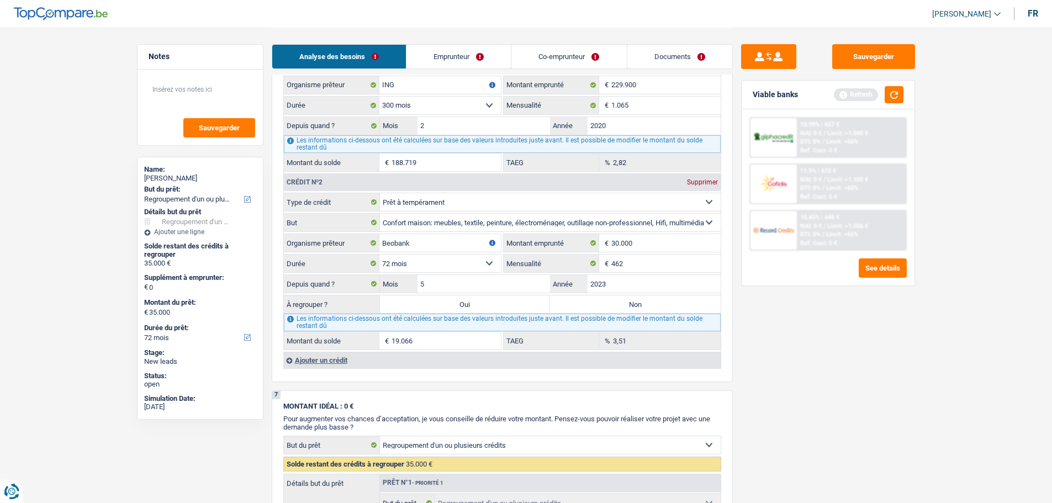
type input "19.066"
select select "84"
type input "19.066"
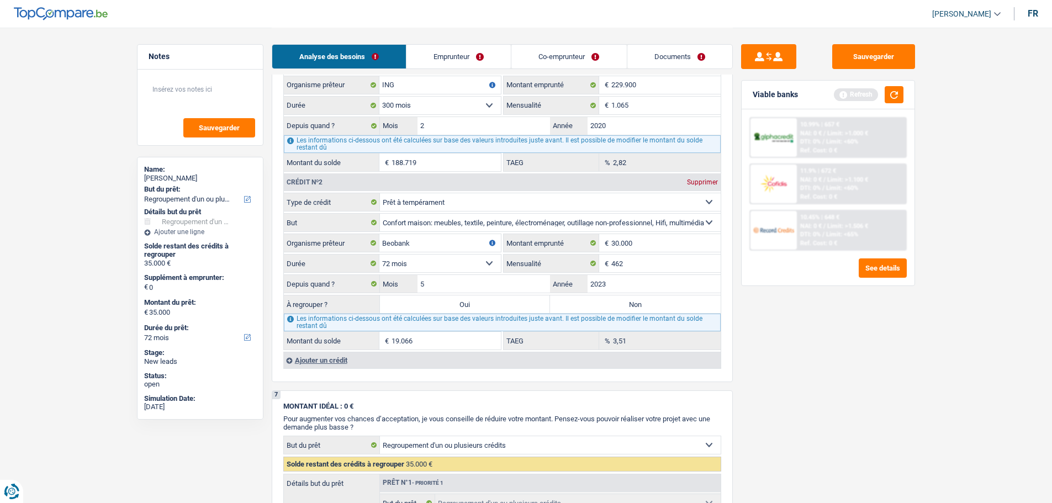
select select "84"
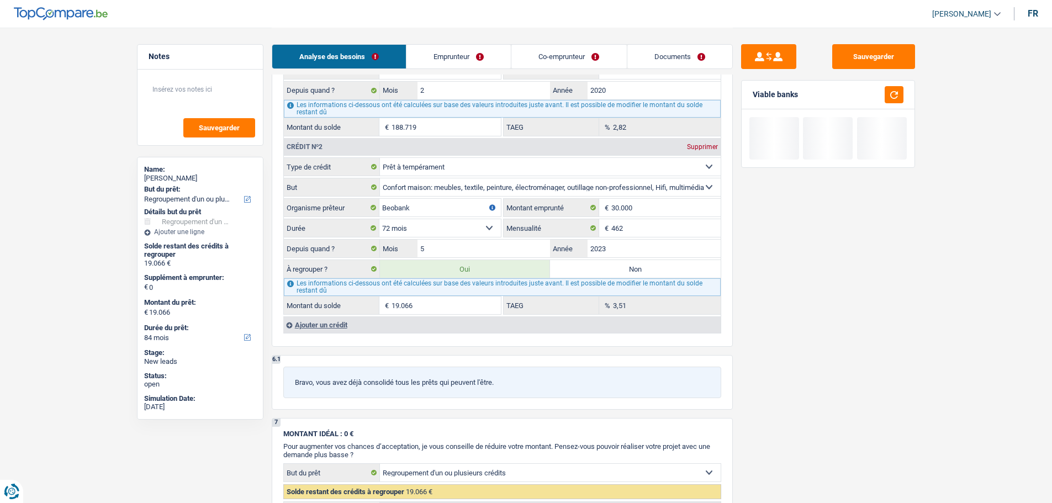
scroll to position [1049, 0]
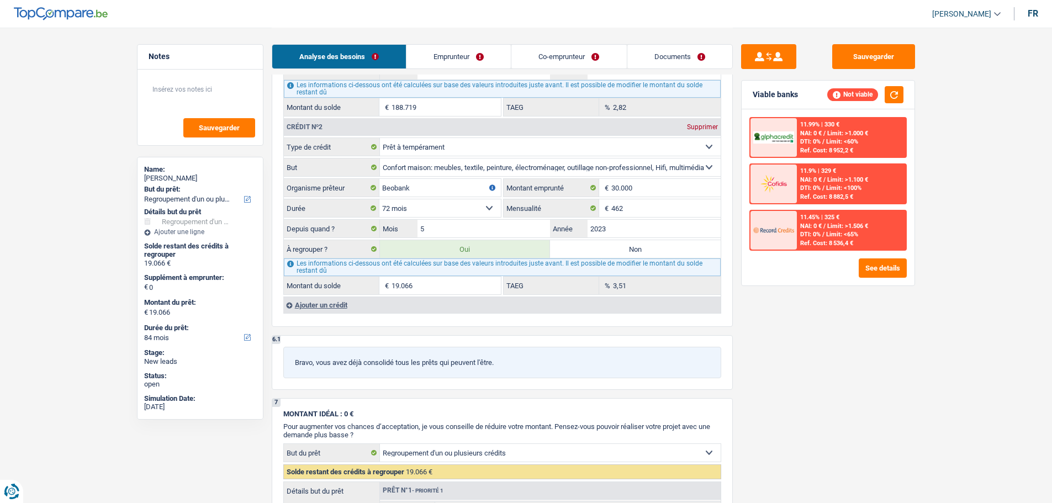
click at [346, 308] on div "Ajouter un crédit" at bounding box center [501, 304] width 437 height 17
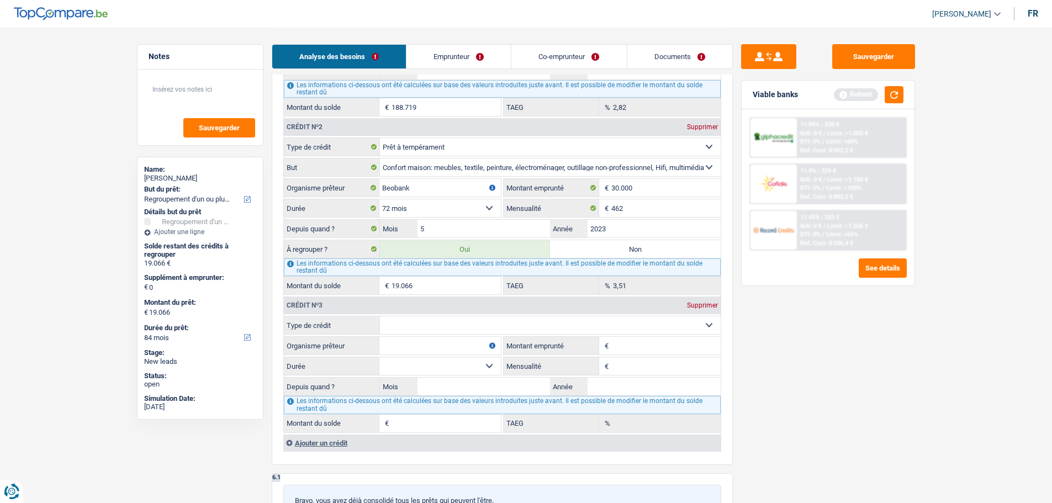
click at [471, 333] on select "Carte ou ouverture de crédit Prêt hypothécaire Vente à tempérament Prêt à tempé…" at bounding box center [550, 325] width 341 height 18
click at [812, 385] on div "Sauvegarder Viable banks Refresh 11.99% | 330 € NAI: 0 € / Limit: >1.000 € DTI:…" at bounding box center [828, 264] width 190 height 441
click at [439, 339] on input "Organisme prêteur" at bounding box center [439, 346] width 121 height 18
type input "Bye Way"
drag, startPoint x: 470, startPoint y: 302, endPoint x: 469, endPoint y: 317, distance: 15.5
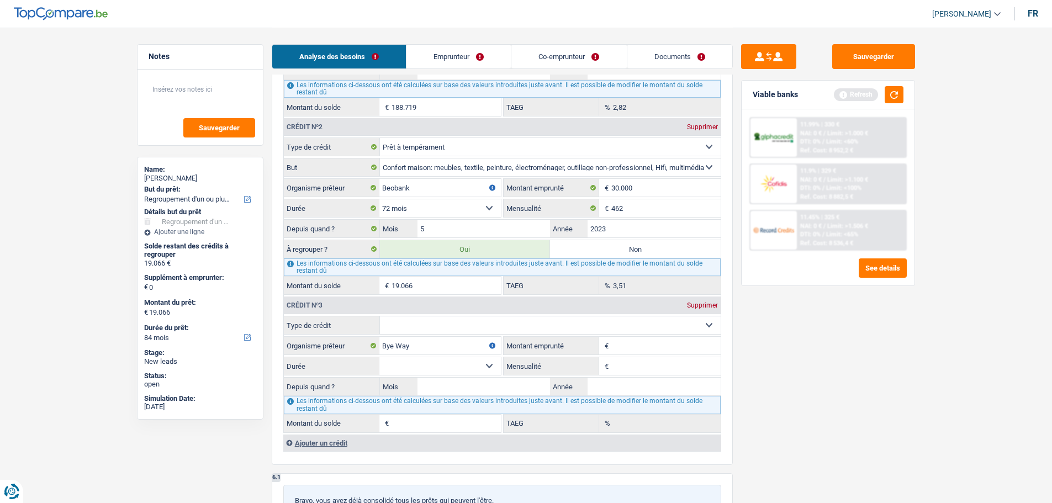
click at [470, 306] on div "Crédit nº3 Supprimer" at bounding box center [502, 305] width 437 height 18
click at [469, 319] on select "Carte ou ouverture de crédit Prêt hypothécaire Vente à tempérament Prêt à tempé…" at bounding box center [550, 325] width 341 height 18
select select "cardOrCredit"
type input "0"
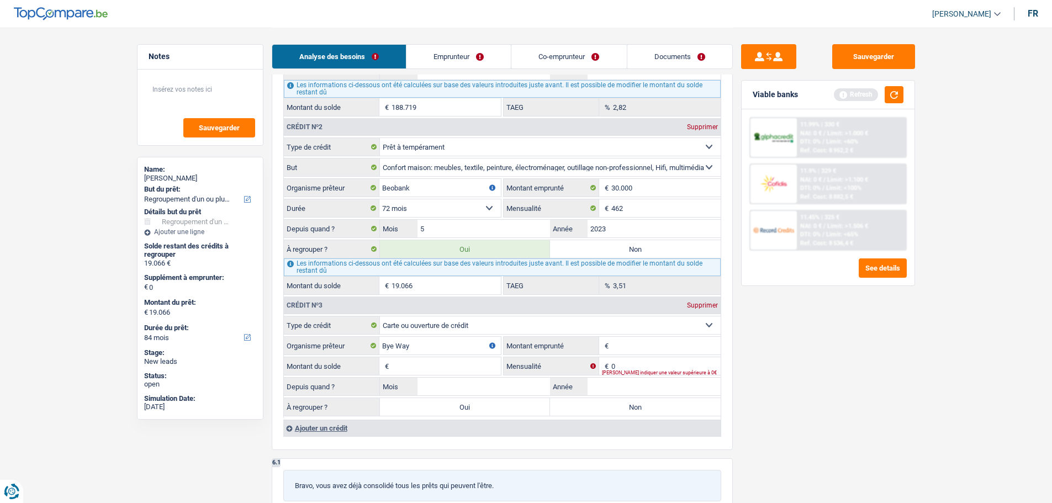
click at [652, 349] on input "Montant emprunté" at bounding box center [665, 346] width 109 height 18
type input "1.250"
click at [492, 358] on input "Montant du solde" at bounding box center [445, 366] width 109 height 18
type input "1.250"
click at [611, 361] on input "0" at bounding box center [665, 366] width 109 height 18
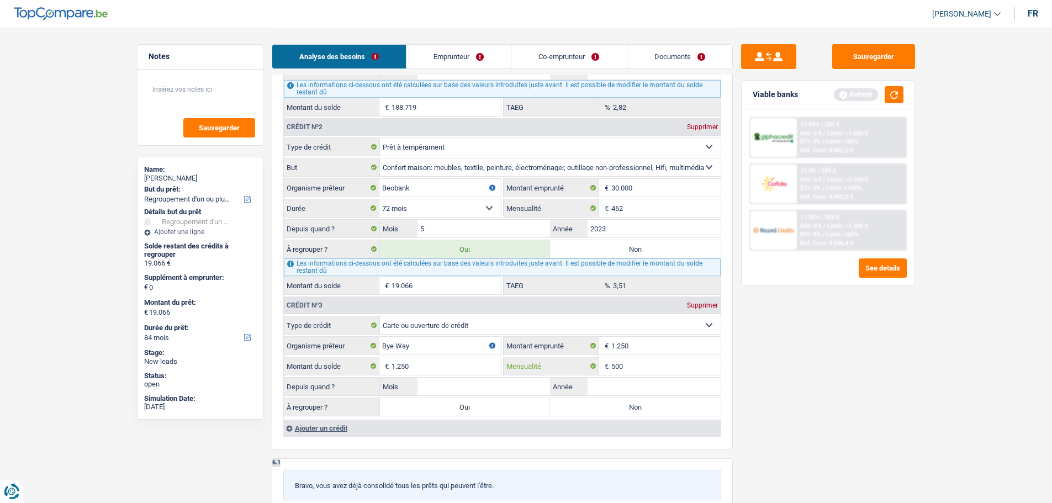
click at [663, 368] on input "500" at bounding box center [665, 366] width 109 height 18
click at [908, 277] on div "11.99% | 330 € NAI: 0 € / Limit: >1.000 € DTI: 0% / Limit: <60% Ref. Cost: 8 95…" at bounding box center [827, 197] width 173 height 176
click at [680, 369] on input "50" at bounding box center [665, 366] width 109 height 18
type input "5"
type input "100"
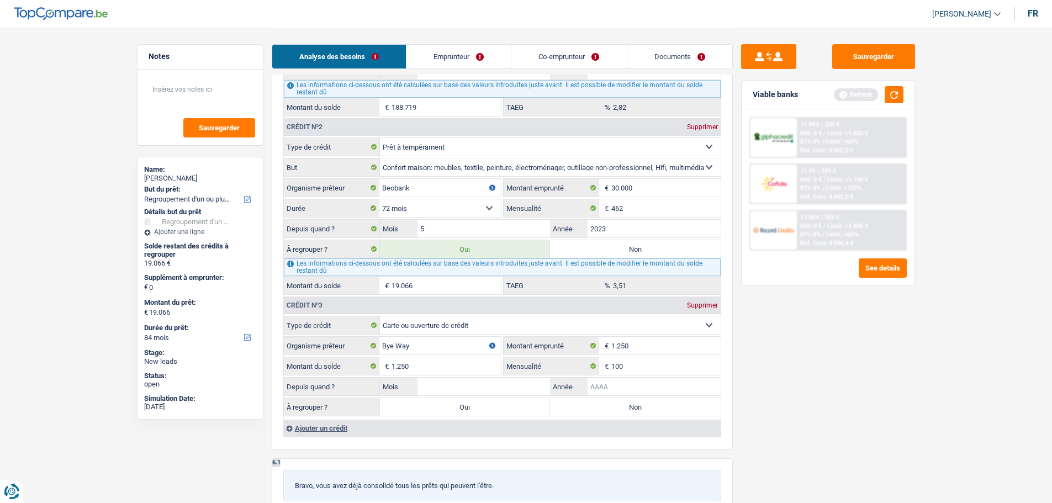
click at [623, 389] on input "Année" at bounding box center [653, 387] width 133 height 18
click at [612, 378] on input "Année" at bounding box center [653, 387] width 133 height 18
click at [623, 382] on input "Année" at bounding box center [653, 387] width 133 height 18
type input "2024"
click at [512, 384] on input "Mois" at bounding box center [483, 387] width 133 height 18
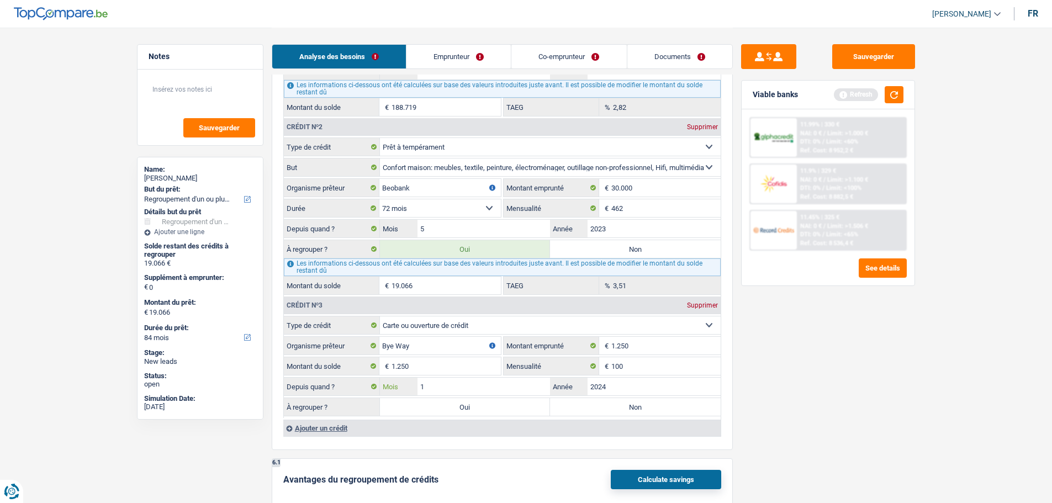
type input "1"
click at [808, 388] on div "Sauvegarder Viable banks Refresh 11.99% | 330 € NAI: 0 € / Limit: >1.000 € DTI:…" at bounding box center [828, 264] width 190 height 441
click at [467, 410] on label "Oui" at bounding box center [465, 407] width 171 height 18
click at [467, 410] on input "Oui" at bounding box center [465, 407] width 171 height 18
radio input "true"
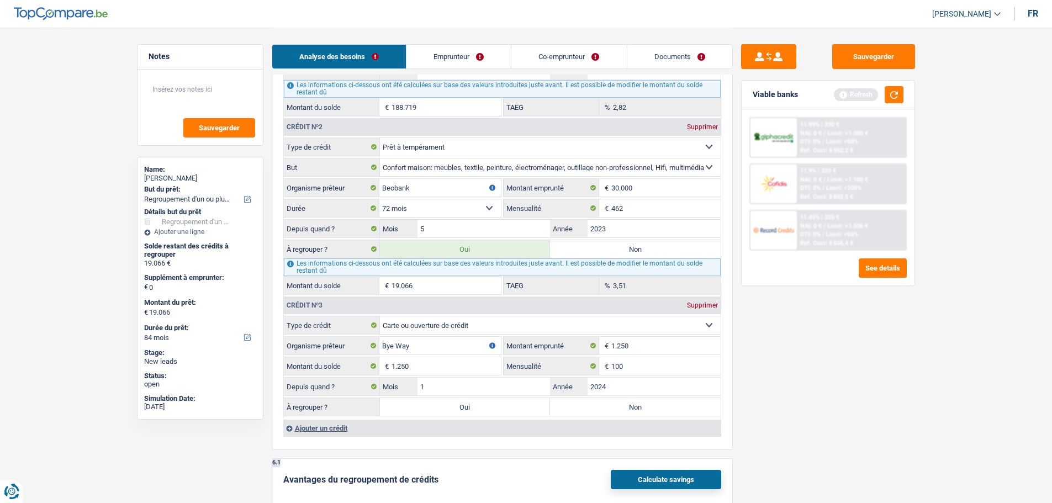
type input "20.316"
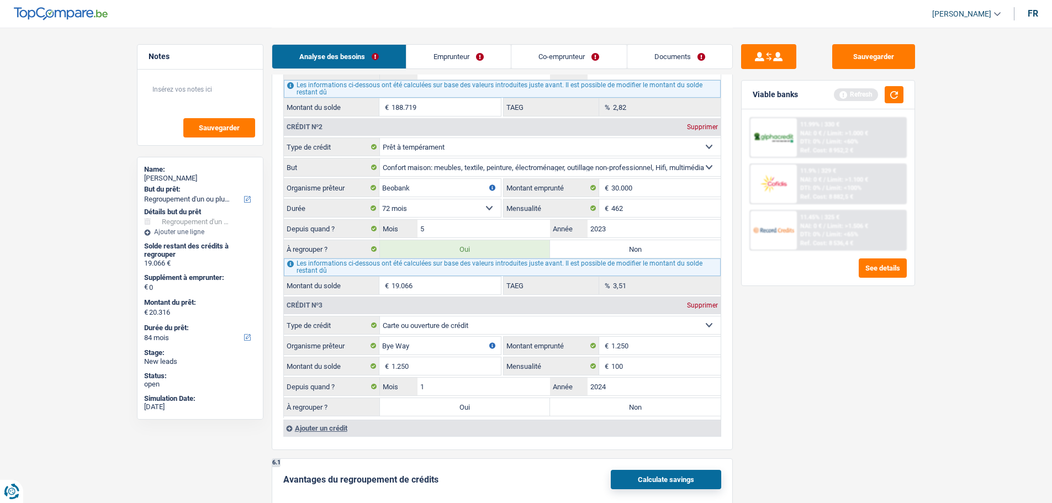
select select "120"
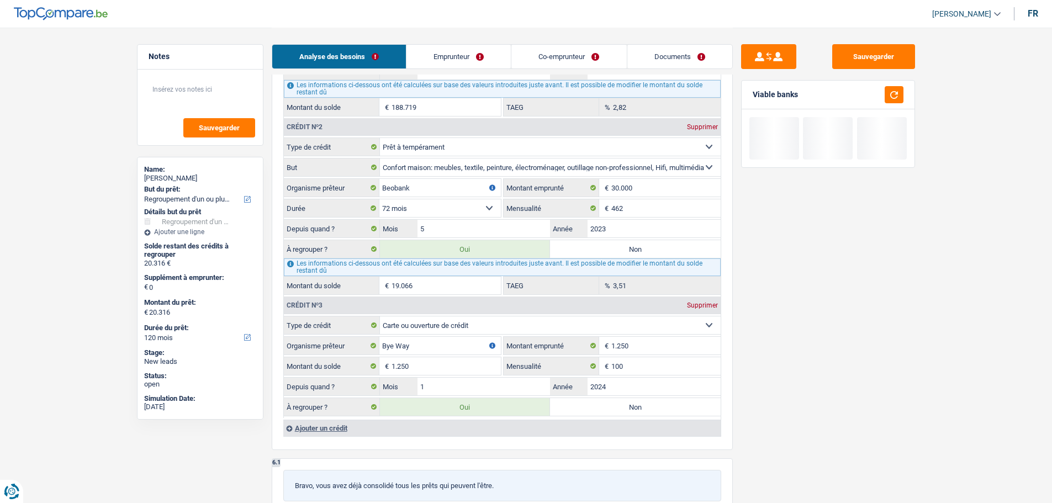
click at [320, 426] on div "Ajouter un crédit" at bounding box center [501, 428] width 437 height 17
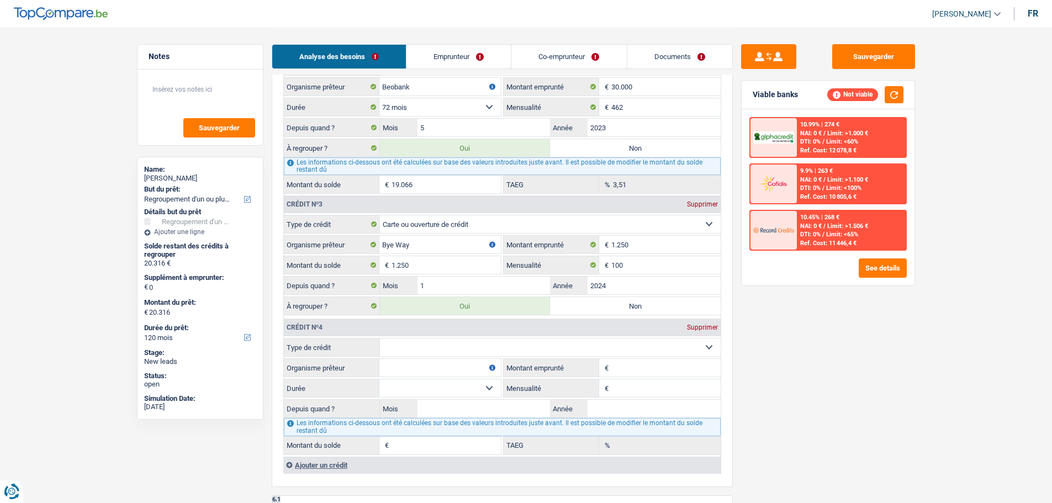
scroll to position [1215, 0]
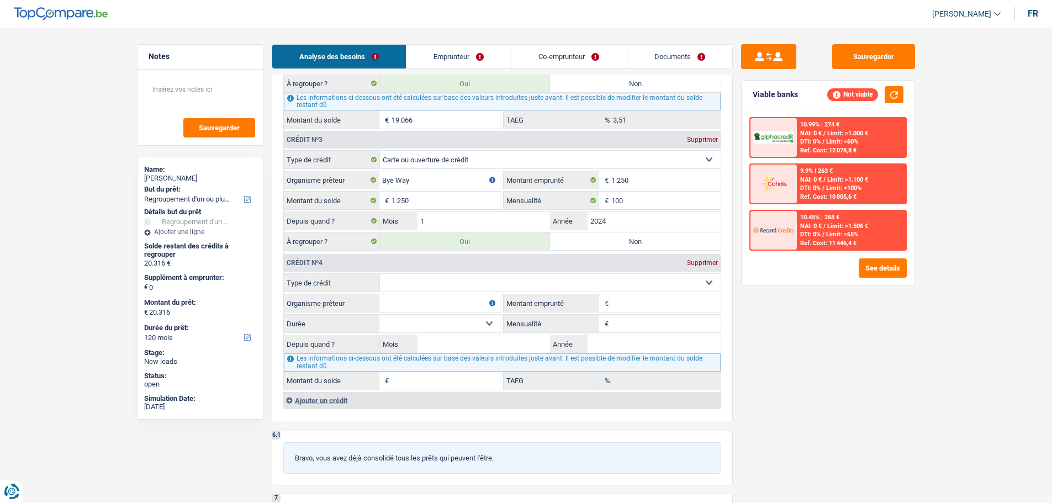
click at [666, 242] on label "Non" at bounding box center [635, 241] width 171 height 18
click at [666, 242] on input "Non" at bounding box center [635, 241] width 171 height 18
radio input "true"
type input "19.066"
select select "84"
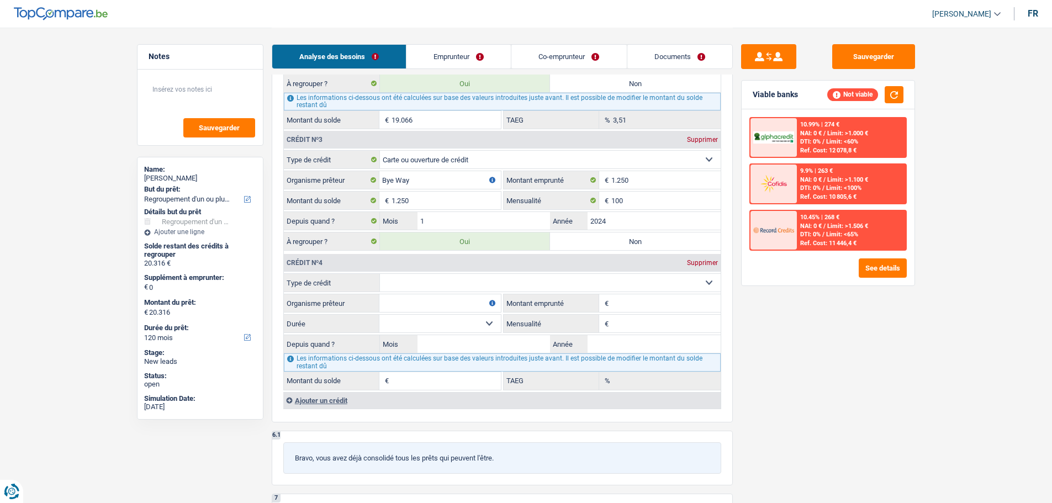
type input "19.066"
select select "84"
type input "19.066"
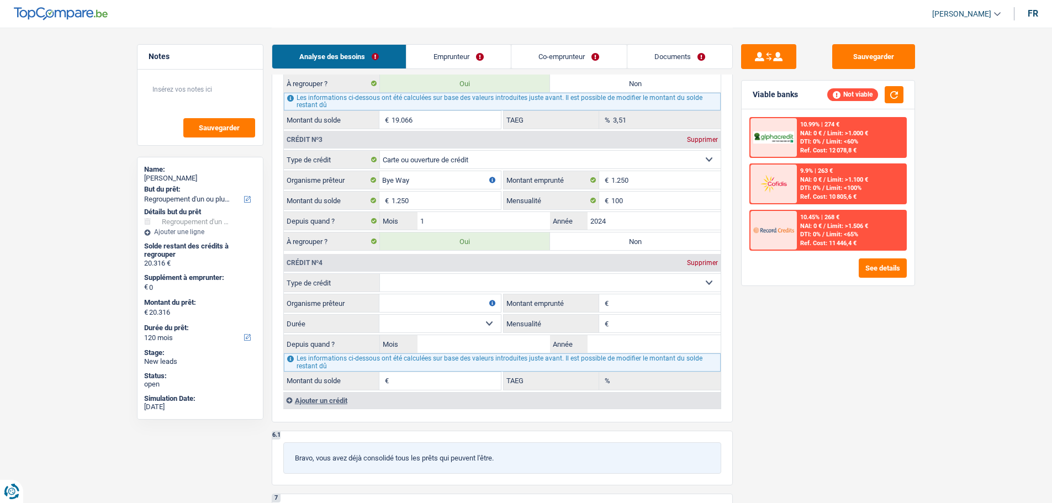
select select "84"
radio input "false"
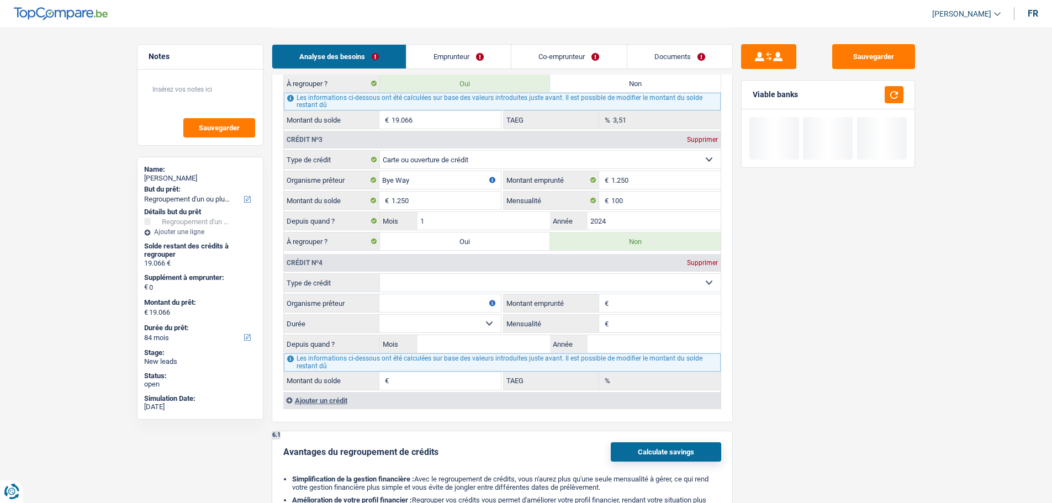
click at [495, 289] on select "Carte ou ouverture de crédit Prêt hypothécaire Vente à tempérament Prêt à tempé…" at bounding box center [550, 283] width 341 height 18
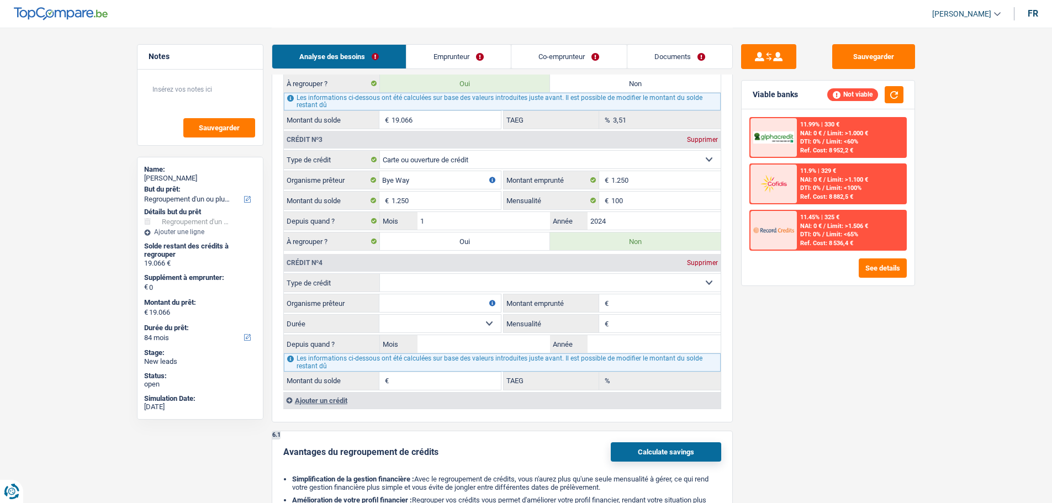
select select "personalLoan"
type input "0"
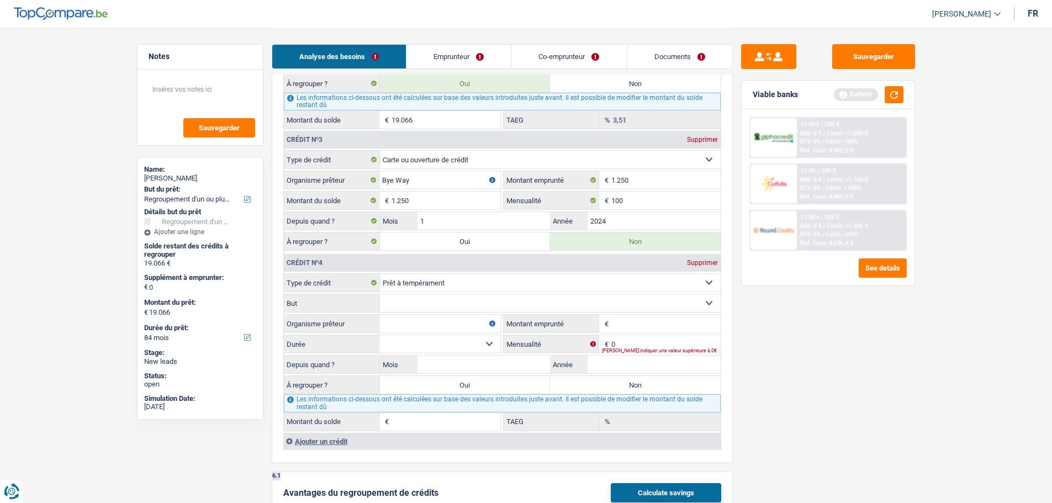
click at [422, 312] on fieldset "Confort maison: meubles, textile, peinture, électroménager, outillage non-profe…" at bounding box center [502, 303] width 437 height 19
click at [421, 302] on select "Confort maison: meubles, textile, peinture, électroménager, outillage non-profe…" at bounding box center [550, 303] width 341 height 18
select select "hobbies"
click at [380, 294] on select "Confort maison: meubles, textile, peinture, électroménager, outillage non-profe…" at bounding box center [550, 303] width 341 height 18
click at [426, 318] on input "Organisme prêteur" at bounding box center [439, 324] width 121 height 18
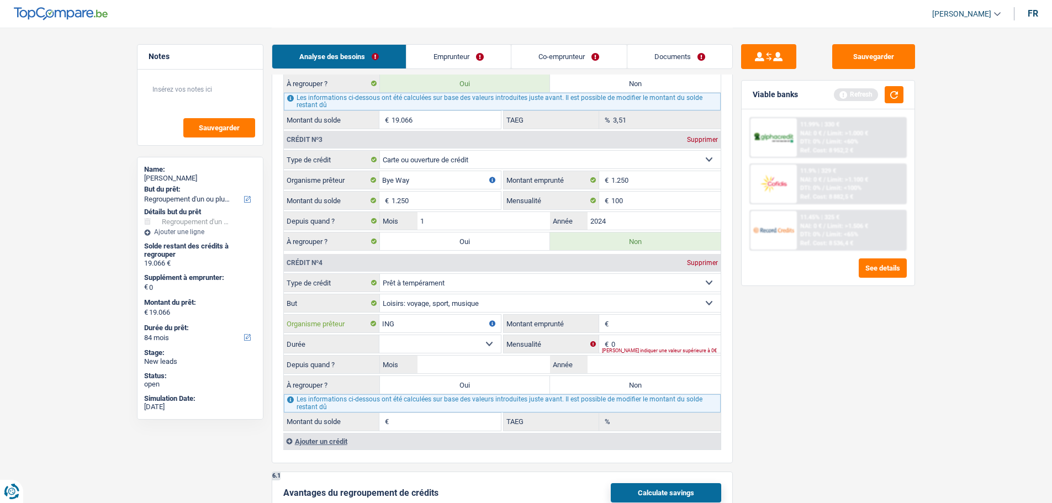
type input "ING"
click at [640, 328] on input "Montant emprunté" at bounding box center [665, 324] width 109 height 18
click at [690, 321] on input "Montant emprunté" at bounding box center [665, 324] width 109 height 18
type input "3.000"
click at [645, 340] on input "0" at bounding box center [665, 344] width 109 height 18
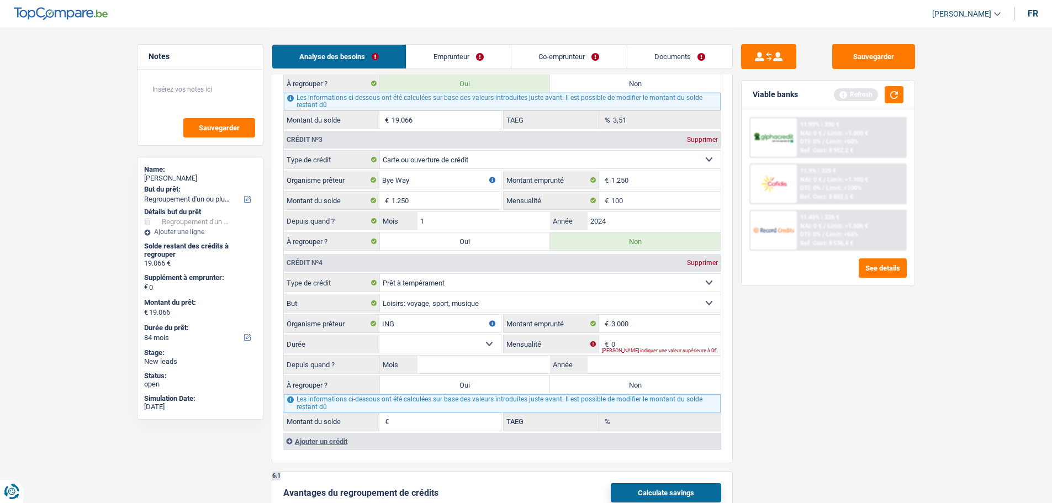
click at [414, 338] on select "12 mois 18 mois 24 mois 30 mois Sélectionner une option" at bounding box center [439, 344] width 121 height 18
click at [379, 335] on select "12 mois 18 mois 24 mois 30 mois Sélectionner une option" at bounding box center [439, 344] width 121 height 18
click at [487, 346] on select "12 mois 18 mois 24 mois 30 mois Sélectionner une option" at bounding box center [439, 344] width 121 height 18
click at [379, 335] on select "12 mois 18 mois 24 mois 30 mois Sélectionner une option" at bounding box center [439, 344] width 121 height 18
drag, startPoint x: 485, startPoint y: 340, endPoint x: 486, endPoint y: 346, distance: 6.6
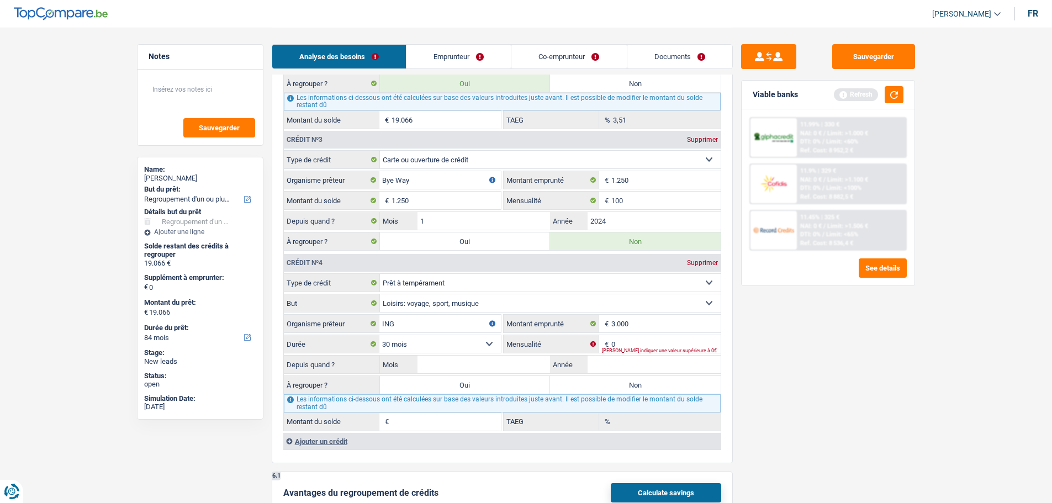
click at [485, 340] on select "12 mois 18 mois 24 mois 30 mois Sélectionner une option" at bounding box center [439, 344] width 121 height 18
select select "24"
click at [379, 335] on select "12 mois 18 mois 24 mois 30 mois Sélectionner une option" at bounding box center [439, 344] width 121 height 18
click at [645, 343] on input "0" at bounding box center [665, 344] width 109 height 18
type input "134"
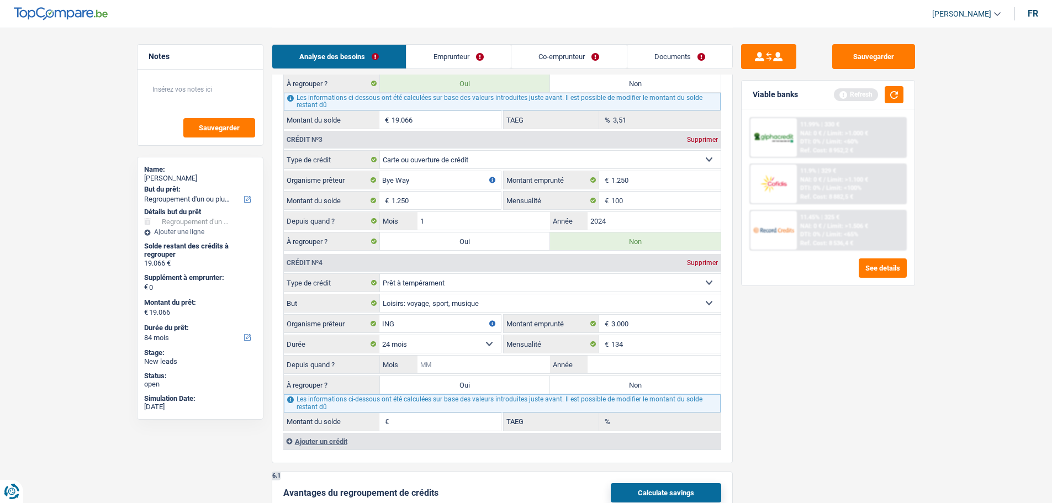
click at [518, 367] on input "Mois" at bounding box center [483, 365] width 133 height 18
click at [638, 358] on input "Année" at bounding box center [653, 365] width 133 height 18
type input "2024"
click at [532, 368] on input "Mois" at bounding box center [483, 365] width 133 height 18
type input "6"
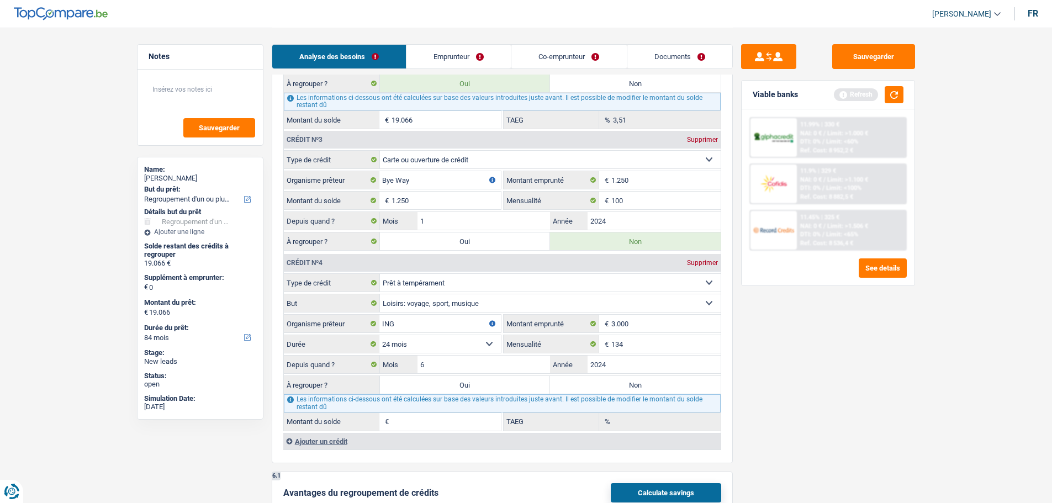
type input "1.173"
type input "6,98"
click at [814, 366] on div "Sauvegarder Viable banks Refresh 11.99% | 330 € NAI: 0 € / Limit: >1.000 € DTI:…" at bounding box center [828, 264] width 190 height 441
drag, startPoint x: 472, startPoint y: 422, endPoint x: 476, endPoint y: 417, distance: 6.3
click at [472, 418] on input "1.173" at bounding box center [445, 422] width 109 height 18
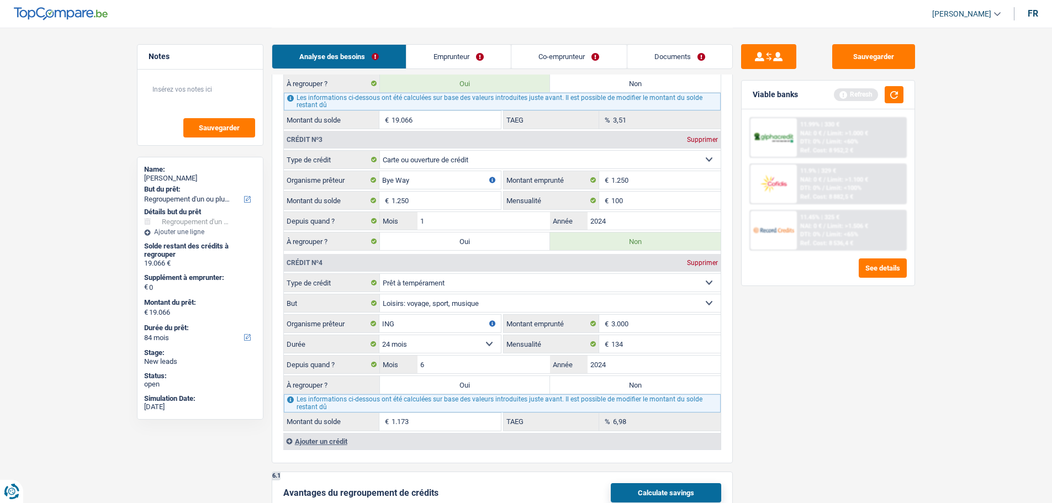
click at [485, 386] on label "Oui" at bounding box center [465, 385] width 171 height 18
click at [485, 386] on input "Oui" at bounding box center [465, 385] width 171 height 18
radio input "true"
type input "20.239"
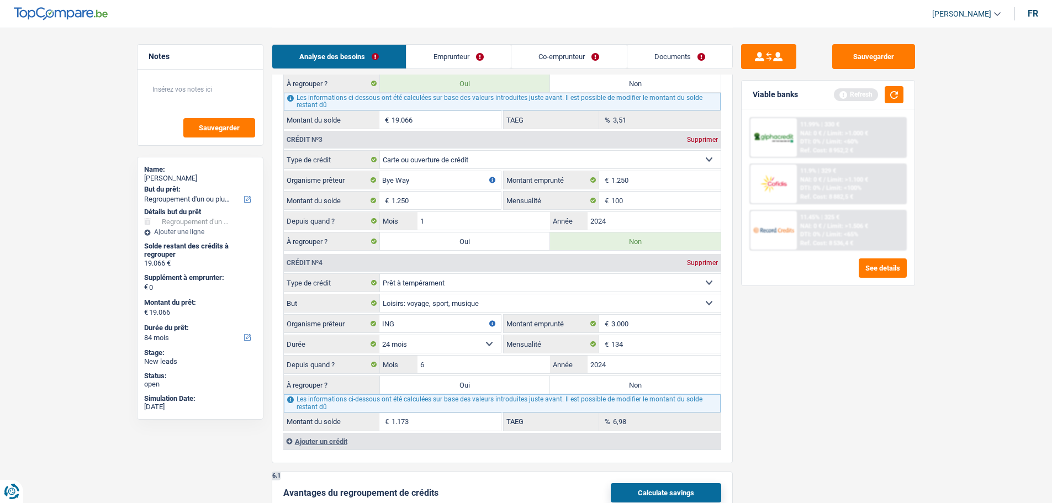
type input "20.239"
select select "120"
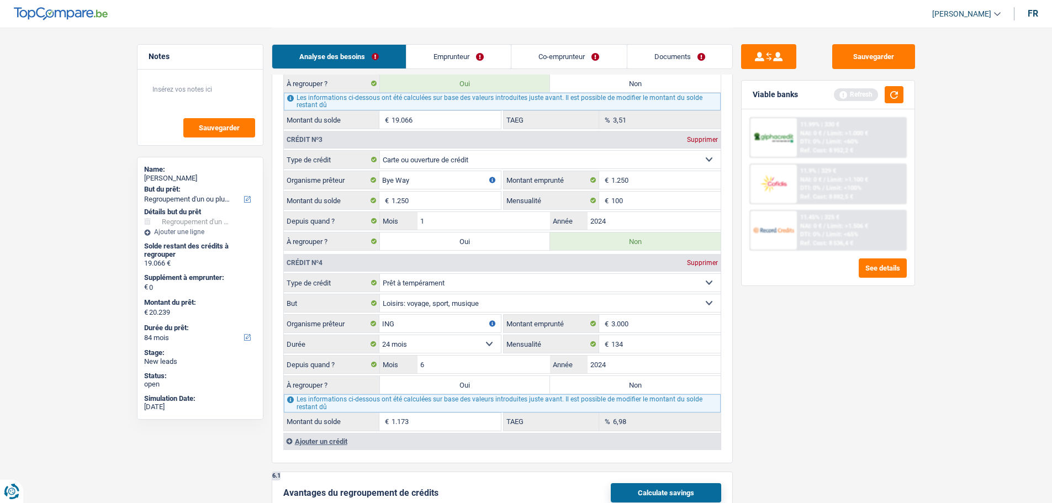
select select "120"
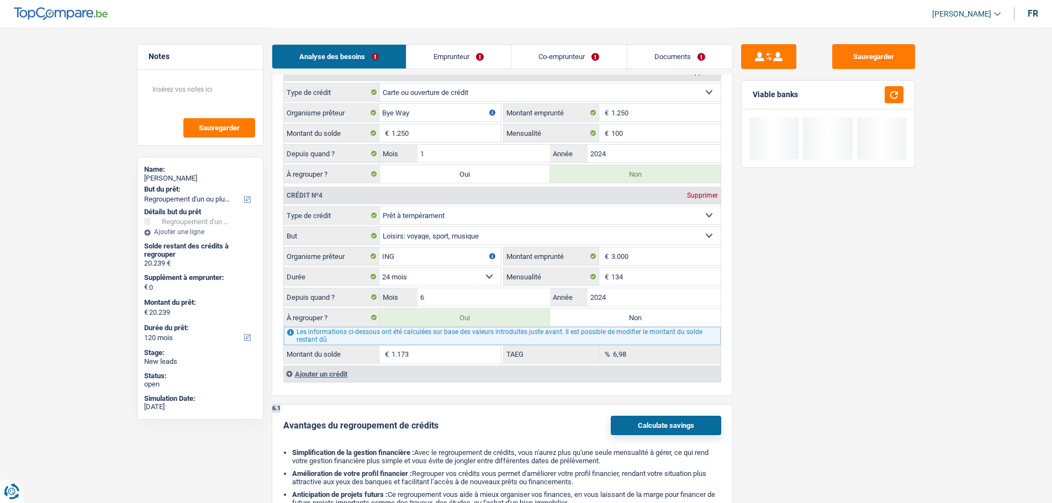
scroll to position [1380, 0]
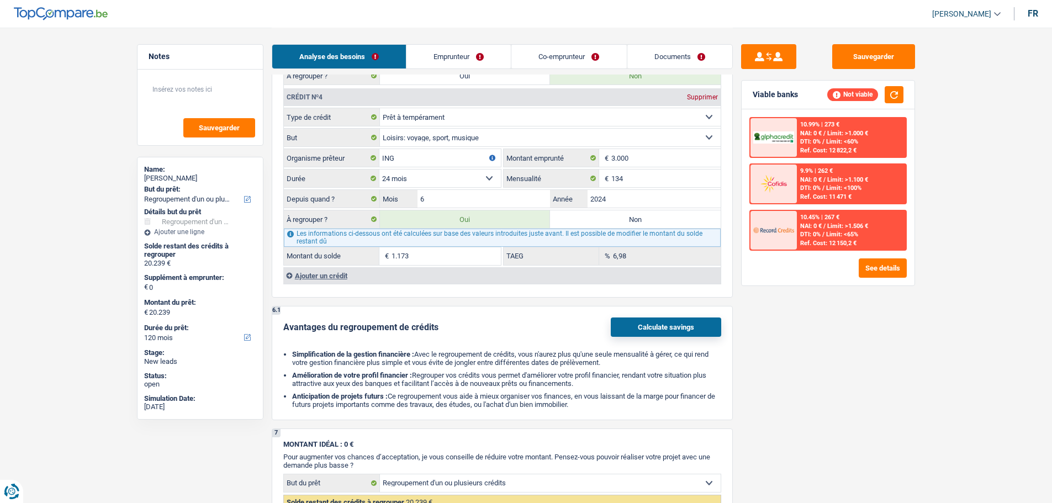
click at [327, 277] on div "Ajouter un crédit" at bounding box center [501, 275] width 437 height 17
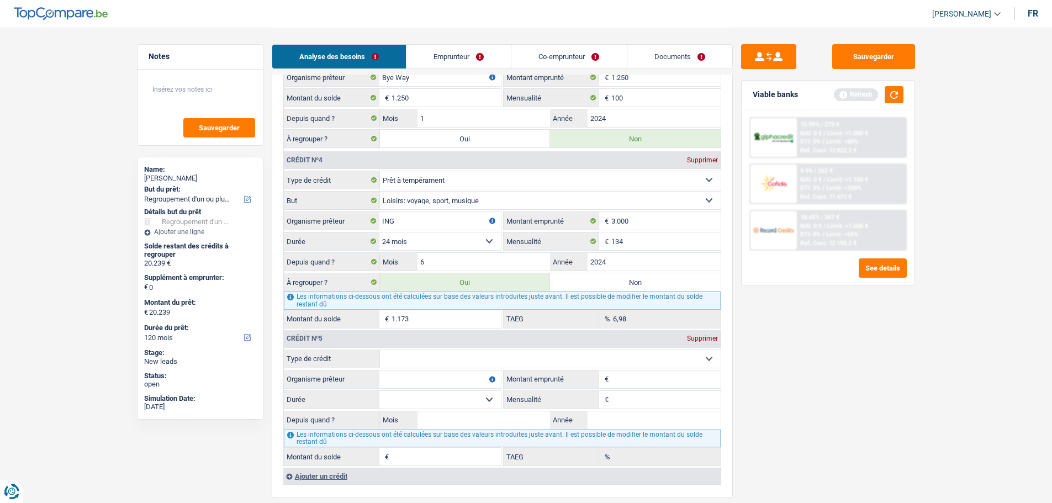
scroll to position [1435, 0]
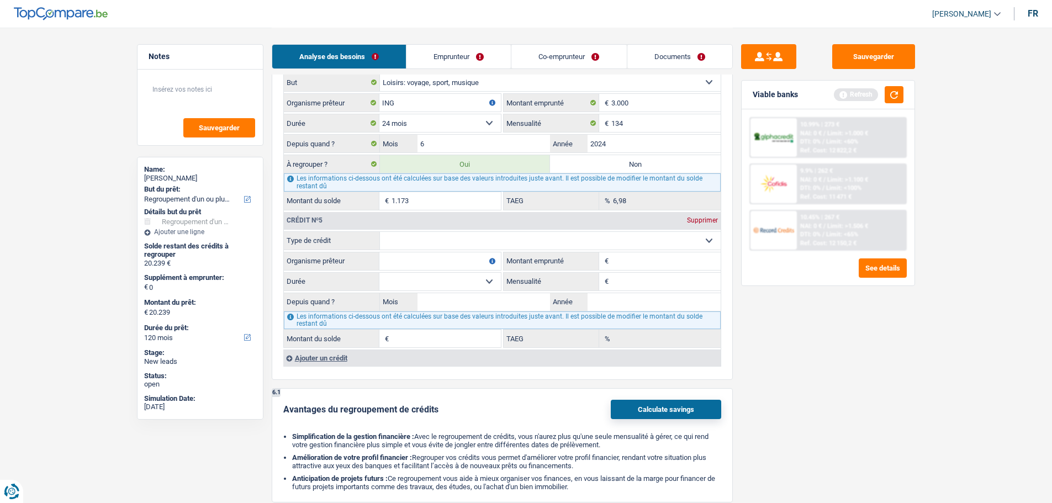
click at [456, 240] on select "Carte ou ouverture de crédit Prêt hypothécaire Vente à tempérament Prêt à tempé…" at bounding box center [550, 241] width 341 height 18
select select "carLoan"
type input "0"
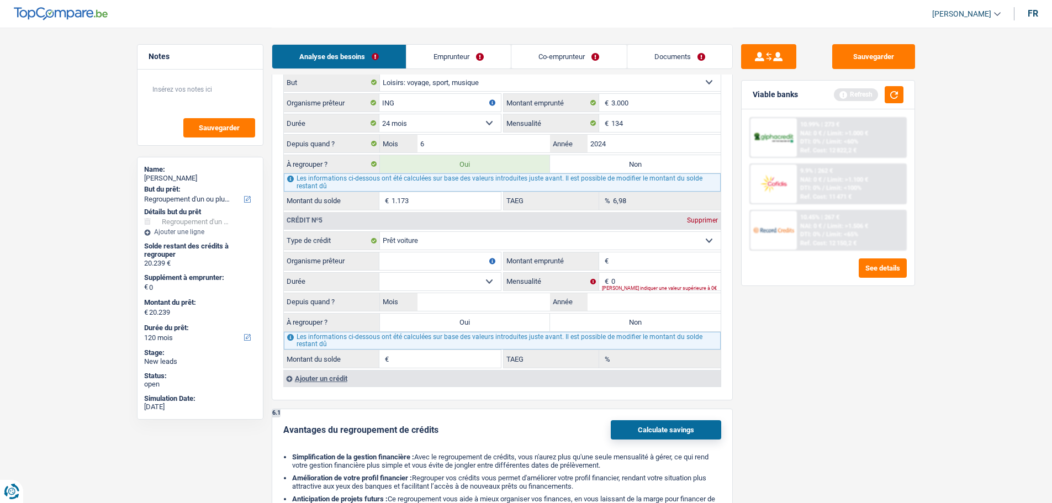
click at [627, 255] on input "Montant emprunté" at bounding box center [665, 261] width 109 height 18
click at [427, 264] on input "Organisme prêteur" at bounding box center [439, 261] width 121 height 18
type input "ING"
click at [635, 259] on input "Montant emprunté" at bounding box center [665, 261] width 109 height 18
click at [436, 278] on select "12 mois 18 mois 24 mois Sélectionner une option" at bounding box center [439, 282] width 121 height 18
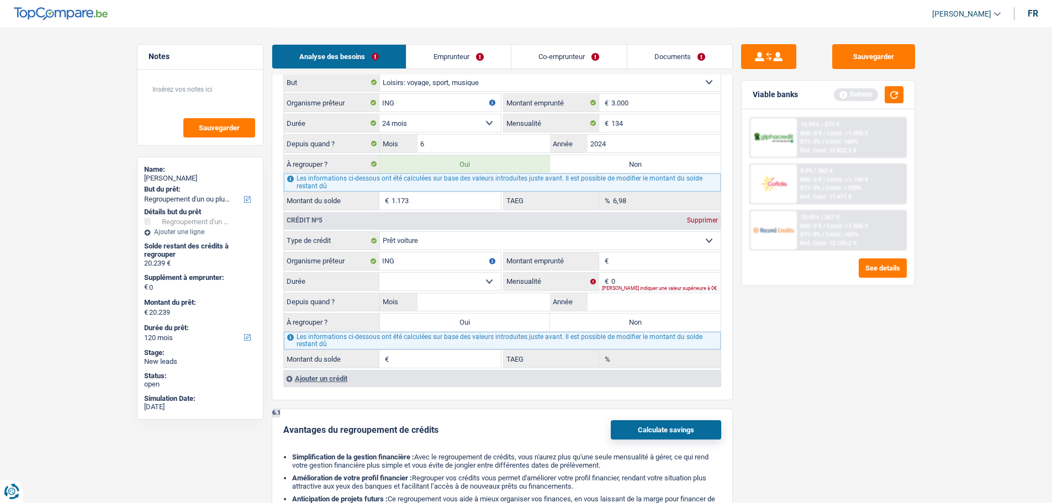
select select "24"
click at [379, 273] on select "12 mois 18 mois 24 mois Sélectionner une option" at bounding box center [439, 282] width 121 height 18
click at [633, 266] on input "Montant emprunté" at bounding box center [665, 261] width 109 height 18
click at [633, 277] on input "0" at bounding box center [665, 282] width 109 height 18
type input "88"
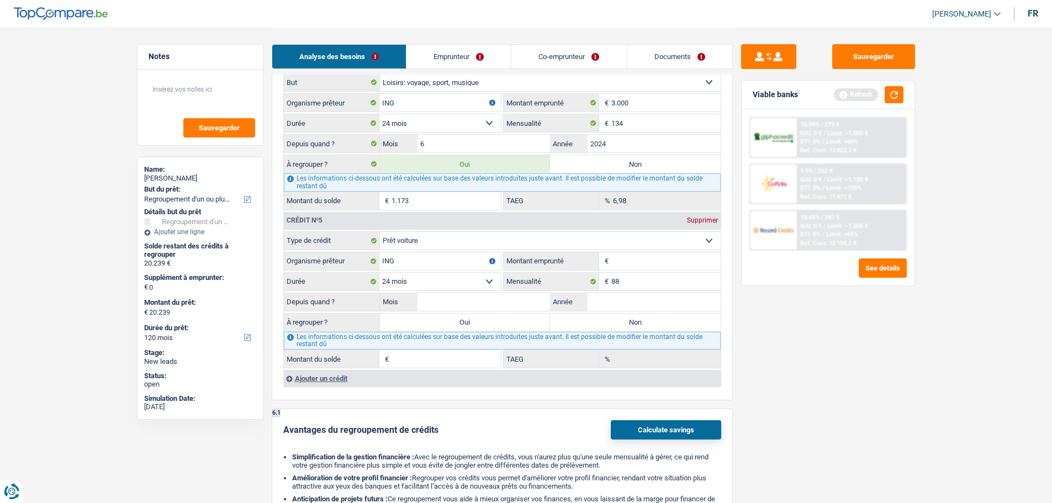
click at [640, 259] on input "Montant emprunté" at bounding box center [665, 261] width 109 height 18
type input "2"
select select
type input "2.000"
click at [623, 299] on input "Année" at bounding box center [653, 302] width 133 height 18
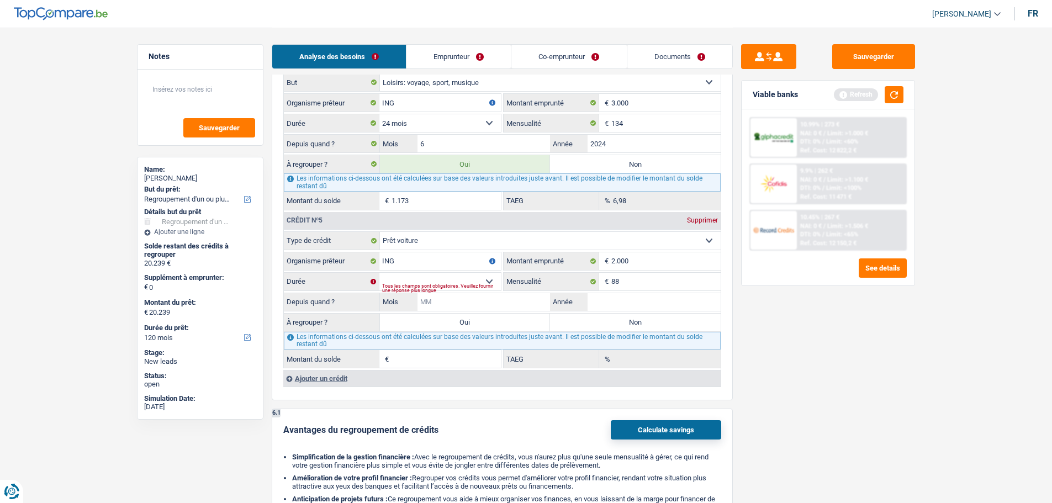
click at [527, 299] on input "Mois" at bounding box center [483, 302] width 133 height 18
type input "12"
click at [612, 303] on input "Année" at bounding box center [653, 302] width 133 height 18
type input "2024"
click at [411, 274] on select "12 mois 18 mois 24 mois Sélectionner une option" at bounding box center [439, 282] width 121 height 18
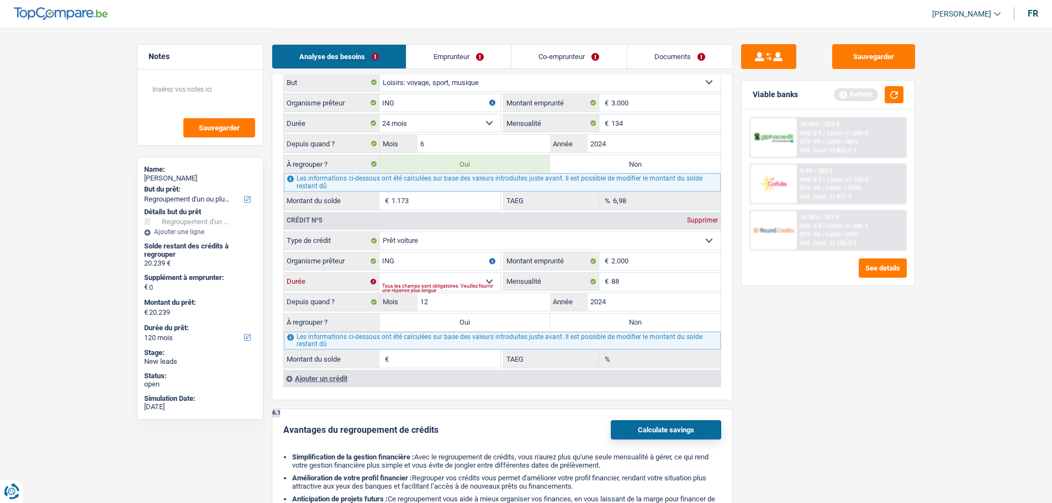
select select "24"
click at [379, 273] on select "12 mois 18 mois 24 mois Sélectionner une option" at bounding box center [439, 282] width 121 height 18
type input "1.275"
type input "5,42"
click at [529, 316] on label "Oui" at bounding box center [465, 323] width 171 height 18
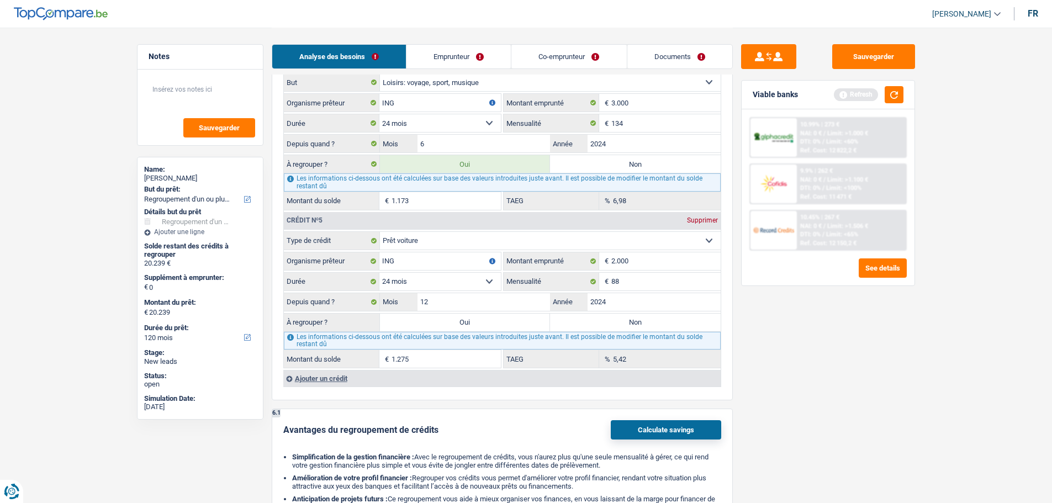
click at [529, 316] on input "Oui" at bounding box center [465, 323] width 171 height 18
radio input "true"
type input "21.514"
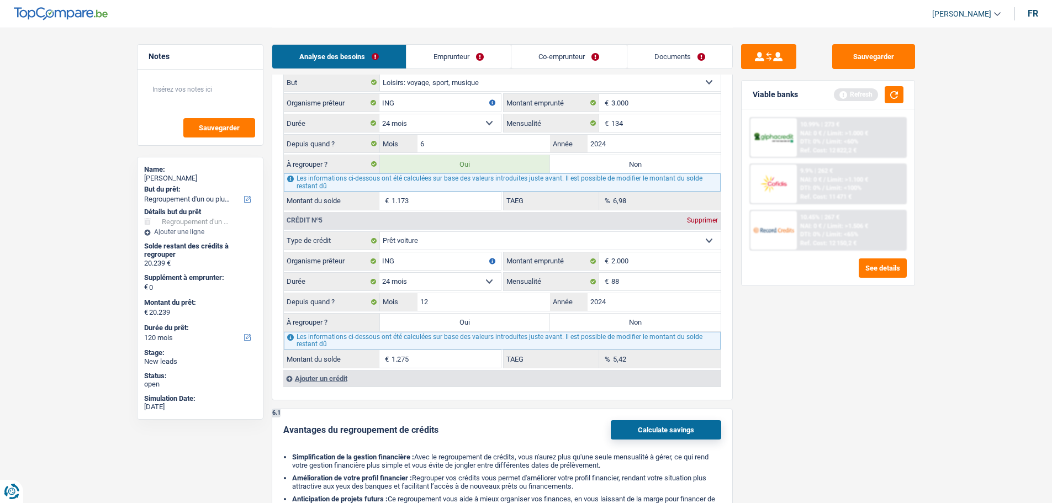
type input "21.514"
click at [901, 91] on button "button" at bounding box center [893, 94] width 19 height 17
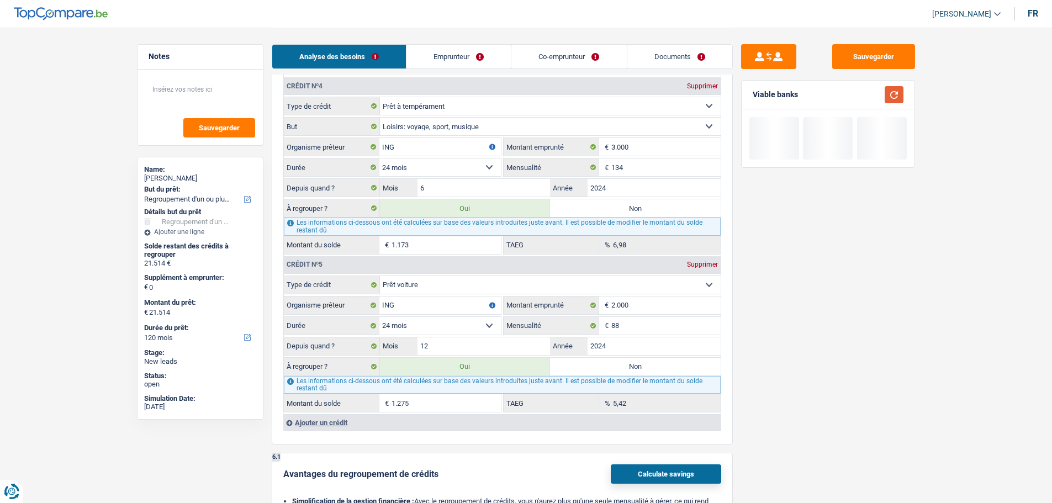
scroll to position [1546, 0]
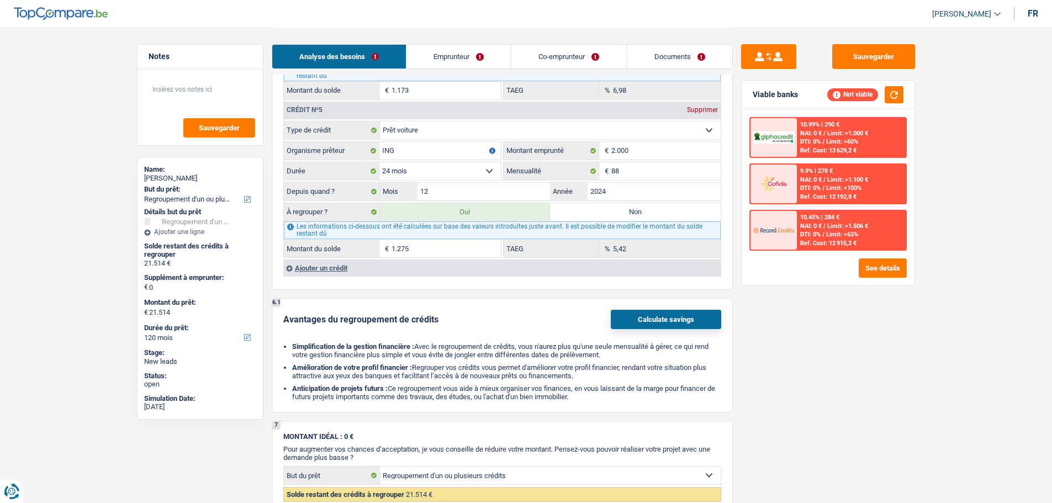
click at [315, 272] on div "Ajouter un crédit" at bounding box center [501, 267] width 437 height 17
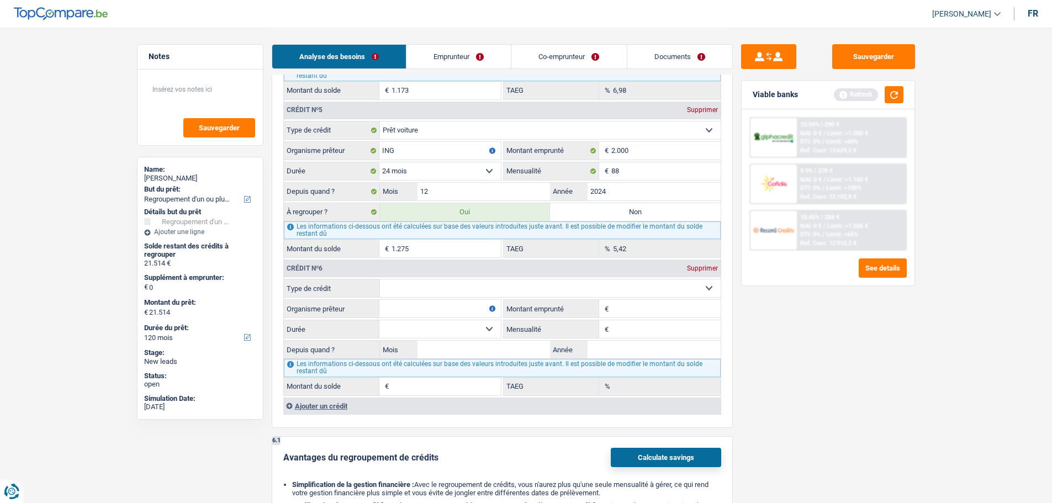
click at [411, 300] on input "Organisme prêteur" at bounding box center [439, 309] width 121 height 18
click at [420, 290] on select "Carte ou ouverture de crédit Prêt hypothécaire Vente à tempérament Prêt à tempé…" at bounding box center [550, 288] width 341 height 18
select select "cardOrCredit"
type input "0"
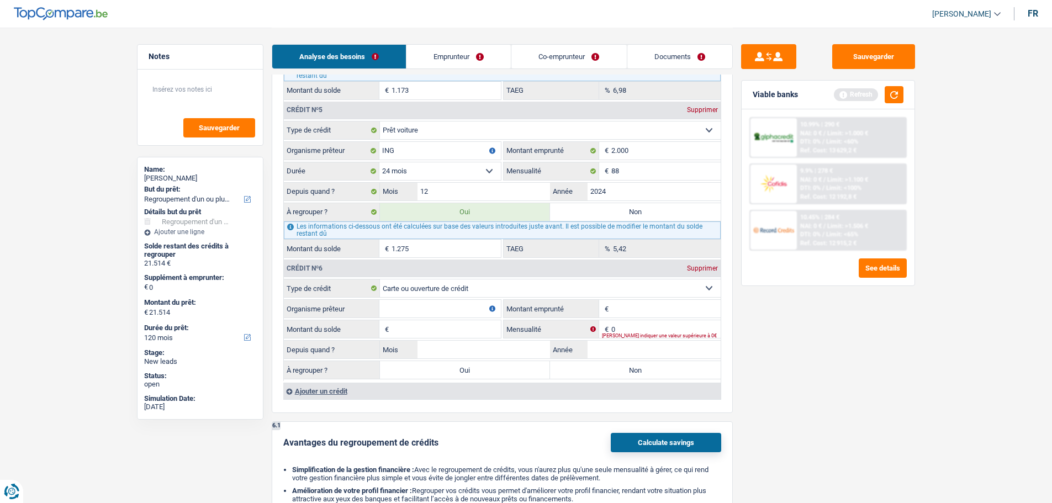
click at [422, 308] on input "Organisme prêteur" at bounding box center [439, 309] width 121 height 18
click at [646, 307] on input "Montant emprunté" at bounding box center [665, 309] width 109 height 18
type input "2.500"
click at [405, 309] on input "Organisme prêteur" at bounding box center [439, 309] width 121 height 18
click at [443, 327] on input "Montant du solde" at bounding box center [445, 329] width 109 height 18
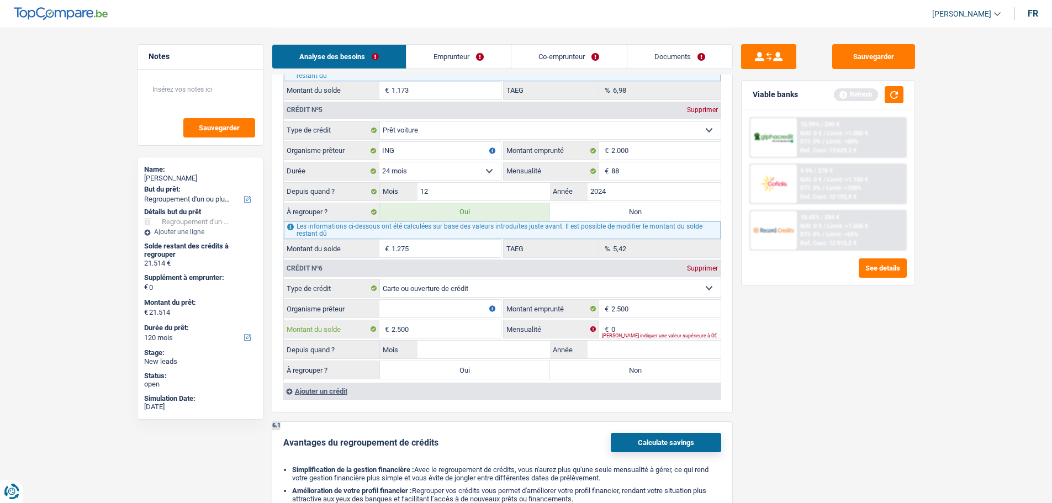
type input "2.500"
click at [432, 309] on input "Organisme prêteur" at bounding box center [439, 309] width 121 height 18
type input "ING"
click at [639, 329] on input "0" at bounding box center [665, 329] width 109 height 18
type input "100"
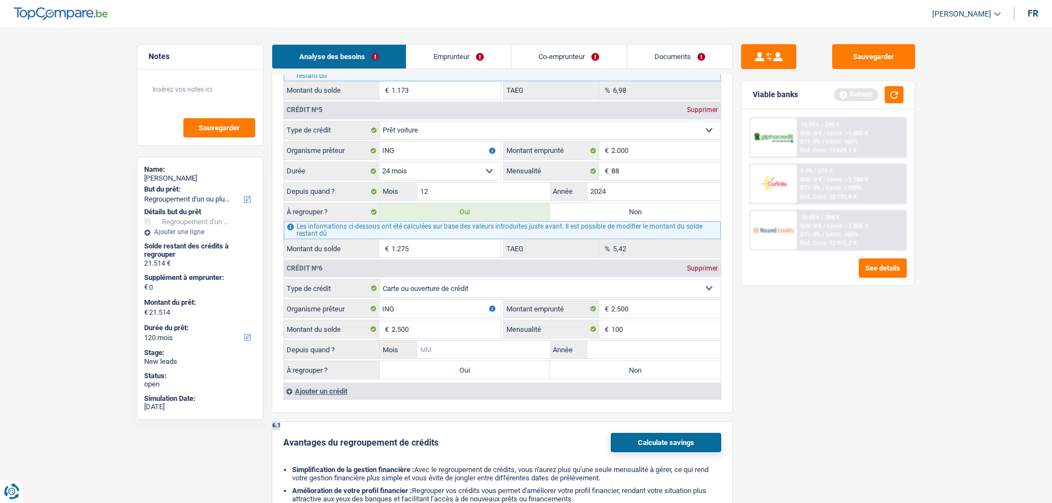
drag, startPoint x: 507, startPoint y: 353, endPoint x: 513, endPoint y: 356, distance: 6.2
click at [508, 356] on input "Mois" at bounding box center [483, 350] width 133 height 18
type input "20"
drag, startPoint x: 604, startPoint y: 337, endPoint x: 612, endPoint y: 335, distance: 8.6
click at [610, 335] on span "€" at bounding box center [605, 329] width 12 height 18
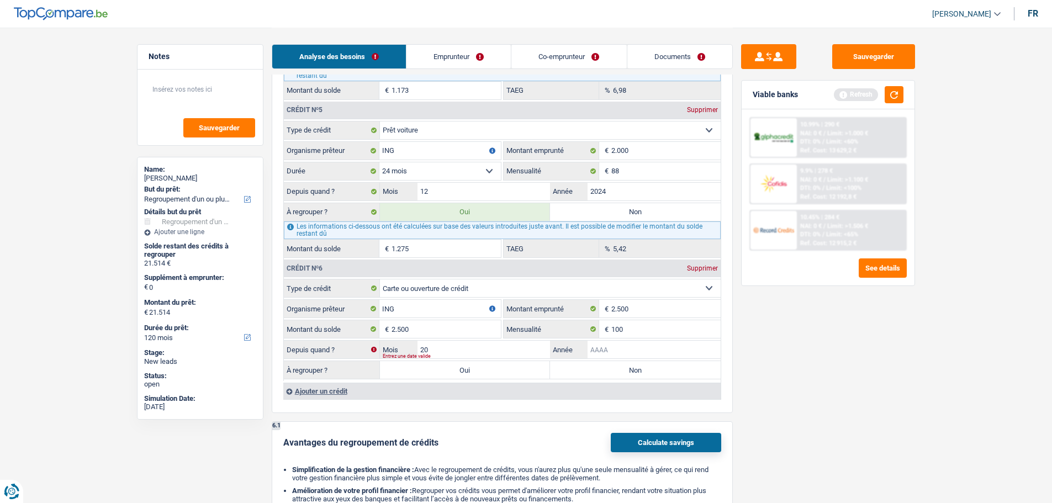
click at [612, 352] on input "Année" at bounding box center [653, 350] width 133 height 18
type input "2023"
click at [499, 352] on input "20" at bounding box center [483, 350] width 133 height 18
type input "2"
click at [609, 373] on label "Non" at bounding box center [635, 370] width 171 height 18
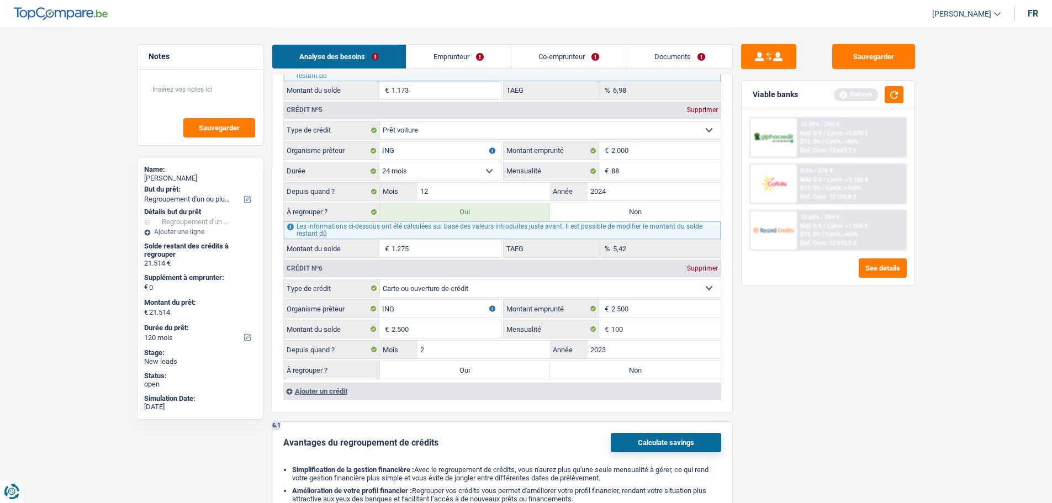
click at [609, 373] on input "Non" at bounding box center [635, 370] width 171 height 18
radio input "true"
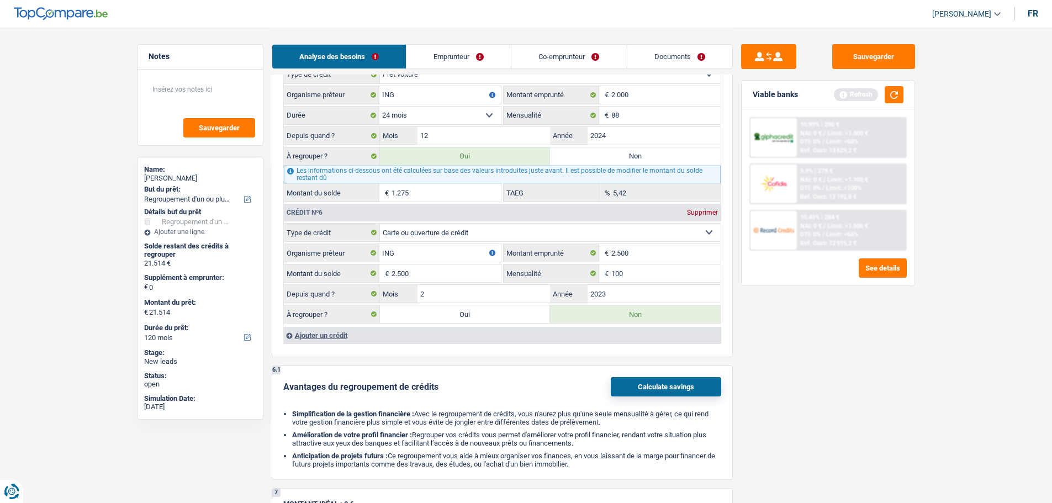
scroll to position [1711, 0]
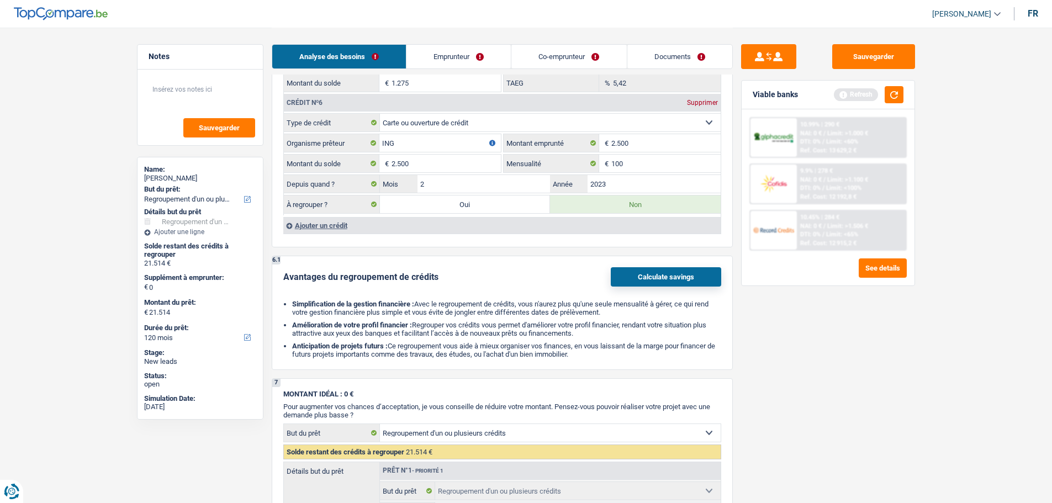
click at [342, 229] on div "Ajouter un crédit" at bounding box center [501, 225] width 437 height 17
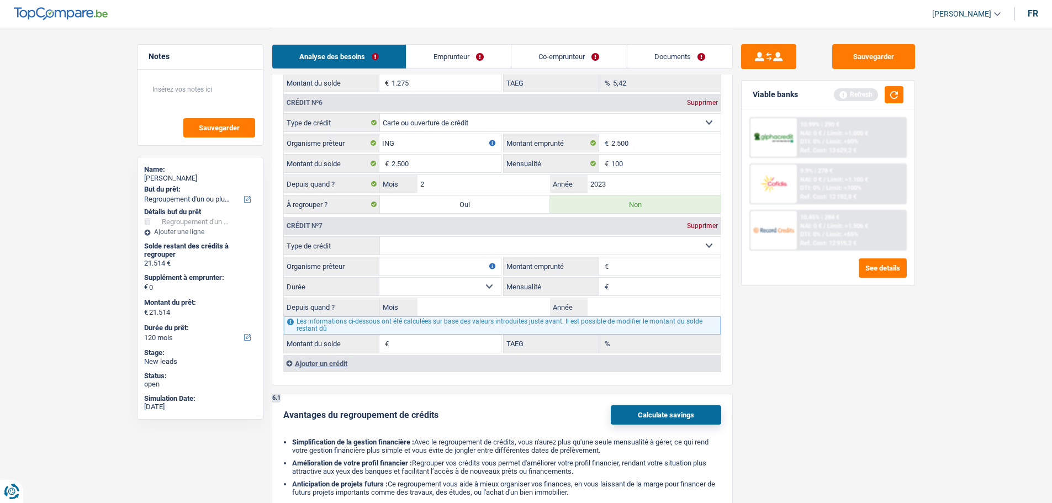
click at [420, 248] on select "Carte ou ouverture de crédit Prêt hypothécaire Vente à tempérament Prêt à tempé…" at bounding box center [550, 246] width 341 height 18
select select "carLoan"
type input "0"
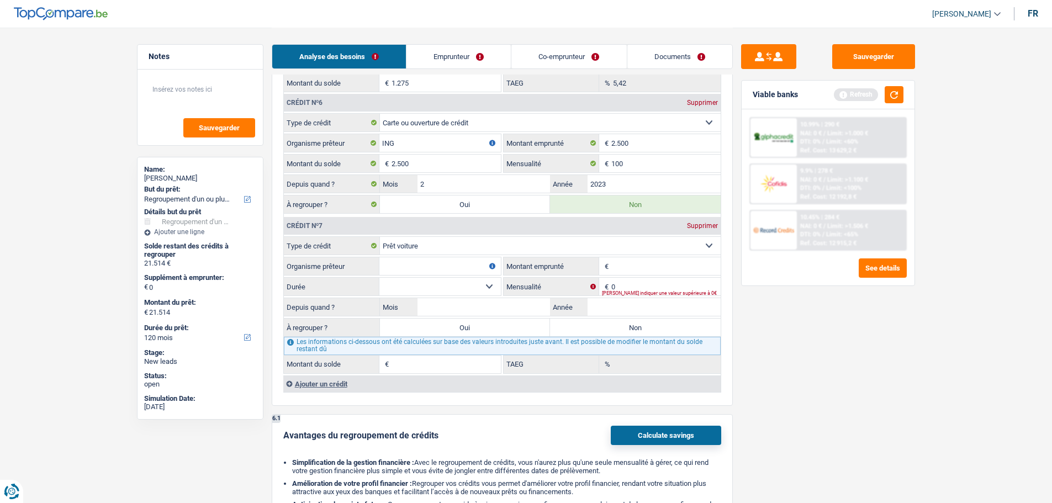
click at [409, 271] on input "Organisme prêteur" at bounding box center [439, 266] width 121 height 18
type input "Record Credit"
click at [650, 268] on input "Montant emprunté" at bounding box center [665, 266] width 109 height 18
click at [494, 294] on select "12 mois 18 mois 24 mois Sélectionner une option" at bounding box center [439, 287] width 121 height 18
click at [649, 268] on input "Montant emprunté" at bounding box center [665, 266] width 109 height 18
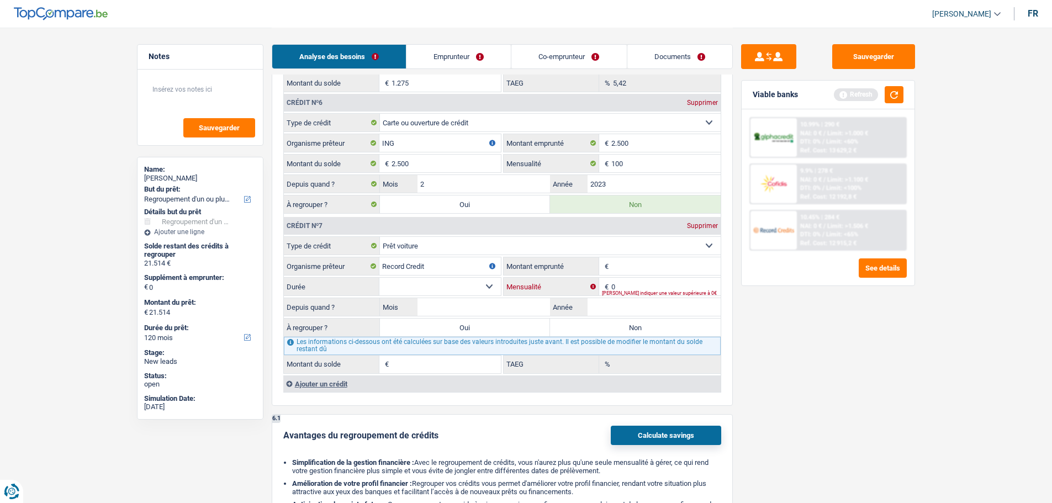
click at [656, 287] on input "0" at bounding box center [665, 287] width 109 height 18
type input "369"
drag, startPoint x: 667, startPoint y: 265, endPoint x: 668, endPoint y: 299, distance: 34.2
click at [675, 309] on fieldset "Carte ou ouverture de crédit Prêt hypothécaire Vente à tempérament Prêt à tempé…" at bounding box center [502, 304] width 437 height 137
click at [447, 292] on select "12 mois 18 mois 24 mois 30 mois Sélectionner une option" at bounding box center [439, 287] width 121 height 18
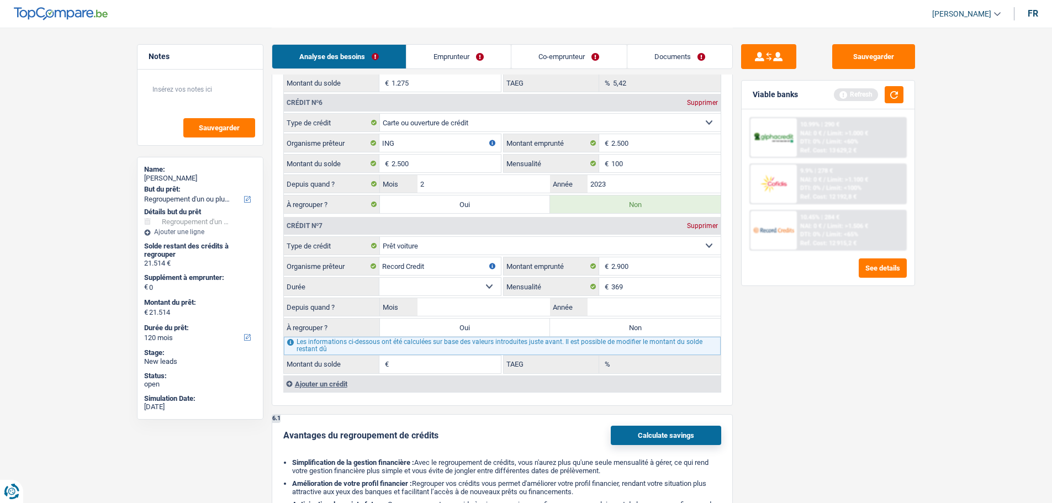
click at [848, 373] on div "Sauvegarder Viable banks Refresh 10.99% | 290 € NAI: 0 € / Limit: >1.000 € DTI:…" at bounding box center [828, 264] width 190 height 441
click at [660, 274] on input "2.900" at bounding box center [665, 266] width 109 height 18
type input "29.000"
click at [455, 287] on select "12 mois 18 mois 24 mois 30 mois 36 mois 42 mois 48 mois 60 mois 72 mois 84 mois…" at bounding box center [439, 287] width 121 height 18
select select "84"
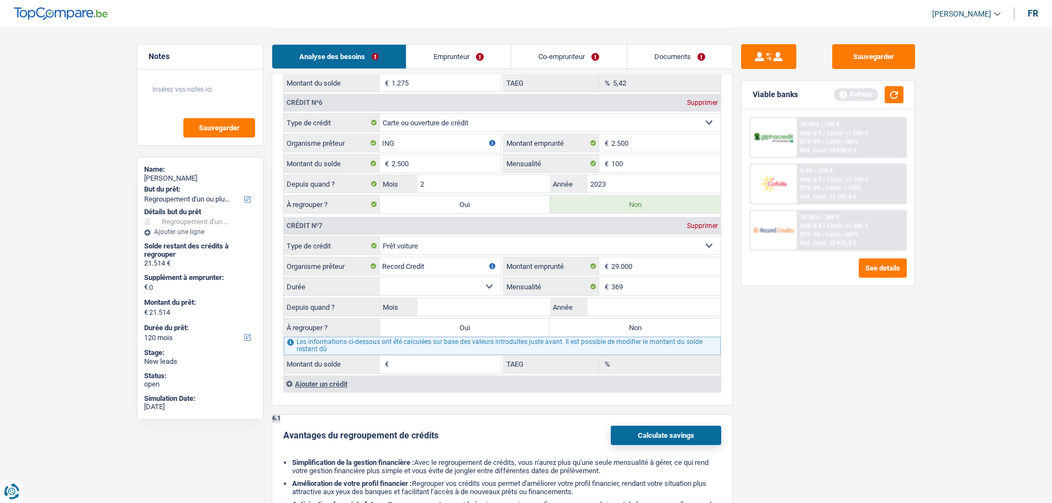
click at [379, 278] on select "12 mois 18 mois 24 mois 30 mois 36 mois 42 mois 48 mois 60 mois 72 mois 84 mois…" at bounding box center [439, 287] width 121 height 18
click at [500, 306] on input "Mois" at bounding box center [483, 307] width 133 height 18
click at [658, 309] on input "Année" at bounding box center [653, 307] width 133 height 18
click at [485, 309] on input "Mois" at bounding box center [483, 307] width 133 height 18
type input "2"
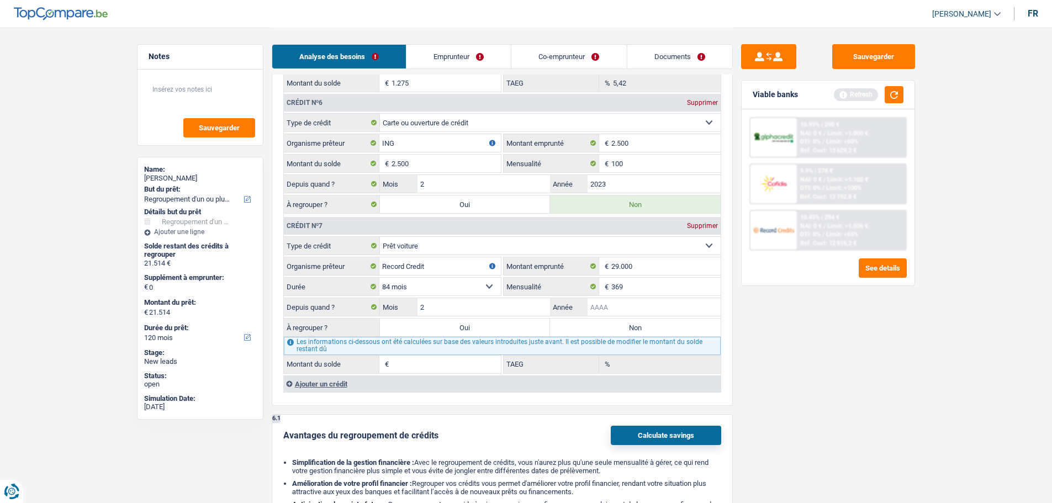
click at [647, 310] on input "Année" at bounding box center [653, 307] width 133 height 18
type input "2021"
click at [789, 353] on div "Sauvegarder Viable banks Refresh 10.99% | 290 € NAI: 0 € / Limit: >1.000 € DTI:…" at bounding box center [828, 264] width 190 height 441
type input "10.451"
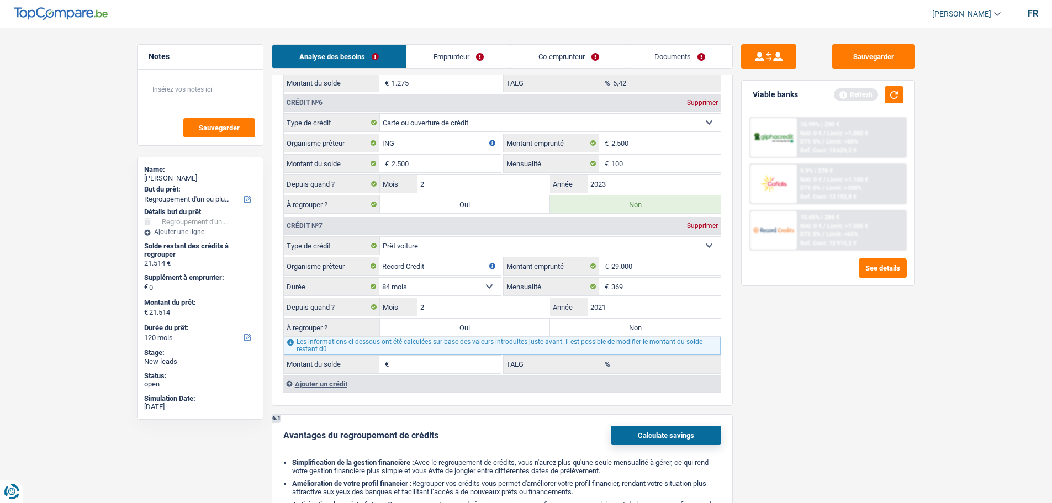
type input "1,92"
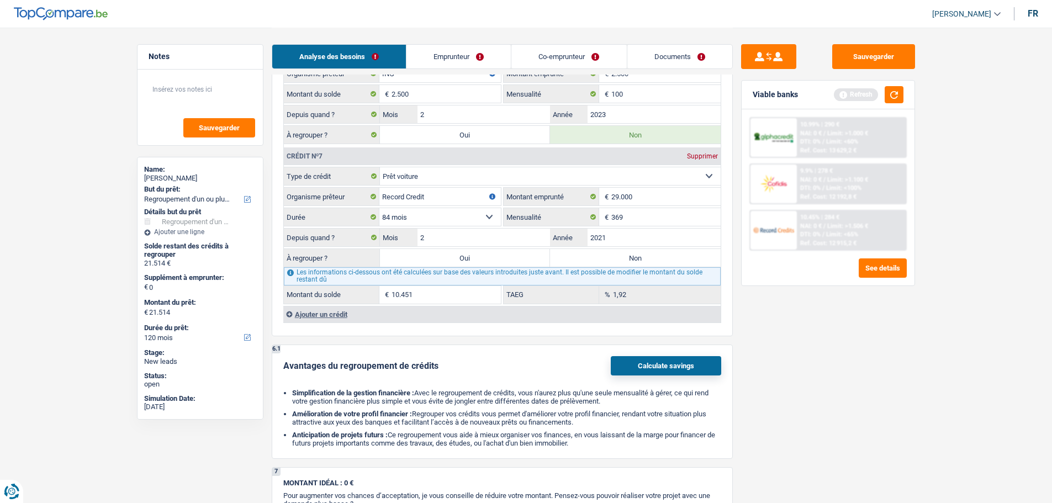
scroll to position [1877, 0]
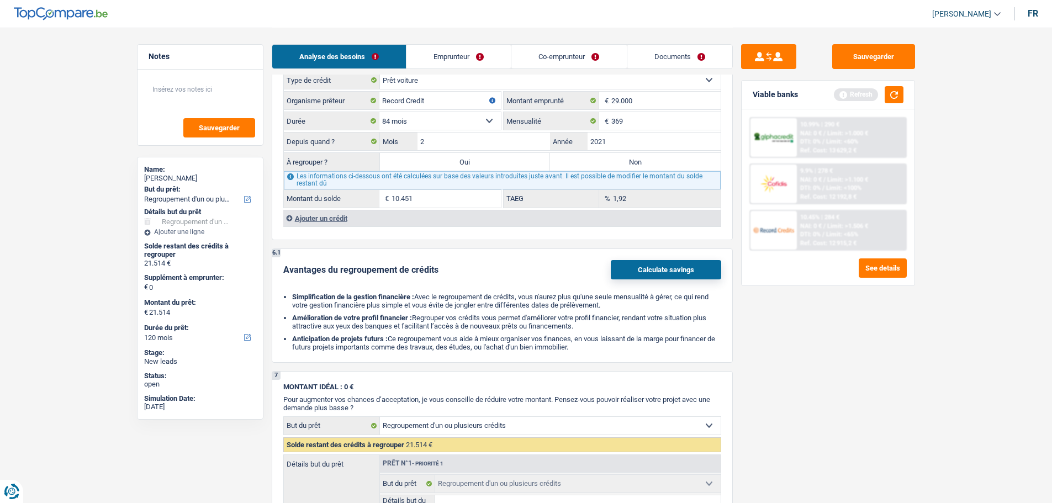
click at [630, 160] on label "Non" at bounding box center [635, 162] width 171 height 18
click at [630, 160] on input "Non" at bounding box center [635, 162] width 171 height 18
radio input "true"
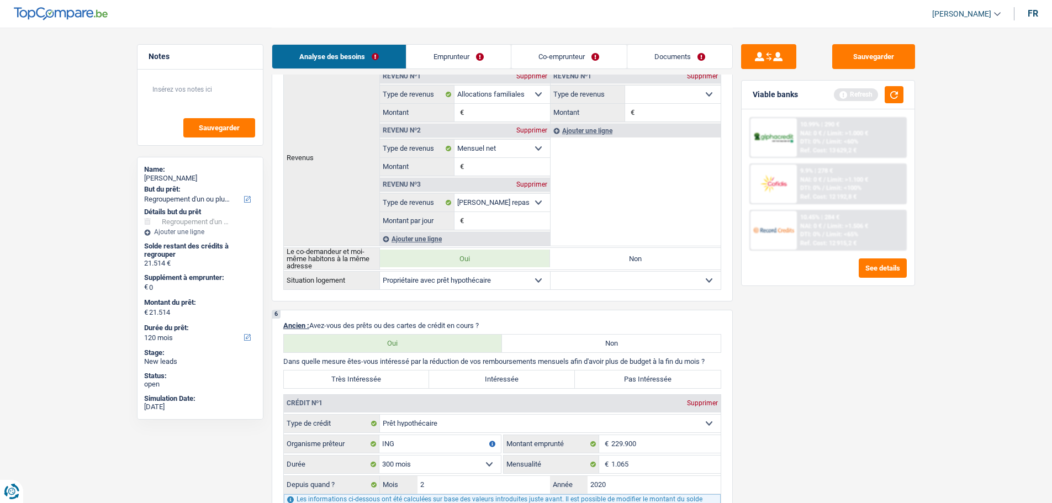
scroll to position [718, 0]
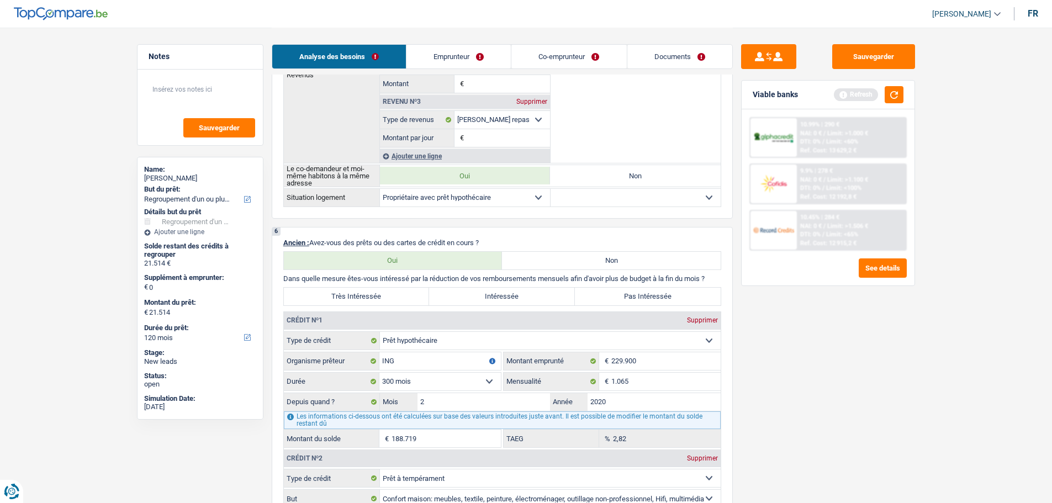
click at [507, 296] on label "Intéressée" at bounding box center [502, 297] width 146 height 18
click at [507, 296] on input "Intéressée" at bounding box center [502, 297] width 146 height 18
radio input "true"
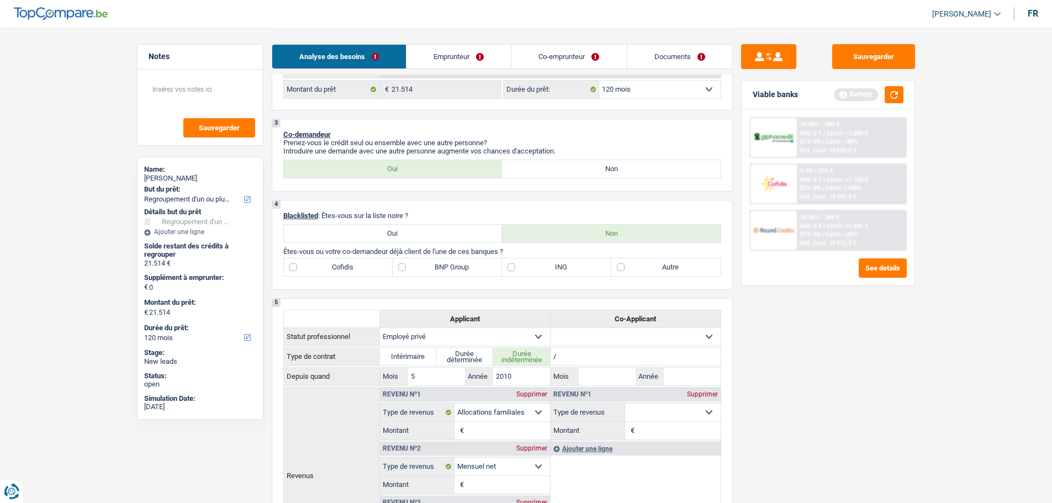
scroll to position [386, 0]
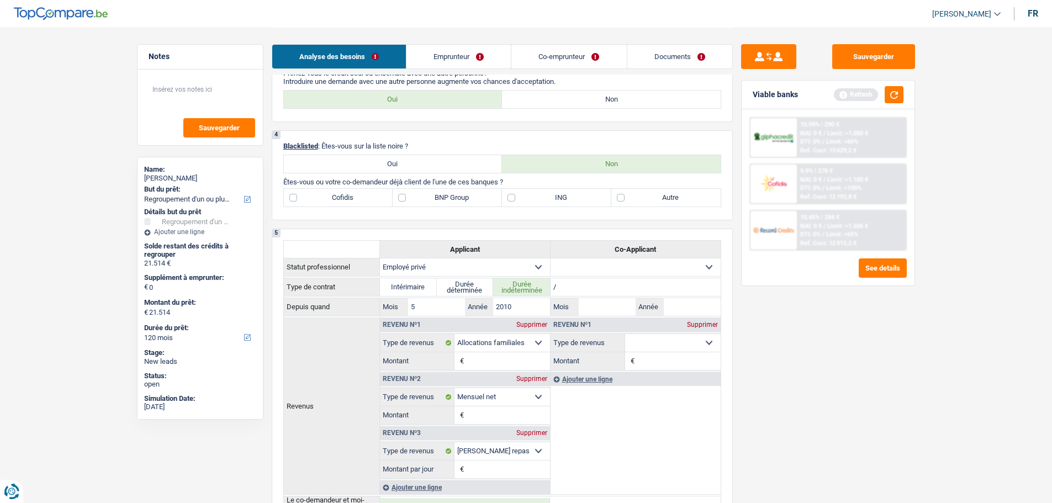
click at [547, 203] on label "ING" at bounding box center [556, 198] width 109 height 18
click at [547, 203] on input "ING" at bounding box center [556, 198] width 109 height 18
checkbox input "true"
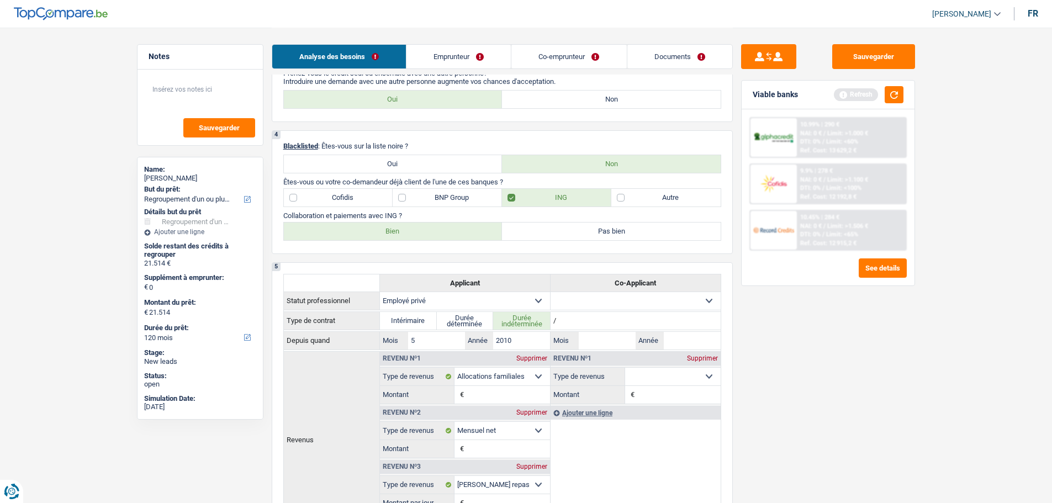
drag, startPoint x: 388, startPoint y: 227, endPoint x: 394, endPoint y: 229, distance: 6.5
click at [394, 229] on label "Bien" at bounding box center [393, 231] width 219 height 18
click at [385, 227] on label "Bien" at bounding box center [393, 231] width 219 height 18
click at [385, 227] on input "Bien" at bounding box center [393, 231] width 219 height 18
radio input "true"
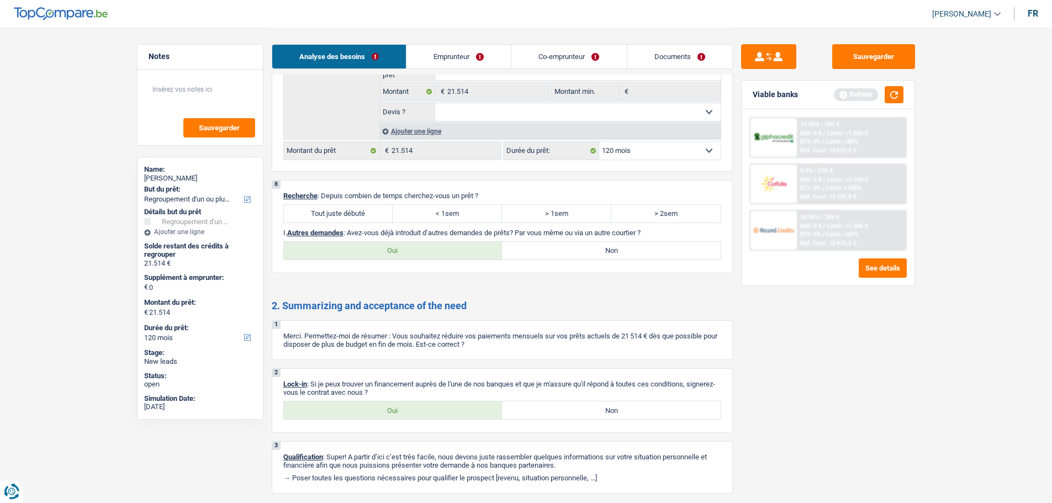
scroll to position [2319, 0]
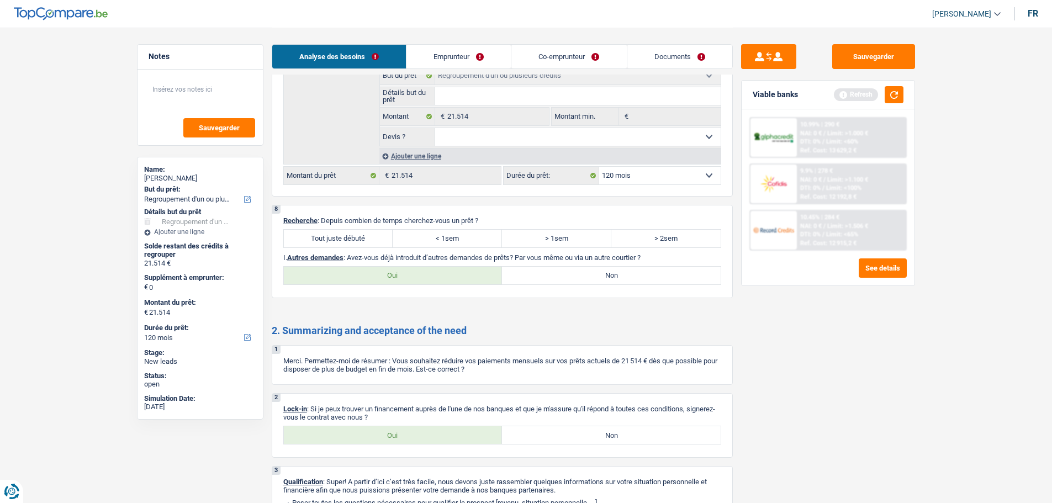
click at [370, 232] on label "Tout juste débuté" at bounding box center [338, 239] width 109 height 18
click at [370, 232] on input "Tout juste débuté" at bounding box center [338, 239] width 109 height 18
radio input "true"
click at [591, 274] on label "Non" at bounding box center [611, 276] width 219 height 18
click at [591, 274] on input "Non" at bounding box center [611, 276] width 219 height 18
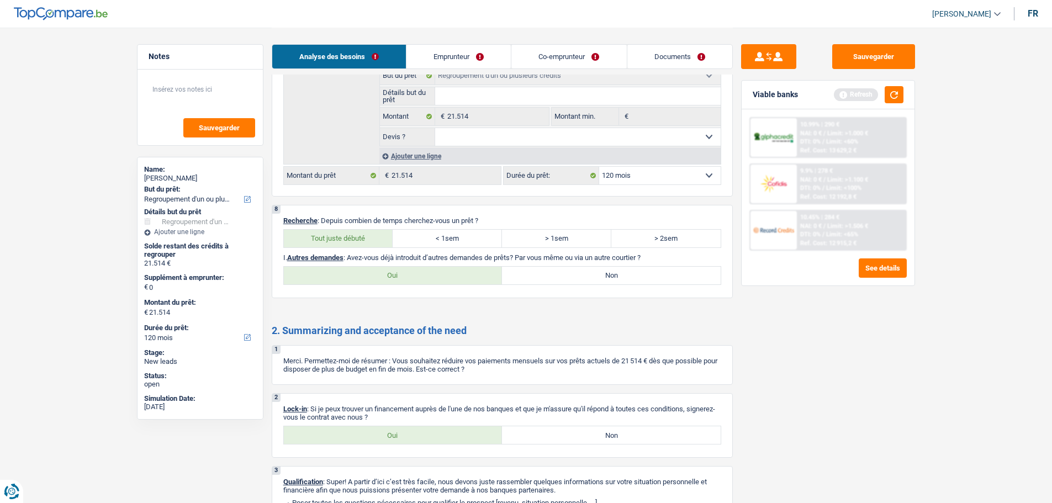
radio input "true"
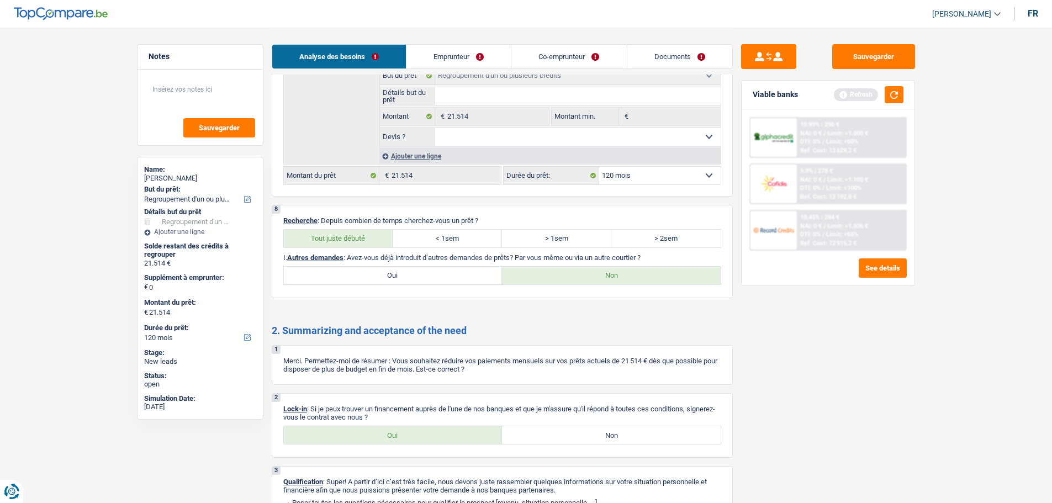
click at [450, 60] on link "Emprunteur" at bounding box center [458, 57] width 104 height 24
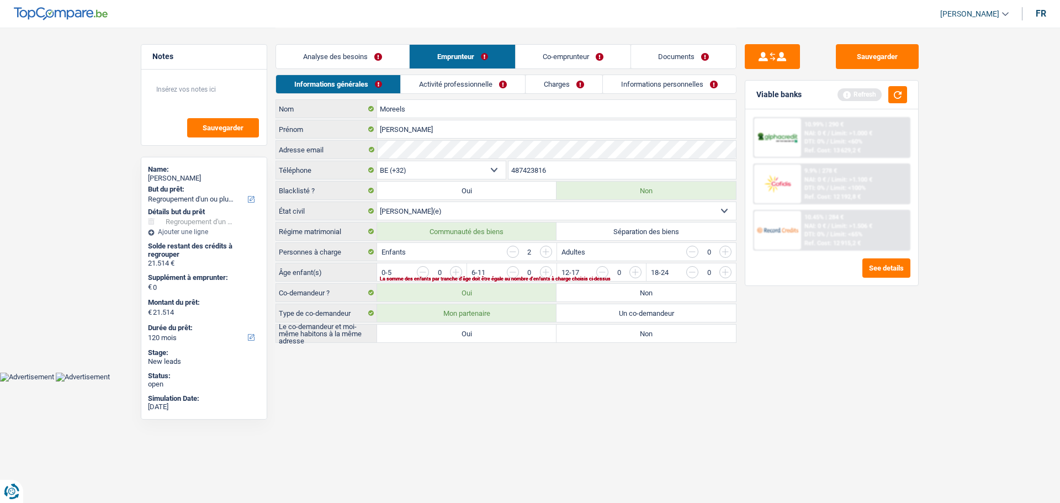
drag, startPoint x: 499, startPoint y: 336, endPoint x: 502, endPoint y: 312, distance: 24.0
click at [499, 336] on label "Oui" at bounding box center [466, 334] width 179 height 18
click at [499, 336] on input "Oui" at bounding box center [466, 334] width 179 height 18
radio input "true"
click at [639, 274] on input "button" at bounding box center [859, 275] width 460 height 18
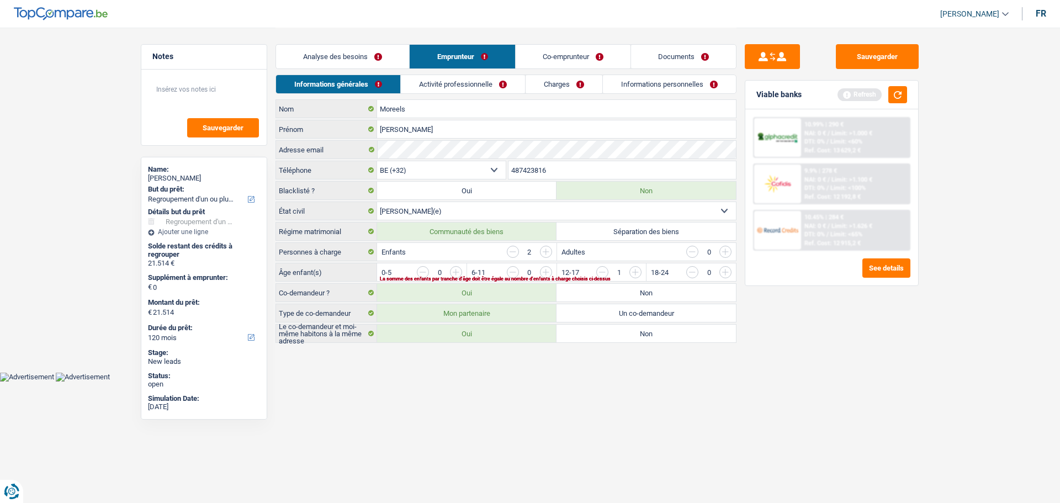
click at [552, 272] on input "button" at bounding box center [770, 275] width 460 height 18
click at [486, 82] on link "Activité professionnelle" at bounding box center [463, 84] width 124 height 18
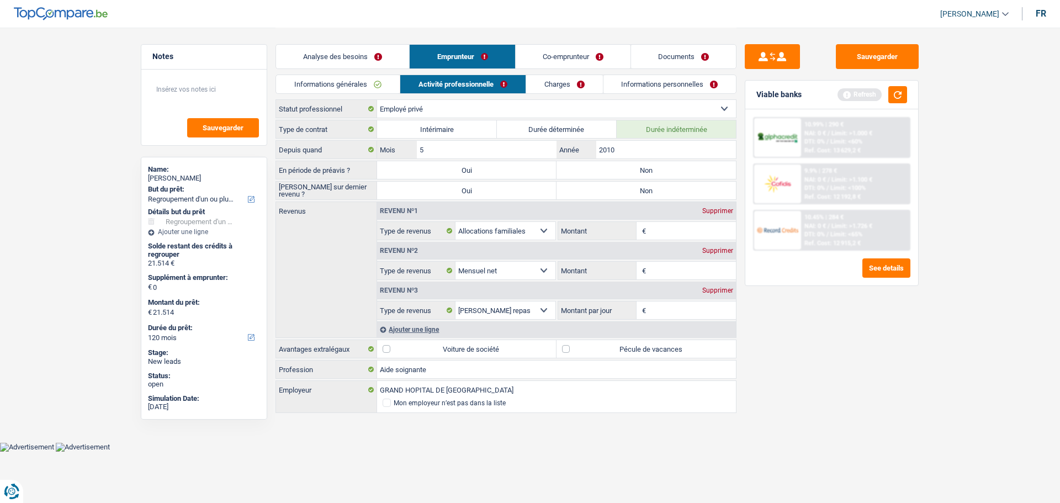
click at [617, 174] on label "Non" at bounding box center [646, 170] width 179 height 18
click at [617, 174] on input "Non" at bounding box center [646, 170] width 179 height 18
radio input "true"
click at [615, 189] on label "Non" at bounding box center [646, 191] width 179 height 18
click at [615, 189] on input "Non" at bounding box center [646, 191] width 179 height 18
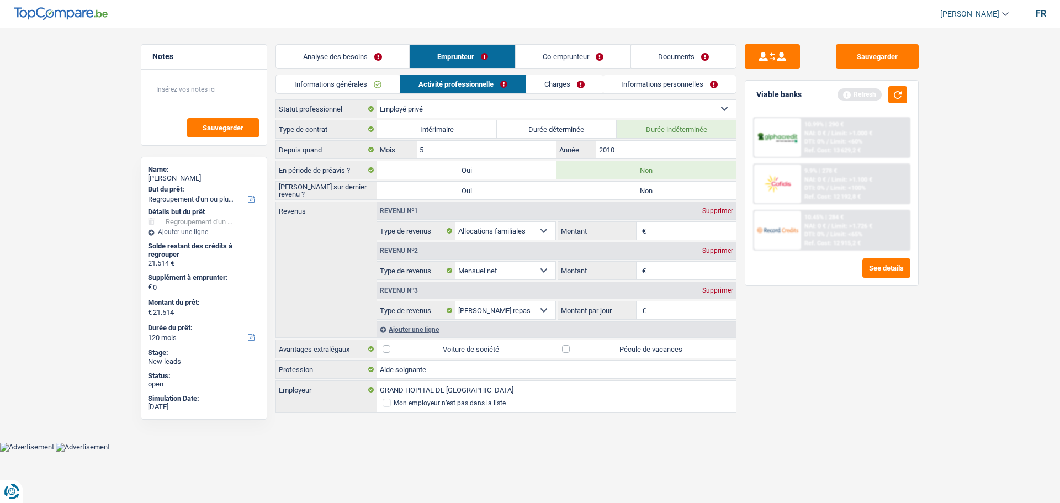
radio input "true"
click at [656, 267] on input "Montant" at bounding box center [693, 271] width 88 height 18
type input "2.350"
click at [687, 229] on input "Montant" at bounding box center [693, 231] width 88 height 18
type input "460"
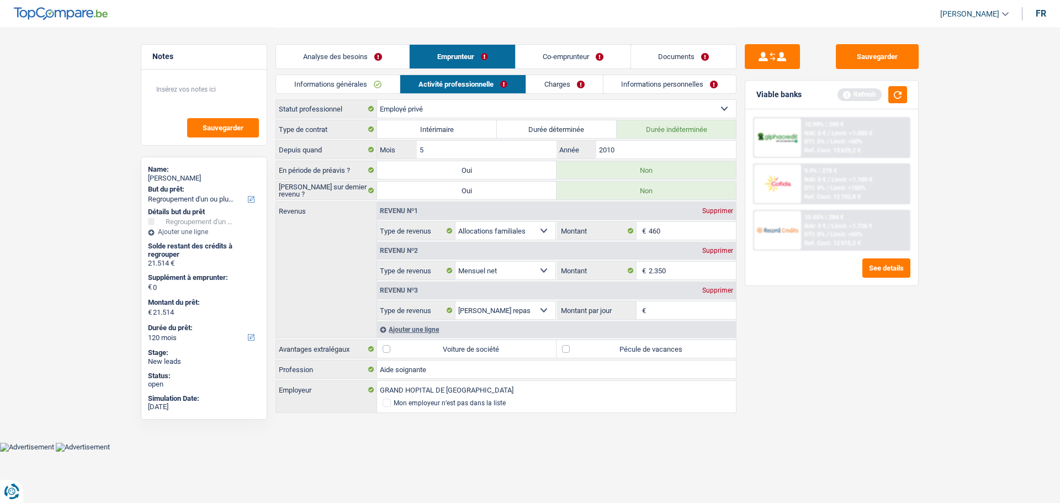
click at [681, 312] on input "Montant par jour" at bounding box center [693, 310] width 88 height 18
click at [676, 236] on input "460" at bounding box center [693, 231] width 88 height 18
click at [902, 97] on button "button" at bounding box center [897, 94] width 19 height 17
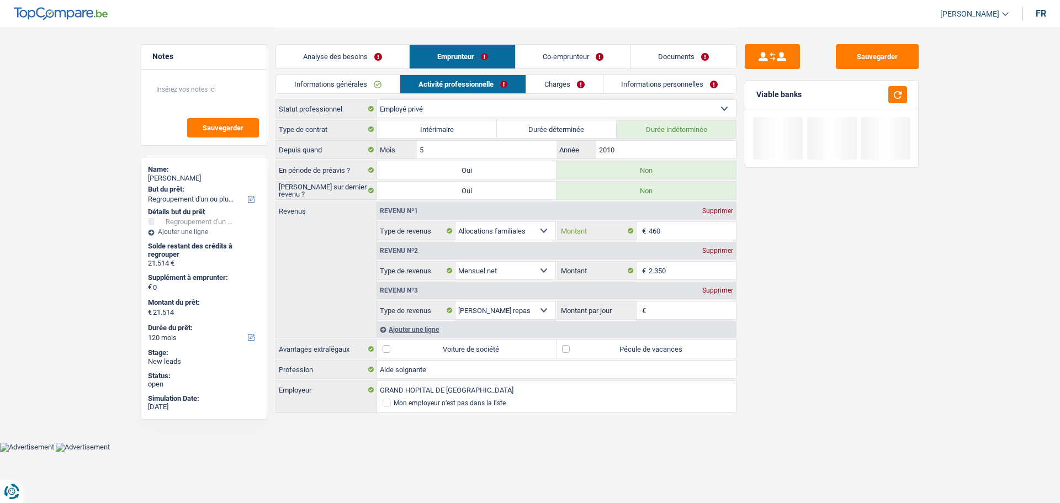
click at [680, 229] on input "460" at bounding box center [693, 231] width 88 height 18
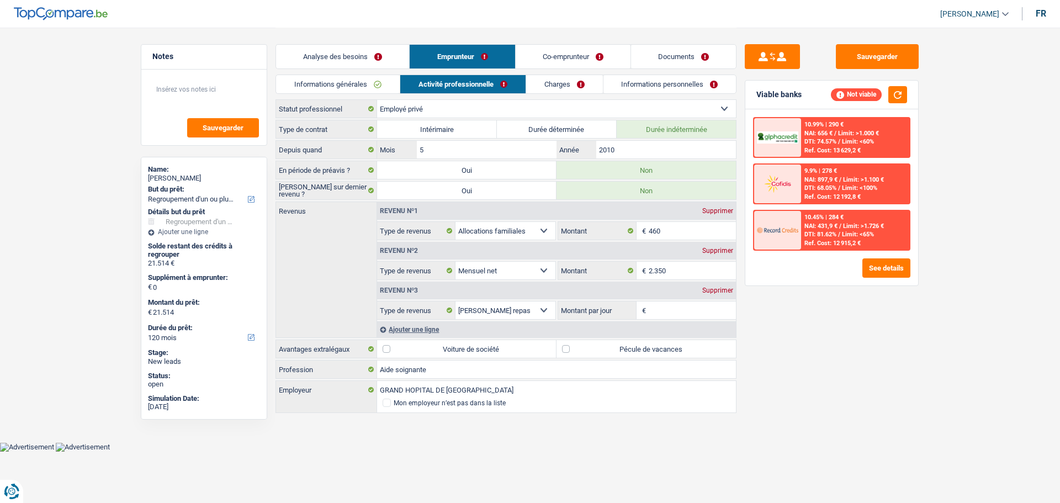
click at [675, 313] on input "Montant par jour" at bounding box center [693, 310] width 88 height 18
click at [670, 305] on input "Montant par jour" at bounding box center [693, 310] width 88 height 18
click at [673, 299] on div "Revenu nº3 Supprimer Allocation d'handicap Allocations chômage Allocations fami…" at bounding box center [556, 300] width 359 height 40
click at [676, 314] on input "Montant par jour" at bounding box center [693, 310] width 88 height 18
type input "8"
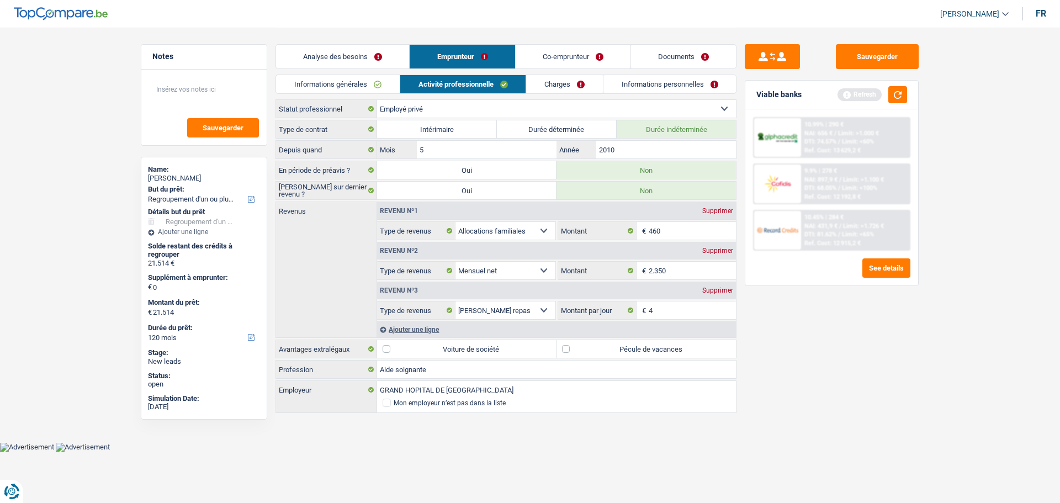
type input "4,0"
click at [652, 452] on html "Vous avez le contrôle de vos données Nous utilisons des cookies, tout comme nos…" at bounding box center [530, 226] width 1060 height 452
click at [622, 344] on label "Pécule de vacances" at bounding box center [646, 349] width 179 height 18
click at [622, 344] on input "Pécule de vacances" at bounding box center [646, 349] width 179 height 18
checkbox input "true"
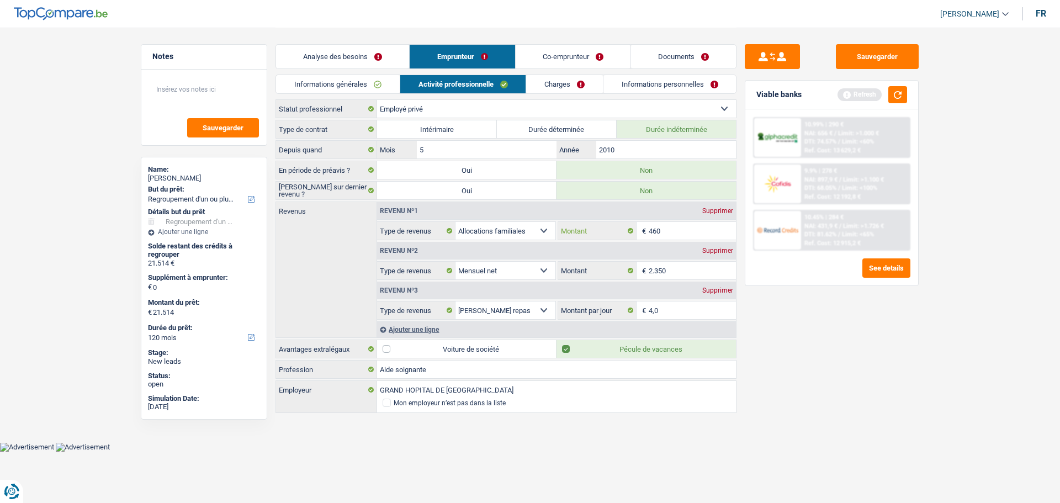
click at [695, 228] on input "460" at bounding box center [693, 231] width 88 height 18
type input "412"
click at [914, 423] on div "Sauvegarder Viable banks Refresh 10.99% | 290 € NAI: 656 € / Limit: >1.000 € DT…" at bounding box center [831, 264] width 190 height 441
click at [592, 89] on link "Charges" at bounding box center [564, 84] width 77 height 18
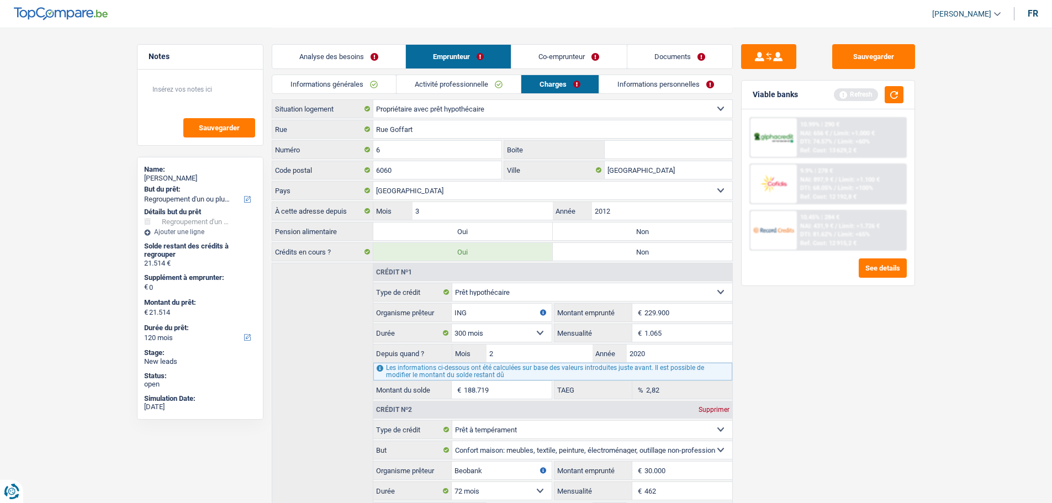
click at [605, 238] on label "Non" at bounding box center [642, 231] width 179 height 18
click at [605, 238] on input "Non" at bounding box center [642, 231] width 179 height 18
radio input "true"
click at [635, 78] on link "Informations personnelles" at bounding box center [665, 84] width 133 height 18
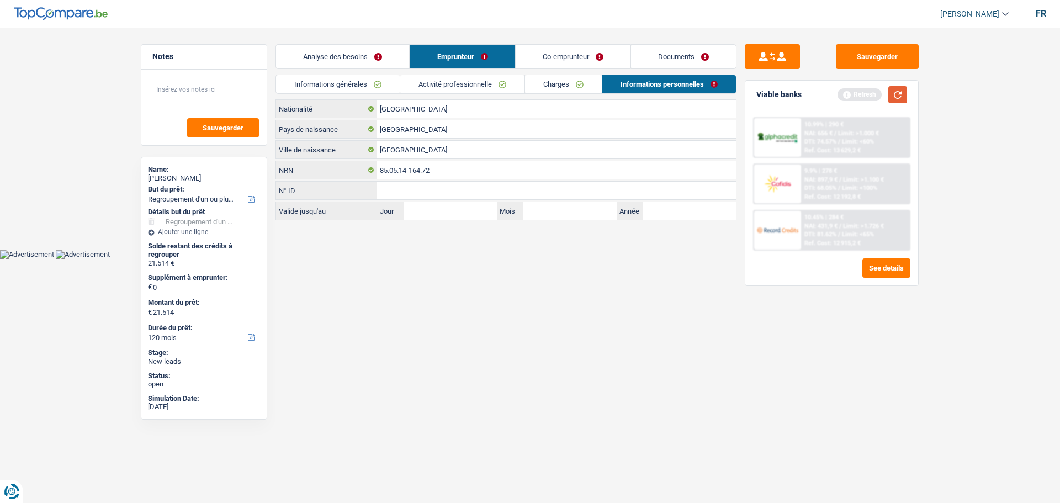
click at [895, 97] on button "button" at bounding box center [897, 94] width 19 height 17
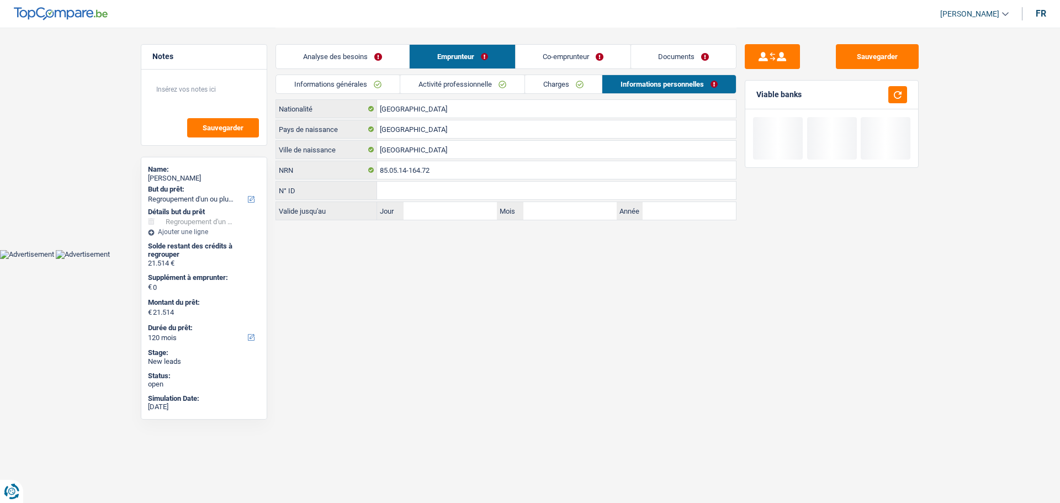
click at [584, 55] on link "Co-emprunteur" at bounding box center [573, 57] width 115 height 24
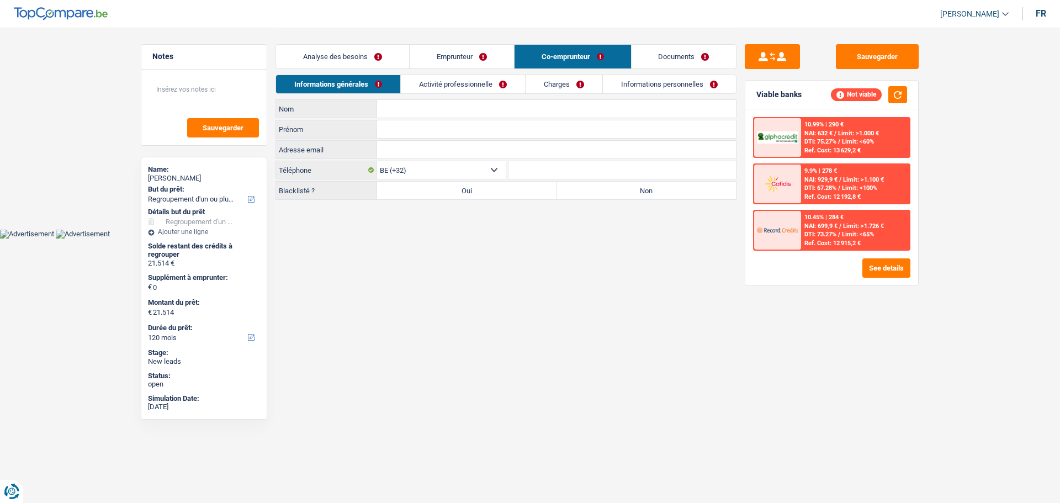
click at [446, 115] on input "Nom" at bounding box center [556, 109] width 359 height 18
click at [432, 125] on input "Prénom" at bounding box center [556, 129] width 359 height 18
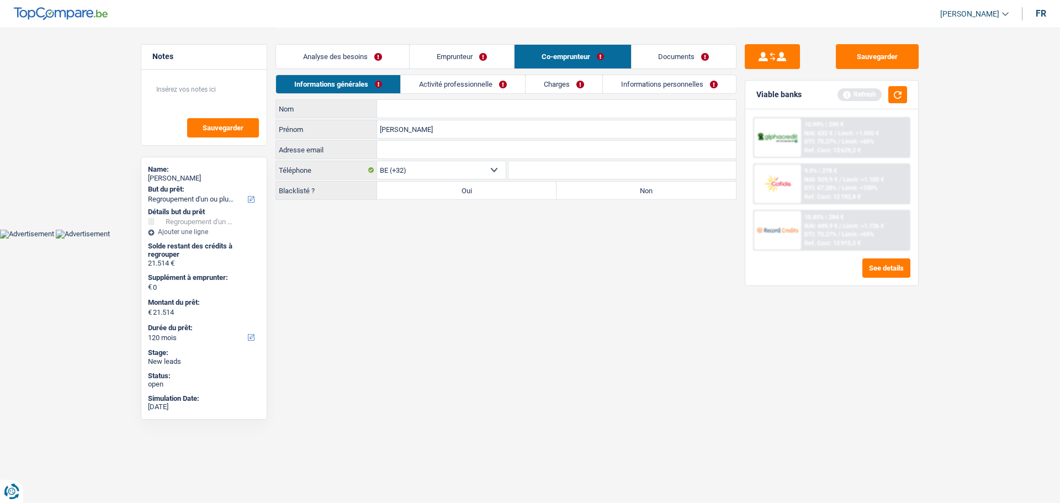
type input "Mickael"
click at [611, 196] on label "Non" at bounding box center [646, 191] width 179 height 18
click at [611, 196] on input "Non" at bounding box center [646, 191] width 179 height 18
radio input "true"
click at [433, 99] on div "Informations générales Activité professionnelle Charges Informations personnell…" at bounding box center [505, 87] width 461 height 25
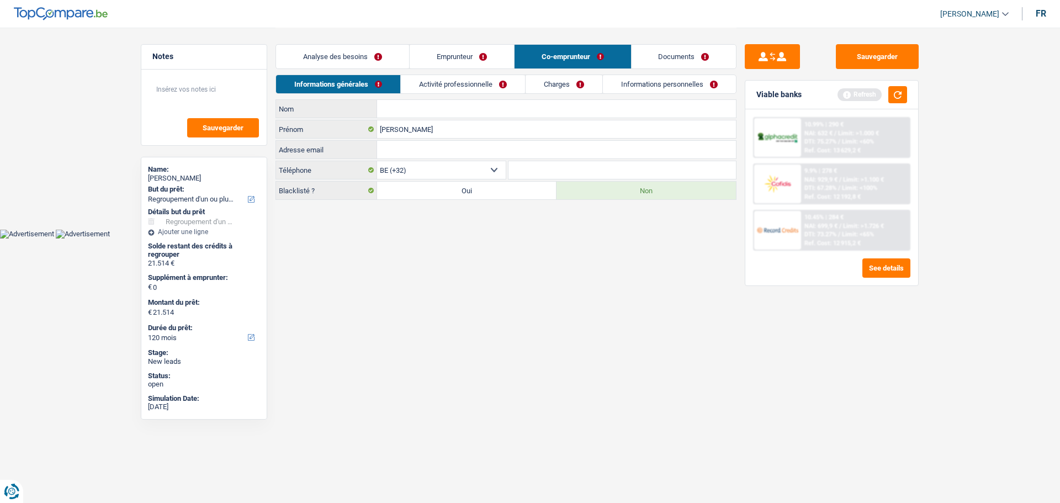
click at [434, 103] on input "Nom" at bounding box center [556, 109] width 359 height 18
type input "Leroy"
click at [483, 80] on link "Activité professionnelle" at bounding box center [463, 84] width 124 height 18
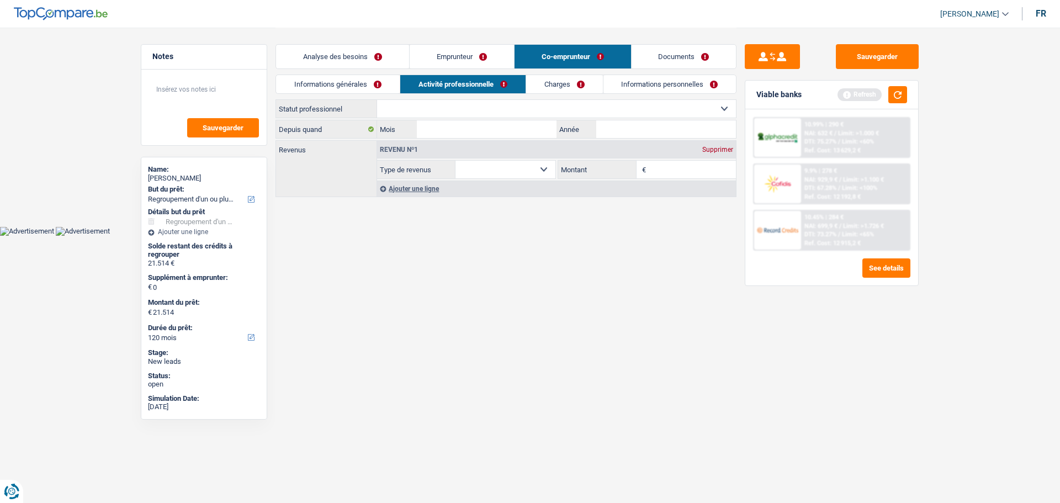
click at [446, 101] on select "Ouvrier Employé privé Employé public Invalide Indépendant Pensionné Chômeur Mut…" at bounding box center [556, 109] width 359 height 18
select select "publicEmployee"
click at [377, 100] on select "Ouvrier Employé privé Employé public Invalide Indépendant Pensionné Chômeur Mut…" at bounding box center [556, 109] width 359 height 18
select select "netSalary"
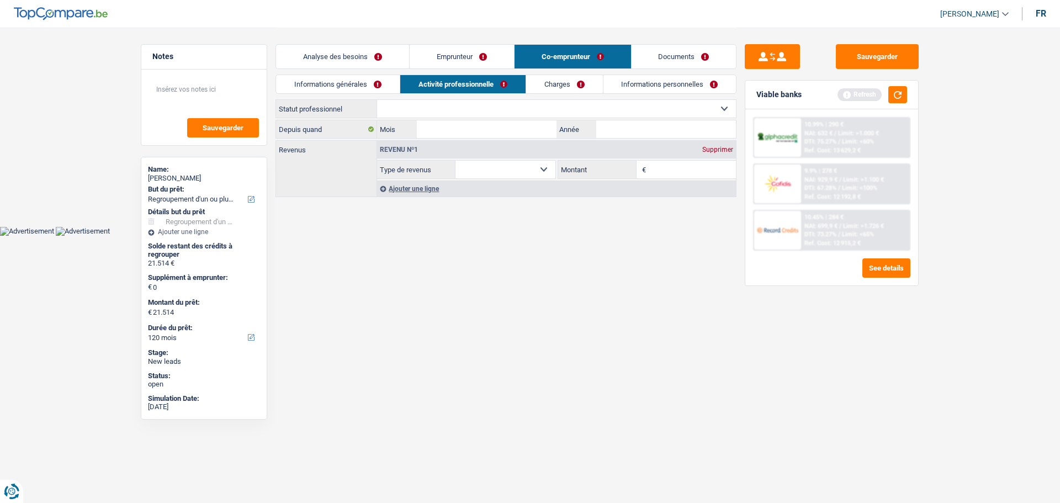
select select "mealVouchers"
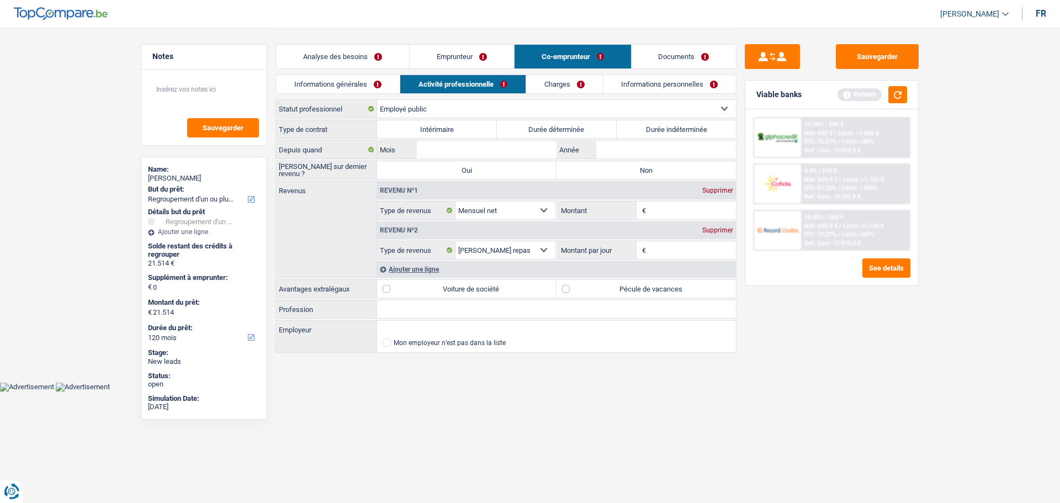
click at [655, 125] on label "Durée indéterminée" at bounding box center [677, 129] width 120 height 18
click at [655, 125] on input "Durée indéterminée" at bounding box center [677, 129] width 120 height 18
radio input "true"
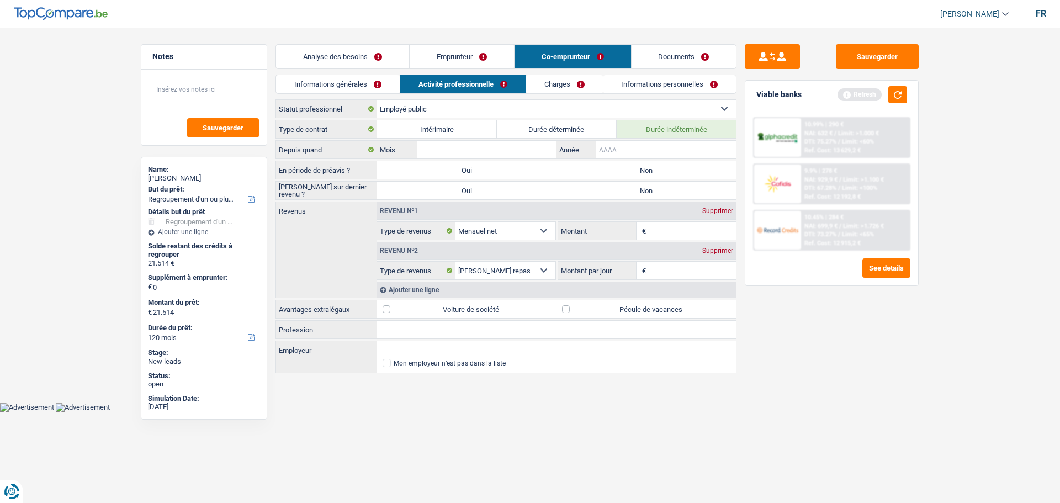
click at [656, 147] on input "Année" at bounding box center [666, 150] width 140 height 18
click at [607, 122] on label "Durée déterminée" at bounding box center [557, 129] width 120 height 18
click at [607, 122] on input "Durée déterminée" at bounding box center [557, 129] width 120 height 18
radio input "true"
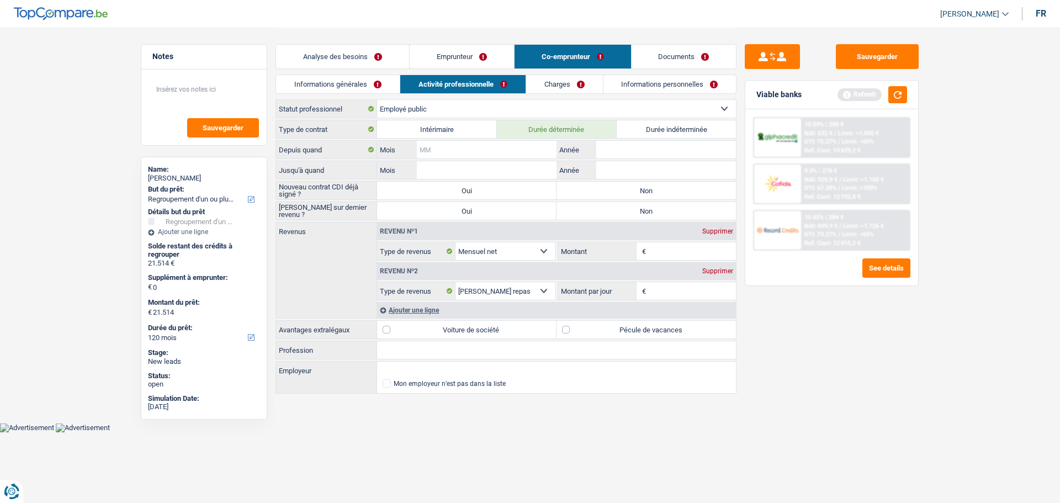
click at [531, 149] on input "Mois" at bounding box center [487, 150] width 140 height 18
drag, startPoint x: 474, startPoint y: 171, endPoint x: 471, endPoint y: 187, distance: 15.7
click at [475, 172] on input "Mois" at bounding box center [487, 170] width 140 height 18
type input "1"
click at [658, 166] on input "Année" at bounding box center [666, 170] width 140 height 18
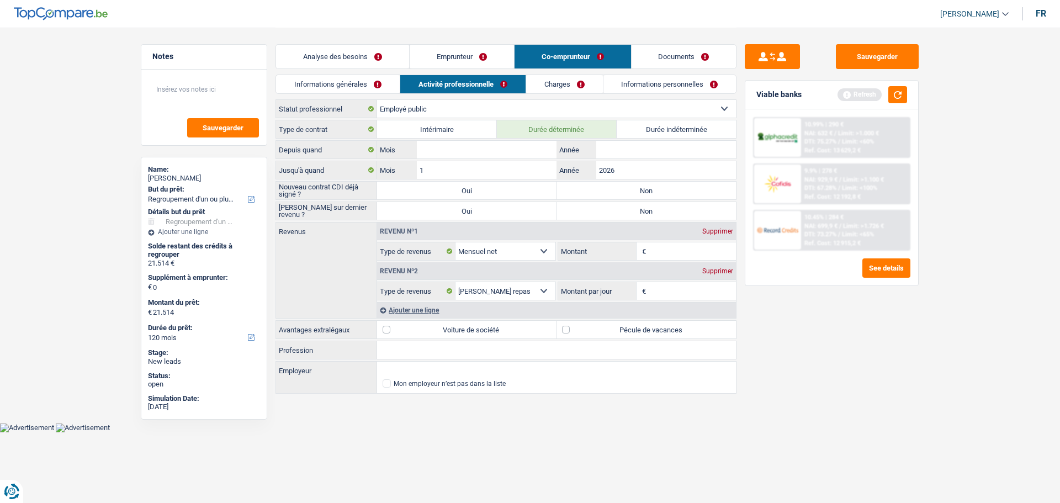
type input "2026"
click at [494, 156] on input "Mois" at bounding box center [487, 150] width 140 height 18
type input "1"
click at [712, 148] on input "Année" at bounding box center [666, 150] width 140 height 18
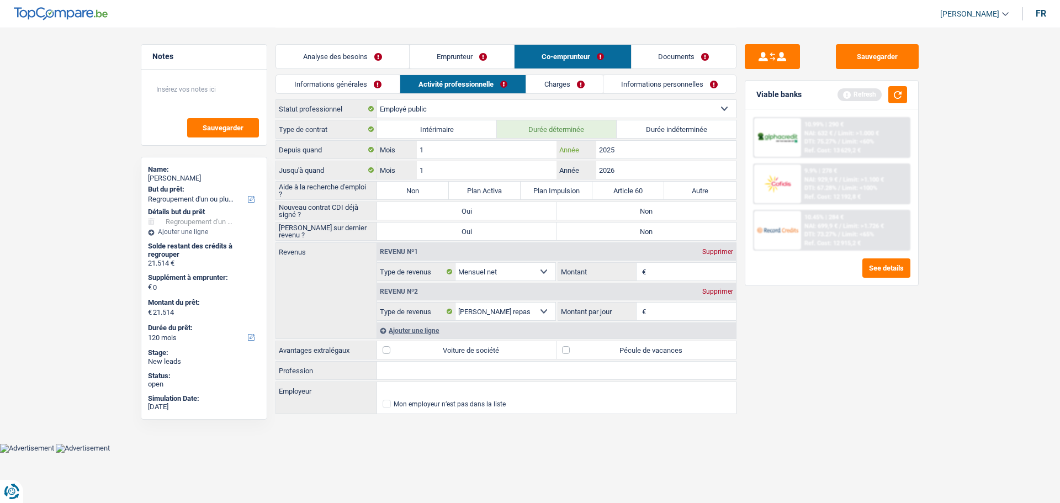
type input "2025"
click at [858, 340] on div "Sauvegarder Viable banks Refresh 10.99% | 290 € NAI: 632 € / Limit: >1.000 € DT…" at bounding box center [831, 264] width 190 height 441
click at [655, 211] on label "Non" at bounding box center [646, 211] width 179 height 18
click at [655, 211] on input "Non" at bounding box center [646, 211] width 179 height 18
radio input "true"
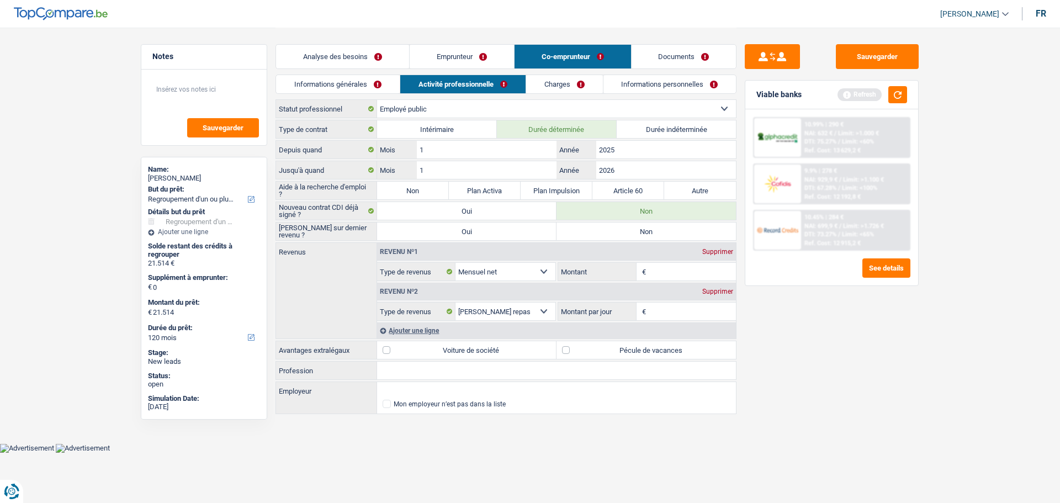
click at [651, 234] on label "Non" at bounding box center [646, 231] width 179 height 18
click at [651, 234] on input "Non" at bounding box center [646, 231] width 179 height 18
radio input "true"
click at [664, 275] on input "Montant" at bounding box center [693, 272] width 88 height 18
type input "2.500"
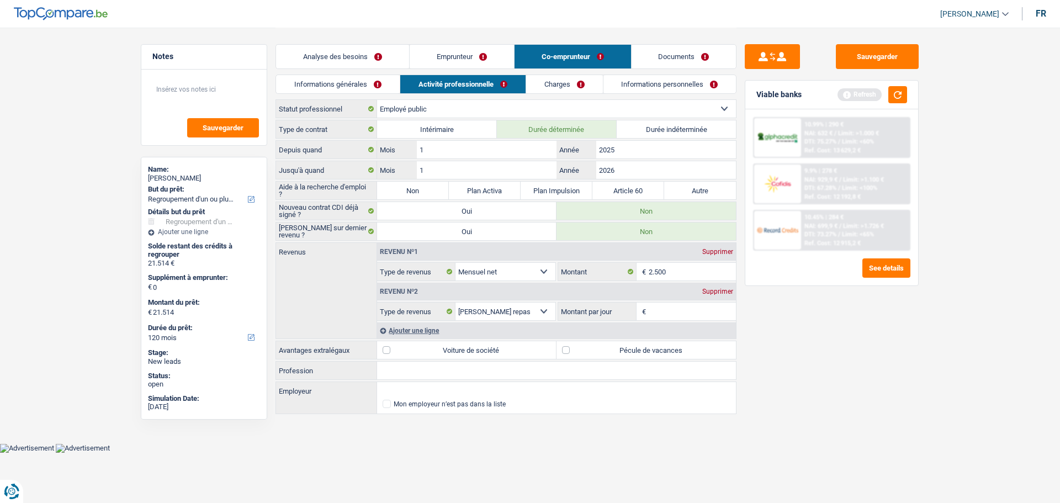
click at [685, 314] on input "Montant par jour" at bounding box center [693, 312] width 88 height 18
click at [706, 294] on div "Supprimer" at bounding box center [717, 291] width 36 height 7
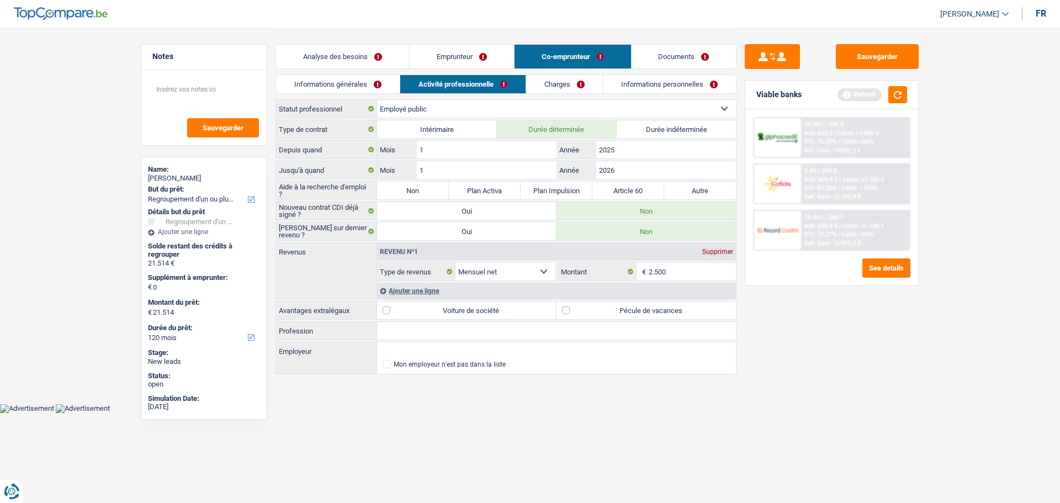
click at [604, 309] on label "Pécule de vacances" at bounding box center [646, 310] width 179 height 18
click at [604, 309] on input "Pécule de vacances" at bounding box center [646, 310] width 179 height 18
checkbox input "true"
click at [458, 330] on input "Profession" at bounding box center [556, 331] width 359 height 18
click at [455, 347] on input "Employeur" at bounding box center [556, 351] width 359 height 18
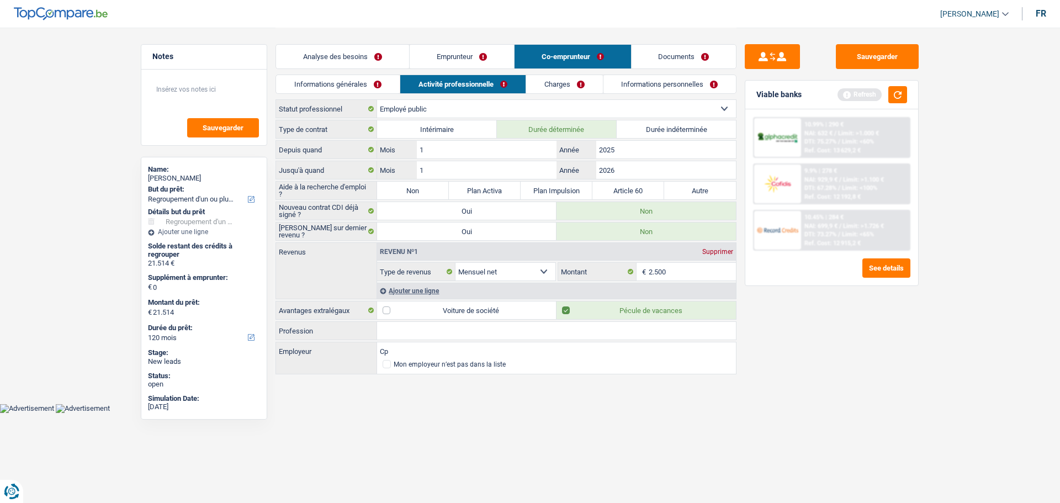
type input "C"
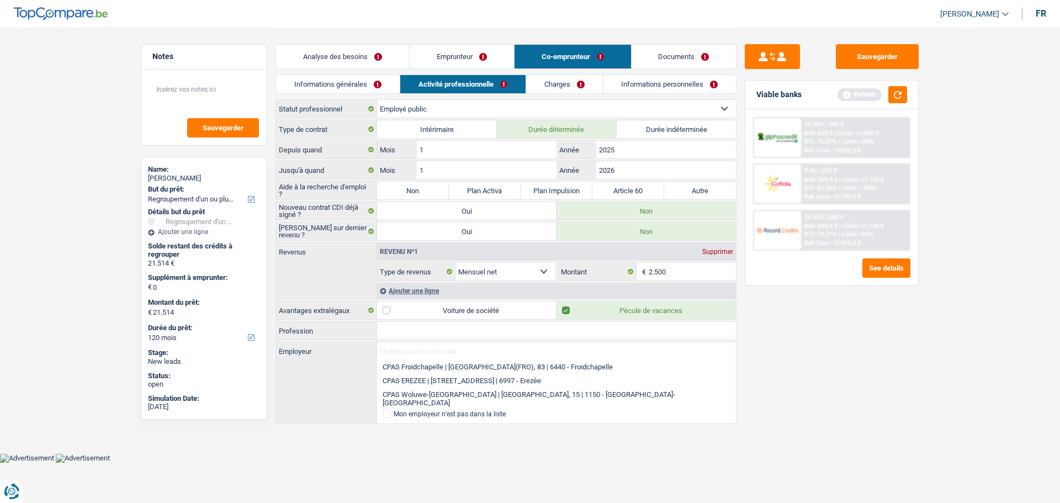
drag, startPoint x: 582, startPoint y: 85, endPoint x: 589, endPoint y: 108, distance: 23.6
click at [581, 86] on link "Charges" at bounding box center [564, 84] width 77 height 18
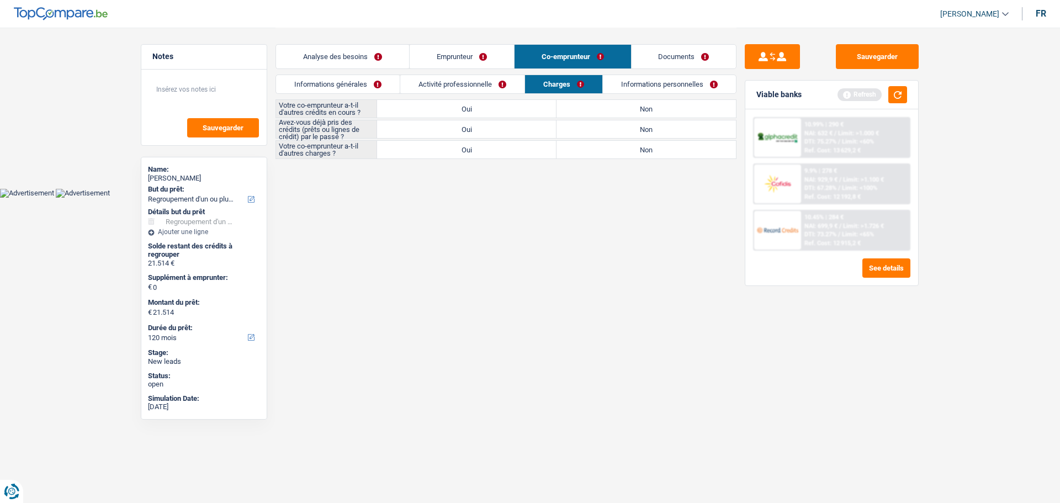
drag, startPoint x: 619, startPoint y: 109, endPoint x: 619, endPoint y: 102, distance: 7.2
click at [619, 107] on label "Non" at bounding box center [646, 109] width 179 height 18
click at [619, 107] on input "Non" at bounding box center [646, 109] width 179 height 18
radio input "true"
click at [591, 148] on label "Non" at bounding box center [646, 150] width 179 height 18
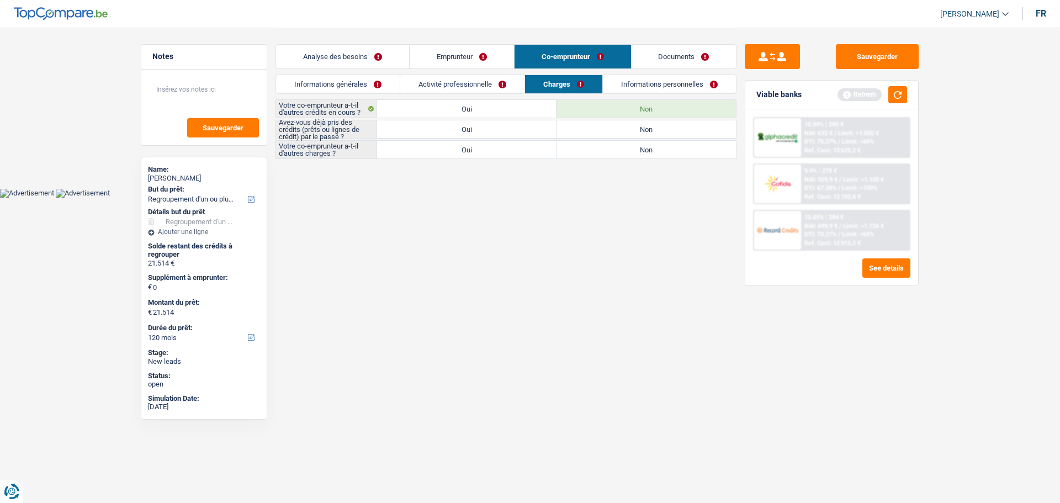
click at [591, 148] on input "Non" at bounding box center [646, 150] width 179 height 18
radio input "true"
click at [529, 128] on label "Oui" at bounding box center [466, 129] width 179 height 18
click at [529, 128] on input "Oui" at bounding box center [466, 129] width 179 height 18
radio input "true"
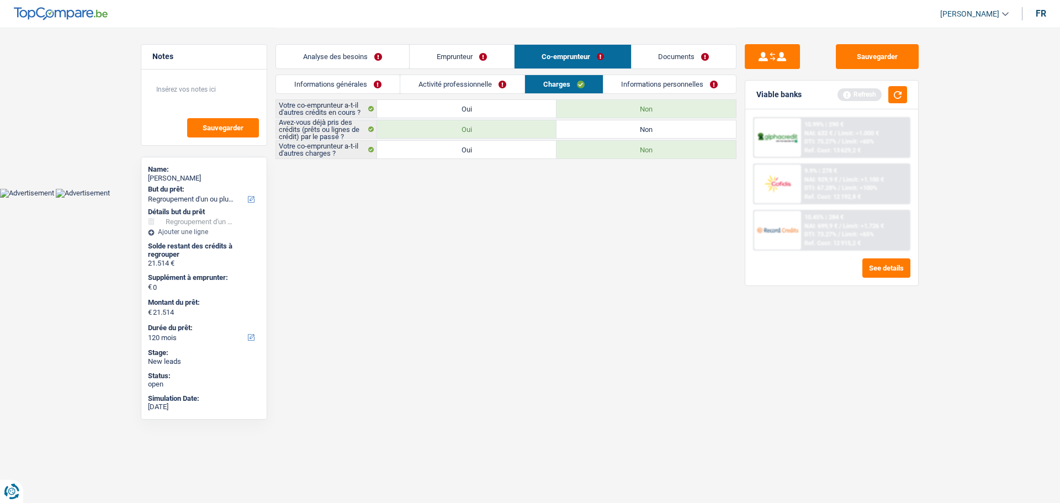
click at [469, 87] on link "Activité professionnelle" at bounding box center [462, 84] width 124 height 18
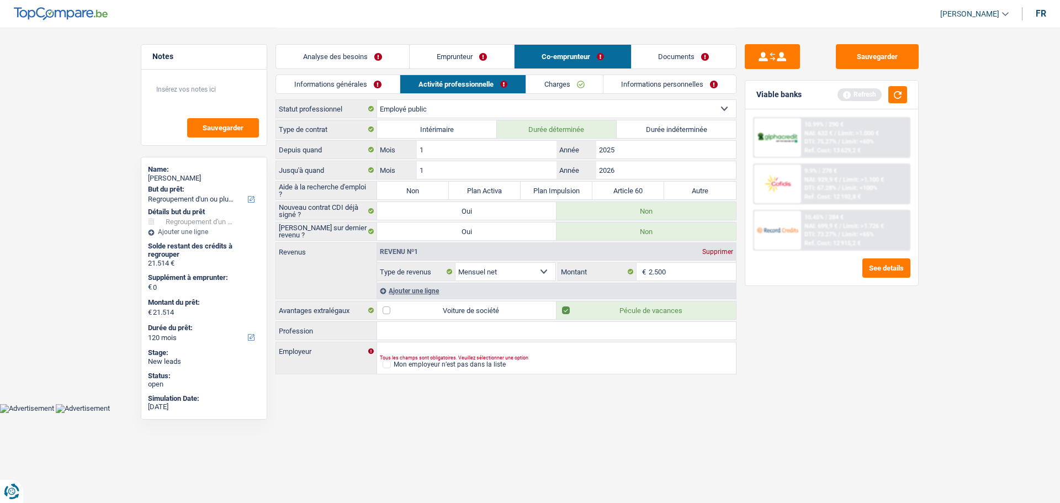
click at [533, 80] on link "Charges" at bounding box center [564, 84] width 77 height 18
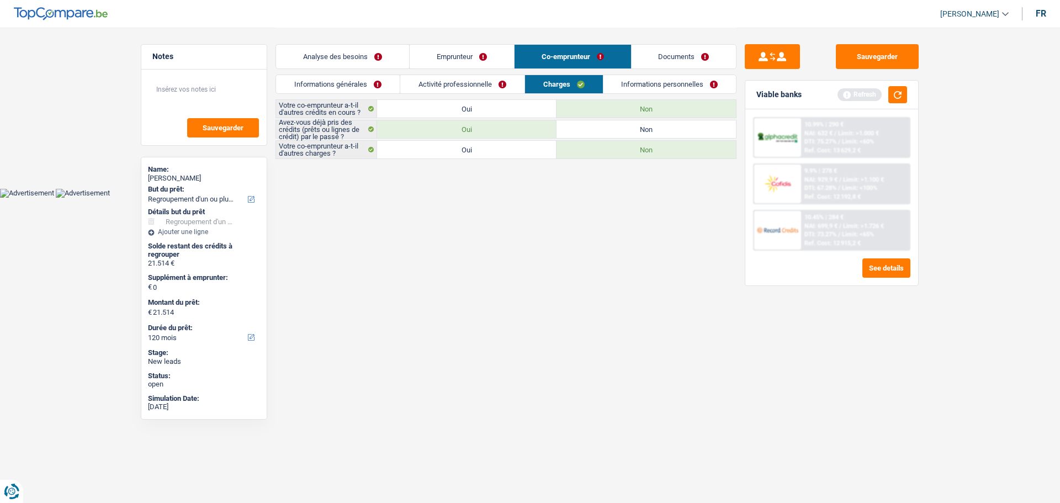
click at [639, 81] on link "Informations personnelles" at bounding box center [669, 84] width 133 height 18
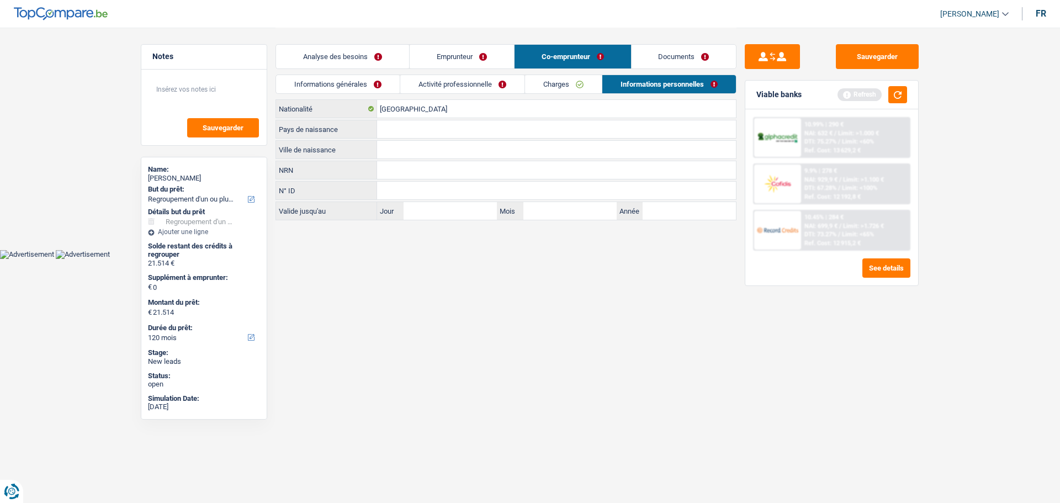
click at [430, 153] on input "Ville de naissance" at bounding box center [556, 150] width 359 height 18
type input "Amiens"
click at [425, 125] on input "Pays de naissance" at bounding box center [556, 129] width 359 height 18
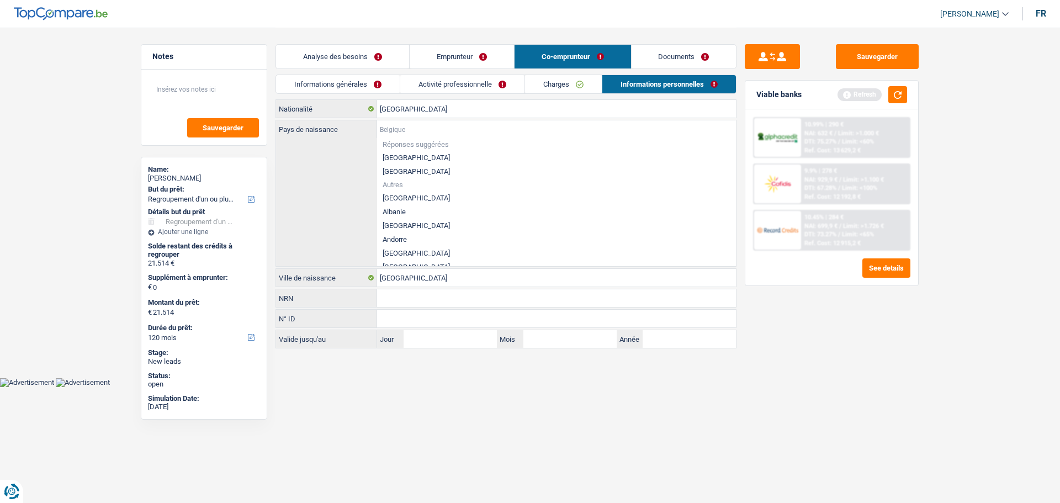
type input "f"
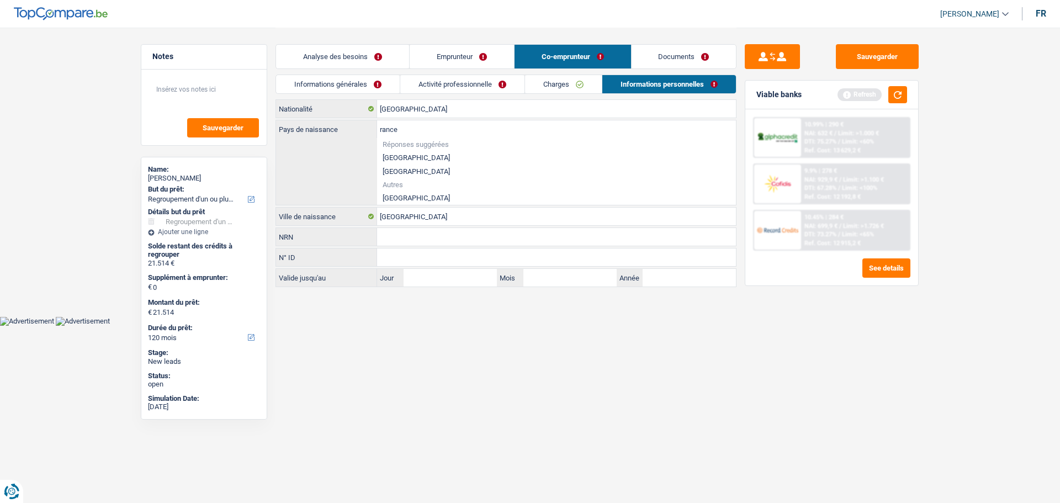
click at [417, 191] on li "France" at bounding box center [556, 198] width 359 height 14
type input "France"
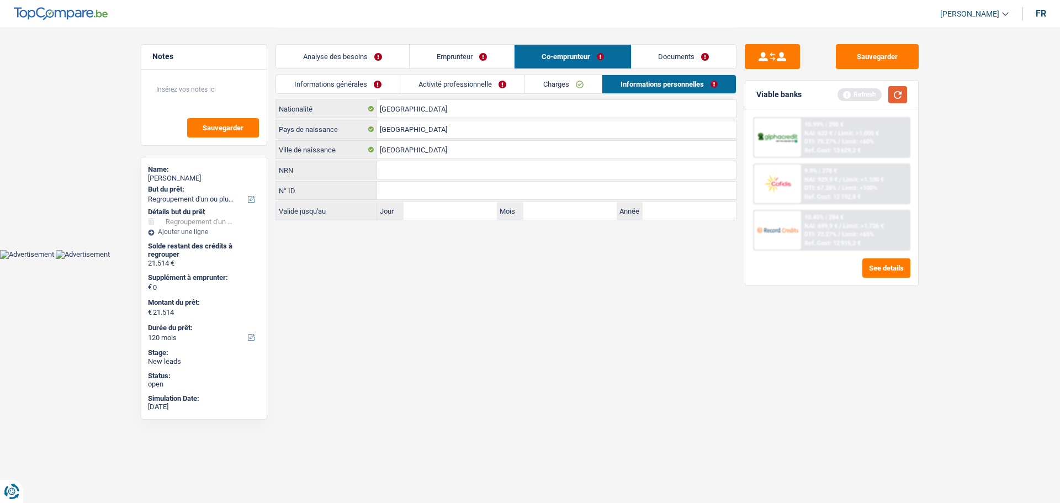
click at [904, 96] on button "button" at bounding box center [897, 94] width 19 height 17
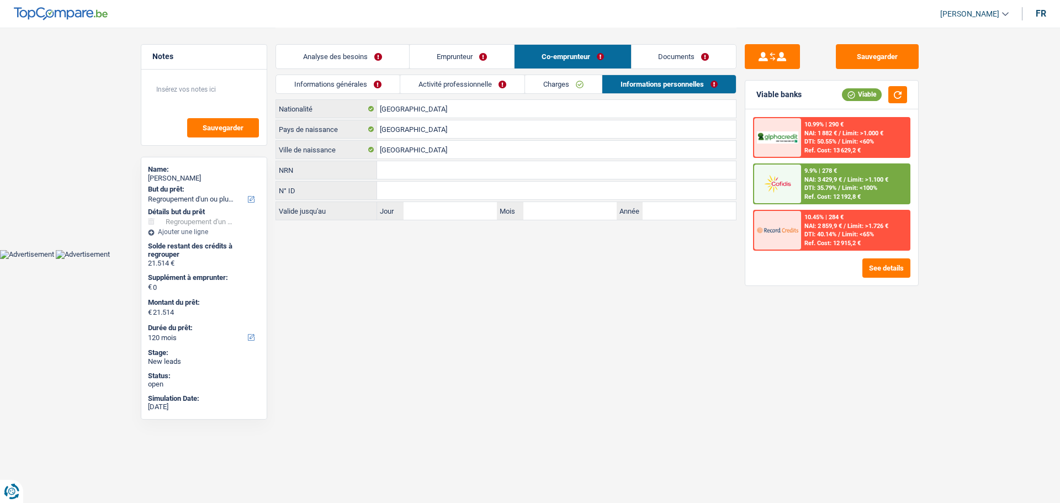
click at [358, 57] on link "Analyse des besoins" at bounding box center [342, 57] width 133 height 24
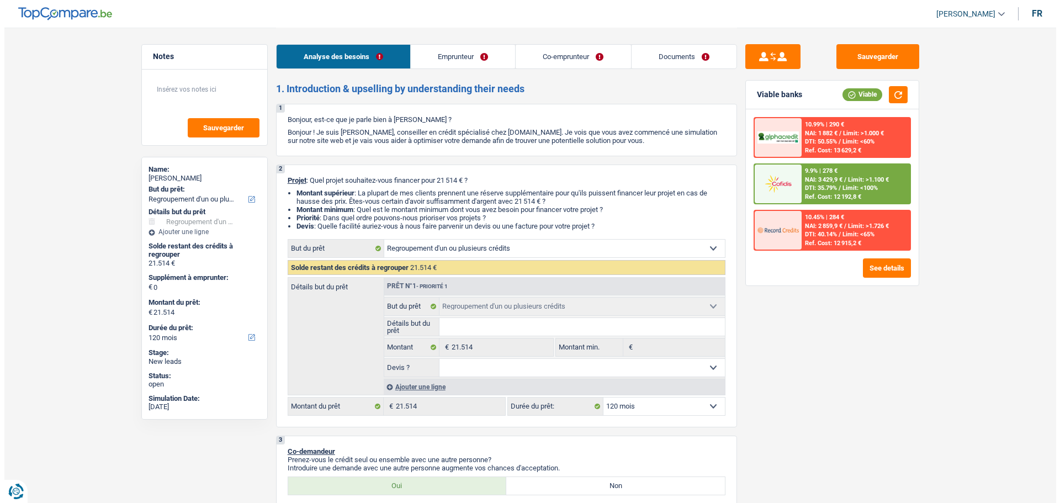
scroll to position [110, 0]
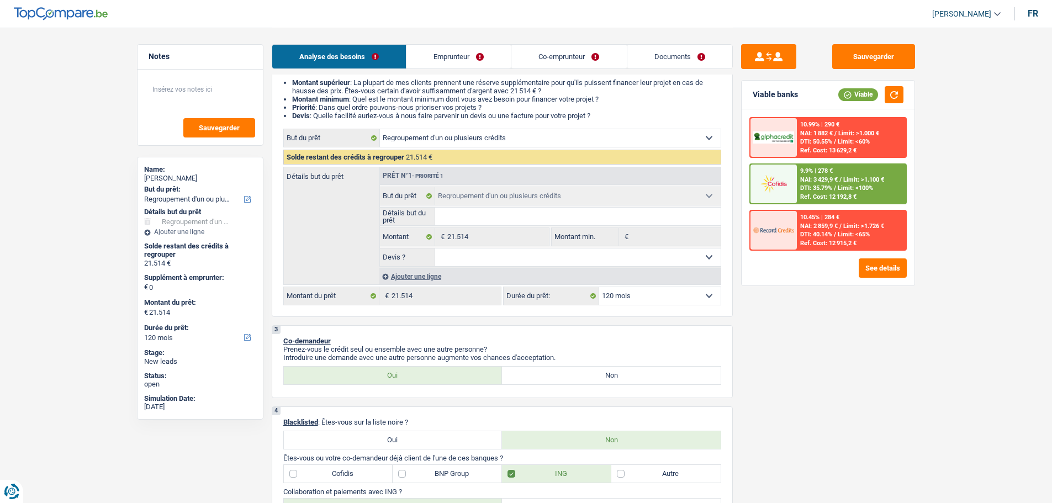
click at [850, 184] on span "Limit: <100%" at bounding box center [855, 187] width 35 height 7
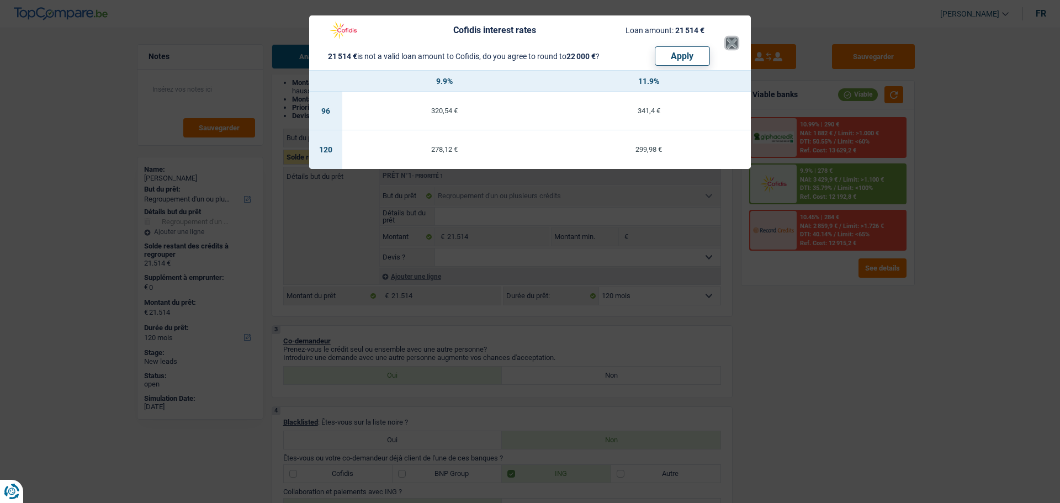
click at [730, 46] on button "×" at bounding box center [732, 43] width 12 height 11
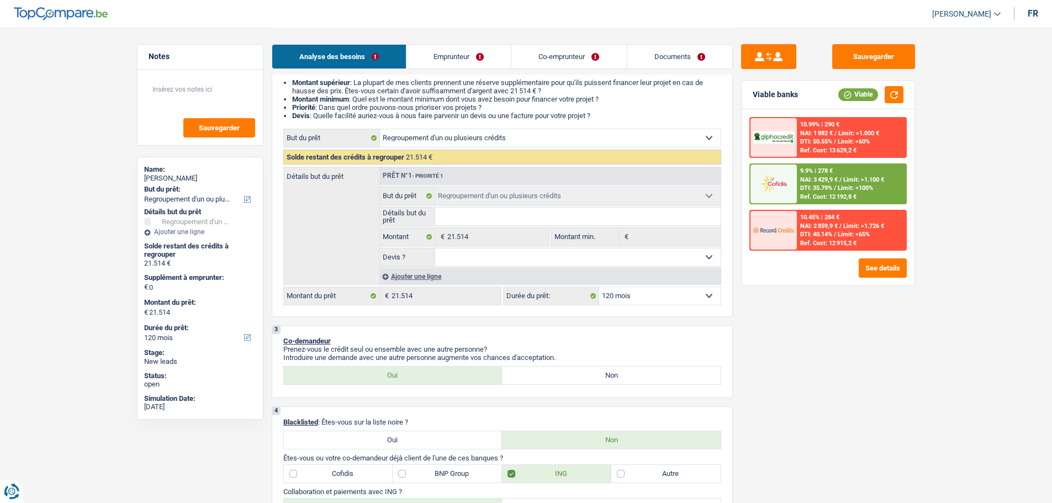
click at [840, 196] on div "Ref. Cost: 12 192,8 €" at bounding box center [828, 196] width 56 height 7
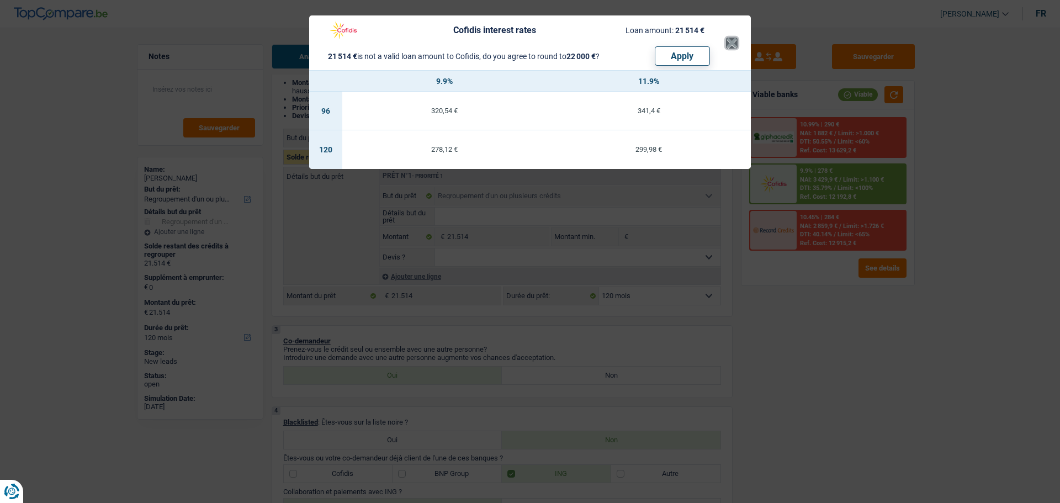
drag, startPoint x: 733, startPoint y: 48, endPoint x: 790, endPoint y: 125, distance: 96.0
click at [732, 48] on button "×" at bounding box center [732, 43] width 12 height 11
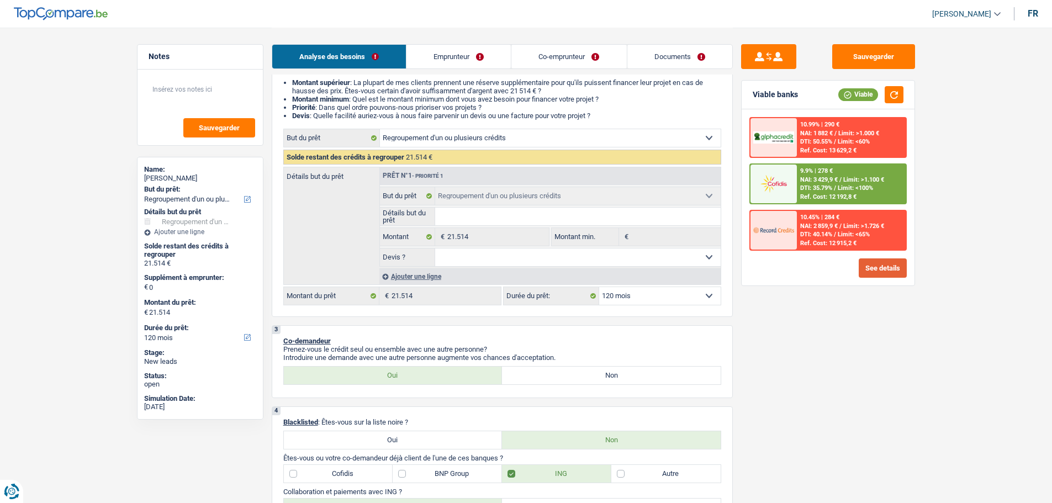
click at [882, 268] on button "See details" at bounding box center [882, 267] width 48 height 19
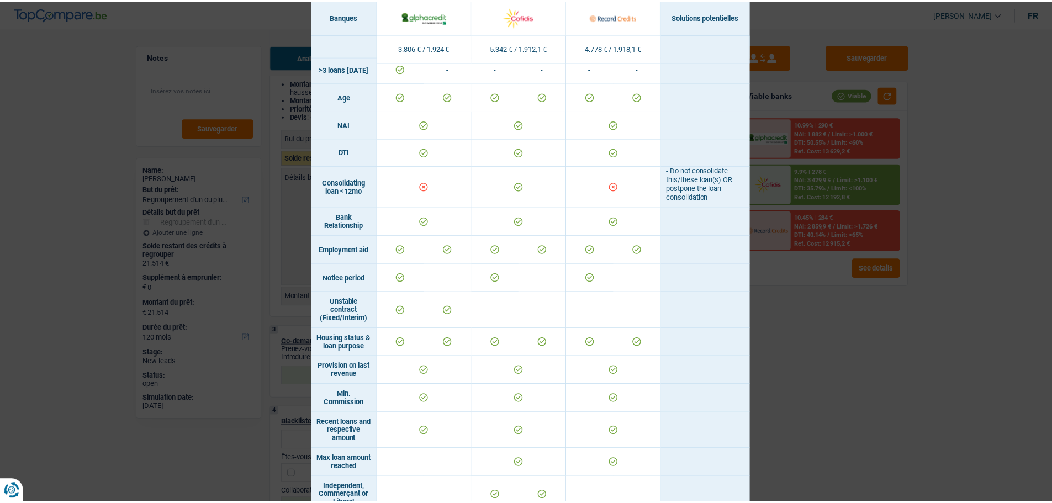
scroll to position [598, 0]
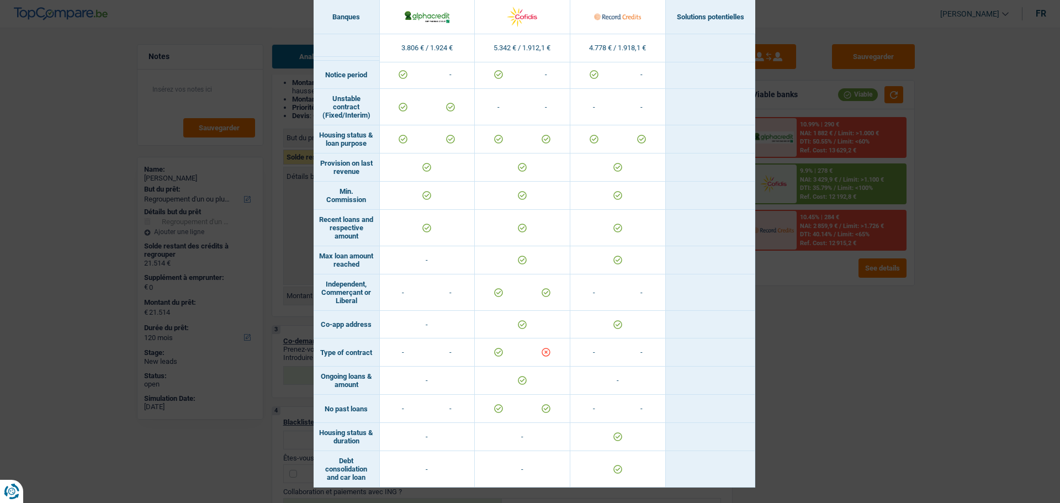
click at [857, 368] on div "Banks conditions × Banques Solutions potentielles Revenus / Charges 3.806 € / 1…" at bounding box center [530, 251] width 1060 height 503
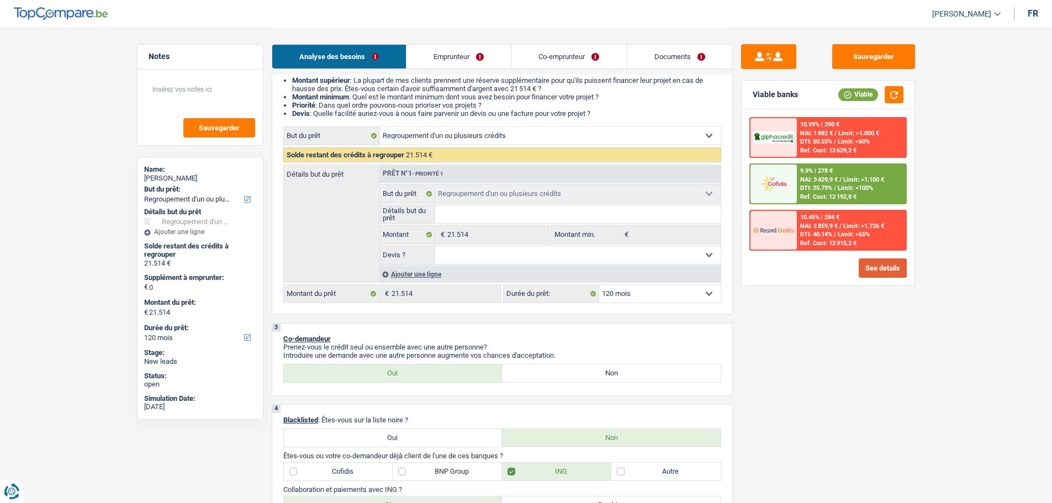
scroll to position [110, 0]
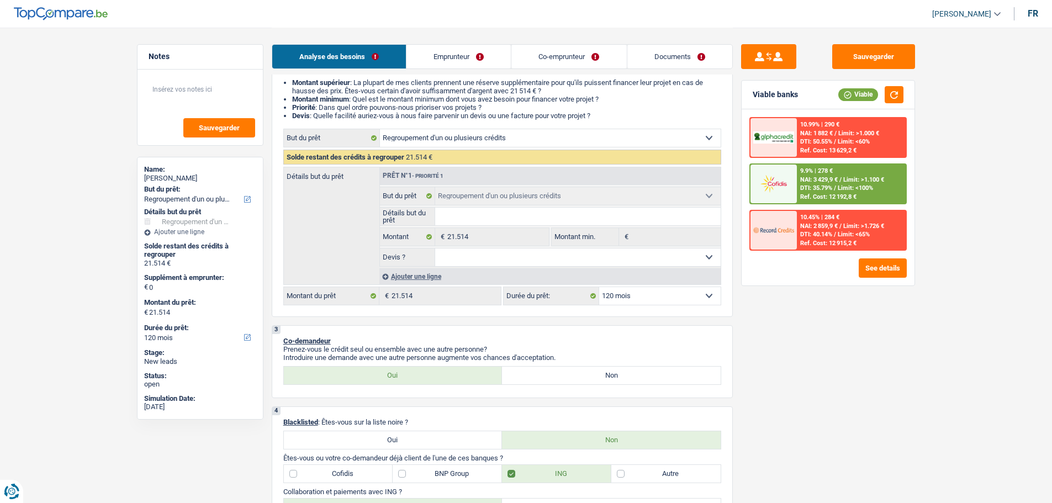
click at [847, 186] on span "Limit: <100%" at bounding box center [855, 187] width 35 height 7
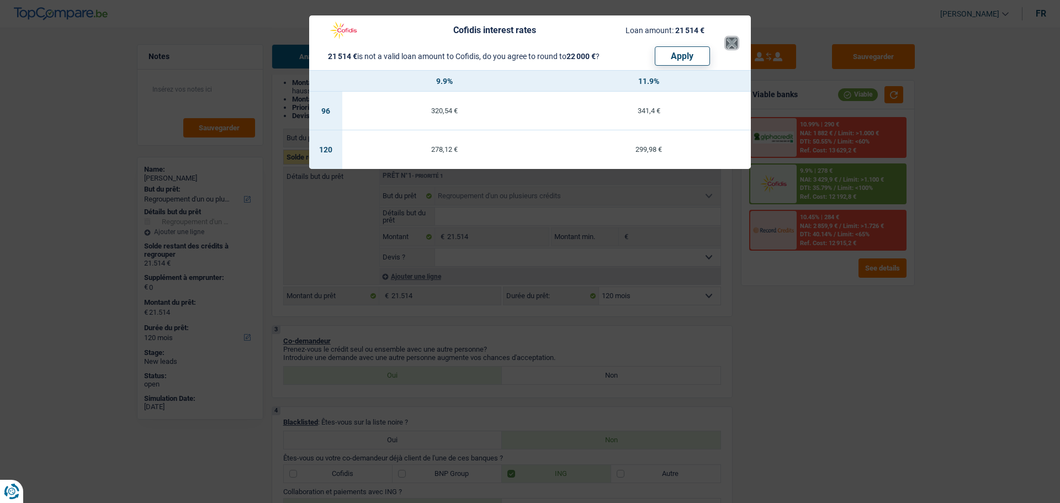
click at [737, 46] on button "×" at bounding box center [732, 43] width 12 height 11
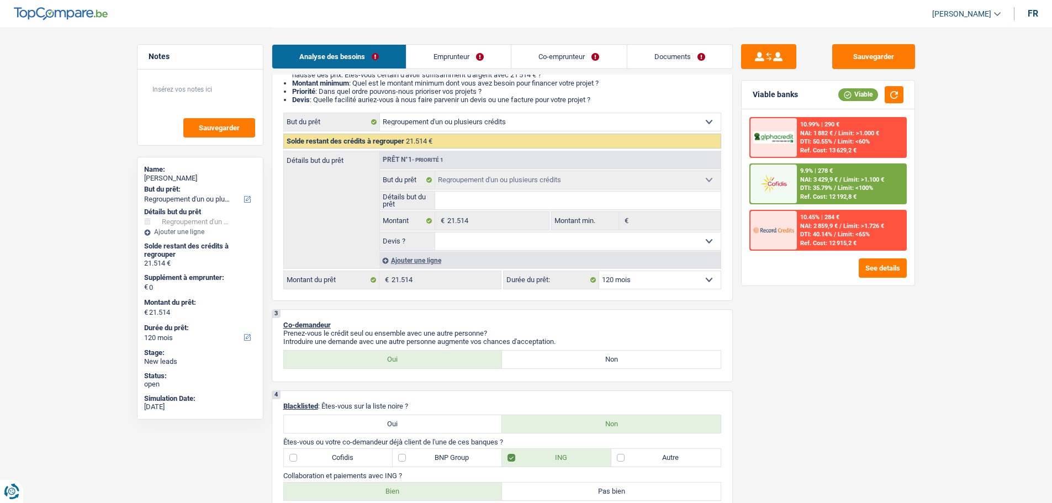
scroll to position [0, 0]
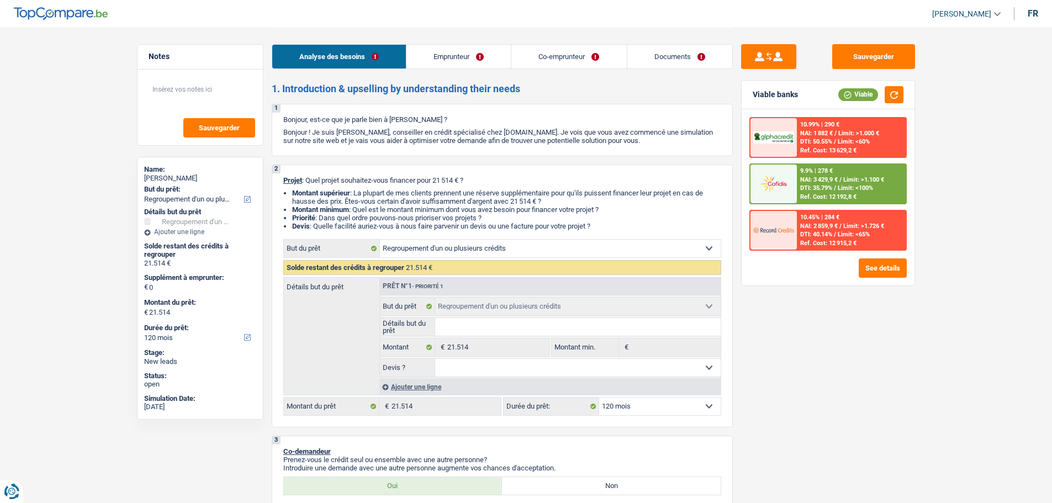
click at [840, 188] on span "Limit: <100%" at bounding box center [855, 187] width 35 height 7
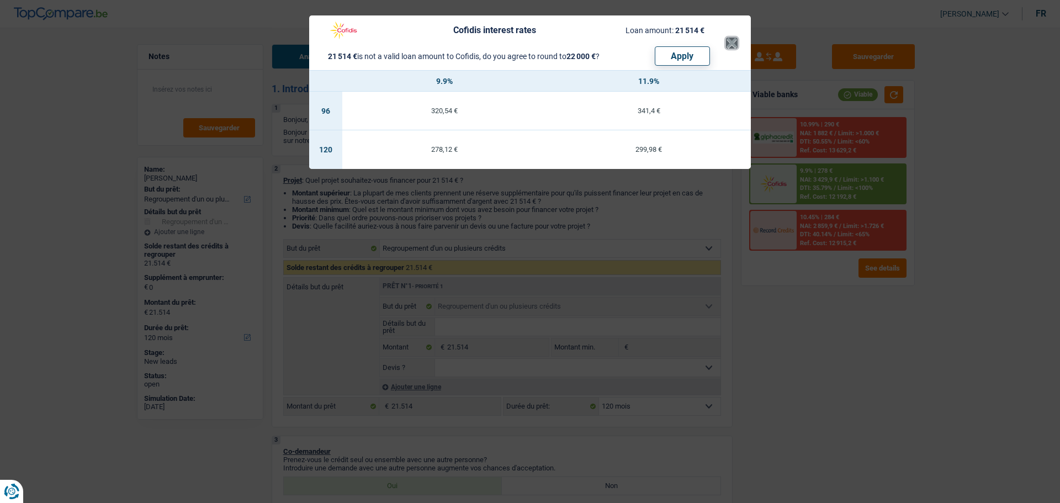
click at [733, 40] on button "×" at bounding box center [732, 43] width 12 height 11
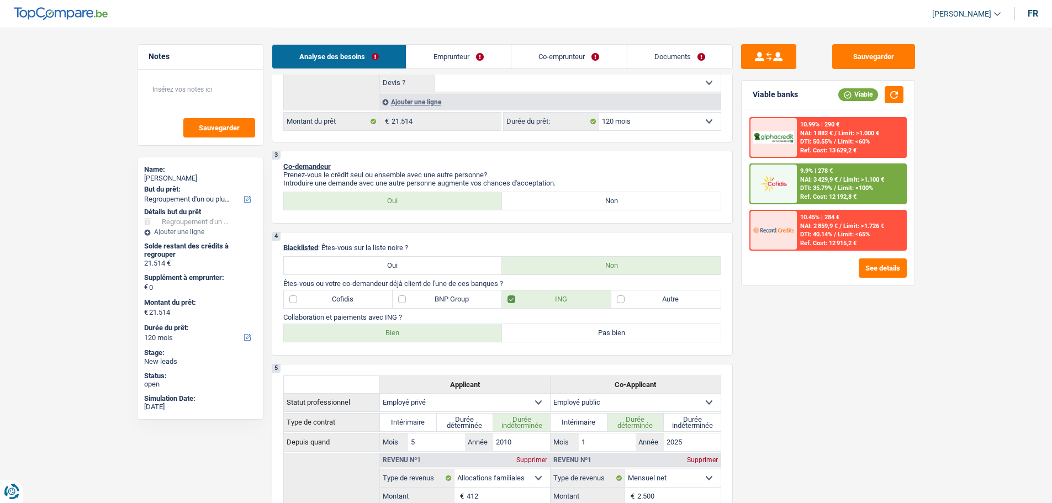
scroll to position [221, 0]
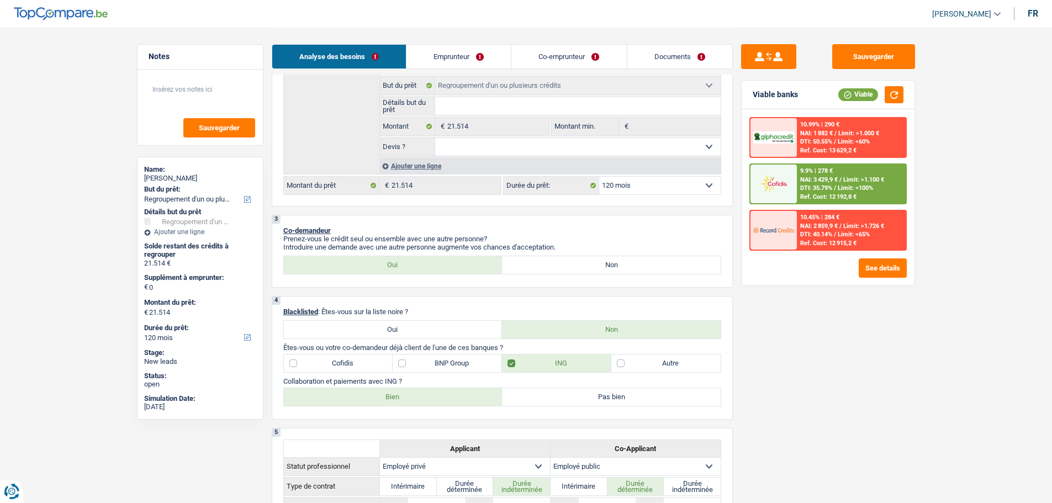
click at [426, 166] on div "Ajouter une ligne" at bounding box center [549, 166] width 341 height 16
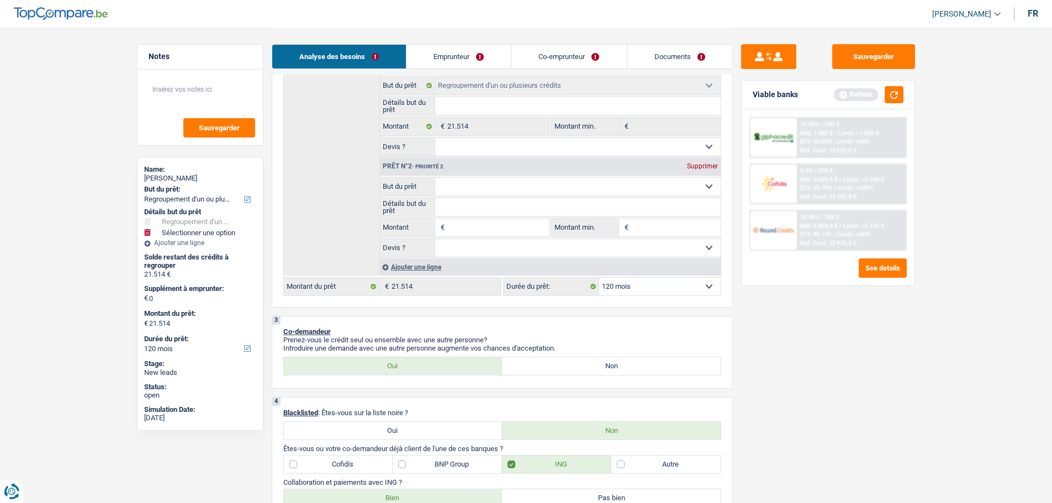
click at [513, 234] on input "Montant" at bounding box center [497, 228] width 101 height 18
type input "3"
type input "37"
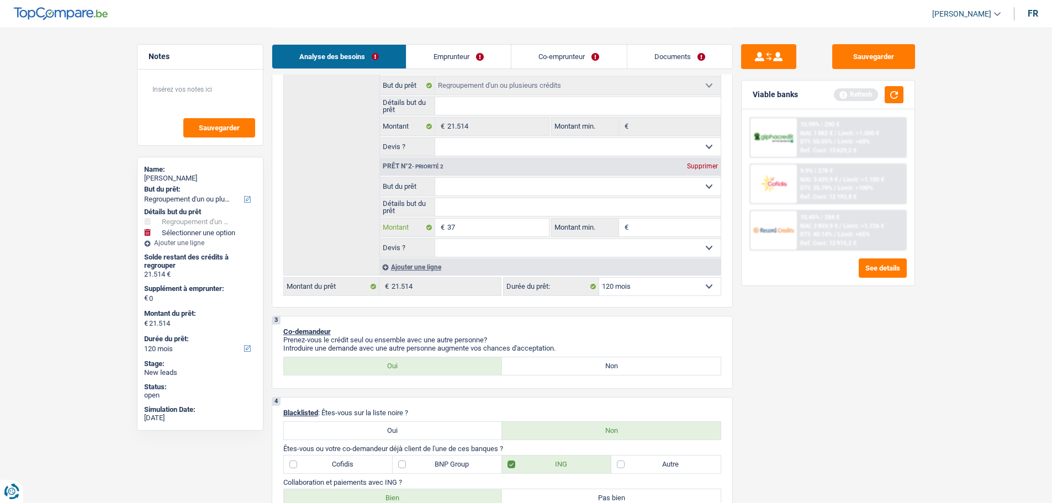
type input "375"
type input "3.750"
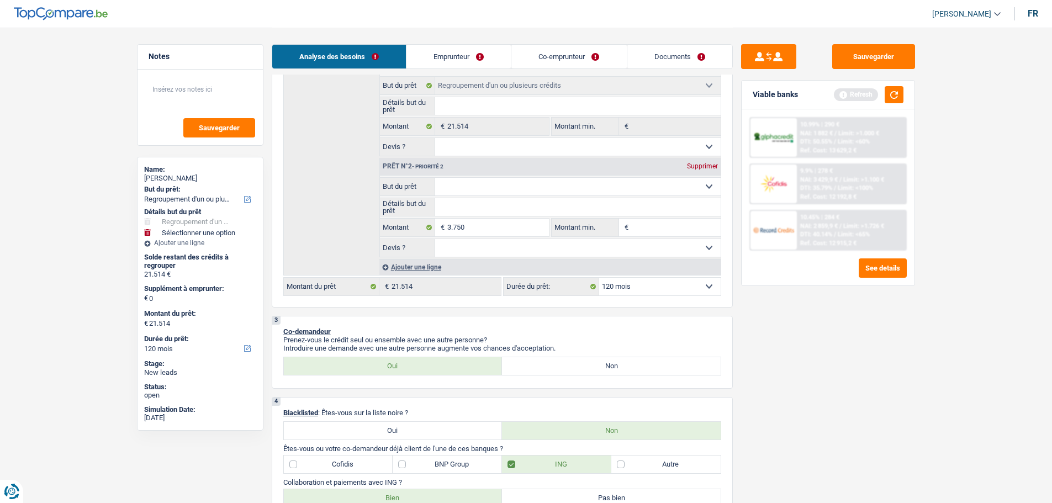
type input "3.750"
type input "25.264"
click at [460, 266] on div "Ajouter une ligne" at bounding box center [549, 267] width 341 height 16
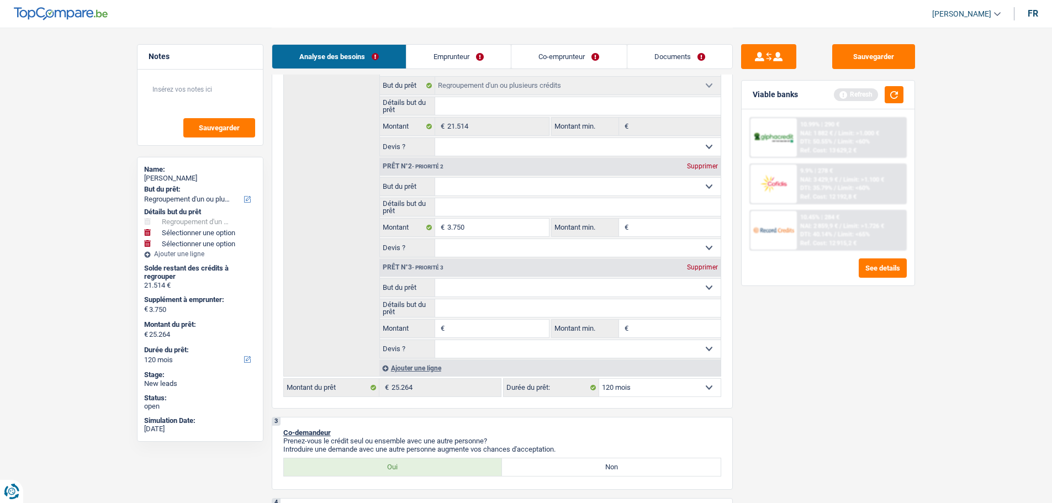
click at [471, 257] on fieldset "Oui Non Non répondu Sélectionner une option Devis ? Tous les champs sont obliga…" at bounding box center [550, 248] width 341 height 19
click at [705, 265] on div "Supprimer" at bounding box center [702, 267] width 36 height 7
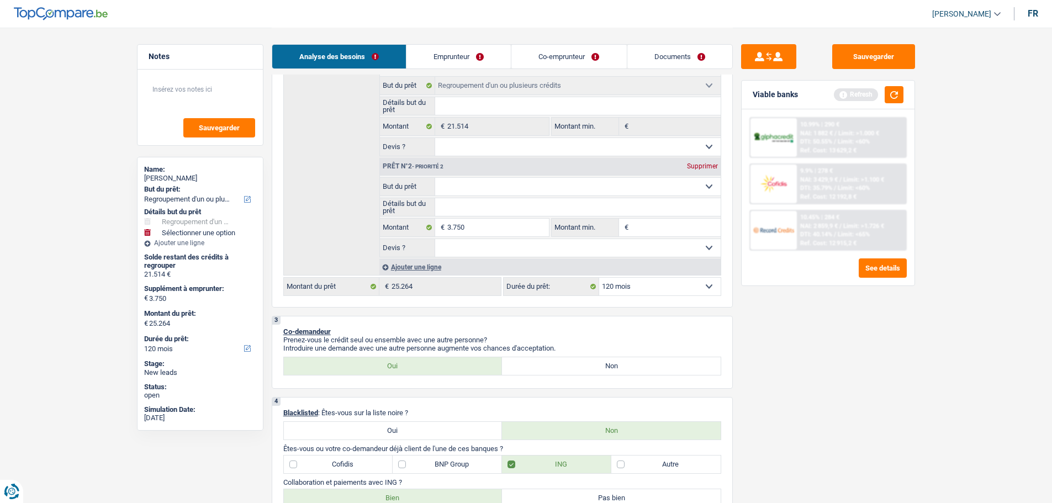
click at [493, 241] on select "Oui Non Non répondu Sélectionner une option" at bounding box center [577, 248] width 285 height 18
select select "false"
click at [435, 239] on select "Oui Non Non répondu Sélectionner une option" at bounding box center [577, 248] width 285 height 18
select select "false"
click at [489, 189] on select "Confort maison: meubles, textile, peinture, électroménager, outillage non-profe…" at bounding box center [577, 187] width 285 height 18
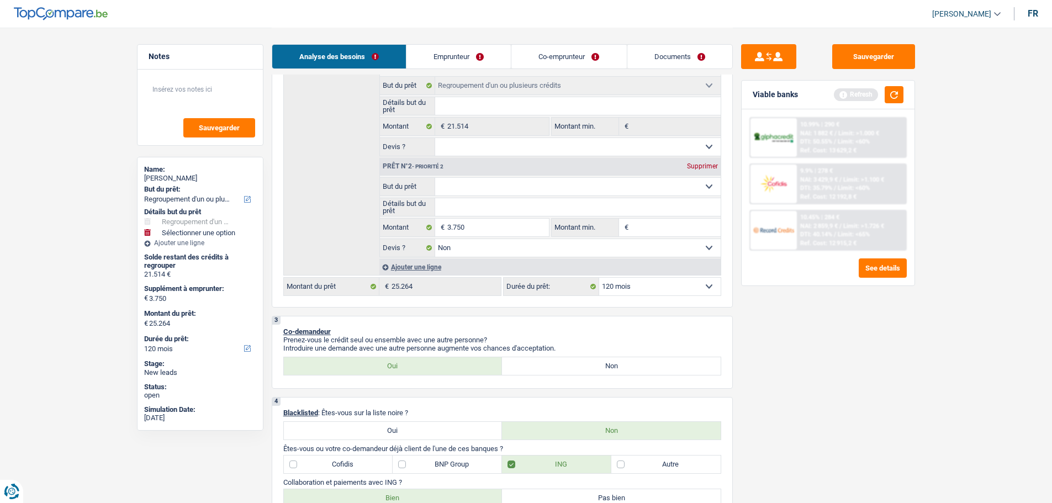
select select "other"
click at [435, 178] on select "Confort maison: meubles, textile, peinture, électroménager, outillage non-profe…" at bounding box center [577, 187] width 285 height 18
select select "other"
click at [446, 200] on input "Détails but du prêt" at bounding box center [577, 207] width 285 height 18
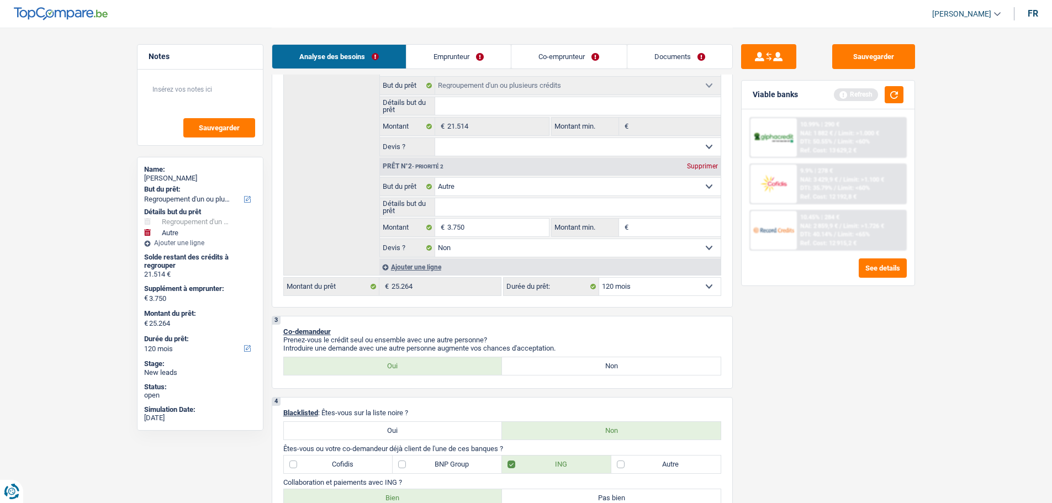
click at [477, 182] on select "Confort maison: meubles, textile, peinture, électroménager, outillage non-profe…" at bounding box center [577, 187] width 285 height 18
select select "household"
click at [435, 178] on select "Confort maison: meubles, textile, peinture, électroménager, outillage non-profe…" at bounding box center [577, 187] width 285 height 18
select select "household"
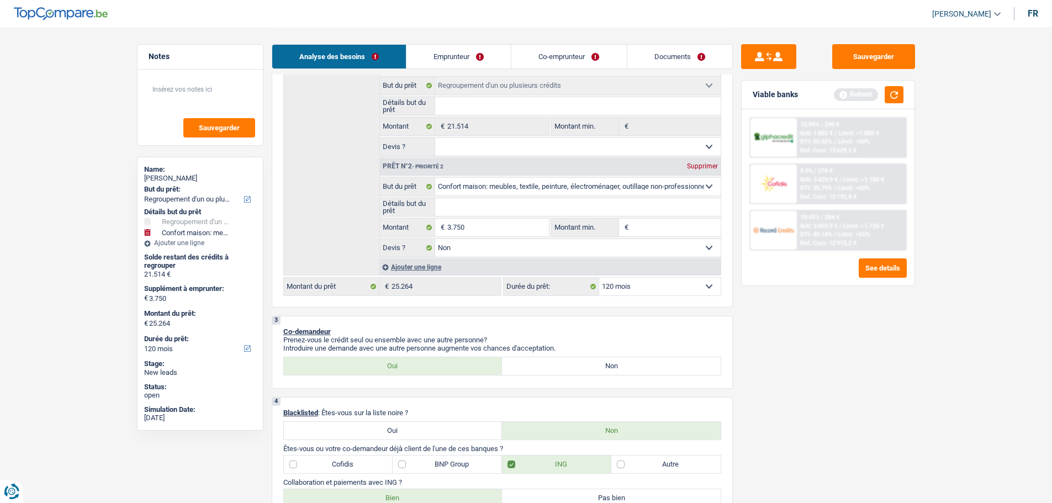
click at [497, 202] on input "Détails but du prêt" at bounding box center [577, 207] width 285 height 18
click at [645, 232] on input "Montant min." at bounding box center [675, 228] width 89 height 18
click at [888, 99] on button "button" at bounding box center [893, 94] width 19 height 17
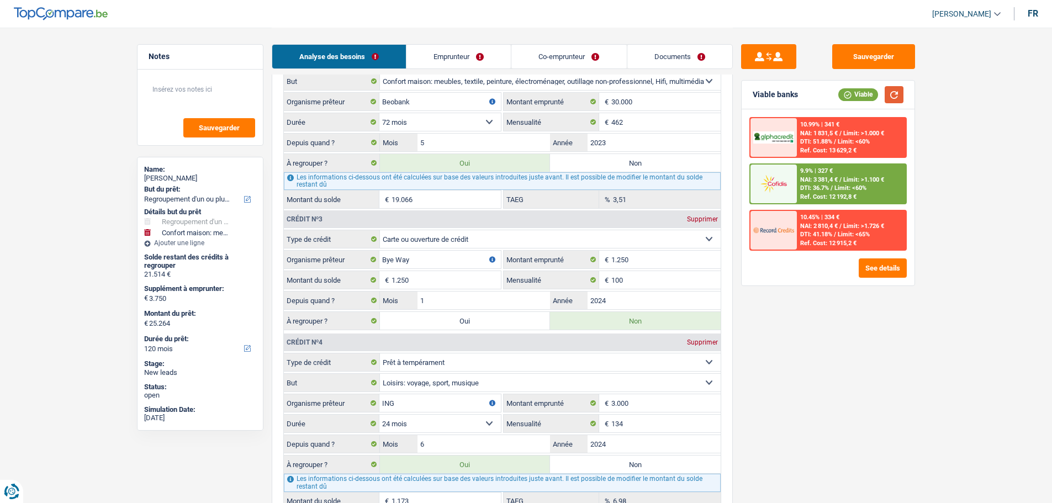
scroll to position [1159, 0]
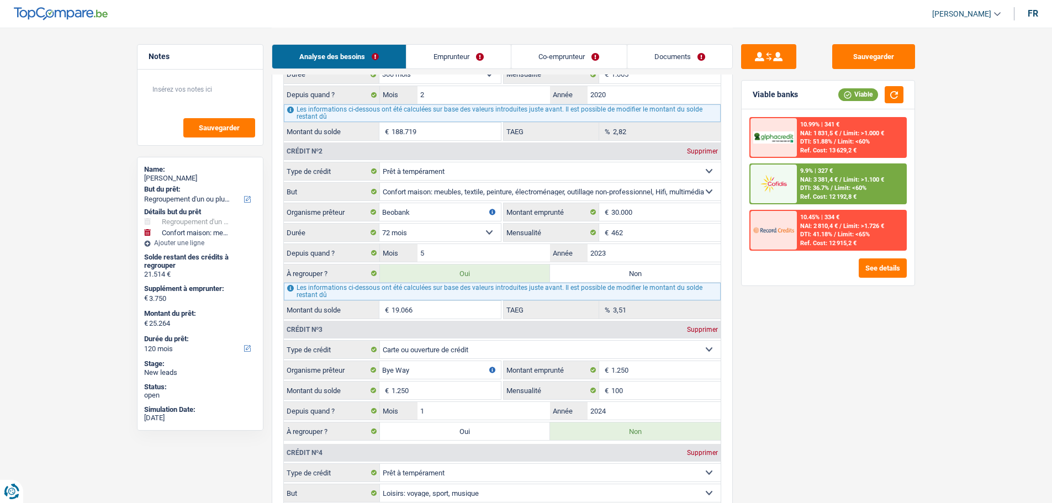
click at [805, 174] on div "9.9% | 327 €" at bounding box center [816, 170] width 33 height 7
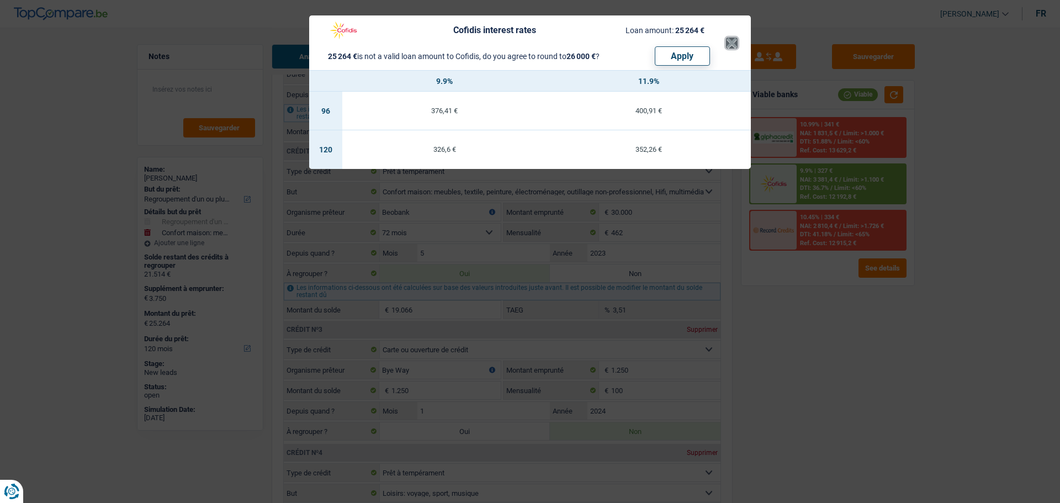
click at [727, 49] on button "×" at bounding box center [732, 43] width 12 height 11
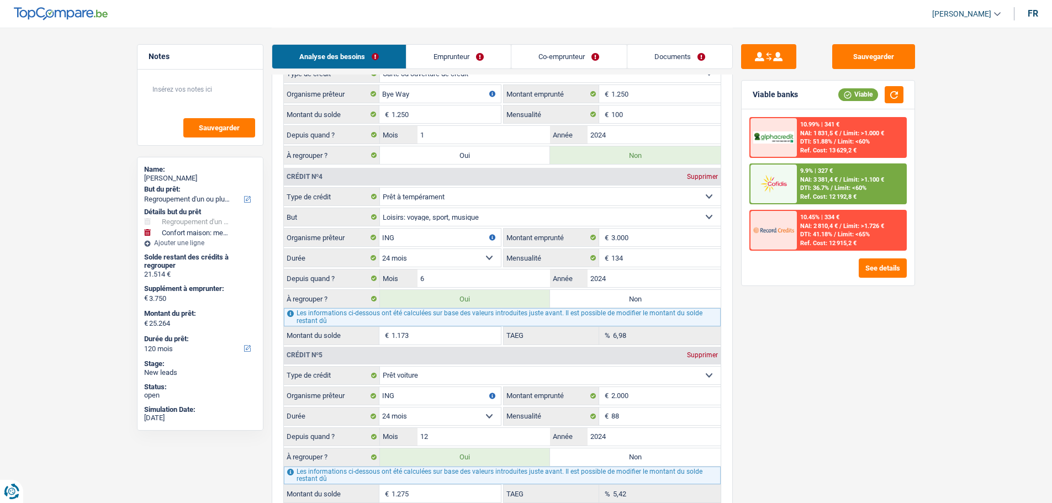
scroll to position [1380, 0]
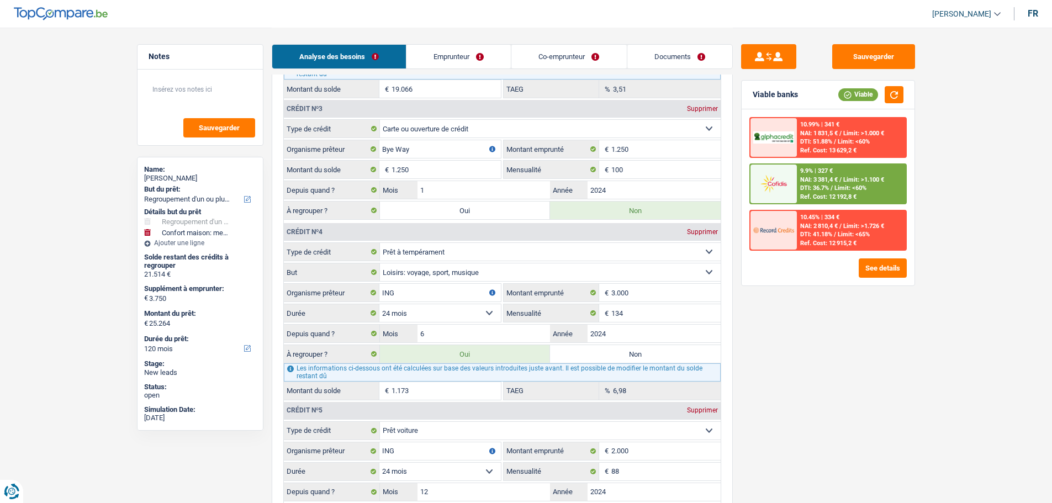
click at [622, 356] on label "Non" at bounding box center [635, 354] width 171 height 18
click at [622, 356] on input "Non" at bounding box center [635, 354] width 171 height 18
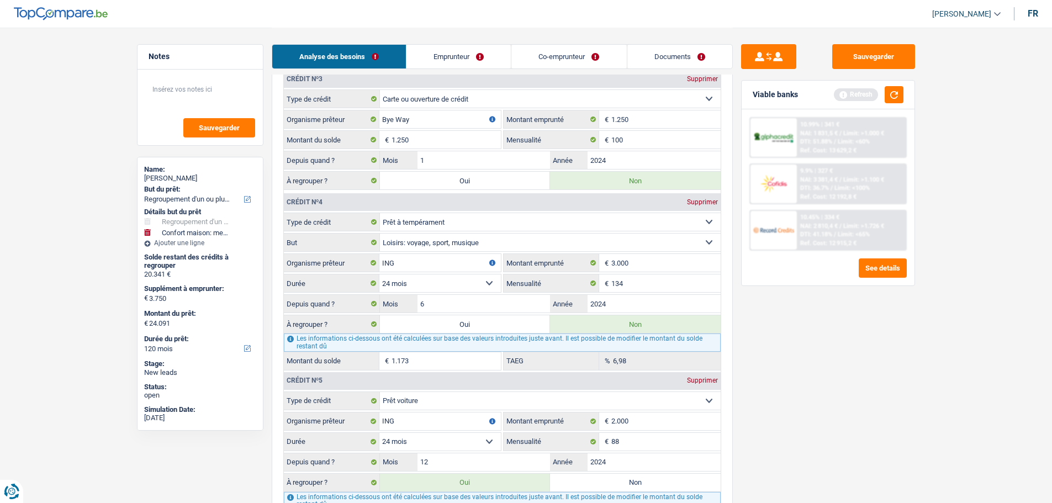
scroll to position [1435, 0]
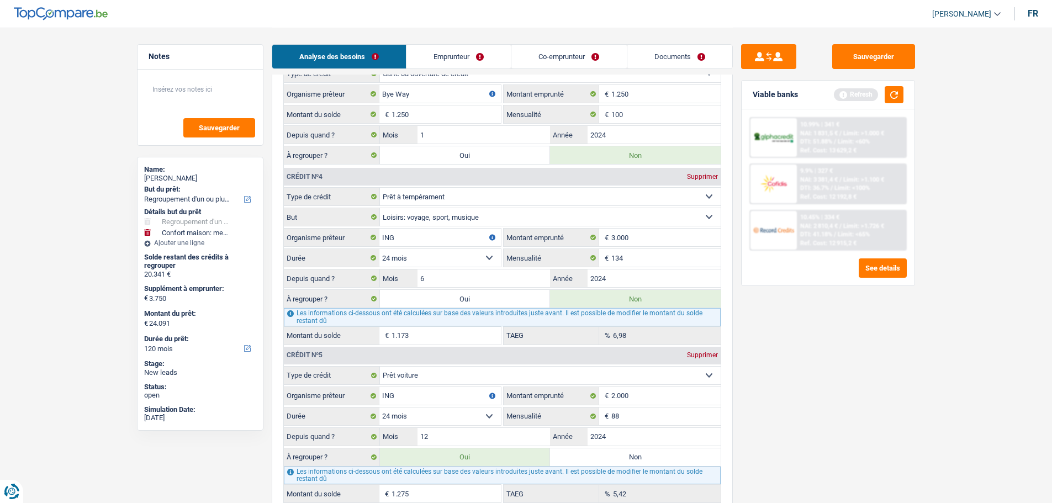
click at [511, 289] on fieldset "Carte ou ouverture de crédit Prêt hypothécaire Vente à tempérament Prêt à tempé…" at bounding box center [502, 265] width 437 height 157
click at [507, 295] on label "Oui" at bounding box center [465, 299] width 171 height 18
click at [507, 295] on input "Oui" at bounding box center [465, 299] width 171 height 18
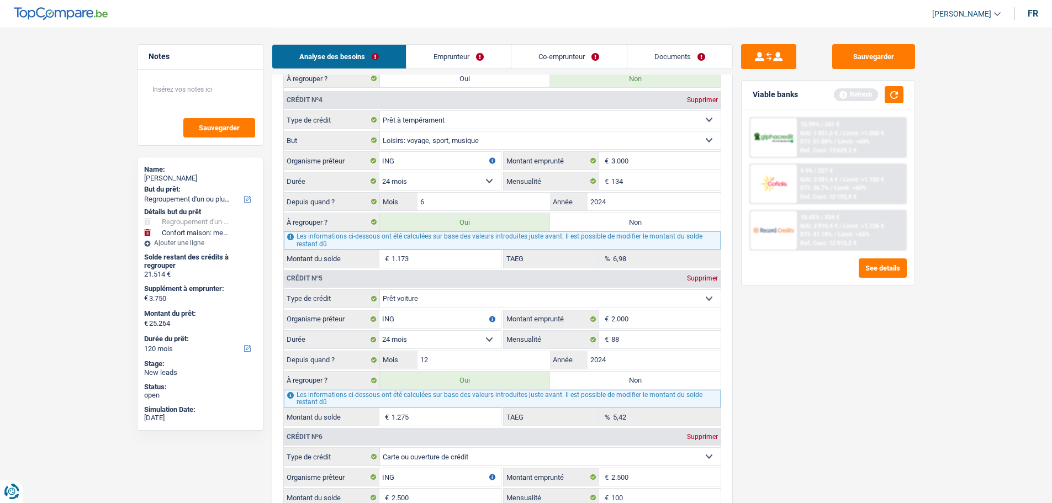
scroll to position [1601, 0]
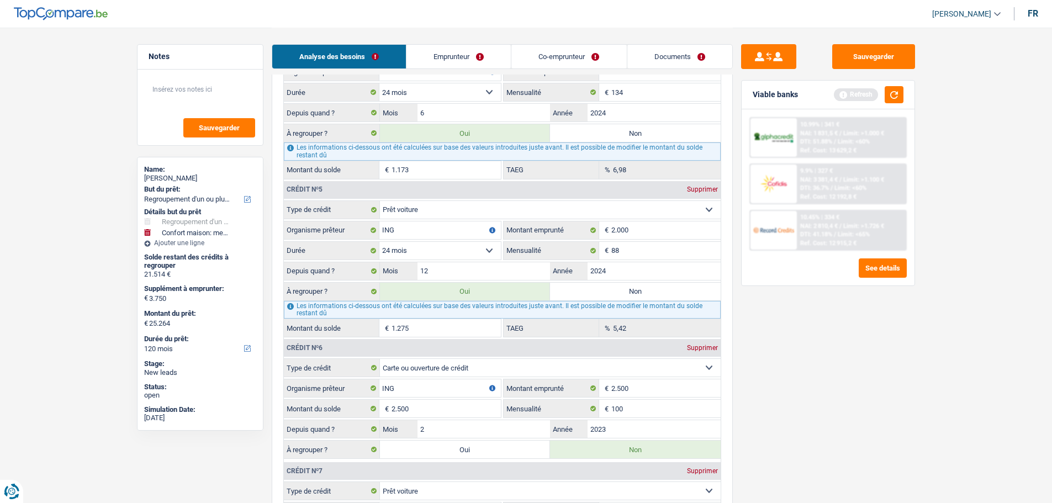
click at [611, 292] on label "Non" at bounding box center [635, 292] width 171 height 18
click at [611, 292] on input "Non" at bounding box center [635, 292] width 171 height 18
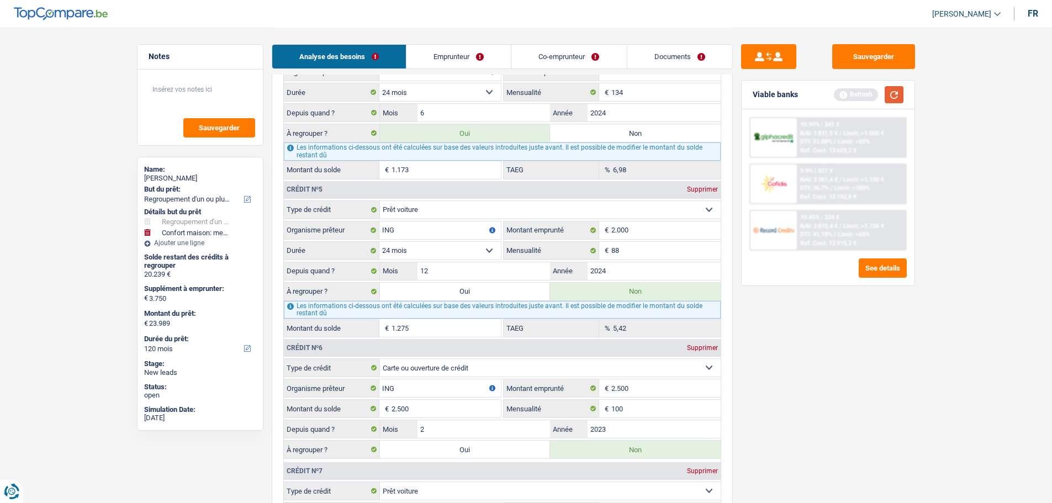
click at [899, 96] on button "button" at bounding box center [893, 94] width 19 height 17
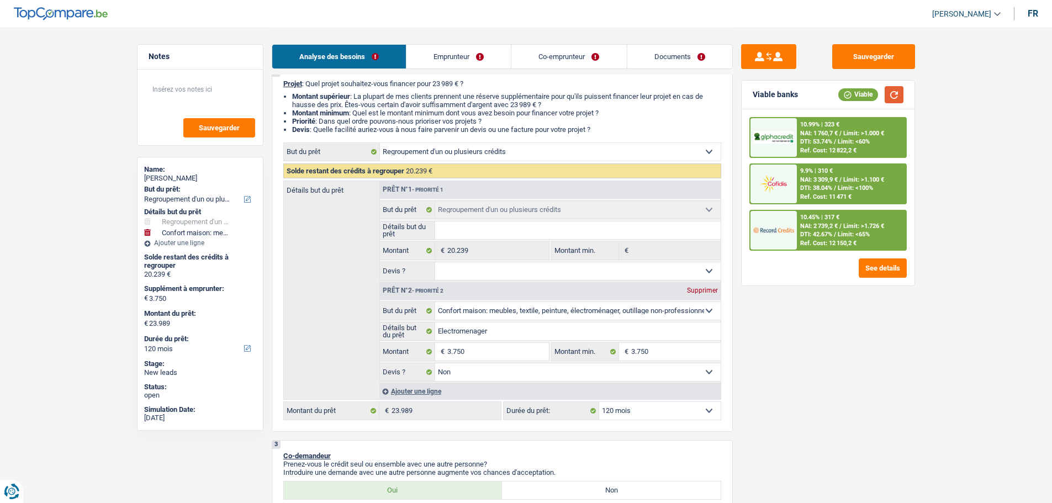
scroll to position [166, 0]
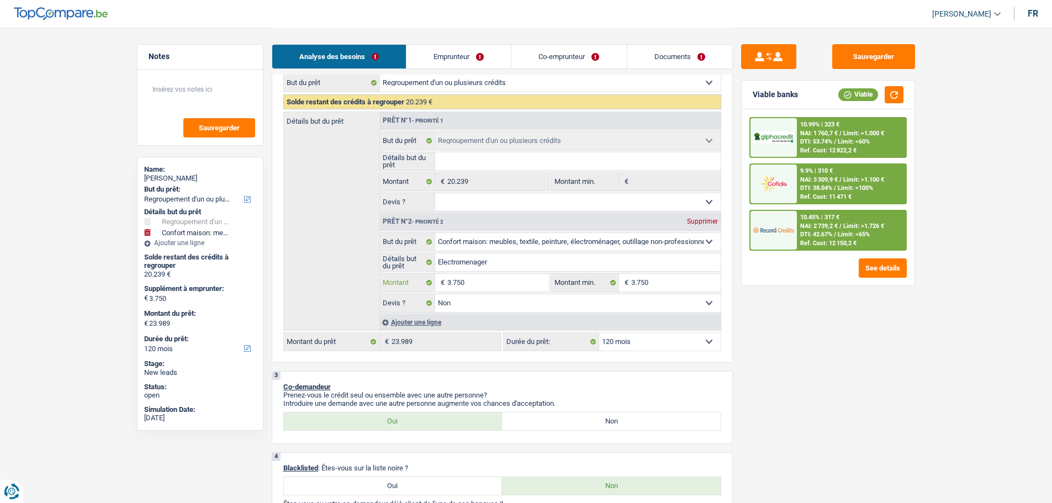
click at [515, 283] on input "3.750" at bounding box center [497, 283] width 101 height 18
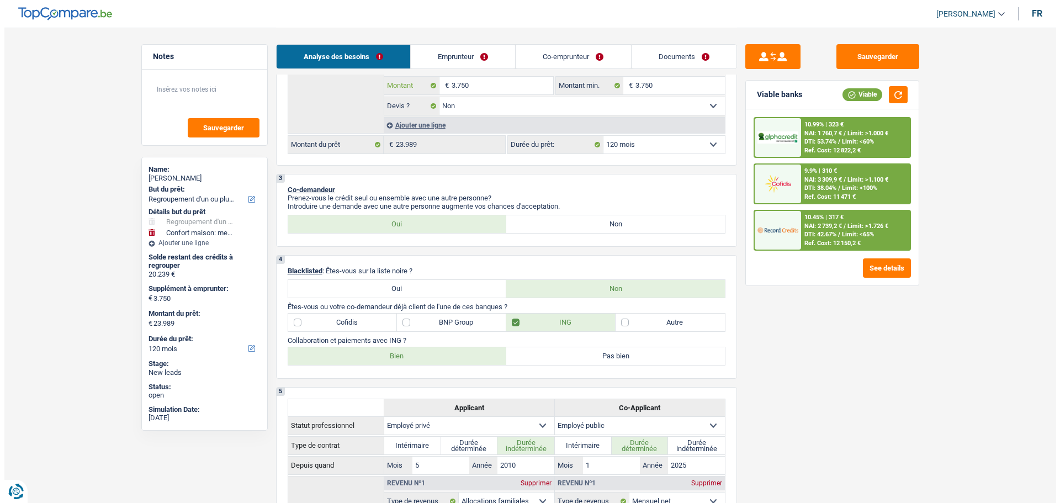
scroll to position [276, 0]
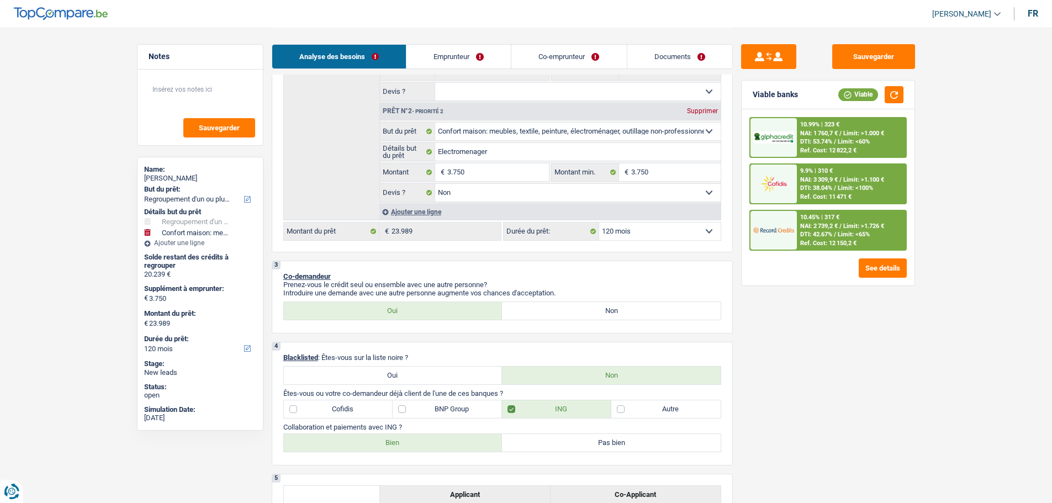
click at [485, 185] on select "Oui Non Non répondu Sélectionner une option" at bounding box center [577, 193] width 285 height 18
click at [489, 179] on input "3.750" at bounding box center [497, 172] width 101 height 18
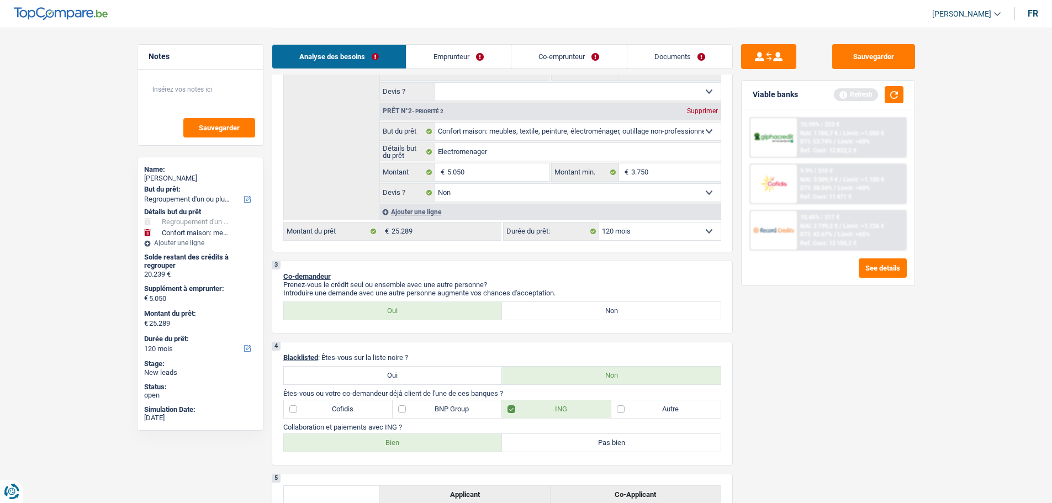
click at [903, 92] on div "Viable banks Refresh" at bounding box center [827, 95] width 173 height 29
drag, startPoint x: 899, startPoint y: 99, endPoint x: 875, endPoint y: 116, distance: 29.4
click at [898, 100] on button "button" at bounding box center [893, 94] width 19 height 17
click at [892, 93] on button "button" at bounding box center [893, 94] width 19 height 17
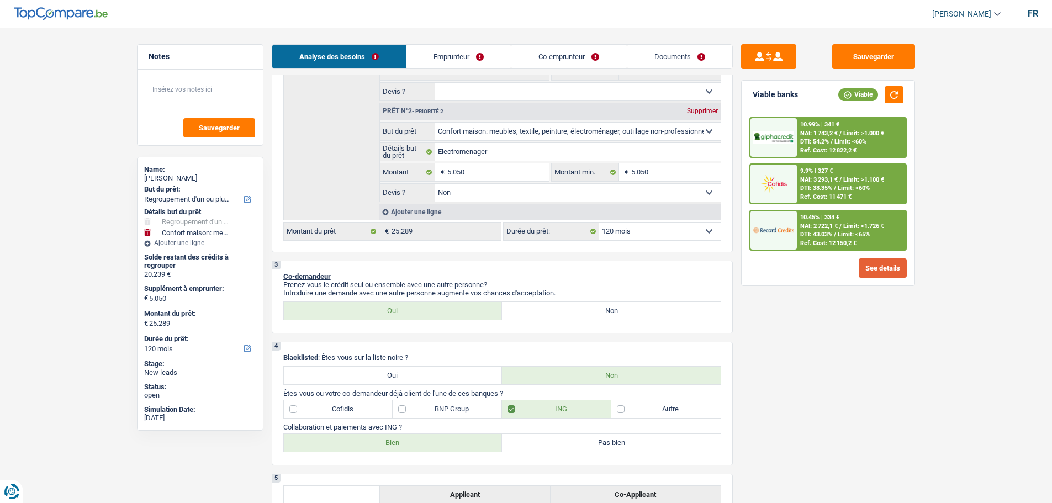
click at [872, 264] on button "See details" at bounding box center [882, 267] width 48 height 19
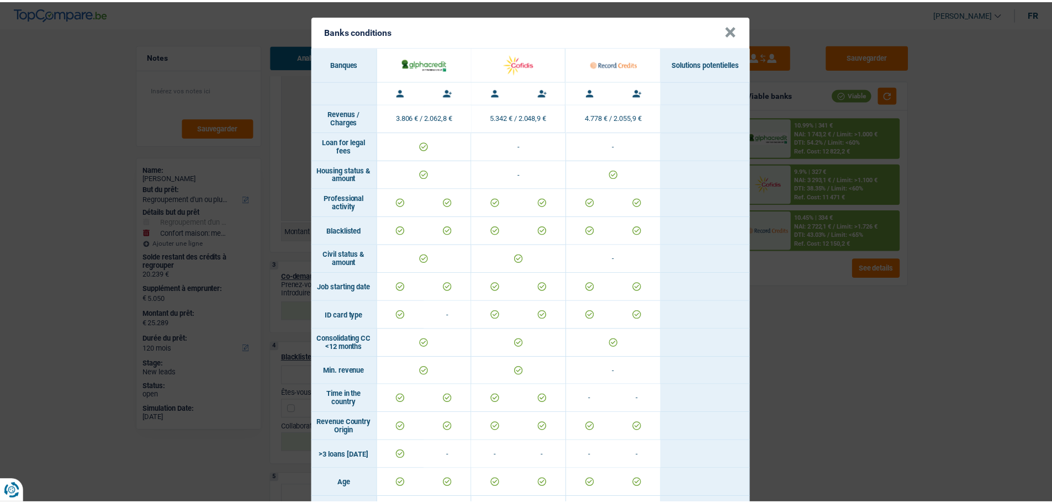
scroll to position [0, 0]
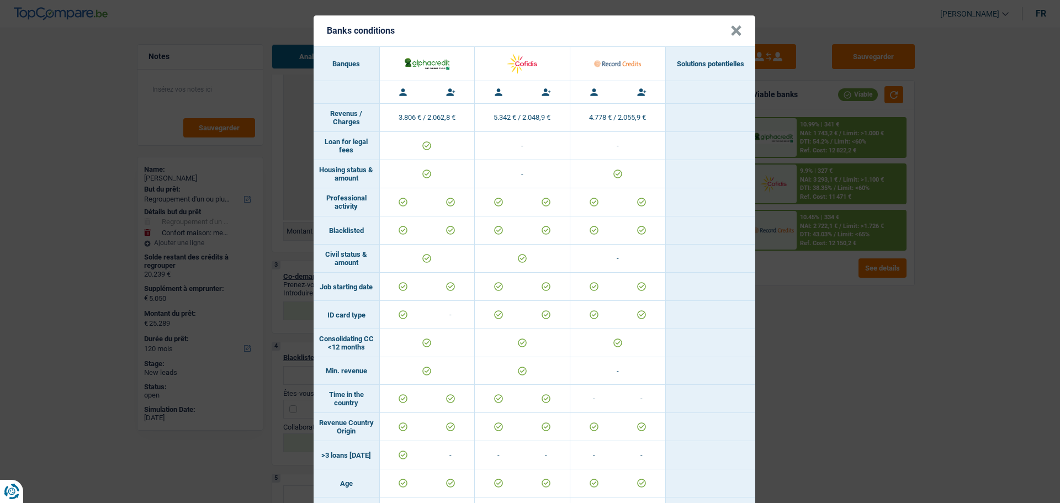
click at [731, 29] on button "×" at bounding box center [736, 30] width 12 height 11
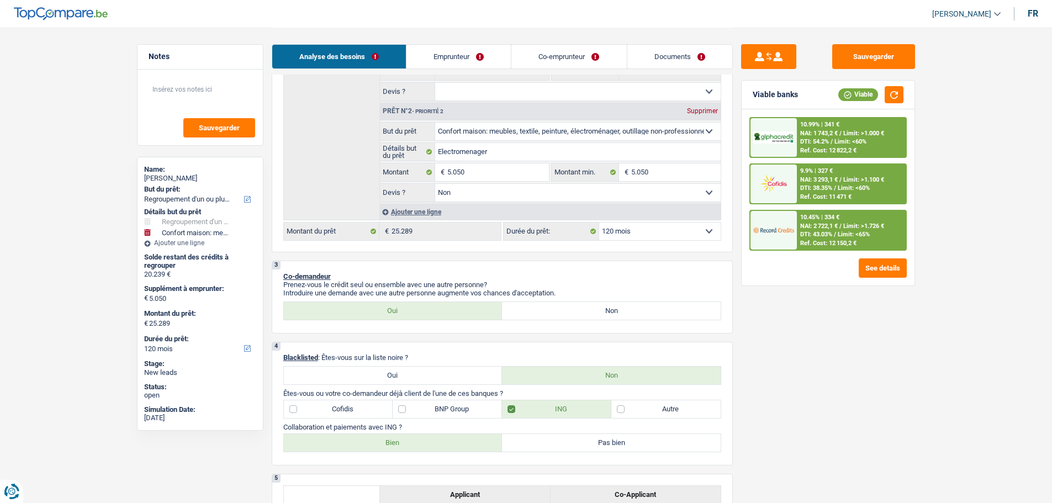
click at [856, 234] on span "Limit: <65%" at bounding box center [854, 234] width 32 height 7
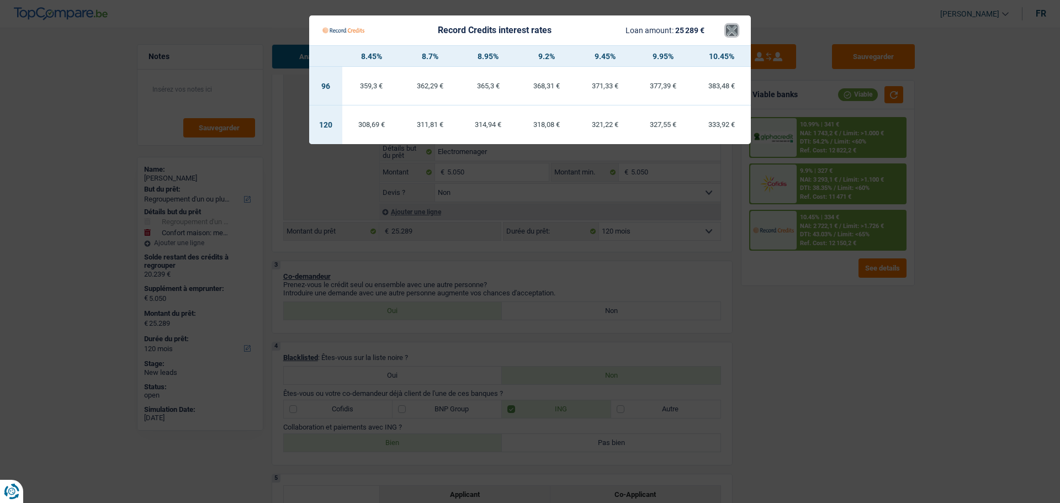
click at [736, 28] on button "×" at bounding box center [732, 30] width 12 height 11
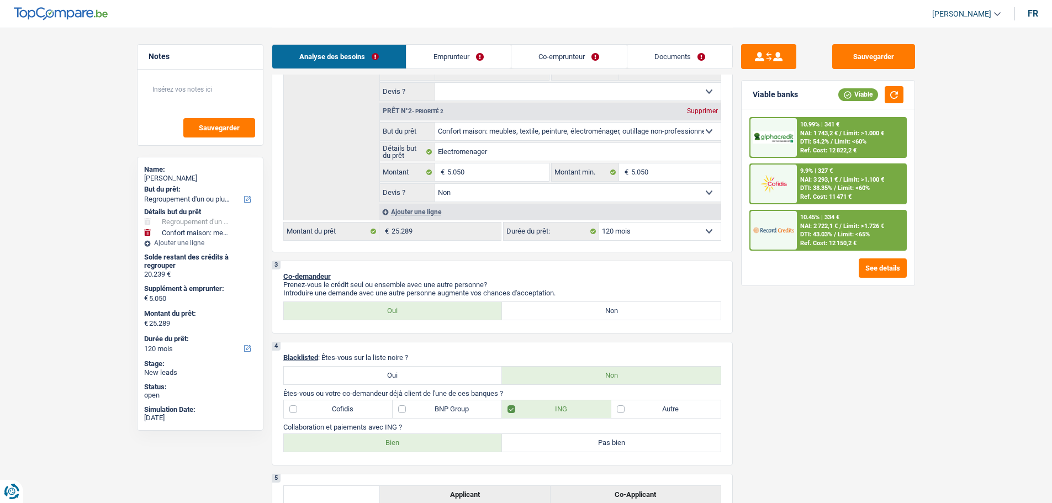
click at [793, 129] on div at bounding box center [773, 137] width 46 height 39
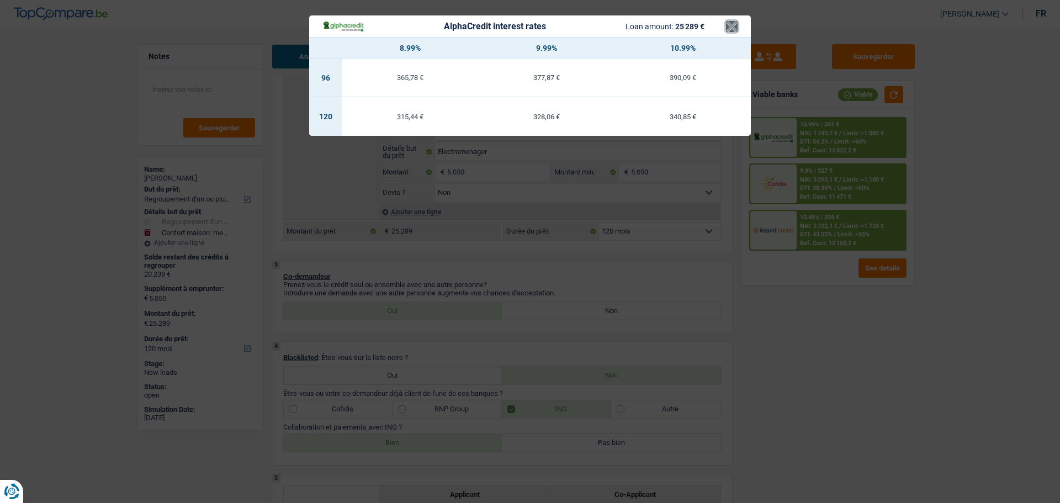
click at [729, 32] on button "×" at bounding box center [732, 26] width 12 height 11
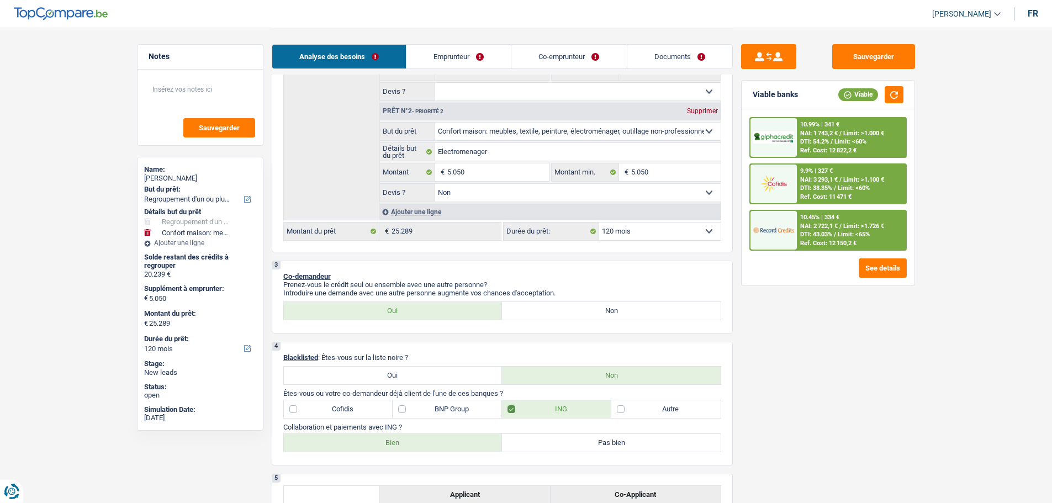
click at [778, 197] on div at bounding box center [773, 184] width 46 height 39
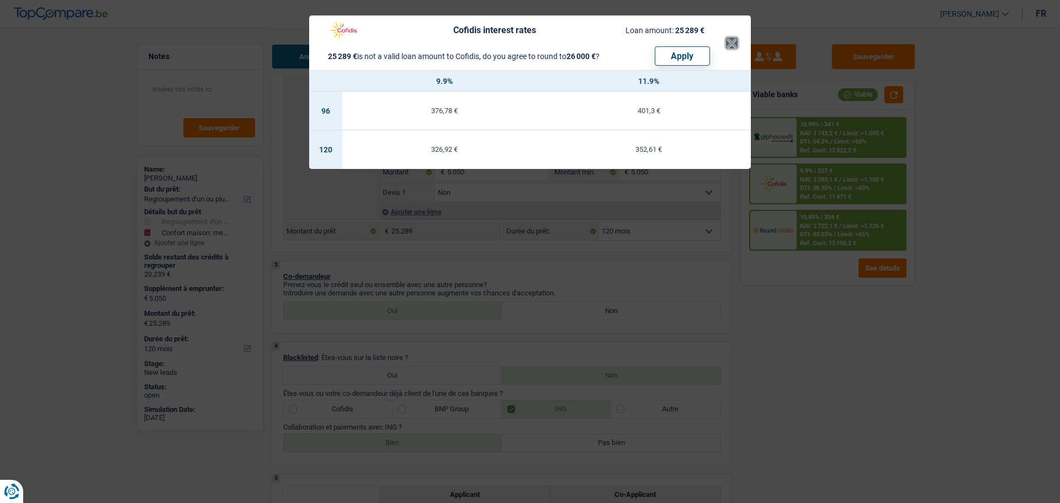
click at [732, 49] on button "×" at bounding box center [732, 43] width 12 height 11
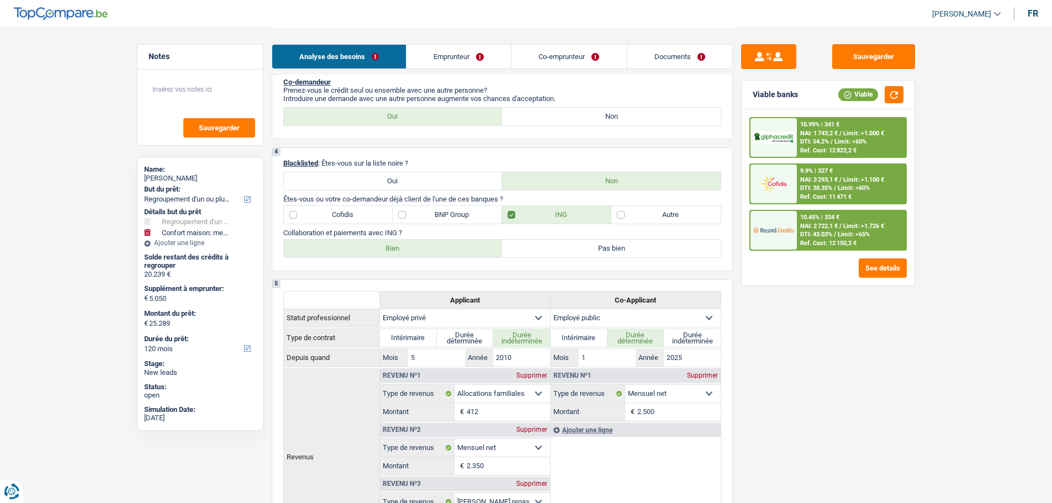
scroll to position [386, 0]
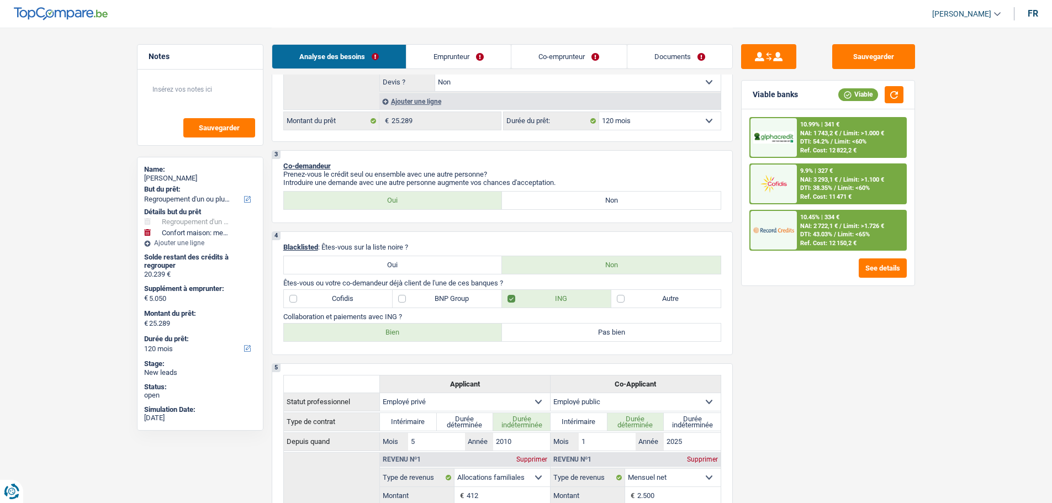
click at [835, 230] on div "10.45% | 334 € NAI: 2 722,1 € / Limit: >1.726 € DTI: 43.03% / Limit: <65% Ref. …" at bounding box center [851, 230] width 109 height 39
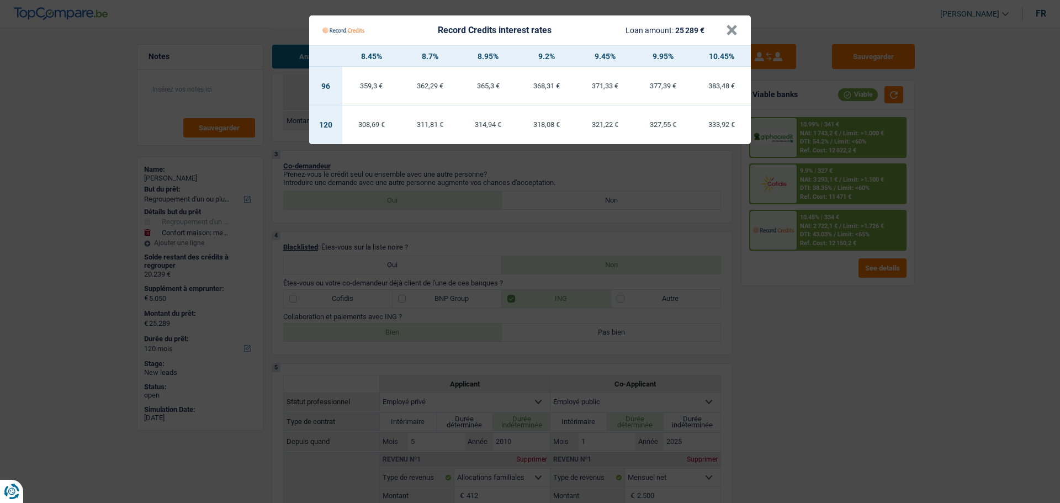
drag, startPoint x: 724, startPoint y: 30, endPoint x: 743, endPoint y: 43, distance: 21.9
click at [727, 31] on Credits___BV_modal_header_ "Record Credits interest rates Loan amount: 25 289 € ×" at bounding box center [530, 30] width 442 height 30
click at [726, 32] on button "×" at bounding box center [732, 30] width 12 height 11
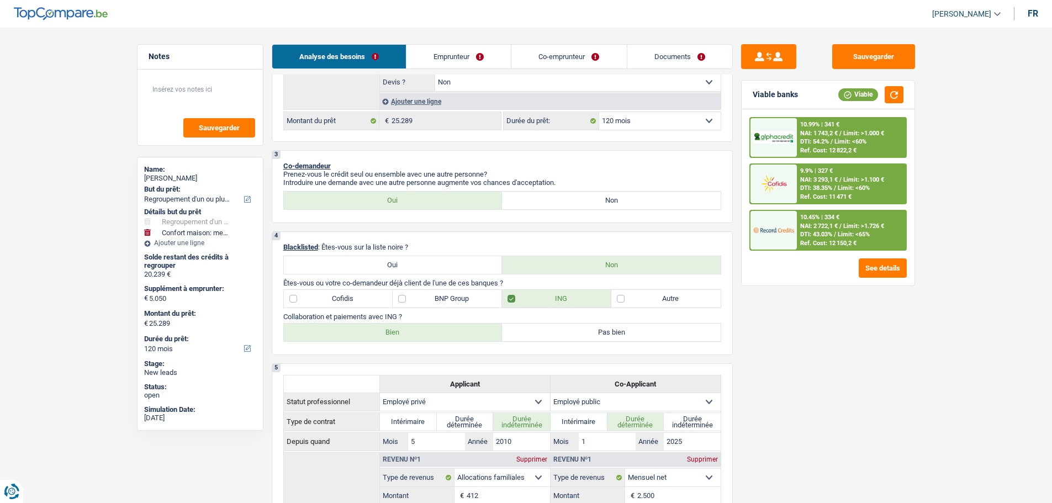
click at [826, 185] on span "DTI: 38.35%" at bounding box center [816, 187] width 32 height 7
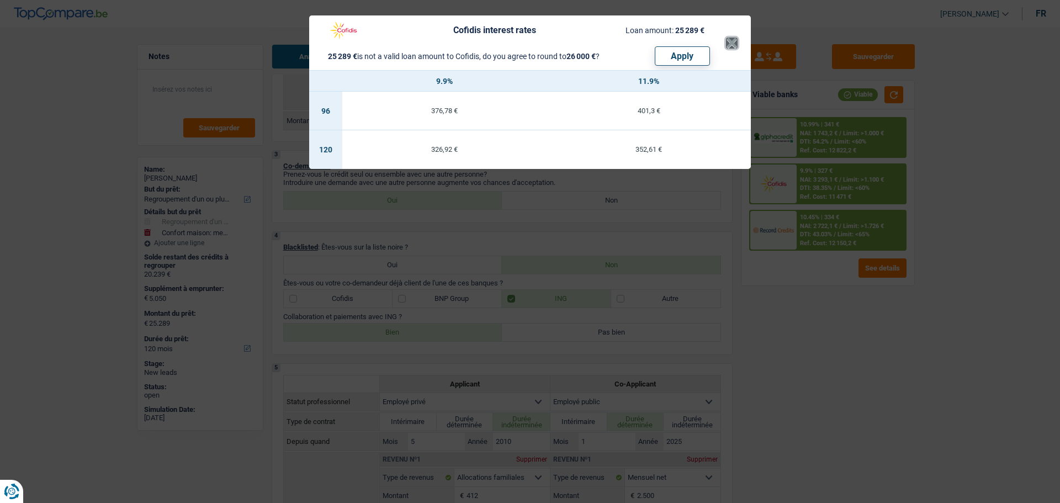
click at [728, 44] on button "×" at bounding box center [732, 43] width 12 height 11
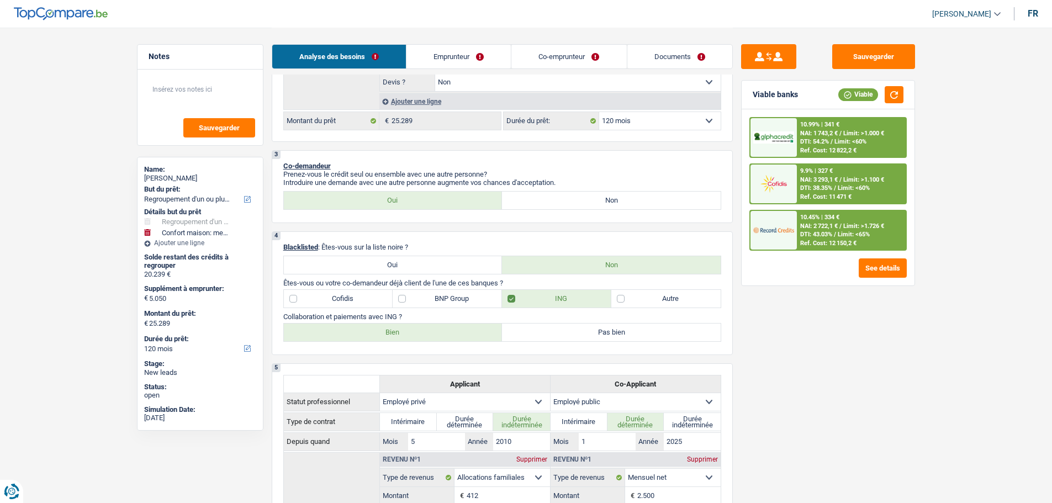
drag, startPoint x: 802, startPoint y: 228, endPoint x: 819, endPoint y: 231, distance: 17.3
click at [819, 231] on div "10.45% | 334 € NAI: 2 722,1 € / Limit: >1.726 € DTI: 43.03% / Limit: <65% Ref. …" at bounding box center [851, 230] width 109 height 39
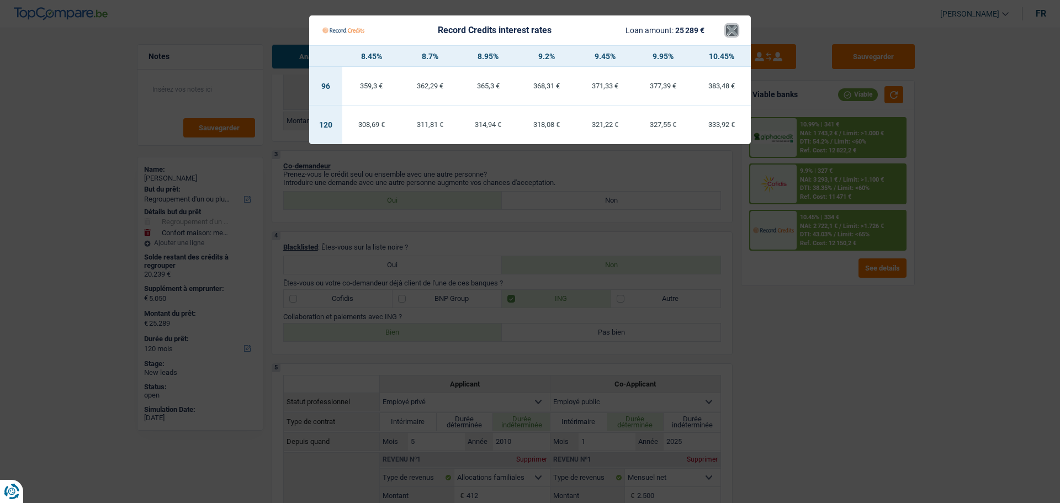
click at [728, 30] on button "×" at bounding box center [732, 30] width 12 height 11
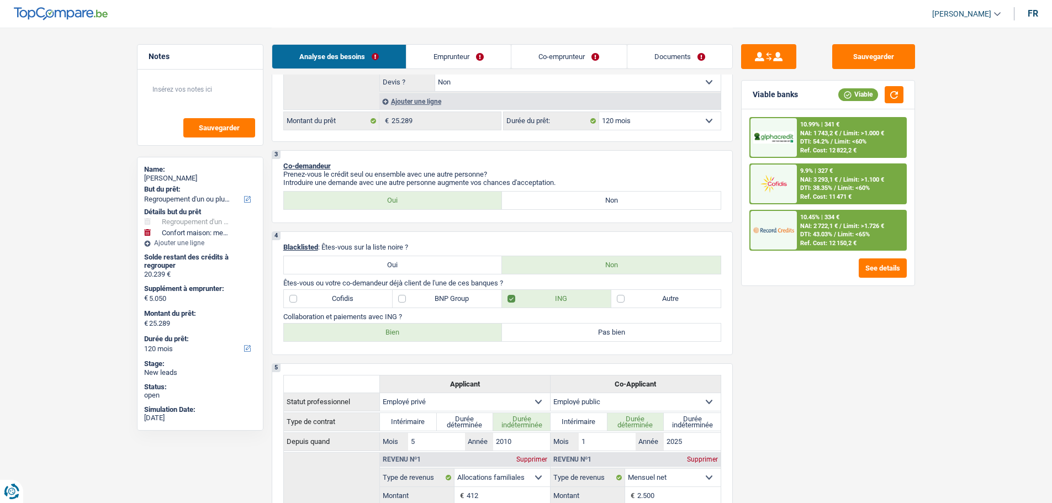
click at [789, 147] on div at bounding box center [773, 137] width 46 height 39
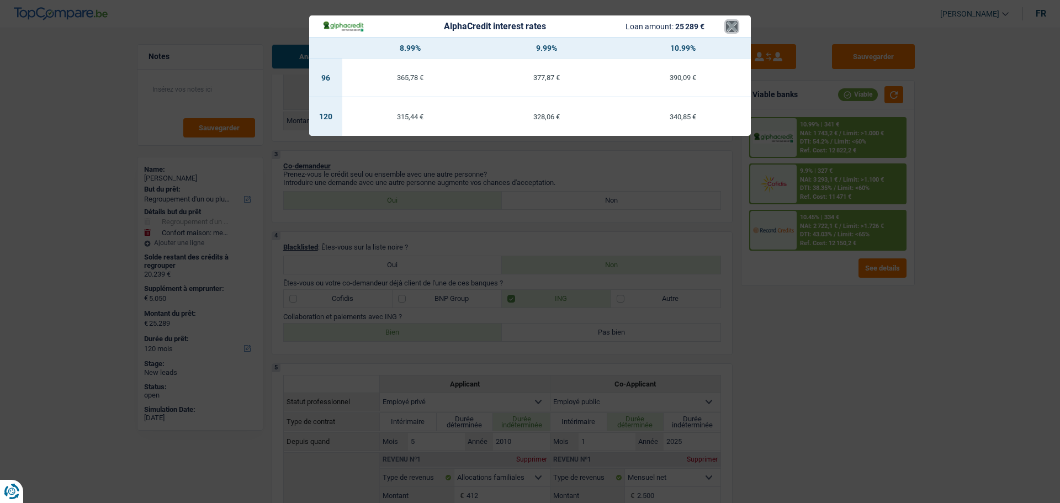
click at [728, 25] on button "×" at bounding box center [732, 26] width 12 height 11
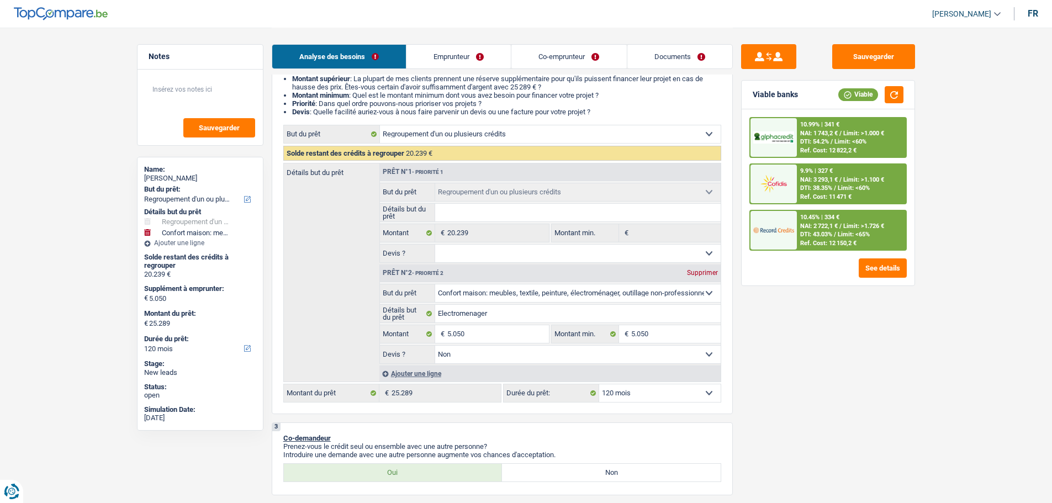
scroll to position [110, 0]
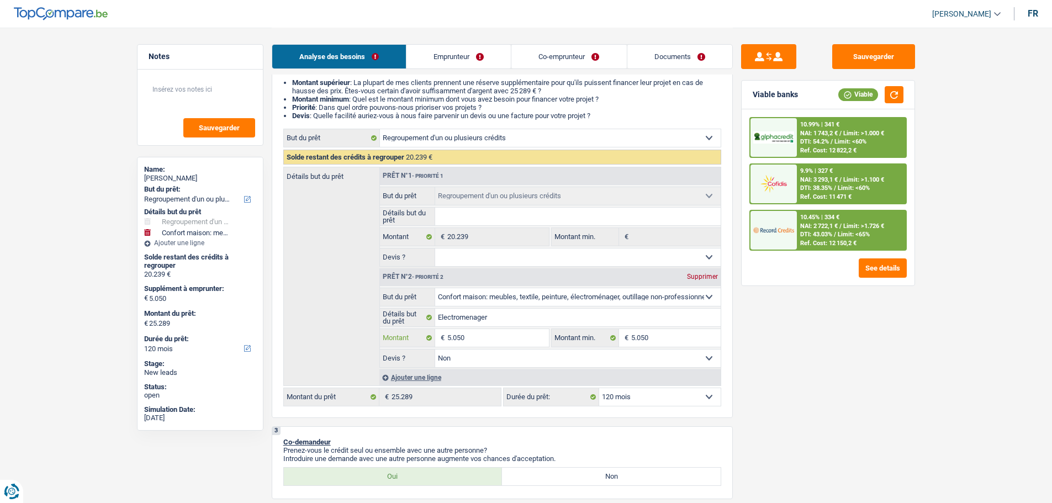
click at [463, 340] on input "5.050" at bounding box center [497, 338] width 101 height 18
click at [502, 327] on fieldset "Confort maison: meubles, textile, peinture, électroménager, outillage non-profe…" at bounding box center [550, 328] width 341 height 80
click at [500, 337] on input "5.050" at bounding box center [497, 338] width 101 height 18
click at [497, 338] on input "5.050" at bounding box center [497, 338] width 101 height 18
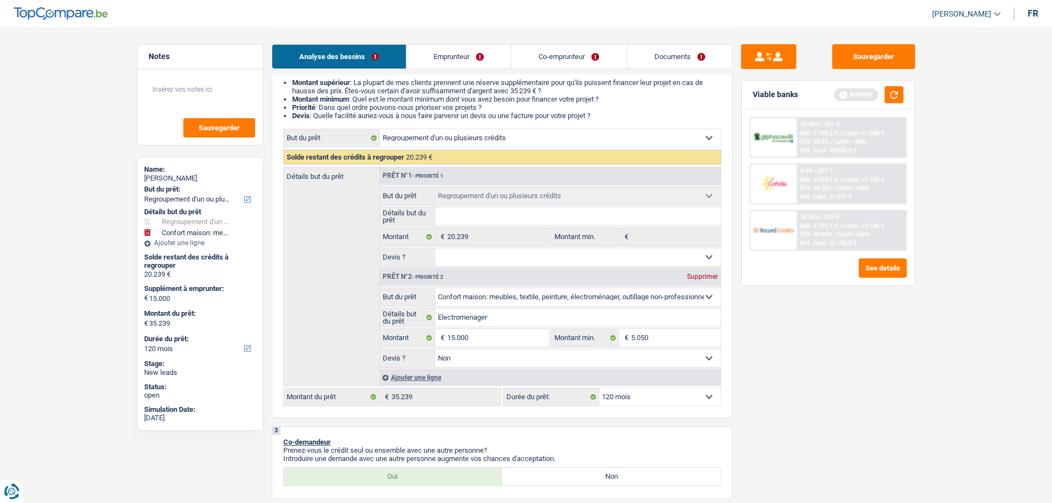
click at [903, 95] on div "Viable banks Refresh" at bounding box center [827, 95] width 173 height 29
click at [901, 97] on button "button" at bounding box center [893, 94] width 19 height 17
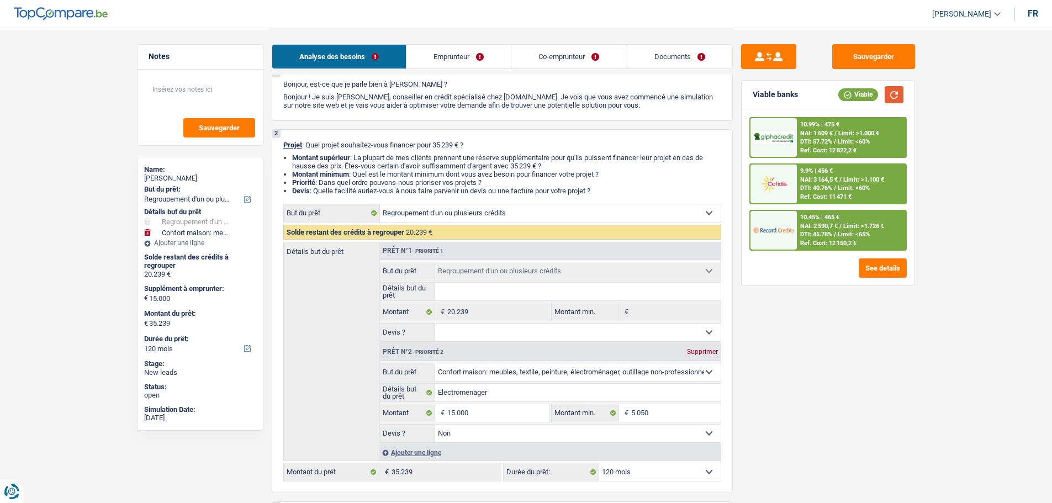
scroll to position [55, 0]
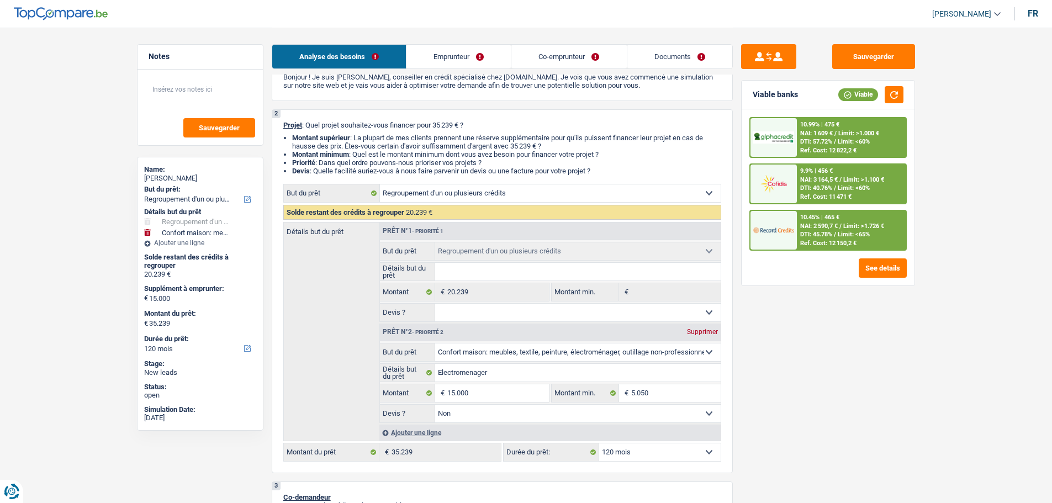
click at [840, 183] on span "/" at bounding box center [840, 179] width 2 height 7
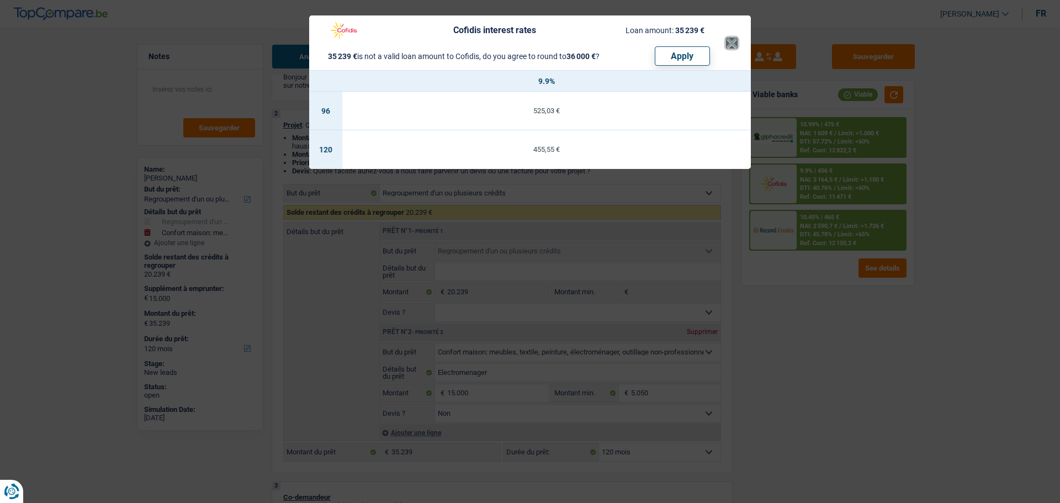
click at [730, 46] on button "×" at bounding box center [732, 43] width 12 height 11
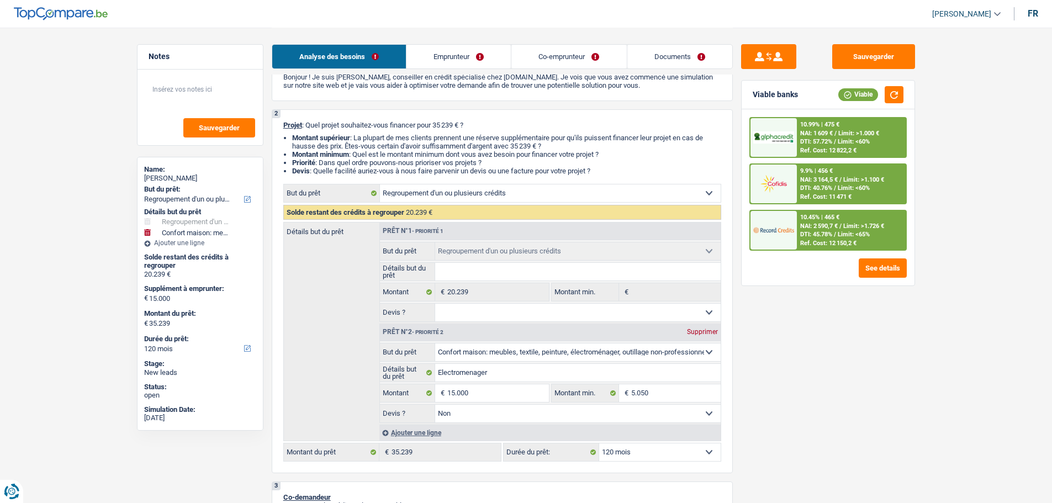
click at [794, 242] on div at bounding box center [773, 230] width 46 height 39
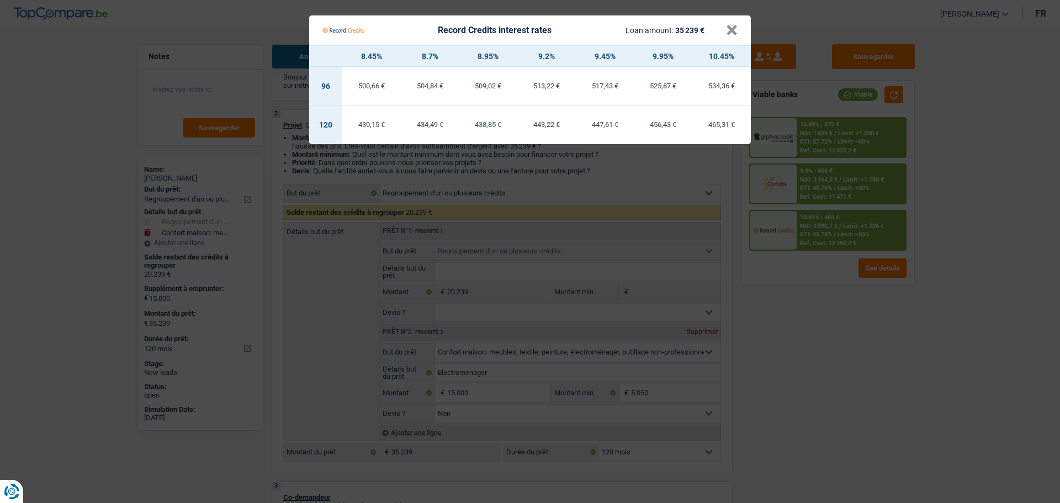
click at [738, 29] on Credits___BV_modal_header_ "Record Credits interest rates Loan amount: 35 239 € ×" at bounding box center [530, 30] width 442 height 30
click at [732, 33] on button "×" at bounding box center [732, 30] width 12 height 11
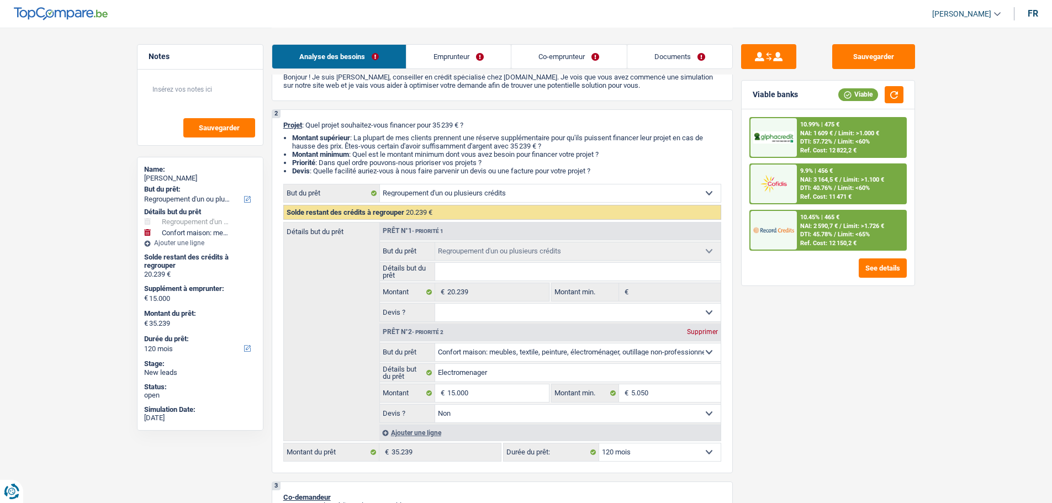
click at [817, 147] on div "Ref. Cost: 12 822,2 €" at bounding box center [828, 150] width 56 height 7
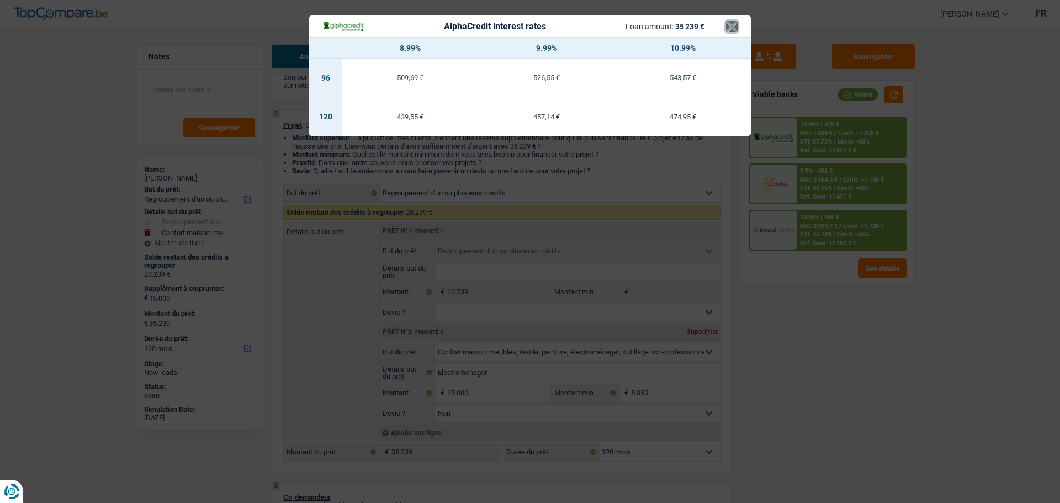
drag, startPoint x: 733, startPoint y: 24, endPoint x: 747, endPoint y: 35, distance: 18.1
click at [734, 24] on button "×" at bounding box center [732, 26] width 12 height 11
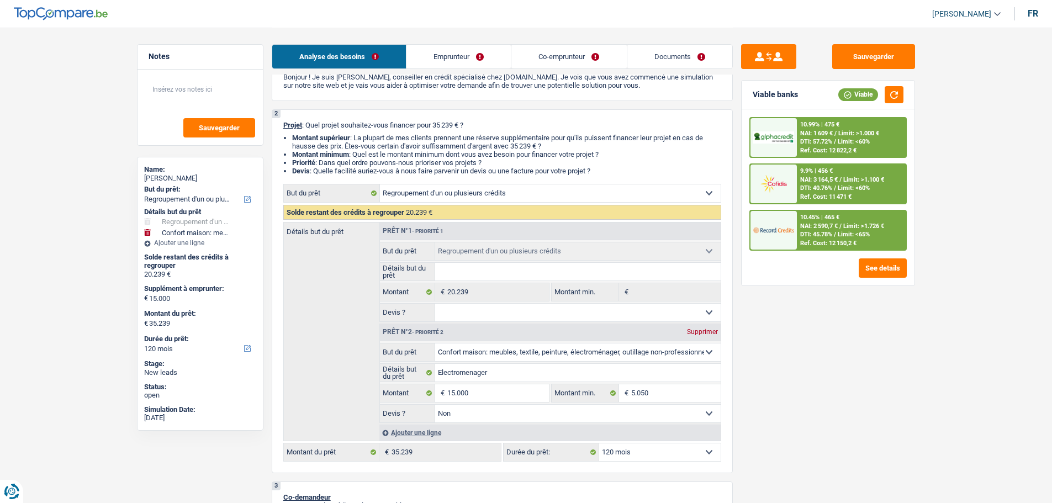
click at [819, 236] on span "DTI: 45.78%" at bounding box center [816, 234] width 32 height 7
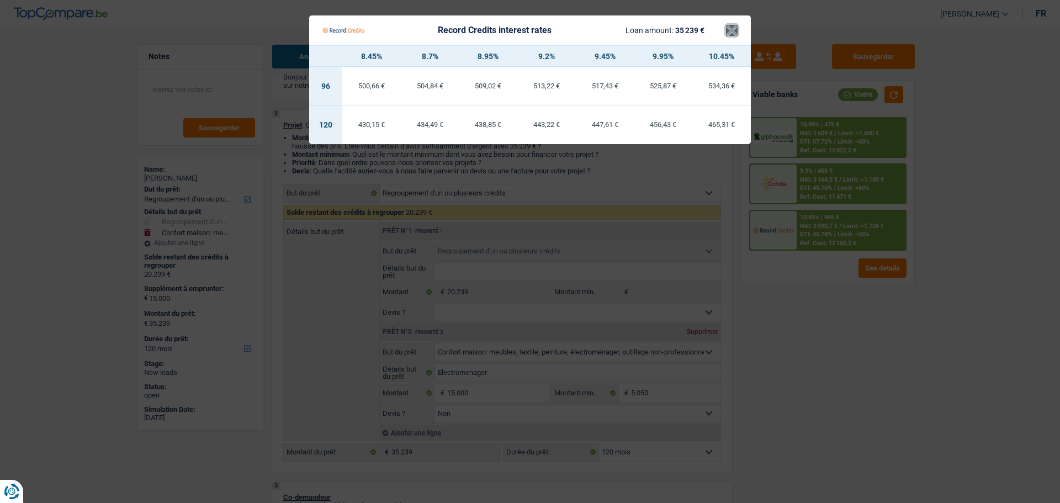
drag, startPoint x: 729, startPoint y: 29, endPoint x: 766, endPoint y: 126, distance: 103.7
click at [734, 36] on button "×" at bounding box center [732, 30] width 12 height 11
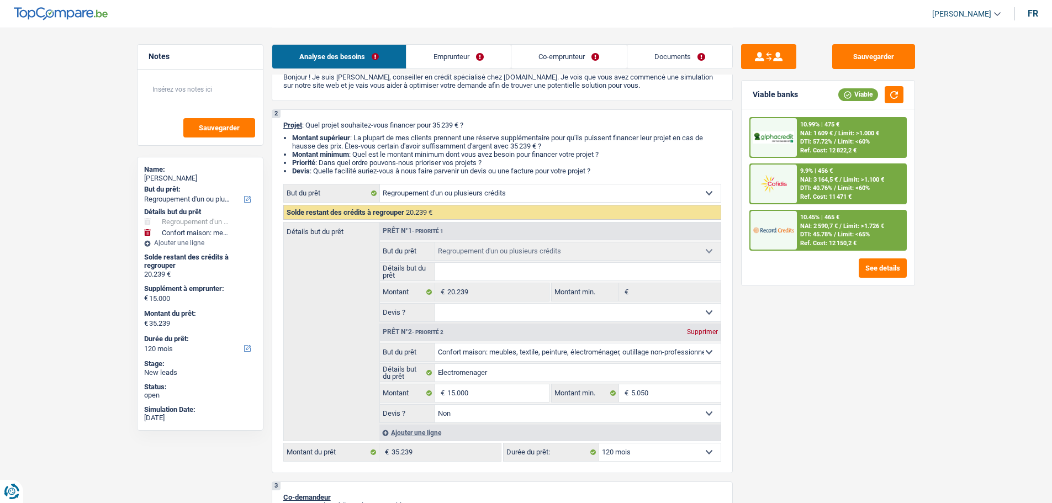
click at [766, 128] on div at bounding box center [773, 137] width 46 height 39
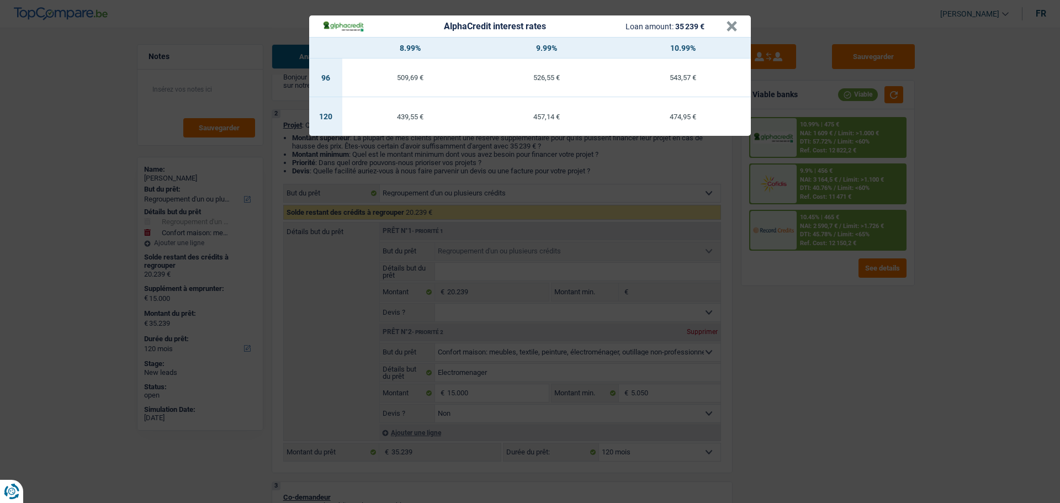
click at [739, 38] on th "10.99%" at bounding box center [682, 48] width 136 height 21
click at [731, 31] on button "×" at bounding box center [732, 26] width 12 height 11
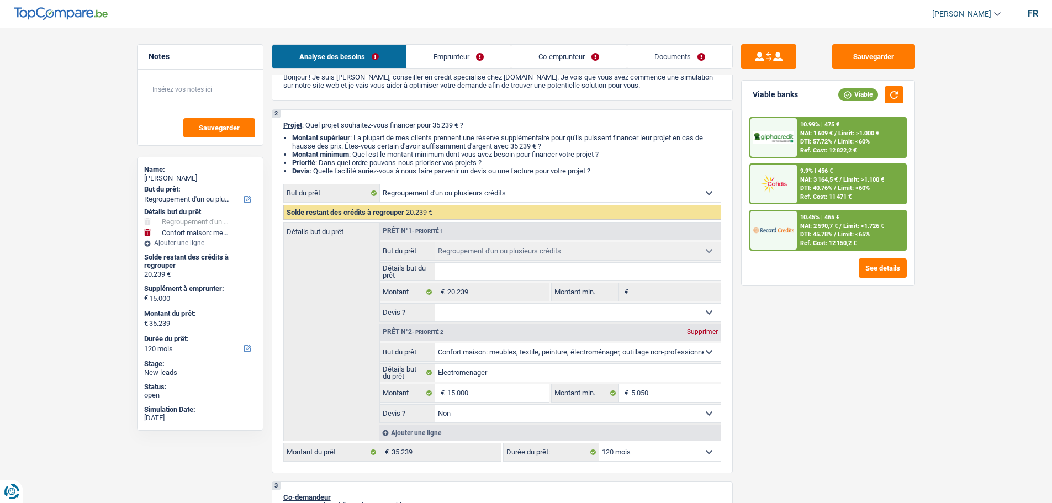
click at [868, 224] on span "Limit: >1.726 €" at bounding box center [863, 225] width 41 height 7
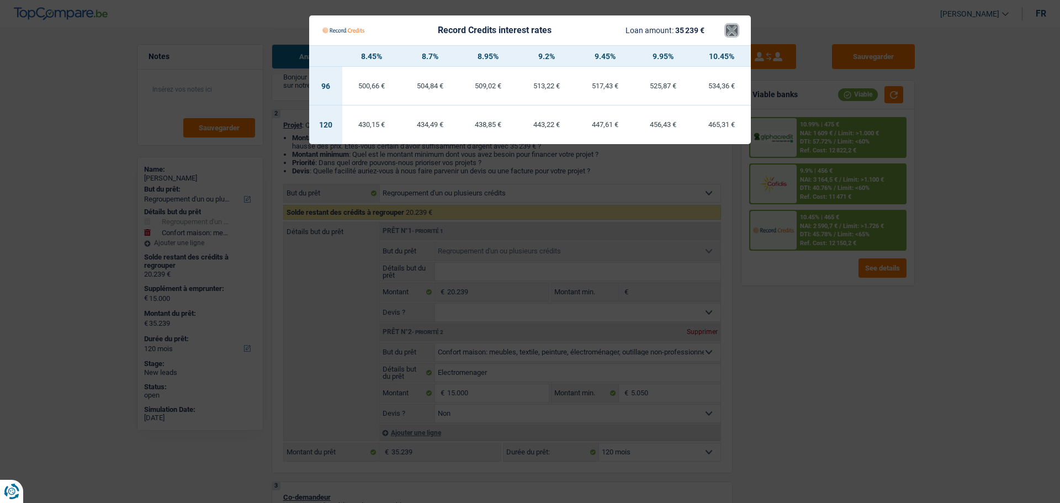
click at [728, 32] on button "×" at bounding box center [732, 30] width 12 height 11
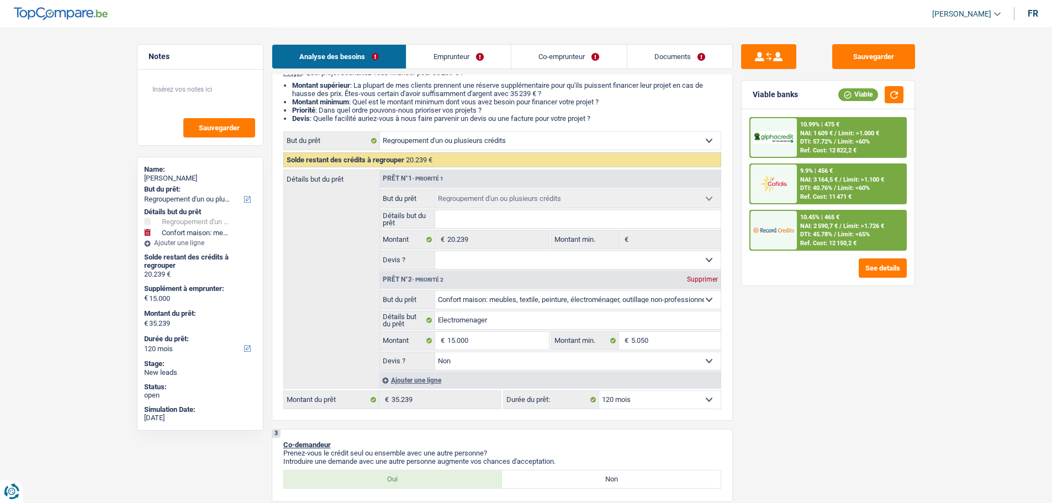
scroll to position [0, 0]
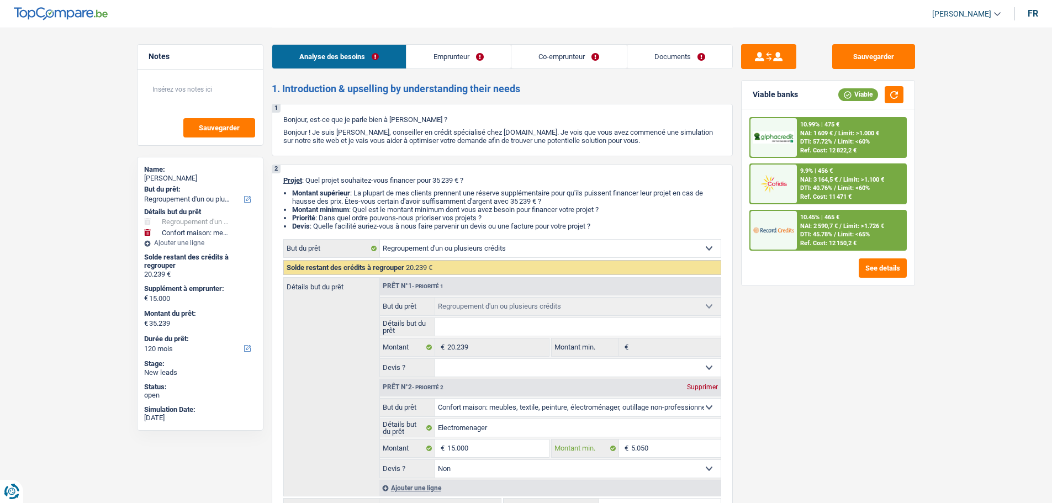
click at [695, 448] on input "5.050" at bounding box center [675, 448] width 89 height 18
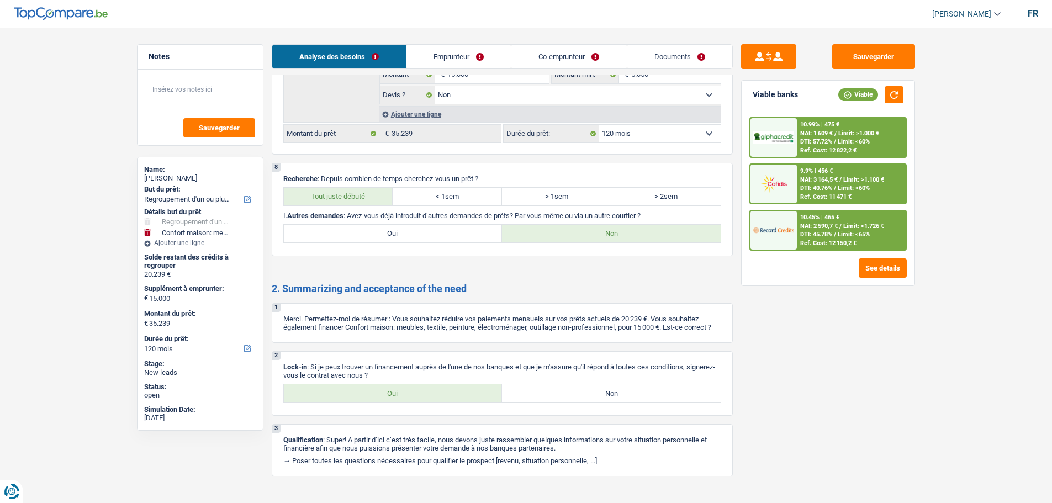
scroll to position [2589, 0]
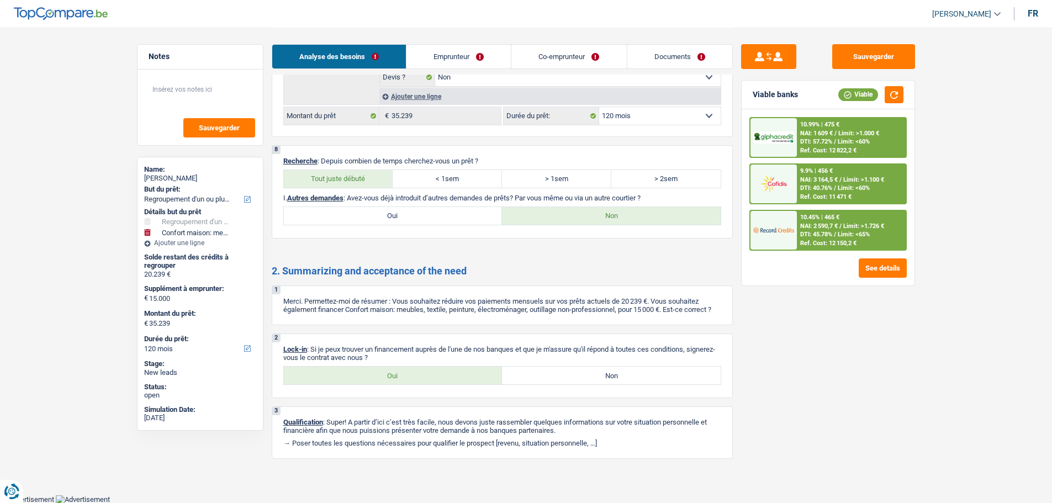
click at [426, 57] on link "Emprunteur" at bounding box center [458, 57] width 104 height 24
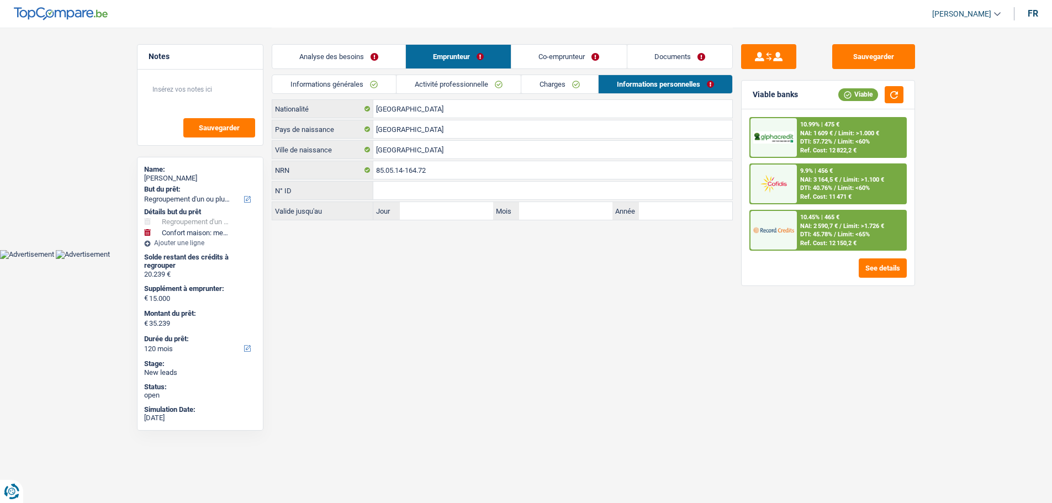
scroll to position [0, 0]
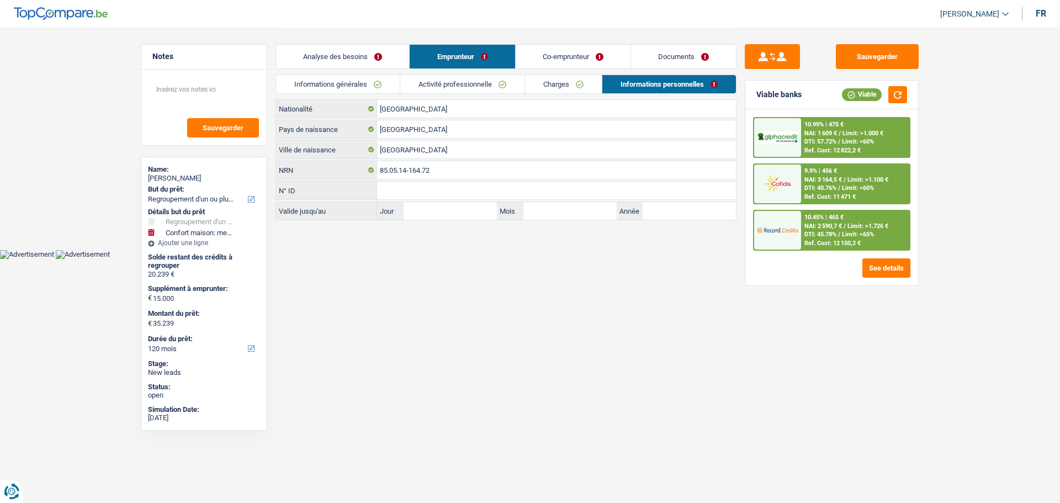
click at [653, 68] on link "Documents" at bounding box center [683, 57] width 105 height 24
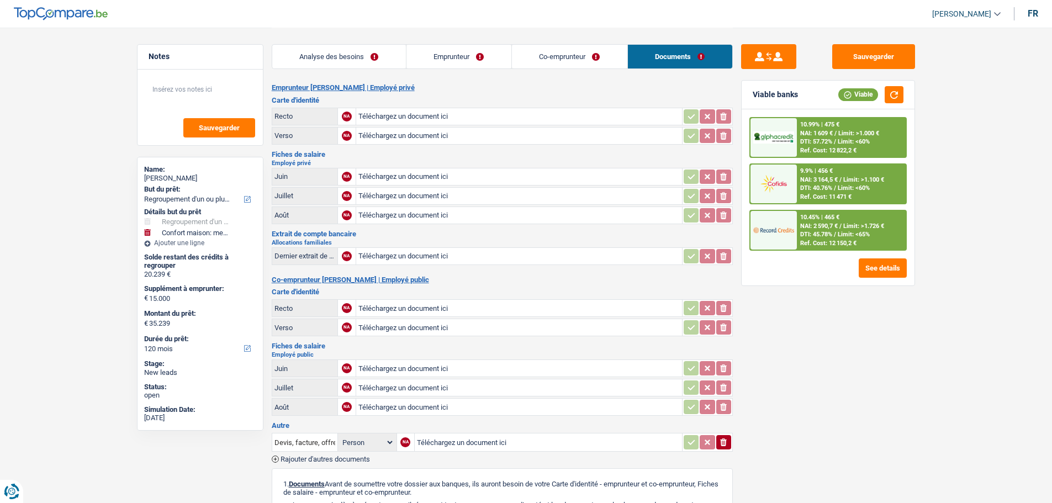
click at [346, 45] on link "Analyse des besoins" at bounding box center [339, 57] width 134 height 24
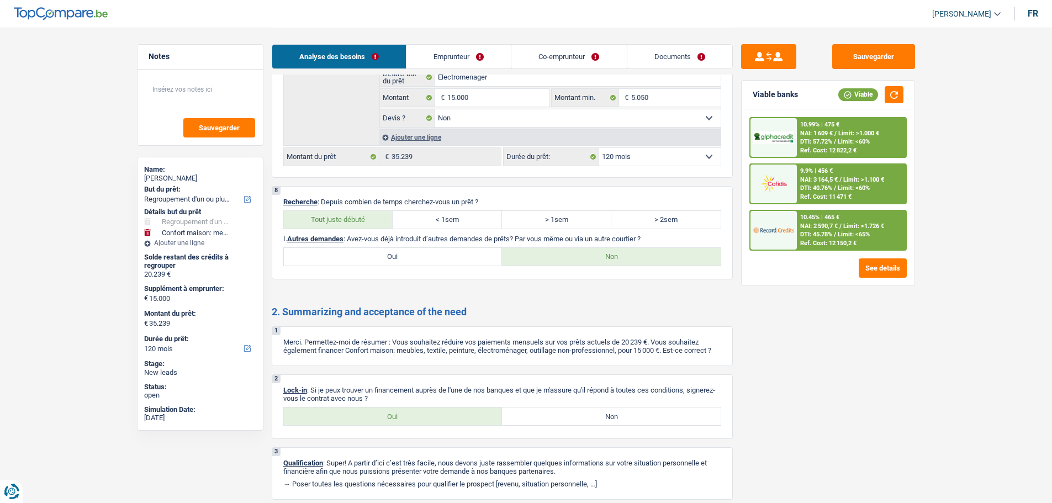
scroll to position [2589, 0]
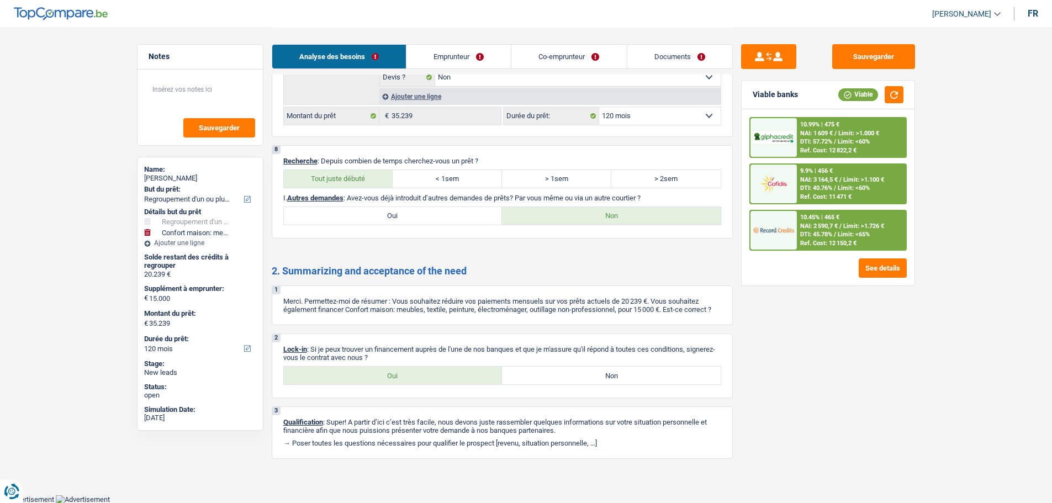
click at [460, 378] on label "Oui" at bounding box center [393, 376] width 219 height 18
click at [460, 378] on input "Oui" at bounding box center [393, 376] width 219 height 18
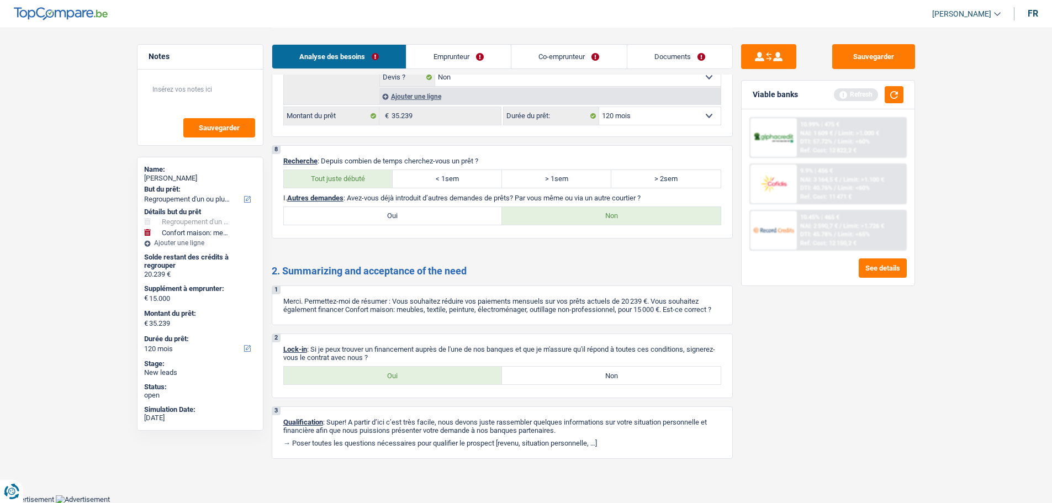
click at [663, 56] on link "Documents" at bounding box center [679, 57] width 105 height 24
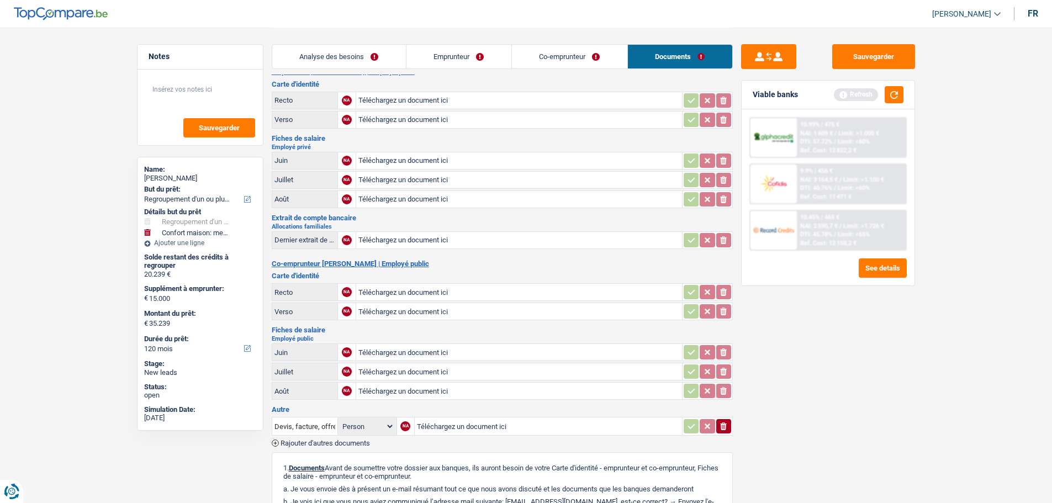
scroll to position [0, 0]
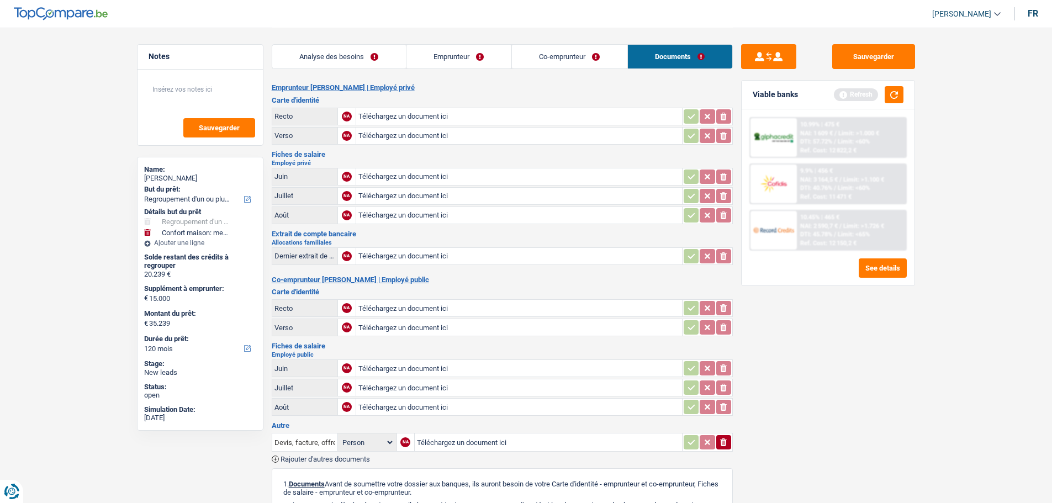
click at [379, 56] on link "Analyse des besoins" at bounding box center [339, 57] width 134 height 24
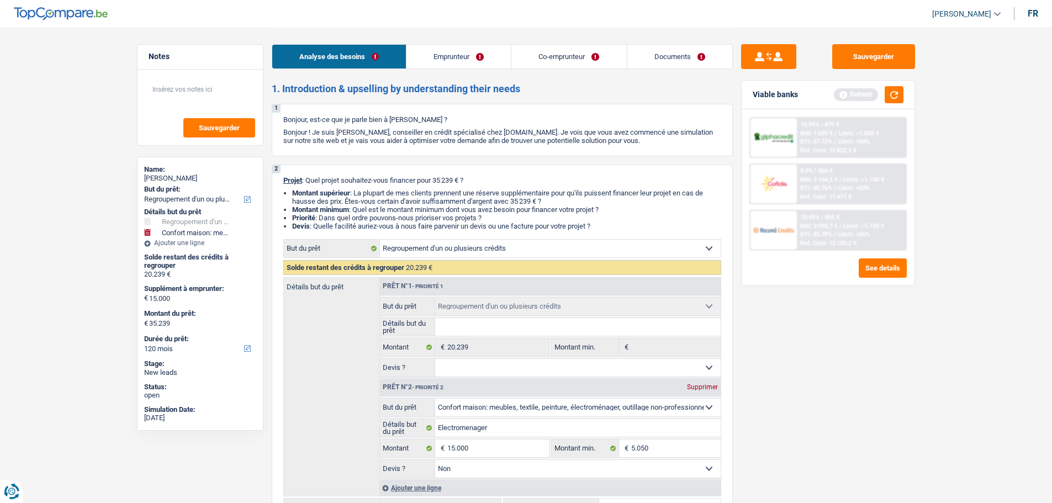
click at [695, 67] on link "Documents" at bounding box center [679, 57] width 105 height 24
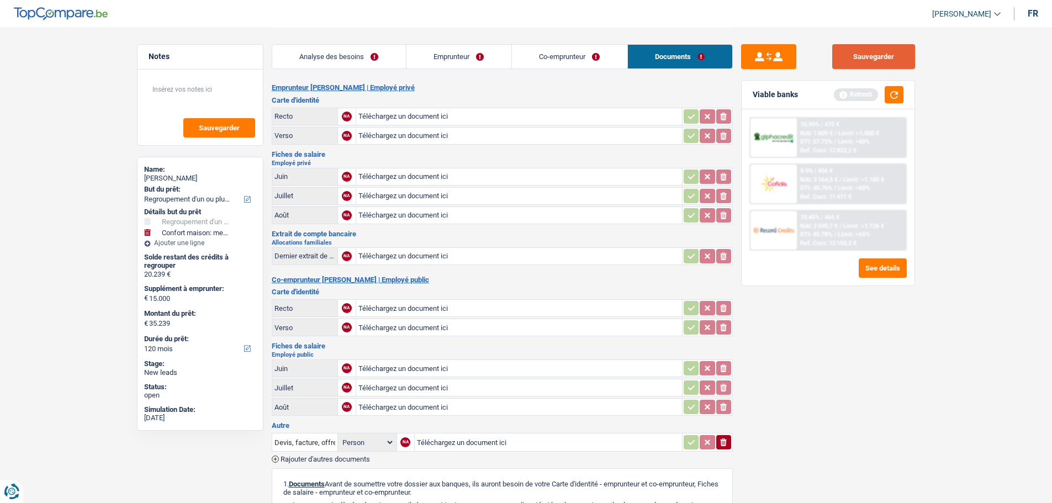
click at [861, 58] on button "Sauvegarder" at bounding box center [873, 56] width 83 height 25
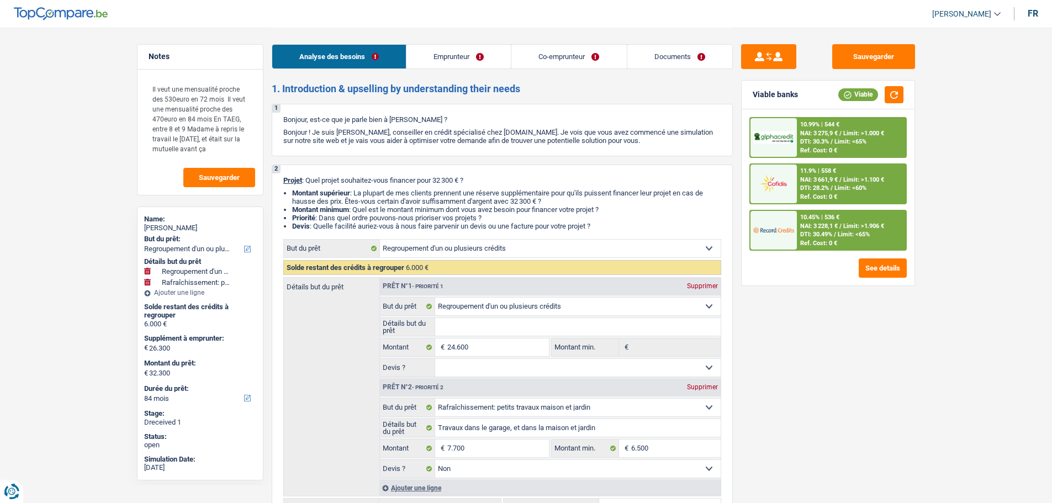
select select "refinancing"
select select "houseOrGarden"
select select "84"
select select "refinancing"
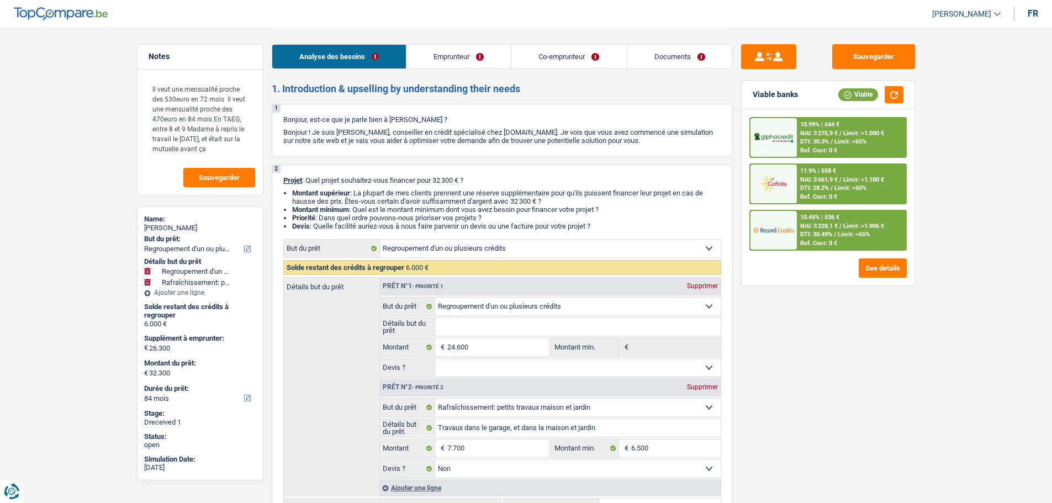
select select "refinancing"
select select "houseOrGarden"
select select "false"
select select "84"
select select "publicEmployee"
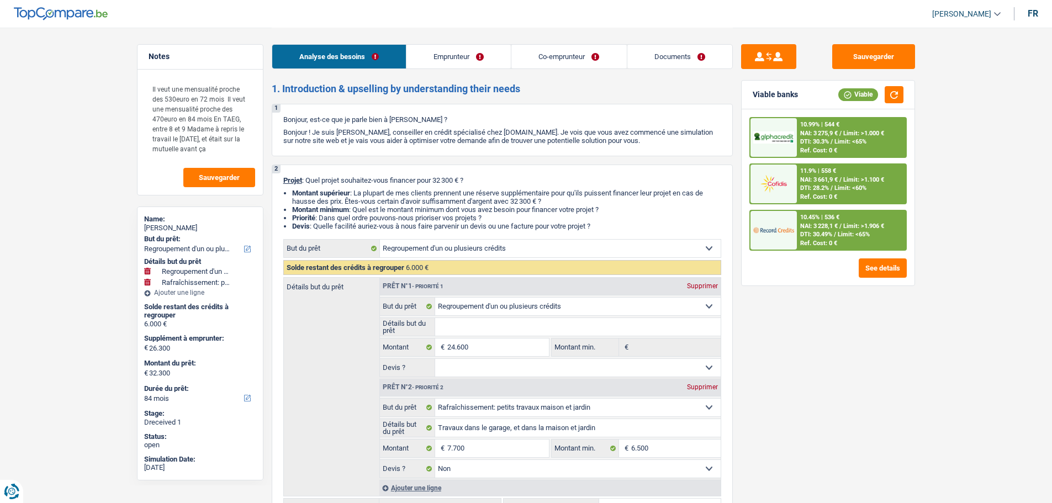
select select "worker"
select select "netSalary"
select select "familyAllowances"
select select "mealVouchers"
select select "netSalary"
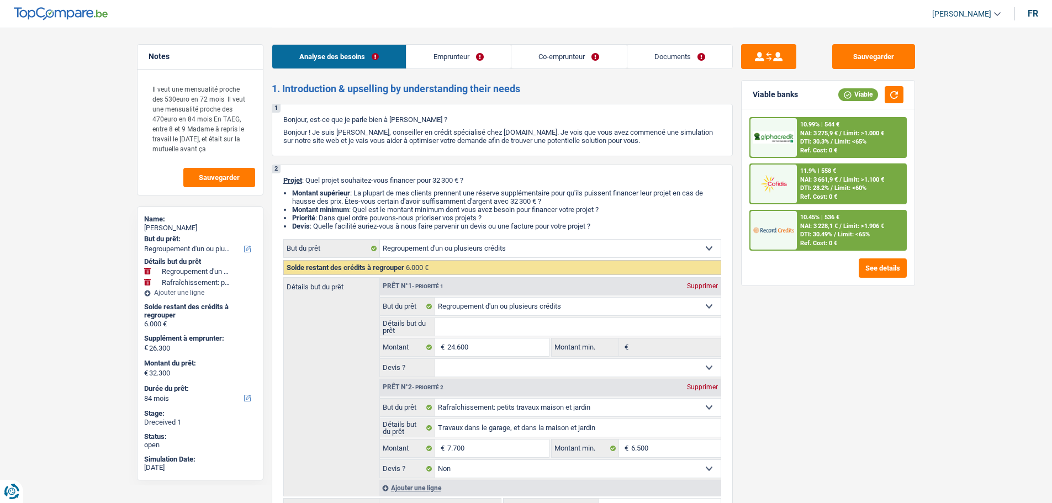
select select "familyAllowances"
select select "ownerWithMortgage"
select select "mortgage"
select select "360"
select select "refinancing"
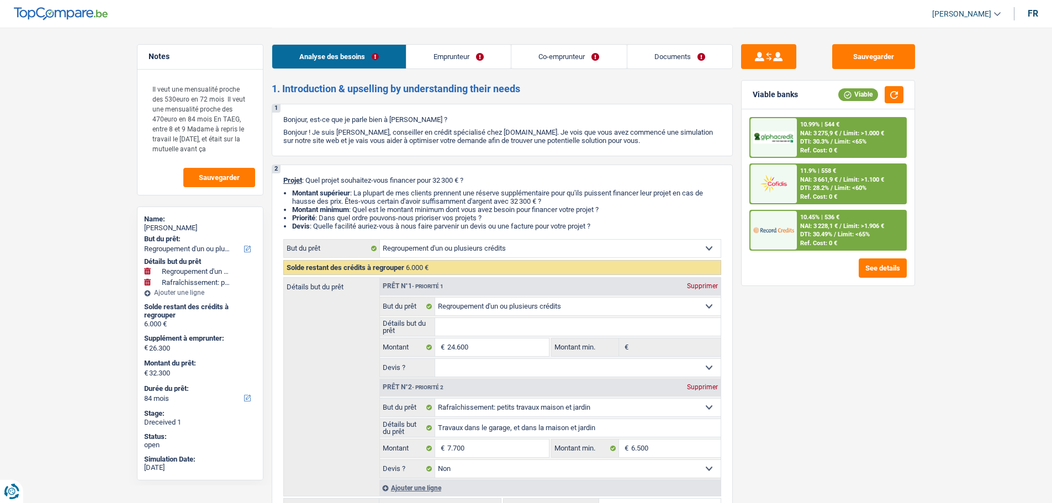
select select "refinancing"
select select "houseOrGarden"
select select "false"
select select "84"
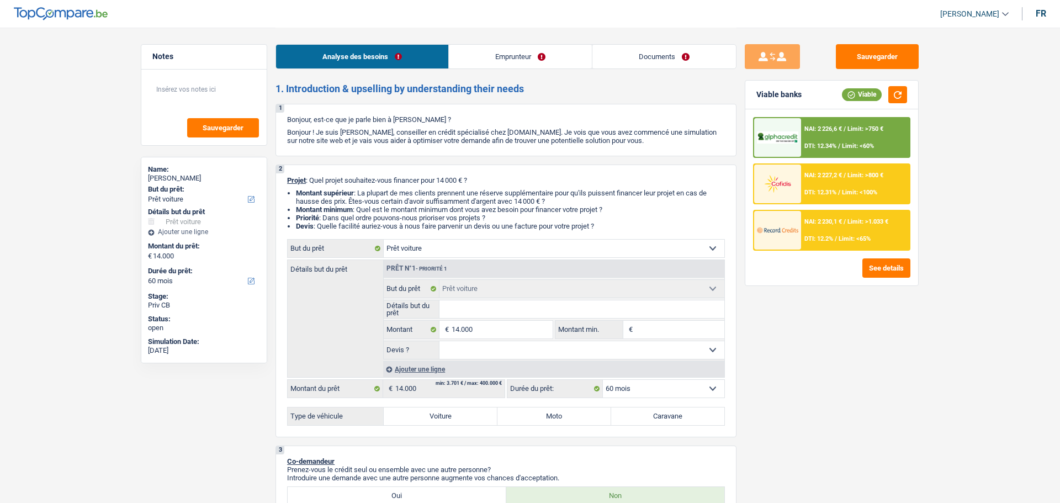
select select "car"
select select "60"
select select "car"
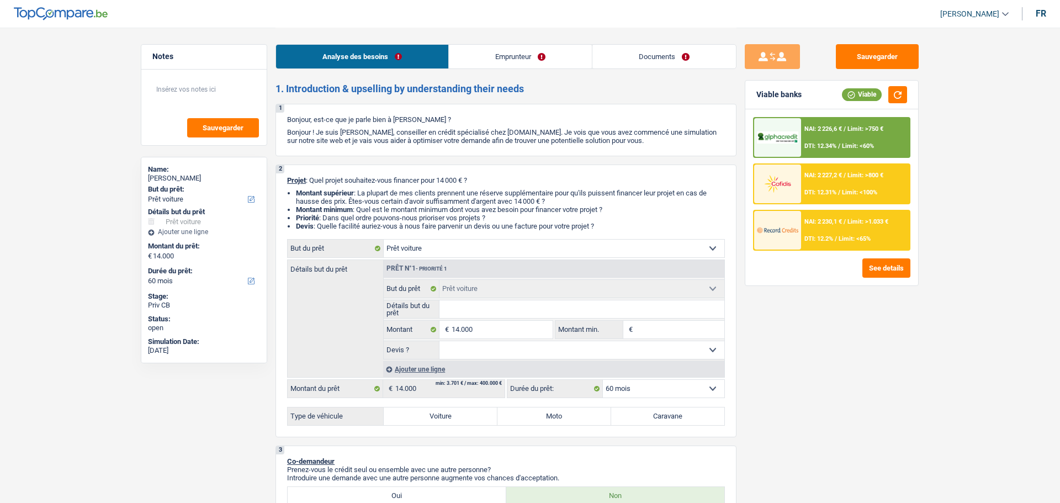
select select "60"
select select "publicEmployee"
select select "netSalary"
select select "mealVouchers"
select select "ownerWithMortgage"
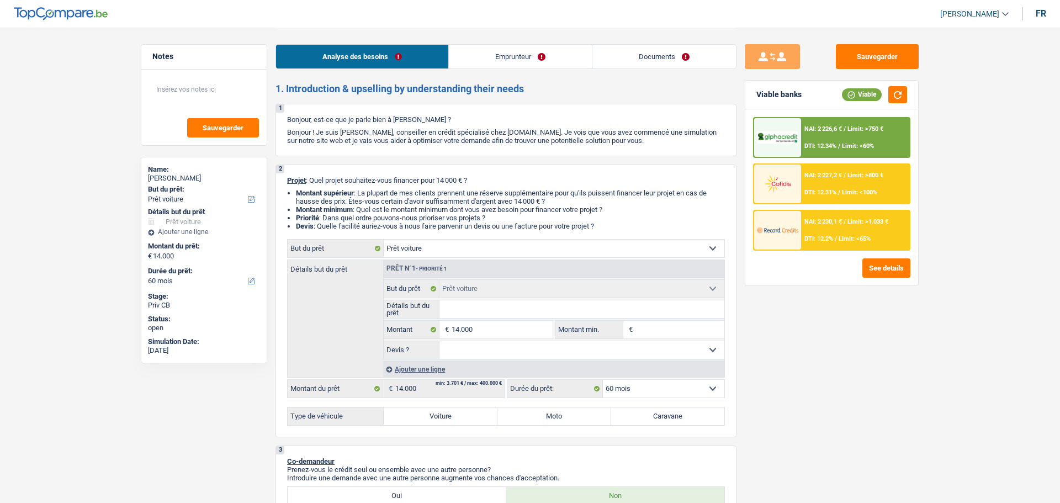
select select "car"
select select "60"
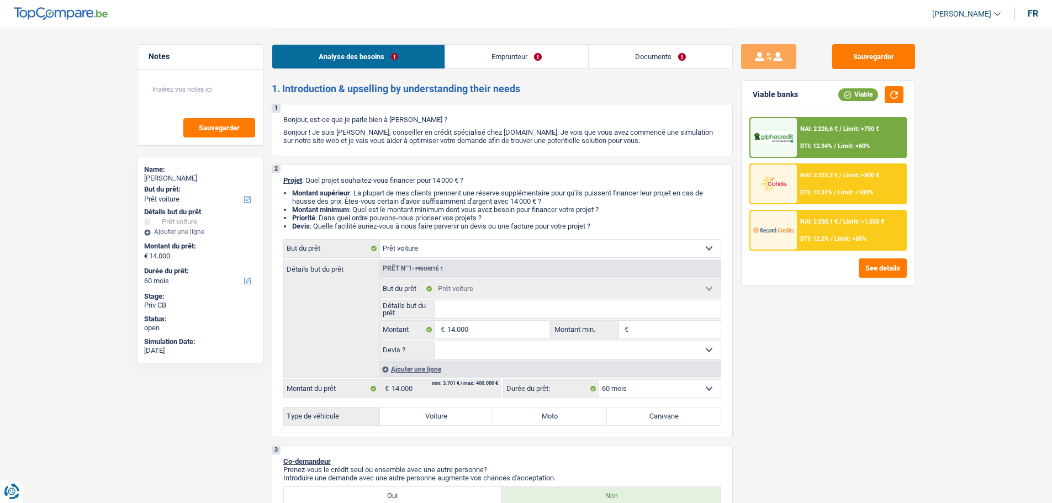
click at [813, 149] on span "DTI: 12.34%" at bounding box center [816, 145] width 32 height 7
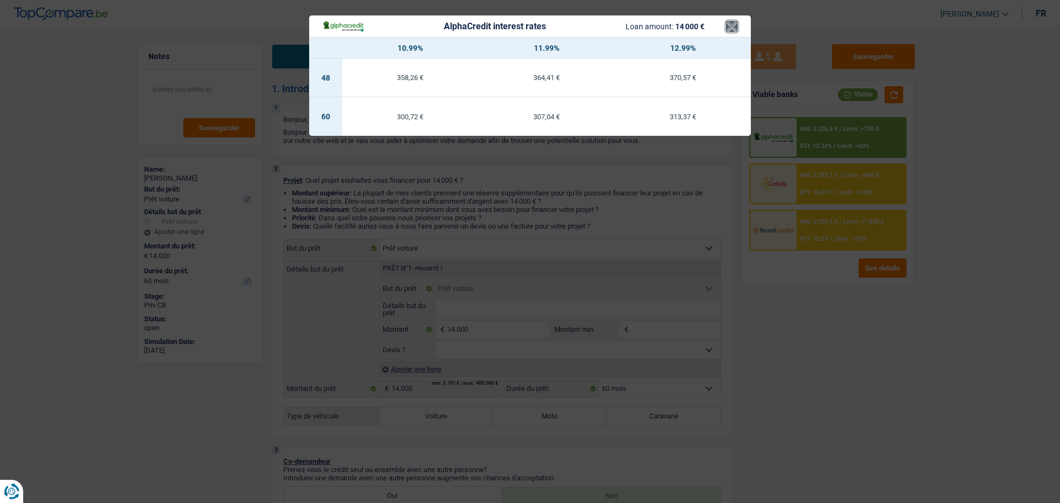
click at [737, 23] on button "×" at bounding box center [732, 26] width 12 height 11
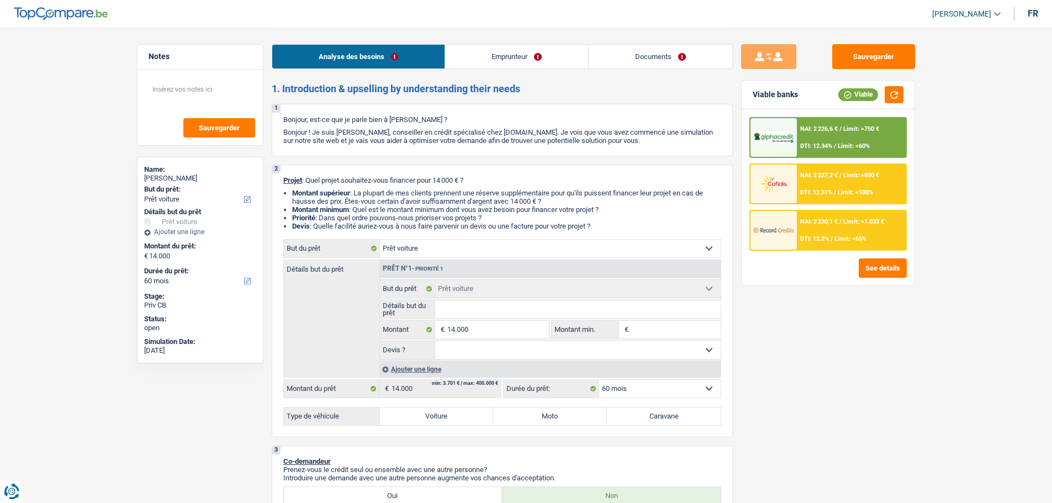
click at [800, 214] on div "NAI: 2 230,1 € / Limit: >1.033 € DTI: 12.2% / Limit: <65%" at bounding box center [851, 230] width 109 height 39
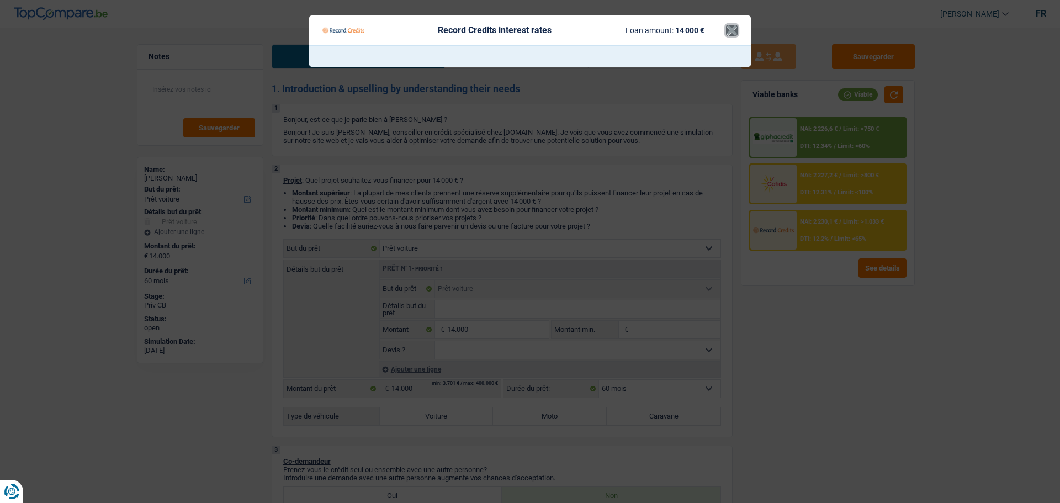
click at [733, 35] on button "×" at bounding box center [732, 30] width 12 height 11
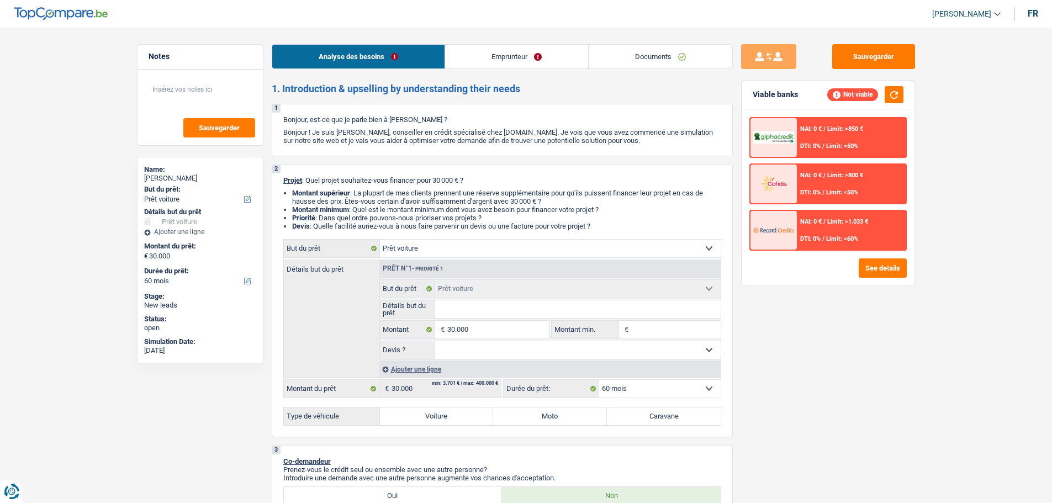
select select "car"
select select "60"
select select "car"
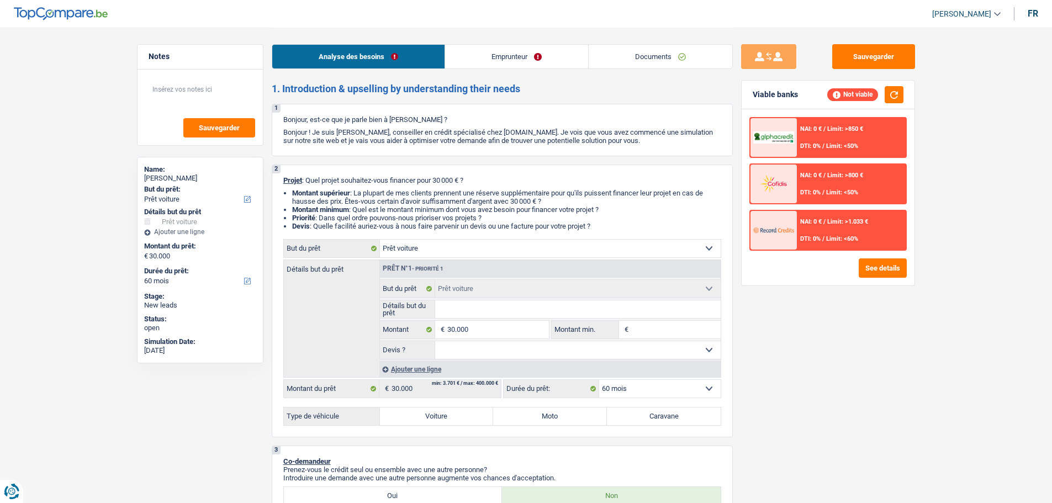
select select "60"
select select "car"
select select "60"
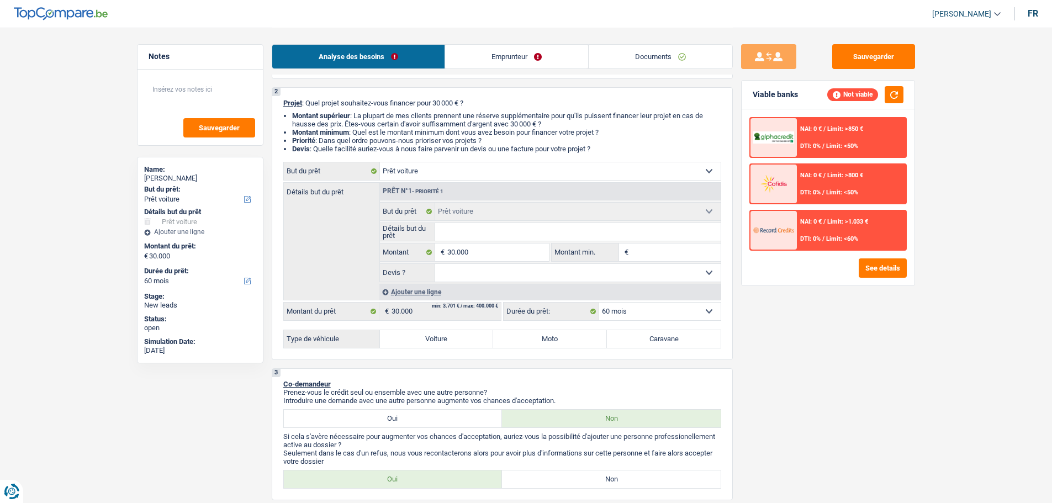
scroll to position [166, 0]
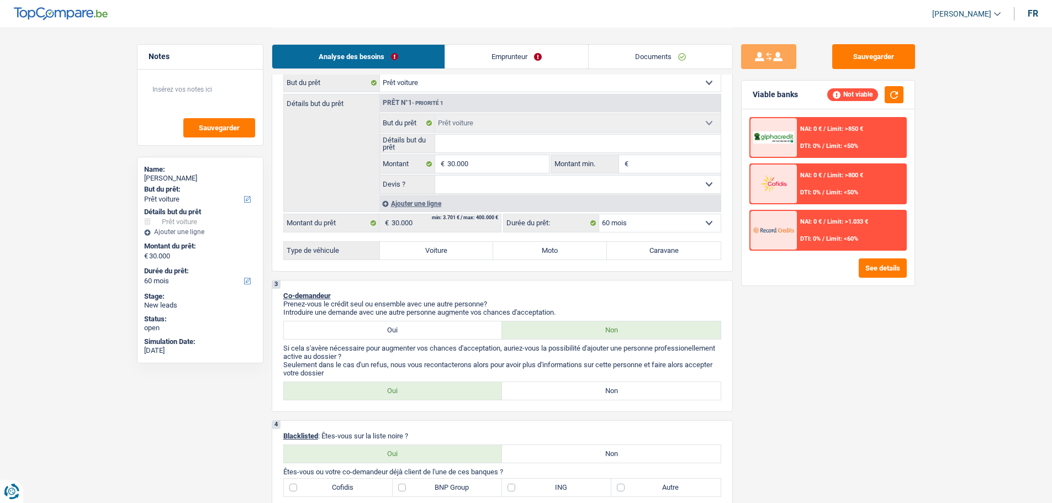
click at [436, 259] on div "Type de véhicule Voiture Moto Caravane Tous les champs sont obligatoires. Veuil…" at bounding box center [502, 250] width 438 height 19
click at [436, 257] on label "Voiture" at bounding box center [437, 251] width 114 height 18
click at [436, 257] on input "Voiture" at bounding box center [437, 251] width 114 height 18
radio input "true"
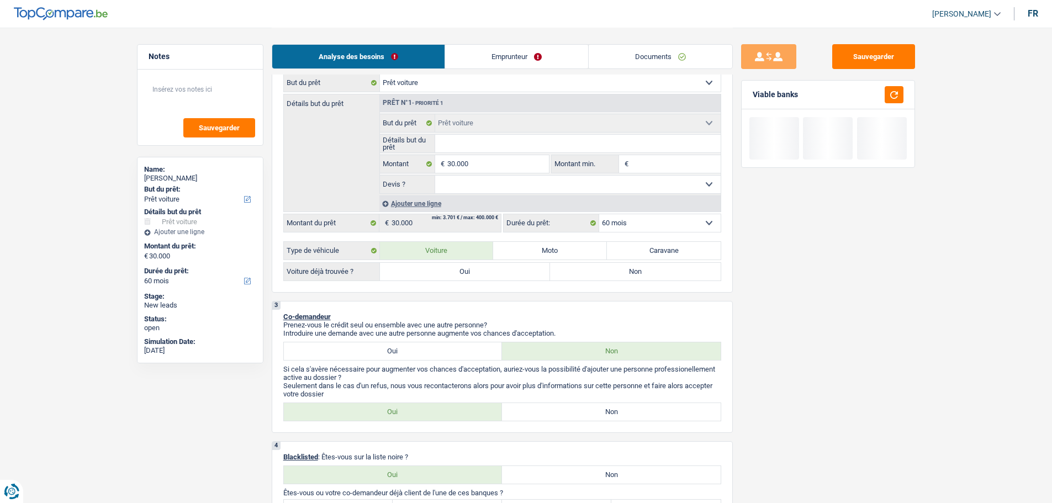
click at [461, 272] on label "Oui" at bounding box center [465, 272] width 171 height 18
click at [461, 272] on input "Oui" at bounding box center [465, 272] width 171 height 18
radio input "true"
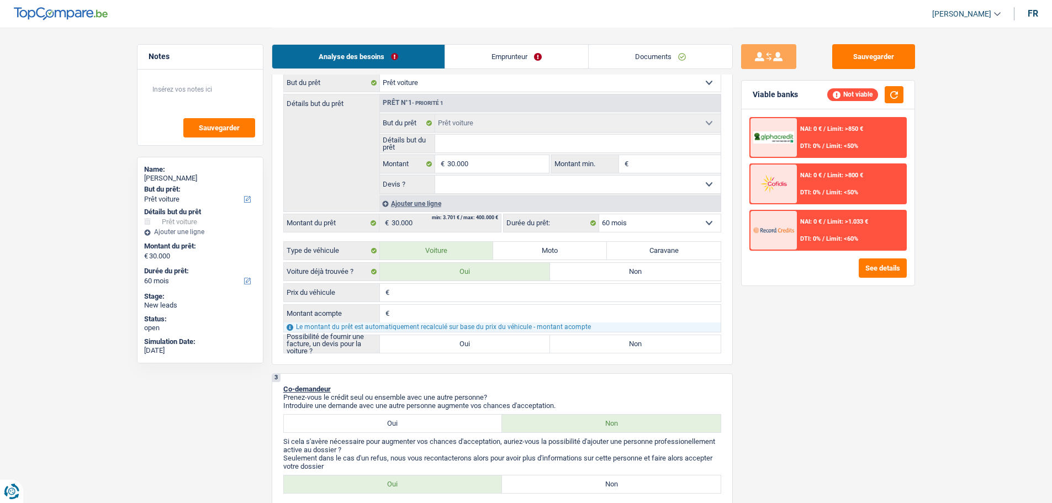
click at [443, 293] on input "Prix du véhicule" at bounding box center [556, 293] width 328 height 18
click at [578, 271] on label "Non" at bounding box center [635, 272] width 171 height 18
click at [578, 271] on input "Non" at bounding box center [635, 272] width 171 height 18
radio input "true"
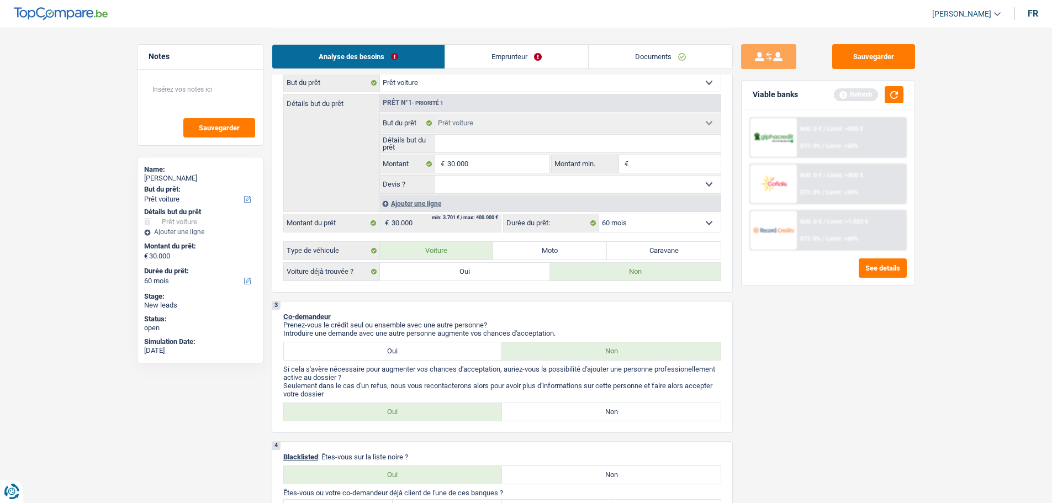
drag, startPoint x: 454, startPoint y: 277, endPoint x: 449, endPoint y: 279, distance: 5.7
click at [449, 279] on label "Oui" at bounding box center [465, 272] width 171 height 18
click at [449, 279] on input "Oui" at bounding box center [465, 272] width 171 height 18
radio input "true"
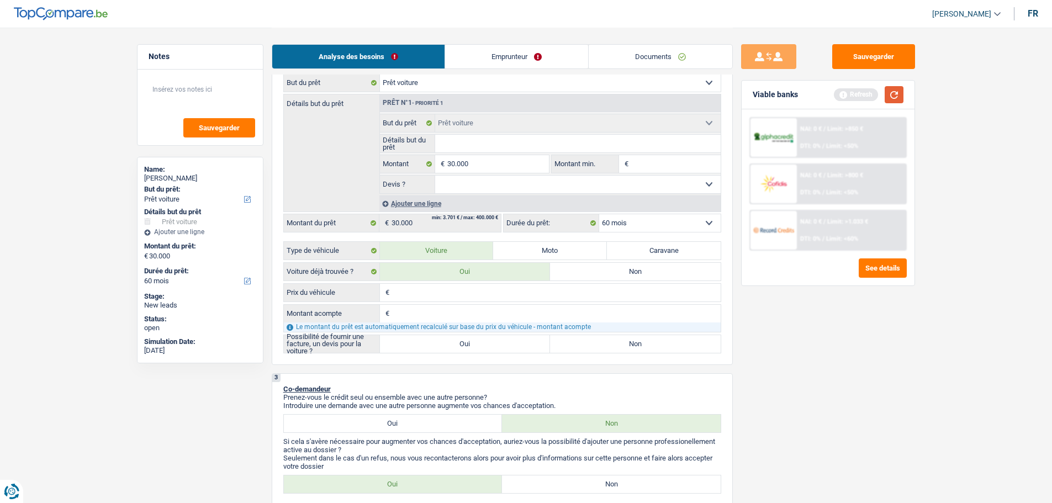
click at [892, 92] on button "button" at bounding box center [893, 94] width 19 height 17
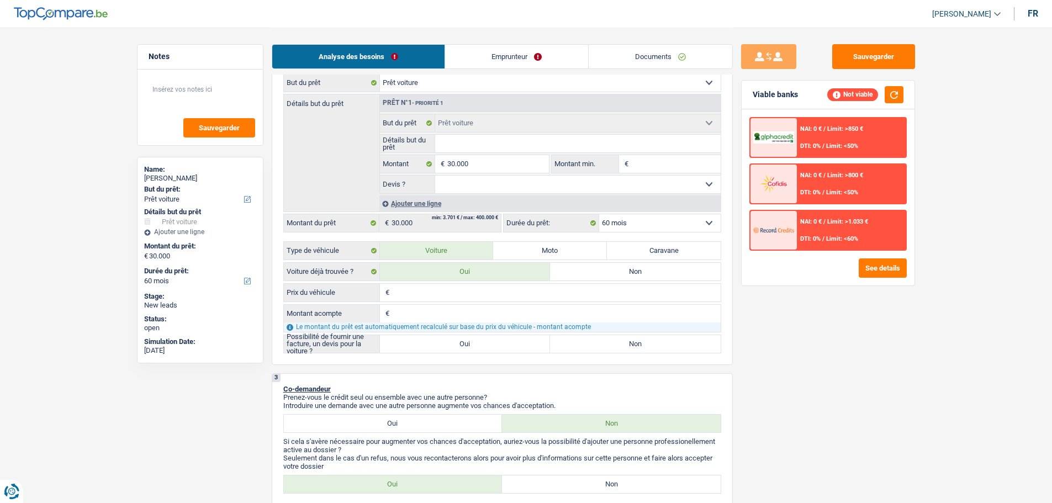
click at [827, 226] on div "NAI: 0 € / Limit: >1.033 € DTI: 0% / Limit: <60%" at bounding box center [851, 230] width 109 height 39
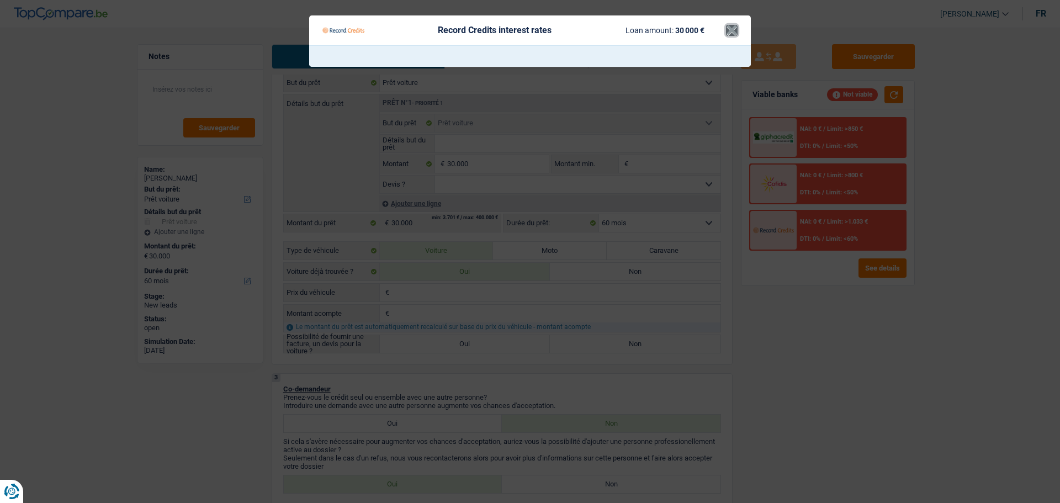
click at [731, 28] on button "×" at bounding box center [732, 30] width 12 height 11
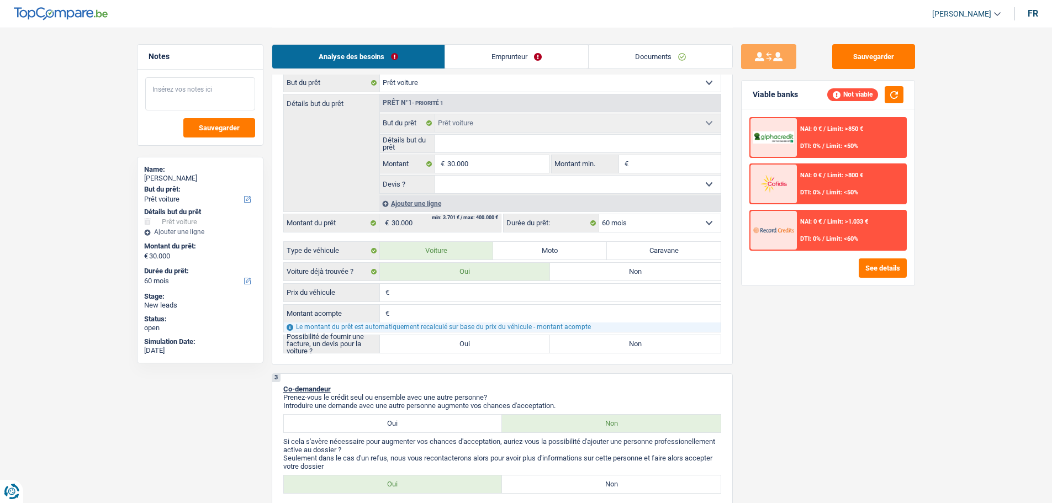
click at [226, 94] on textarea at bounding box center [200, 93] width 110 height 33
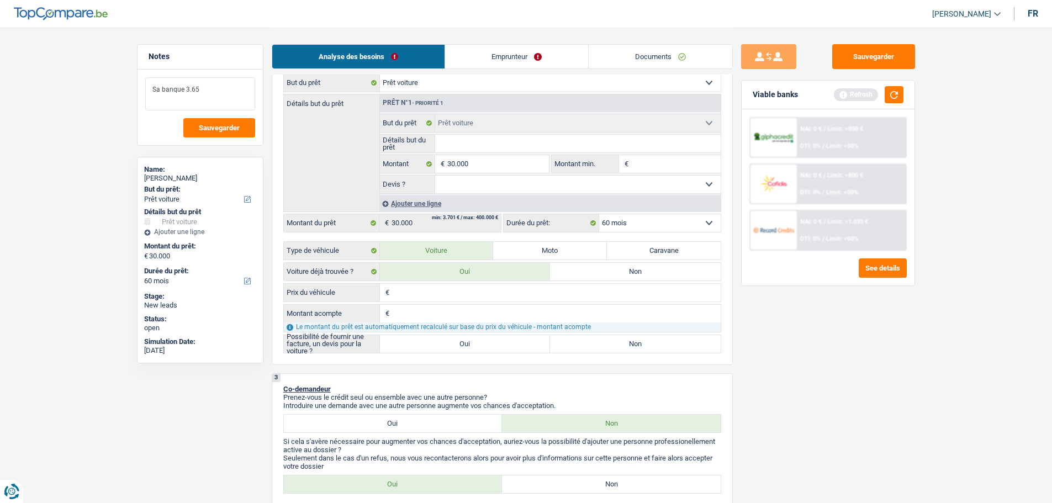
type textarea "Sa banque 3.65"
click at [456, 348] on label "Oui" at bounding box center [465, 344] width 171 height 18
click at [456, 348] on input "Oui" at bounding box center [465, 344] width 171 height 18
radio input "true"
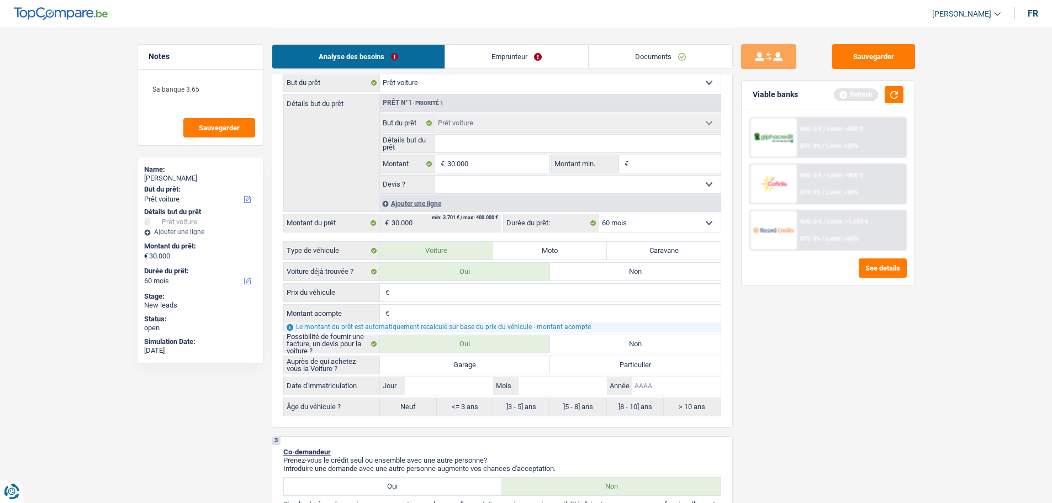
click at [659, 391] on input "Année" at bounding box center [676, 386] width 88 height 18
type input "2"
type input "20"
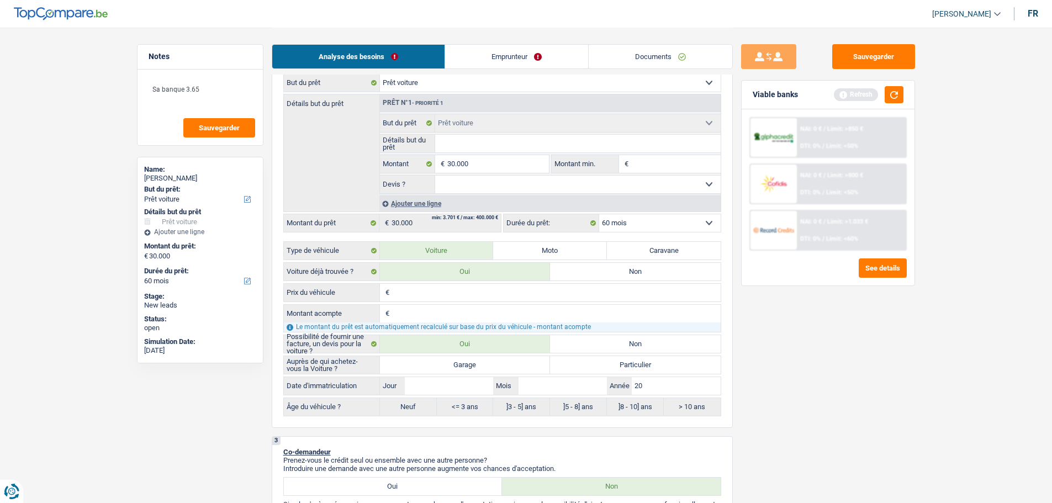
type input "202"
type input "2026"
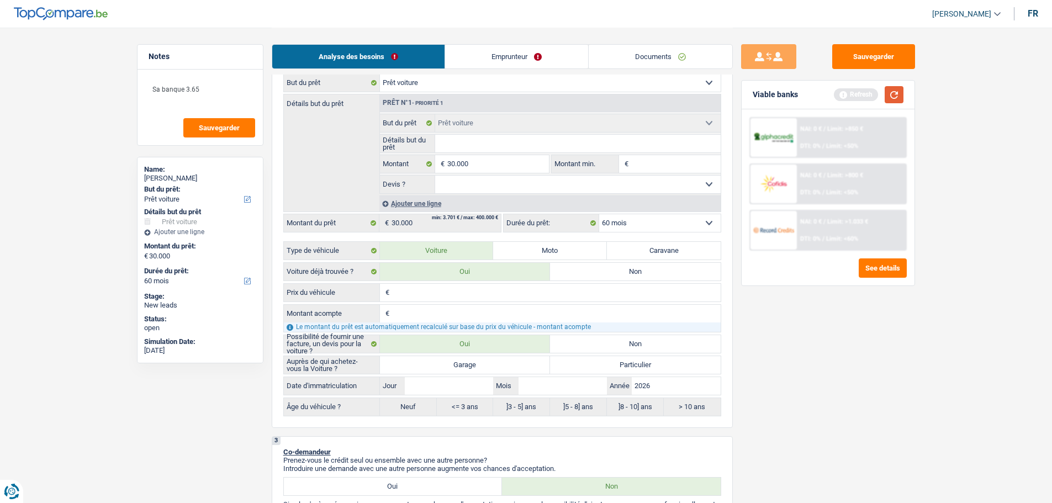
click at [890, 89] on button "button" at bounding box center [893, 94] width 19 height 17
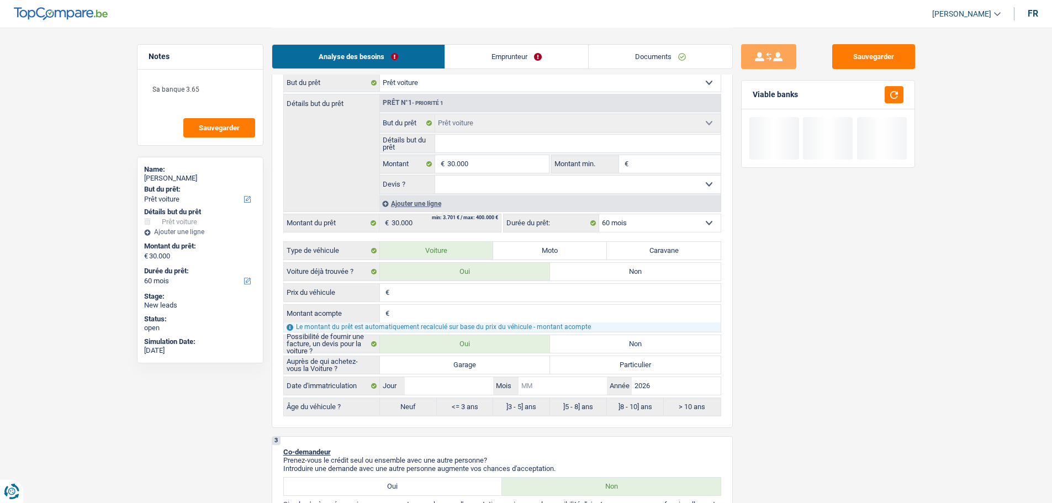
click at [554, 388] on input "Mois" at bounding box center [562, 386] width 88 height 18
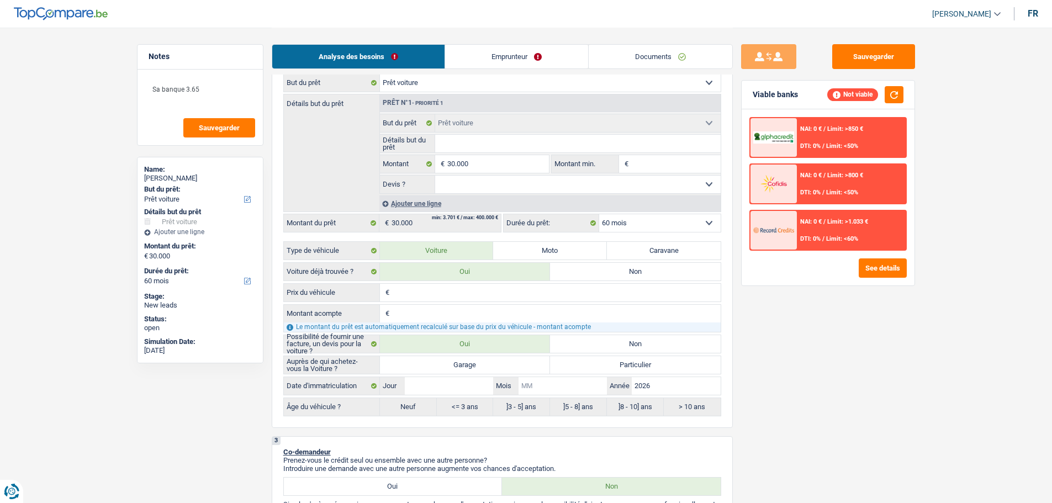
type input "5"
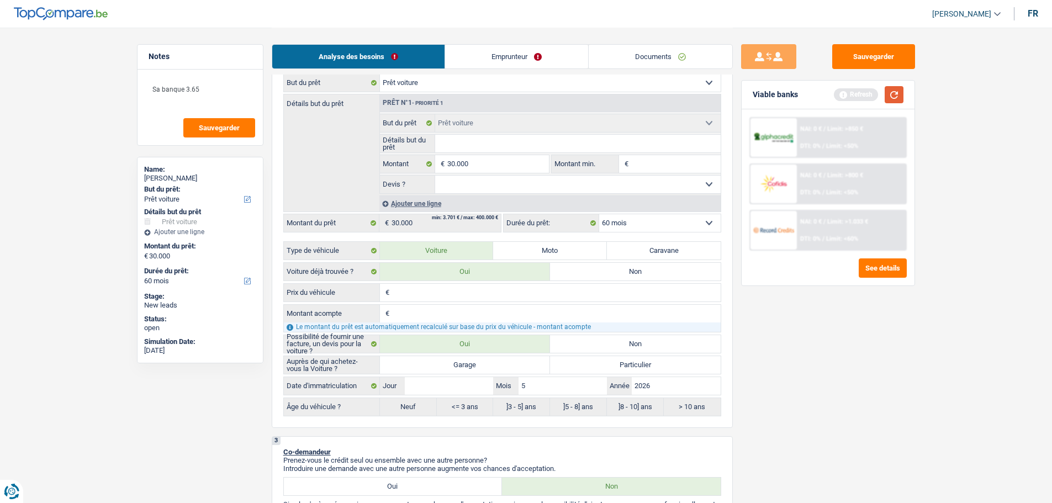
type input "5"
click at [898, 92] on button "button" at bounding box center [893, 94] width 19 height 17
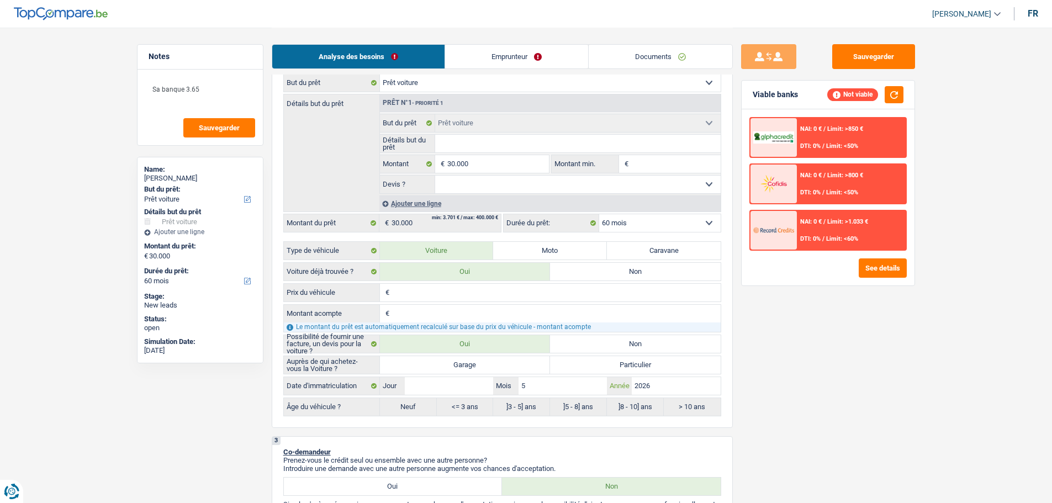
click at [683, 383] on input "2026" at bounding box center [676, 386] width 88 height 18
type input "202"
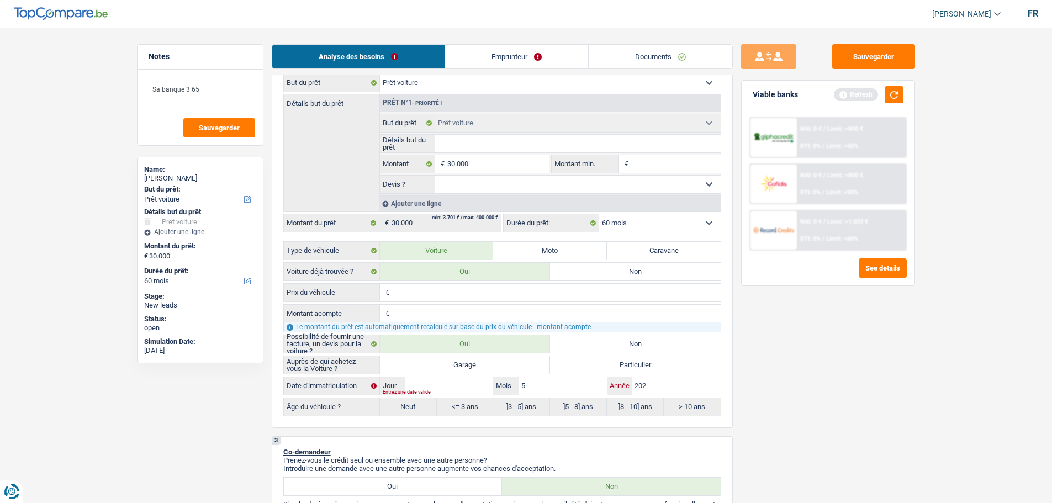
type input "2025"
click at [539, 387] on input "5" at bounding box center [562, 386] width 88 height 18
type input "9"
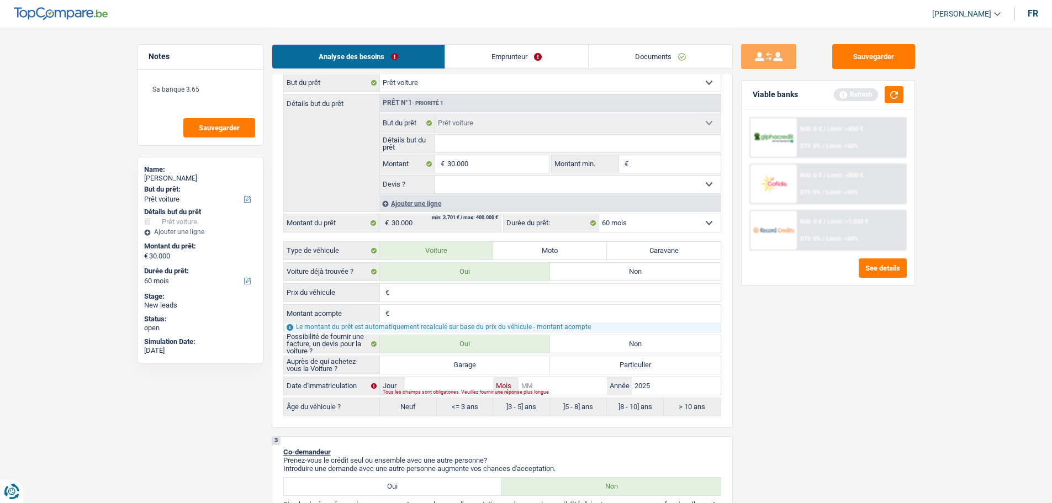
type input "9"
click at [783, 418] on div "Sauvegarder Viable banks Refresh NAI: 0 € / Limit: >850 € DTI: 0% / Limit: <50%…" at bounding box center [828, 264] width 190 height 441
drag, startPoint x: 900, startPoint y: 93, endPoint x: 900, endPoint y: 82, distance: 11.0
click at [900, 92] on button "button" at bounding box center [893, 94] width 19 height 17
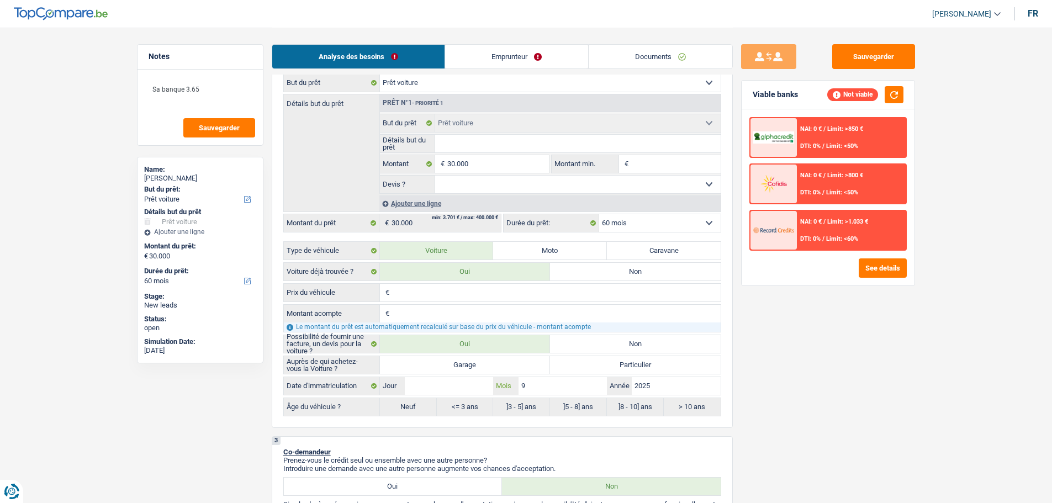
click at [563, 378] on input "9" at bounding box center [562, 386] width 88 height 18
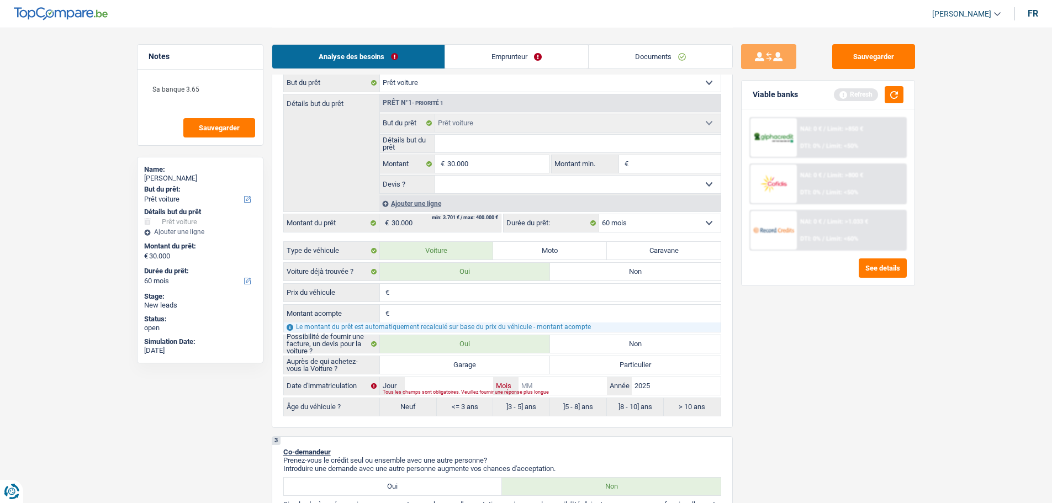
type input "6"
click at [438, 386] on input "Jour" at bounding box center [449, 386] width 88 height 18
type input "1"
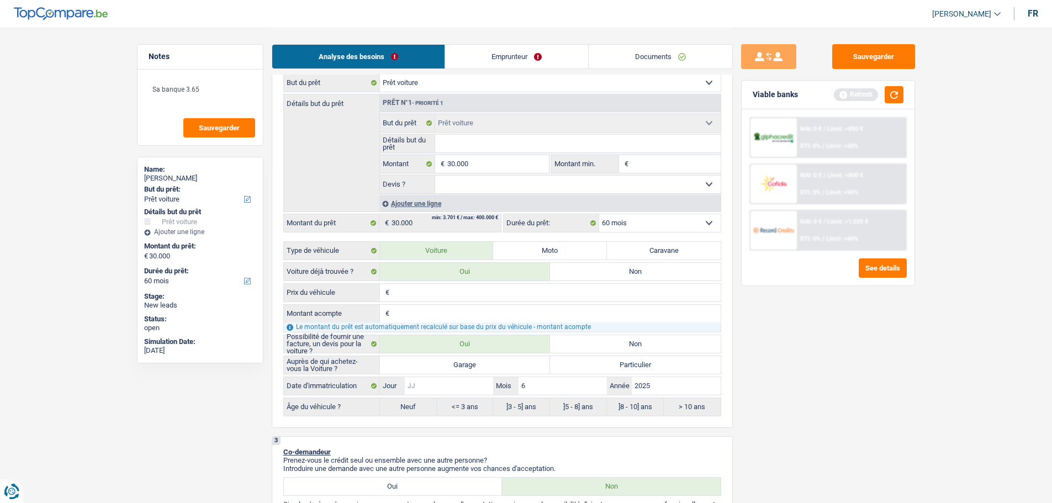
type input "1"
radio input "false"
radio input "true"
click at [857, 334] on div "Sauvegarder Viable banks Refresh NAI: 0 € / Limit: >850 € DTI: 0% / Limit: <50%…" at bounding box center [828, 264] width 190 height 441
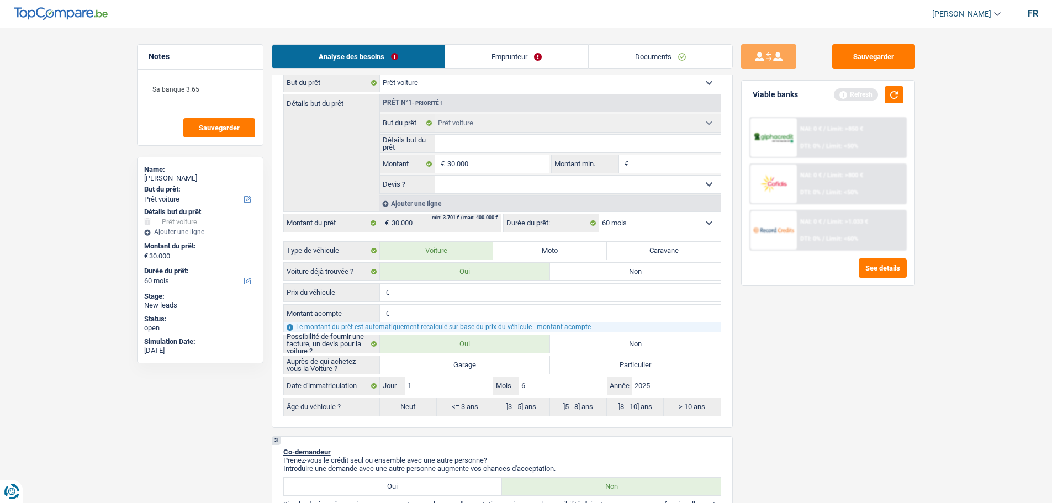
select select "84"
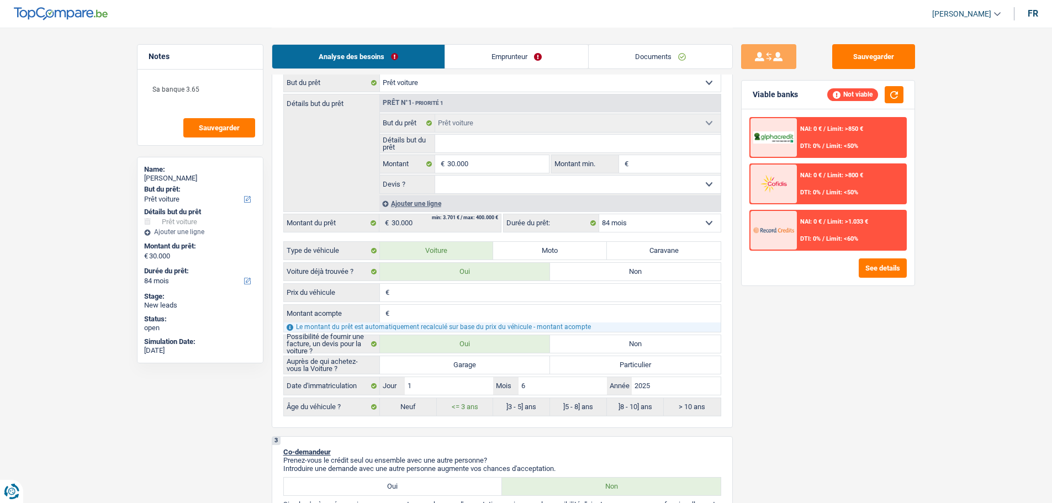
click at [850, 135] on div "NAI: 0 € / Limit: >850 € DTI: 0% / Limit: <50%" at bounding box center [851, 137] width 109 height 39
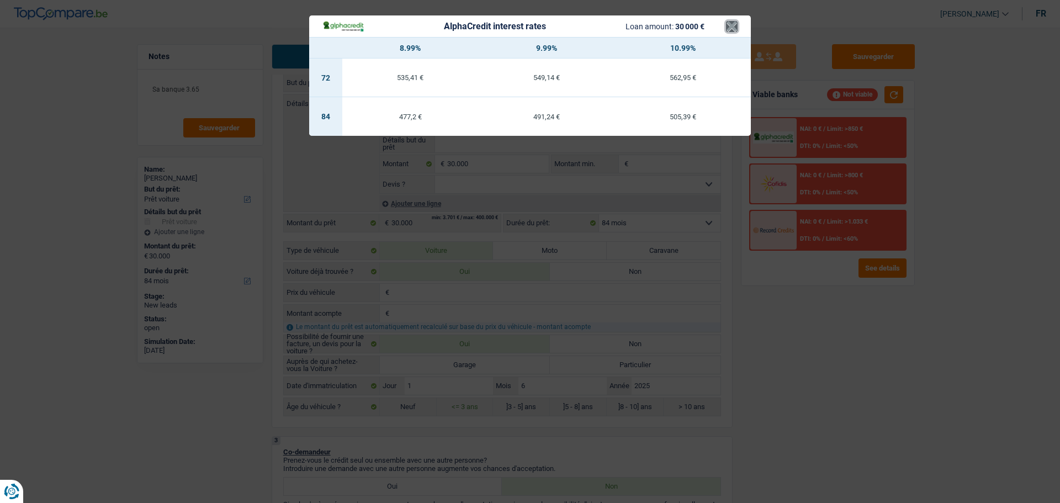
click at [730, 27] on button "×" at bounding box center [732, 26] width 12 height 11
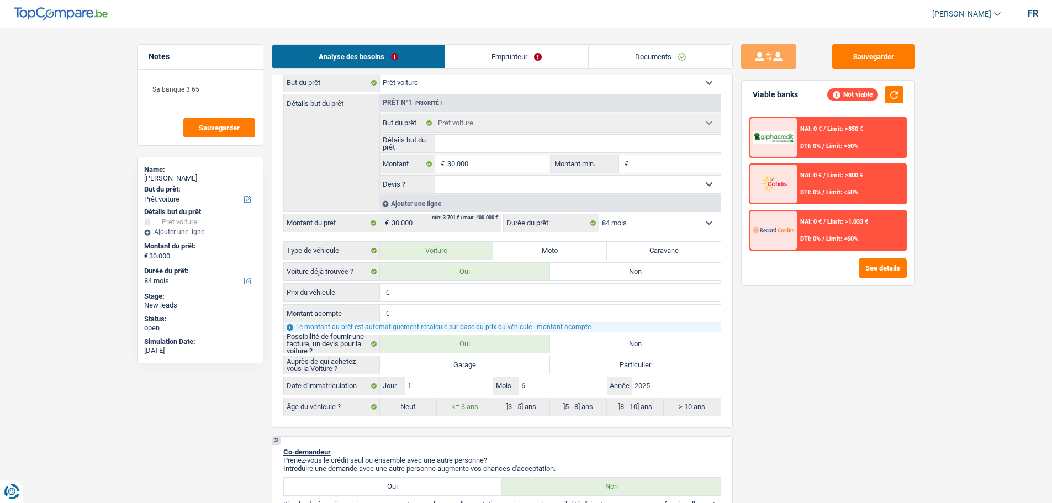
click at [847, 186] on div "NAI: 0 € / Limit: >800 € DTI: 0% / Limit: <50%" at bounding box center [851, 184] width 109 height 39
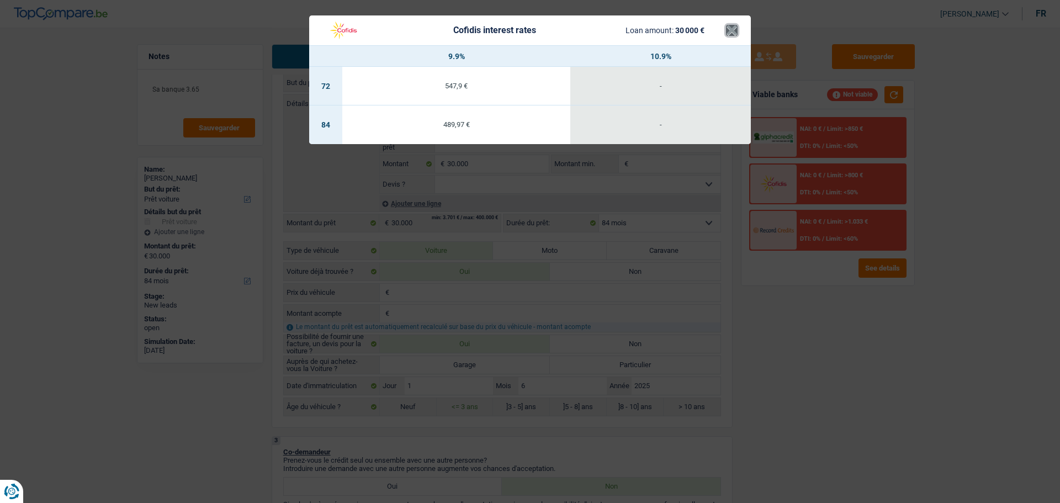
click at [728, 32] on button "×" at bounding box center [732, 30] width 12 height 11
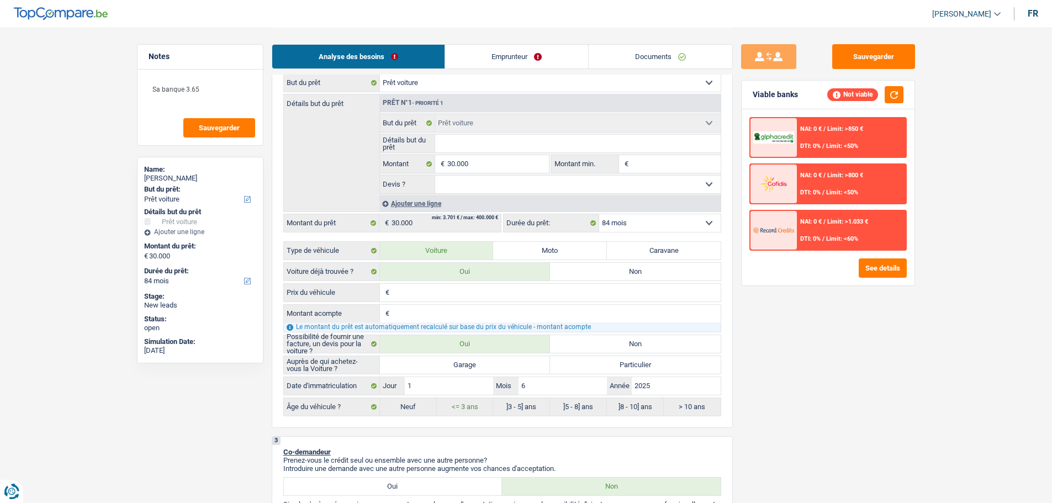
click at [841, 229] on div "NAI: 0 € / Limit: >1.033 € DTI: 0% / Limit: <60%" at bounding box center [851, 230] width 109 height 39
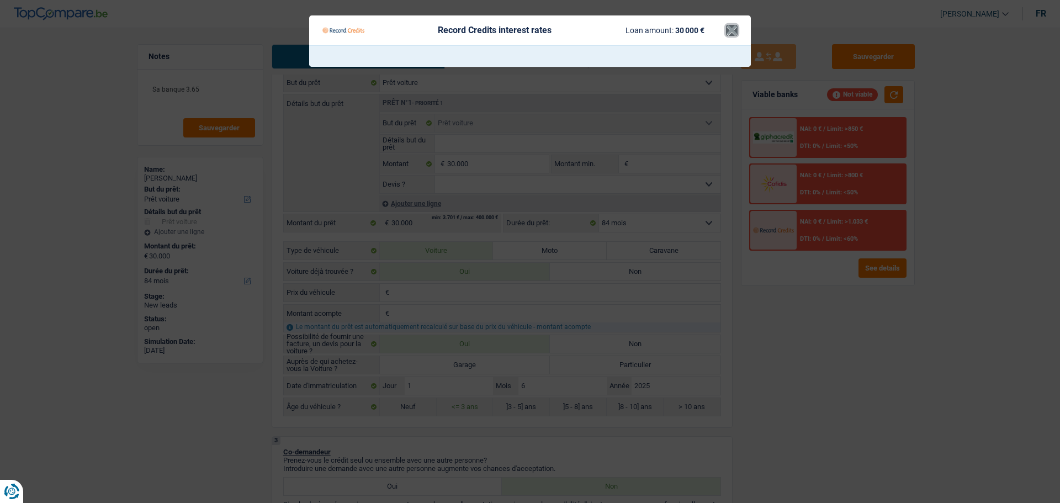
click at [729, 34] on button "×" at bounding box center [732, 30] width 12 height 11
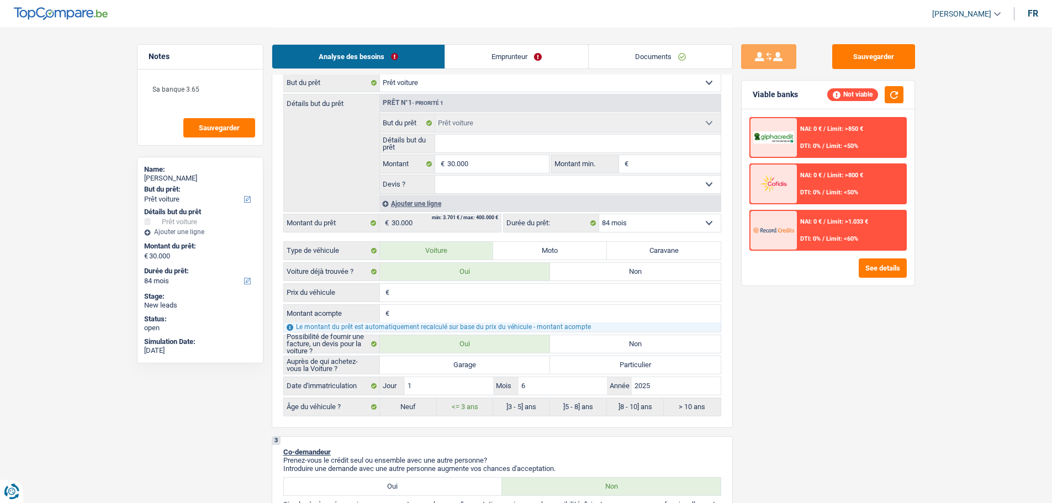
click at [701, 224] on select "12 mois 18 mois 24 mois 30 mois 36 mois 42 mois 48 mois 60 mois 72 mois 84 mois…" at bounding box center [659, 223] width 121 height 18
select select "60"
click at [599, 214] on select "12 mois 18 mois 24 mois 30 mois 36 mois 42 mois 48 mois 60 mois 72 mois 84 mois…" at bounding box center [659, 223] width 121 height 18
select select "60"
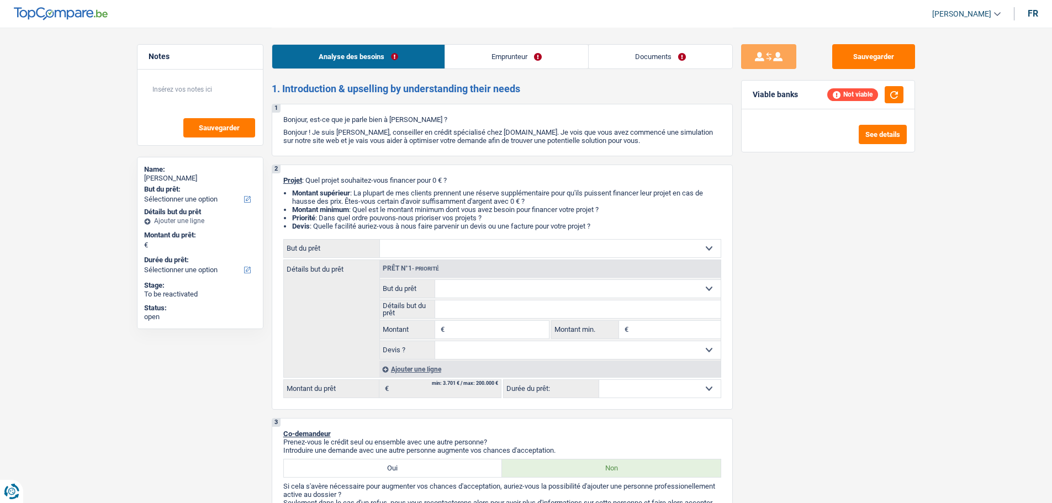
select select "worker"
select select "netSalary"
select select "familyAllowances"
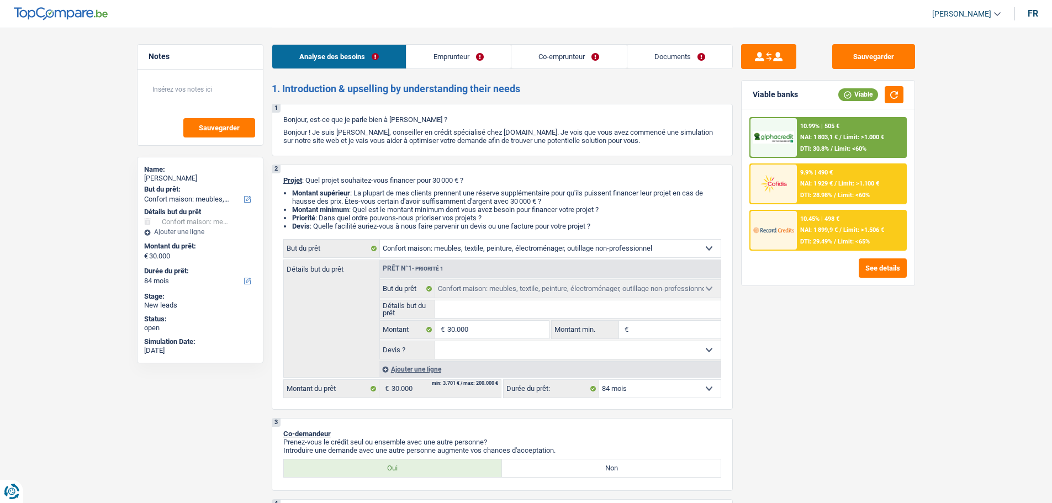
select select "household"
select select "84"
select select "household"
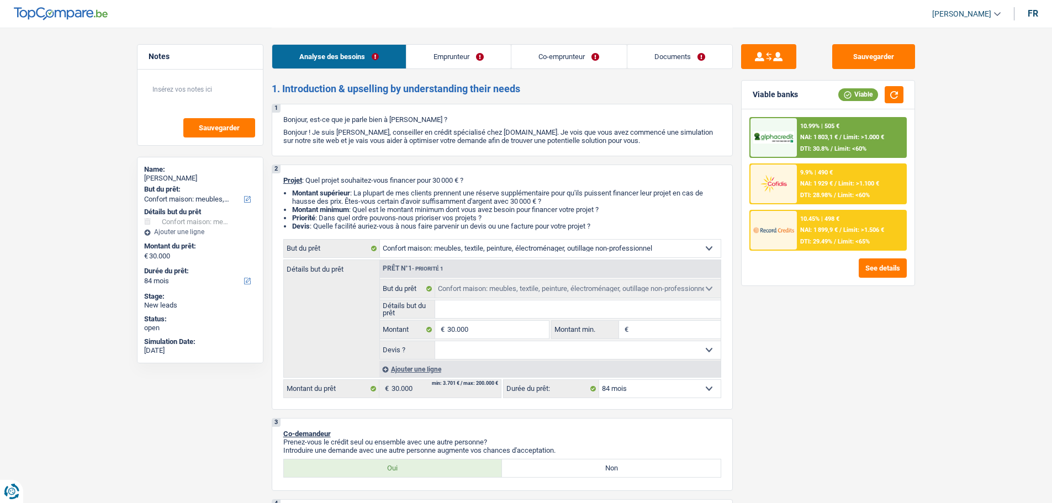
select select "84"
select select "privateEmployee"
select select "noProfession"
select select "familyAllowances"
select select "netSalary"
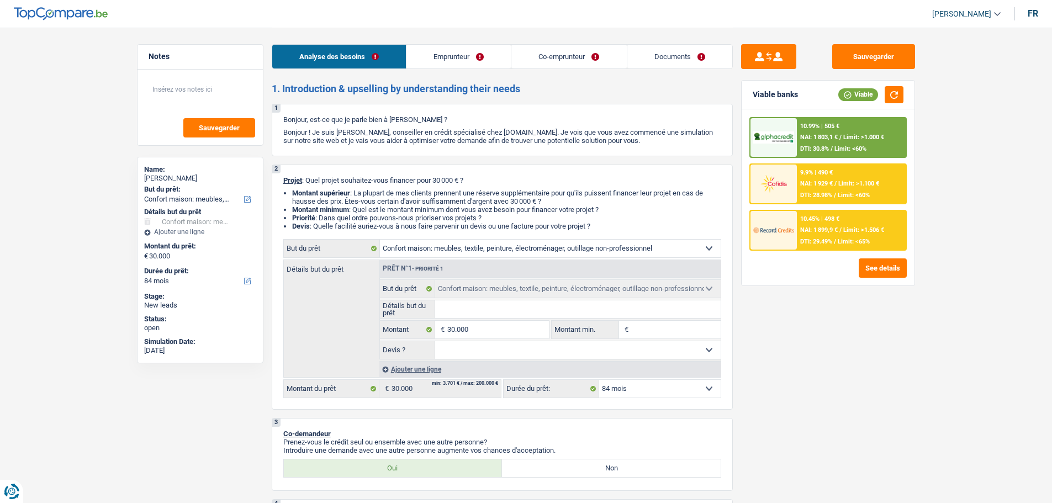
select select "mealVouchers"
select select "ownerWithoutMortgage"
select select "carLoan"
select select "84"
select select "household"
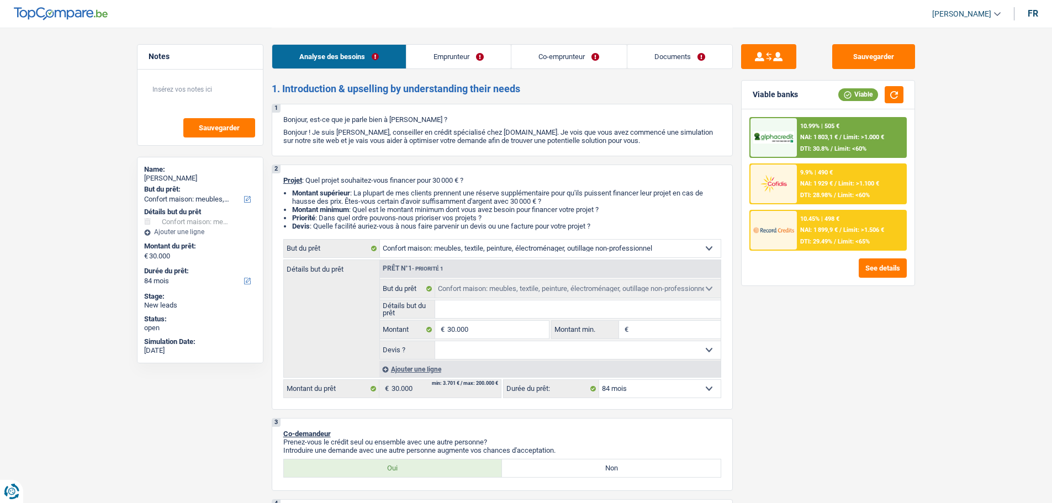
select select "household"
select select "84"
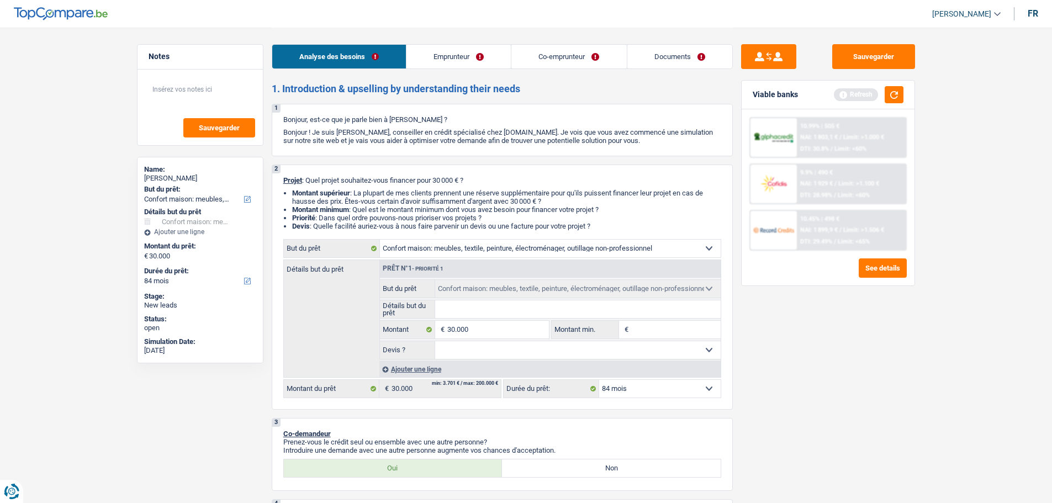
type input "R"
type input "Ra"
type input "Rac"
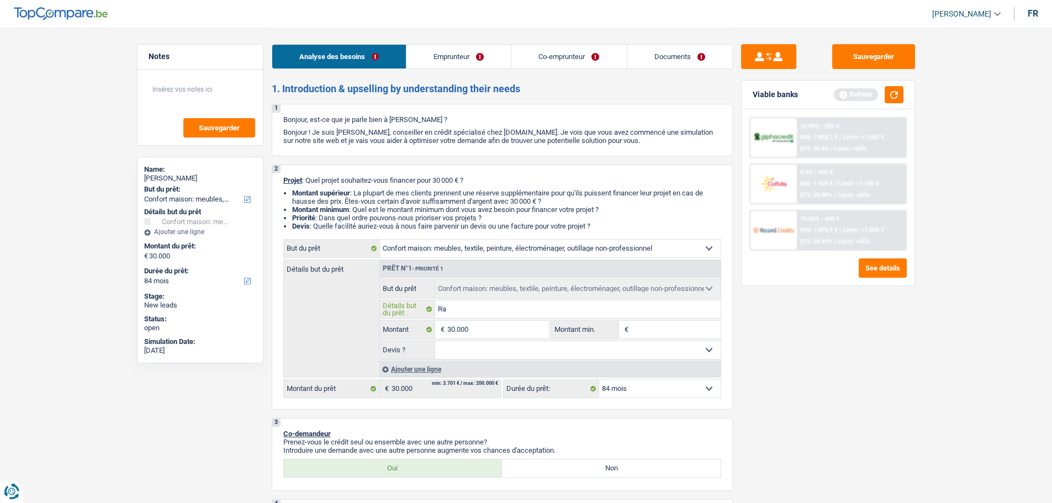
type input "Rac"
type input "Rach"
type input "Racht"
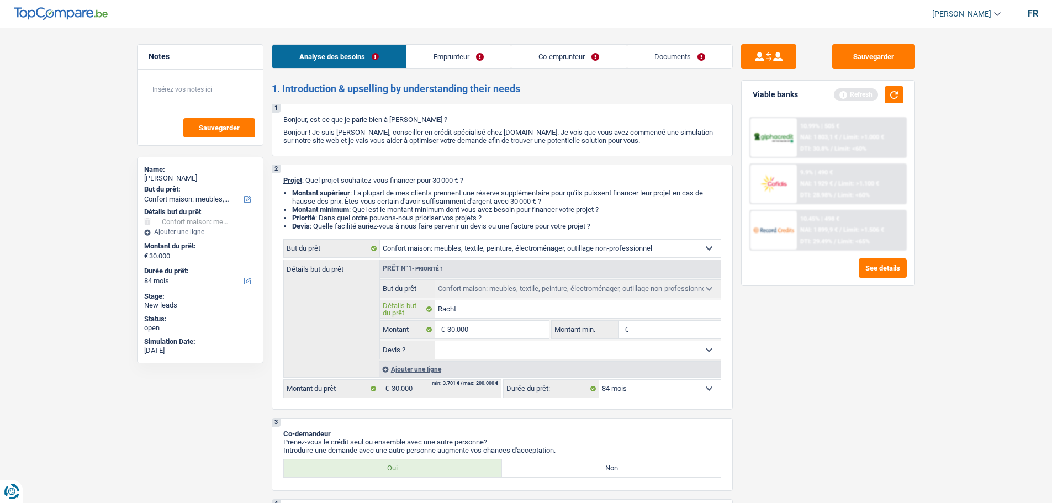
type input "Rachte"
type input "Racht"
type input "Rach"
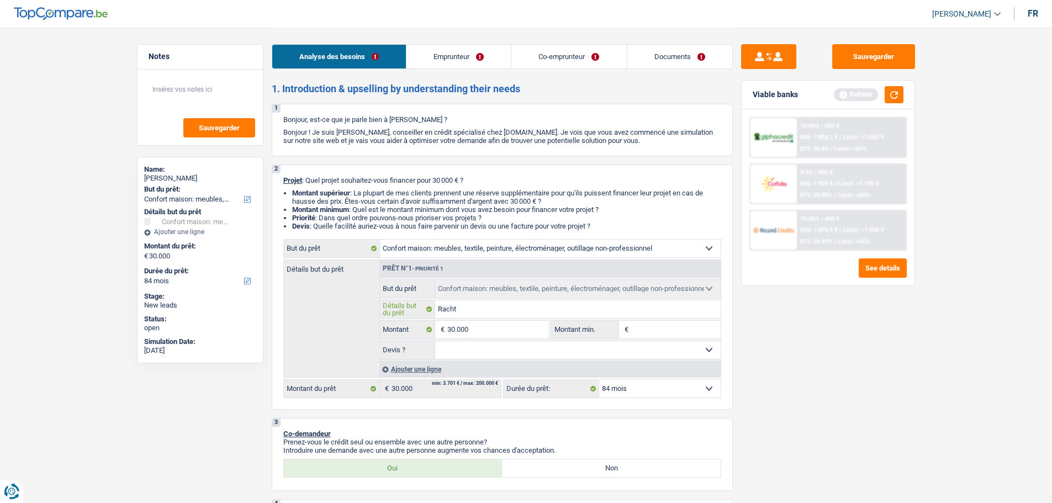
type input "Rach"
type input "Rache"
type input "Rachet"
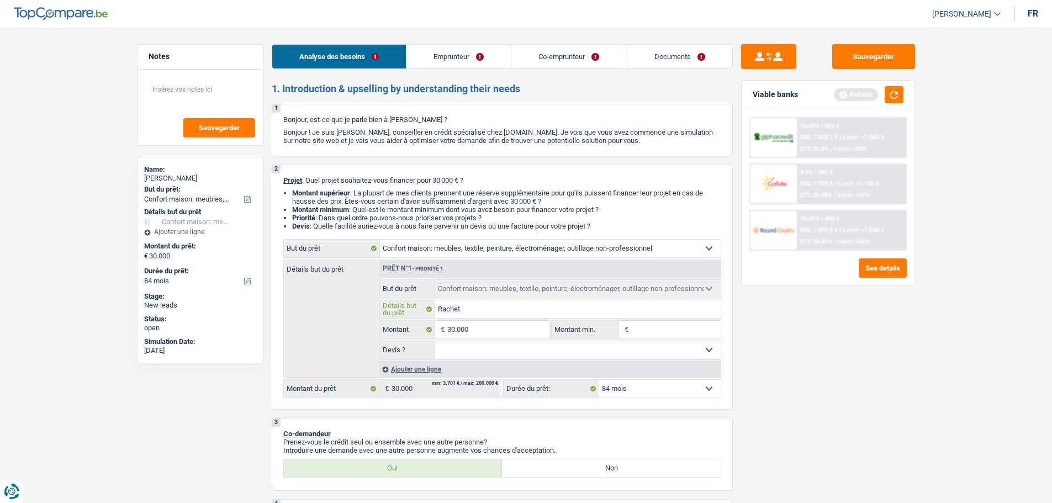
type input "Rachete"
type input "Racheter"
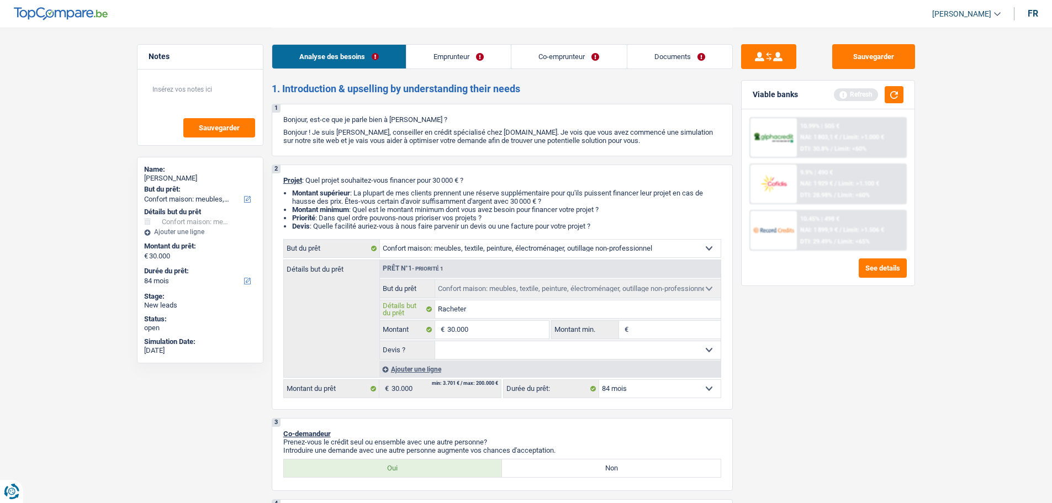
type input "Racheter"
type input "Racheter d"
type input "Racheter de"
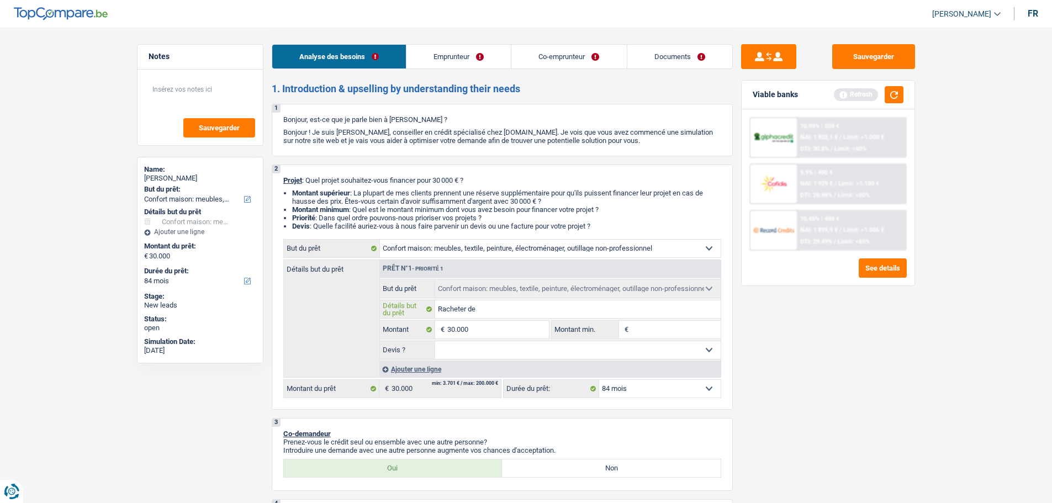
type input "Racheter des"
type input "Racheter des m"
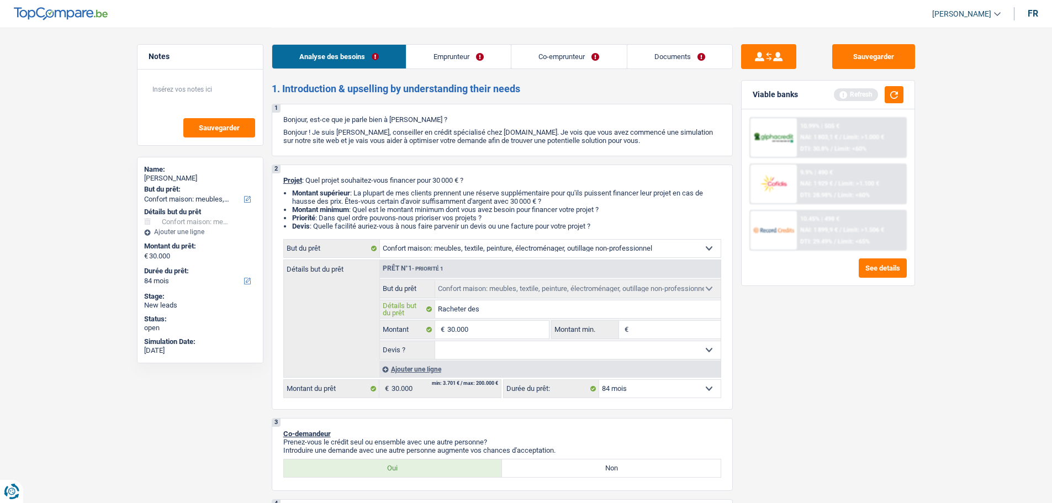
type input "Racheter des m"
type input "Racheter des me"
type input "Racheter des meu"
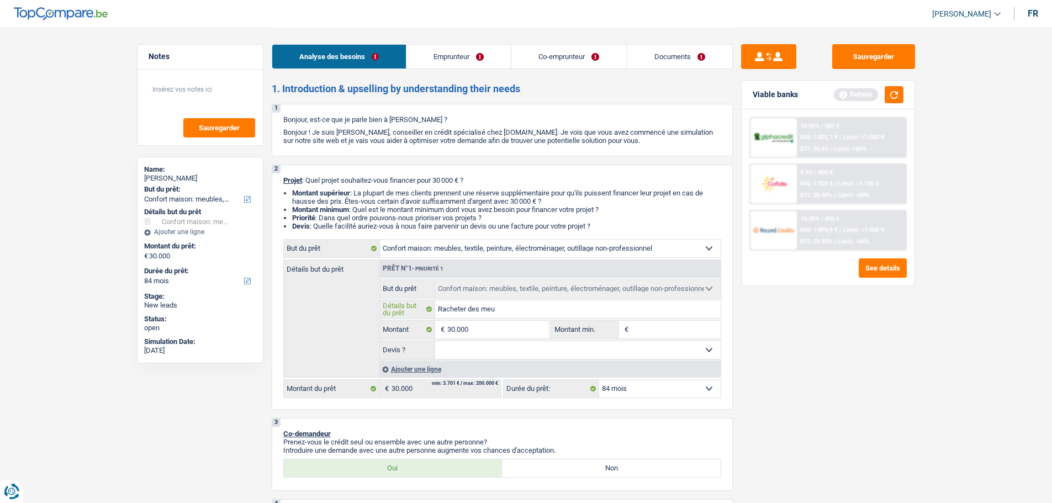
type input "Racheter des meub"
type input "Racheter des meubl"
type input "Racheter des meuble"
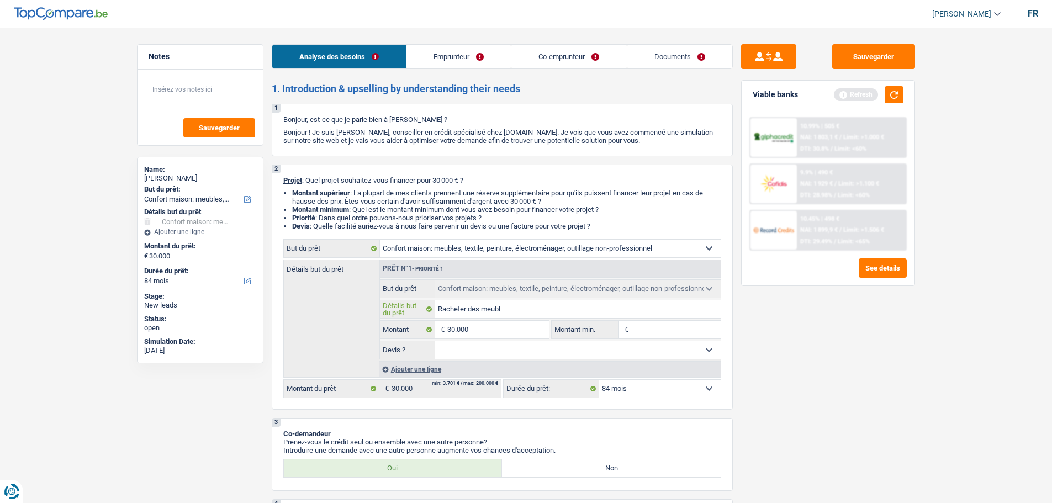
type input "Racheter des meuble"
type input "Racheter des meubles"
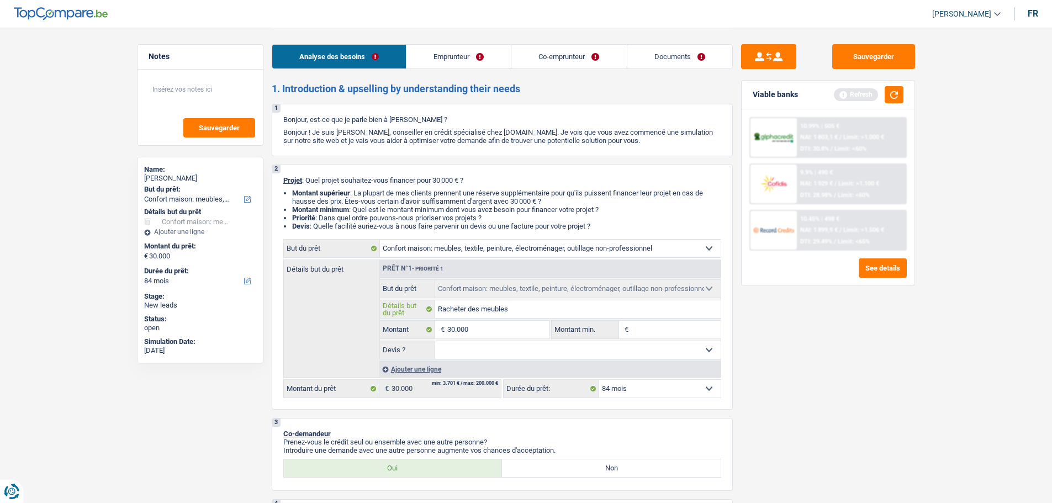
type input "Racheter des meubles"
type input "Racheter des meubles,"
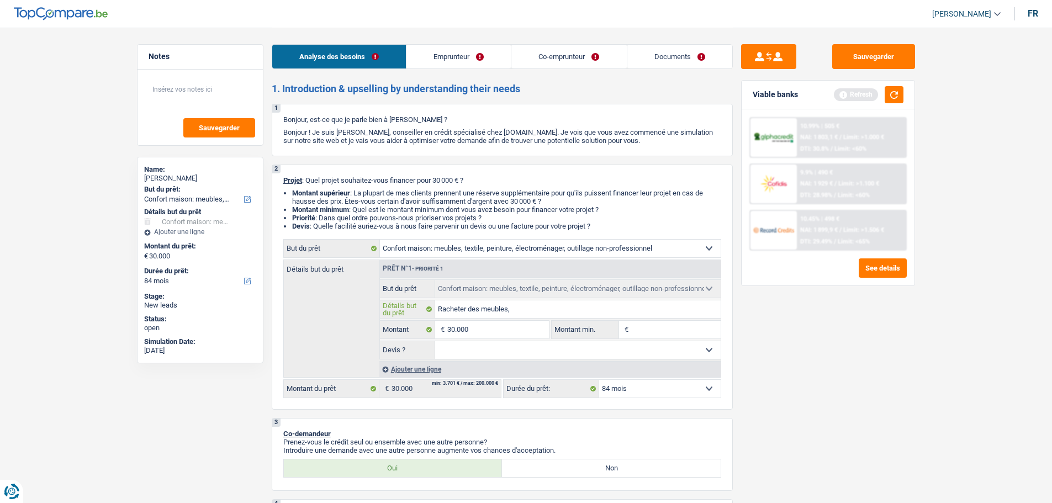
type input "Racheter des meubles,"
type input "Racheter des meubles, r"
type input "Racheter des meubles, re"
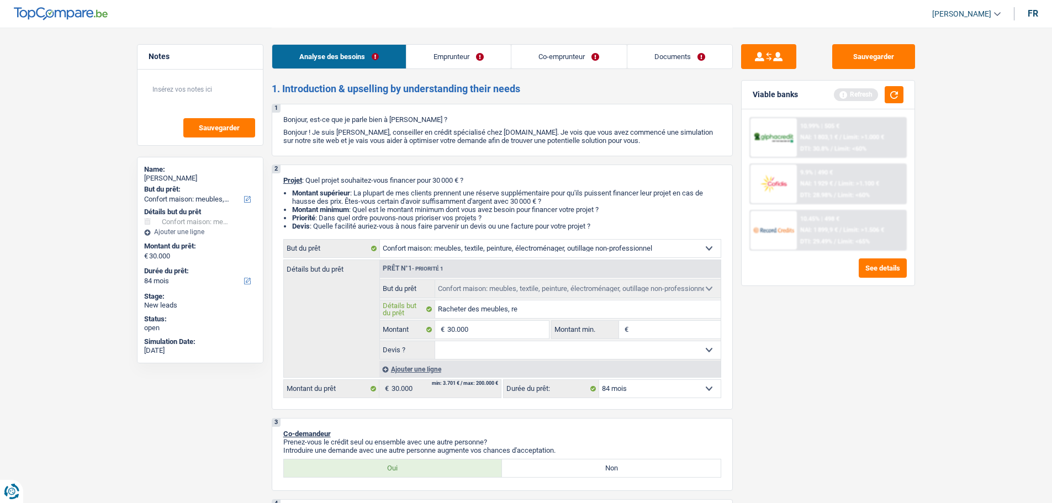
type input "Racheter des meubles, ret"
type input "Racheter des meubles, reta"
type input "Racheter des meubles, retap"
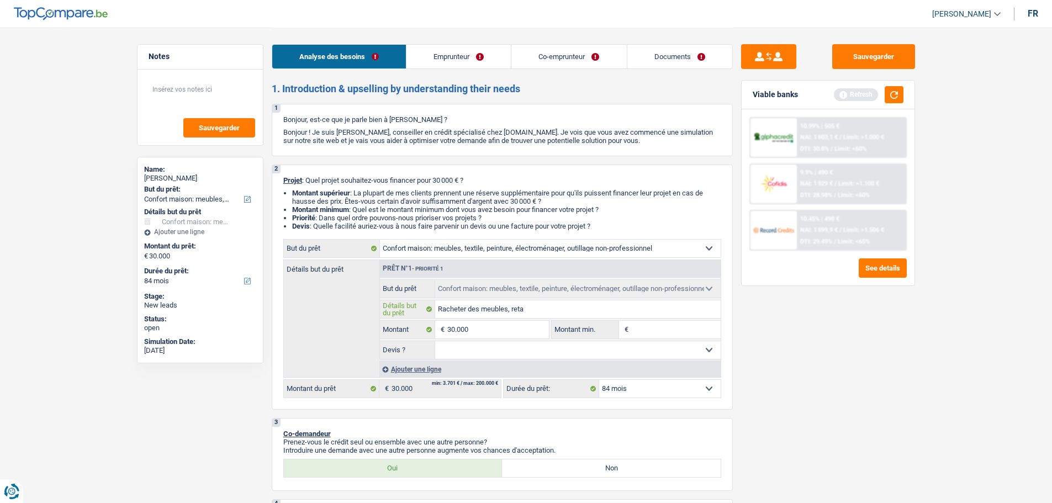
type input "Racheter des meubles, retap"
type input "Racheter des meubles, retape"
type input "Racheter des meubles, retaper"
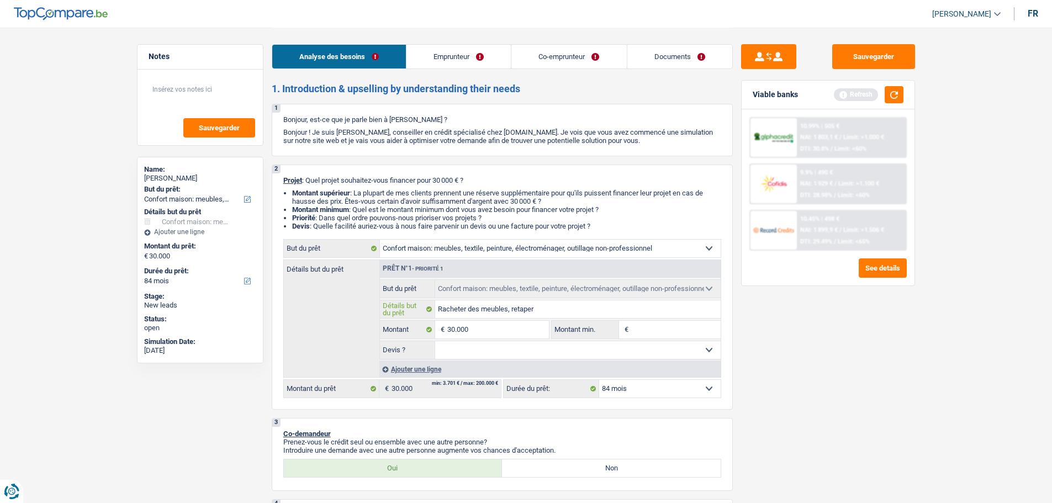
type input "Racheter des meubles, retaper"
type input "Racheter des meubles, retaper l"
type input "Racheter des meubles, retaper le"
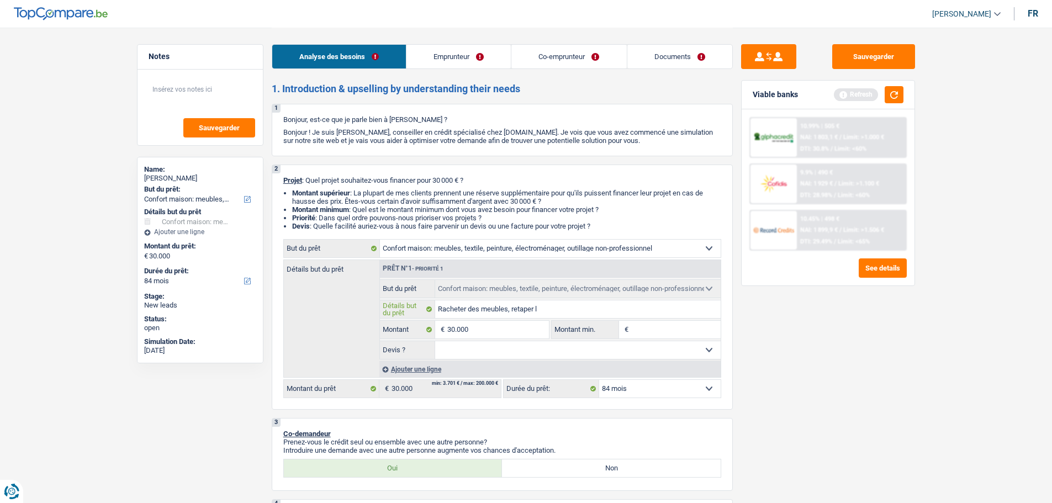
type input "Racheter des meubles, retaper le"
type input "Racheter des meubles, retaper les"
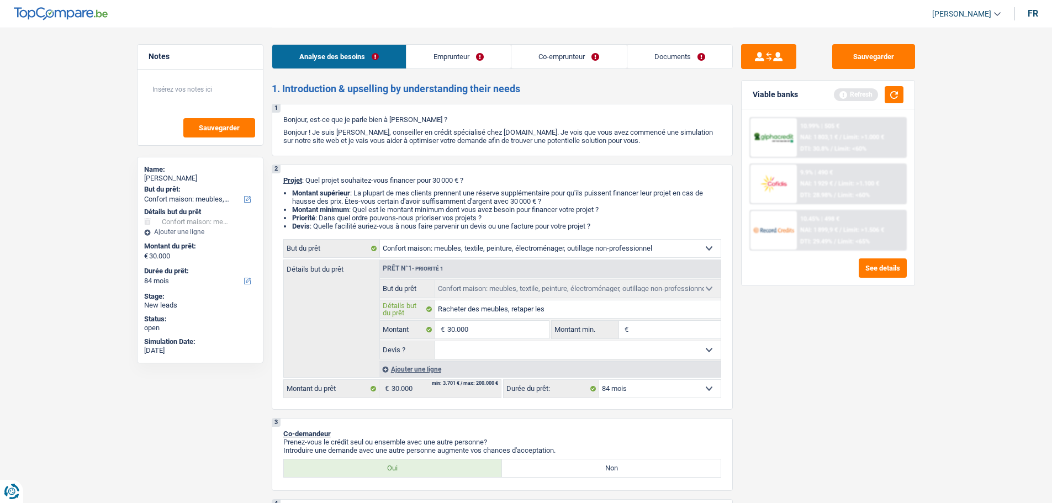
type input "Racheter des meubles, retaper les c"
type input "Racheter des meubles, retaper les ch"
type input "Racheter des meubles, retaper les cha"
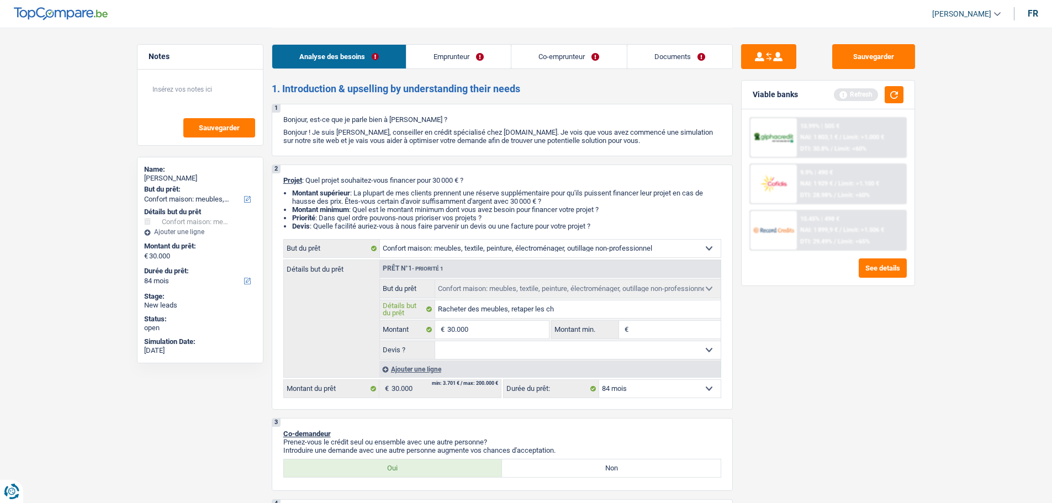
type input "Racheter des meubles, retaper les cha"
type input "Racheter des meubles, retaper les cham"
type input "Racheter des meubles, retaper les chamb"
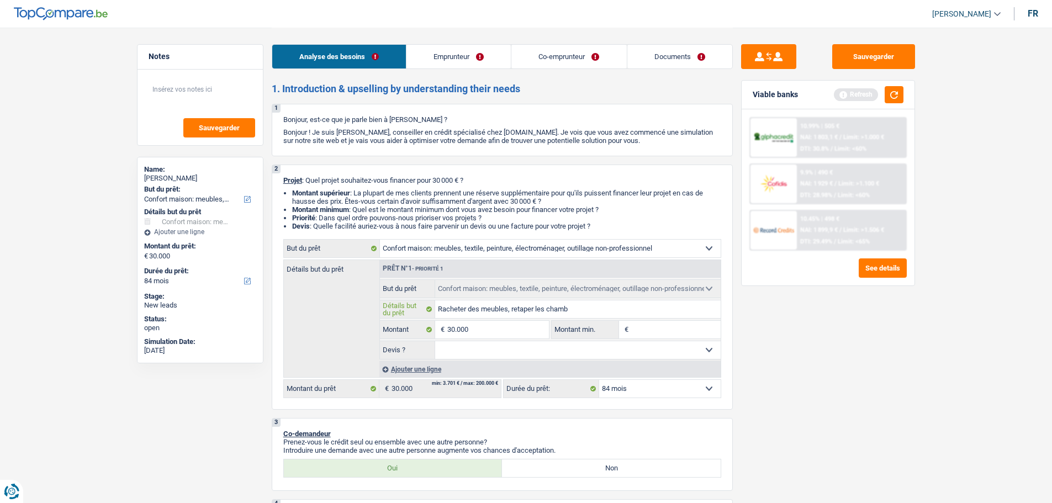
type input "Racheter des meubles, retaper les chambr"
type input "Racheter des meubles, retaper les chambre"
type input "Racheter des meubles, retaper les chambres"
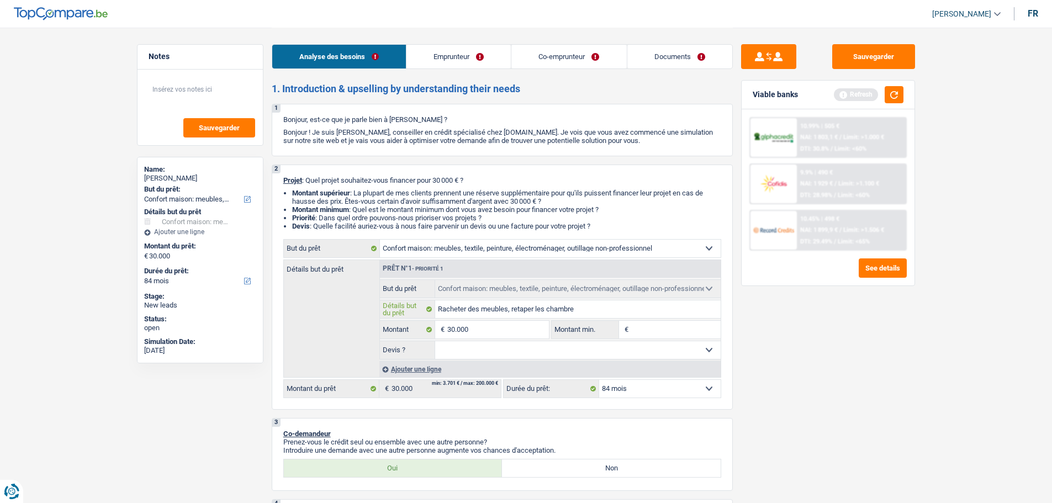
type input "Racheter des meubles, retaper les chambres"
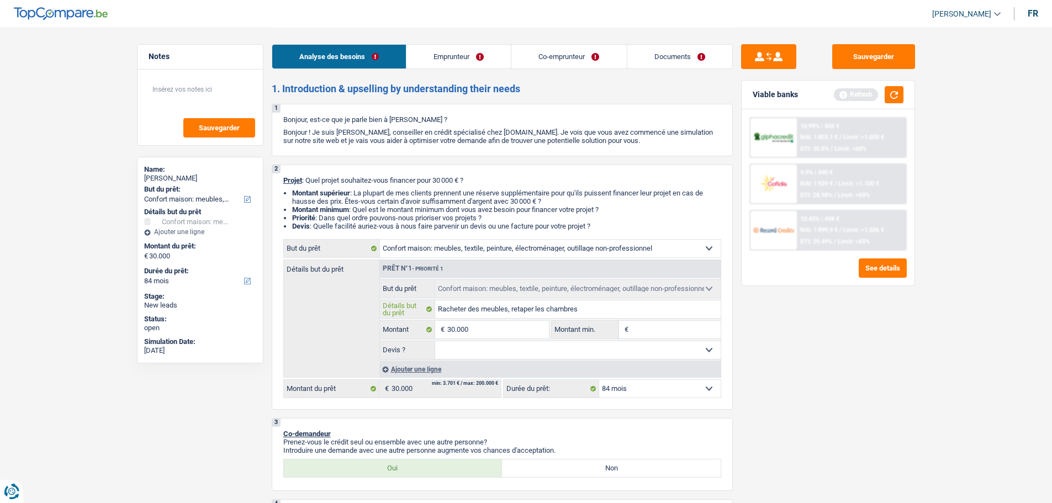
type input "Racheter des meubles, retaper les chambres,"
type input "Racheter des meubles, retaper les chambres, é"
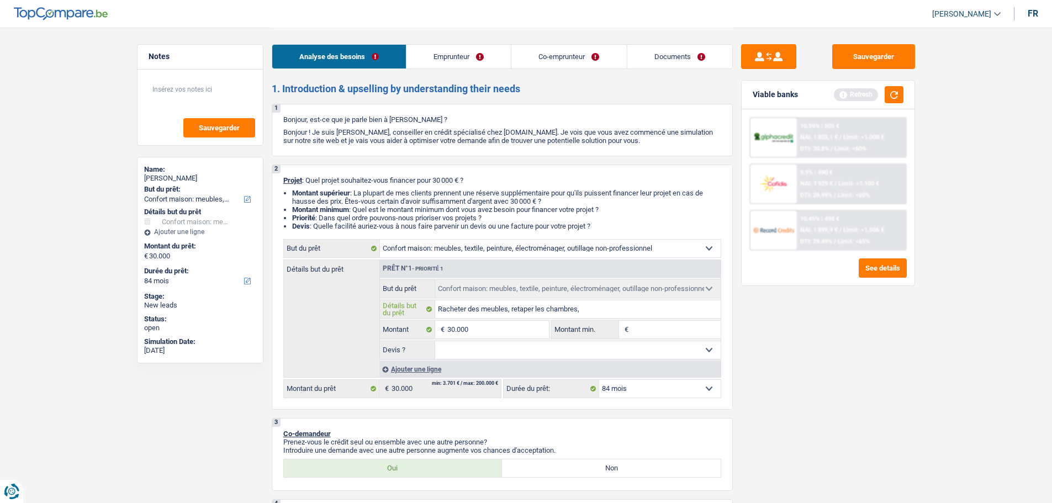
type input "Racheter des meubles, retaper les chambres, é"
type input "Racheter des meubles, retaper les chambres, él"
type input "Racheter des meubles, retaper les chambres, éle"
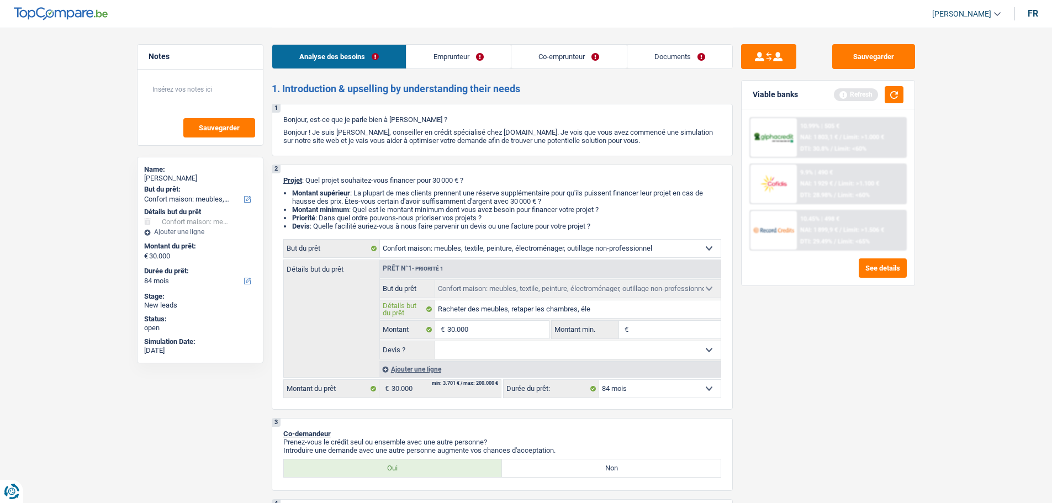
type input "Racheter des meubles, retaper les chambres, élec"
type input "Racheter des meubles, retaper les chambres, élect"
type input "Racheter des meubles, retaper les chambres, électr"
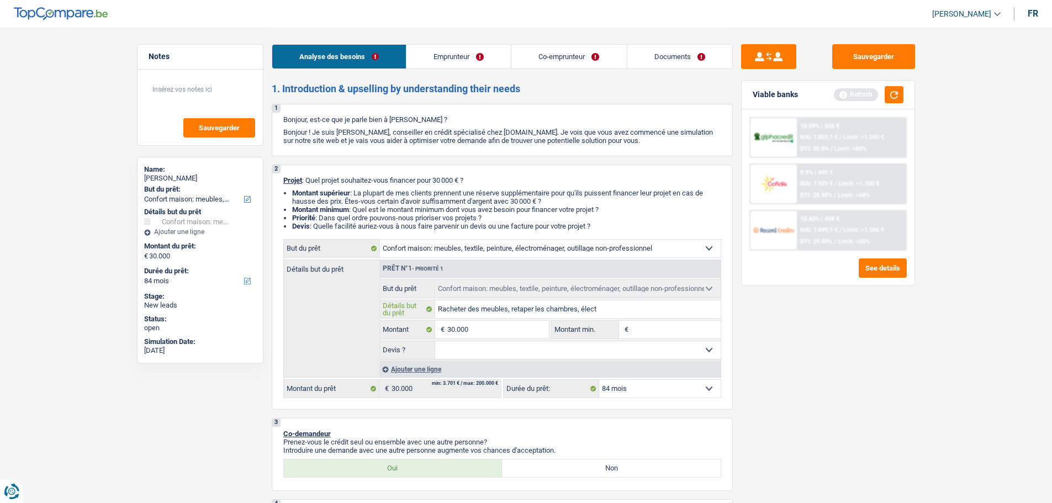
type input "Racheter des meubles, retaper les chambres, électr"
type input "Racheter des meubles, retaper les chambres, électro"
type input "Racheter des meubles, retaper les chambres, électrom"
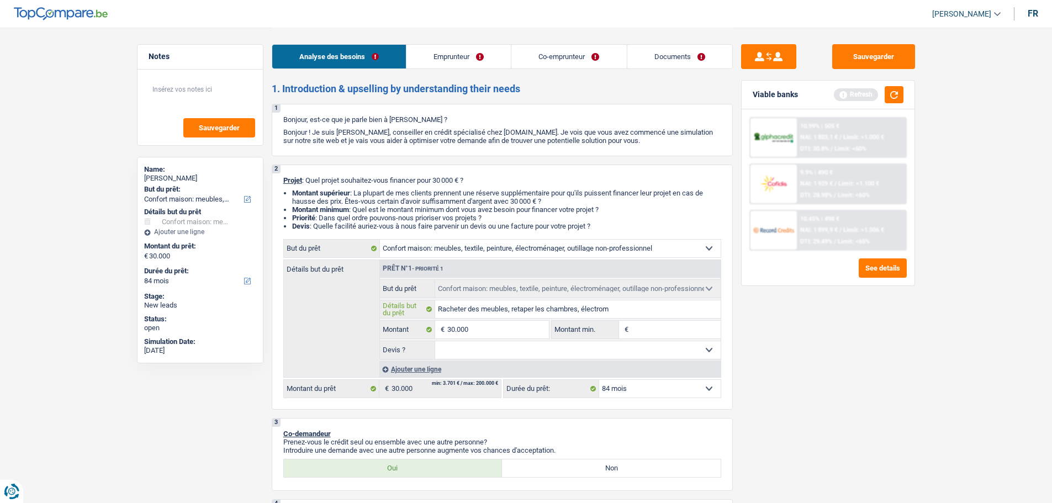
type input "Racheter des meubles, retaper les chambres, électrome"
type input "Racheter des meubles, retaper les chambres, électromen"
type input "Racheter des meubles, retaper les chambres, électromena"
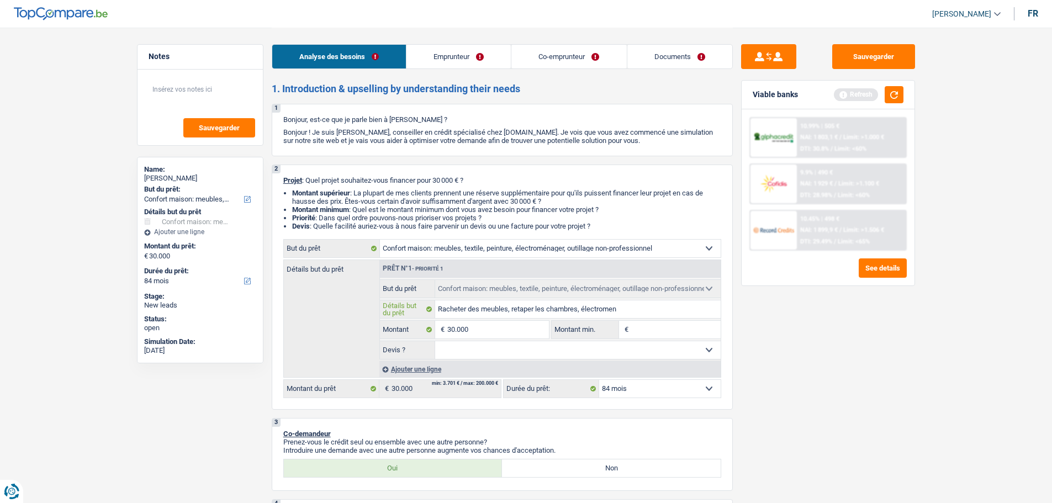
type input "Racheter des meubles, retaper les chambres, électromena"
type input "Racheter des meubles, retaper les chambres, électromenag"
type input "Racheter des meubles, retaper les chambres, électromenage"
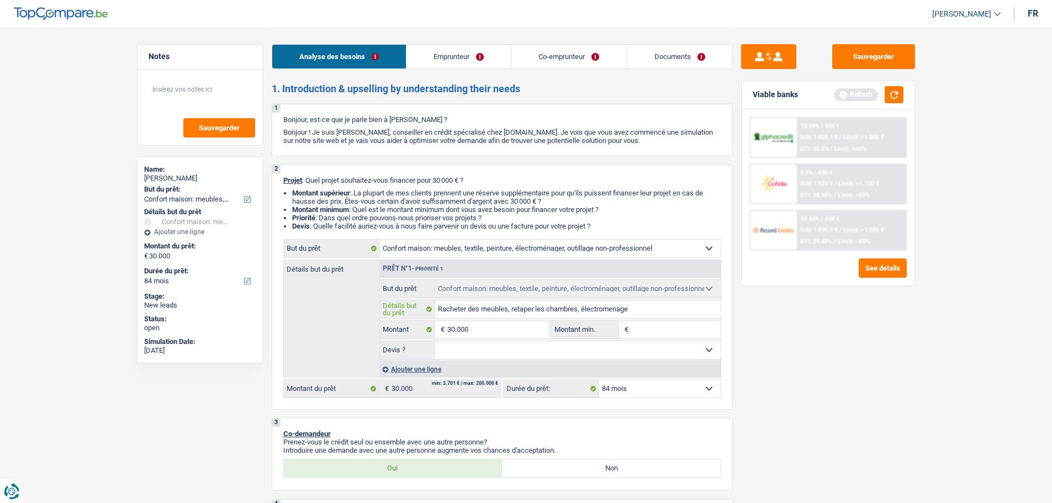
type input "Racheter des meubles, retaper les chambres, électromenager"
type input "Racheter des meubles, retaper les chambres, électroménager"
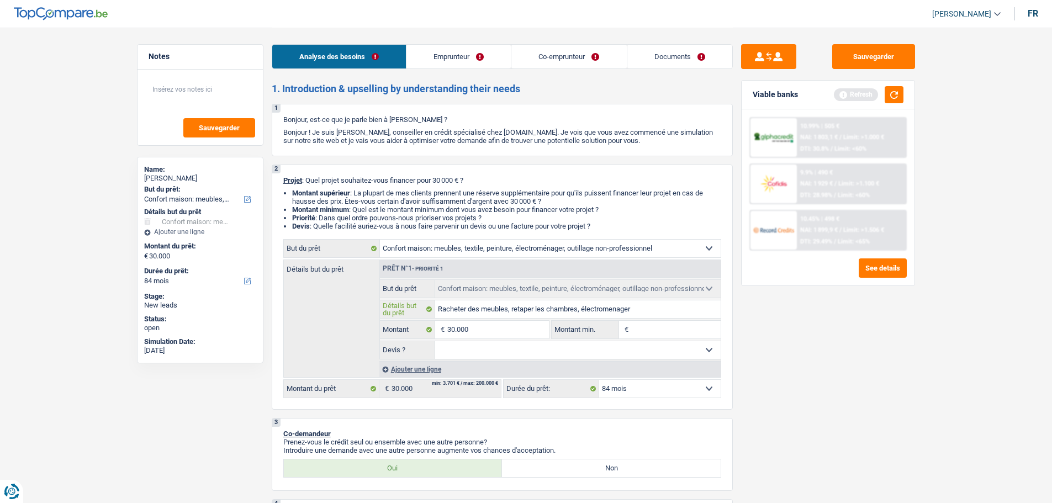
type input "Racheter des meubles, retaper les chambres, électroménager"
type input "Racheter des meubles, retaper les chambres, électroménager,"
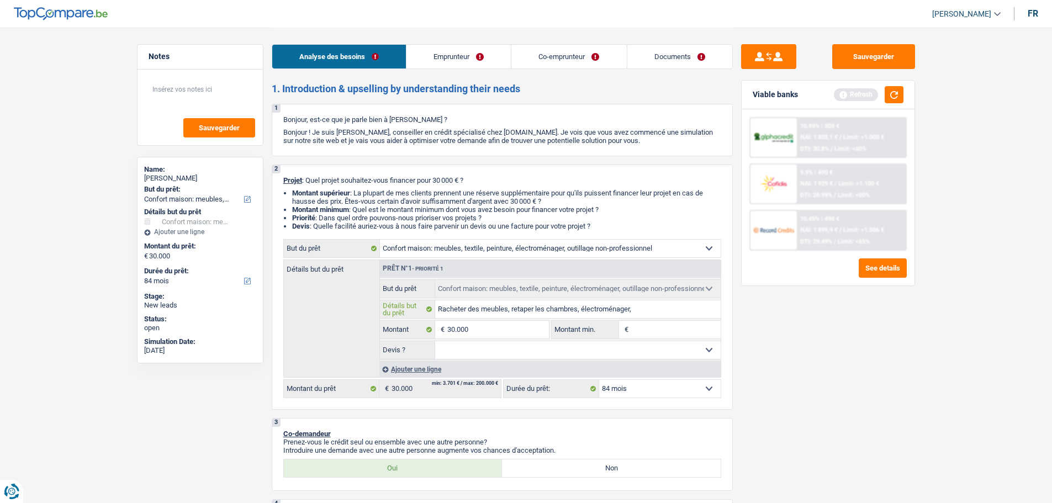
type input "Racheter des meubles, retaper les chambres, électroménager, p"
type input "Racheter des meubles, retaper les chambres, électroménager, pe"
type input "Racheter des meubles, retaper les chambres, électroménager, pei"
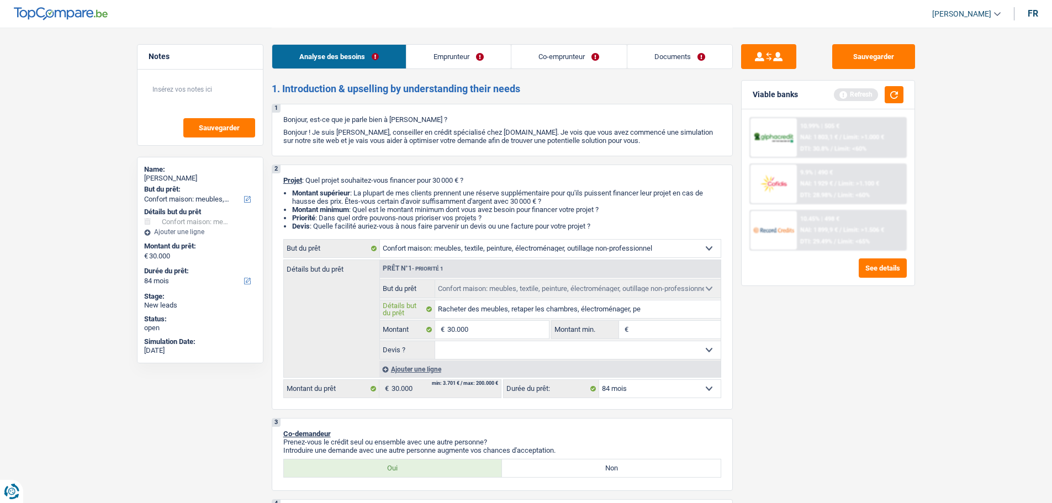
type input "Racheter des meubles, retaper les chambres, électroménager, pei"
type input "Racheter des meubles, retaper les chambres, électroménager, pein"
type input "Racheter des meubles, retaper les chambres, électroménager, peint"
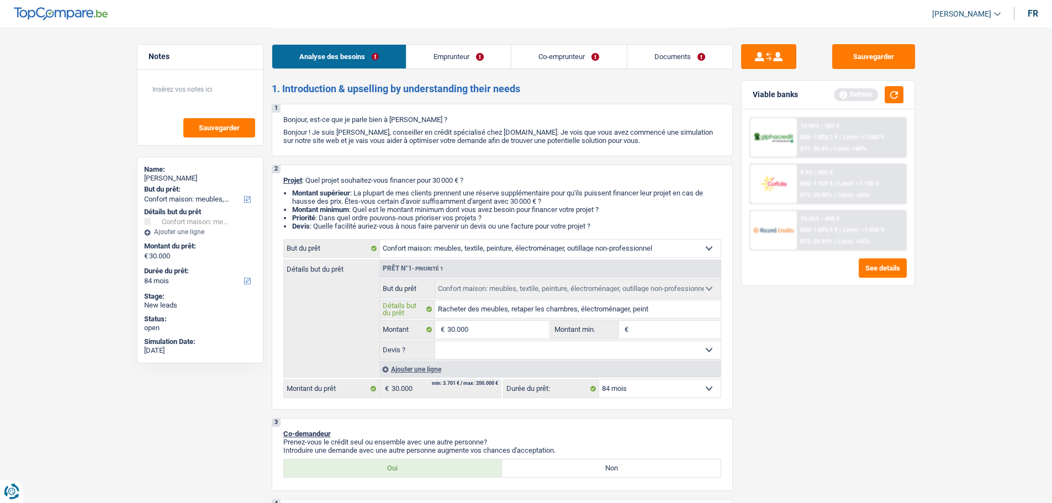
type input "Racheter des meubles, retaper les chambres, électroménager, peintu"
type input "Racheter des meubles, retaper les chambres, électroménager, peintur"
type input "Racheter des meubles, retaper les chambres, électroménager, peinture"
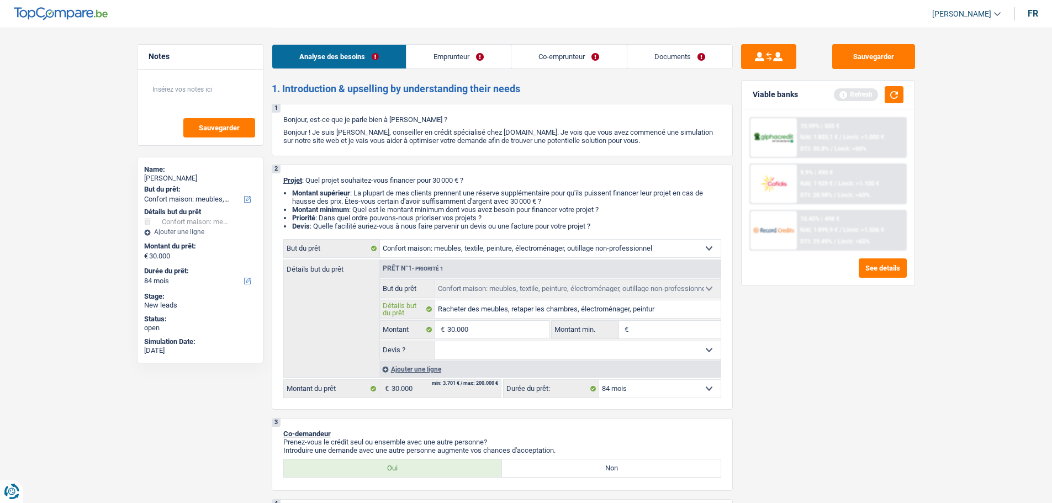
type input "Racheter des meubles, retaper les chambres, électroménager, peinture"
type input "Racheter des meubles, retaper les chambres, électroménager, peinture e"
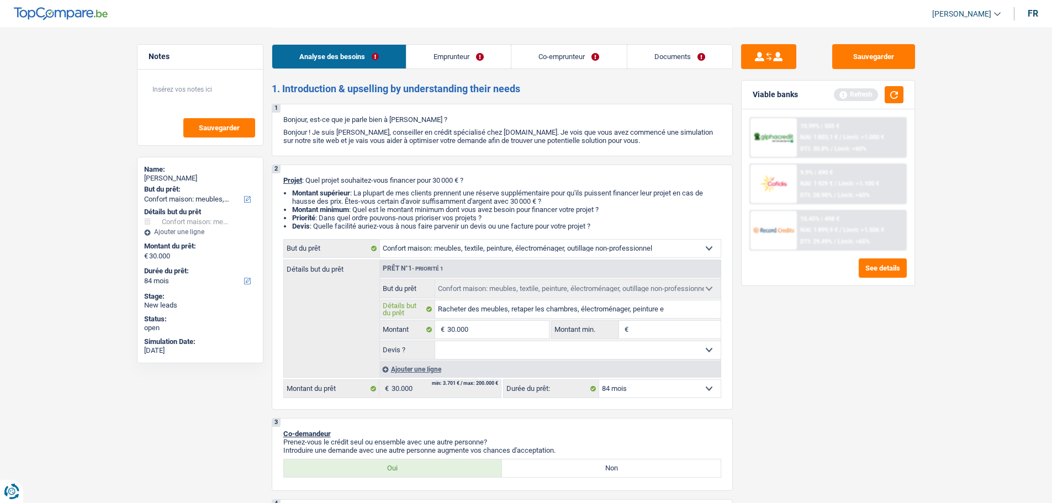
type input "Racheter des meubles, retaper les chambres, électroménager, peinture et"
type input "Racheter des meubles, retaper les chambres, électroménager, peinture et d"
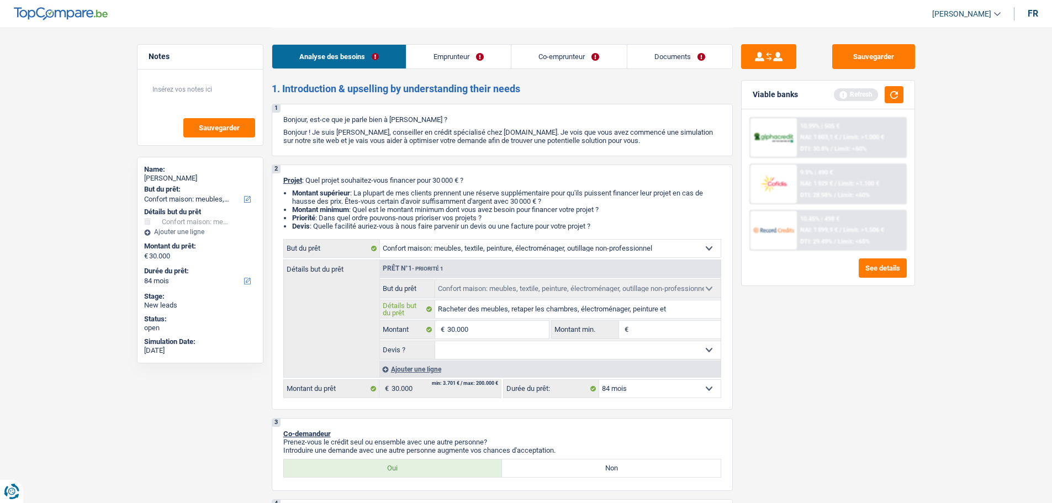
type input "Racheter des meubles, retaper les chambres, électroménager, peinture et d"
type input "Racheter des meubles, retaper les chambres, électroménager, peinture et"
type input "Racheter des meubles, retaper les chambres, électroménager, peinture et u"
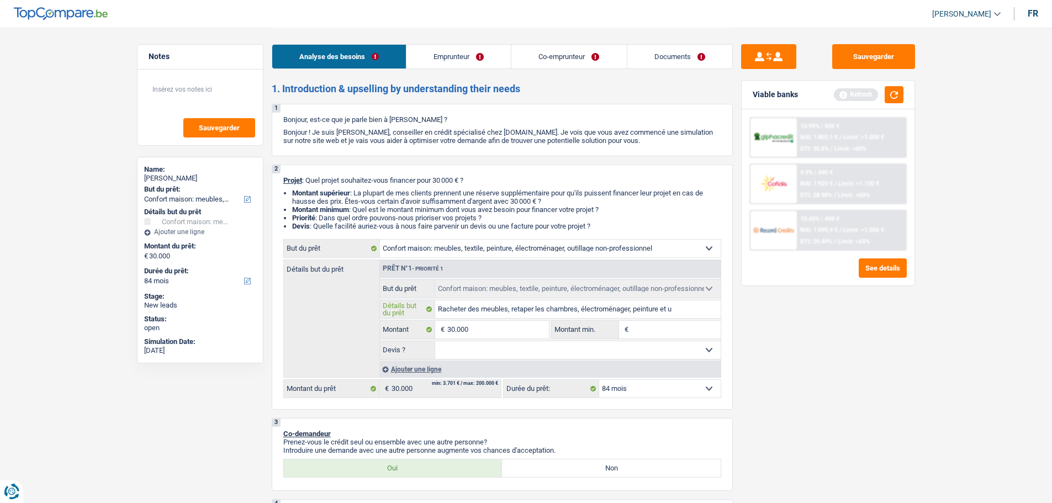
type input "Racheter des meubles, retaper les chambres, électroménager, peinture et un"
type input "Racheter des meubles, retaper les chambres, électroménager, peinture et un n"
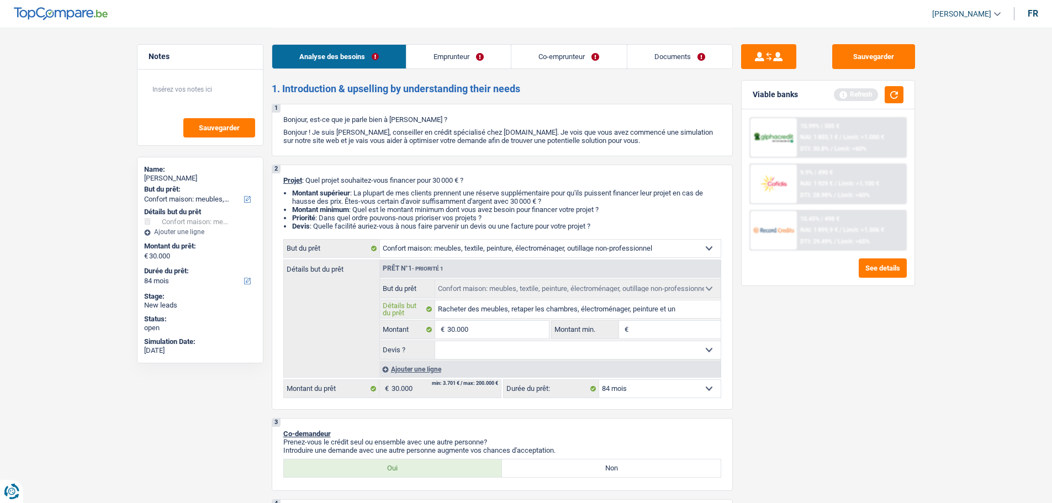
type input "Racheter des meubles, retaper les chambres, électroménager, peinture et un n"
type input "Racheter des meubles, retaper les chambres, électroménager, peinture et un no"
type input "Racheter des meubles, retaper les chambres, électroménager, peinture et un nou"
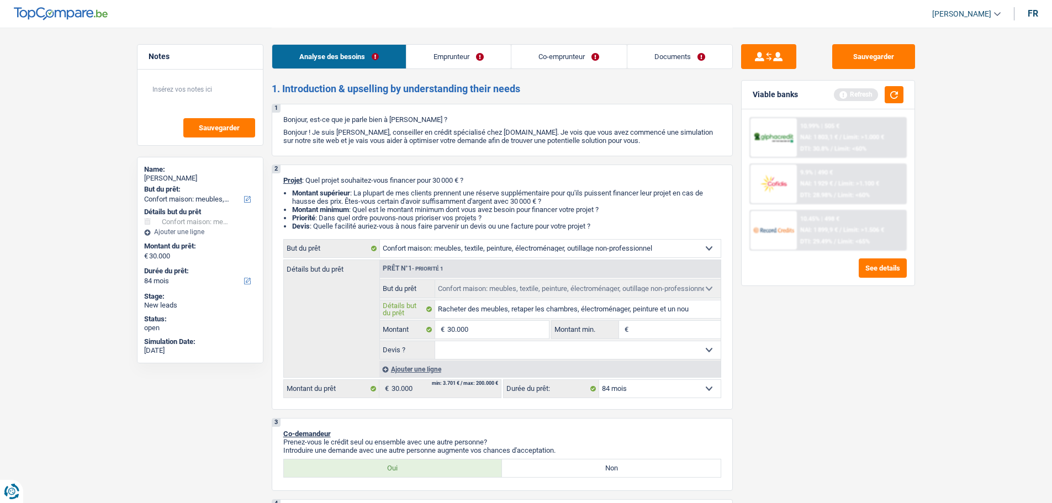
type input "Racheter des meubles, retaper les chambres, électroménager, peinture et un nouv"
type input "Racheter des meubles, retaper les chambres, électroménager, peinture et un nouve"
click at [899, 96] on button "button" at bounding box center [893, 94] width 19 height 17
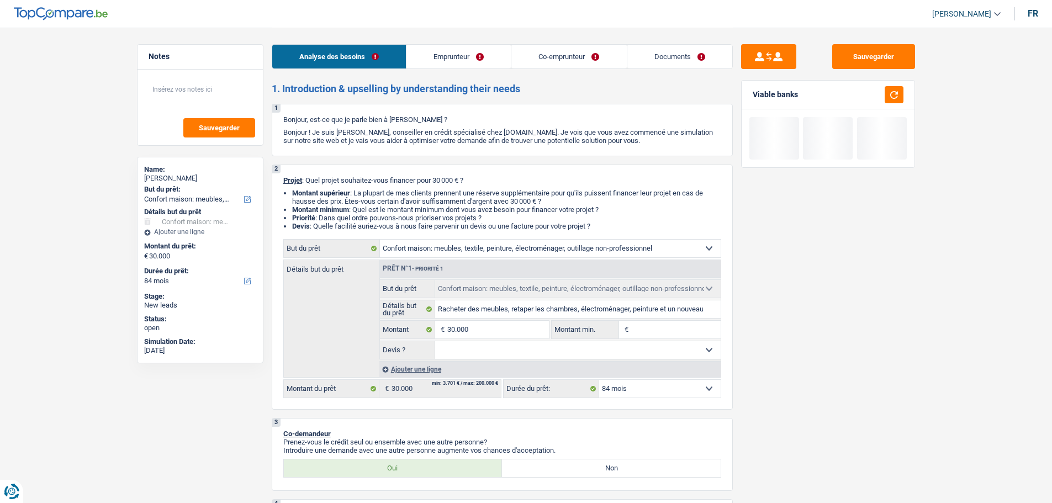
click at [675, 326] on input "Montant min." at bounding box center [675, 330] width 89 height 18
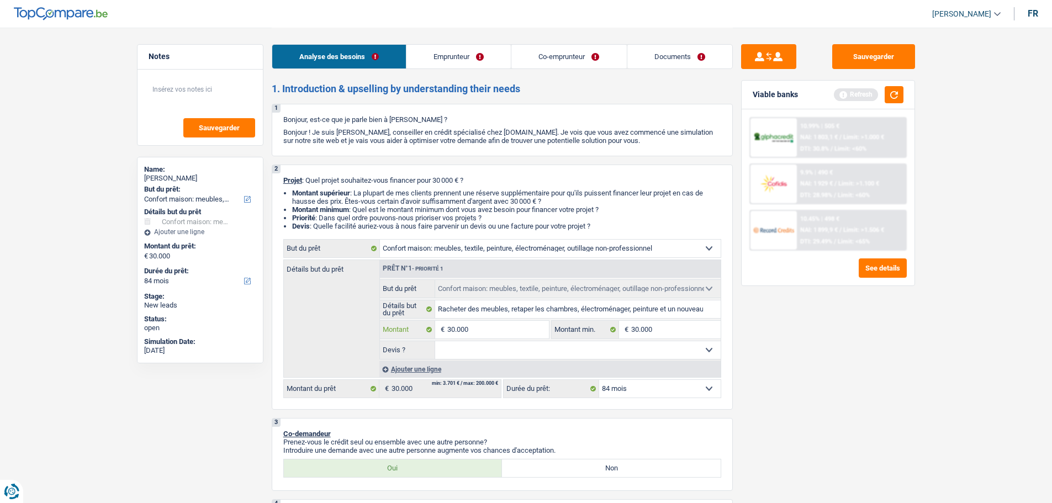
click at [470, 329] on input "30.000" at bounding box center [497, 330] width 101 height 18
click at [480, 343] on select "Oui Non Non répondu Sélectionner une option" at bounding box center [577, 350] width 285 height 18
click at [487, 331] on input "30.000" at bounding box center [497, 330] width 101 height 18
drag, startPoint x: 487, startPoint y: 331, endPoint x: 448, endPoint y: 319, distance: 41.0
click at [451, 318] on fieldset "Confort maison: meubles, textile, peinture, électroménager, outillage non-profe…" at bounding box center [550, 319] width 341 height 80
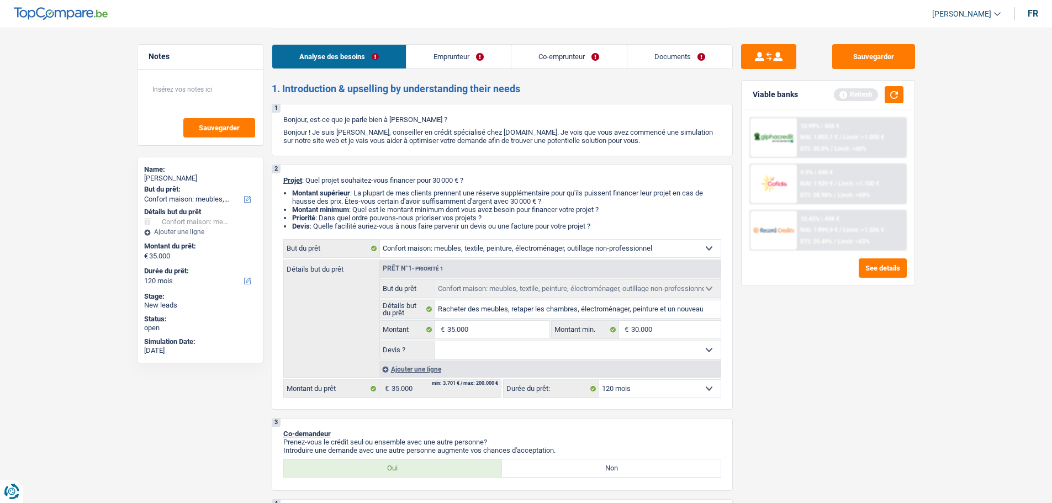
click at [540, 344] on select "Oui Non Non répondu Sélectionner une option" at bounding box center [577, 350] width 285 height 18
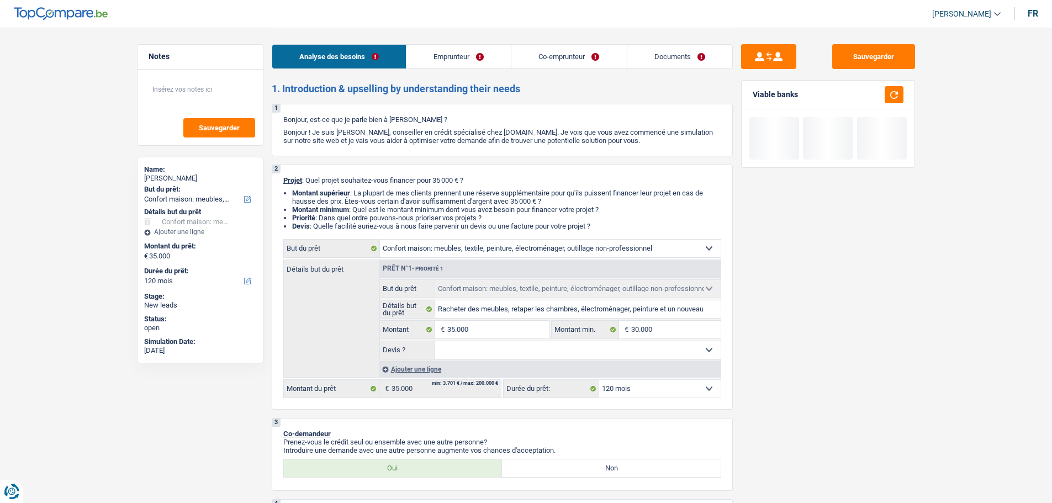
click at [435, 341] on select "Oui Non Non répondu Sélectionner une option" at bounding box center [577, 350] width 285 height 18
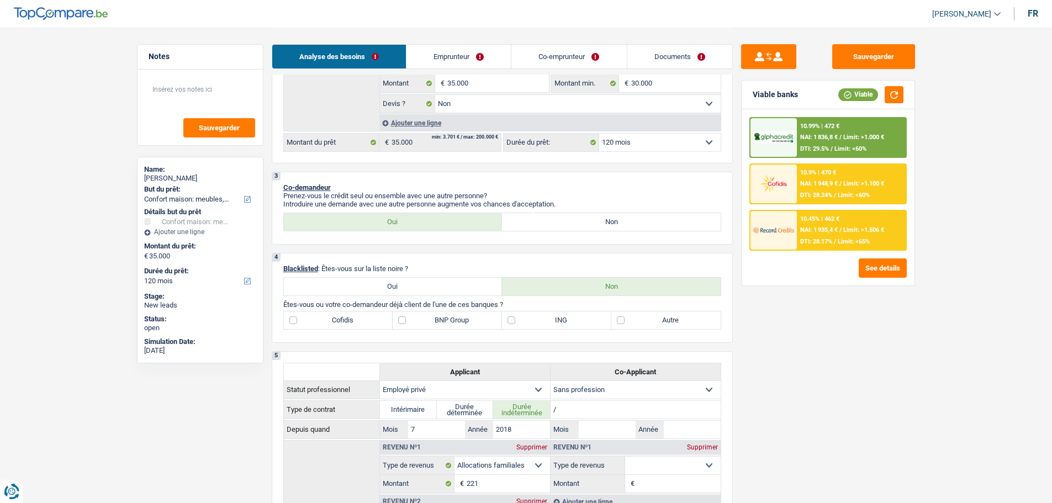
scroll to position [166, 0]
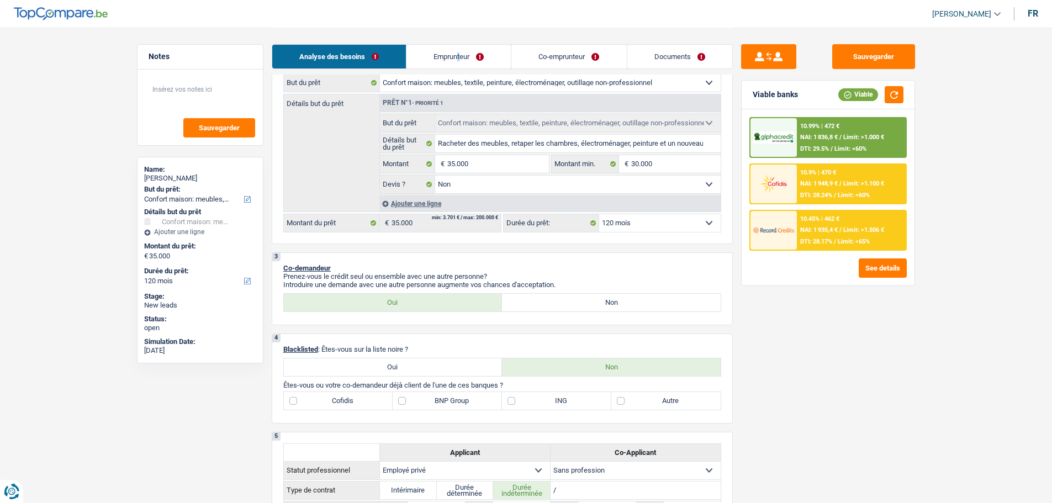
drag, startPoint x: 459, startPoint y: 42, endPoint x: 457, endPoint y: 48, distance: 6.5
click at [457, 44] on div "Analyse des besoins Emprunteur Co-emprunteur Documents" at bounding box center [502, 51] width 461 height 47
click at [457, 51] on link "Emprunteur" at bounding box center [458, 57] width 104 height 24
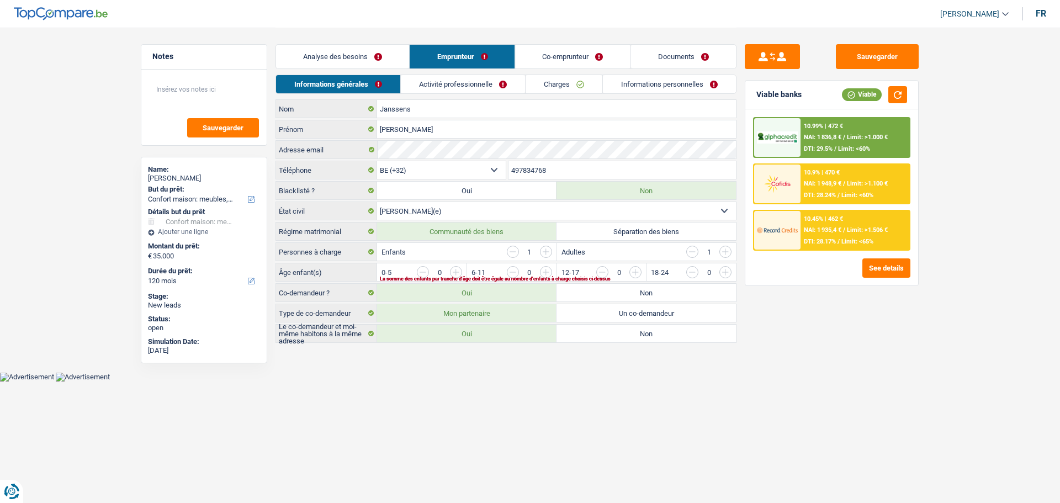
click at [371, 69] on div "Analyse des besoins Emprunteur Co-emprunteur Documents" at bounding box center [505, 51] width 461 height 47
click at [377, 56] on link "Analyse des besoins" at bounding box center [342, 57] width 133 height 24
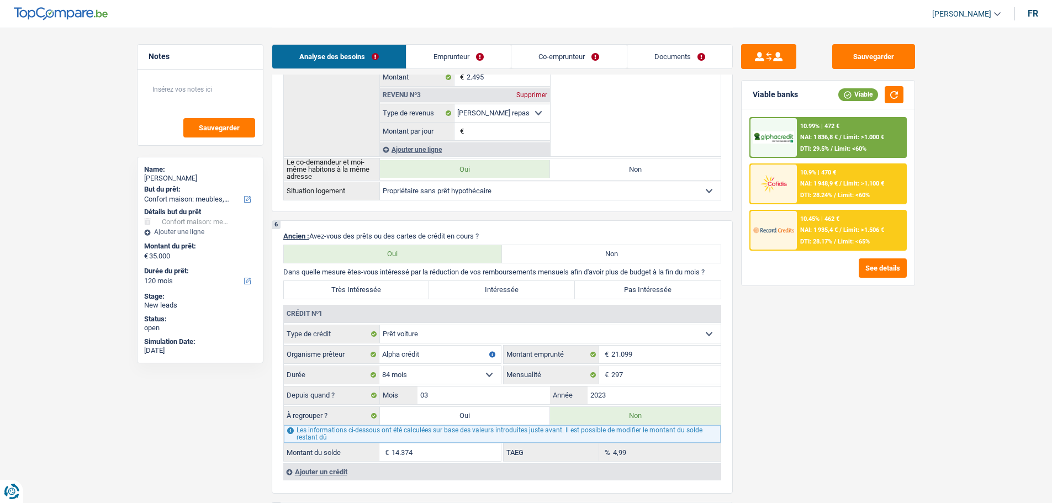
scroll to position [718, 0]
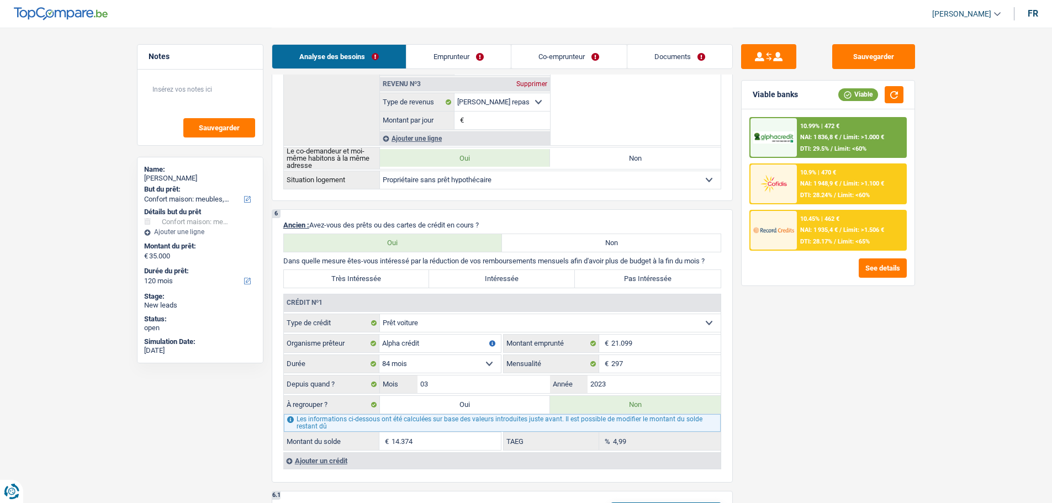
click at [605, 278] on label "Pas Intéressée" at bounding box center [648, 279] width 146 height 18
click at [605, 278] on input "Pas Intéressée" at bounding box center [648, 279] width 146 height 18
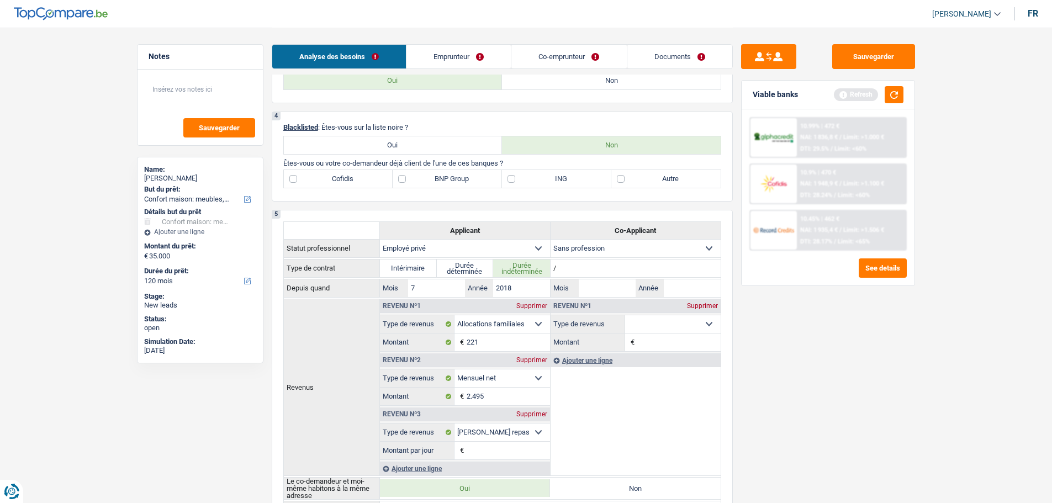
scroll to position [386, 0]
click at [427, 177] on label "BNP Group" at bounding box center [447, 180] width 109 height 18
click at [427, 177] on input "BNP Group" at bounding box center [447, 180] width 109 height 18
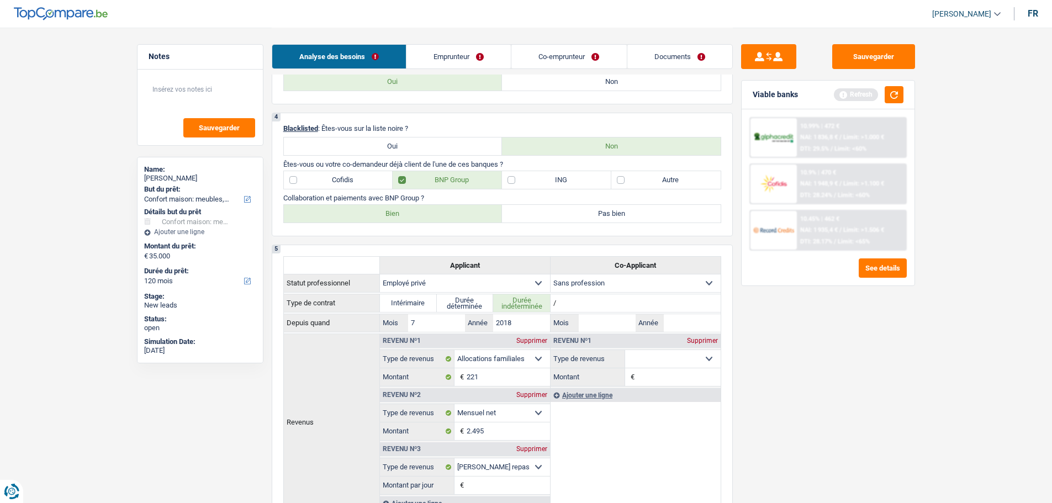
click at [396, 217] on label "Bien" at bounding box center [393, 214] width 219 height 18
click at [396, 217] on input "Bien" at bounding box center [393, 214] width 219 height 18
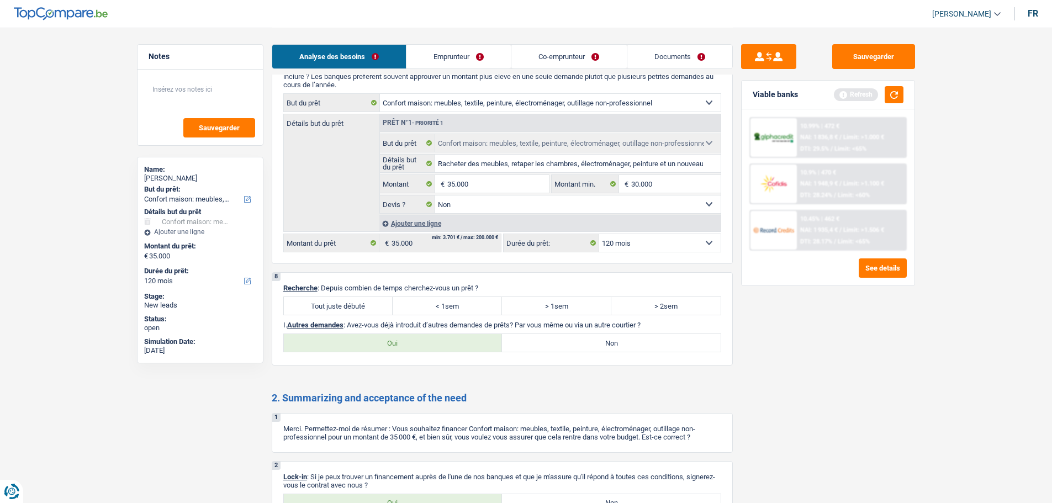
scroll to position [1435, 0]
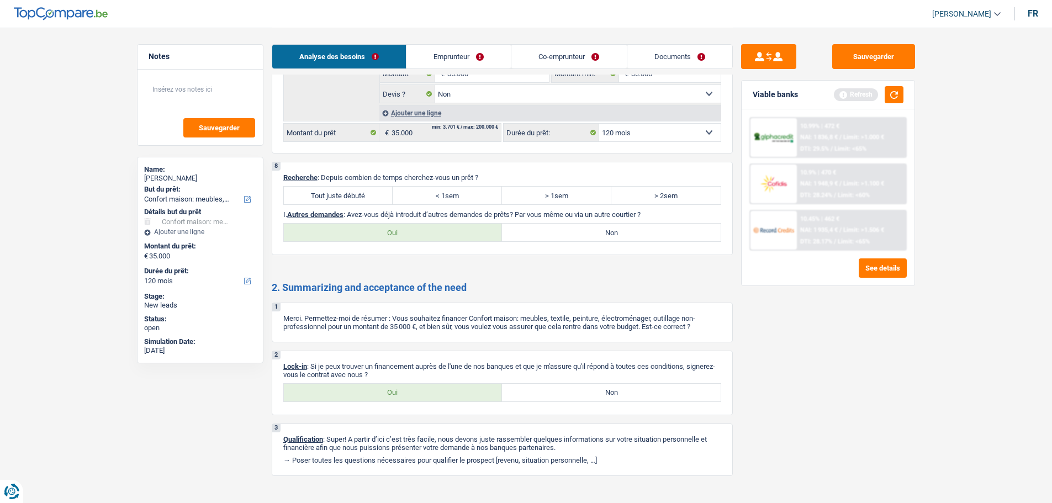
click at [345, 202] on label "Tout juste débuté" at bounding box center [338, 196] width 109 height 18
click at [345, 202] on input "Tout juste débuté" at bounding box center [338, 196] width 109 height 18
click at [575, 226] on label "Non" at bounding box center [611, 233] width 219 height 18
click at [575, 226] on input "Non" at bounding box center [611, 233] width 219 height 18
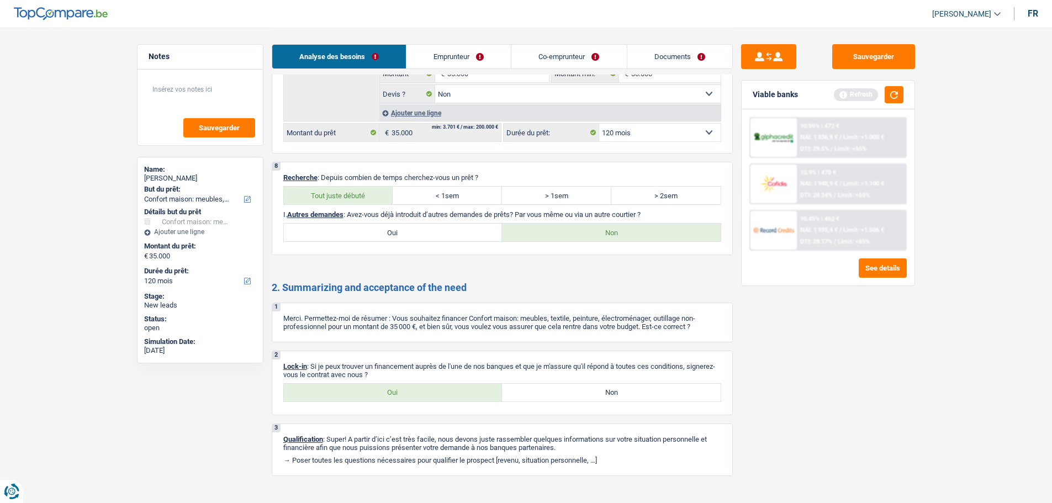
click at [448, 56] on link "Emprunteur" at bounding box center [458, 57] width 104 height 24
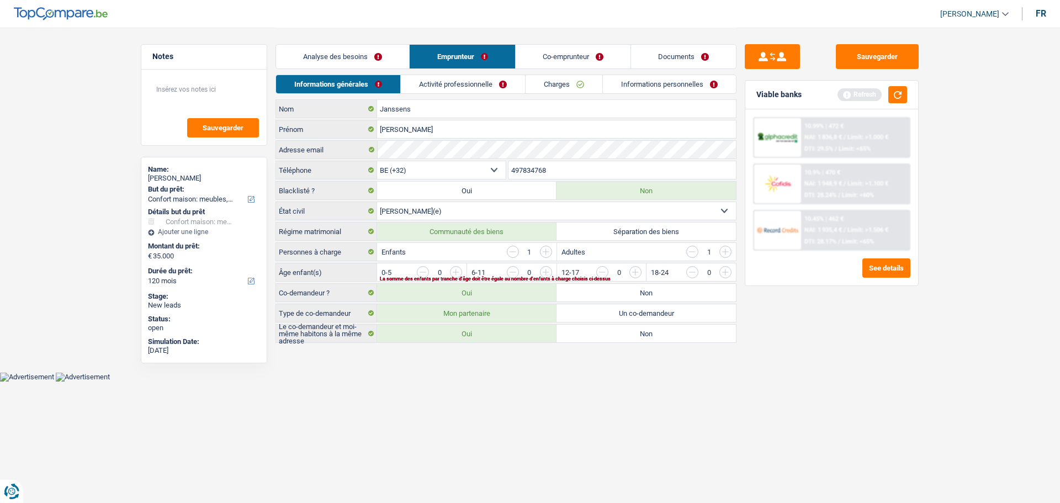
click at [695, 254] on input "button" at bounding box center [692, 252] width 12 height 12
drag, startPoint x: 543, startPoint y: 270, endPoint x: 547, endPoint y: 280, distance: 11.0
click at [544, 271] on input "button" at bounding box center [770, 275] width 460 height 18
click at [483, 86] on link "Activité professionnelle" at bounding box center [463, 84] width 124 height 18
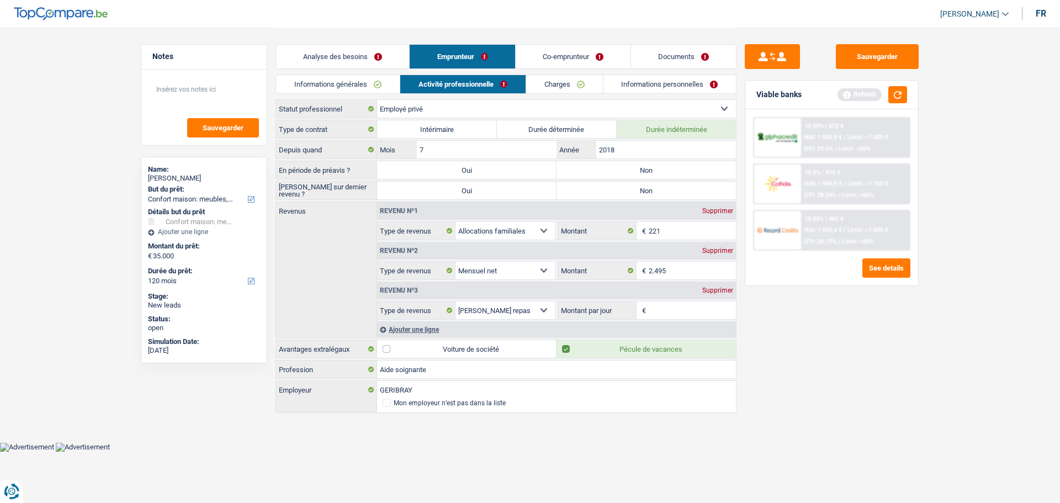
click at [646, 176] on label "Non" at bounding box center [646, 170] width 179 height 18
click at [646, 176] on input "Non" at bounding box center [646, 170] width 179 height 18
click at [649, 193] on label "Non" at bounding box center [646, 191] width 179 height 18
click at [649, 193] on input "Non" at bounding box center [646, 191] width 179 height 18
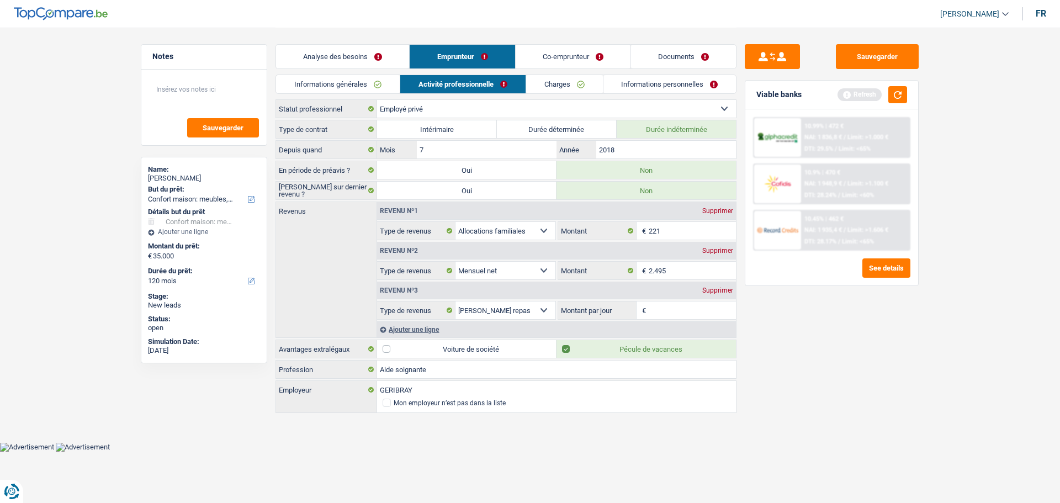
click at [677, 321] on div "Revenu nº1 Supprimer Allocation d'handicap Allocations chômage Allocations fami…" at bounding box center [556, 269] width 359 height 135
click at [682, 306] on input "Montant par jour" at bounding box center [693, 310] width 88 height 18
click at [711, 290] on div "Supprimer" at bounding box center [717, 290] width 36 height 7
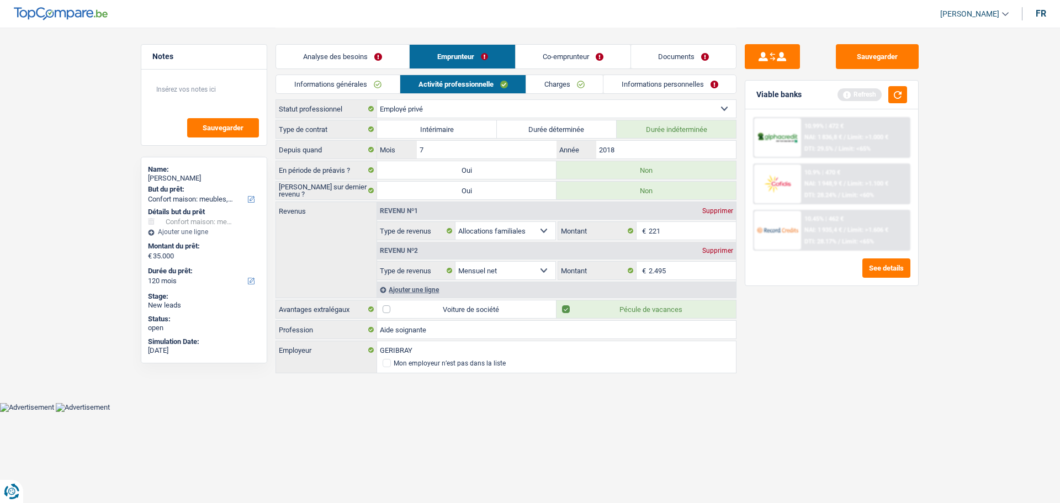
drag, startPoint x: 565, startPoint y: 84, endPoint x: 564, endPoint y: 100, distance: 16.6
click at [565, 84] on link "Charges" at bounding box center [564, 84] width 77 height 18
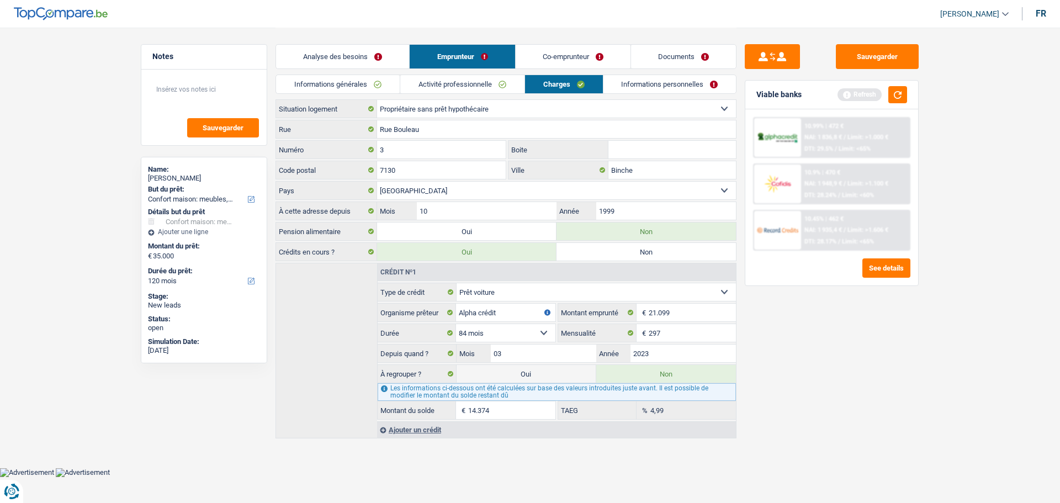
click at [483, 86] on link "Activité professionnelle" at bounding box center [462, 84] width 124 height 18
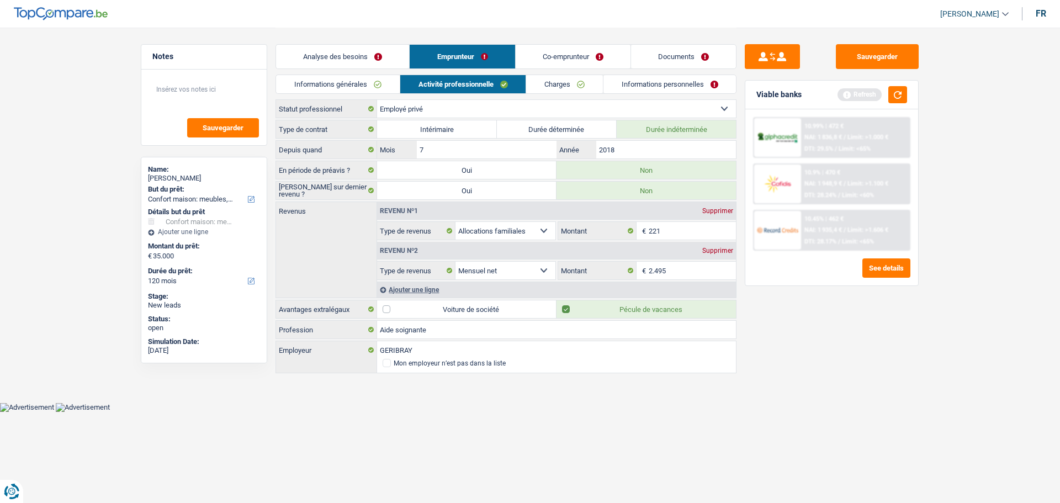
click at [581, 88] on link "Charges" at bounding box center [564, 84] width 77 height 18
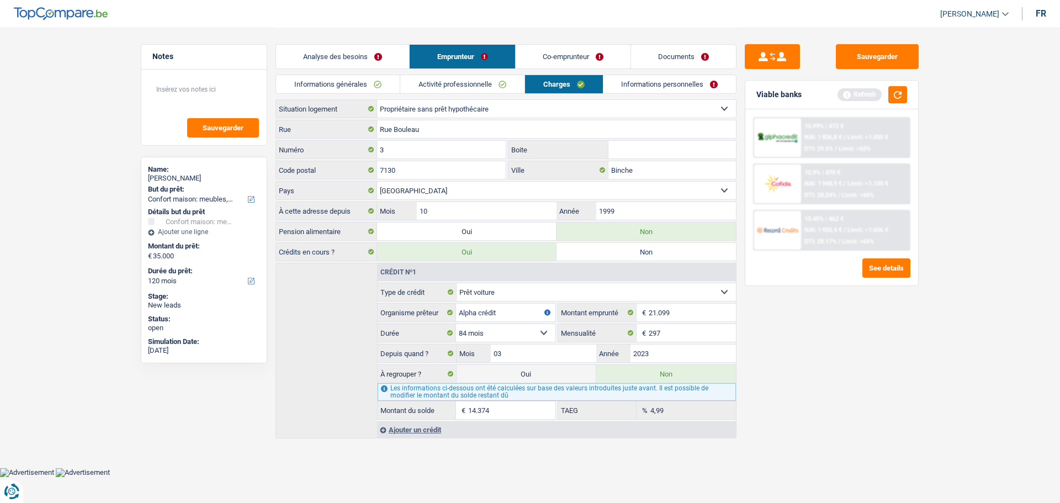
click at [692, 76] on link "Informations personnelles" at bounding box center [669, 84] width 133 height 18
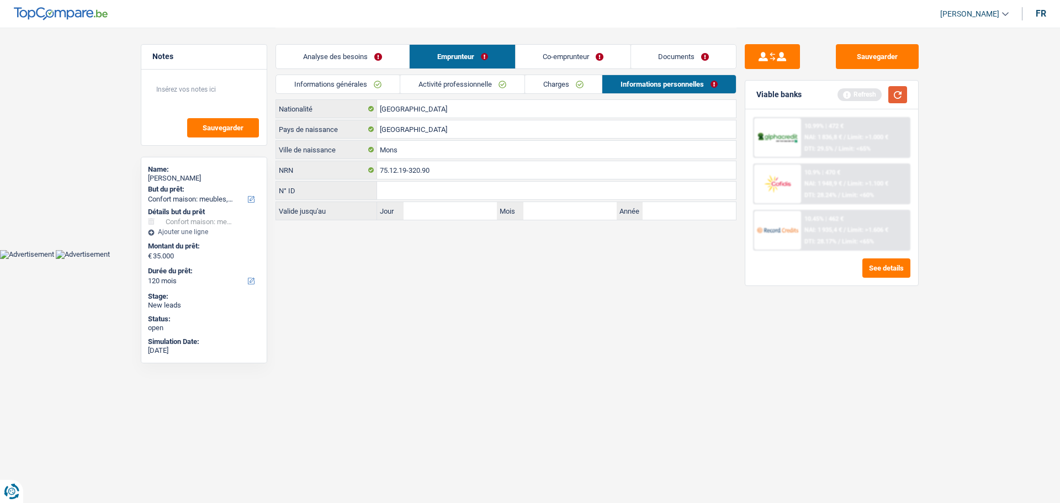
click at [896, 92] on button "button" at bounding box center [897, 94] width 19 height 17
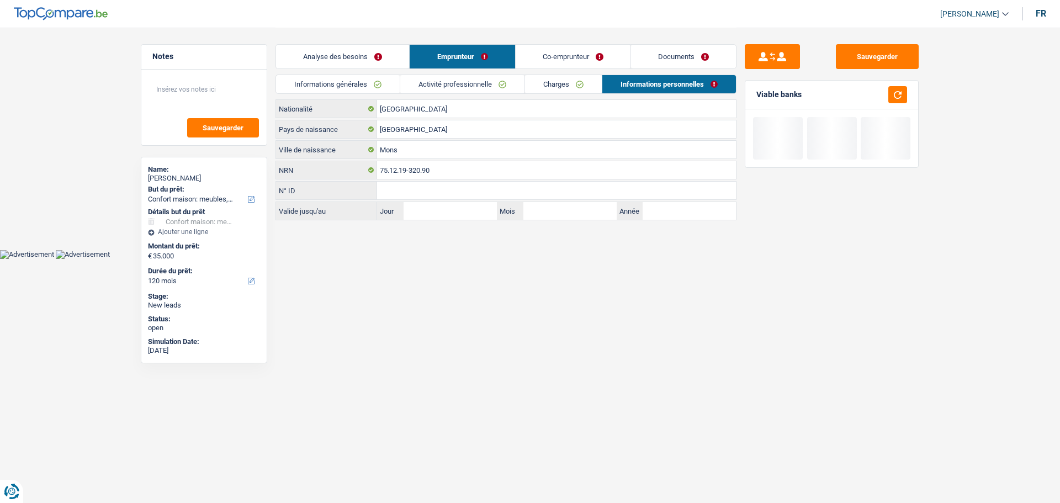
click at [587, 66] on link "Co-emprunteur" at bounding box center [573, 57] width 115 height 24
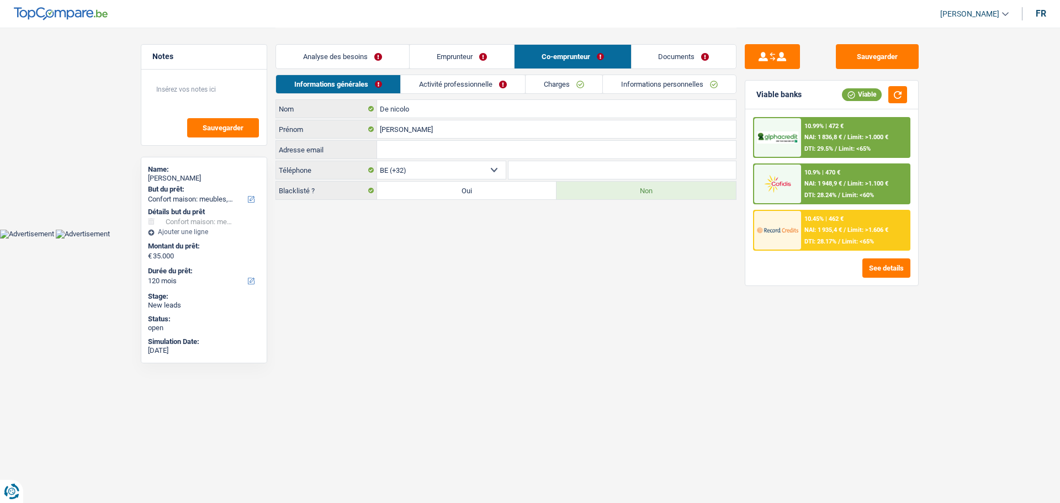
click at [458, 83] on link "Activité professionnelle" at bounding box center [463, 84] width 124 height 18
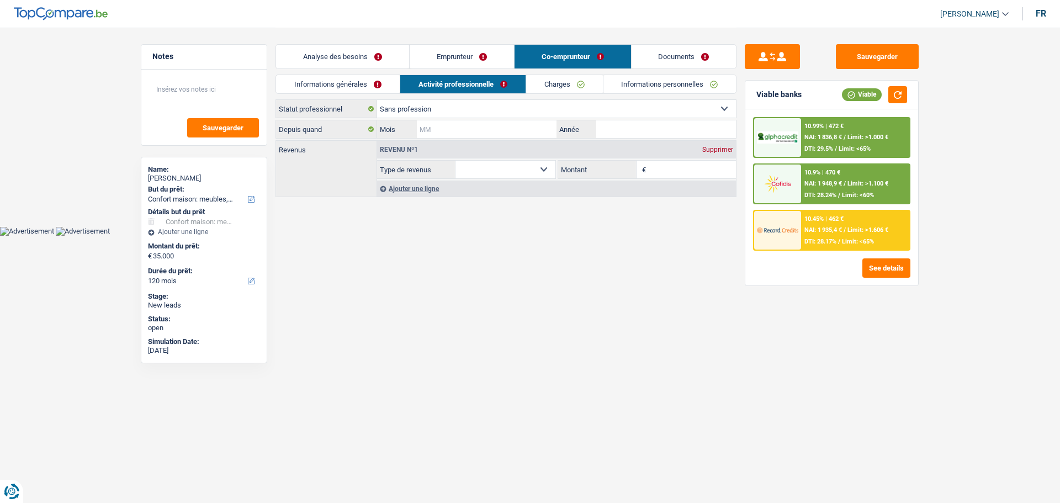
click at [539, 134] on input "Mois" at bounding box center [487, 129] width 140 height 18
click at [657, 129] on input "Année" at bounding box center [666, 129] width 140 height 18
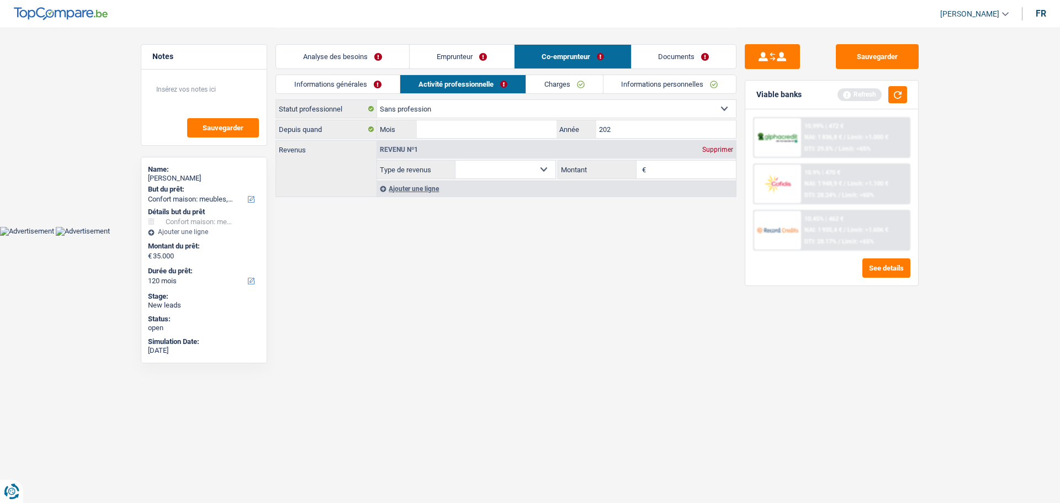
click at [639, 91] on link "Informations personnelles" at bounding box center [669, 84] width 133 height 18
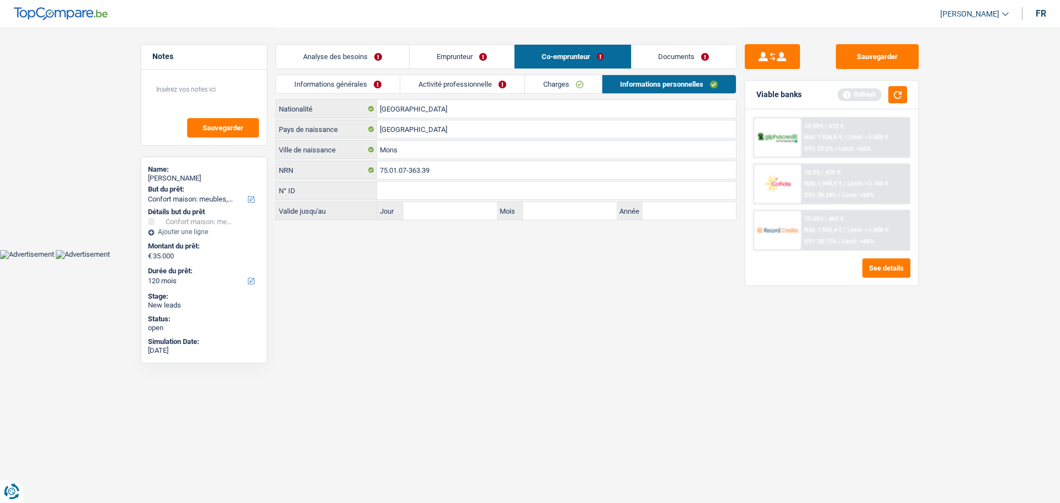
click at [463, 88] on link "Activité professionnelle" at bounding box center [462, 84] width 124 height 18
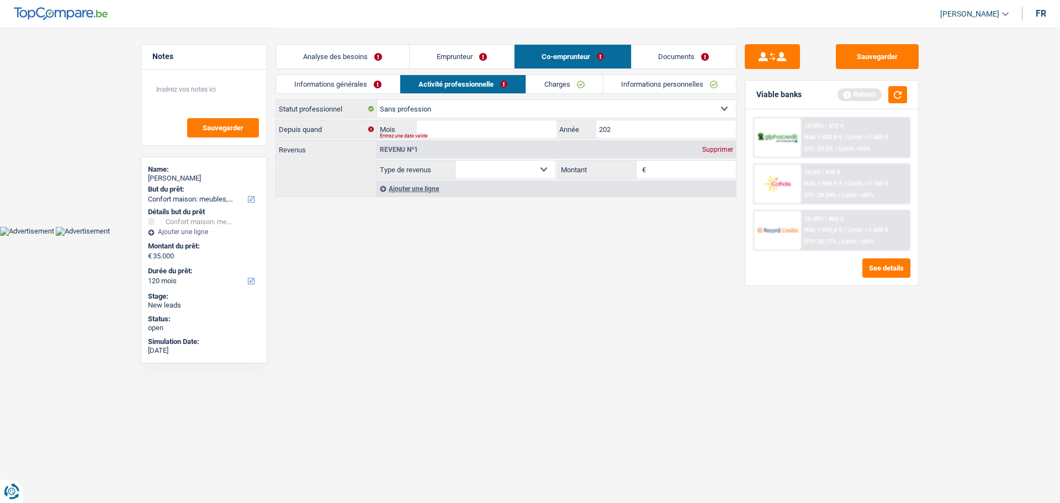
click at [624, 137] on div "Entrez une date valide" at bounding box center [539, 136] width 319 height 4
click at [625, 135] on div "Entrez une date valide" at bounding box center [539, 136] width 319 height 4
click at [648, 129] on input "202" at bounding box center [666, 129] width 140 height 18
click at [532, 135] on input "Mois" at bounding box center [487, 129] width 140 height 18
click at [702, 83] on link "Informations personnelles" at bounding box center [669, 84] width 133 height 18
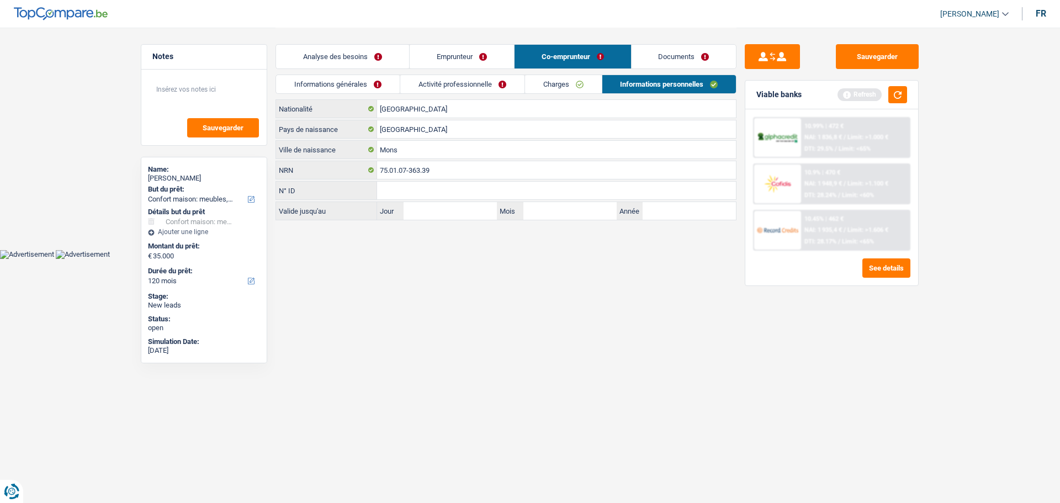
click at [470, 83] on link "Activité professionnelle" at bounding box center [462, 84] width 124 height 18
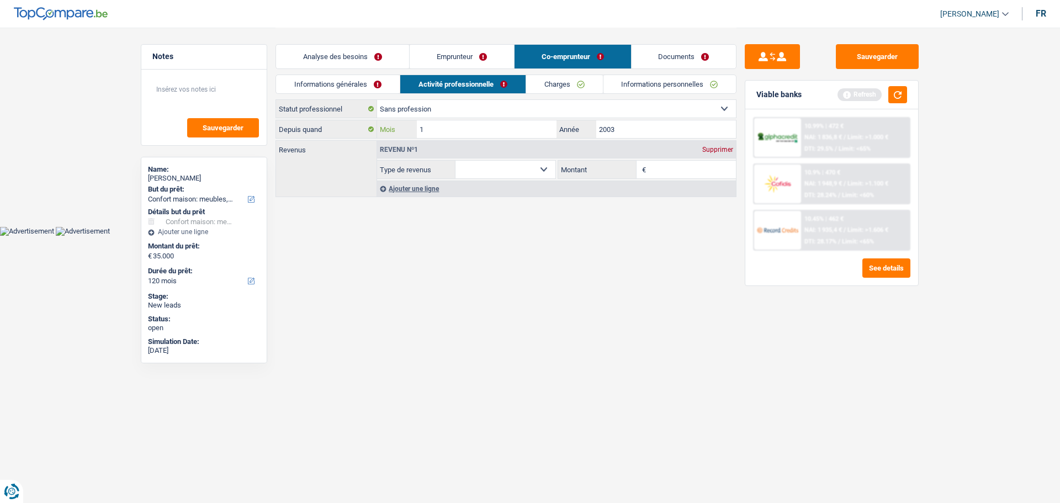
click at [490, 129] on input "1" at bounding box center [487, 129] width 140 height 18
click at [725, 152] on div "Supprimer" at bounding box center [717, 149] width 36 height 7
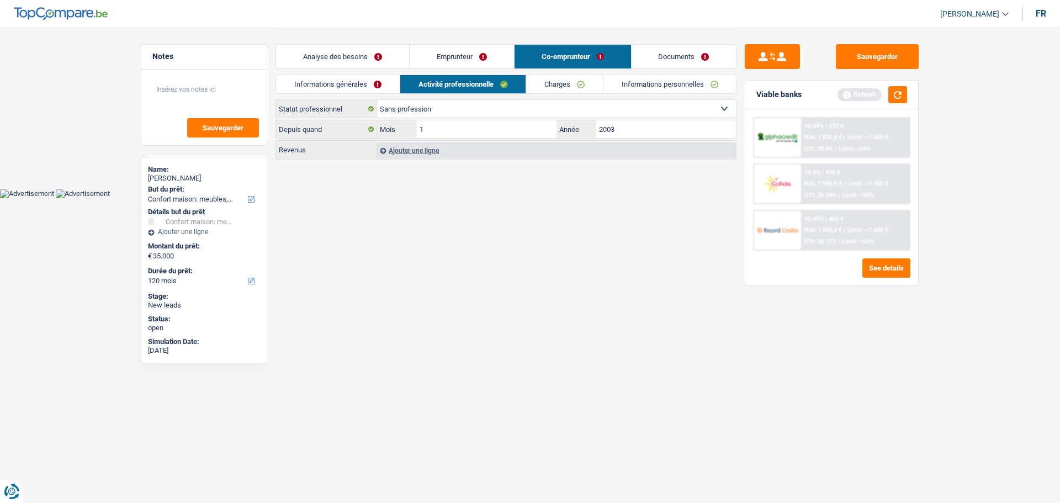
click at [584, 92] on link "Charges" at bounding box center [564, 84] width 77 height 18
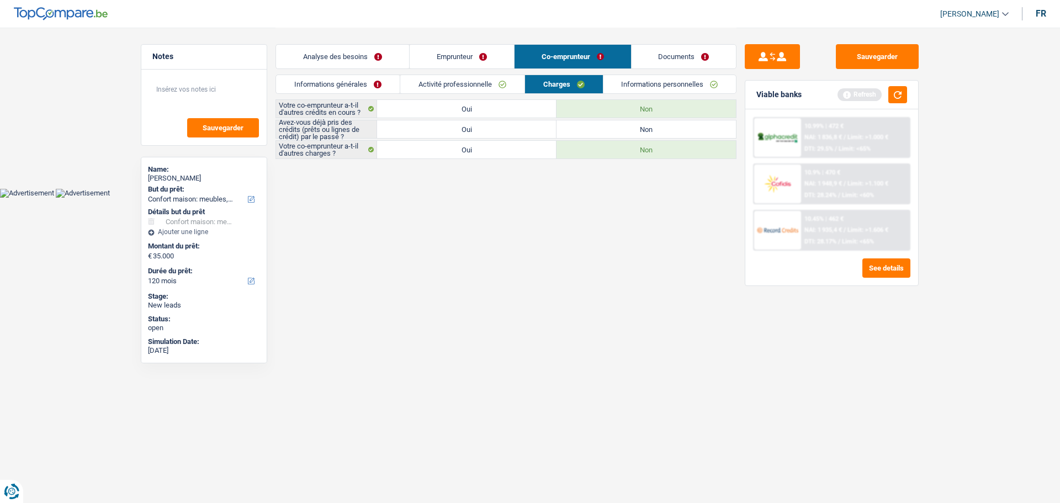
click at [581, 129] on label "Non" at bounding box center [646, 129] width 179 height 18
click at [581, 129] on input "Non" at bounding box center [646, 129] width 179 height 18
click at [381, 88] on link "Informations générales" at bounding box center [338, 84] width 124 height 18
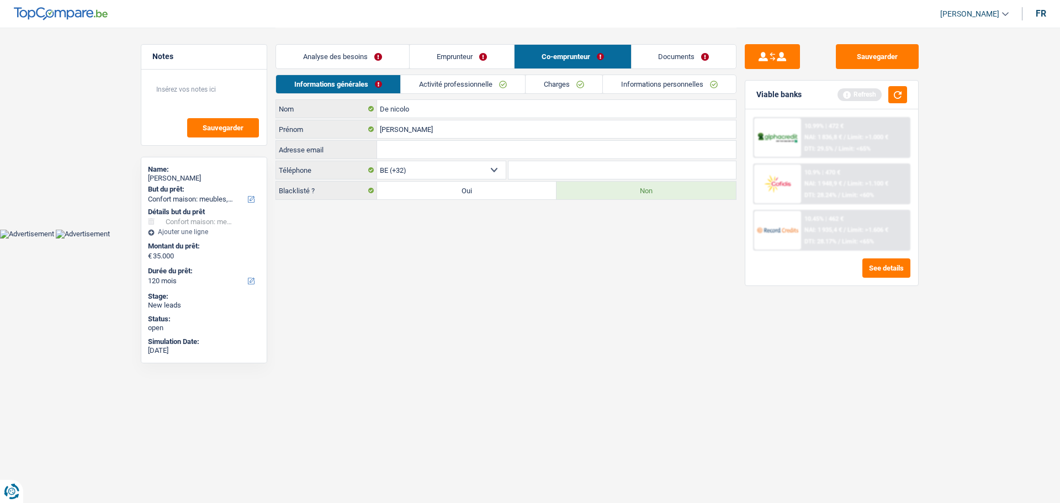
drag, startPoint x: 551, startPoint y: 76, endPoint x: 537, endPoint y: 78, distance: 14.5
click at [552, 76] on link "Charges" at bounding box center [564, 84] width 77 height 18
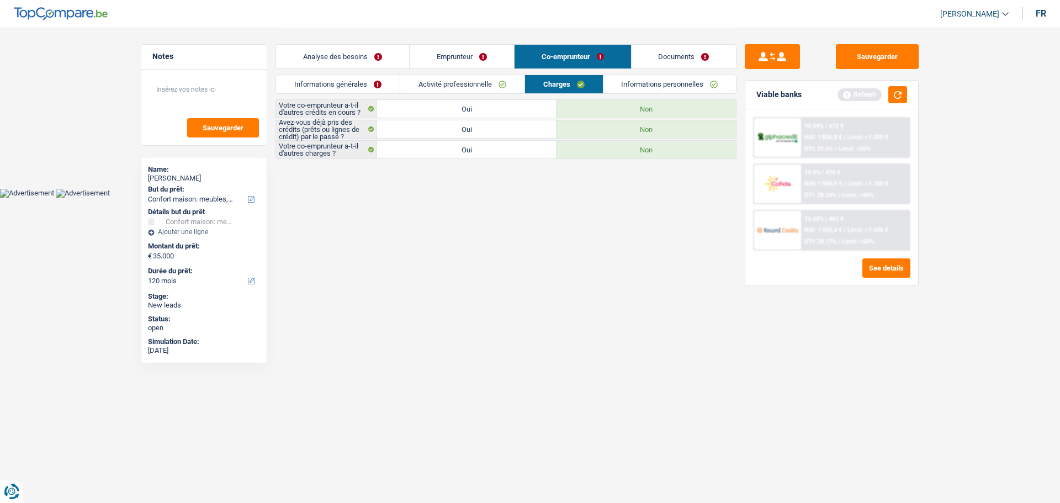
click at [465, 126] on label "Oui" at bounding box center [466, 129] width 179 height 18
click at [465, 126] on input "Oui" at bounding box center [466, 129] width 179 height 18
click at [658, 88] on link "Informations personnelles" at bounding box center [669, 84] width 133 height 18
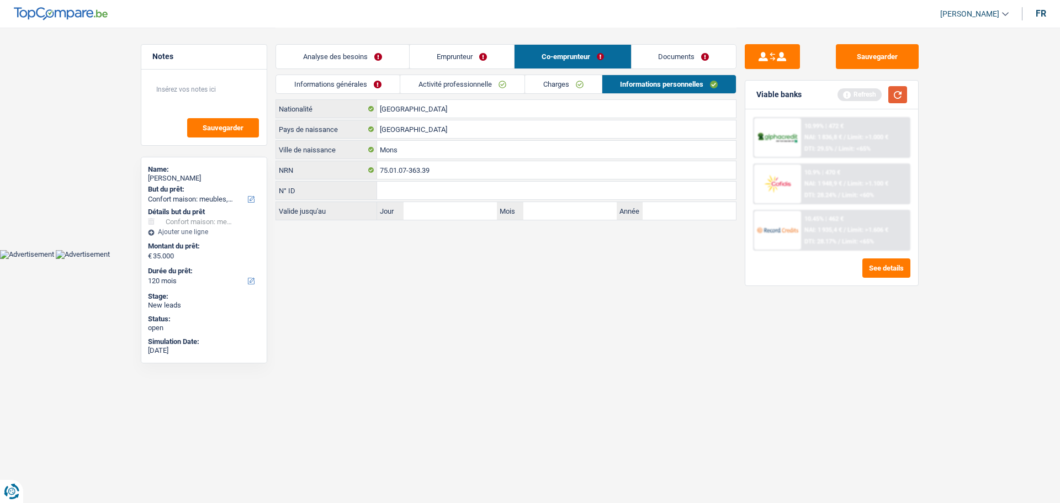
click at [901, 96] on button "button" at bounding box center [897, 94] width 19 height 17
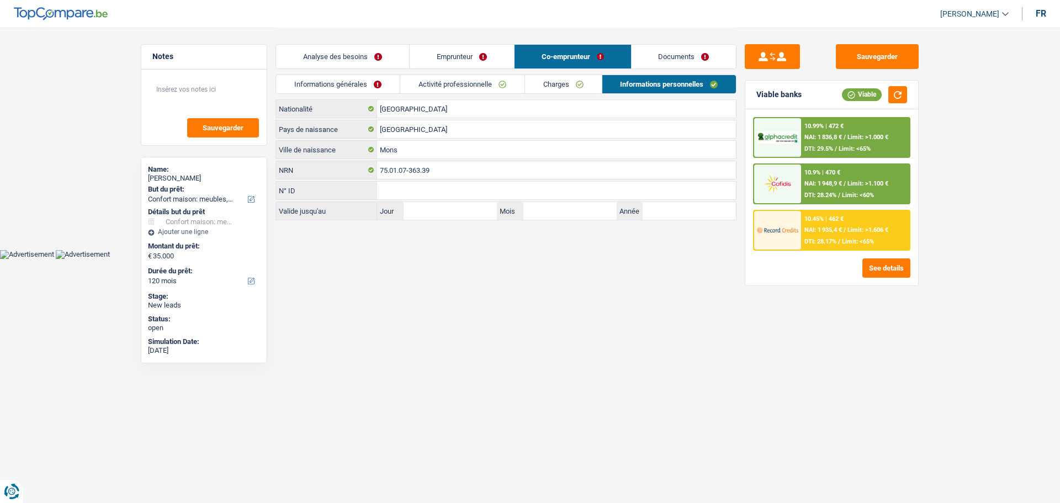
click at [376, 54] on link "Analyse des besoins" at bounding box center [342, 57] width 133 height 24
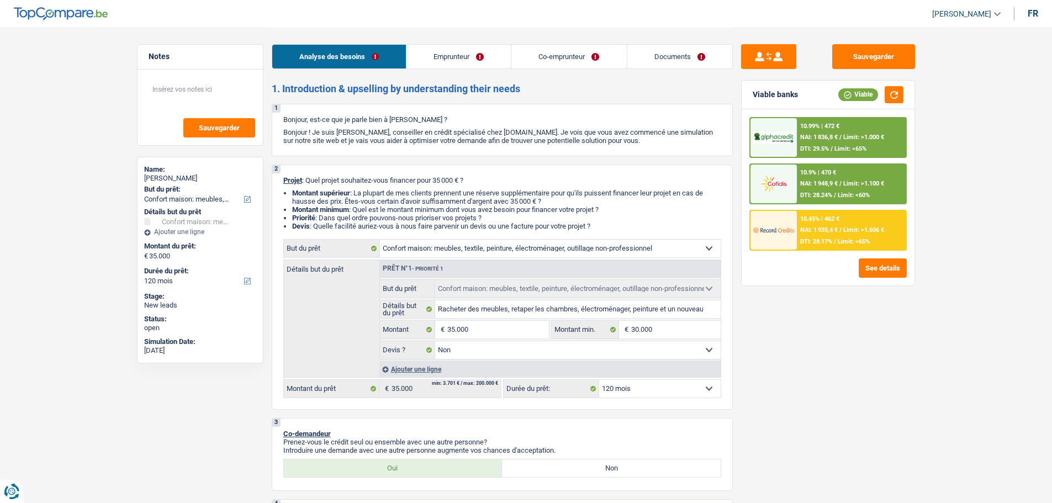
click at [841, 231] on span "/" at bounding box center [840, 229] width 2 height 7
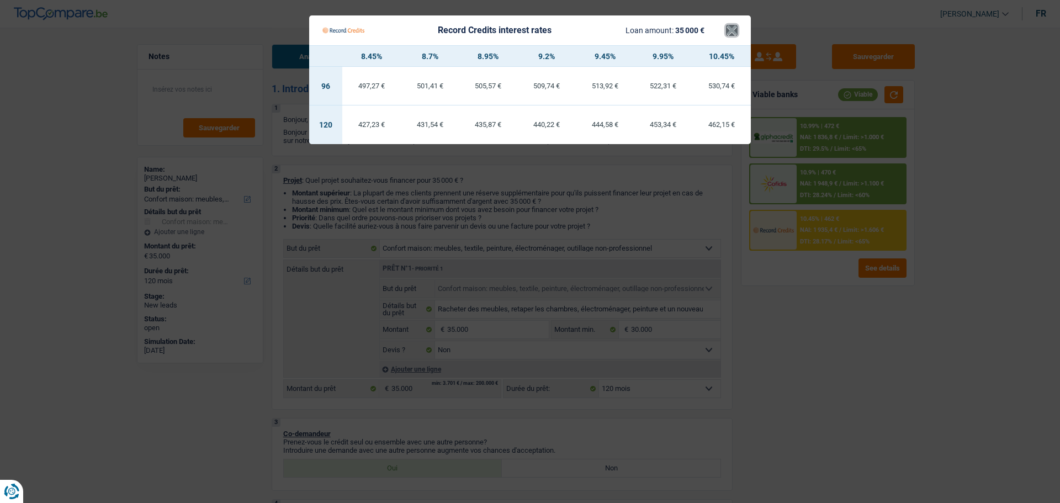
click at [730, 36] on button "×" at bounding box center [732, 30] width 12 height 11
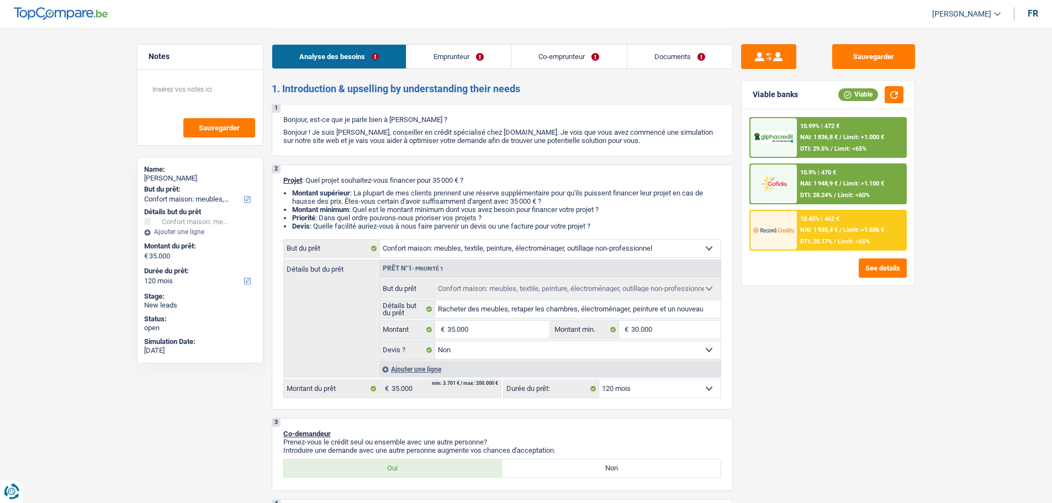
click at [779, 221] on img at bounding box center [773, 230] width 41 height 20
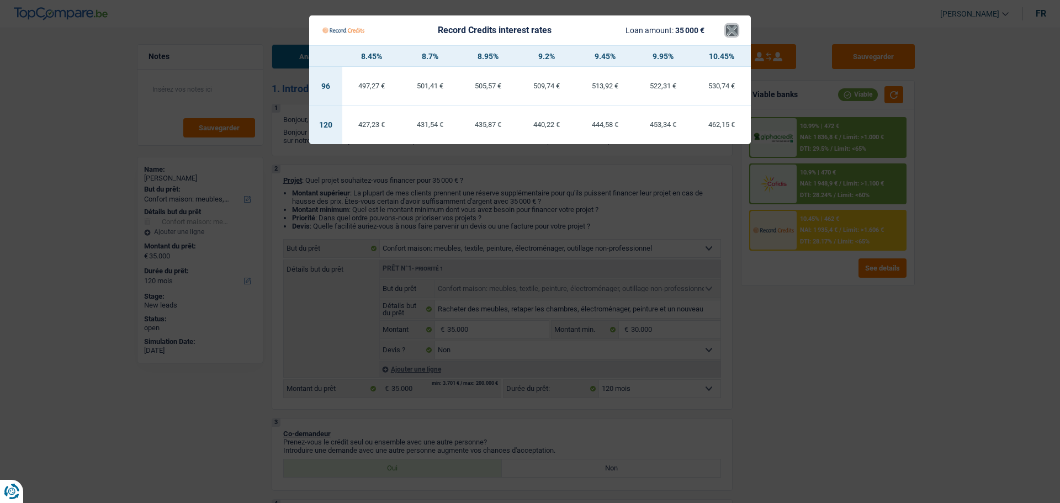
click at [735, 34] on button "×" at bounding box center [732, 30] width 12 height 11
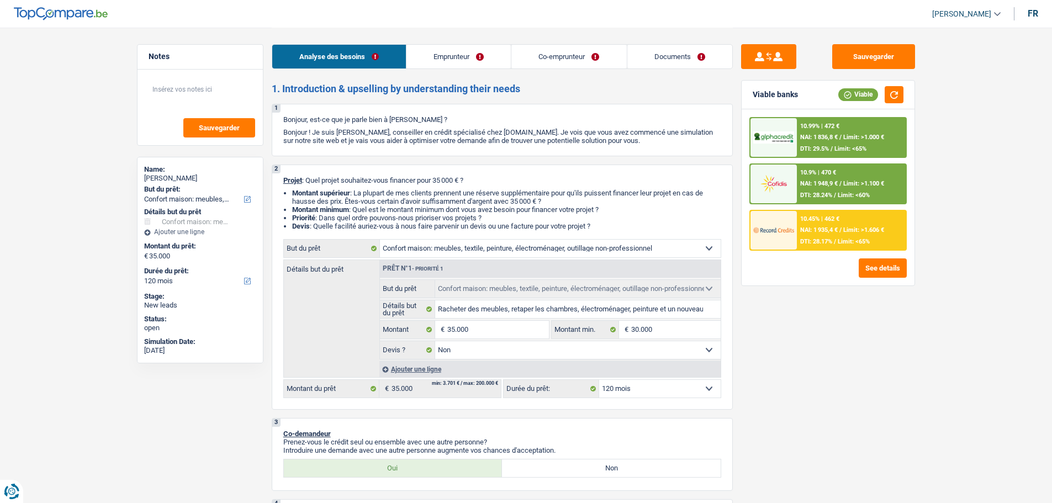
click at [816, 123] on div "10.99% | 472 €" at bounding box center [819, 126] width 39 height 7
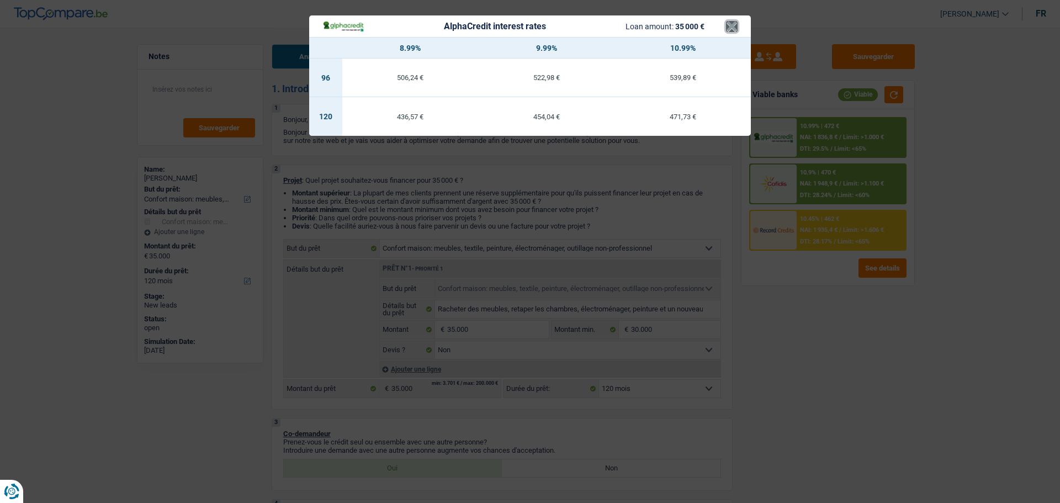
click at [733, 25] on button "×" at bounding box center [732, 26] width 12 height 11
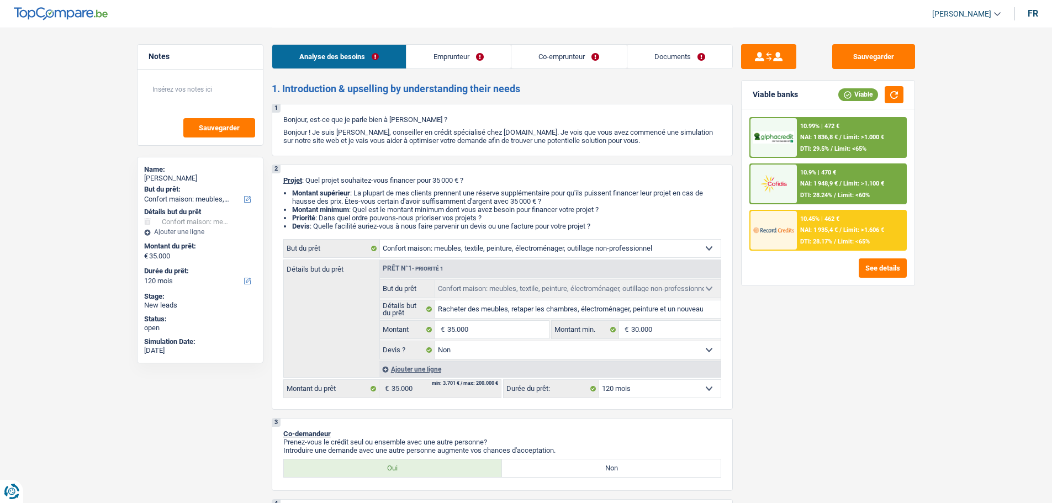
click at [804, 184] on span "NAI: 1 948,9 €" at bounding box center [819, 183] width 38 height 7
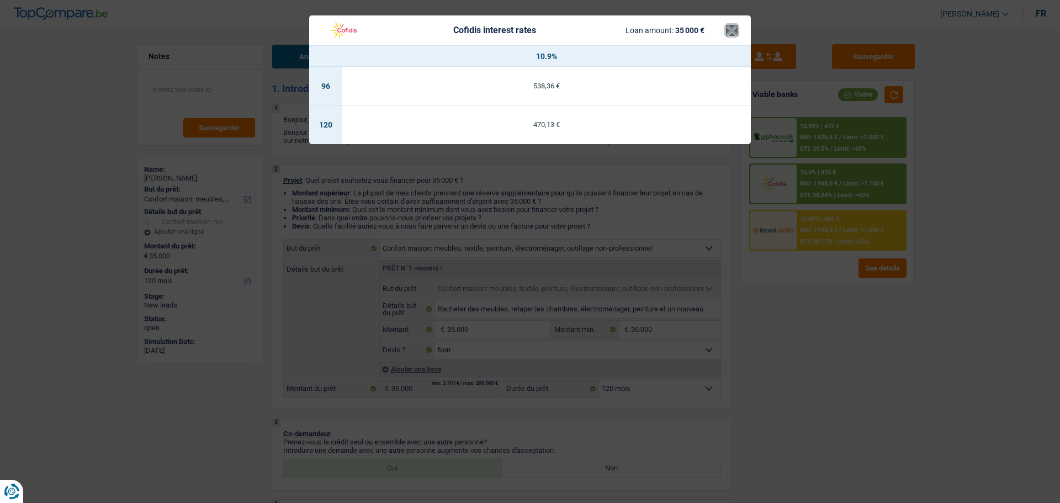
click at [730, 28] on button "×" at bounding box center [732, 30] width 12 height 11
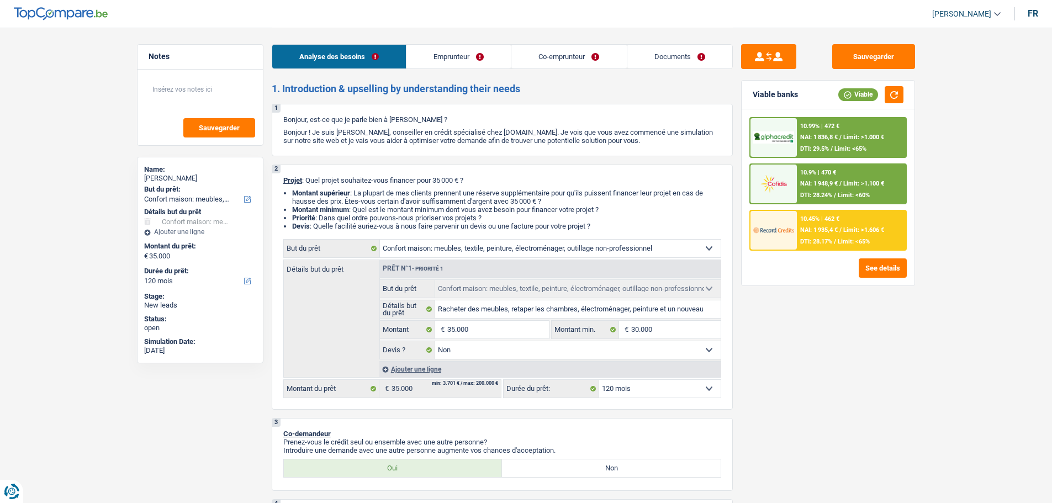
click at [838, 226] on div "10.45% | 462 € NAI: 1 935,4 € / Limit: >1.606 € DTI: 28.17% / Limit: <65%" at bounding box center [851, 230] width 109 height 39
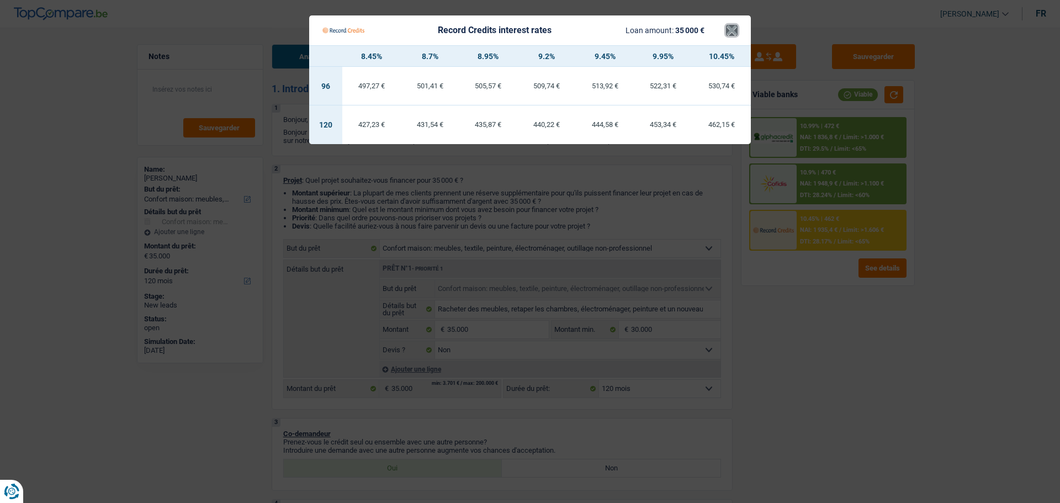
click at [732, 30] on button "×" at bounding box center [732, 30] width 12 height 11
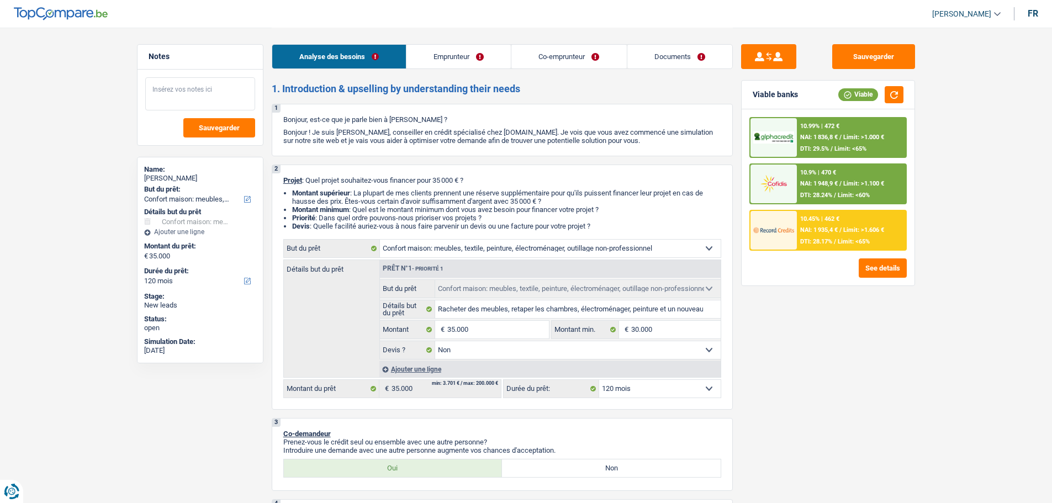
click at [203, 100] on textarea at bounding box center [200, 93] width 110 height 33
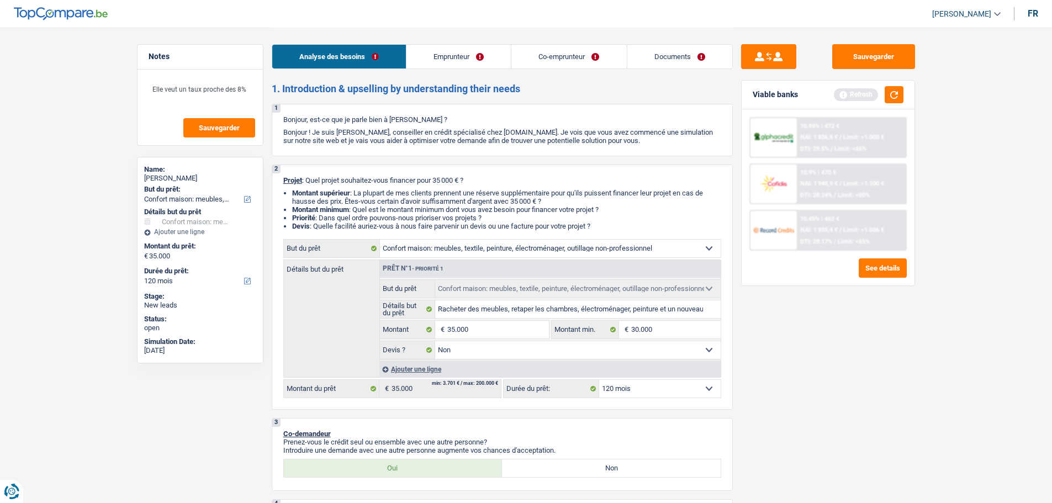
click at [846, 328] on div "Sauvegarder Viable banks Refresh 10.99% | 472 € NAI: 1 836,8 € / Limit: >1.000 …" at bounding box center [828, 264] width 190 height 441
click at [897, 103] on button "button" at bounding box center [893, 94] width 19 height 17
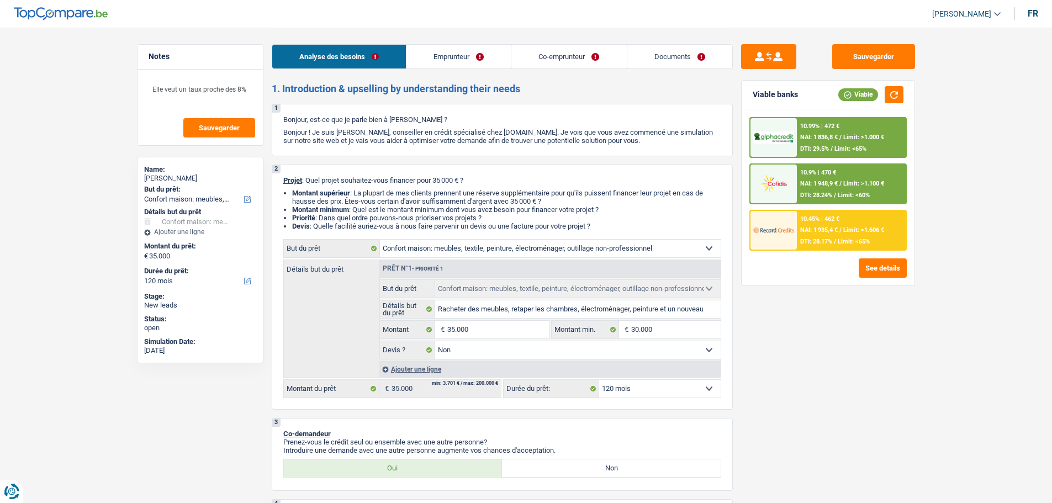
drag, startPoint x: 706, startPoint y: 390, endPoint x: 708, endPoint y: 400, distance: 10.1
click at [706, 390] on select "12 mois 18 mois 24 mois 30 mois 36 mois 42 mois 48 mois 60 mois 72 mois 84 mois…" at bounding box center [659, 389] width 121 height 18
click at [599, 380] on select "12 mois 18 mois 24 mois 30 mois 36 mois 42 mois 48 mois 60 mois 72 mois 84 mois…" at bounding box center [659, 389] width 121 height 18
click at [691, 383] on select "12 mois 18 mois 24 mois 30 mois 36 mois 42 mois 48 mois 60 mois 72 mois 84 mois…" at bounding box center [659, 389] width 121 height 18
click at [599, 380] on select "12 mois 18 mois 24 mois 30 mois 36 mois 42 mois 48 mois 60 mois 72 mois 84 mois…" at bounding box center [659, 389] width 121 height 18
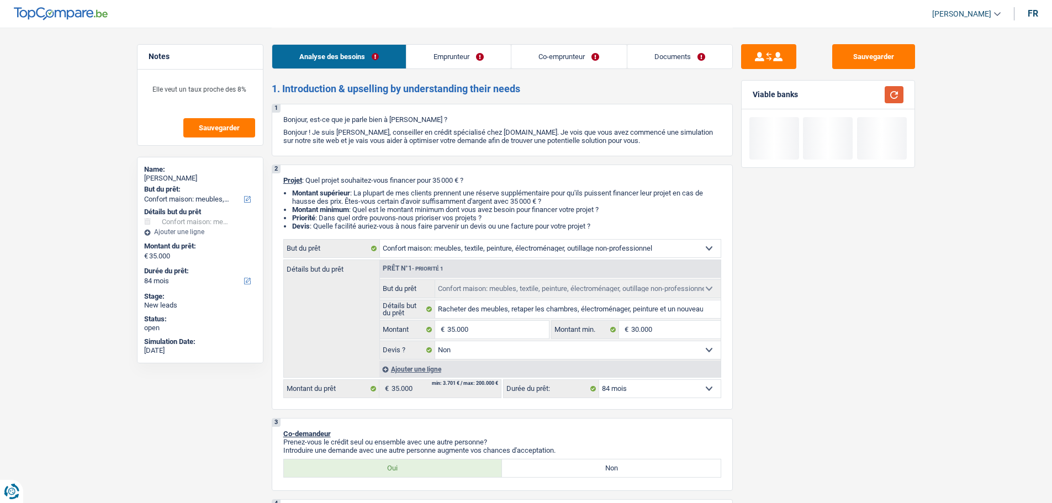
click at [891, 93] on button "button" at bounding box center [893, 94] width 19 height 17
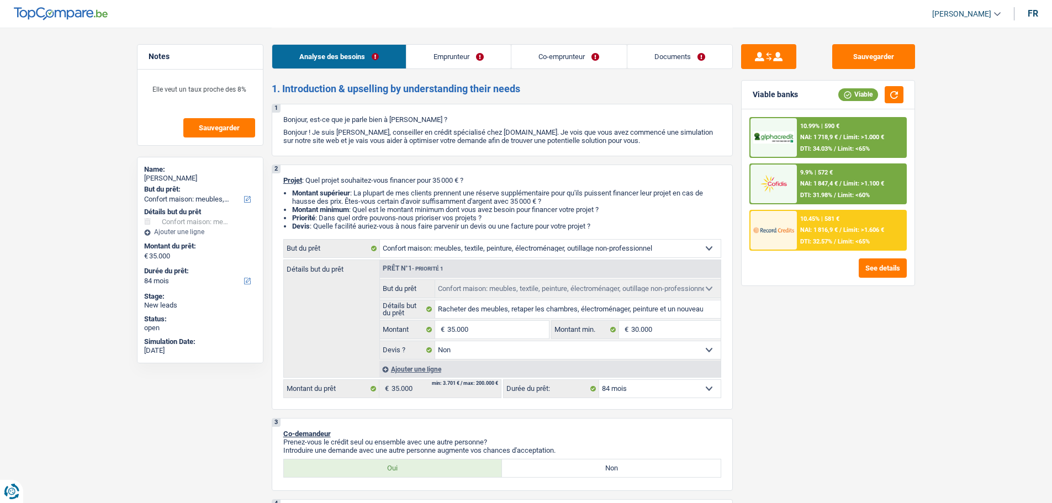
click at [707, 390] on select "12 mois 18 mois 24 mois 30 mois 36 mois 42 mois 48 mois 60 mois 72 mois 84 mois…" at bounding box center [659, 389] width 121 height 18
click at [599, 380] on select "12 mois 18 mois 24 mois 30 mois 36 mois 42 mois 48 mois 60 mois 72 mois 84 mois…" at bounding box center [659, 389] width 121 height 18
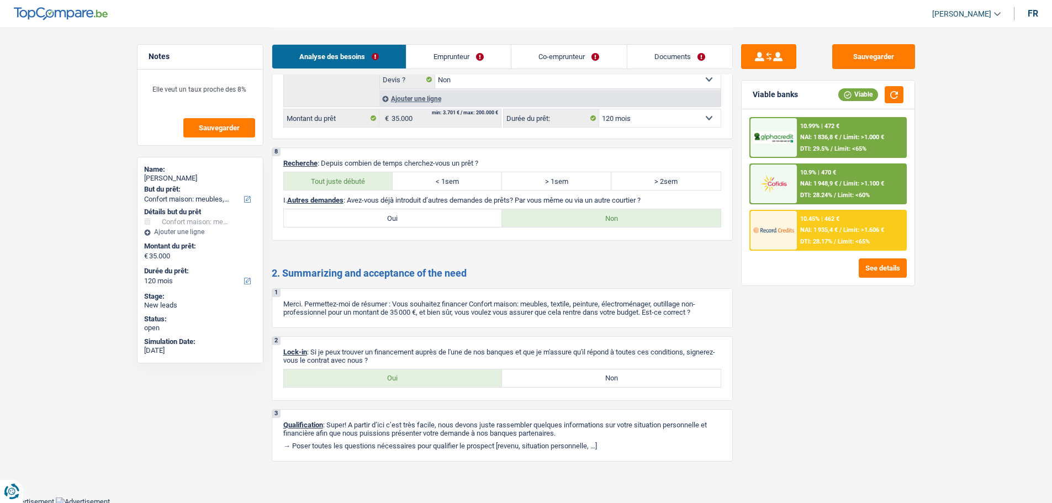
scroll to position [1398, 0]
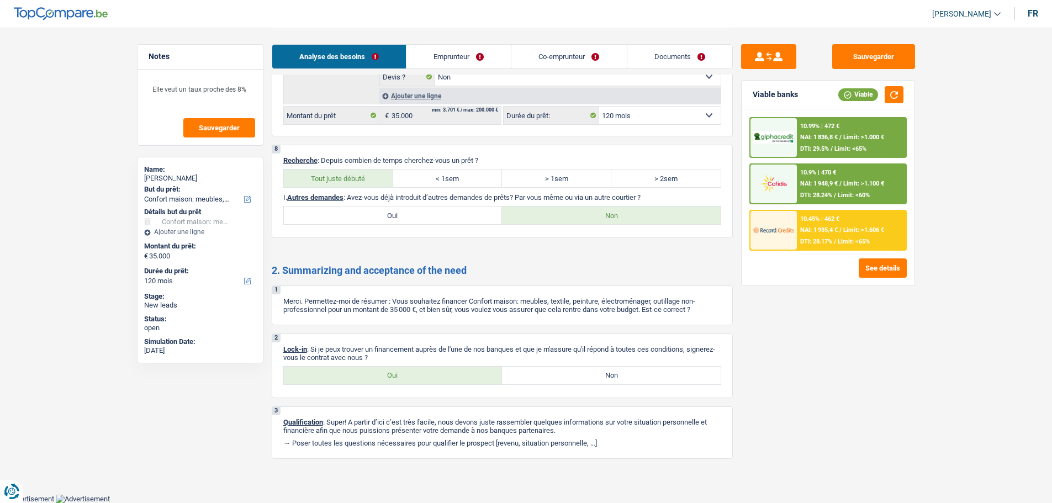
click at [414, 373] on label "Oui" at bounding box center [393, 376] width 219 height 18
click at [414, 373] on input "Oui" at bounding box center [393, 376] width 219 height 18
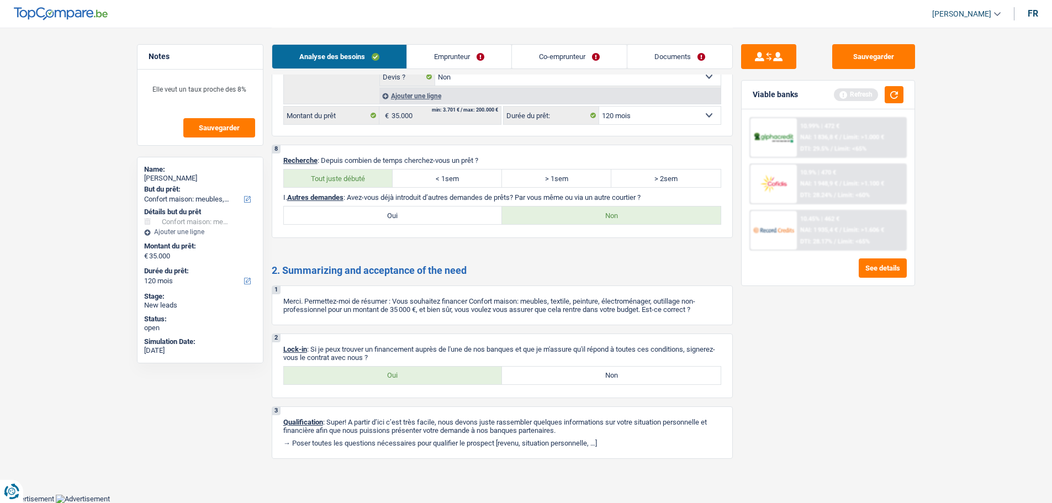
click at [256, 90] on div "Elle veut un taux proche des 8% Sauvegarder" at bounding box center [199, 108] width 125 height 76
click at [248, 89] on textarea "Elle veut un taux proche des 8%" at bounding box center [200, 93] width 110 height 33
click at [669, 57] on link "Documents" at bounding box center [679, 57] width 105 height 24
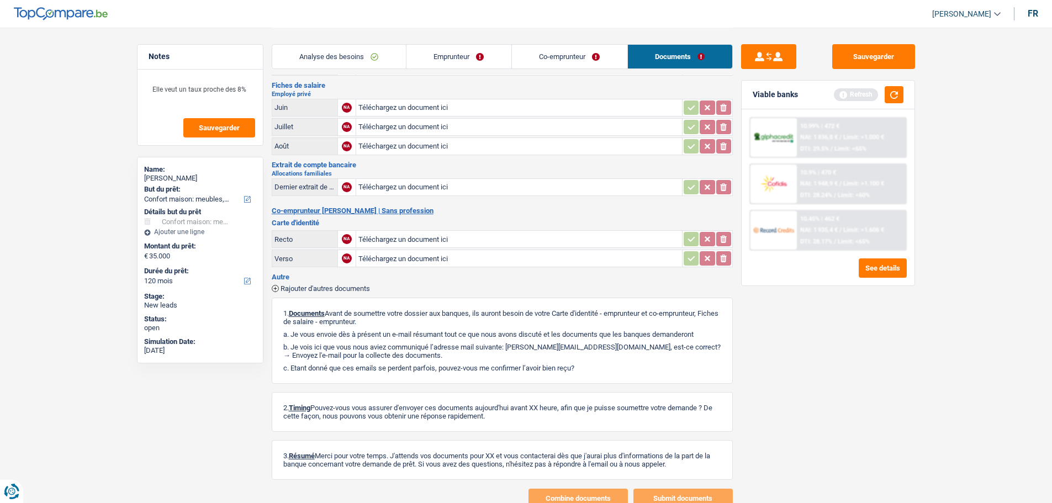
scroll to position [0, 0]
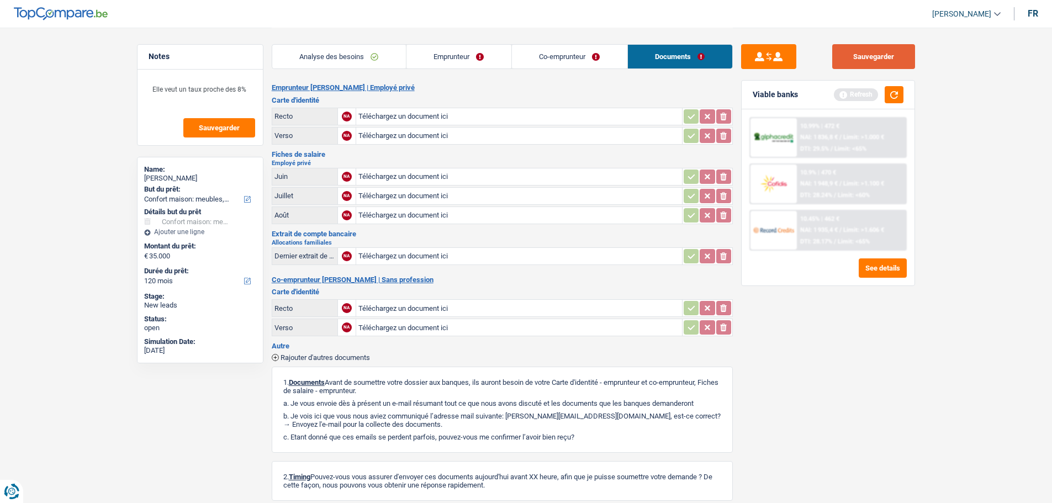
click at [866, 57] on button "Sauvegarder" at bounding box center [873, 56] width 83 height 25
click at [896, 91] on button "button" at bounding box center [893, 94] width 19 height 17
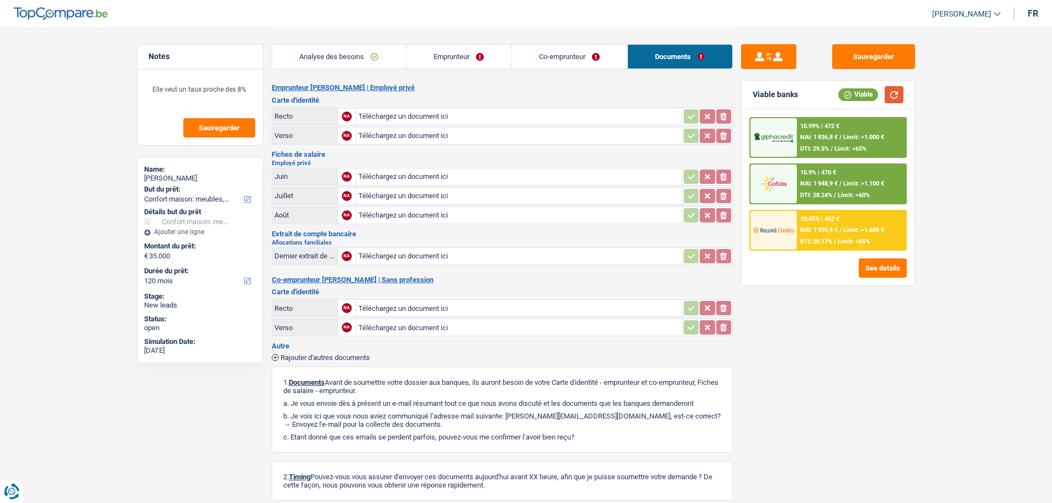
drag, startPoint x: 898, startPoint y: 95, endPoint x: 896, endPoint y: 100, distance: 5.9
click at [898, 95] on button "button" at bounding box center [893, 94] width 19 height 17
click at [891, 65] on button "Sauvegarder" at bounding box center [873, 56] width 83 height 25
